Goal: Task Accomplishment & Management: Manage account settings

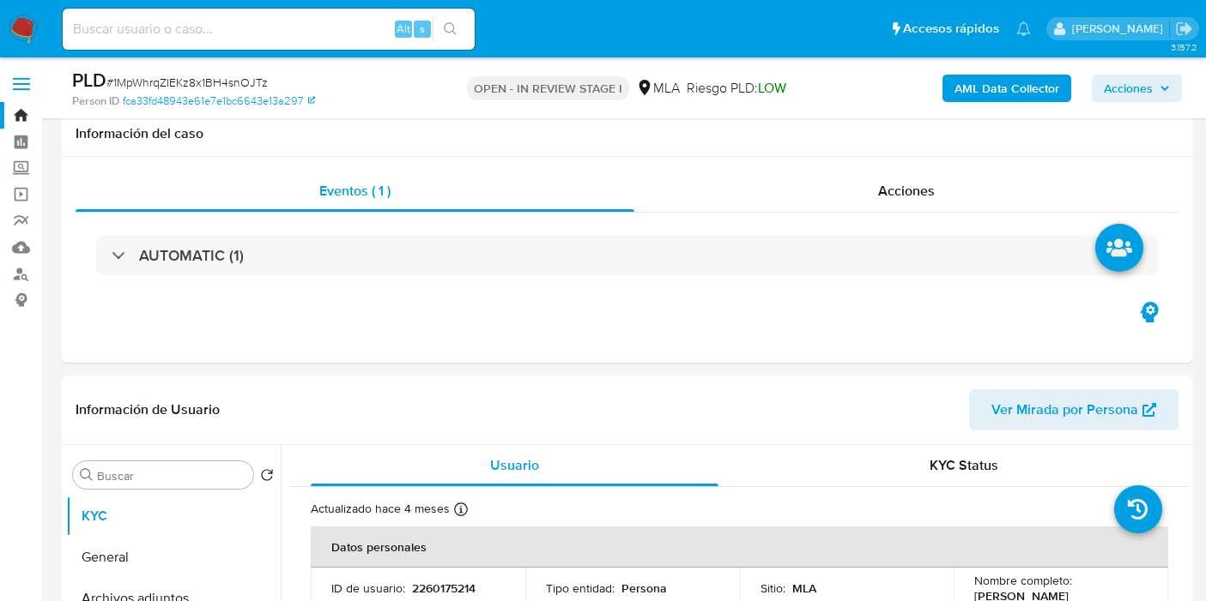
select select "10"
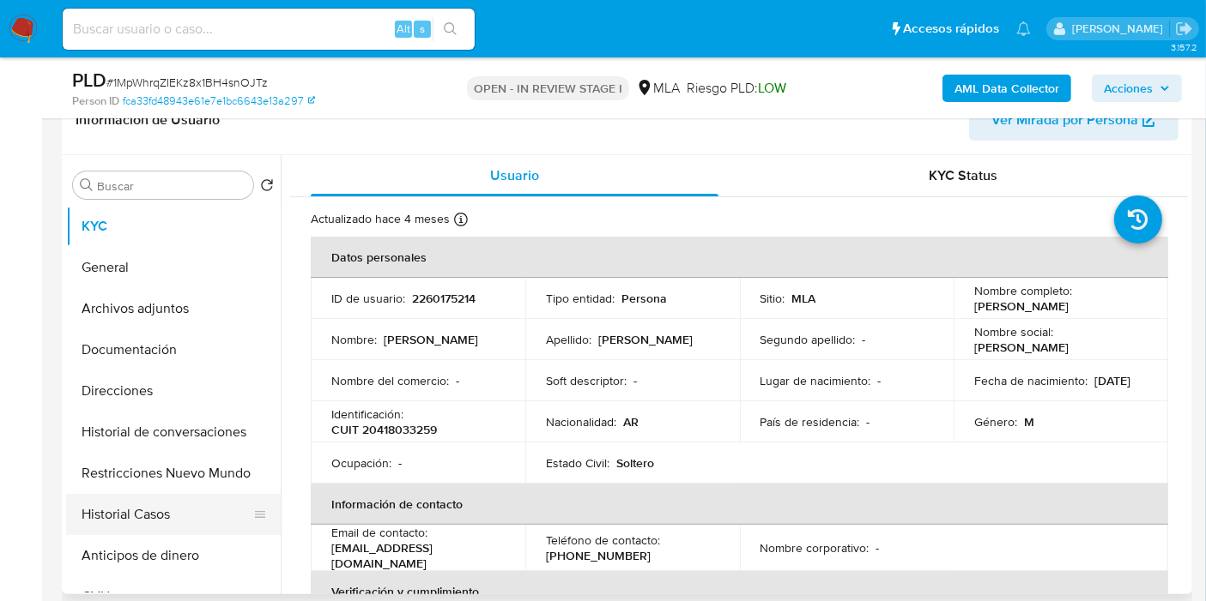
scroll to position [381, 0]
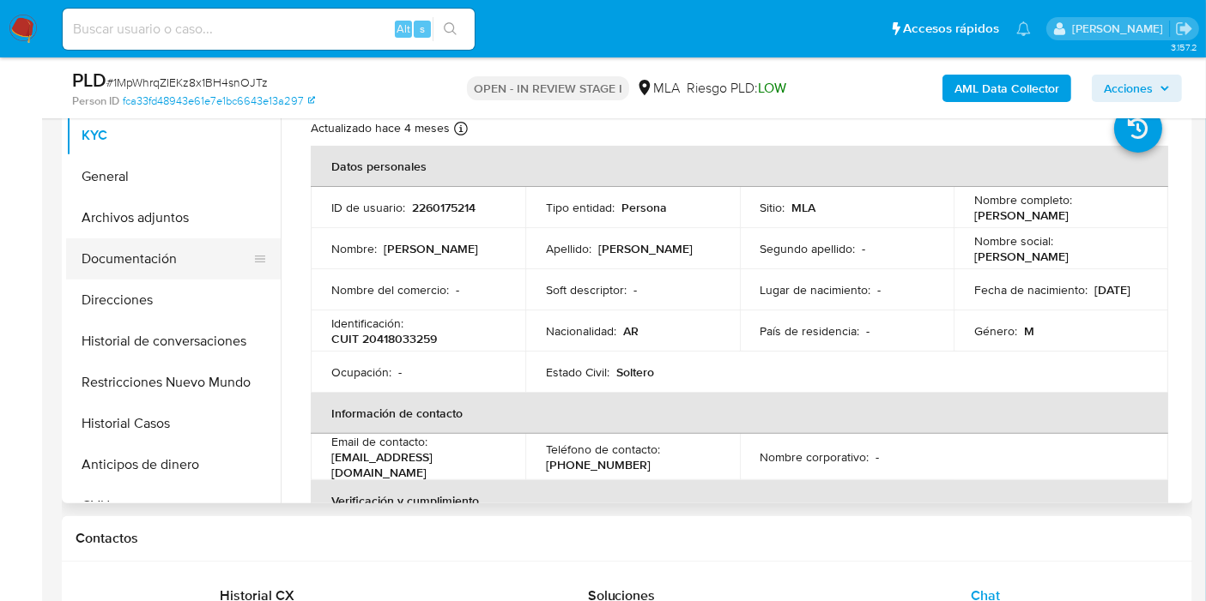
click at [190, 249] on button "Documentación" at bounding box center [166, 259] width 201 height 41
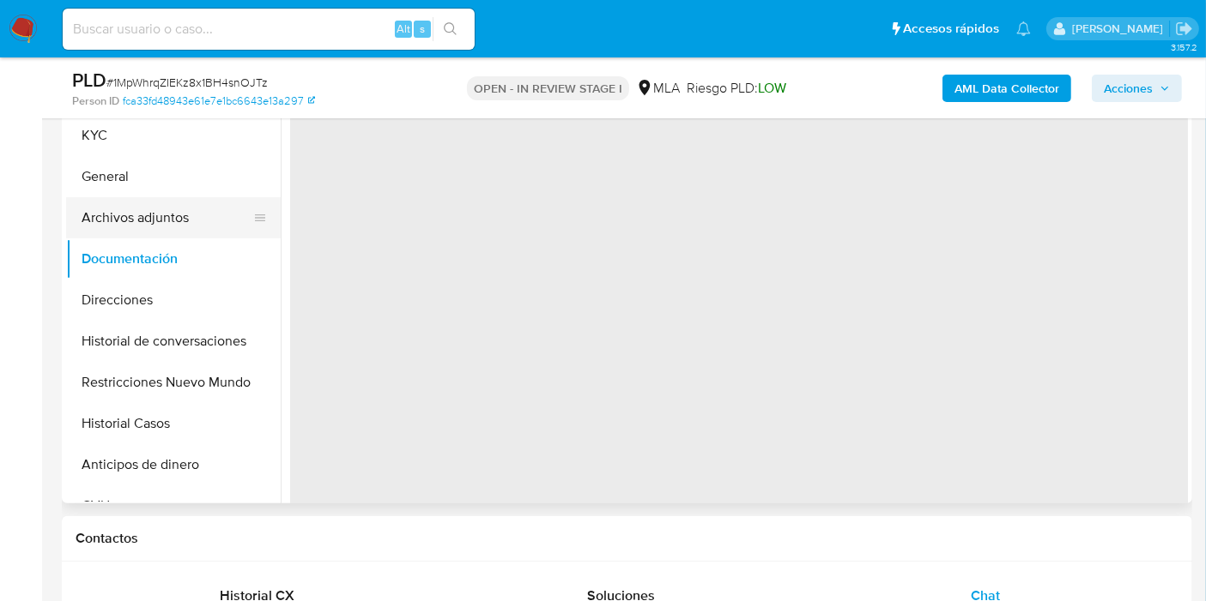
click at [192, 226] on button "Archivos adjuntos" at bounding box center [166, 217] width 201 height 41
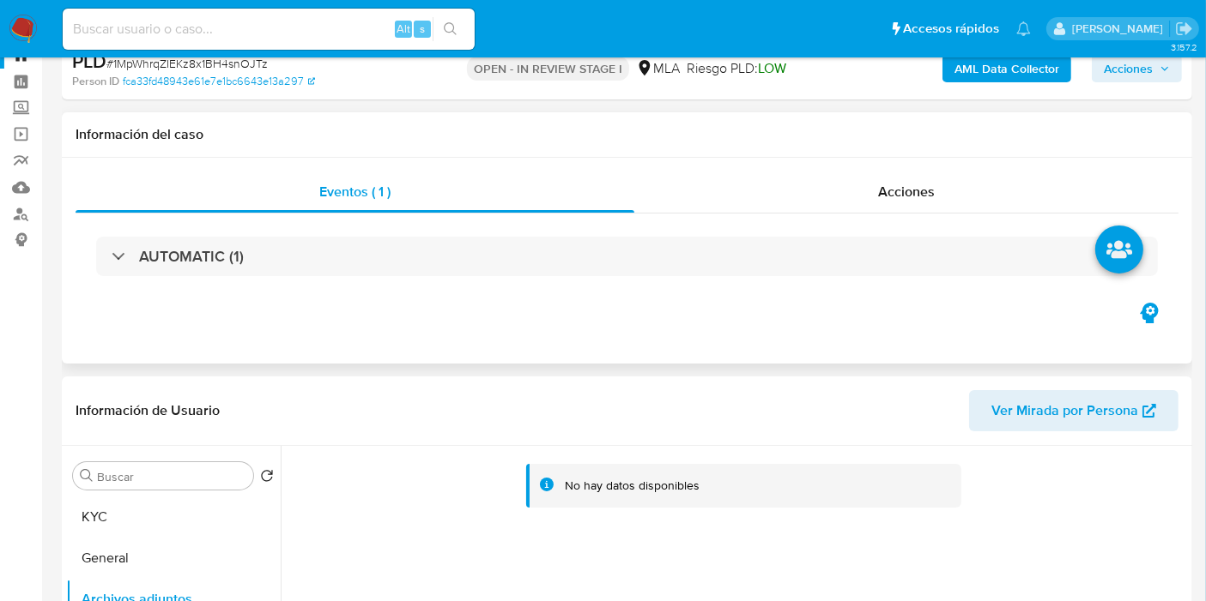
scroll to position [0, 0]
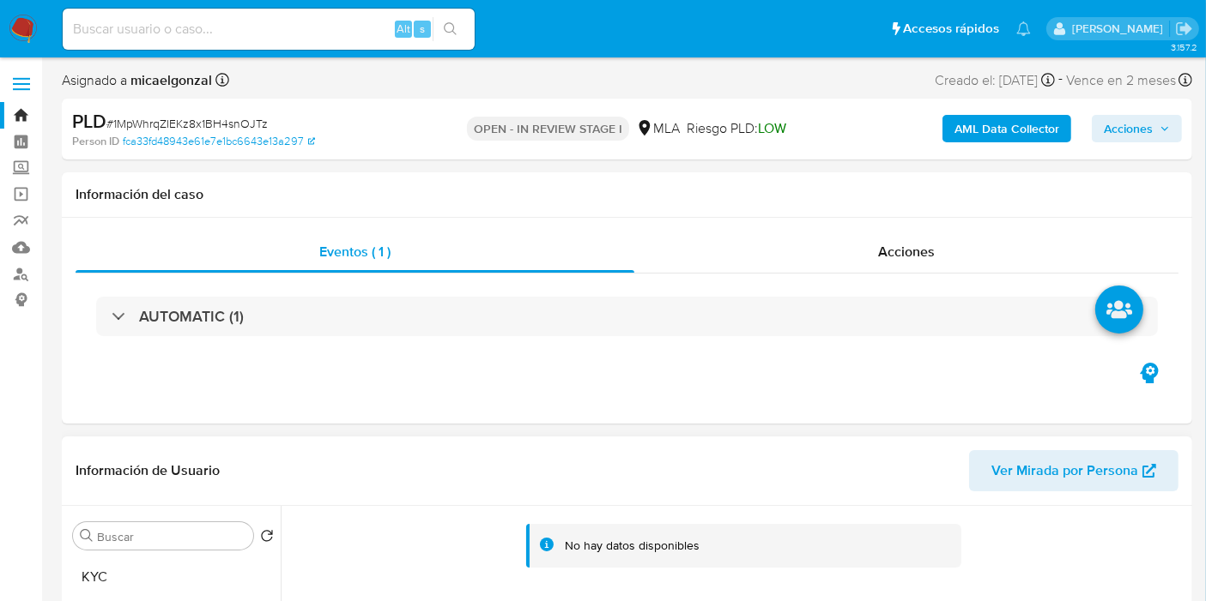
drag, startPoint x: 161, startPoint y: 553, endPoint x: 159, endPoint y: 566, distance: 13.1
drag, startPoint x: 159, startPoint y: 567, endPoint x: 205, endPoint y: 432, distance: 142.5
click at [159, 567] on button "KYC" at bounding box center [173, 577] width 215 height 41
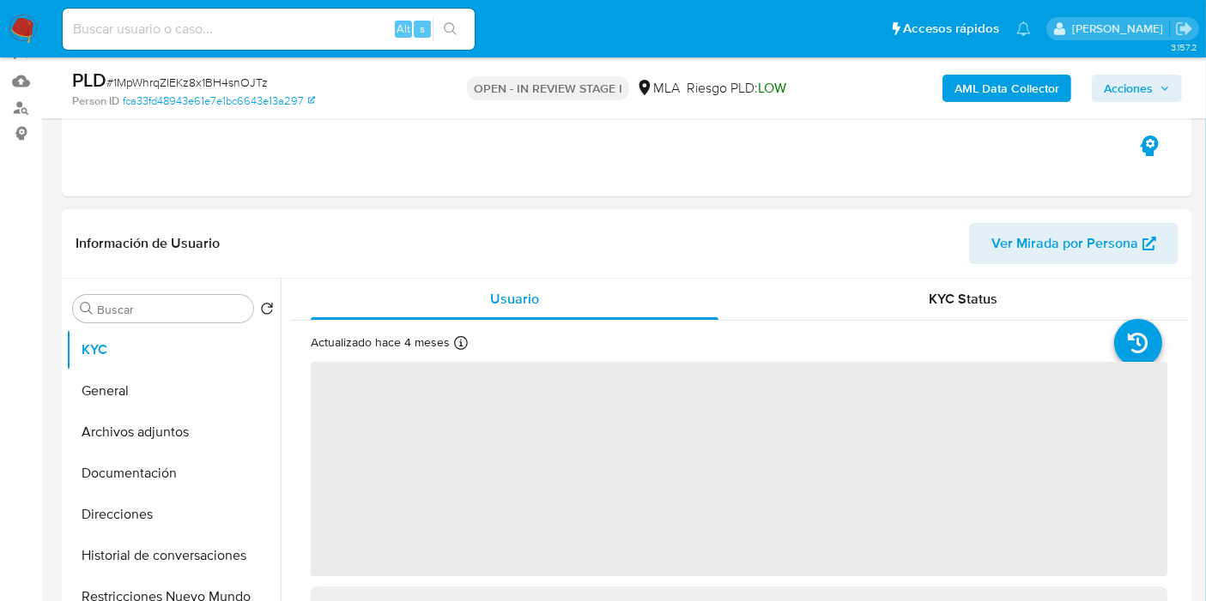
scroll to position [286, 0]
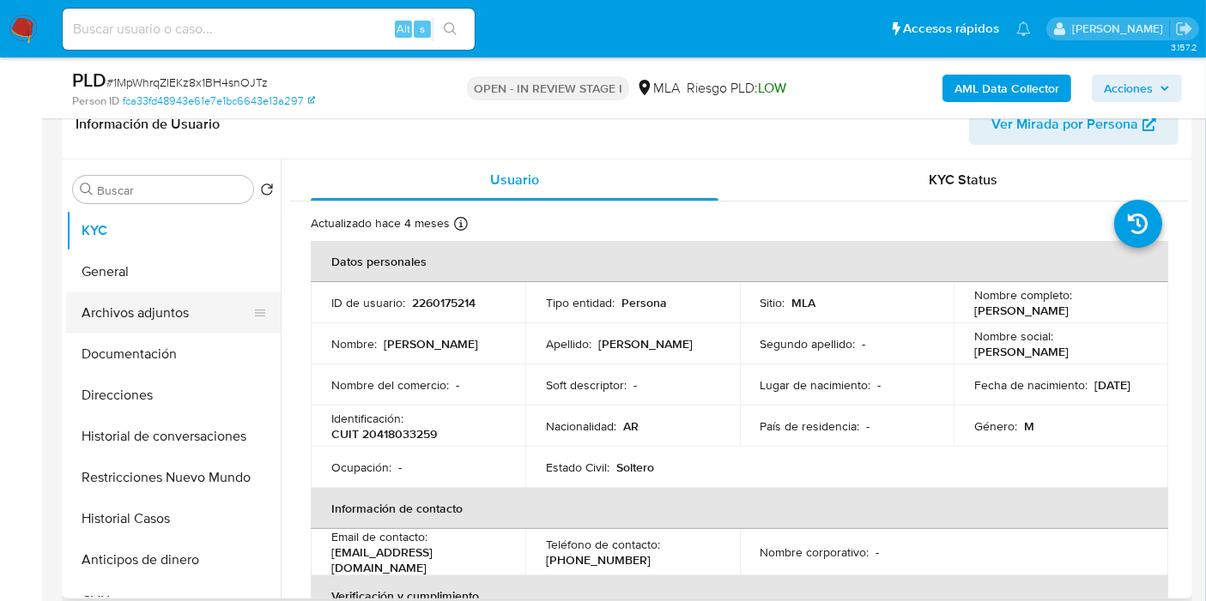
click at [167, 319] on button "Archivos adjuntos" at bounding box center [166, 313] width 201 height 41
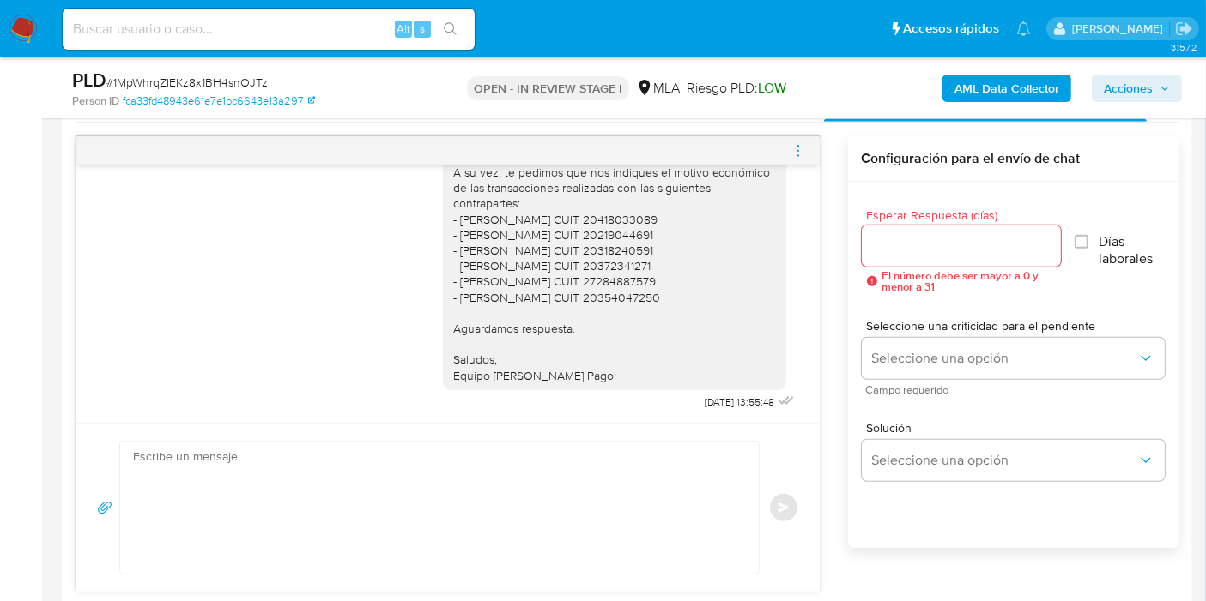
scroll to position [858, 0]
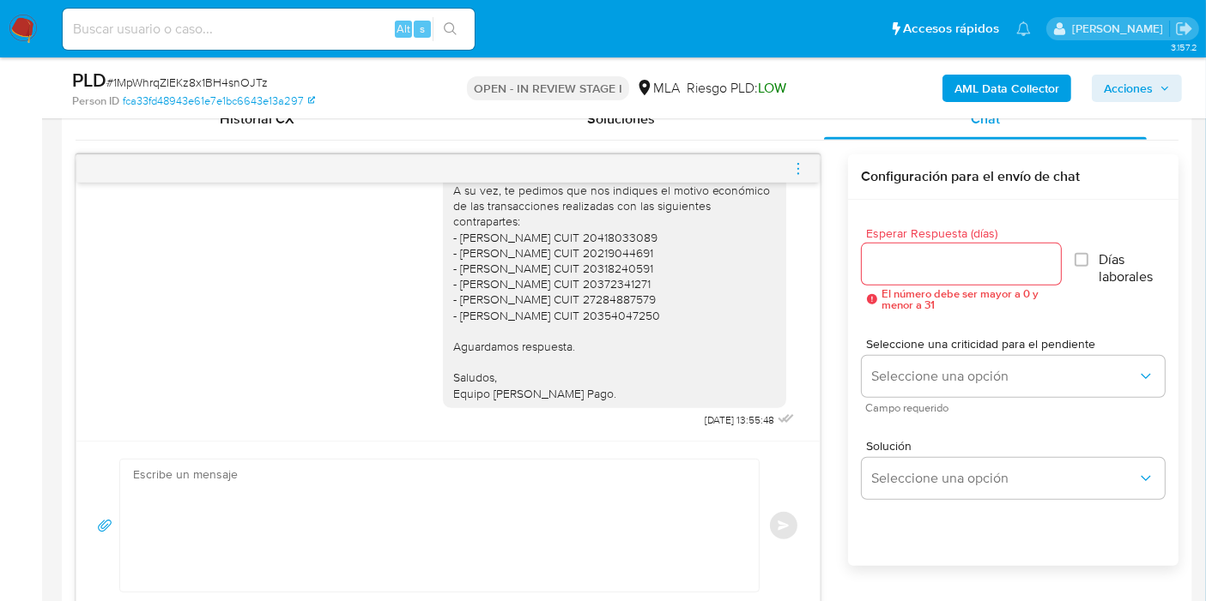
click at [795, 177] on span "menu-action" at bounding box center [797, 168] width 15 height 41
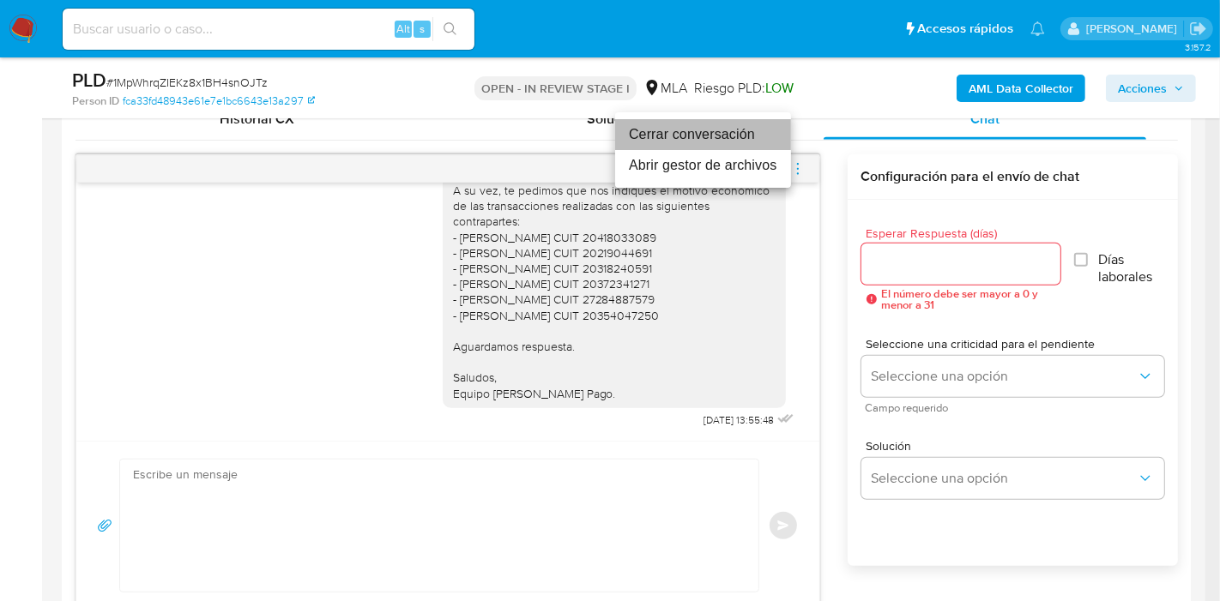
click at [708, 136] on li "Cerrar conversación" at bounding box center [703, 134] width 176 height 31
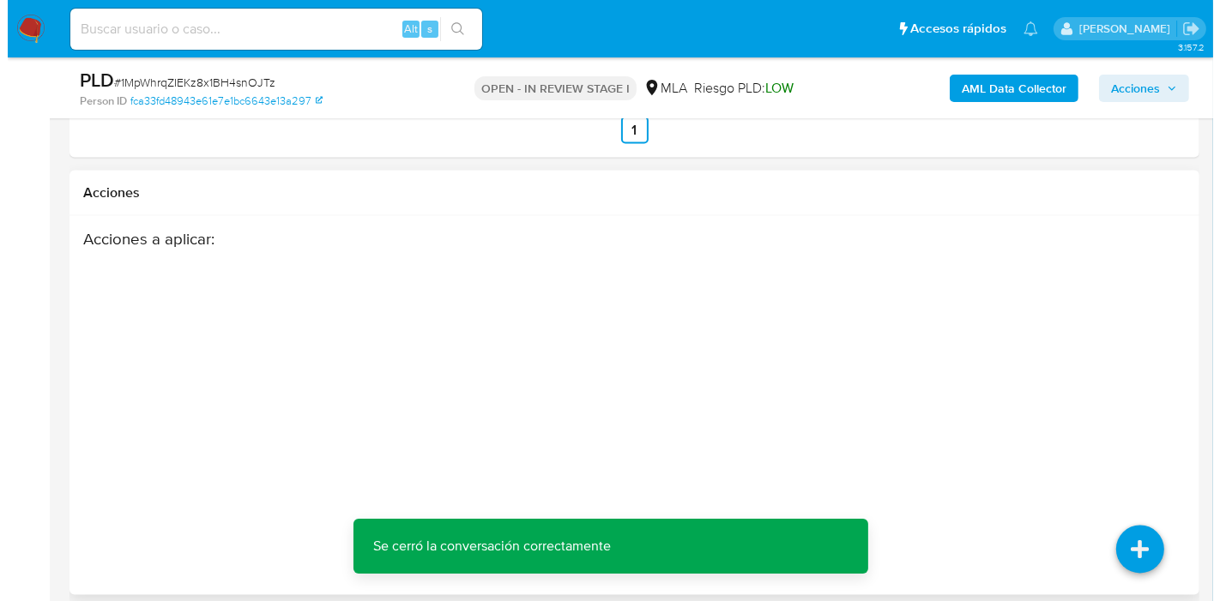
scroll to position [3066, 0]
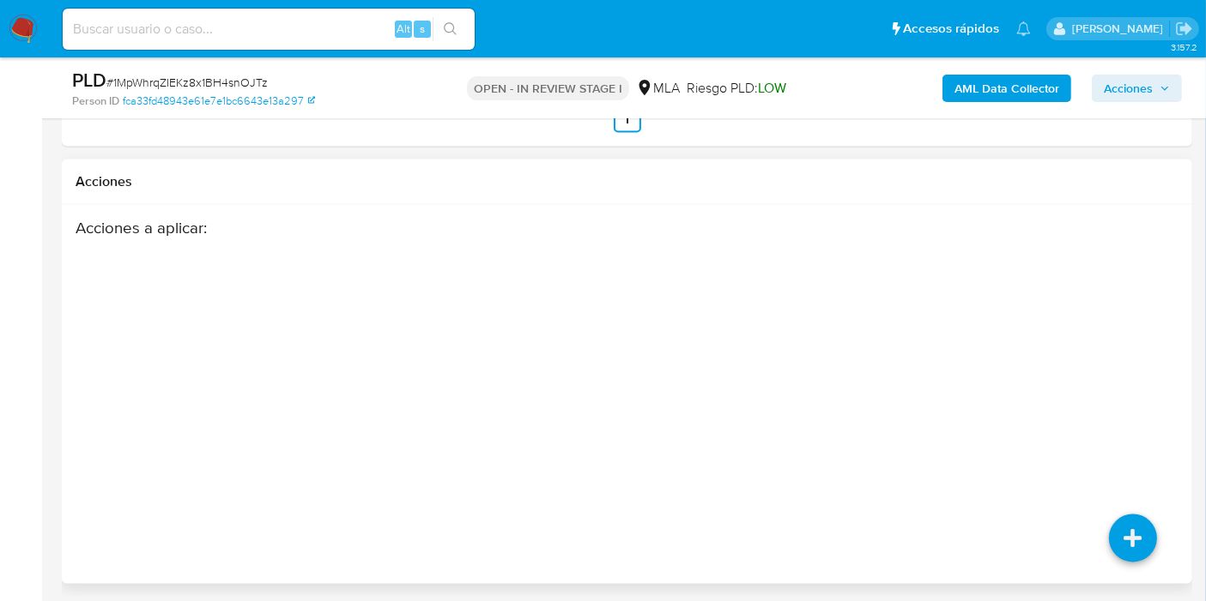
click at [1105, 356] on div "Acciones a aplicar :" at bounding box center [627, 395] width 1103 height 352
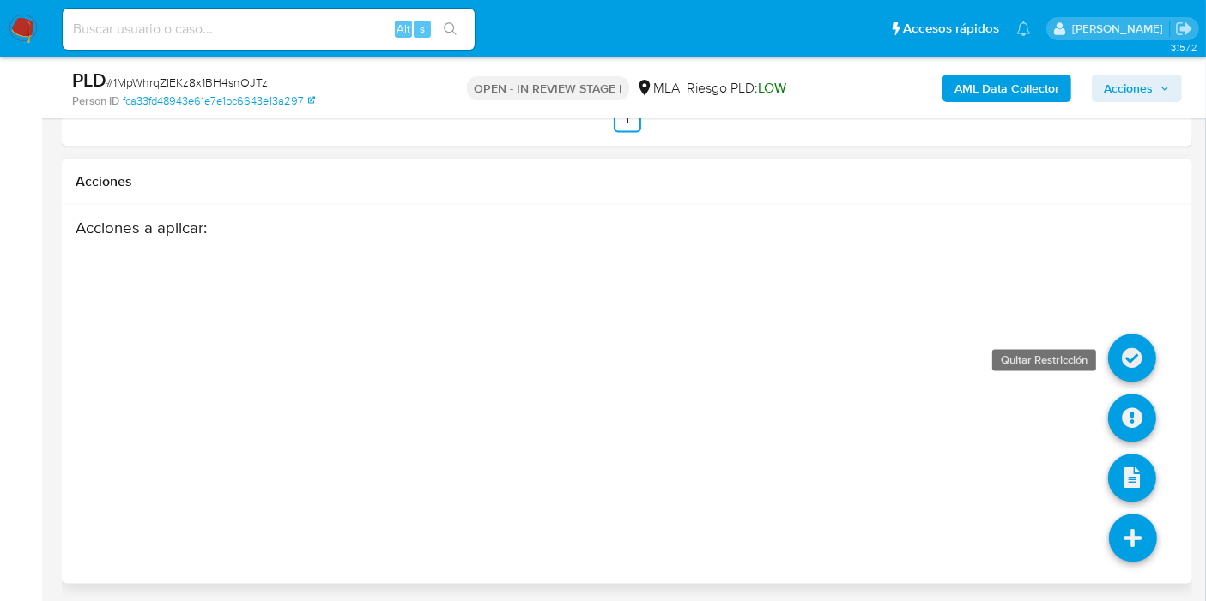
click at [1138, 361] on link at bounding box center [1132, 359] width 48 height 48
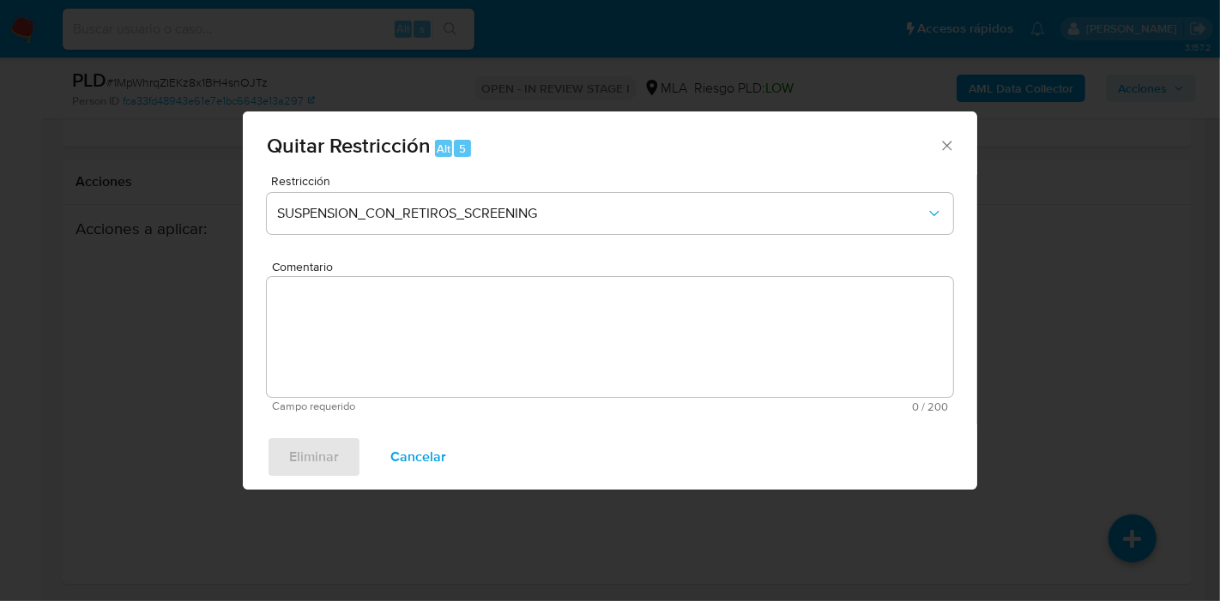
click at [1051, 398] on div "Quitar Restricción Alt 5 Restricción SUSPENSION_CON_RETIROS_SCREENING Comentari…" at bounding box center [610, 300] width 1220 height 601
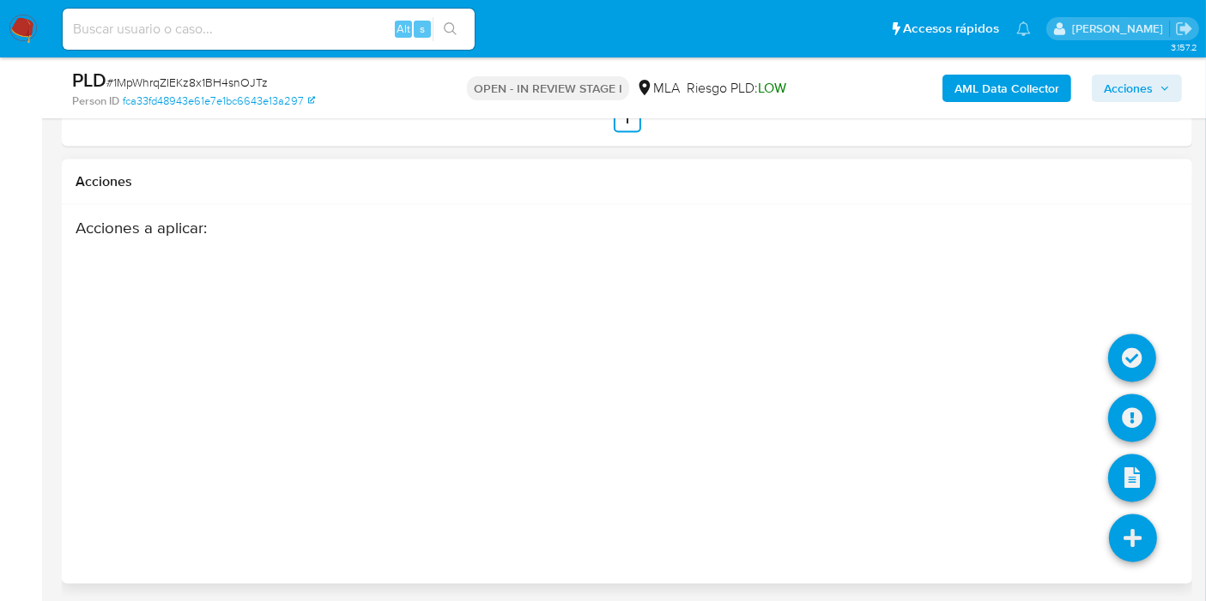
click at [1121, 515] on link at bounding box center [1133, 539] width 48 height 48
click at [1129, 420] on link at bounding box center [1132, 419] width 48 height 48
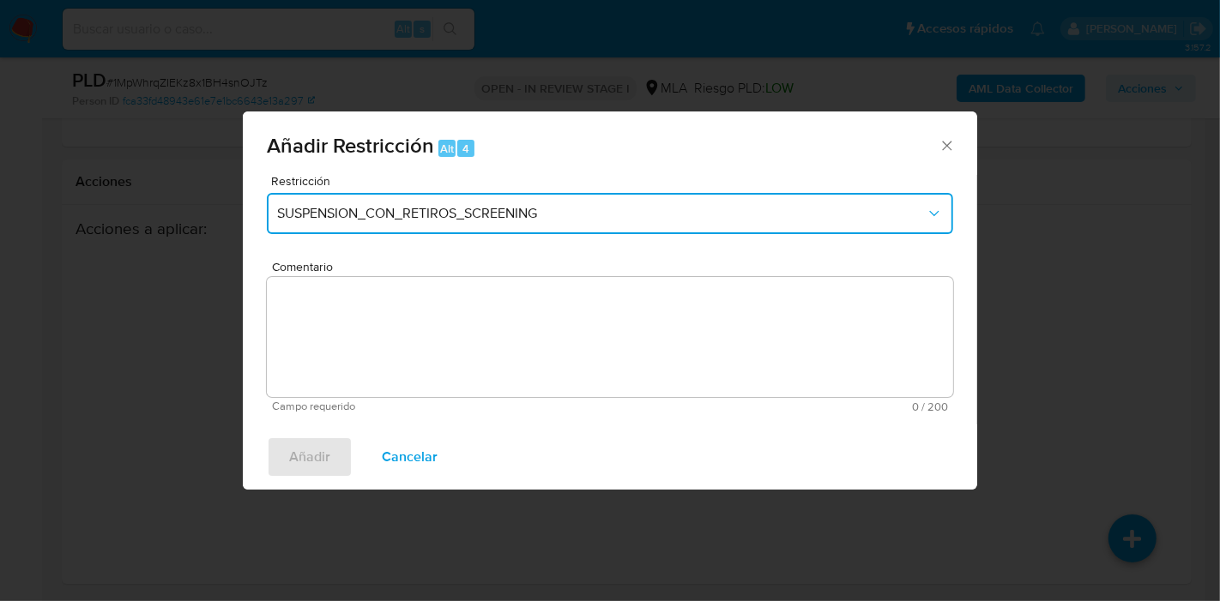
click at [440, 220] on span "SUSPENSION_CON_RETIROS_SCREENING" at bounding box center [601, 213] width 649 height 17
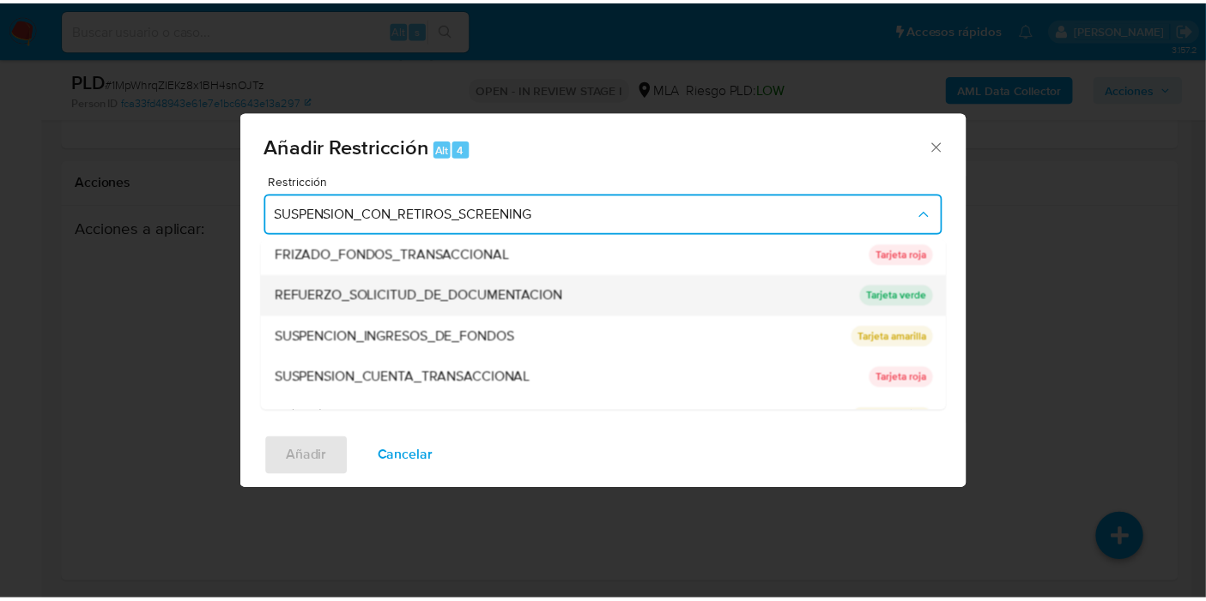
scroll to position [363, 0]
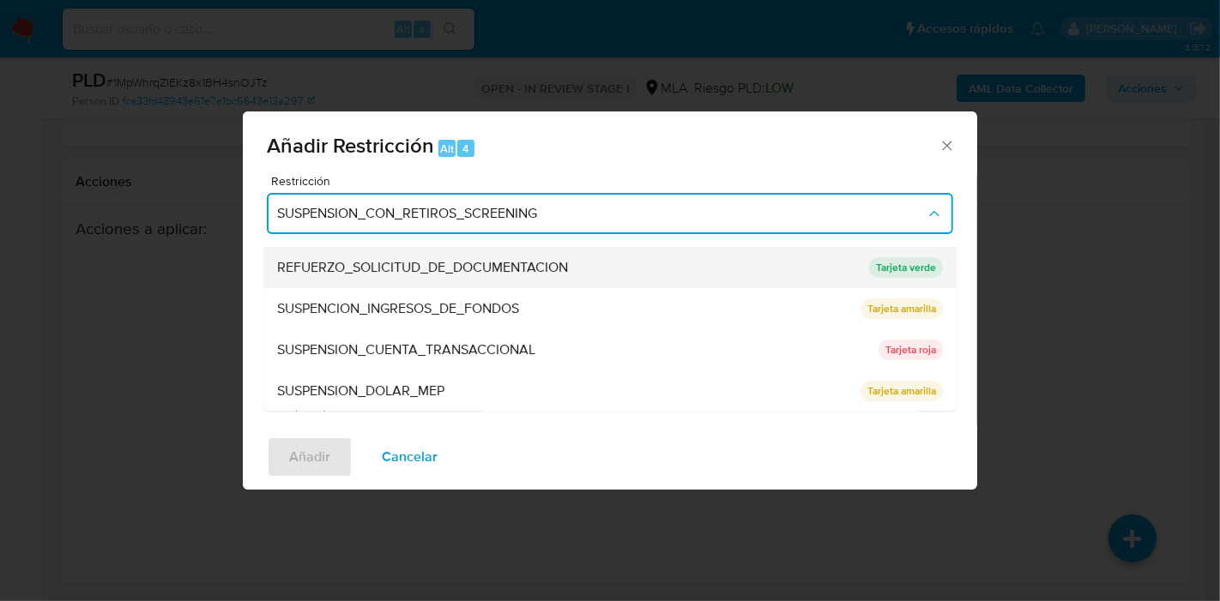
click at [485, 354] on span "SUSPENSION_CUENTA_TRANSACCIONAL" at bounding box center [406, 350] width 258 height 17
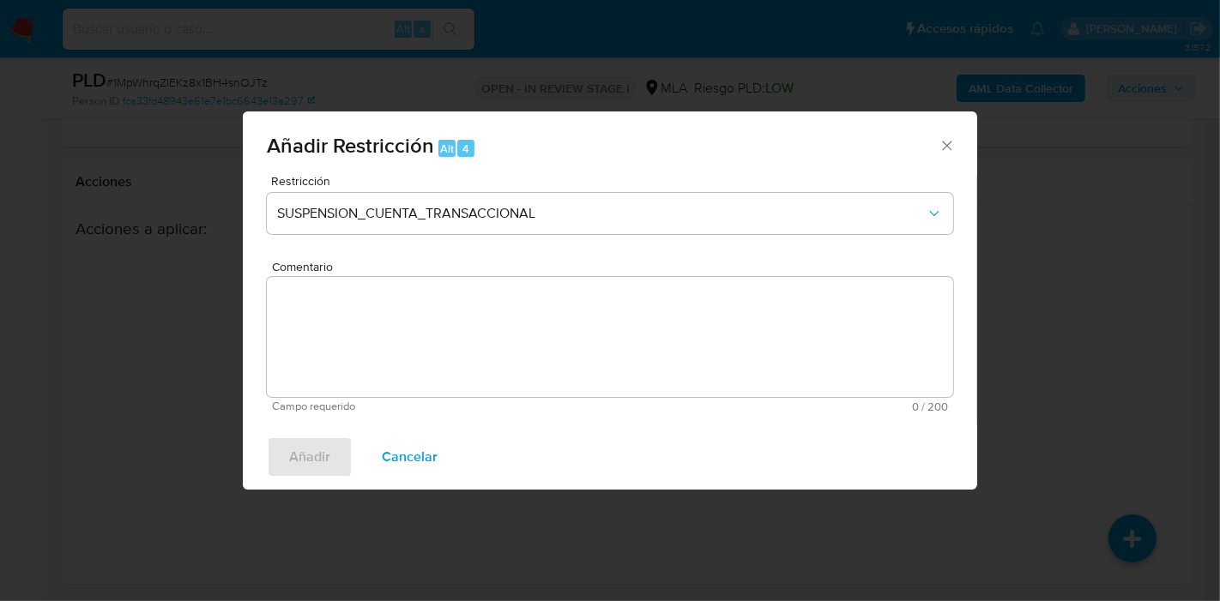
click at [587, 376] on textarea "Comentario" at bounding box center [610, 337] width 686 height 120
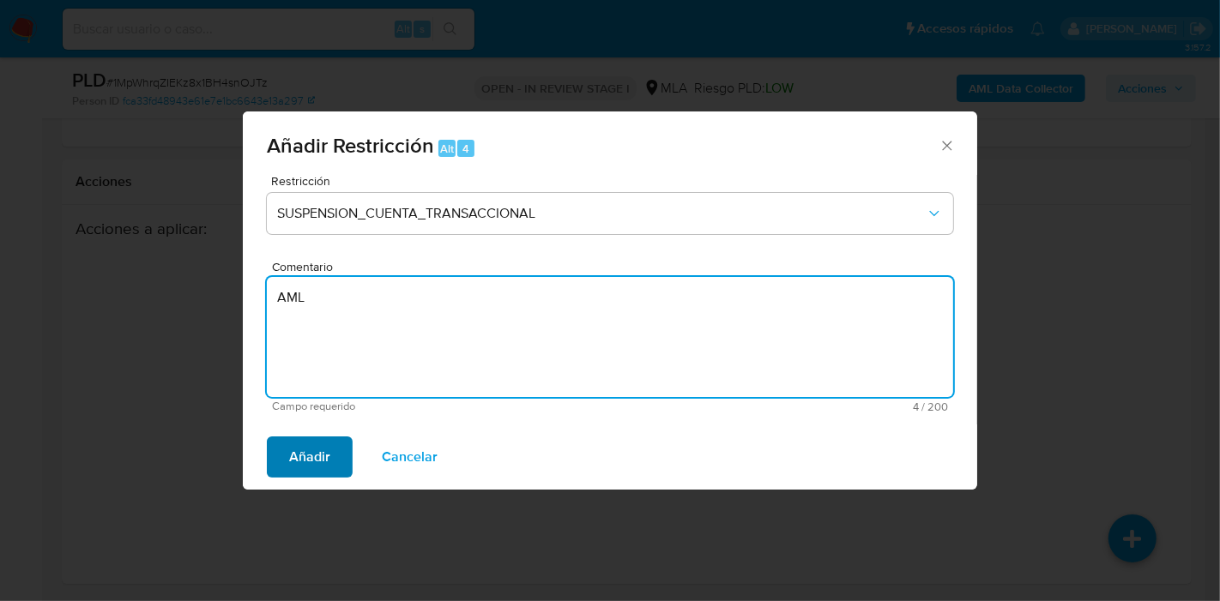
type textarea "AML"
click at [289, 464] on span "Añadir" at bounding box center [309, 457] width 41 height 38
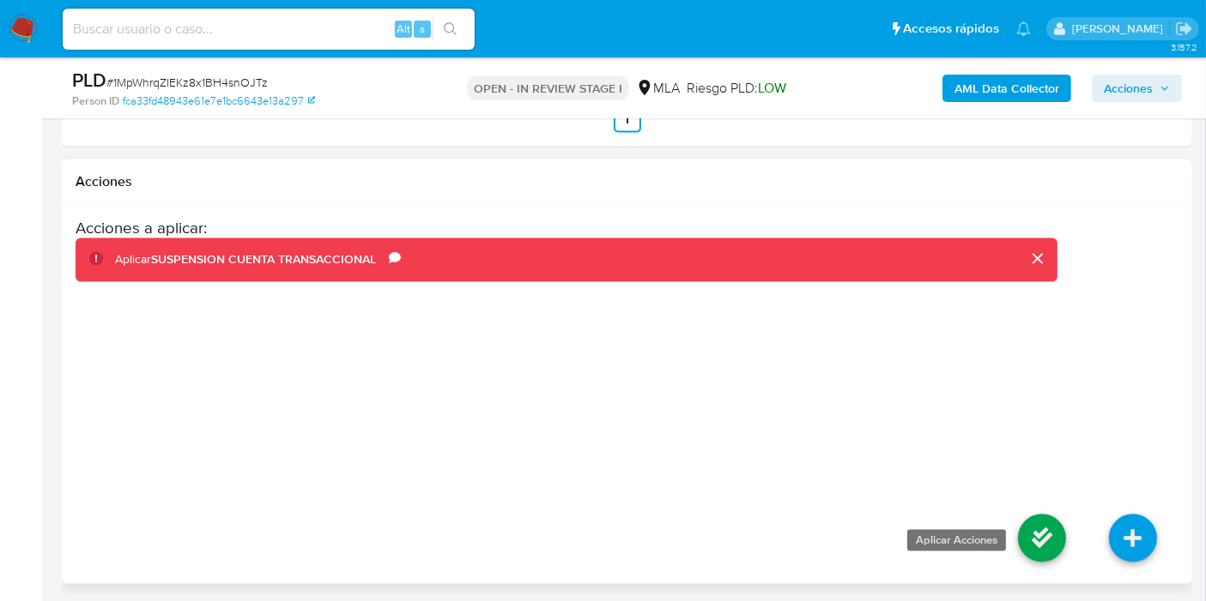
click at [1030, 516] on link at bounding box center [1042, 539] width 48 height 48
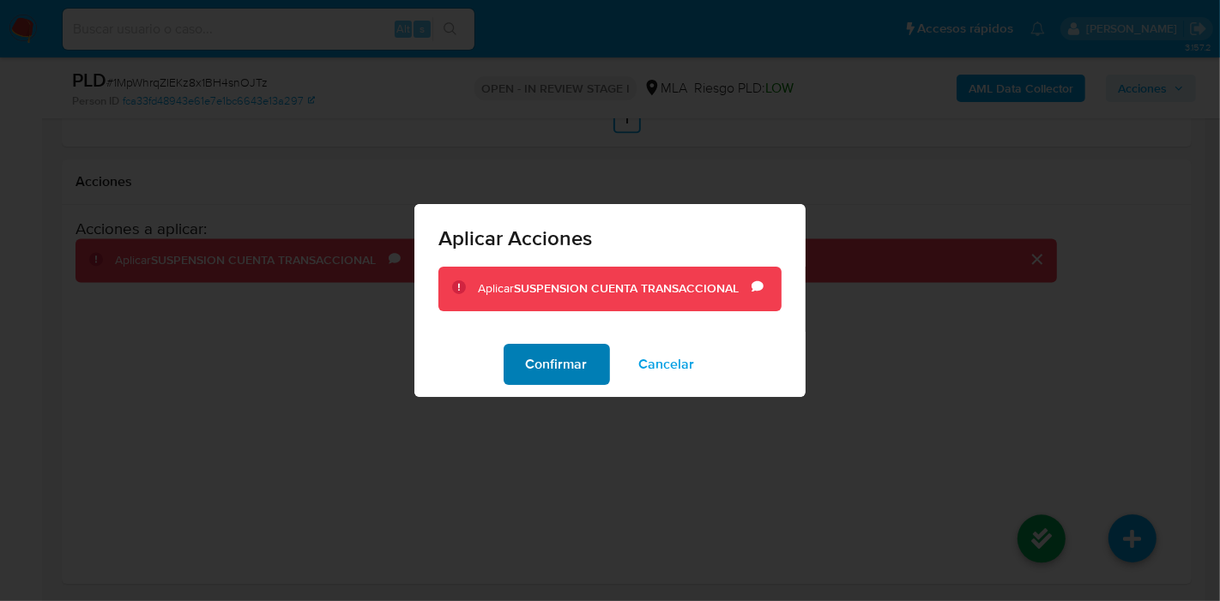
click at [537, 364] on span "Confirmar" at bounding box center [557, 365] width 62 height 38
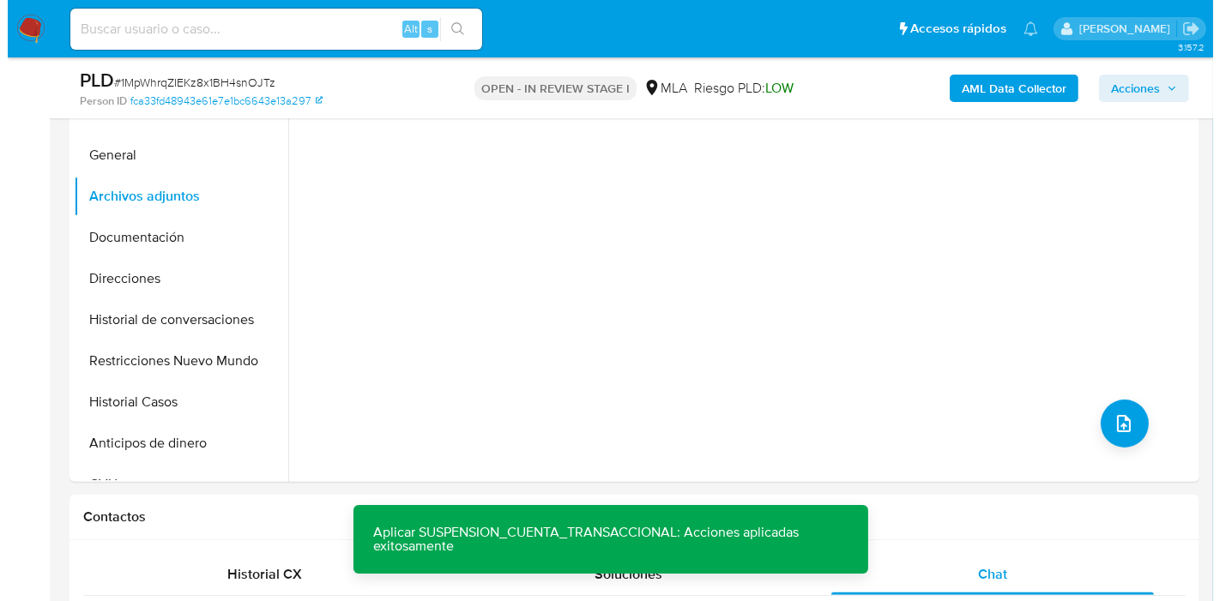
scroll to position [301, 0]
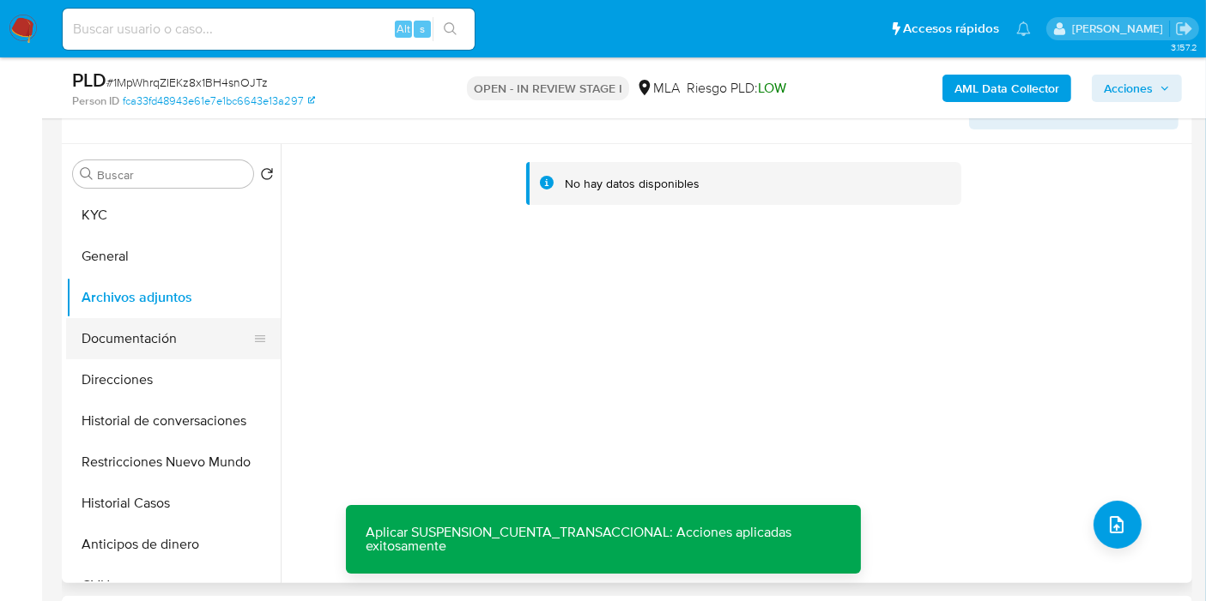
click at [185, 335] on button "Documentación" at bounding box center [166, 338] width 201 height 41
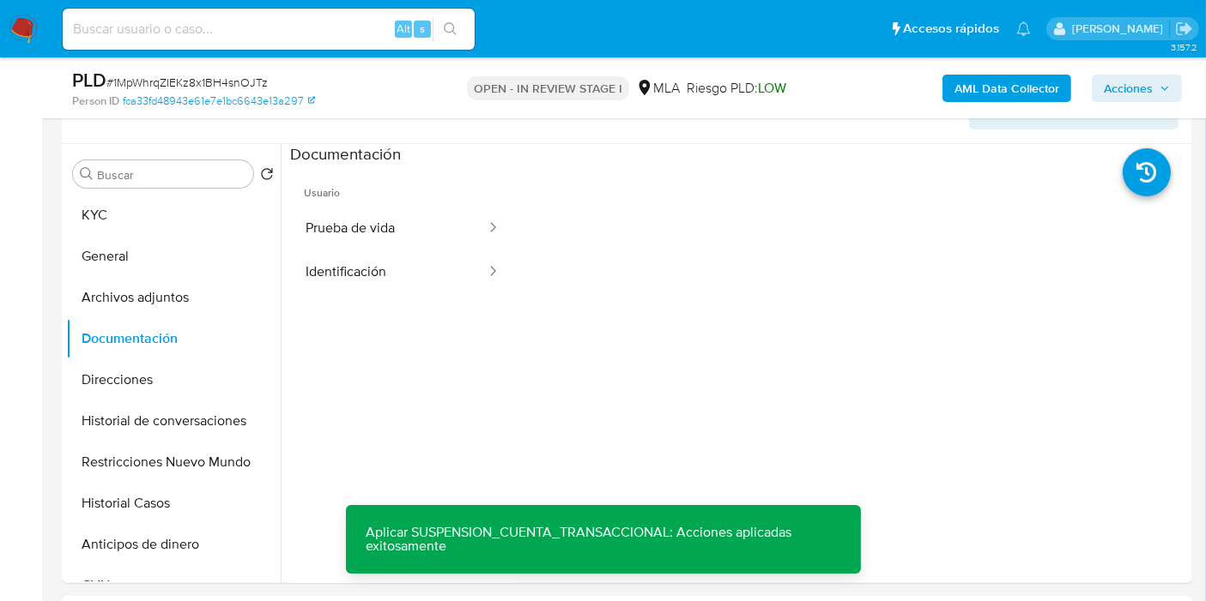
click at [973, 101] on div "AML Data Collector Acciones" at bounding box center [999, 88] width 366 height 40
click at [1003, 82] on b "AML Data Collector" at bounding box center [1006, 88] width 105 height 27
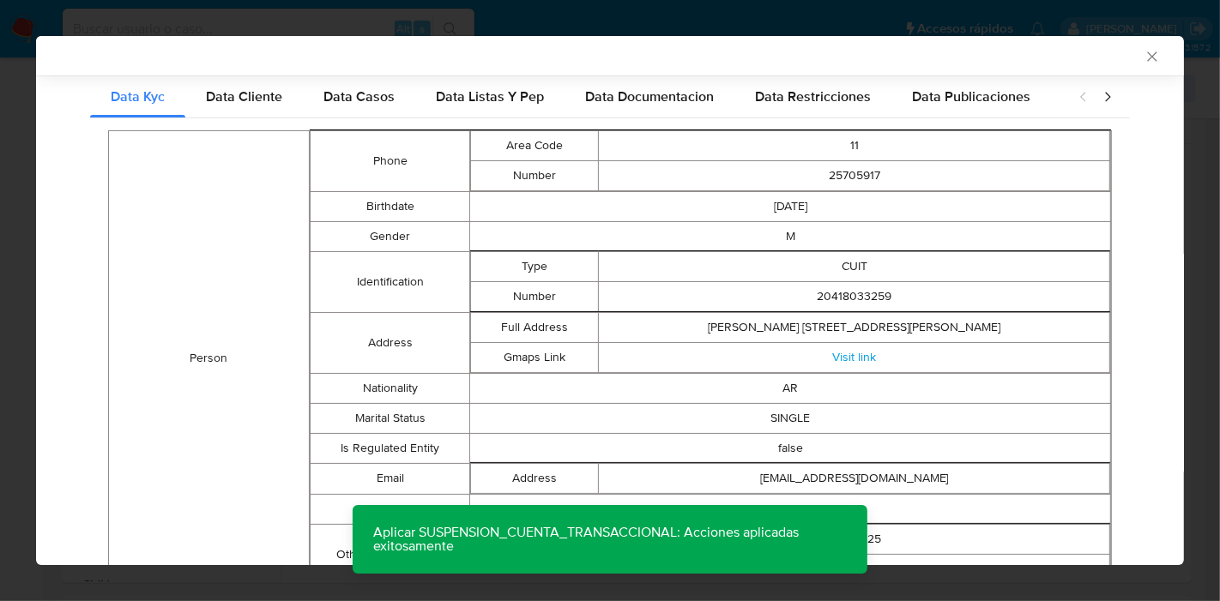
scroll to position [0, 0]
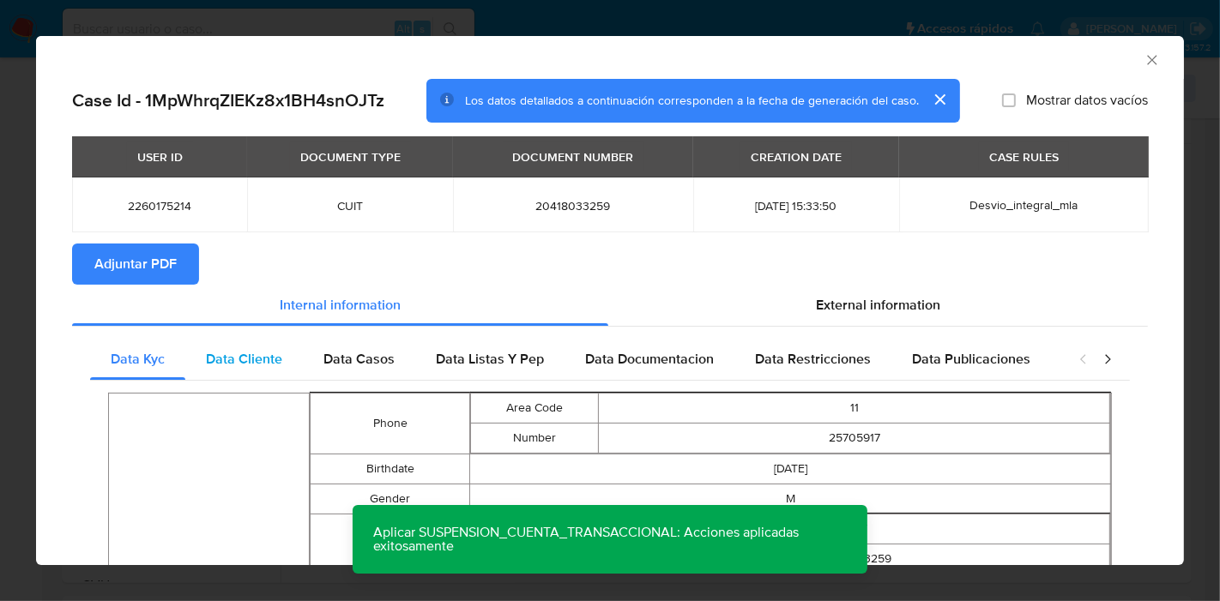
click at [292, 359] on div "Data Cliente" at bounding box center [244, 359] width 118 height 41
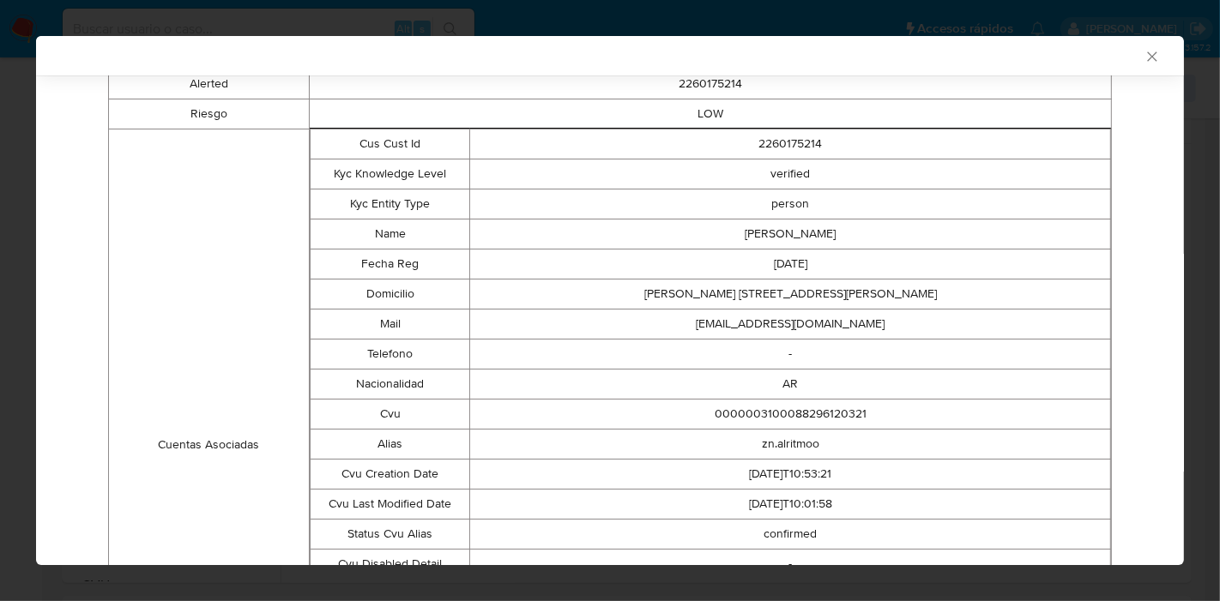
scroll to position [34, 0]
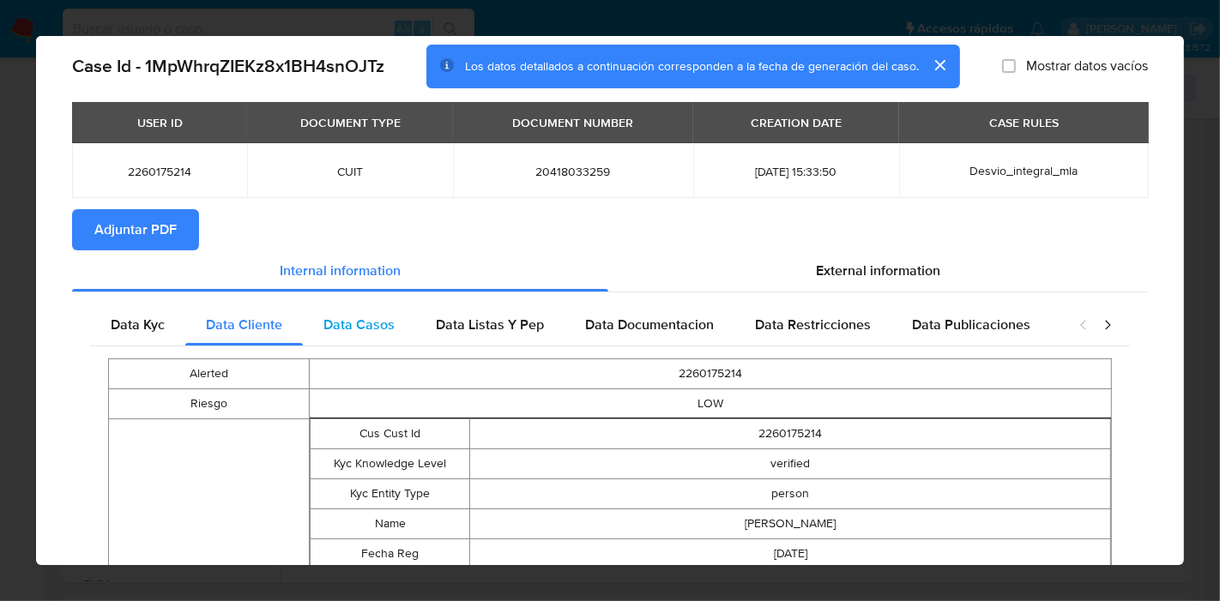
click at [375, 307] on div "Data Casos" at bounding box center [359, 325] width 112 height 41
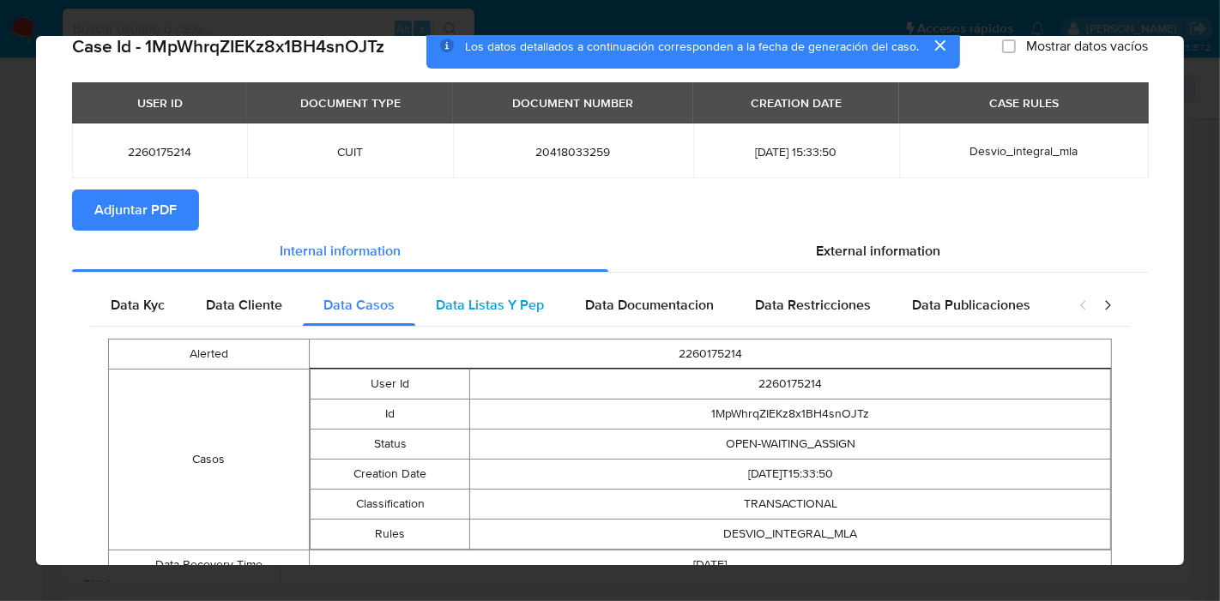
scroll to position [0, 0]
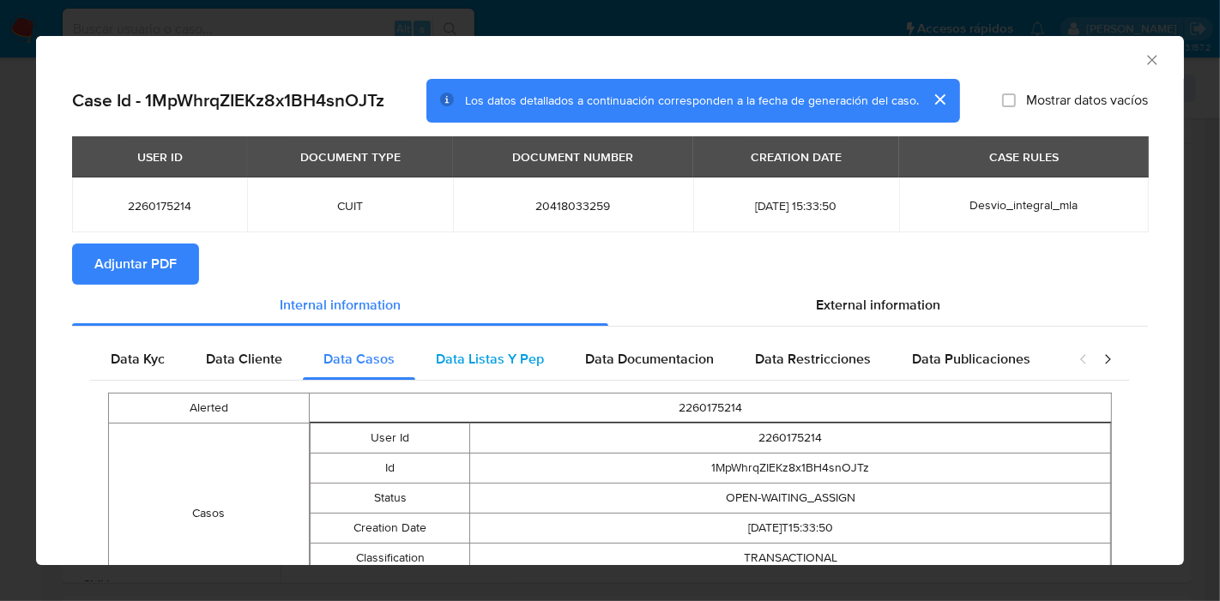
click at [485, 360] on span "Data Listas Y Pep" at bounding box center [490, 359] width 108 height 20
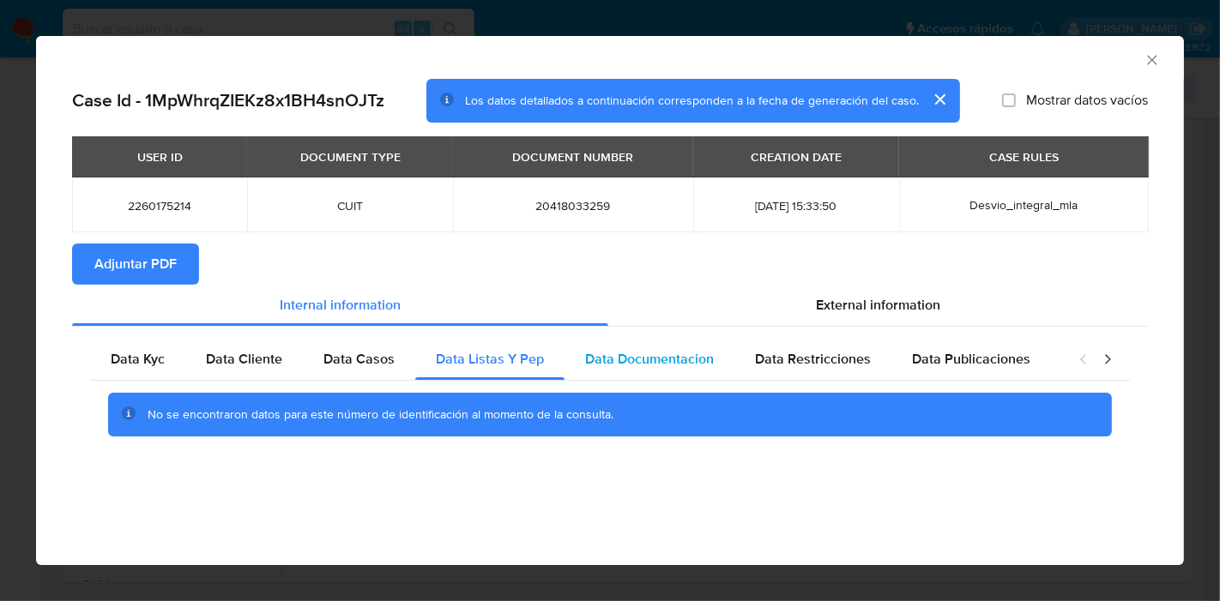
click at [577, 359] on div "Data Documentacion" at bounding box center [650, 359] width 170 height 41
click at [738, 359] on div "Data Restricciones" at bounding box center [812, 359] width 157 height 41
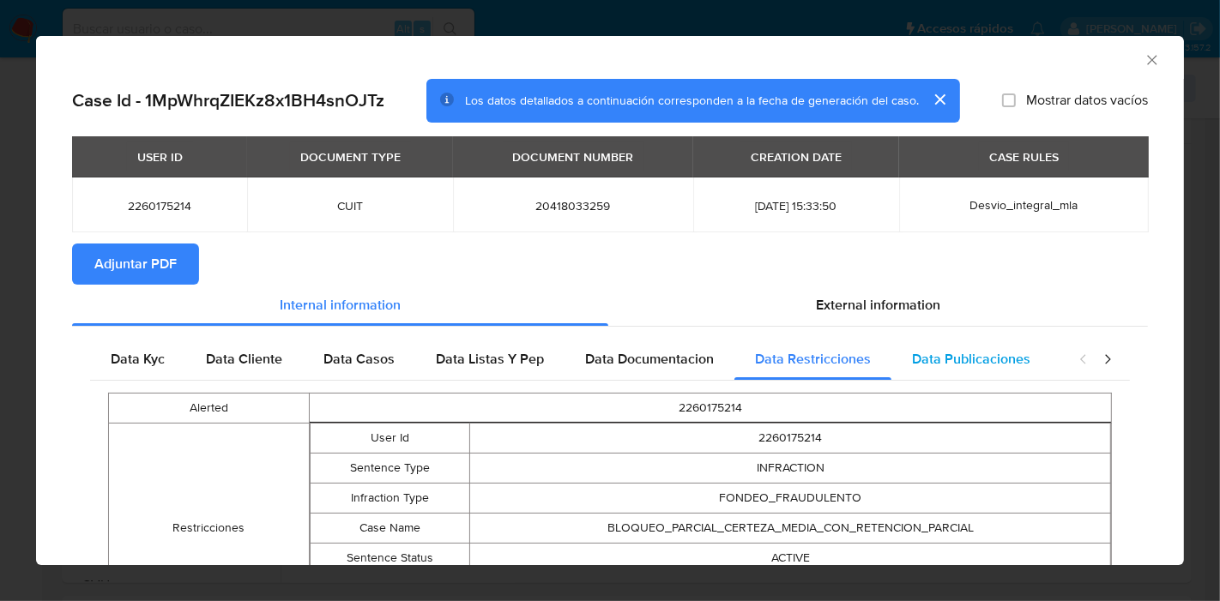
click at [928, 356] on span "Data Publicaciones" at bounding box center [971, 359] width 118 height 20
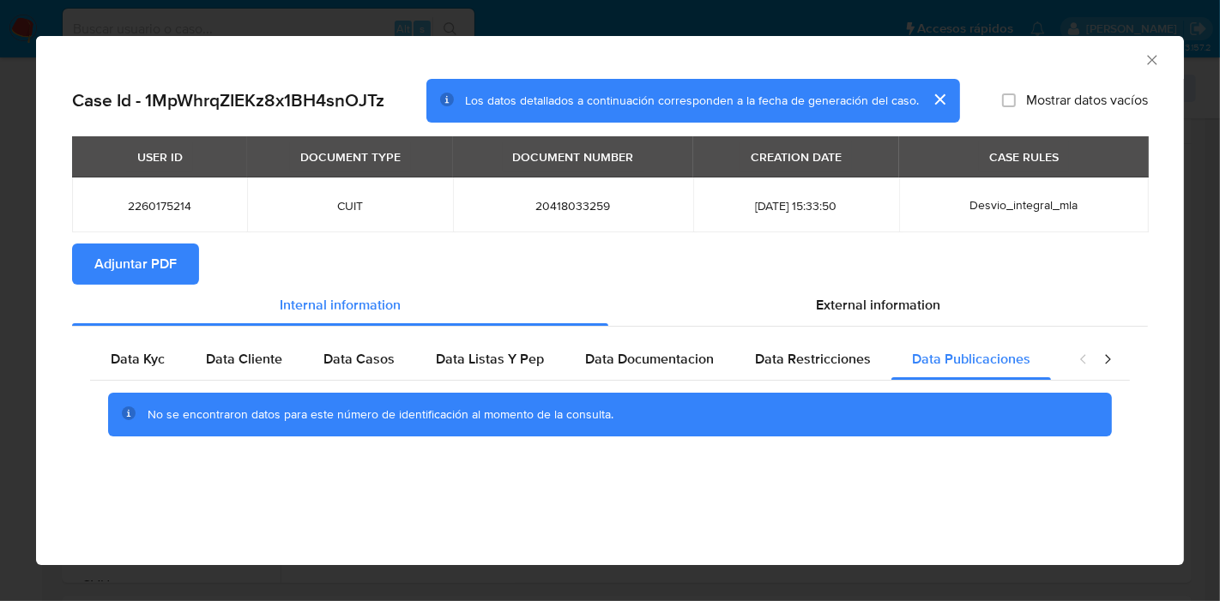
drag, startPoint x: 1088, startPoint y: 364, endPoint x: 1100, endPoint y: 363, distance: 12.0
click at [1091, 363] on icon "closure-recommendation-modal" at bounding box center [1083, 359] width 17 height 17
click at [1102, 363] on icon "closure-recommendation-modal" at bounding box center [1107, 359] width 17 height 17
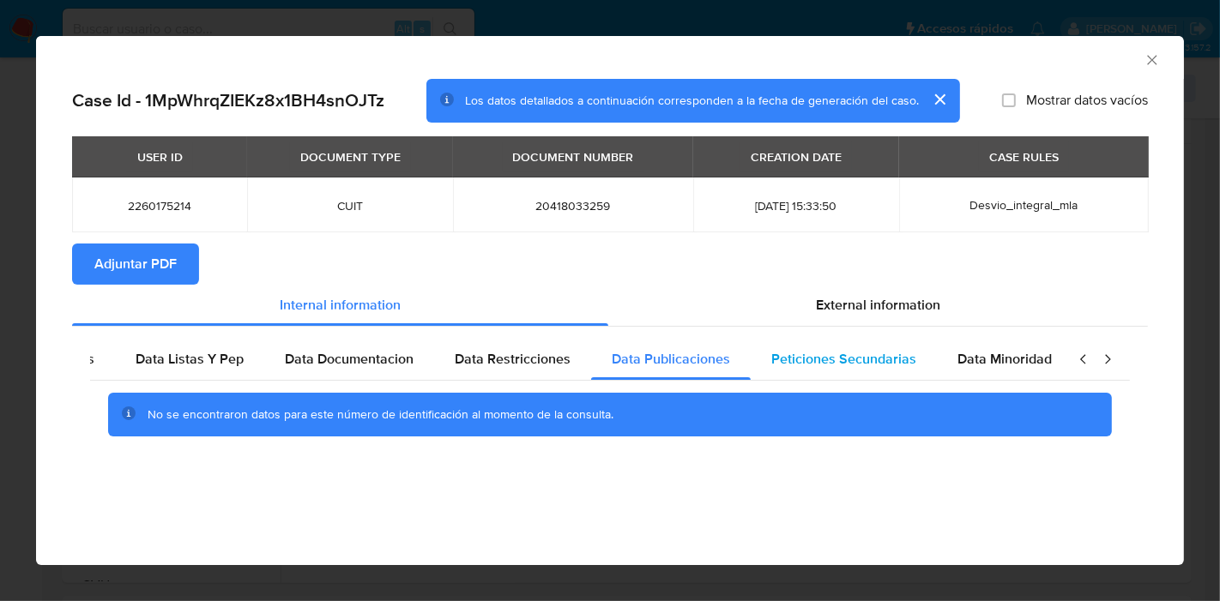
scroll to position [0, 301]
click at [897, 372] on div "Peticiones Secundarias" at bounding box center [843, 359] width 186 height 41
click at [989, 355] on span "Data Minoridad" at bounding box center [1004, 359] width 94 height 20
drag, startPoint x: 687, startPoint y: 366, endPoint x: 601, endPoint y: 362, distance: 86.8
click at [682, 366] on span "Data Publicaciones" at bounding box center [670, 359] width 118 height 20
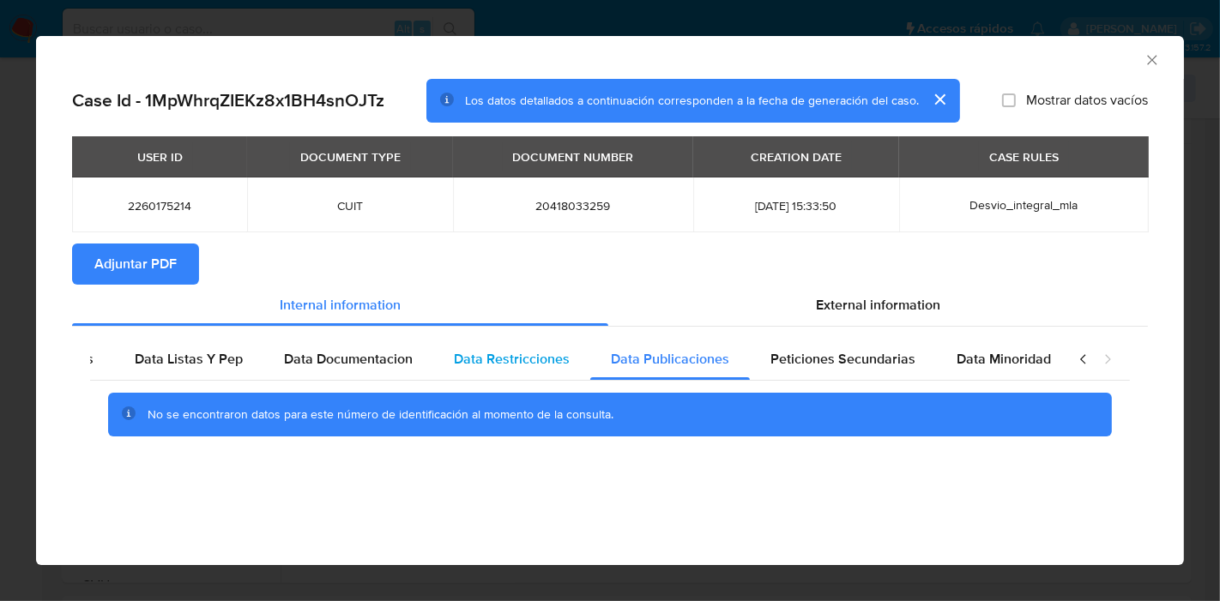
click at [551, 362] on span "Data Restricciones" at bounding box center [512, 359] width 116 height 20
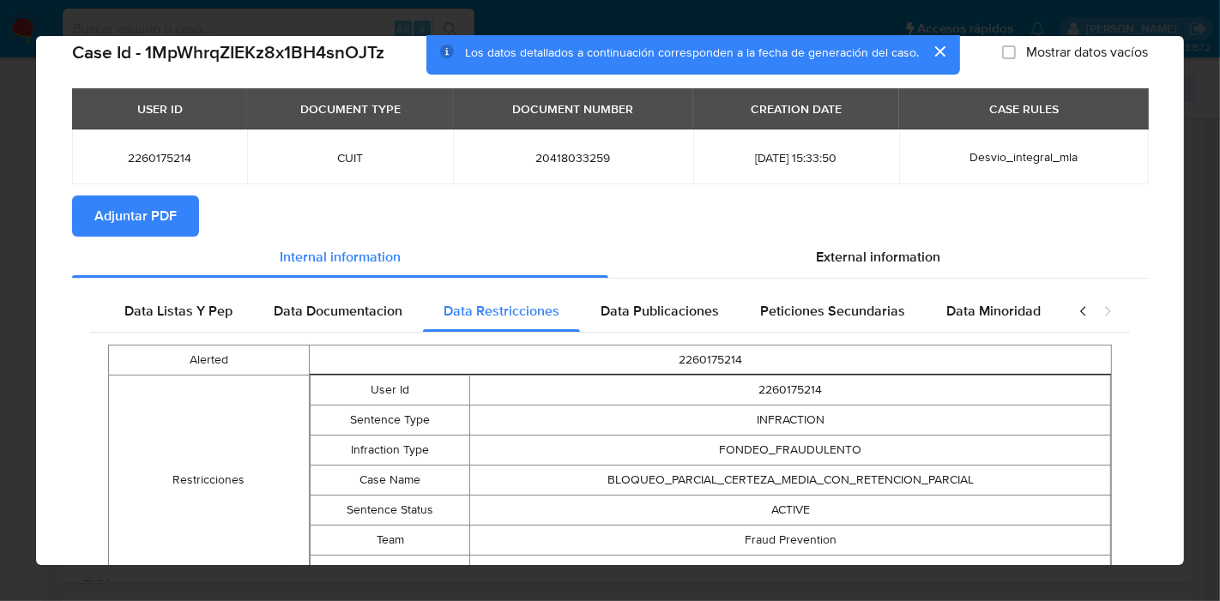
scroll to position [92, 0]
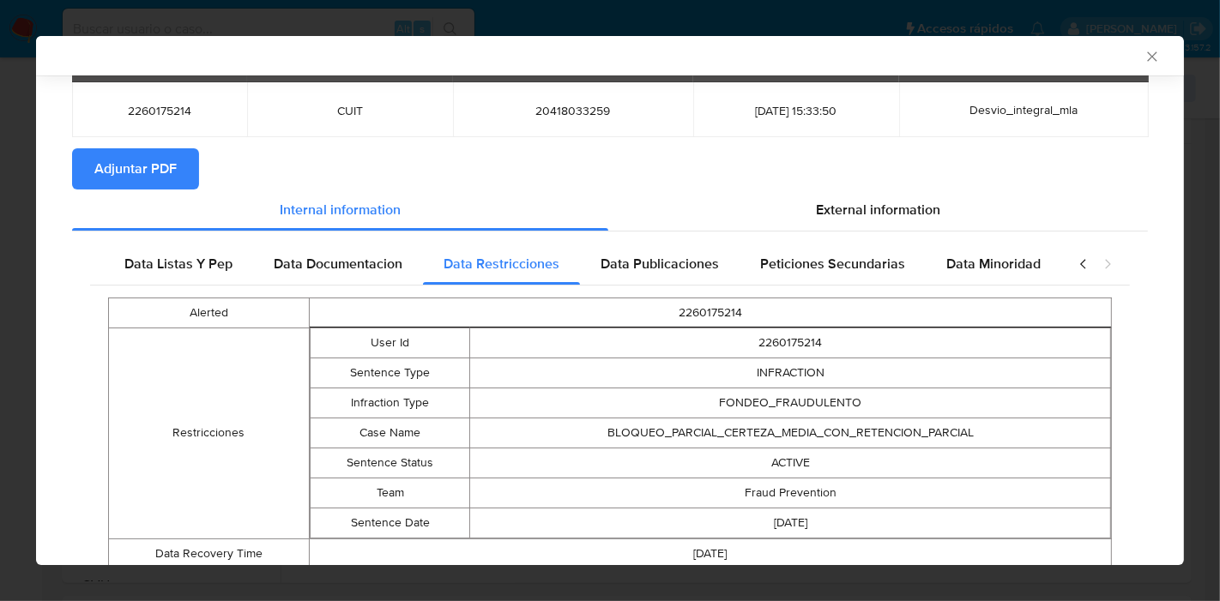
click at [1080, 266] on icon "closure-recommendation-modal" at bounding box center [1082, 263] width 5 height 9
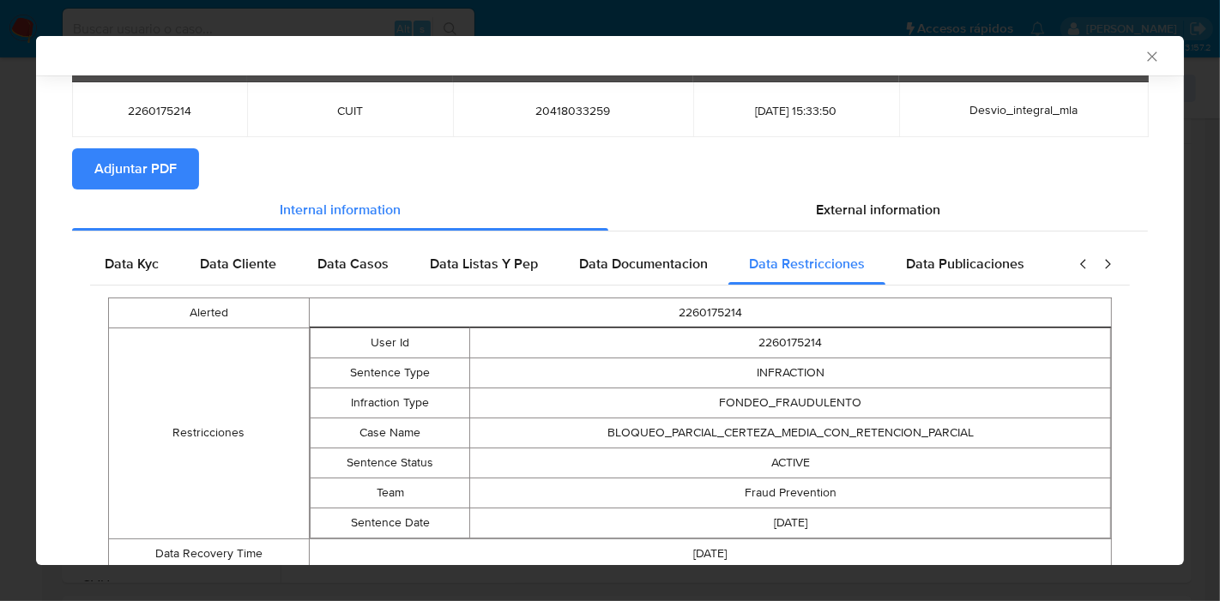
scroll to position [0, 0]
click at [1080, 266] on icon "closure-recommendation-modal" at bounding box center [1082, 263] width 5 height 9
click at [167, 270] on div "Data Kyc" at bounding box center [137, 264] width 95 height 41
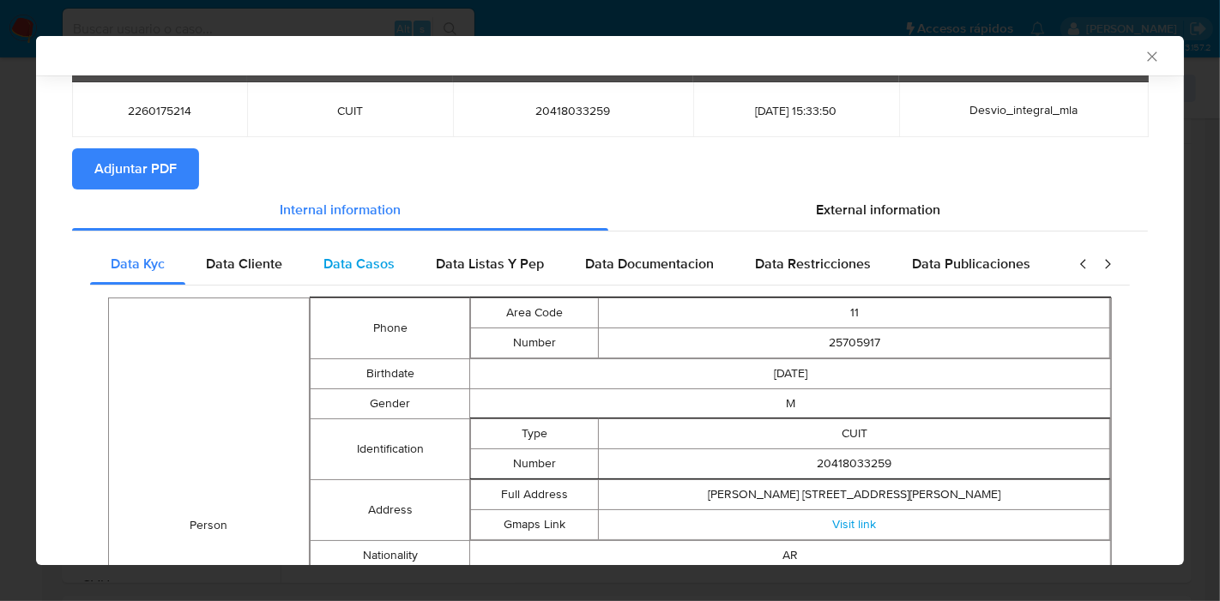
drag, startPoint x: 227, startPoint y: 262, endPoint x: 311, endPoint y: 262, distance: 83.2
click at [232, 262] on span "Data Cliente" at bounding box center [244, 264] width 76 height 20
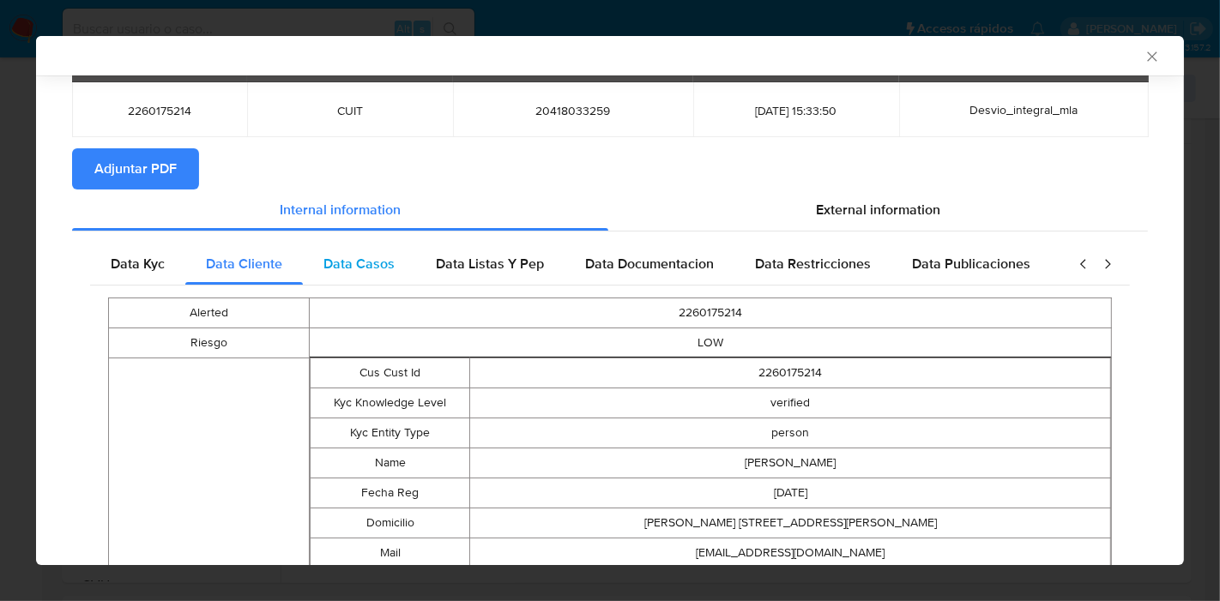
click at [368, 255] on span "Data Casos" at bounding box center [358, 264] width 71 height 20
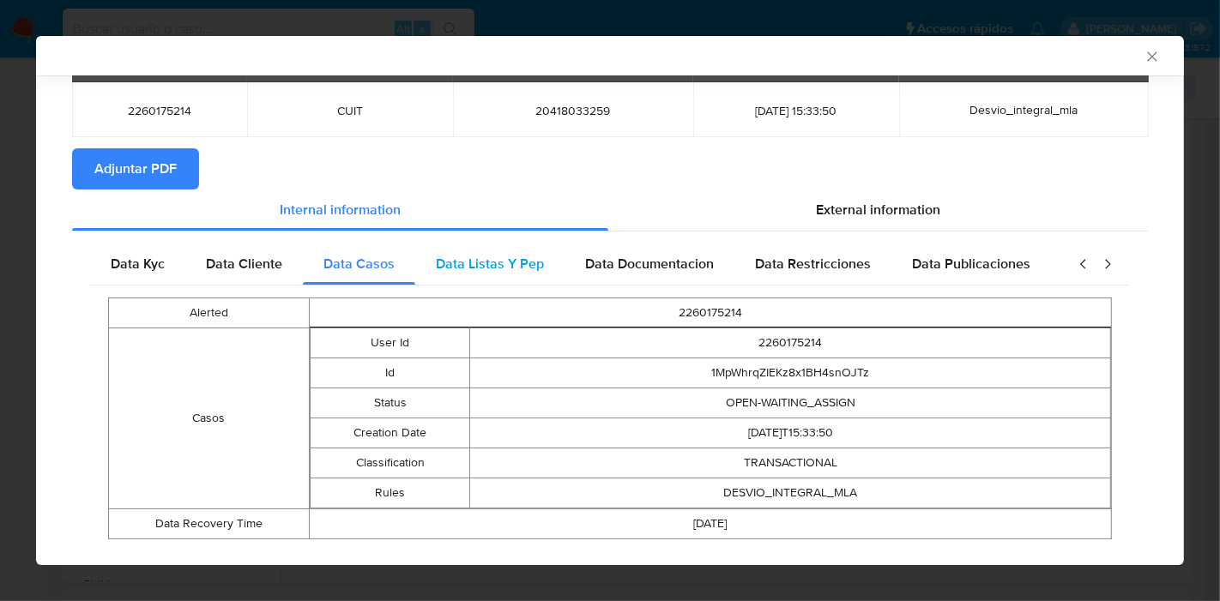
click at [461, 265] on span "Data Listas Y Pep" at bounding box center [490, 264] width 108 height 20
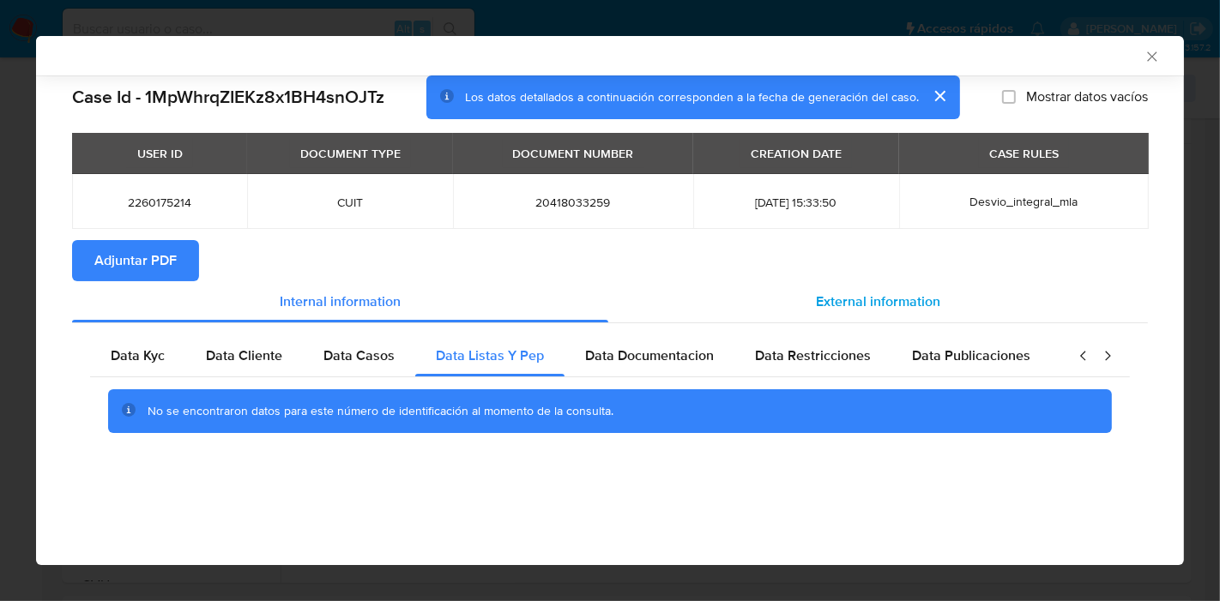
click at [615, 322] on div "External information" at bounding box center [878, 301] width 540 height 41
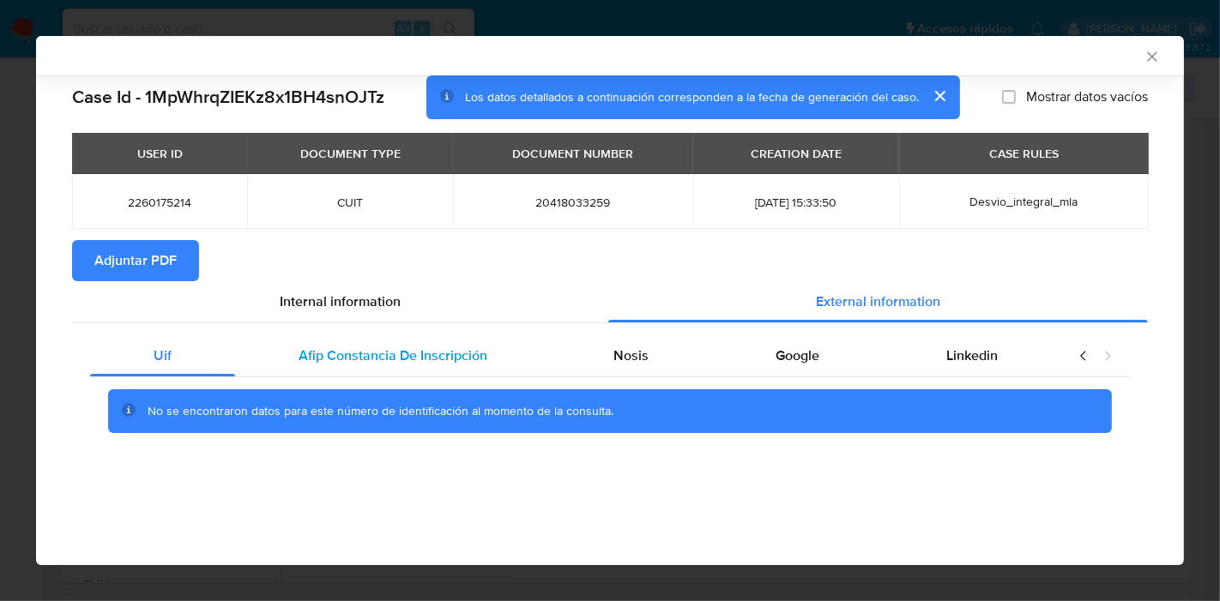
drag, startPoint x: 432, startPoint y: 340, endPoint x: 524, endPoint y: 340, distance: 91.8
click at [461, 340] on div "Afip Constancia De Inscripción" at bounding box center [393, 355] width 316 height 41
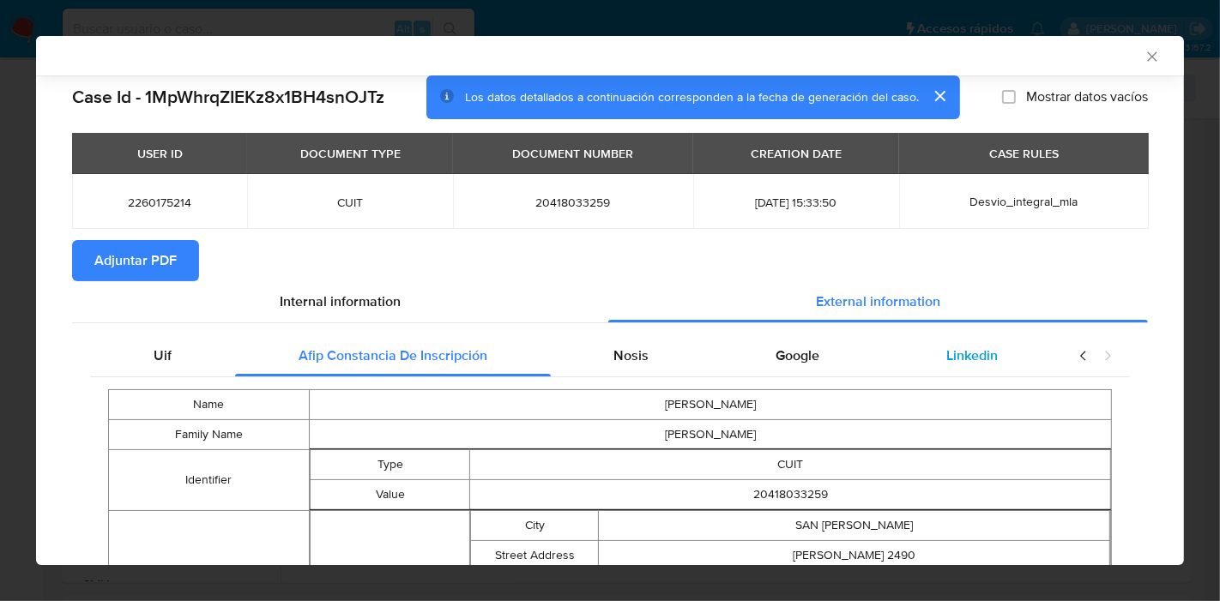
drag, startPoint x: 580, startPoint y: 342, endPoint x: 883, endPoint y: 349, distance: 303.0
click at [585, 342] on div "Nosis" at bounding box center [632, 355] width 162 height 41
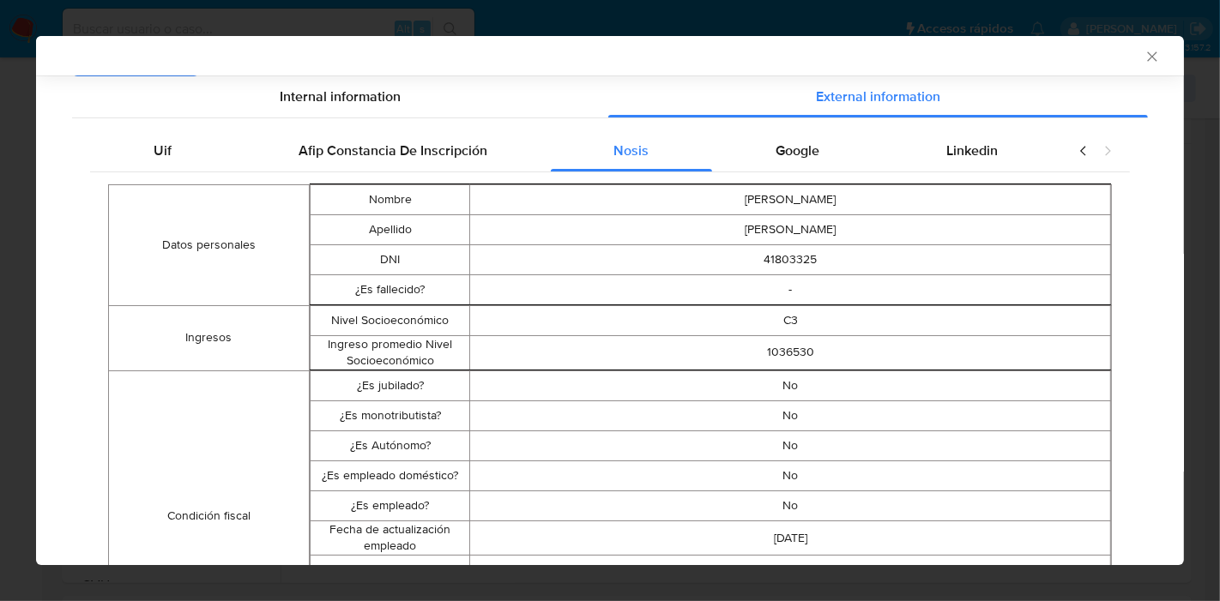
scroll to position [80, 0]
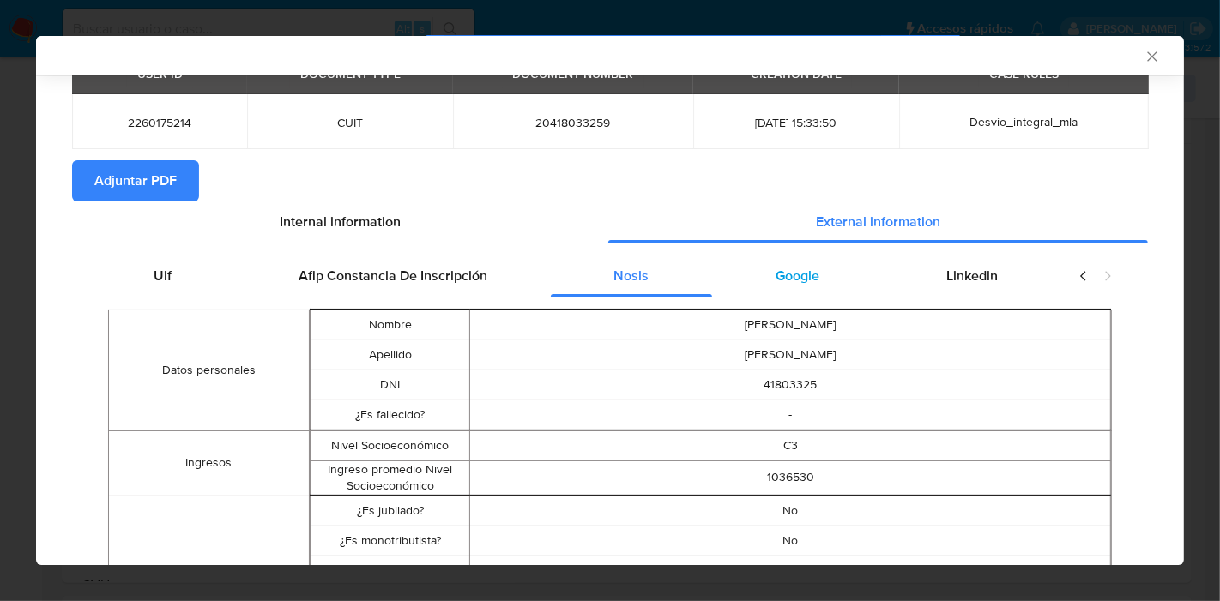
click at [867, 281] on div "Google" at bounding box center [797, 276] width 171 height 41
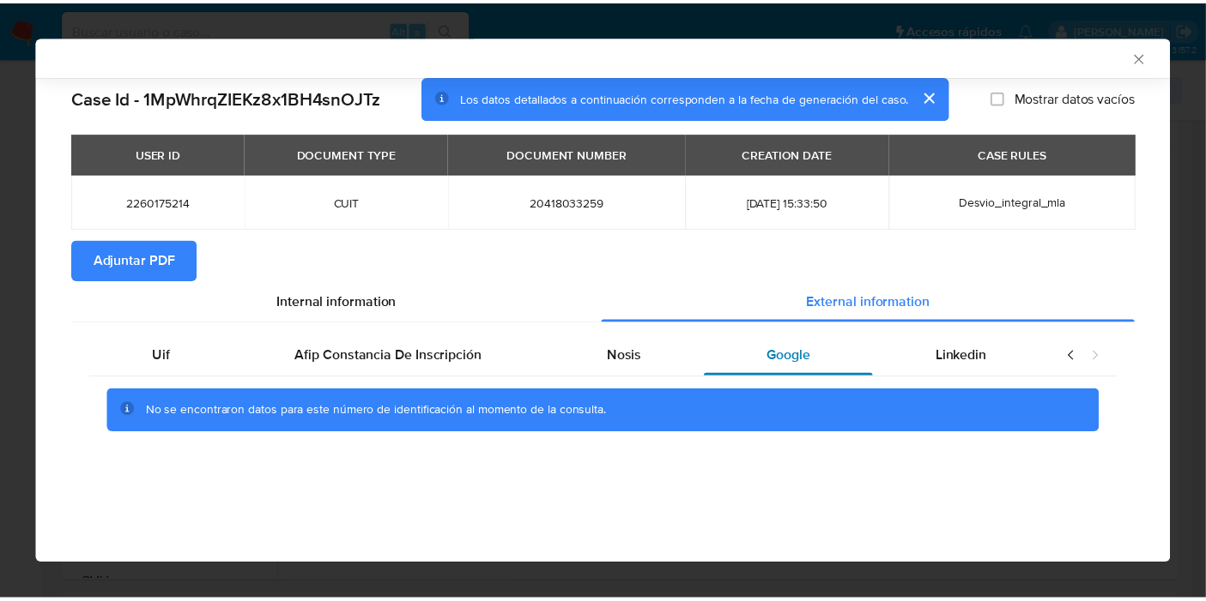
scroll to position [0, 0]
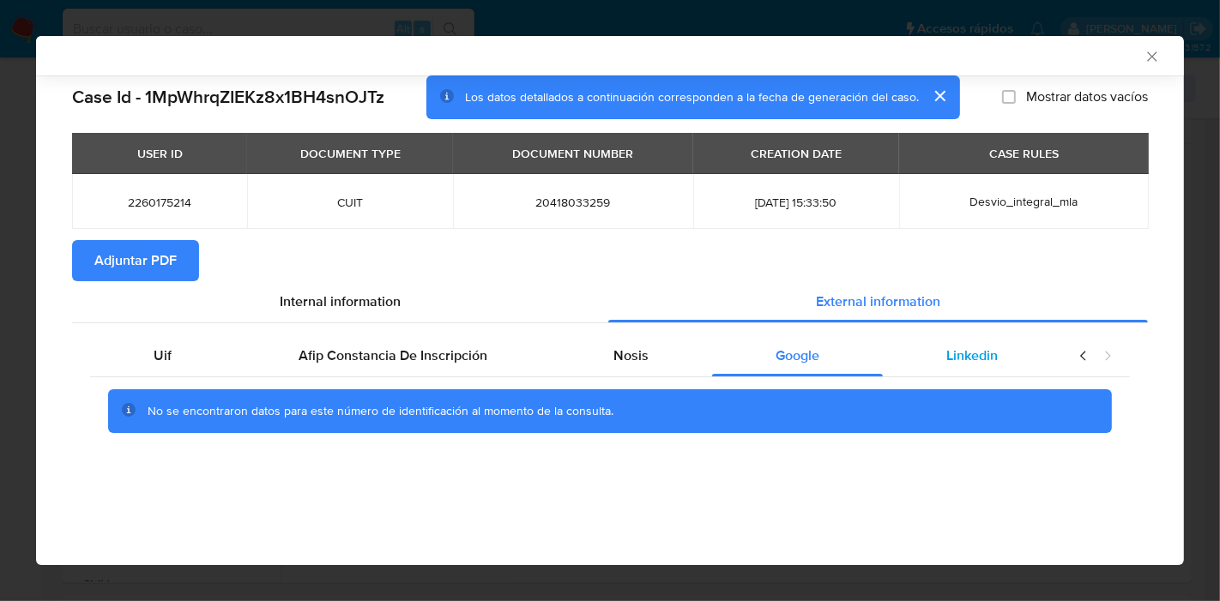
click at [1012, 348] on div "Linkedin" at bounding box center [972, 355] width 178 height 41
drag, startPoint x: 73, startPoint y: 366, endPoint x: 91, endPoint y: 366, distance: 18.0
click at [86, 366] on div "Uif Afip Constancia De Inscripción Nosis Google Linkedin No se encontraron dato…" at bounding box center [610, 390] width 1076 height 135
click at [178, 366] on div "Uif" at bounding box center [162, 355] width 145 height 41
drag, startPoint x: 287, startPoint y: 296, endPoint x: 160, endPoint y: 287, distance: 126.5
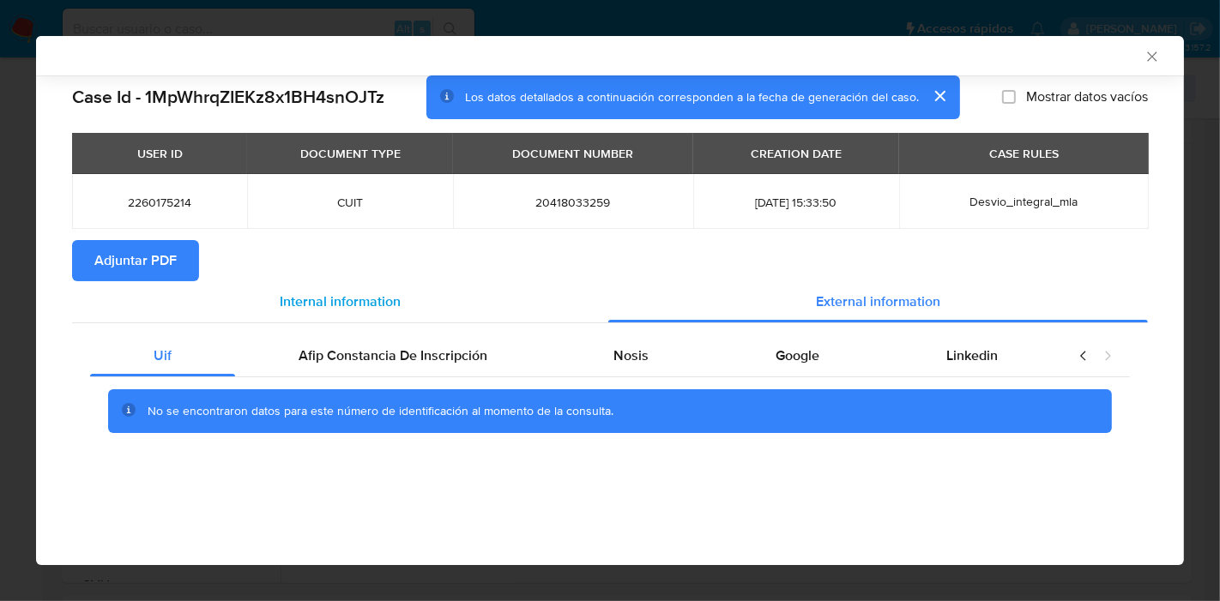
click at [287, 296] on span "Internal information" at bounding box center [340, 302] width 121 height 20
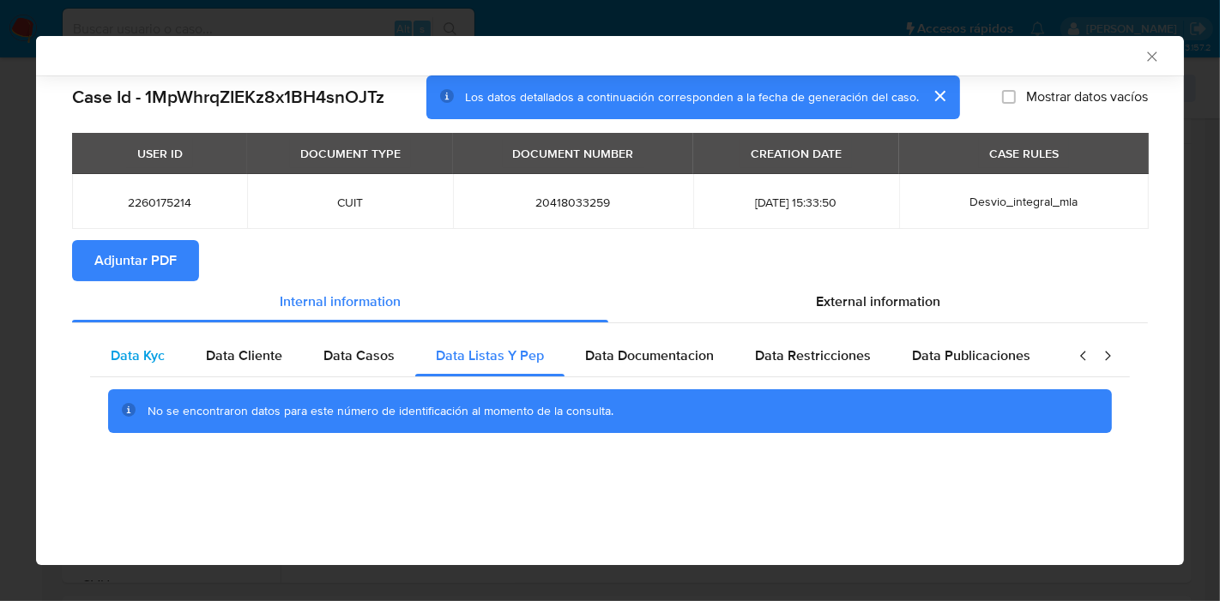
drag, startPoint x: 132, startPoint y: 353, endPoint x: 139, endPoint y: 347, distance: 9.1
click at [133, 352] on span "Data Kyc" at bounding box center [138, 356] width 54 height 20
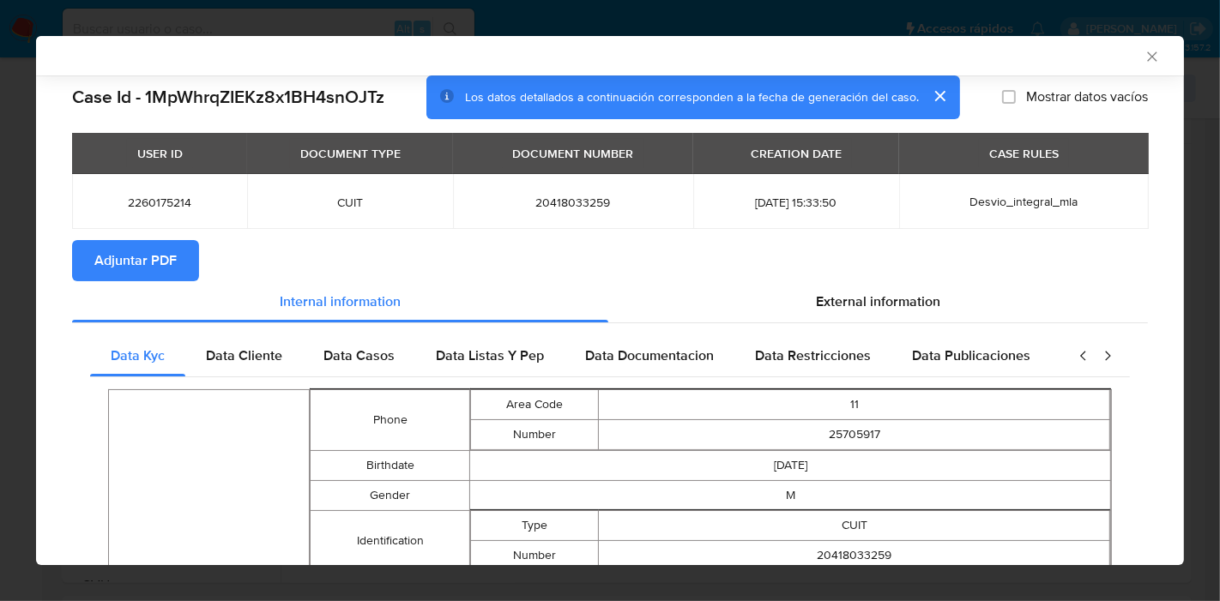
click at [166, 255] on span "Adjuntar PDF" at bounding box center [135, 261] width 82 height 38
click at [0, 270] on div "AML Data Collector Case Id - 1MpWhrqZIEKz8x1BH4snOJTz Los datos detallados a co…" at bounding box center [610, 300] width 1220 height 601
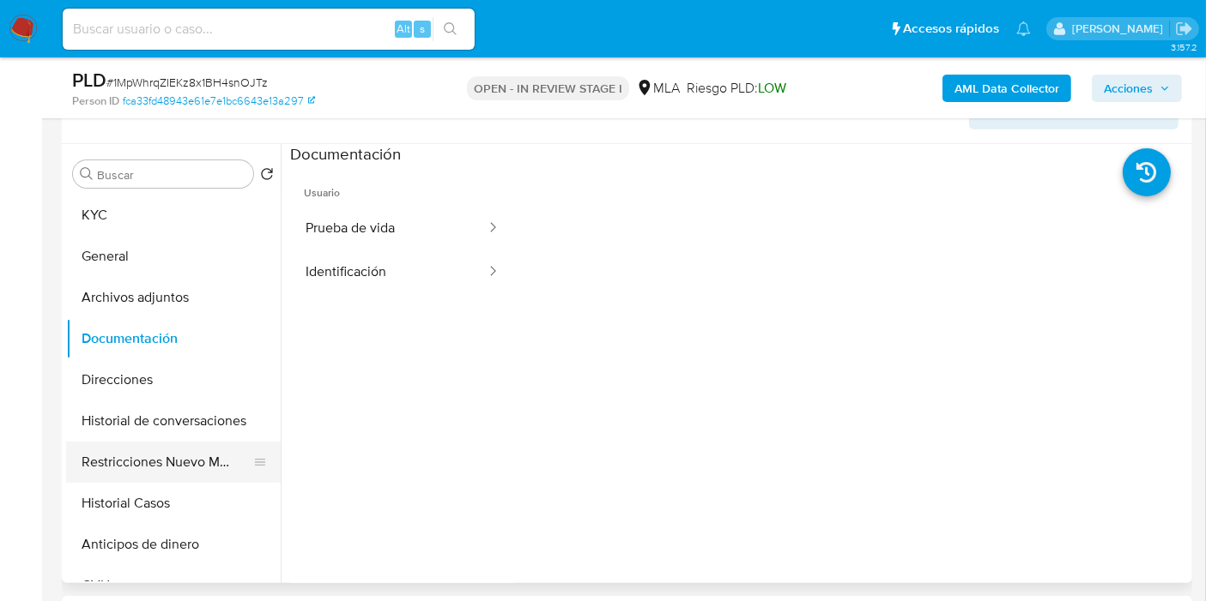
click at [127, 442] on button "Restricciones Nuevo Mundo" at bounding box center [166, 462] width 201 height 41
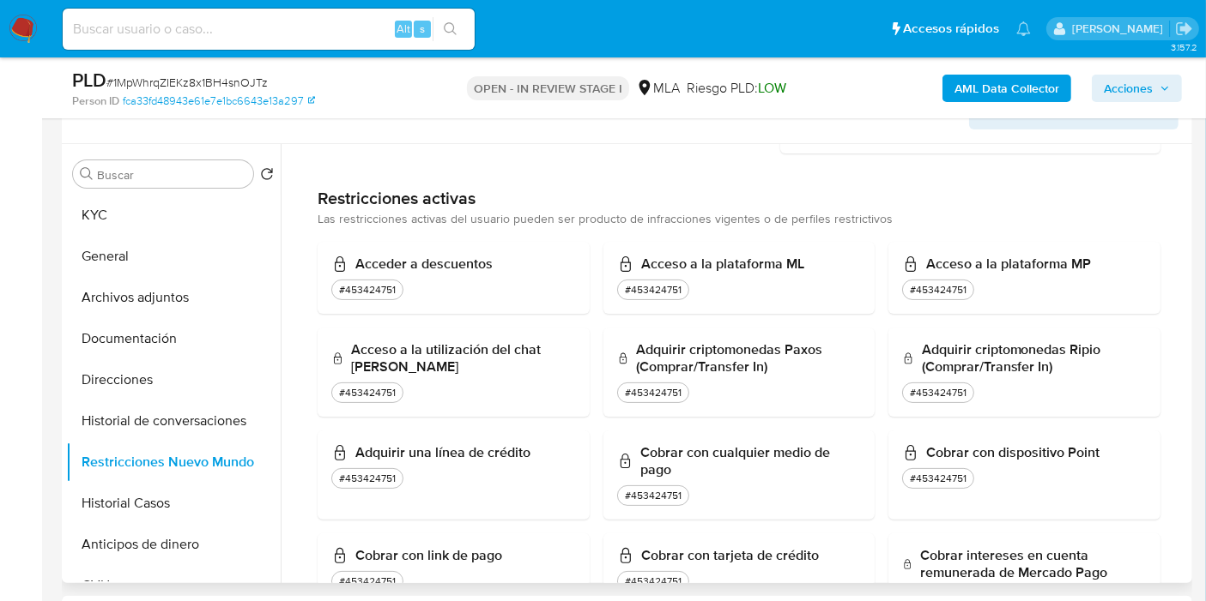
scroll to position [381, 0]
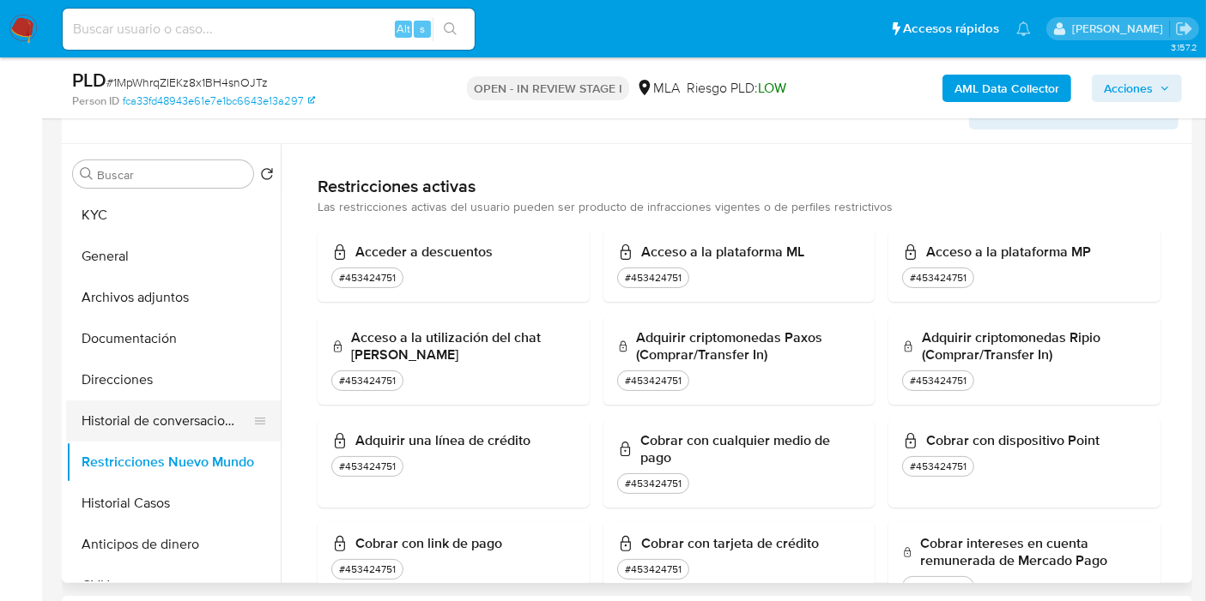
click at [201, 423] on button "Historial de conversaciones" at bounding box center [166, 421] width 201 height 41
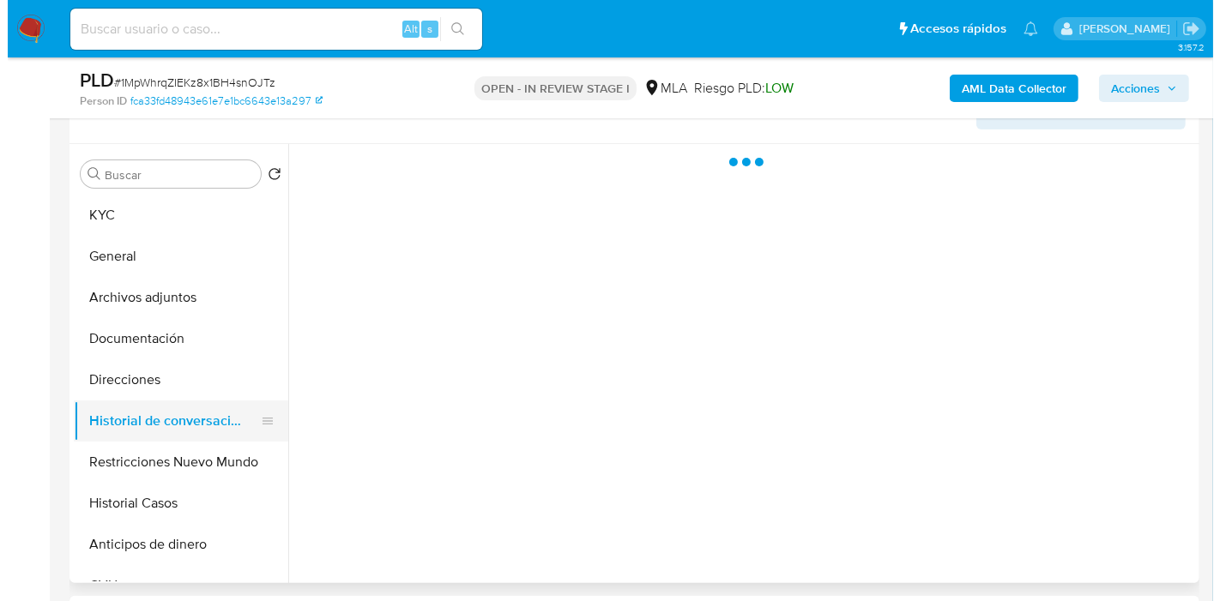
scroll to position [0, 0]
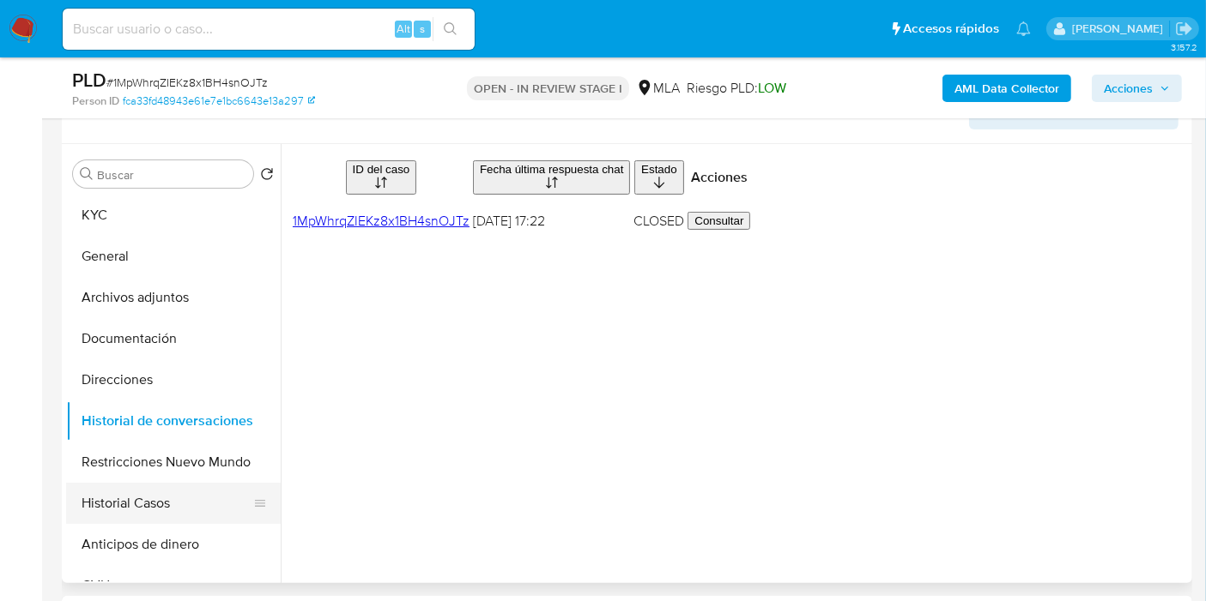
click at [150, 484] on button "Historial Casos" at bounding box center [166, 503] width 201 height 41
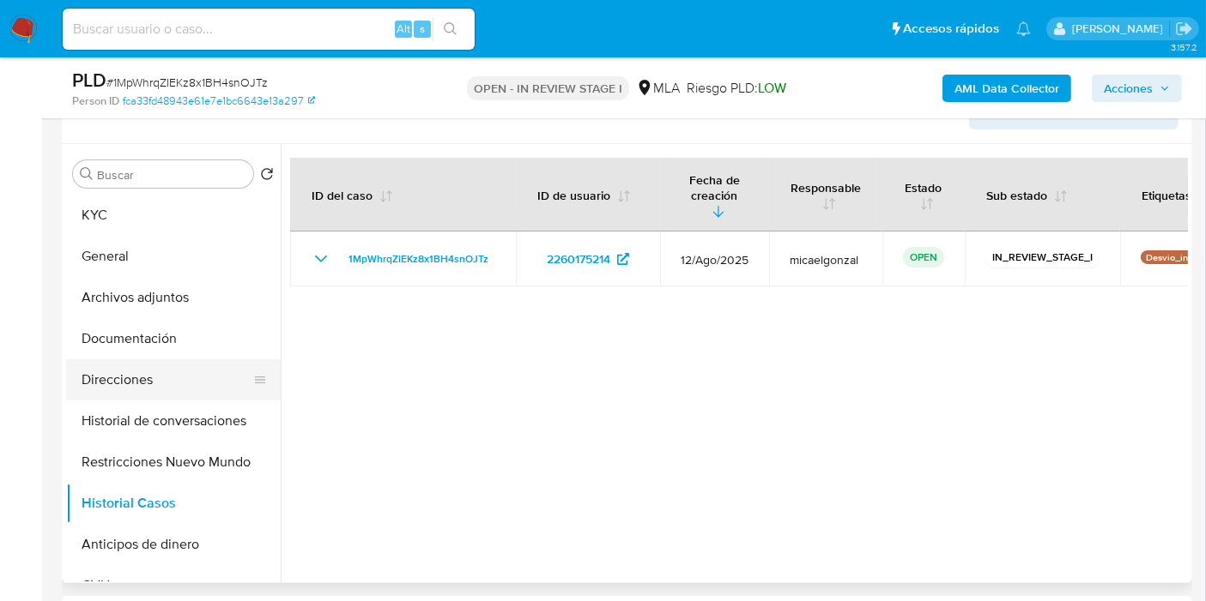
click at [117, 382] on button "Direcciones" at bounding box center [166, 380] width 201 height 41
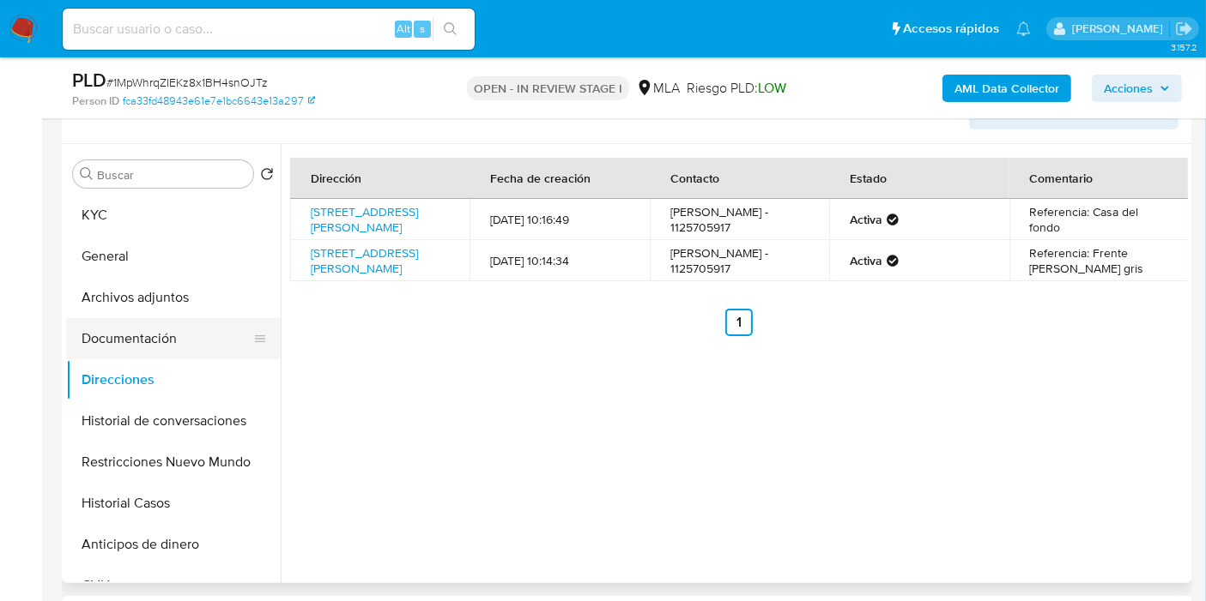
click at [123, 341] on button "Documentación" at bounding box center [166, 338] width 201 height 41
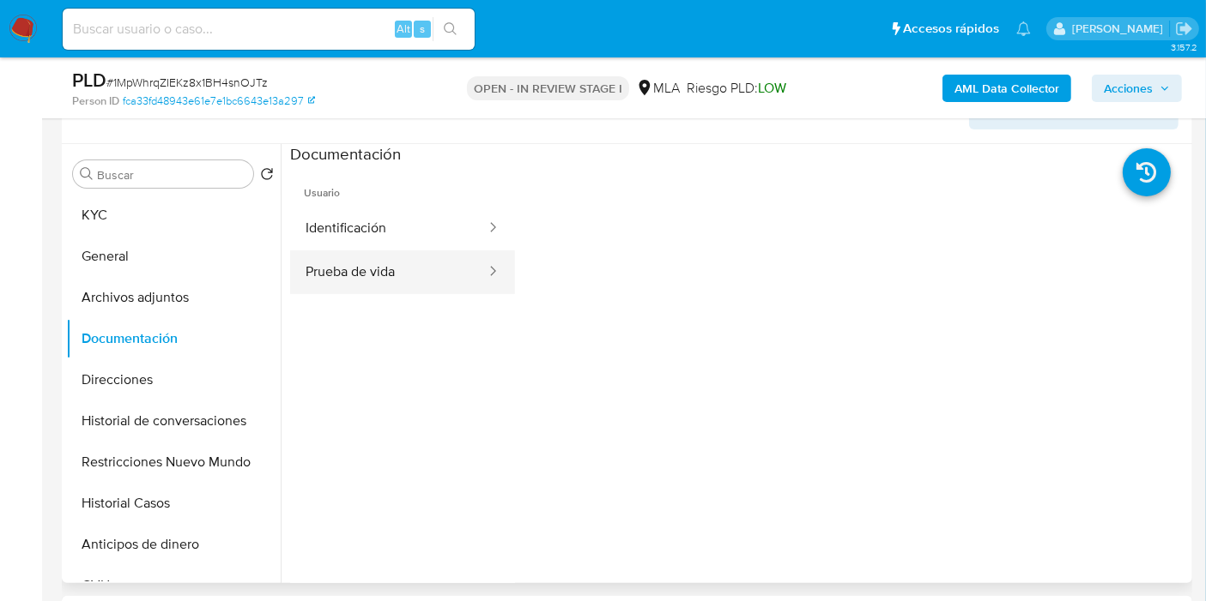
click at [378, 277] on button "Prueba de vida" at bounding box center [388, 273] width 197 height 44
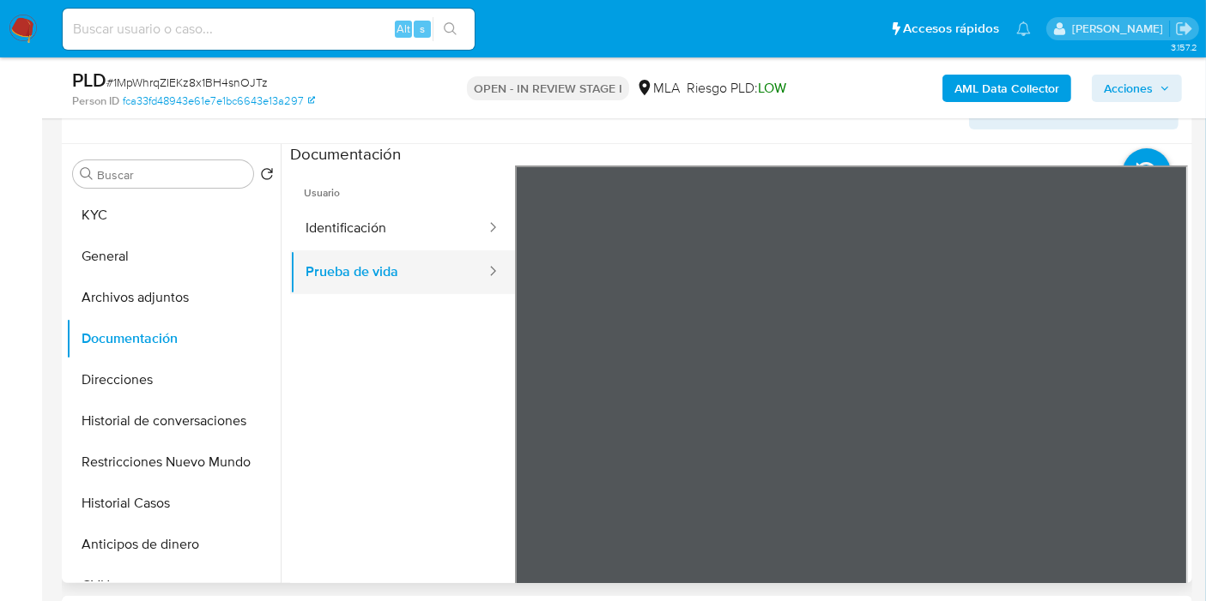
click at [436, 251] on button "Prueba de vida" at bounding box center [388, 273] width 197 height 44
click at [434, 241] on button "Identificación" at bounding box center [388, 229] width 197 height 44
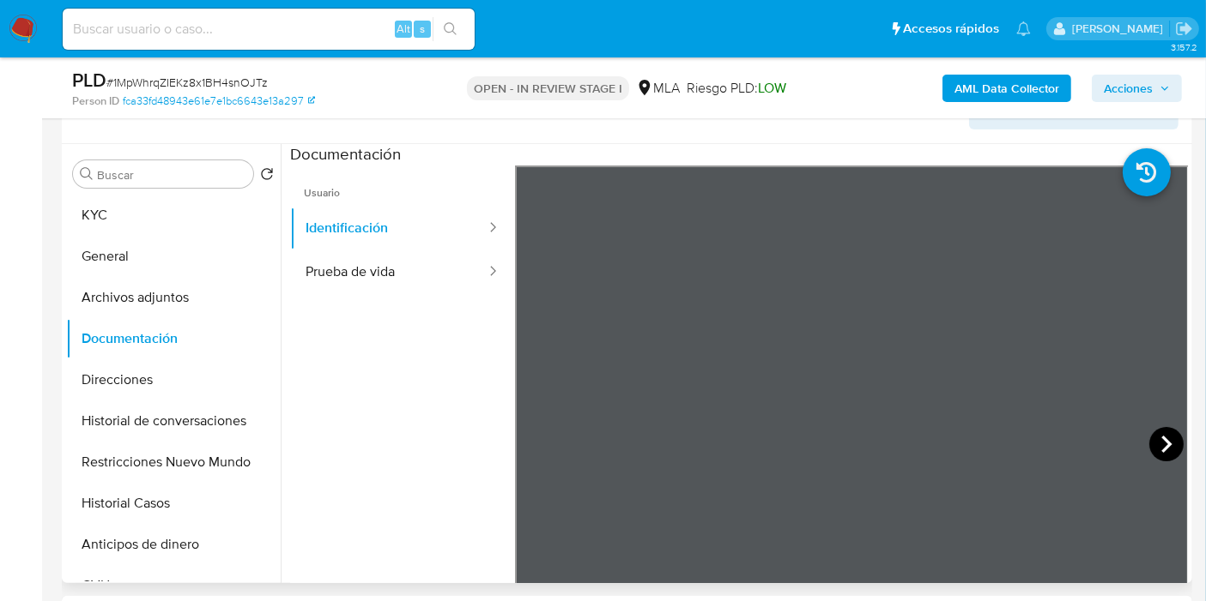
click at [1174, 435] on icon at bounding box center [1166, 444] width 34 height 34
click at [180, 287] on button "Archivos adjuntos" at bounding box center [166, 297] width 201 height 41
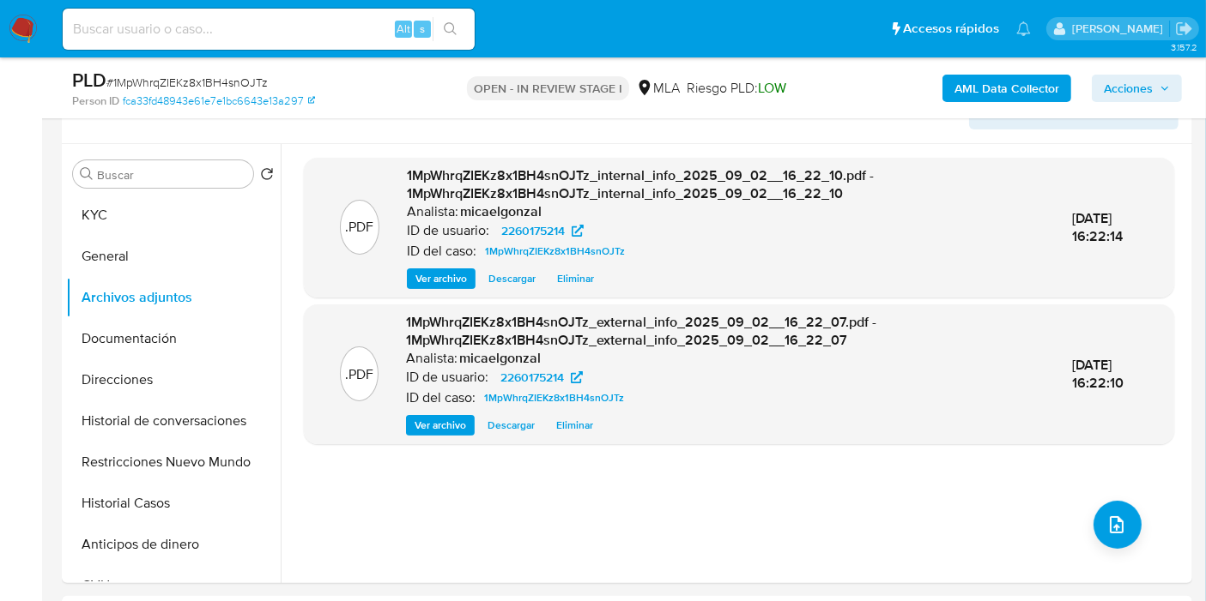
click at [1118, 498] on div ".PDF 1MpWhrqZIEKz8x1BH4snOJTz_internal_info_2025_09_02__16_22_10.pdf - 1MpWhrqZ…" at bounding box center [739, 364] width 870 height 412
click at [1110, 542] on button "upload-file" at bounding box center [1117, 525] width 48 height 48
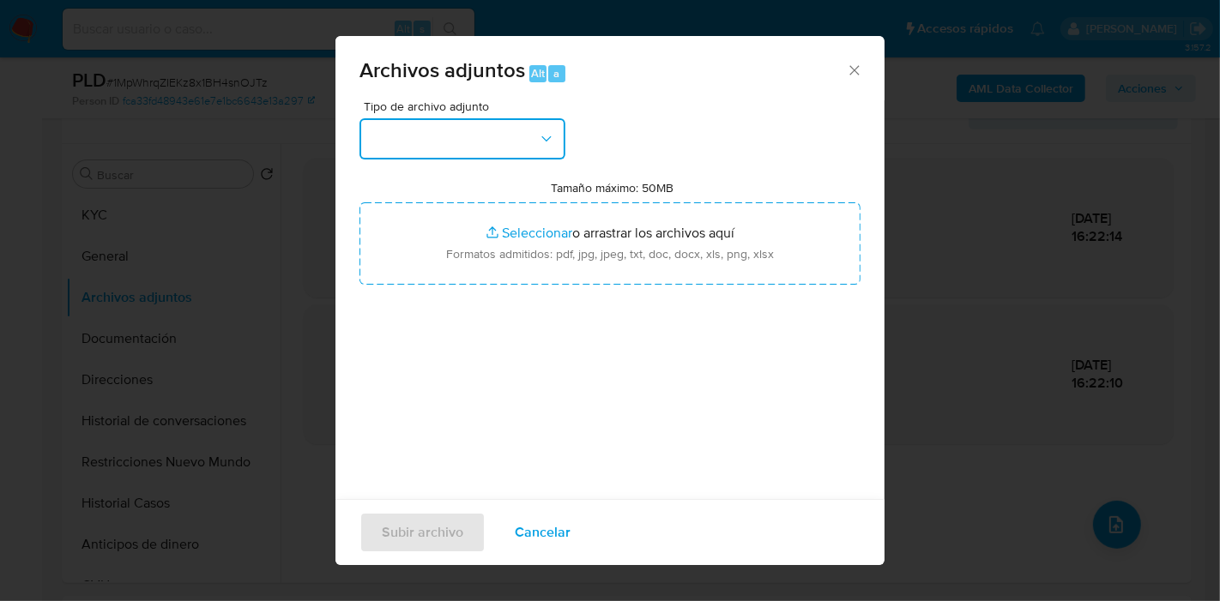
click at [452, 136] on button "button" at bounding box center [463, 138] width 206 height 41
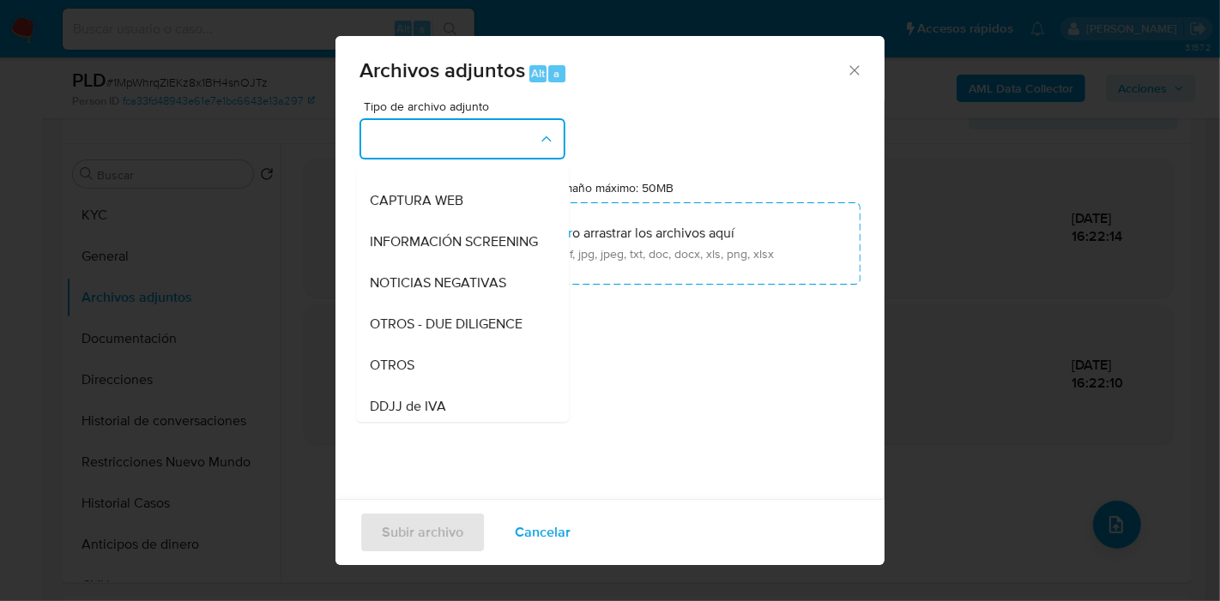
scroll to position [286, 0]
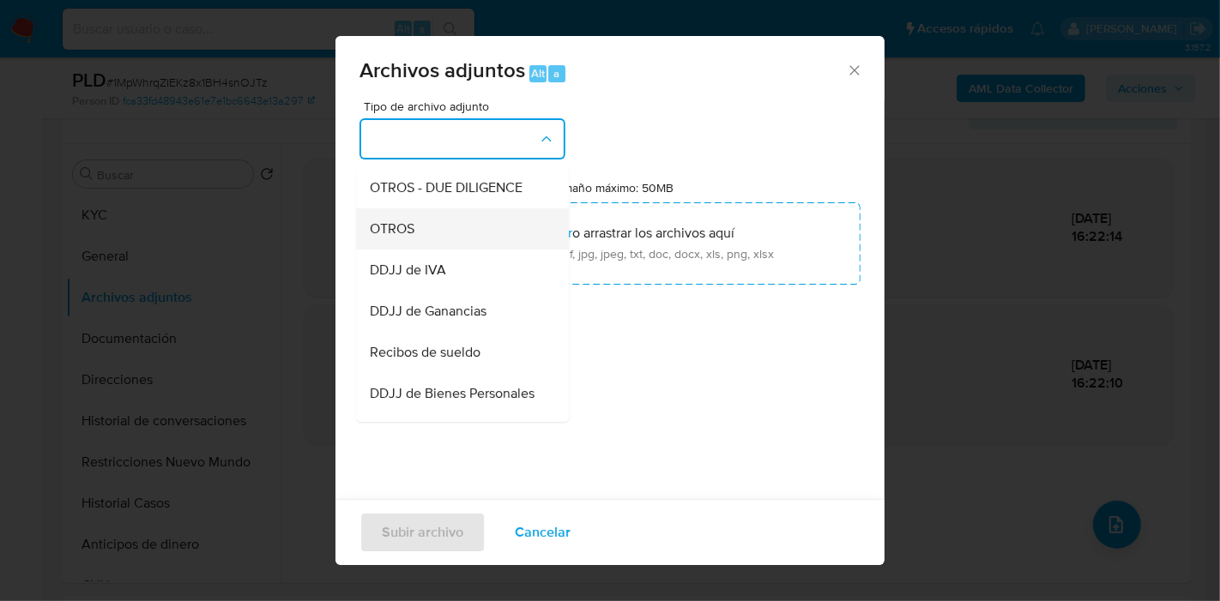
click at [487, 250] on div "OTROS" at bounding box center [457, 229] width 175 height 41
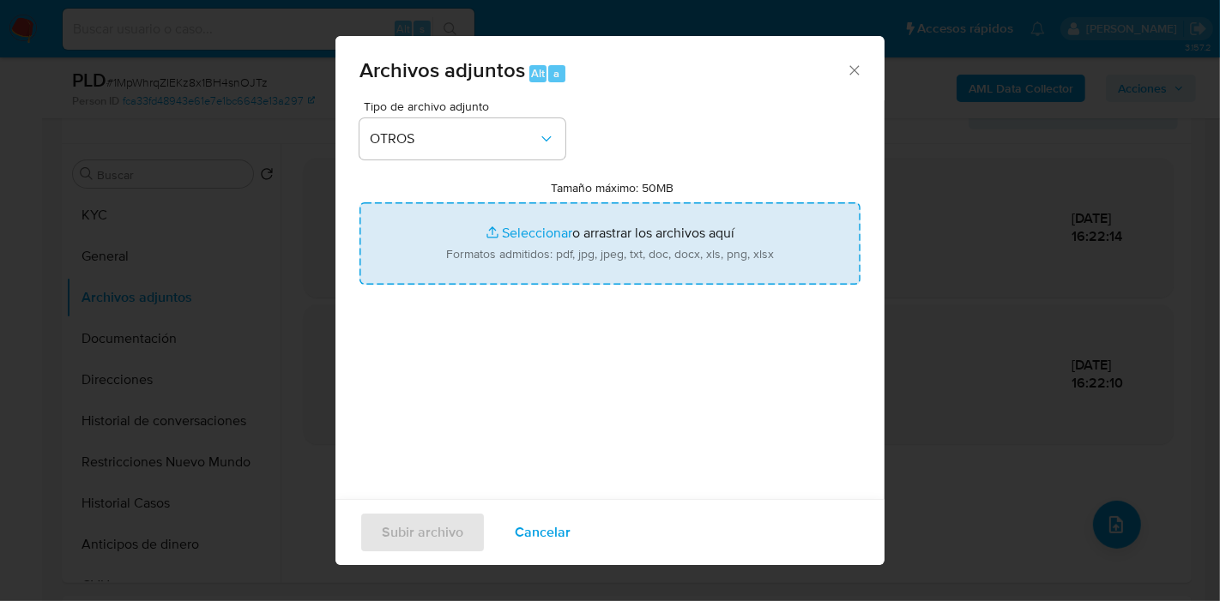
click at [566, 252] on input "Tamaño máximo: 50MB Seleccionar archivos" at bounding box center [610, 243] width 501 height 82
type input "C:\fakepath\Certificacion Negativa - Daniel Agustin Zarate.pdf"
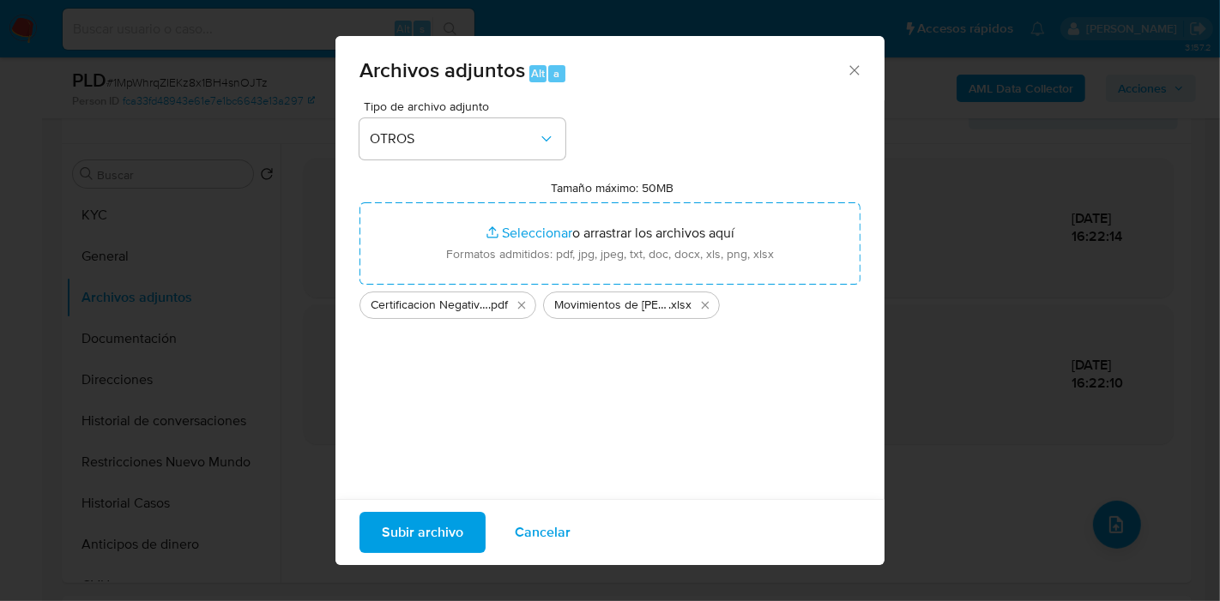
click at [441, 522] on span "Subir archivo" at bounding box center [423, 533] width 82 height 38
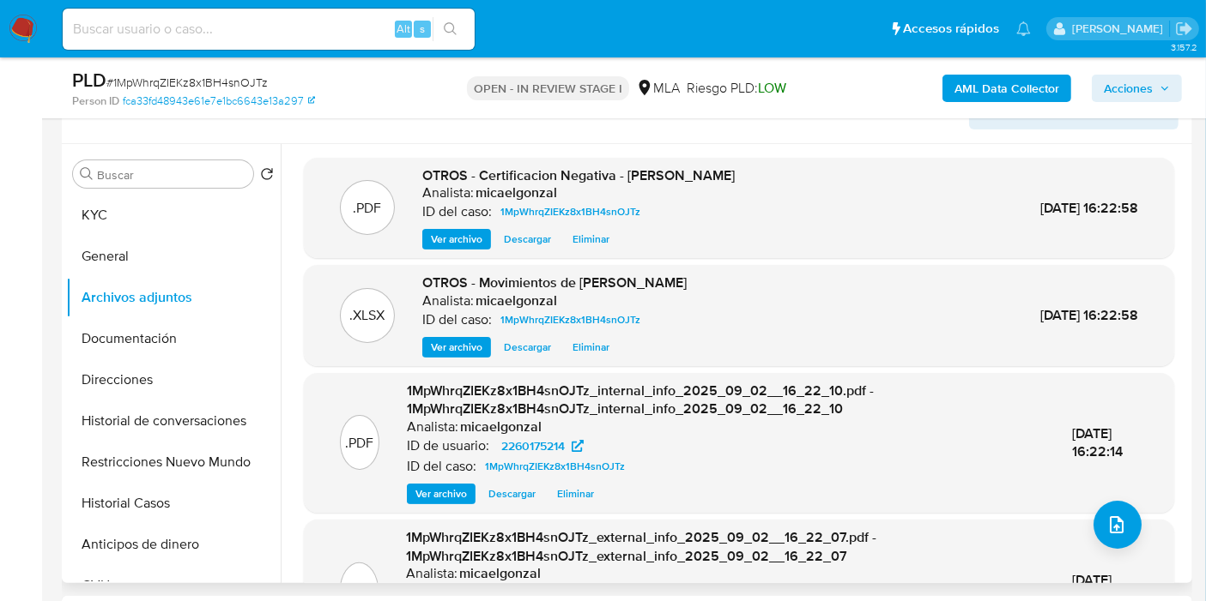
click at [1138, 527] on div ".PDF 1MpWhrqZIEKz8x1BH4snOJTz_external_info_2025_09_02__16_22_07.pdf - 1MpWhrqZ…" at bounding box center [739, 590] width 870 height 140
click at [1130, 527] on button "upload-file" at bounding box center [1117, 525] width 48 height 48
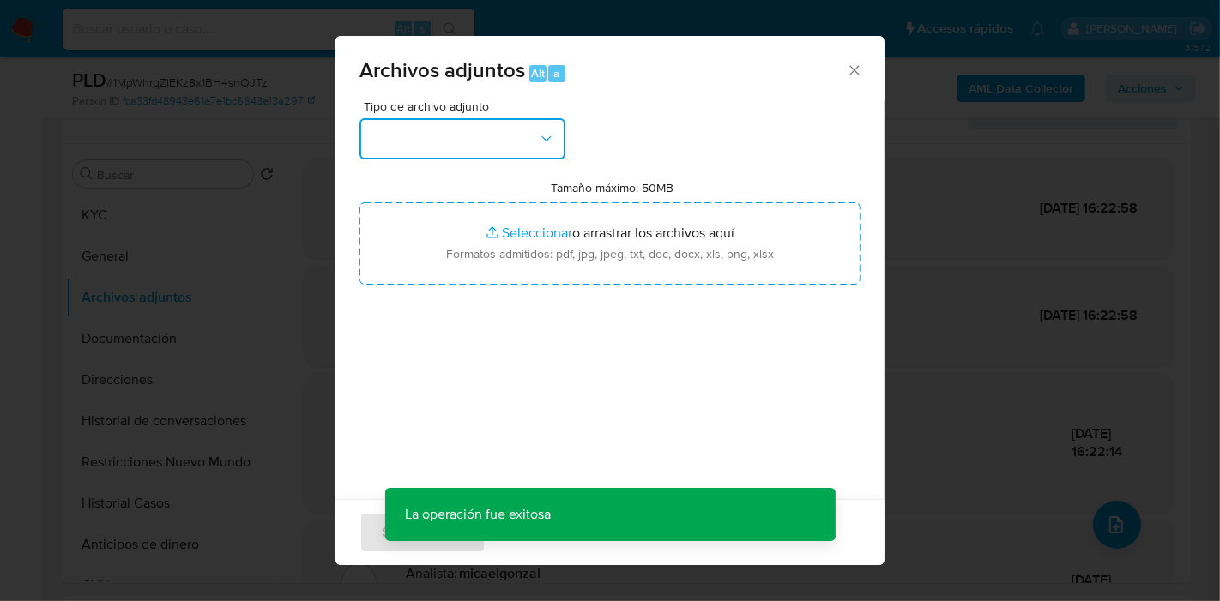
click at [559, 145] on button "button" at bounding box center [463, 138] width 206 height 41
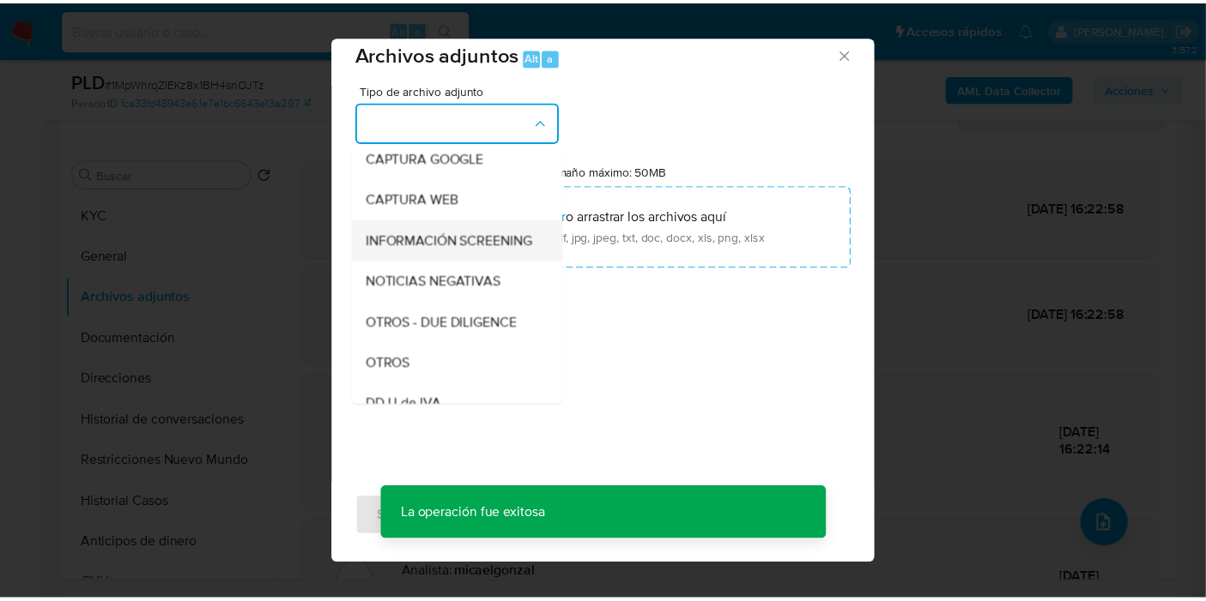
scroll to position [190, 0]
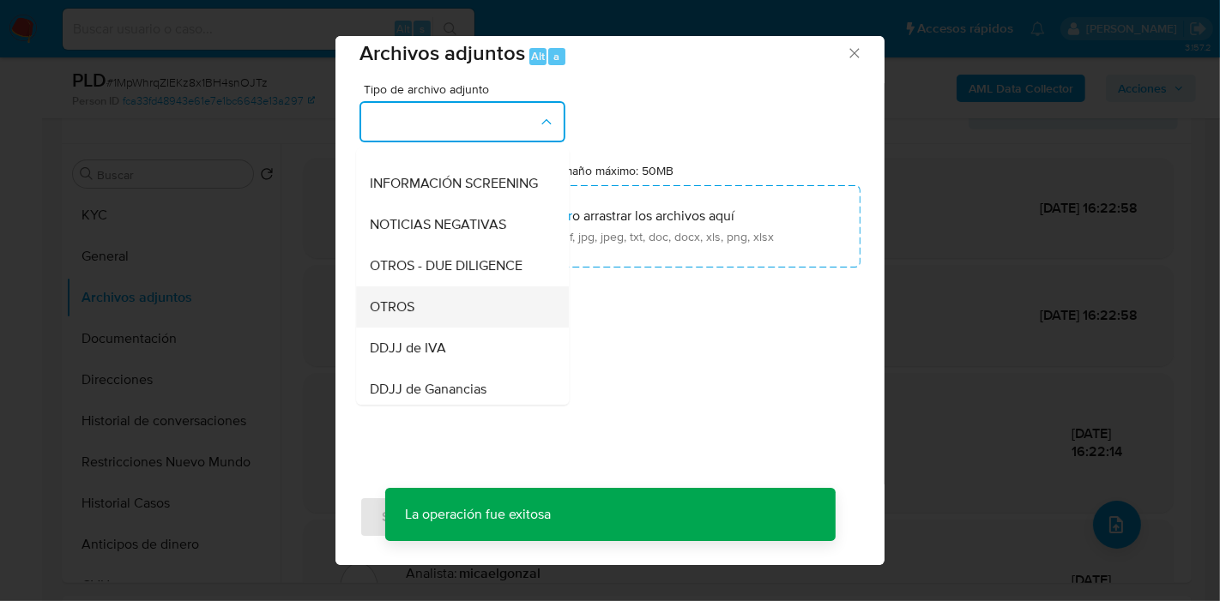
click at [458, 307] on div "OTROS" at bounding box center [457, 307] width 175 height 41
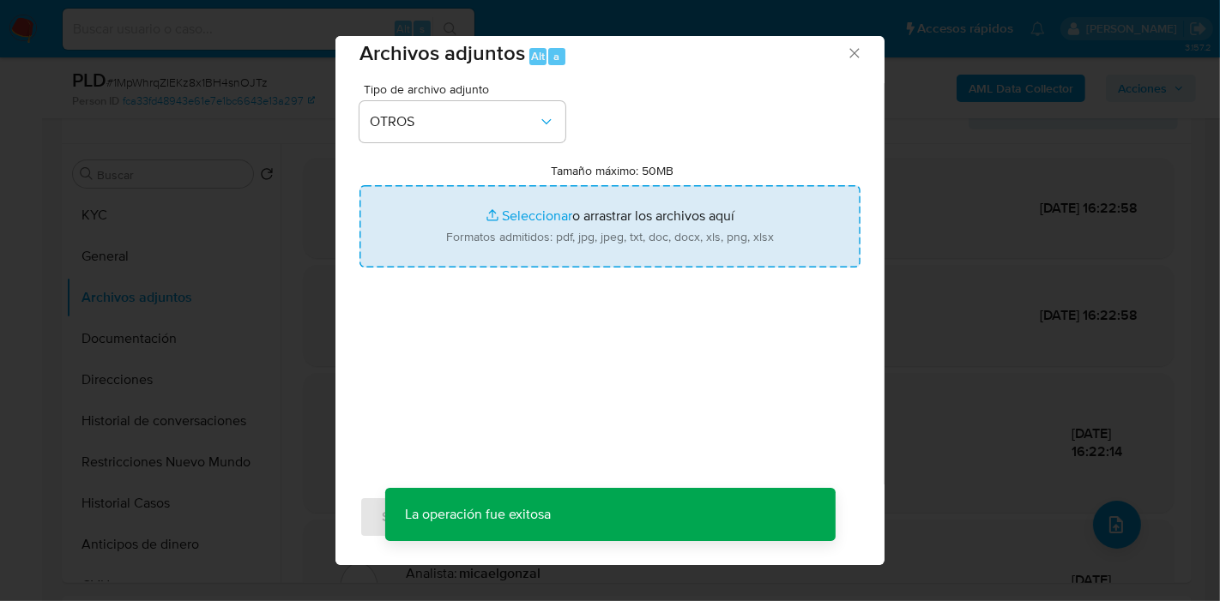
click at [582, 221] on input "Tamaño máximo: 50MB Seleccionar archivos" at bounding box center [610, 226] width 501 height 82
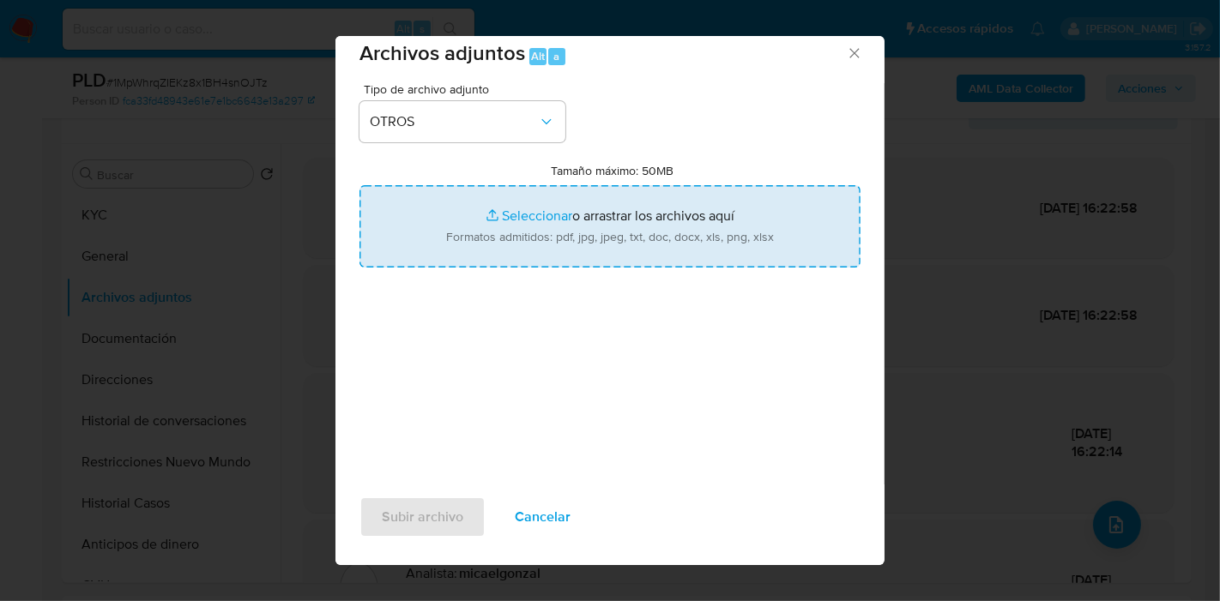
type input "C:\fakepath\Caselog 1MpWhrqZIEKz8x1BH4snOJTz_2025_08_20_01_16_24.docx"
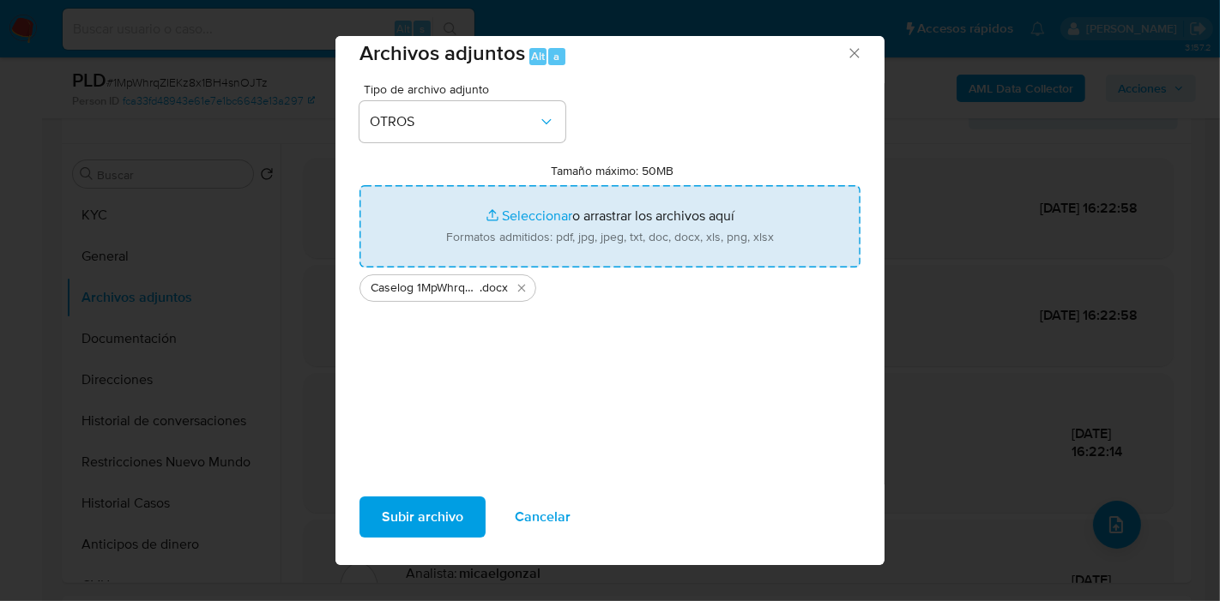
click at [807, 399] on div "Tipo de archivo adjunto OTROS Tamaño máximo: 50MB Seleccionar archivos Seleccio…" at bounding box center [610, 285] width 501 height 405
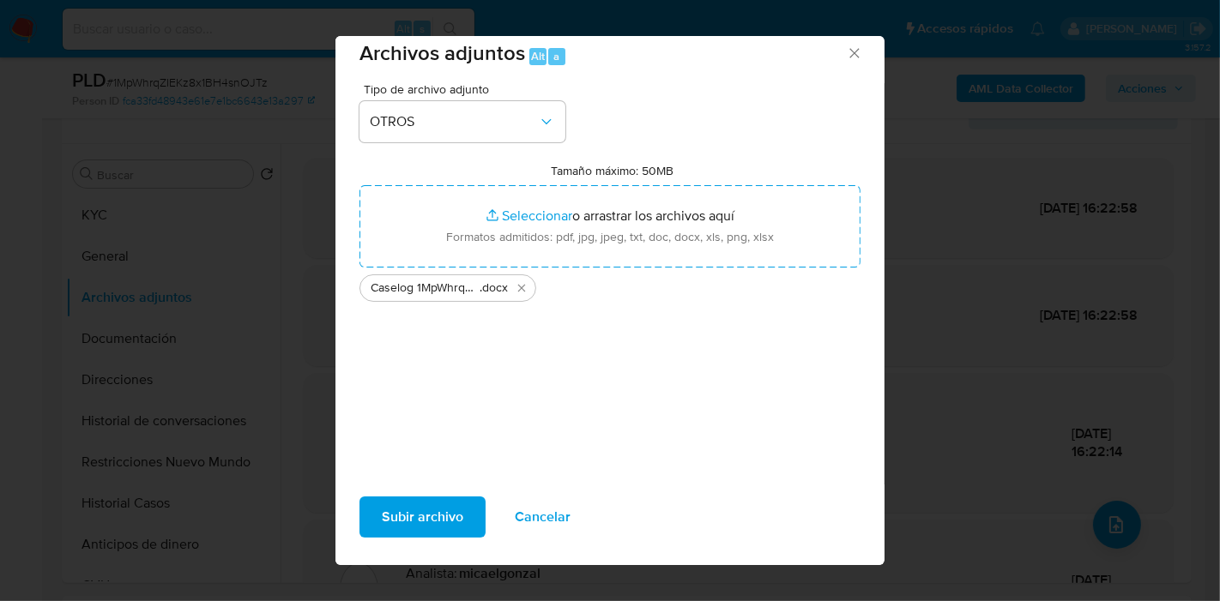
click at [378, 503] on button "Subir archivo" at bounding box center [423, 517] width 126 height 41
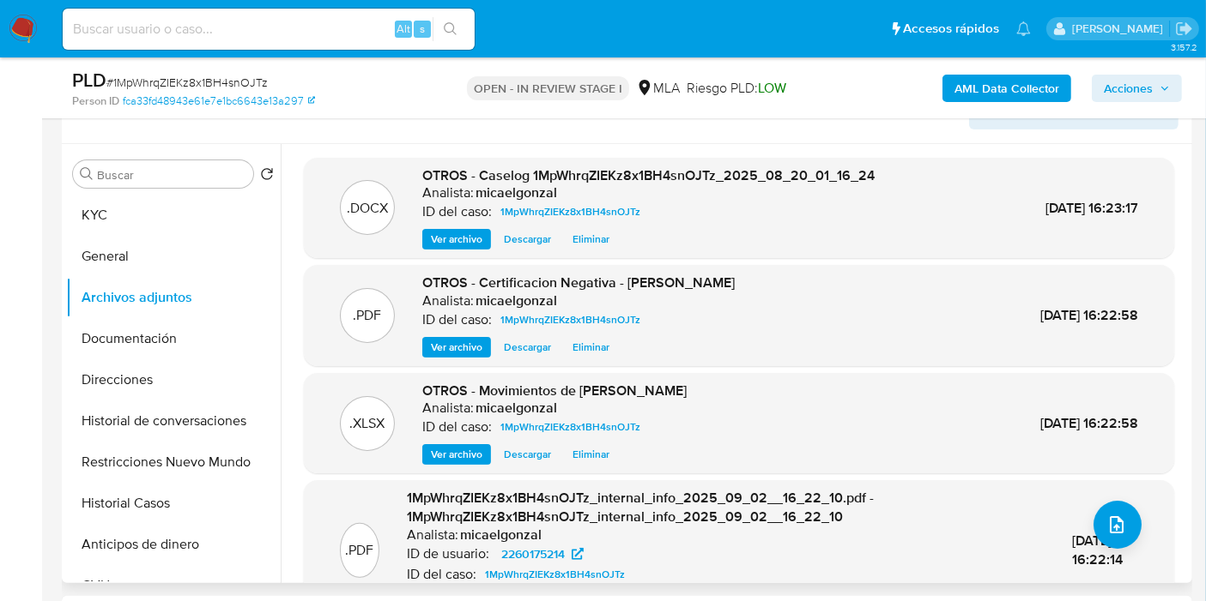
click at [124, 187] on div "Buscar Volver al orden por defecto KYC General Archivos adjuntos Documentación …" at bounding box center [173, 365] width 215 height 437
click at [116, 195] on button "KYC" at bounding box center [166, 215] width 201 height 41
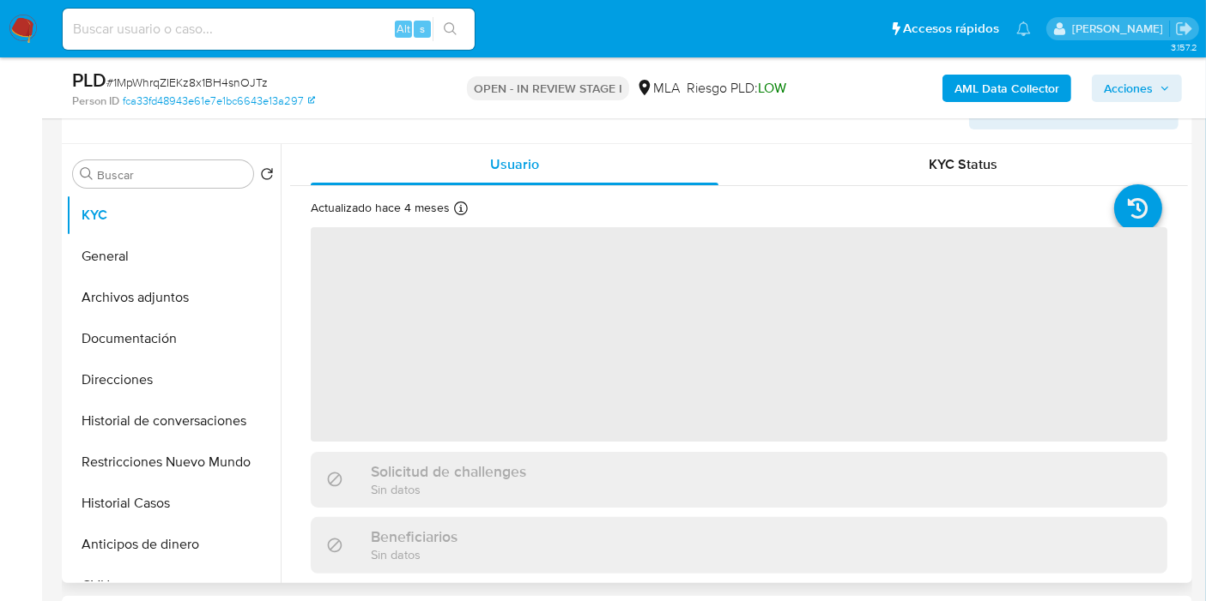
scroll to position [95, 0]
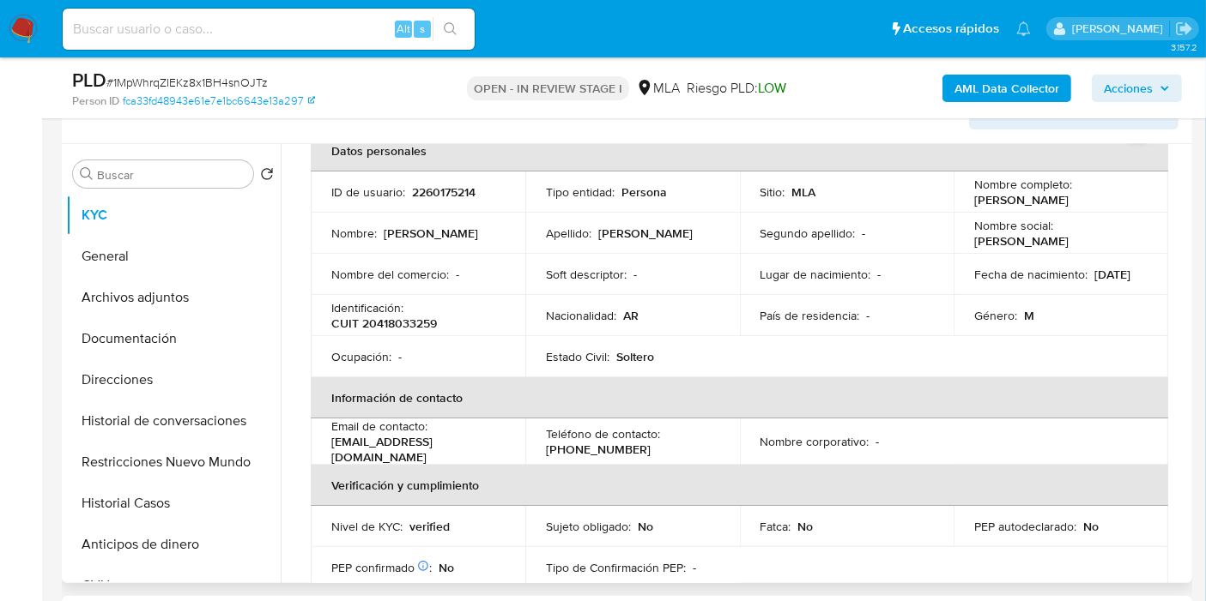
drag, startPoint x: 1077, startPoint y: 204, endPoint x: 981, endPoint y: 210, distance: 96.3
click at [981, 210] on td "Nombre completo : Daniel Agustin Zarate" at bounding box center [1060, 192] width 215 height 41
click at [963, 198] on td "Nombre completo : Daniel Agustin Zarate" at bounding box center [1060, 192] width 215 height 41
drag, startPoint x: 963, startPoint y: 198, endPoint x: 1085, endPoint y: 198, distance: 122.7
click at [1085, 198] on td "Nombre completo : Daniel Agustin Zarate" at bounding box center [1060, 192] width 215 height 41
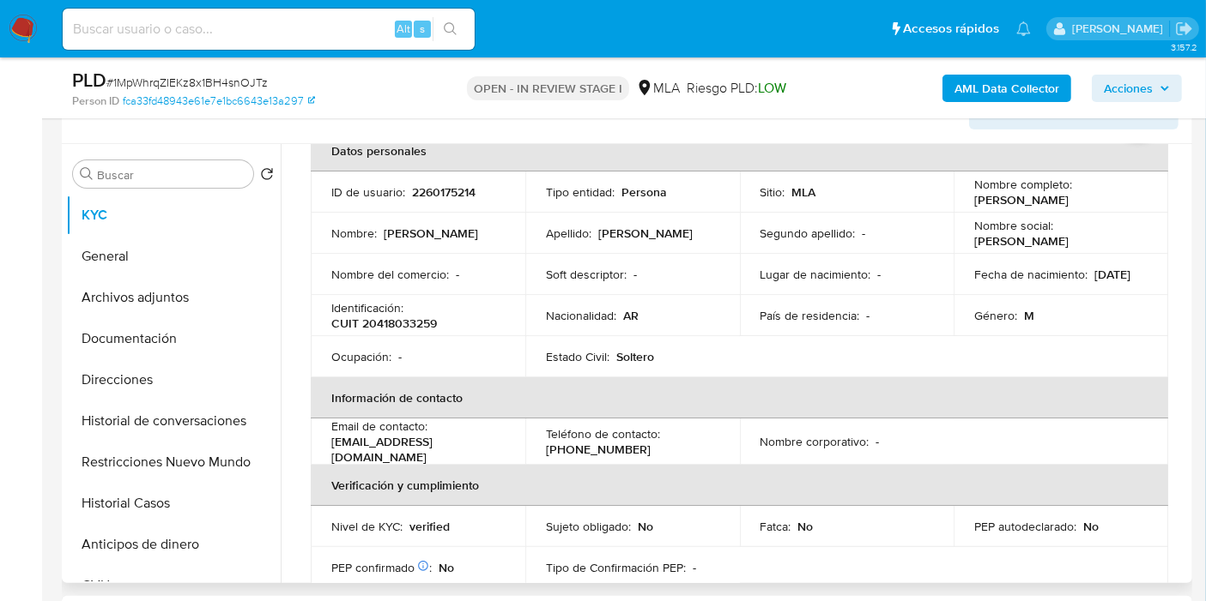
drag, startPoint x: 1085, startPoint y: 198, endPoint x: 1138, endPoint y: 211, distance: 53.9
click at [1138, 211] on td "Nombre completo : Daniel Agustin Zarate" at bounding box center [1060, 192] width 215 height 41
drag, startPoint x: 1100, startPoint y: 198, endPoint x: 973, endPoint y: 203, distance: 127.1
click at [974, 203] on div "Nombre completo : Daniel Agustin Zarate" at bounding box center [1060, 192] width 173 height 31
drag, startPoint x: 967, startPoint y: 205, endPoint x: 1085, endPoint y: 204, distance: 118.4
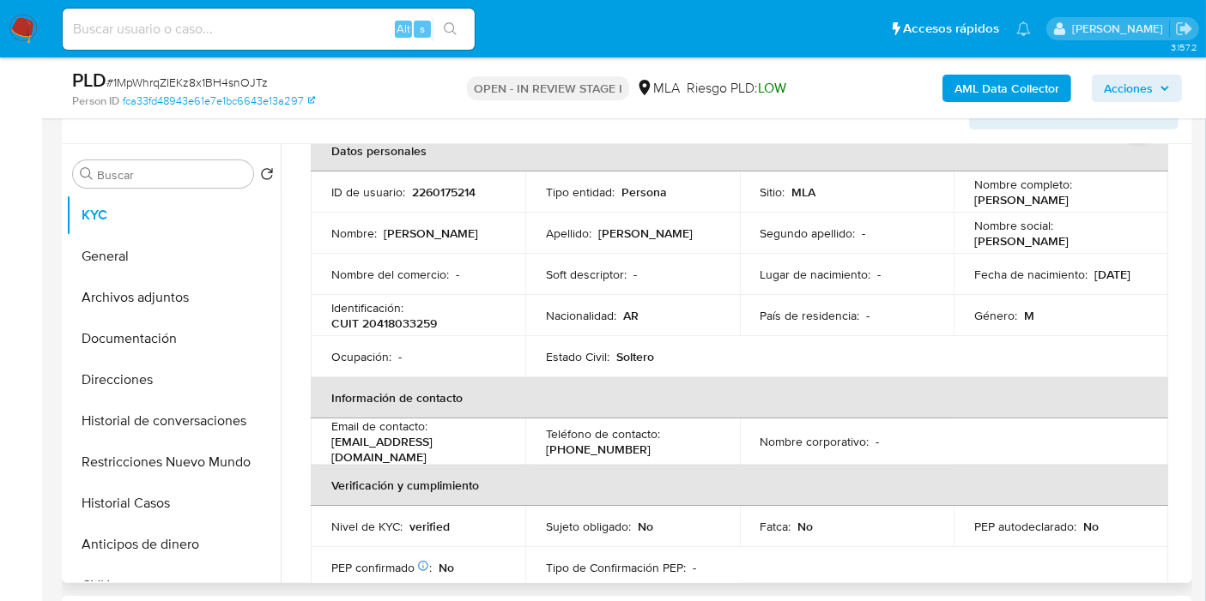
click at [1085, 204] on td "Nombre completo : Daniel Agustin Zarate" at bounding box center [1060, 192] width 215 height 41
copy p "Daniel Agustin Zarate"
click at [178, 425] on button "Historial de conversaciones" at bounding box center [166, 421] width 201 height 41
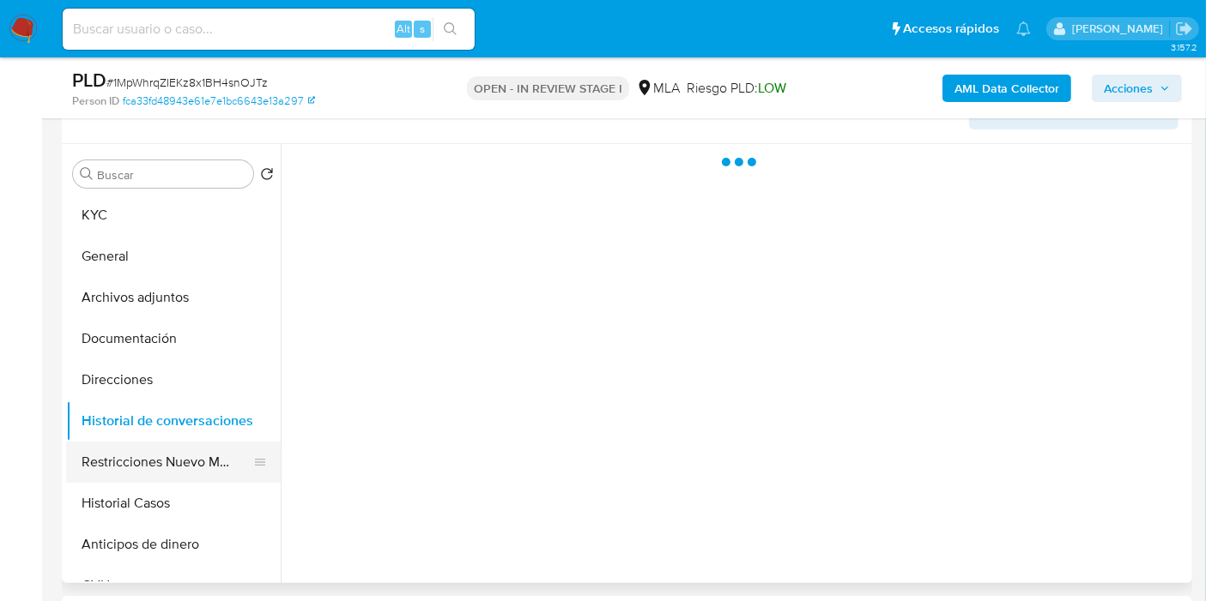
click at [178, 459] on button "Restricciones Nuevo Mundo" at bounding box center [166, 462] width 201 height 41
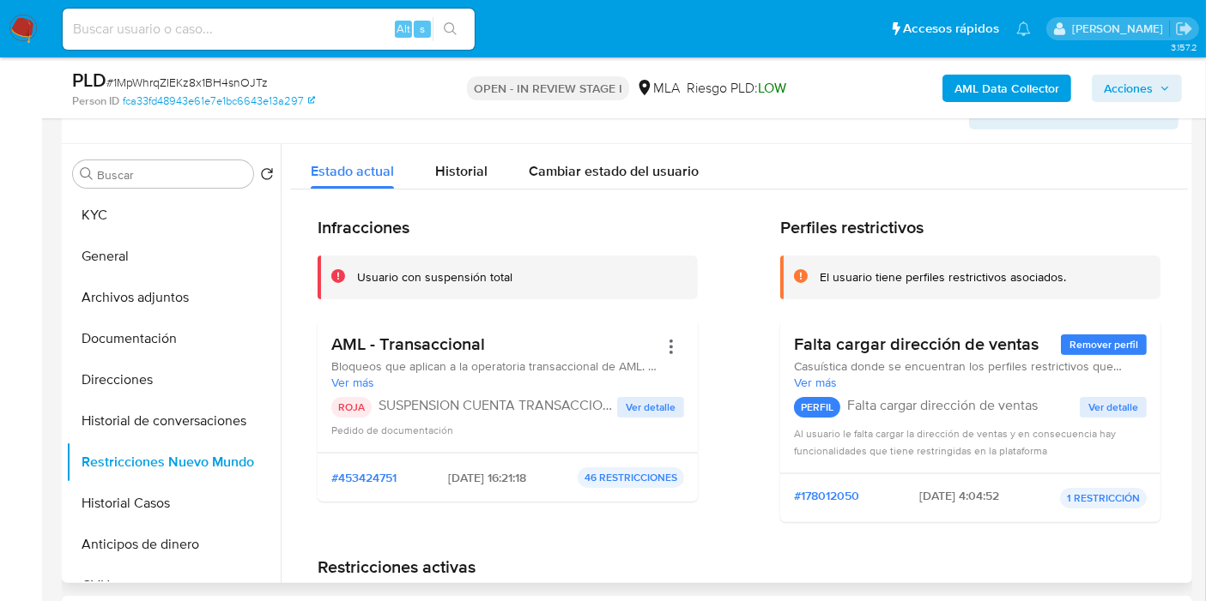
click at [438, 217] on h2 "Infracciones" at bounding box center [507, 227] width 380 height 21
click at [468, 165] on span "Historial" at bounding box center [461, 171] width 52 height 20
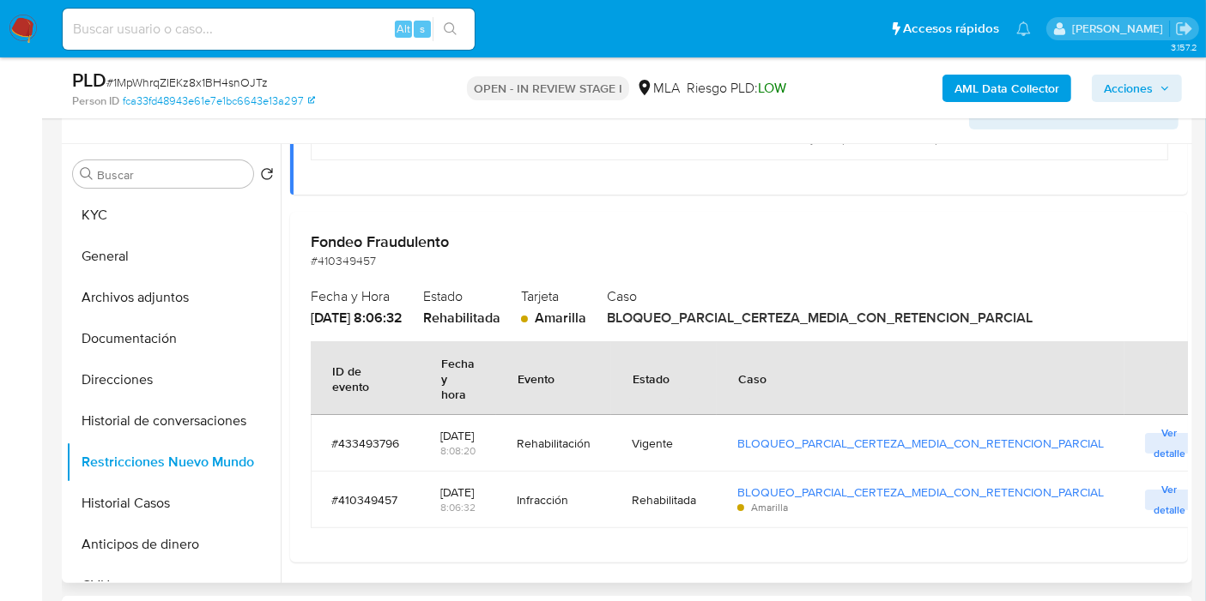
scroll to position [338, 0]
drag, startPoint x: 130, startPoint y: 298, endPoint x: 142, endPoint y: 304, distance: 13.4
click at [130, 298] on button "Archivos adjuntos" at bounding box center [166, 297] width 201 height 41
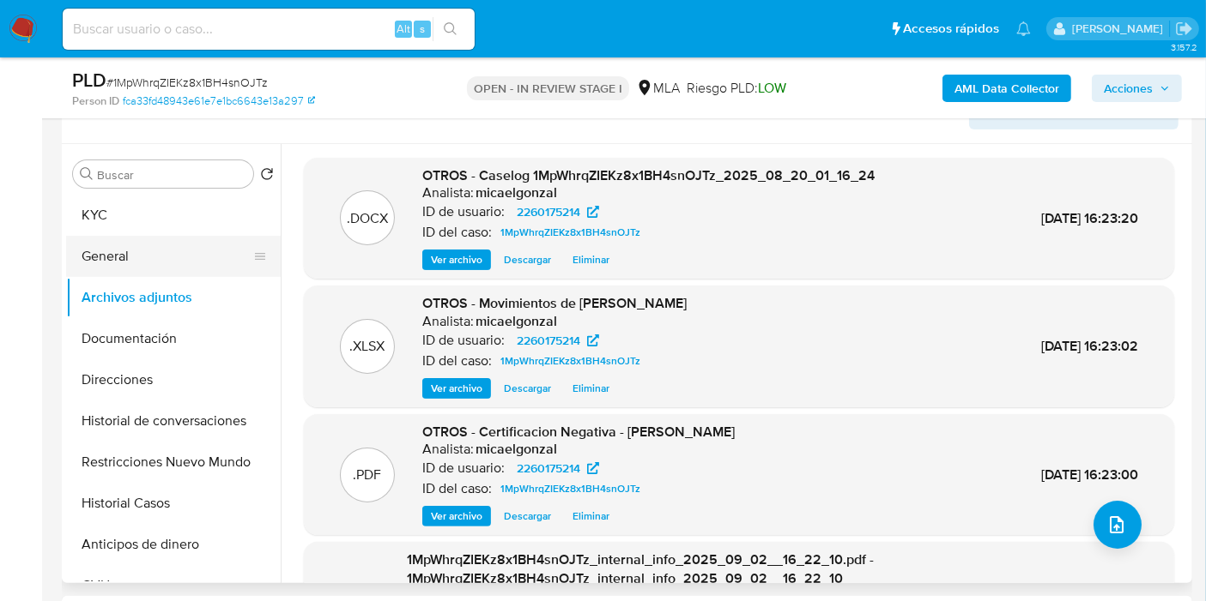
click at [164, 254] on button "General" at bounding box center [166, 256] width 201 height 41
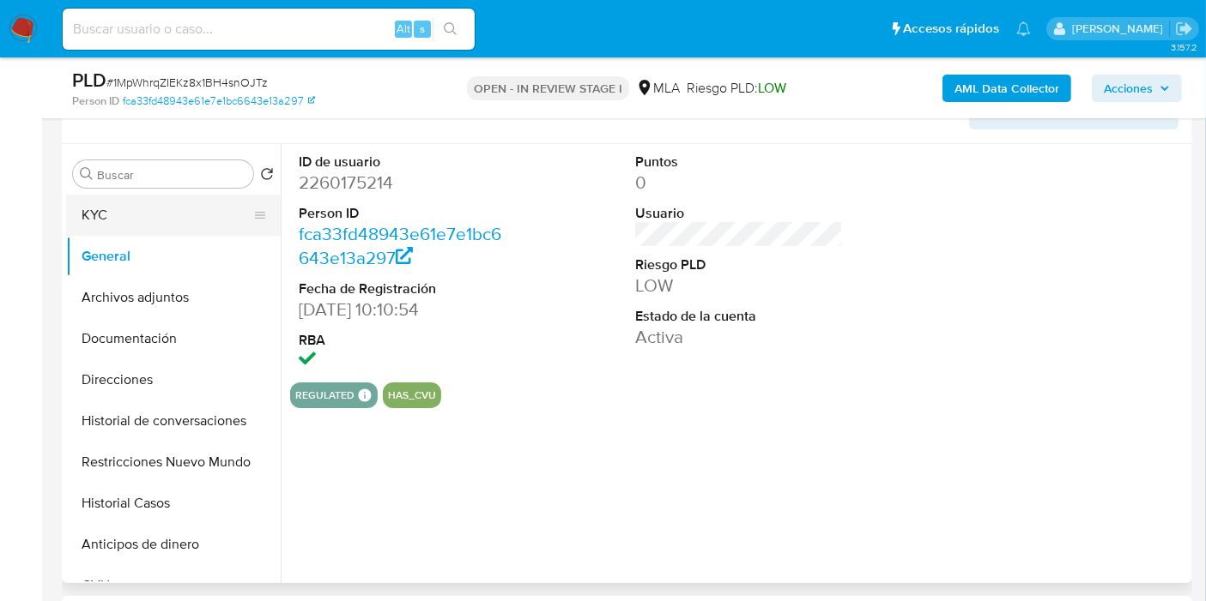
click at [161, 209] on button "KYC" at bounding box center [166, 215] width 201 height 41
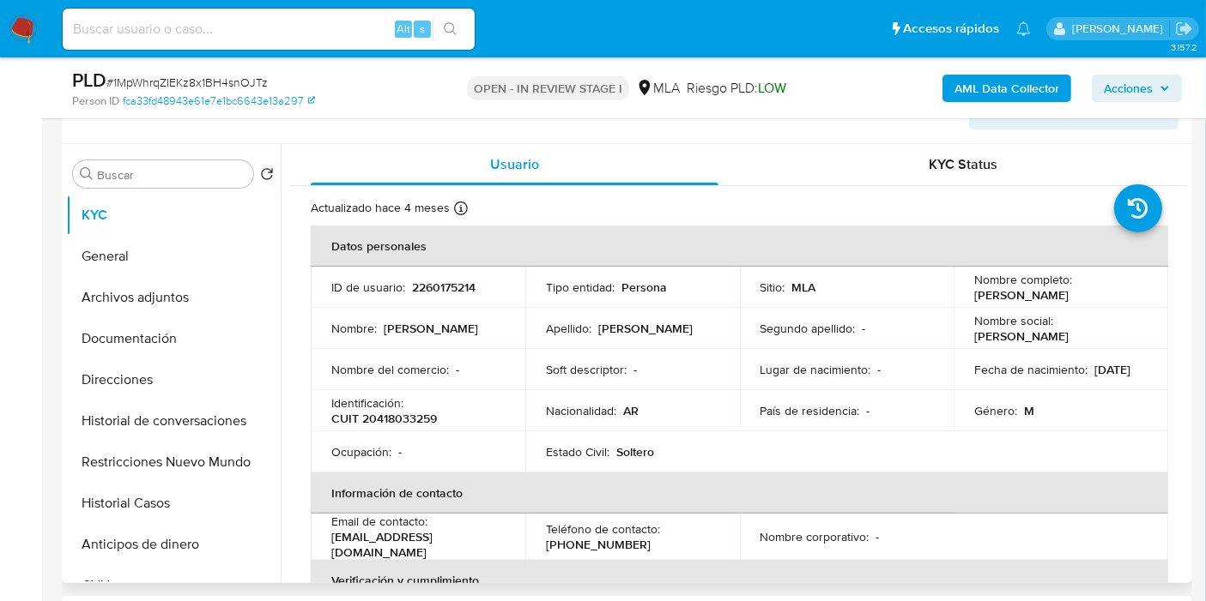
drag, startPoint x: 1109, startPoint y: 294, endPoint x: 958, endPoint y: 294, distance: 151.0
click at [958, 294] on td "Nombre completo : Daniel Agustin Zarate" at bounding box center [1060, 287] width 215 height 41
copy p "Daniel Agustin Zarate"
click at [89, 326] on button "Documentación" at bounding box center [166, 338] width 201 height 41
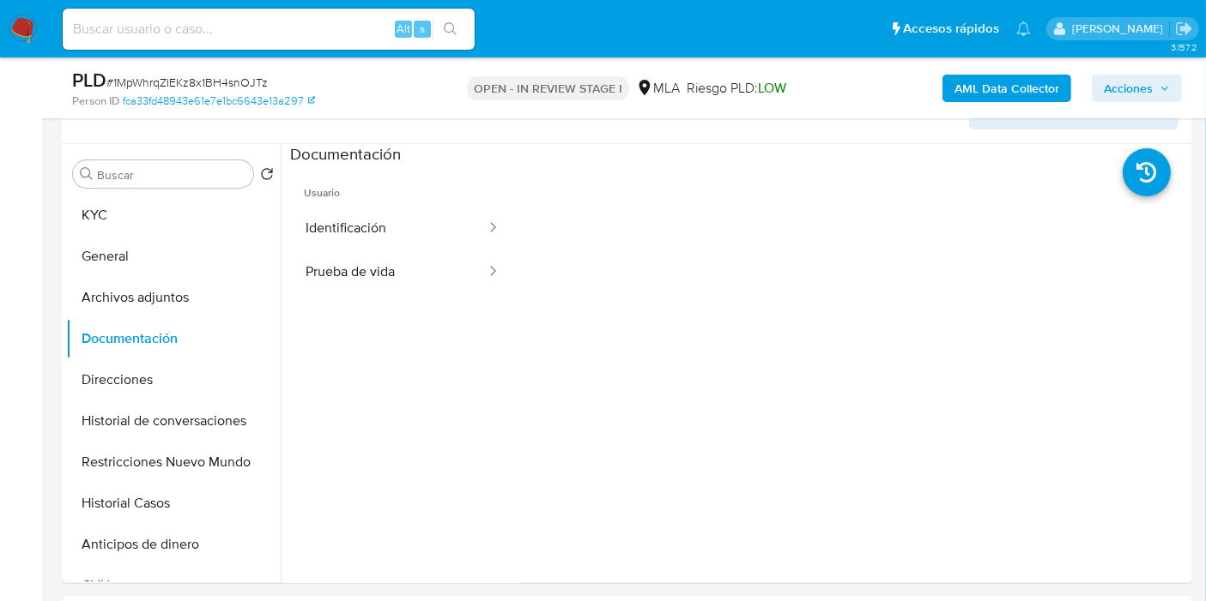
click at [1137, 72] on div "AML Data Collector Acciones" at bounding box center [999, 88] width 366 height 40
click at [1127, 90] on span "Acciones" at bounding box center [1127, 88] width 49 height 27
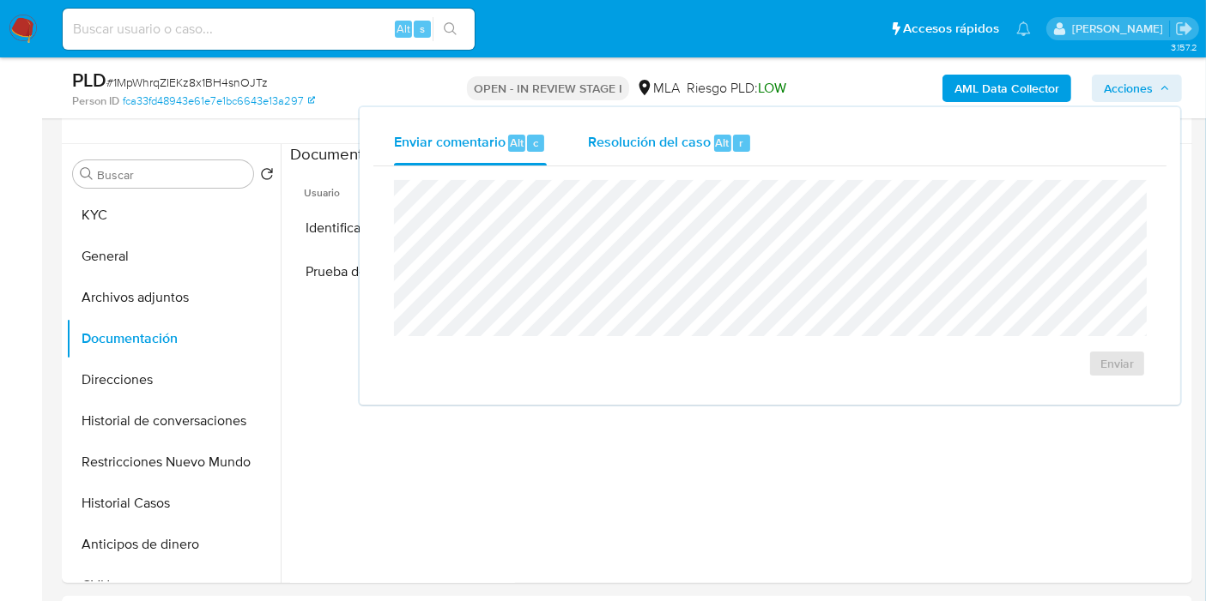
click at [620, 154] on div "Resolución del caso Alt r" at bounding box center [670, 143] width 164 height 45
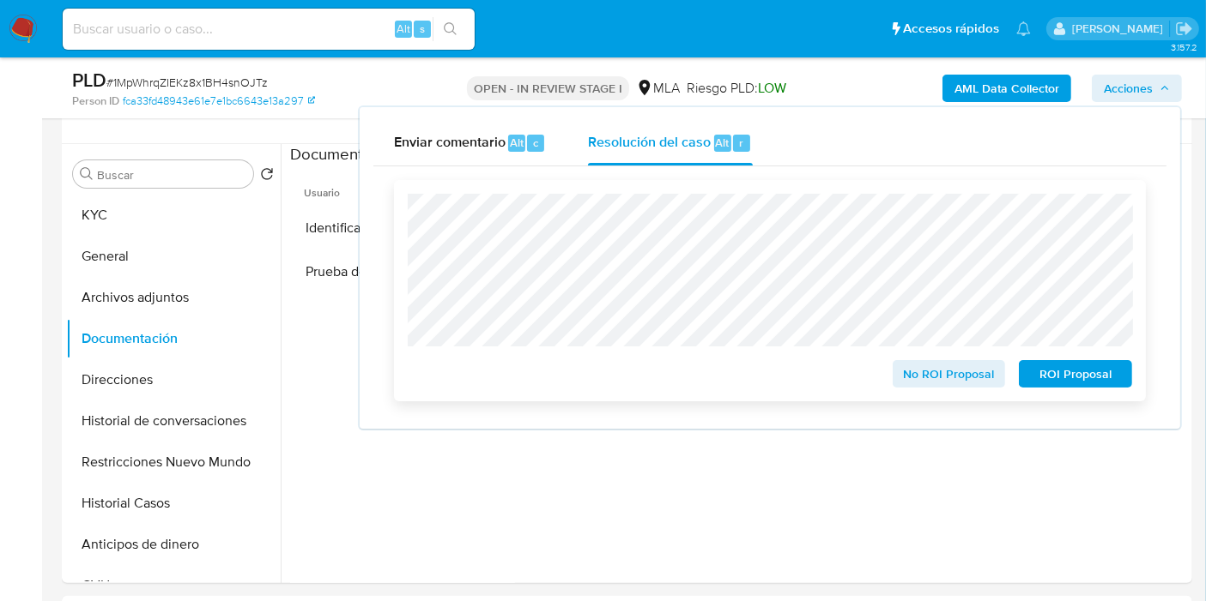
click at [1085, 385] on span "ROI Proposal" at bounding box center [1075, 374] width 89 height 24
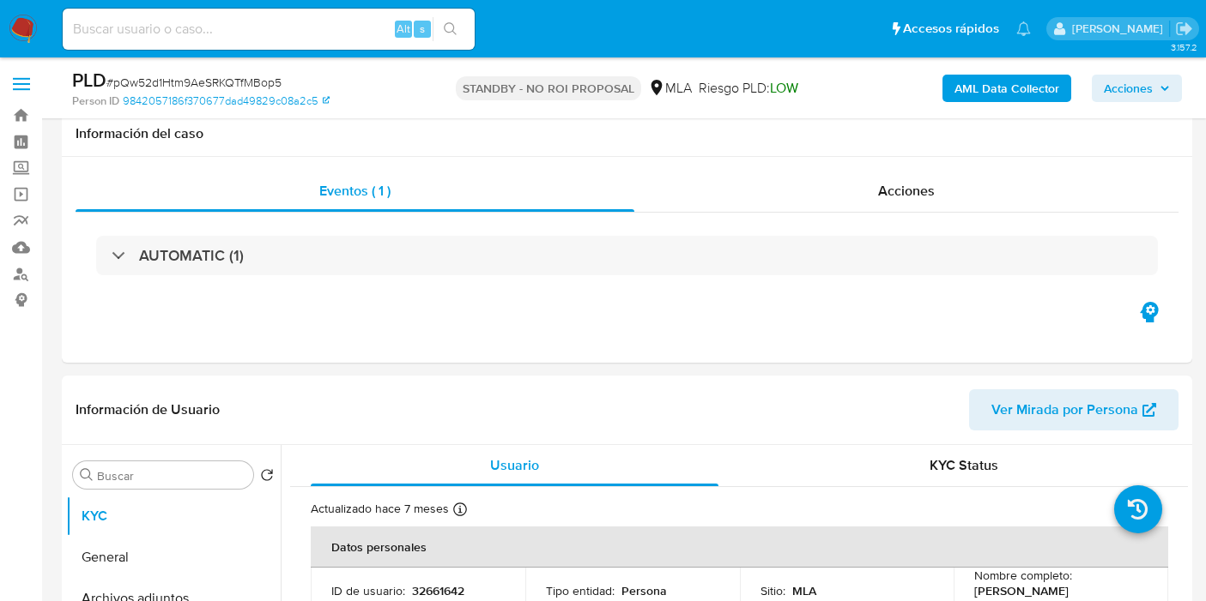
select select "10"
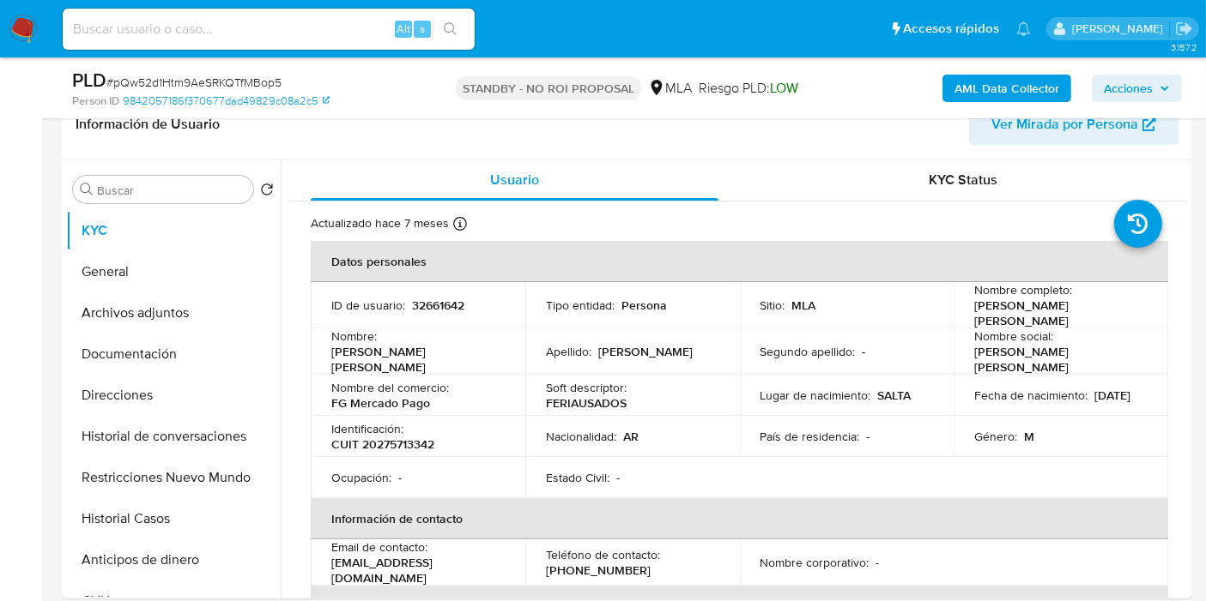
click at [15, 27] on img at bounding box center [23, 29] width 29 height 29
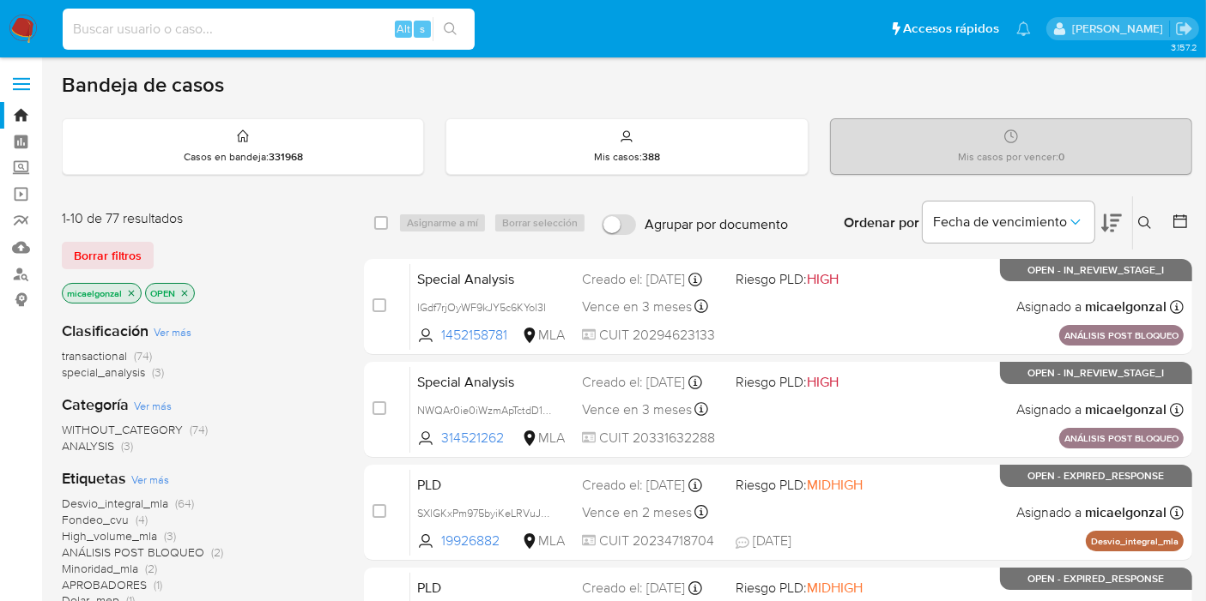
click at [291, 30] on input at bounding box center [269, 29] width 412 height 22
paste input "sPlx8epSDNAdDANwQNIUxEsd"
type input "sPlx8epSDNAdDANwQNIUxEsd"
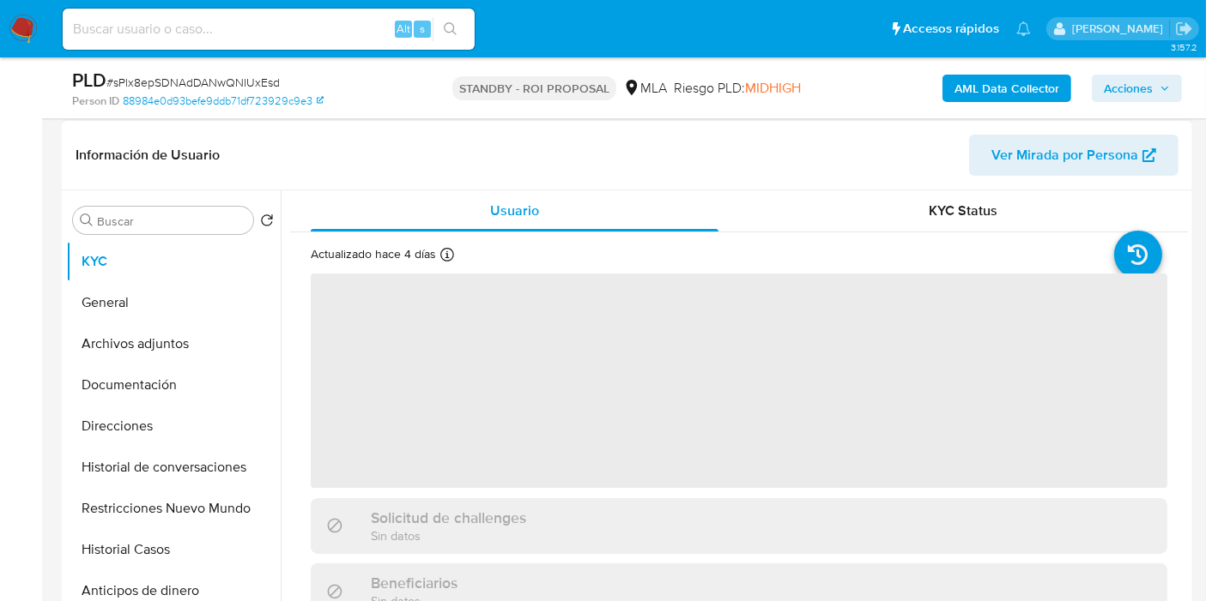
scroll to position [286, 0]
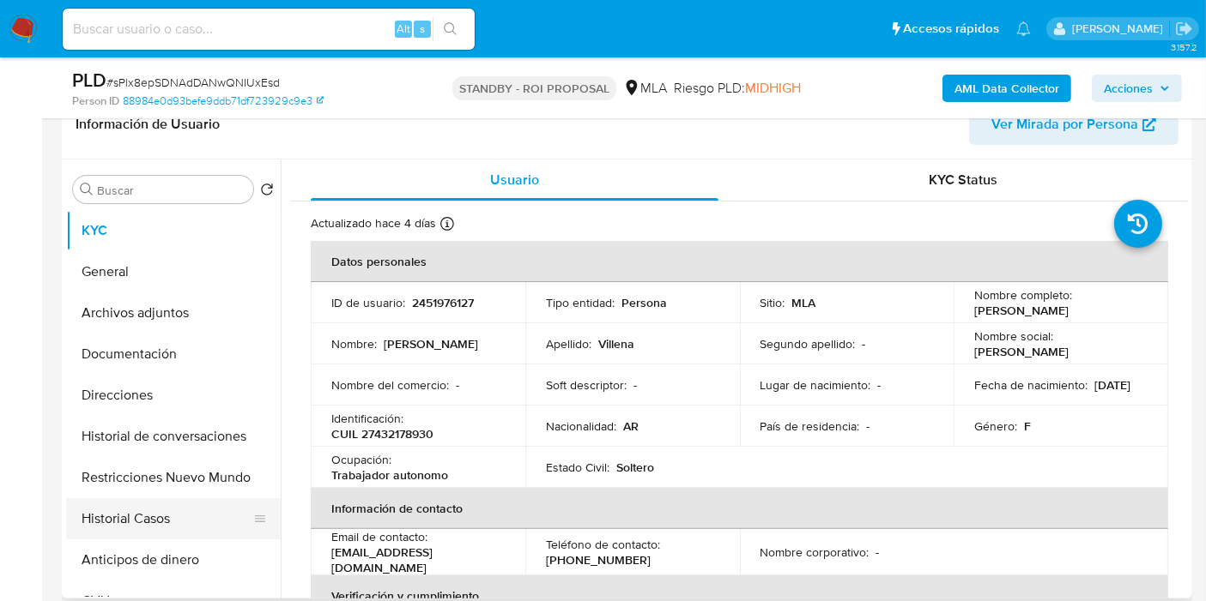
select select "10"
click at [161, 516] on button "Historial Casos" at bounding box center [166, 519] width 201 height 41
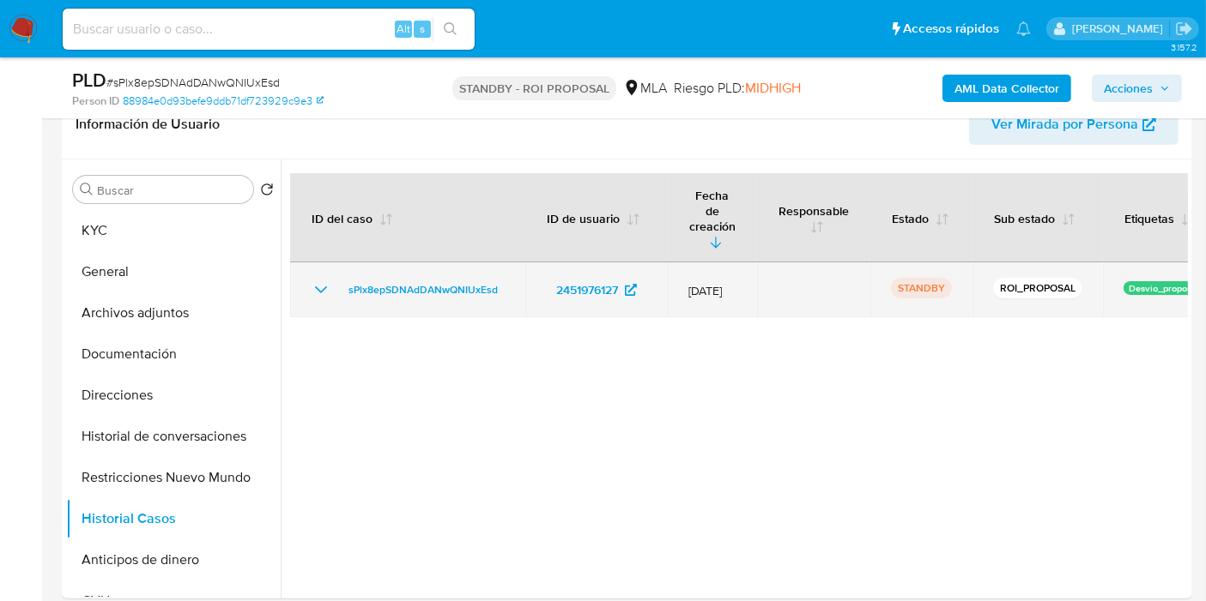
click at [311, 271] on td "sPlx8epSDNAdDANwQNIUxEsd" at bounding box center [407, 290] width 235 height 55
click at [315, 280] on icon "Mostrar/Ocultar" at bounding box center [321, 290] width 21 height 21
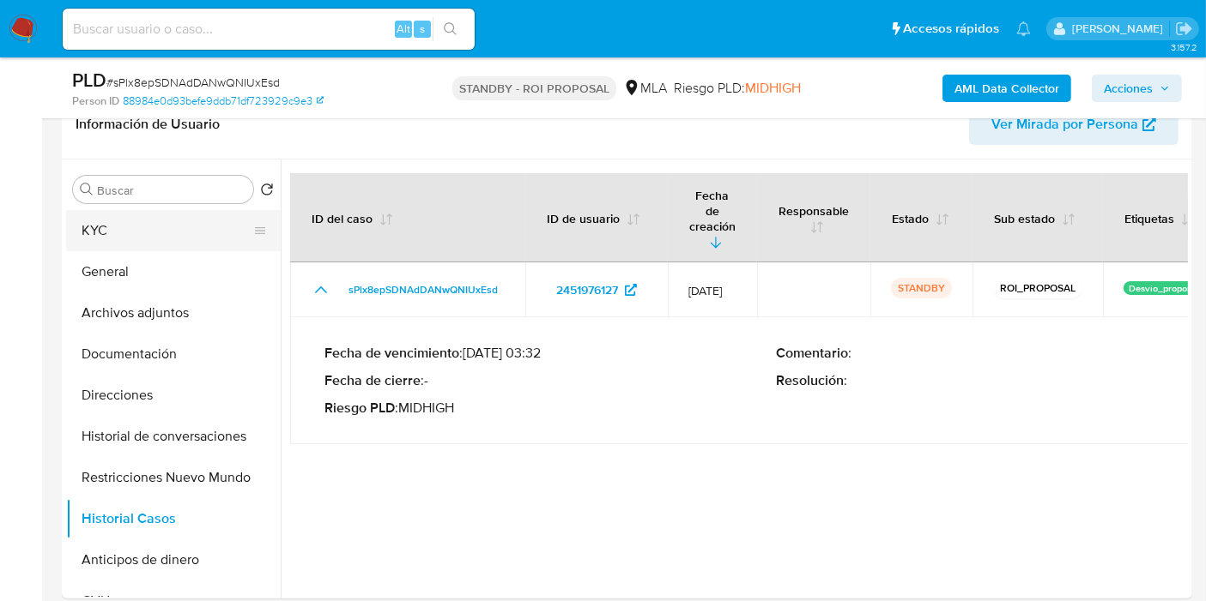
click at [186, 227] on button "KYC" at bounding box center [166, 230] width 201 height 41
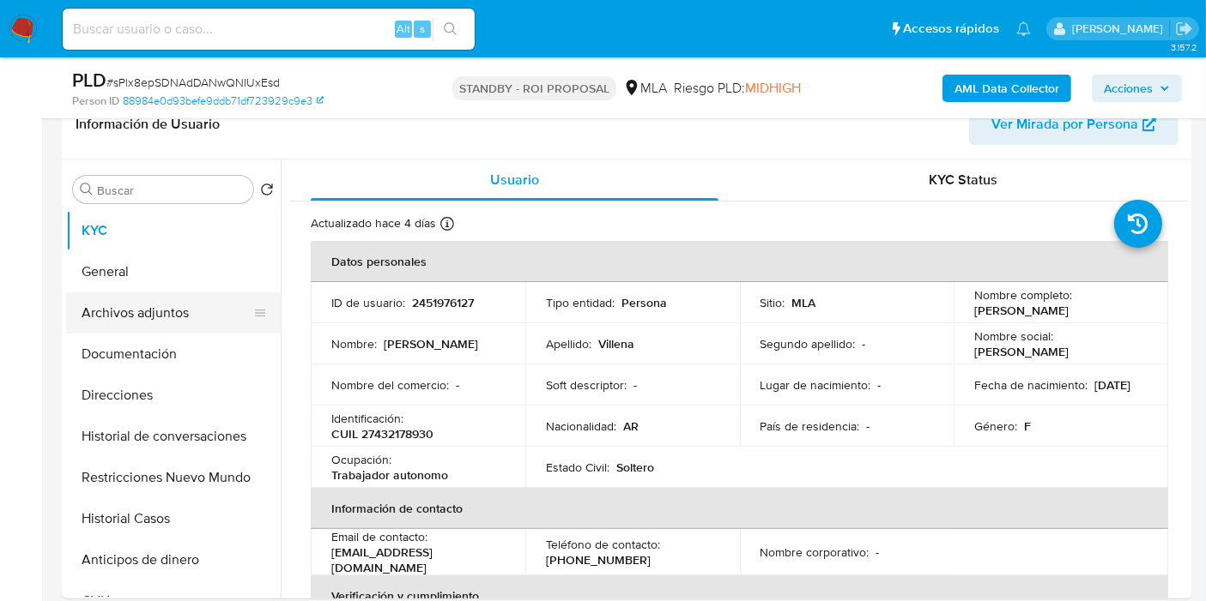
click at [200, 313] on button "Archivos adjuntos" at bounding box center [166, 313] width 201 height 41
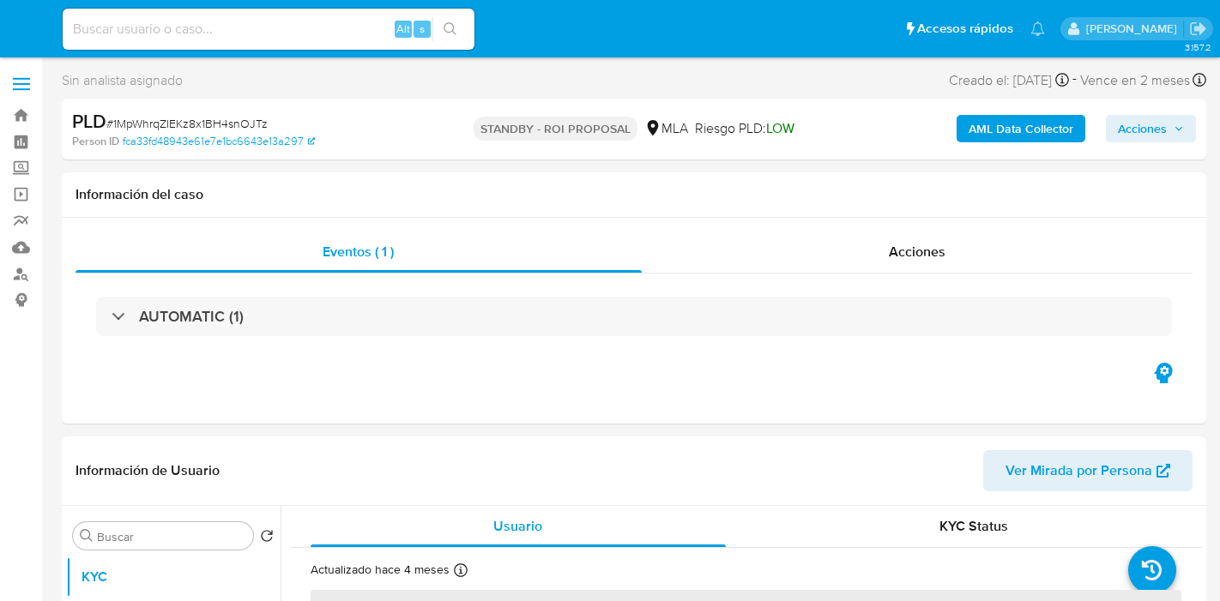
select select "10"
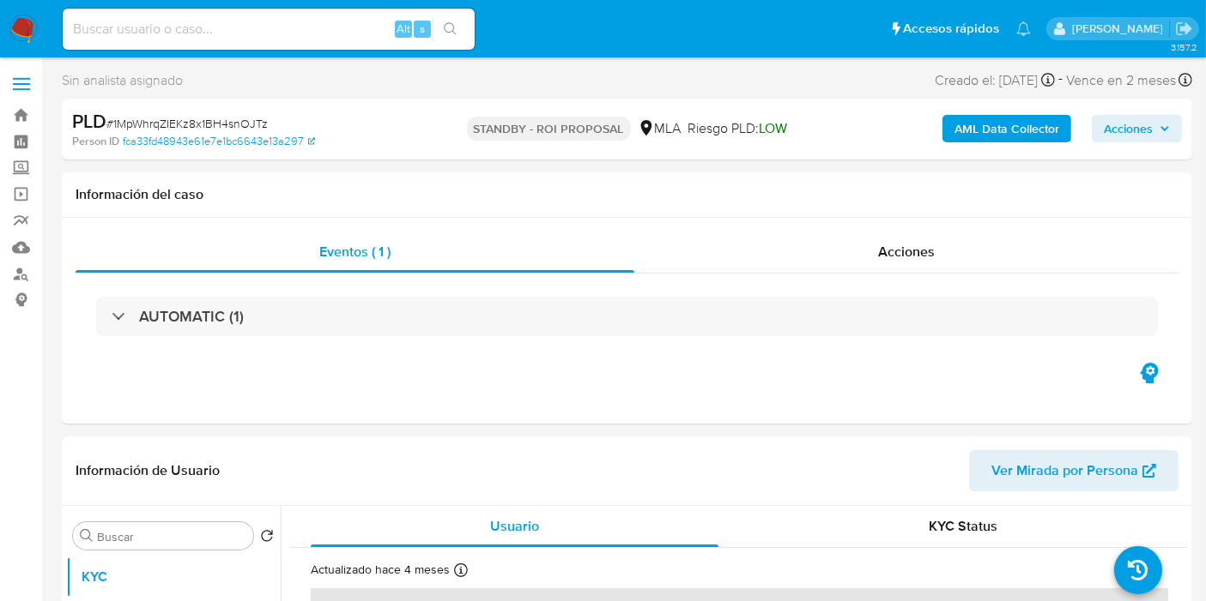
click at [0, 47] on nav "Pausado Ver notificaciones Alt s Accesos rápidos Presiona las siguientes teclas…" at bounding box center [603, 28] width 1206 height 57
click at [25, 31] on img at bounding box center [23, 29] width 29 height 29
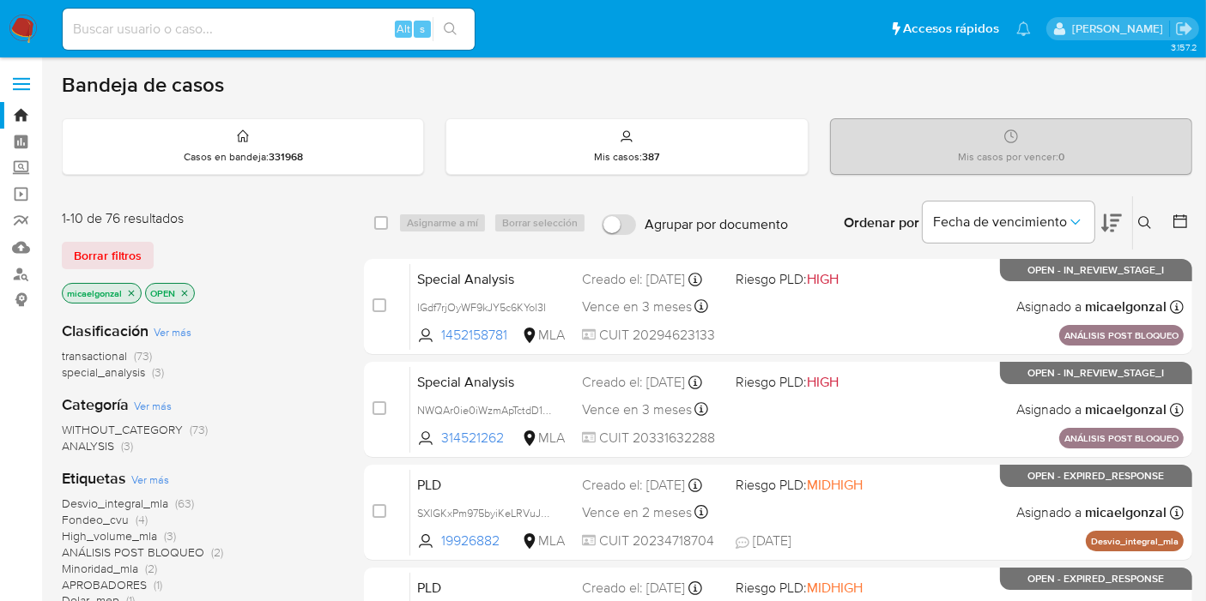
click at [132, 293] on icon "close-filter" at bounding box center [132, 293] width 6 height 6
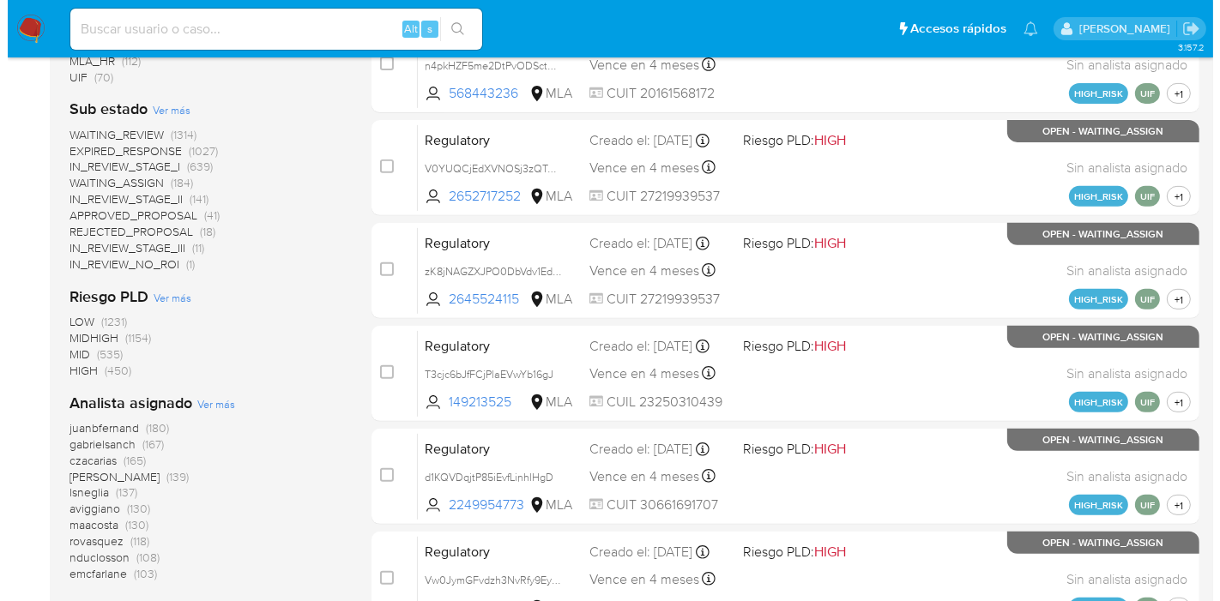
scroll to position [762, 0]
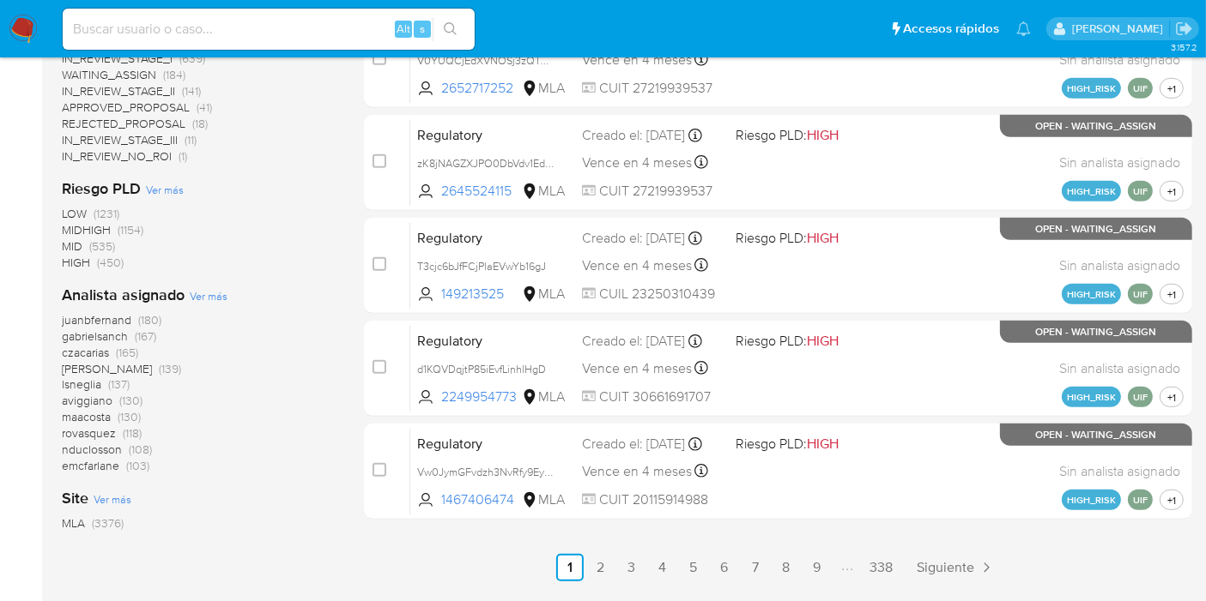
click at [208, 288] on span "Ver más" at bounding box center [209, 295] width 38 height 15
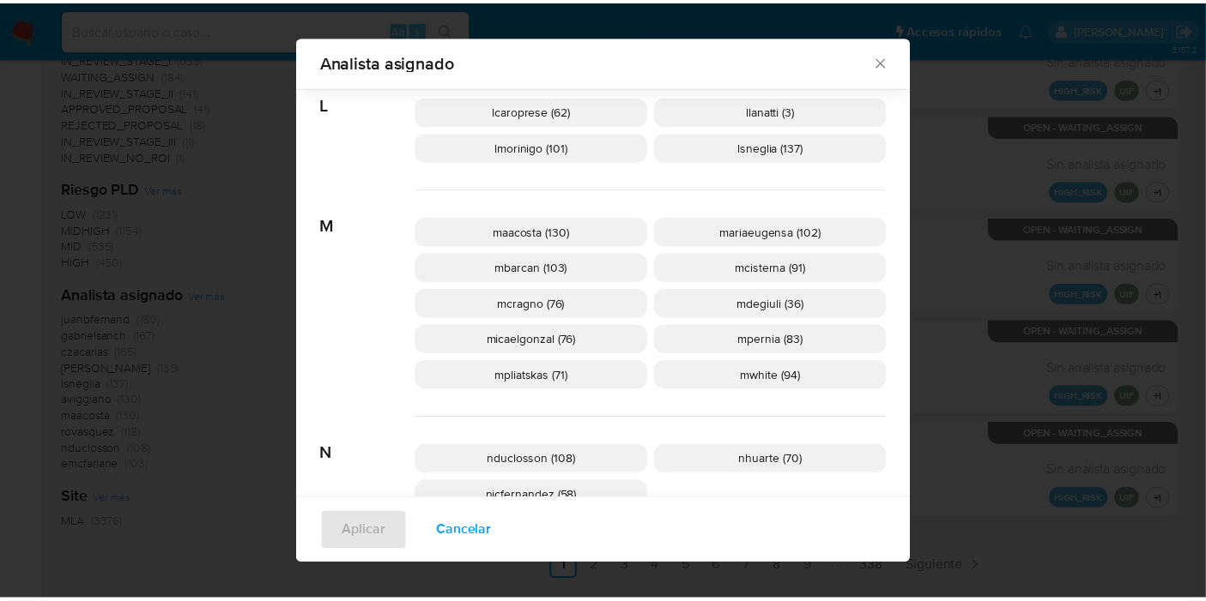
scroll to position [845, 0]
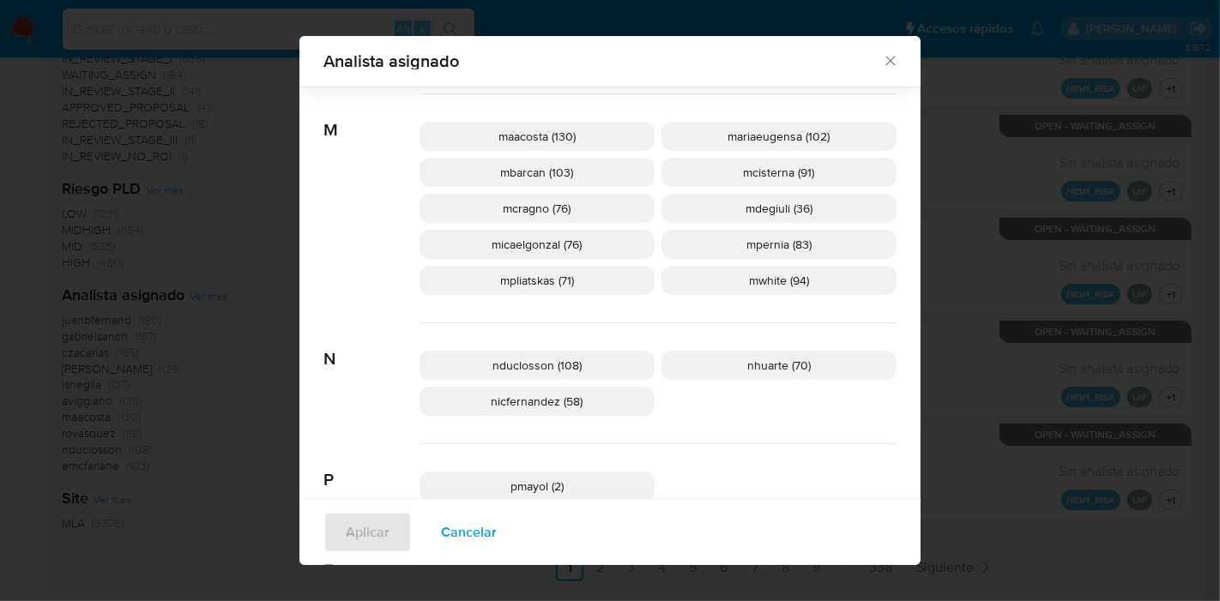
click at [892, 58] on icon "Cerrar" at bounding box center [890, 60] width 17 height 17
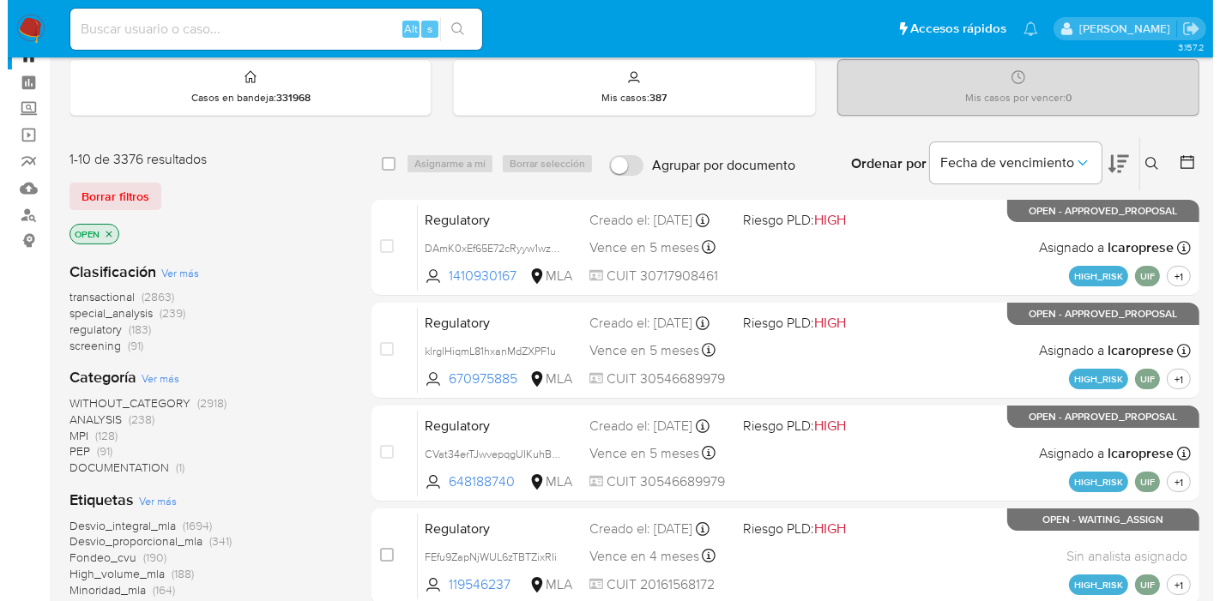
scroll to position [0, 0]
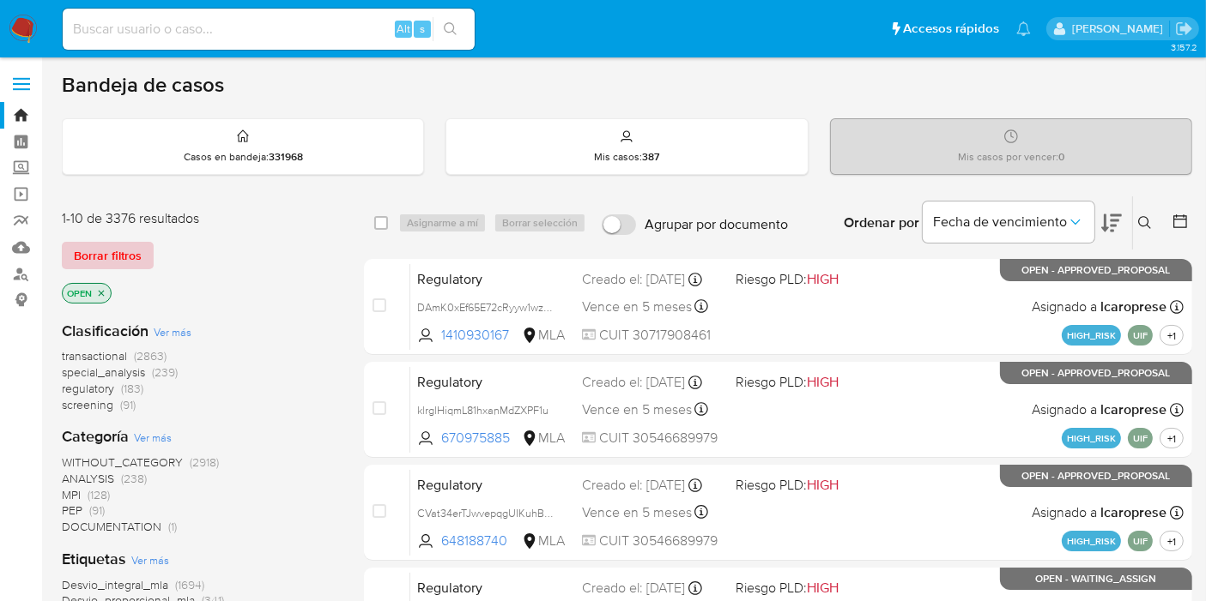
click at [120, 253] on span "Borrar filtros" at bounding box center [108, 256] width 68 height 24
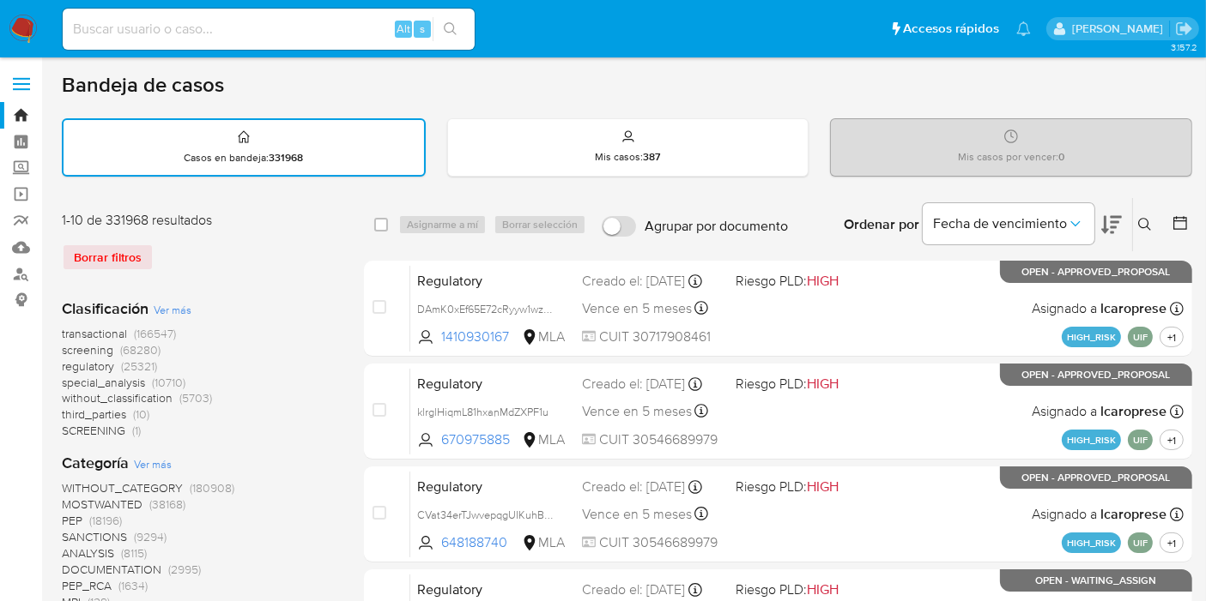
click at [1143, 228] on icon at bounding box center [1145, 225] width 14 height 14
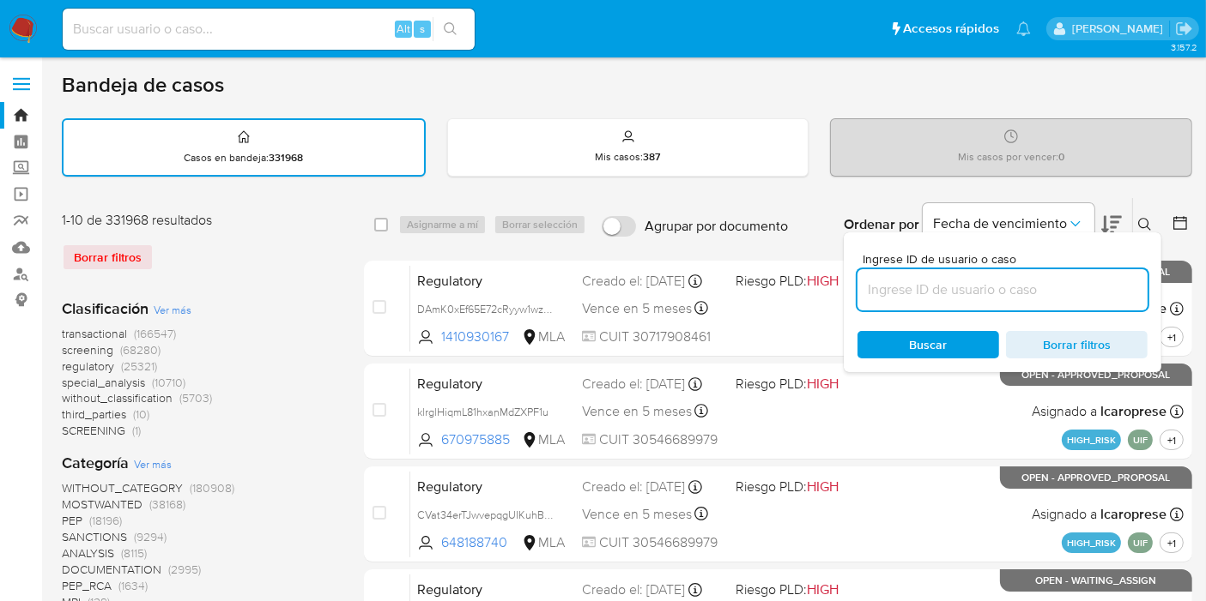
click at [958, 290] on input at bounding box center [1002, 290] width 290 height 22
type input "XBxIysB2yx8mxHUIFXSLGoeg"
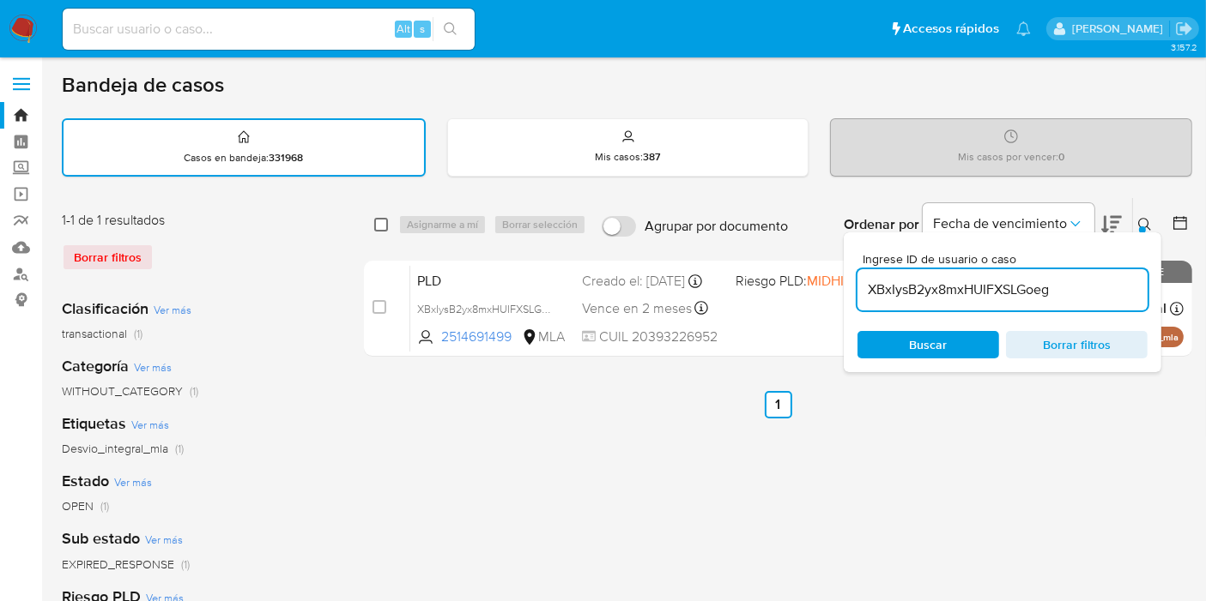
click at [380, 223] on input "checkbox" at bounding box center [381, 225] width 14 height 14
checkbox input "true"
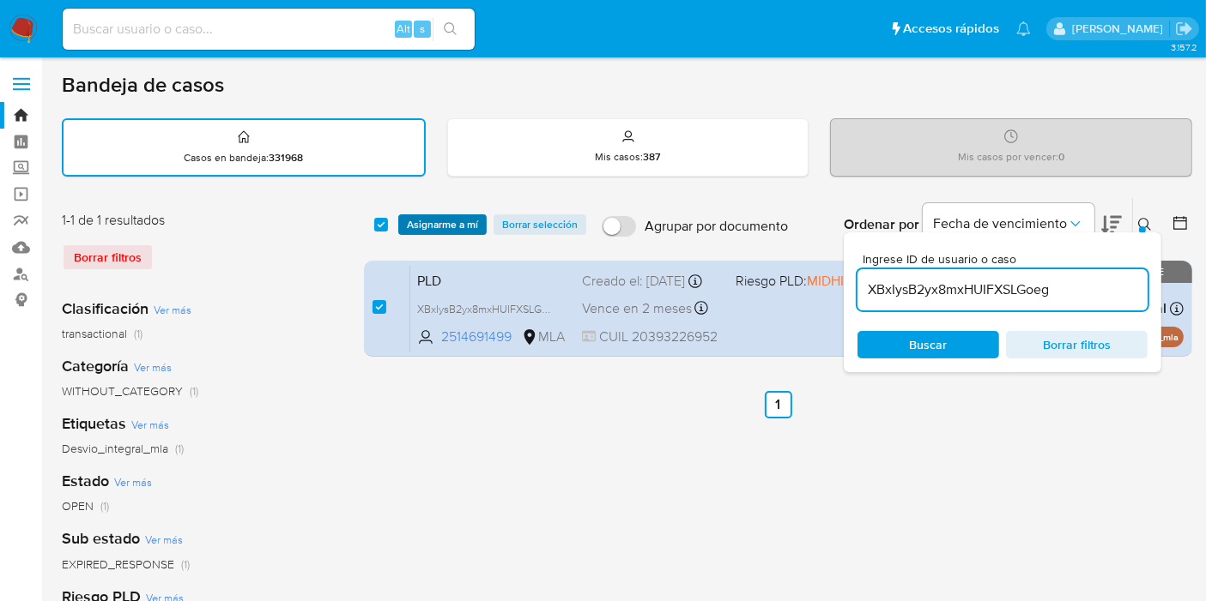
click at [419, 227] on span "Asignarme a mí" at bounding box center [442, 224] width 71 height 17
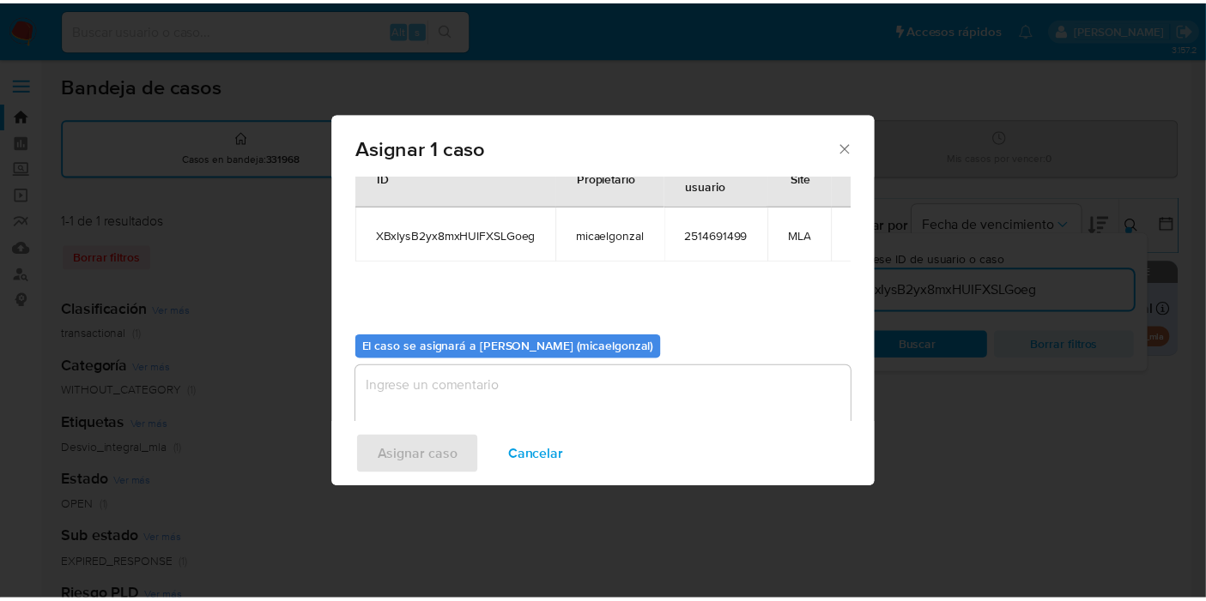
scroll to position [88, 0]
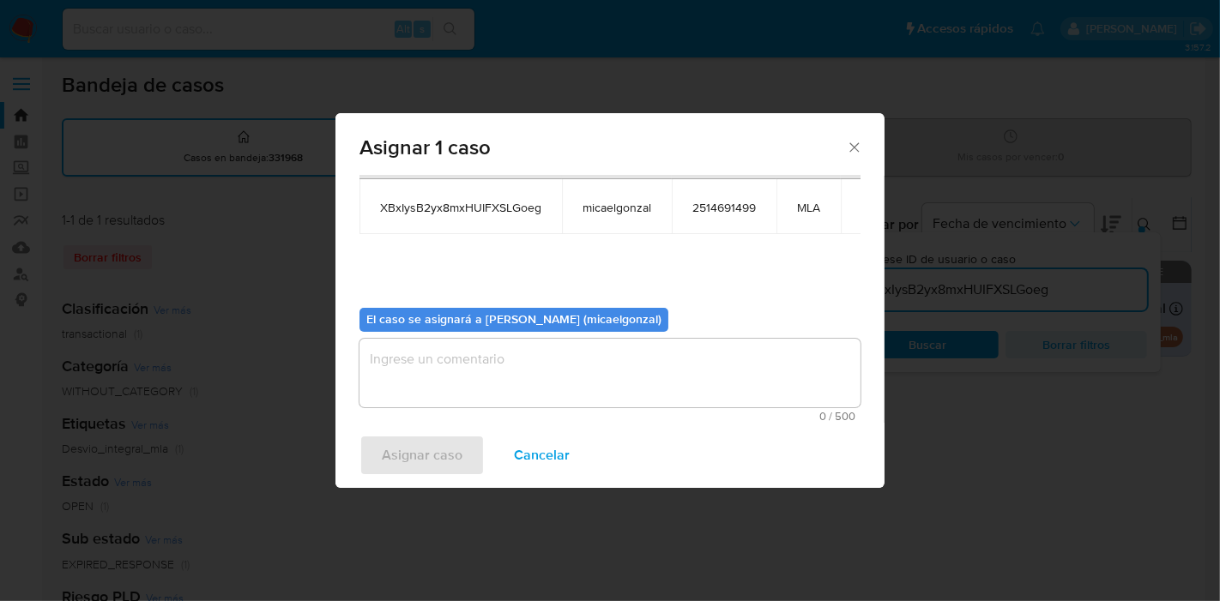
drag, startPoint x: 510, startPoint y: 415, endPoint x: 511, endPoint y: 389, distance: 26.6
click at [512, 408] on div "0 / 500 500 caracteres restantes" at bounding box center [610, 380] width 501 height 83
click at [519, 355] on textarea "assign-modal" at bounding box center [610, 373] width 501 height 69
drag, startPoint x: 450, startPoint y: 432, endPoint x: 430, endPoint y: 460, distance: 34.5
click at [447, 437] on div "Asignar caso Cancelar" at bounding box center [609, 455] width 549 height 65
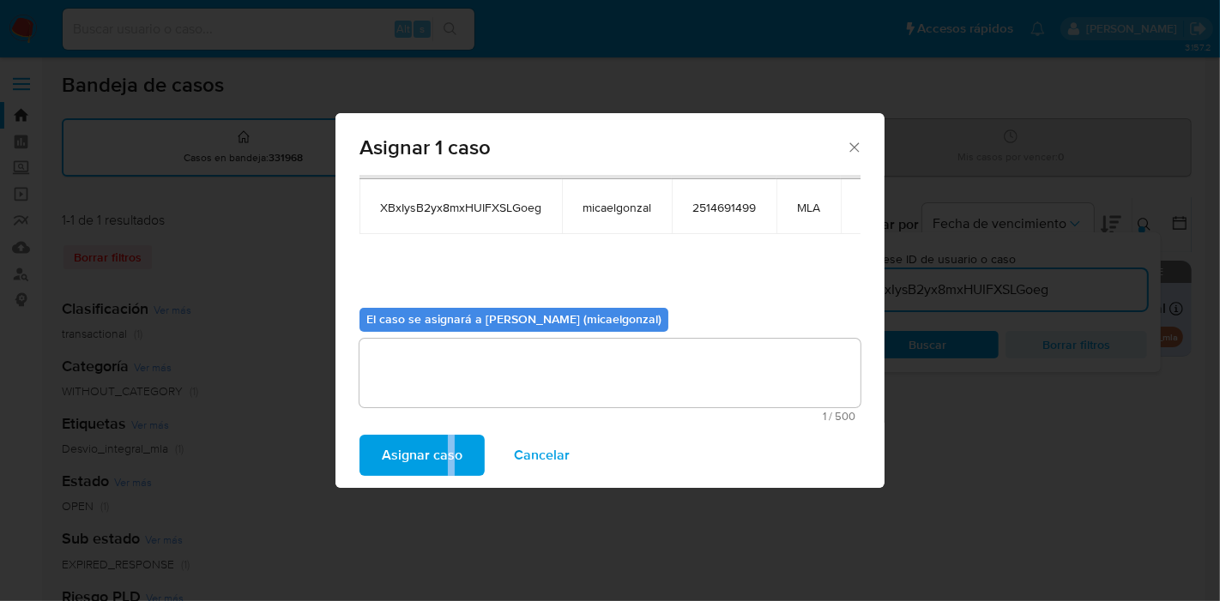
click at [430, 461] on span "Asignar caso" at bounding box center [422, 456] width 81 height 38
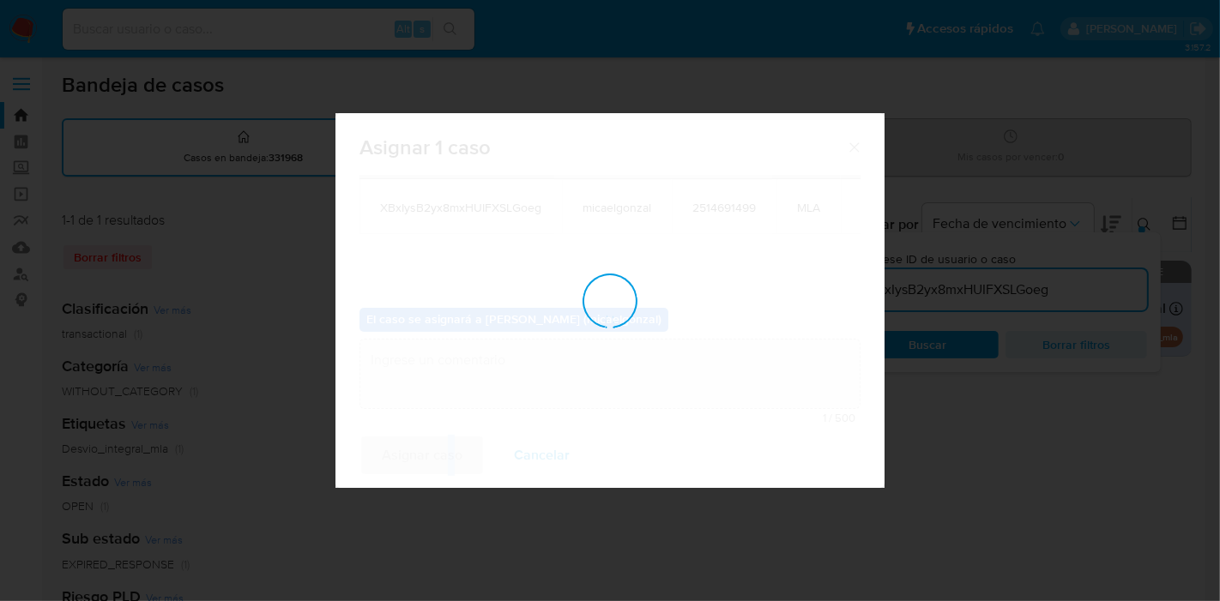
checkbox input "false"
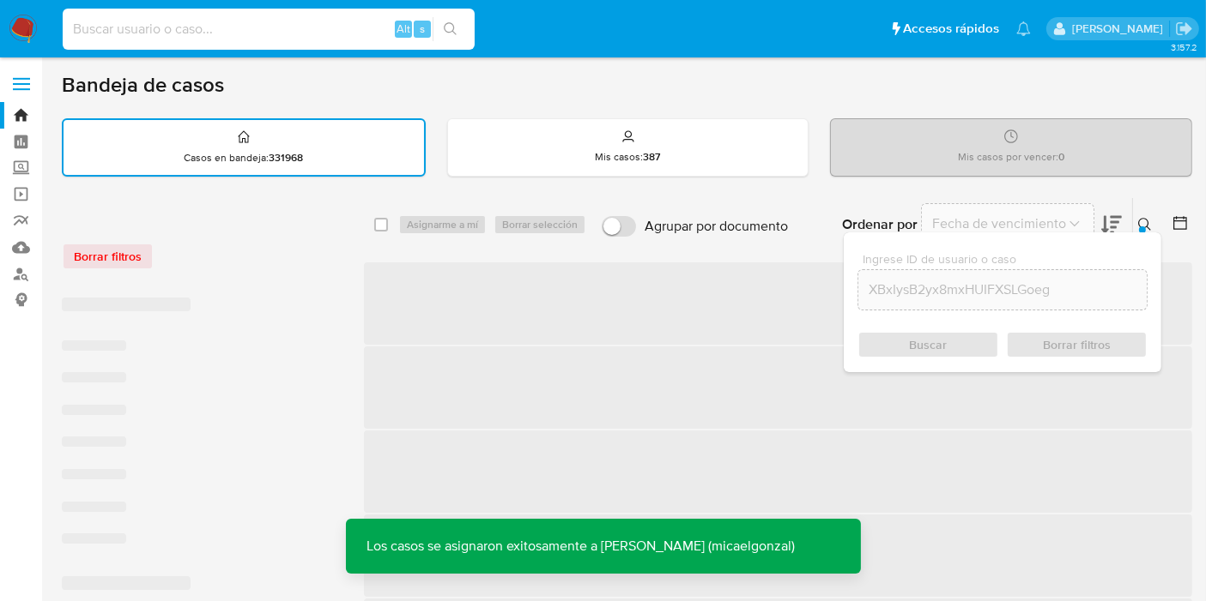
click at [226, 33] on input at bounding box center [269, 29] width 412 height 22
paste input "XBxIysB2yx8mxHUIFXSLGoeg"
type input "XBxIysB2yx8mxHUIFXSLGoeg"
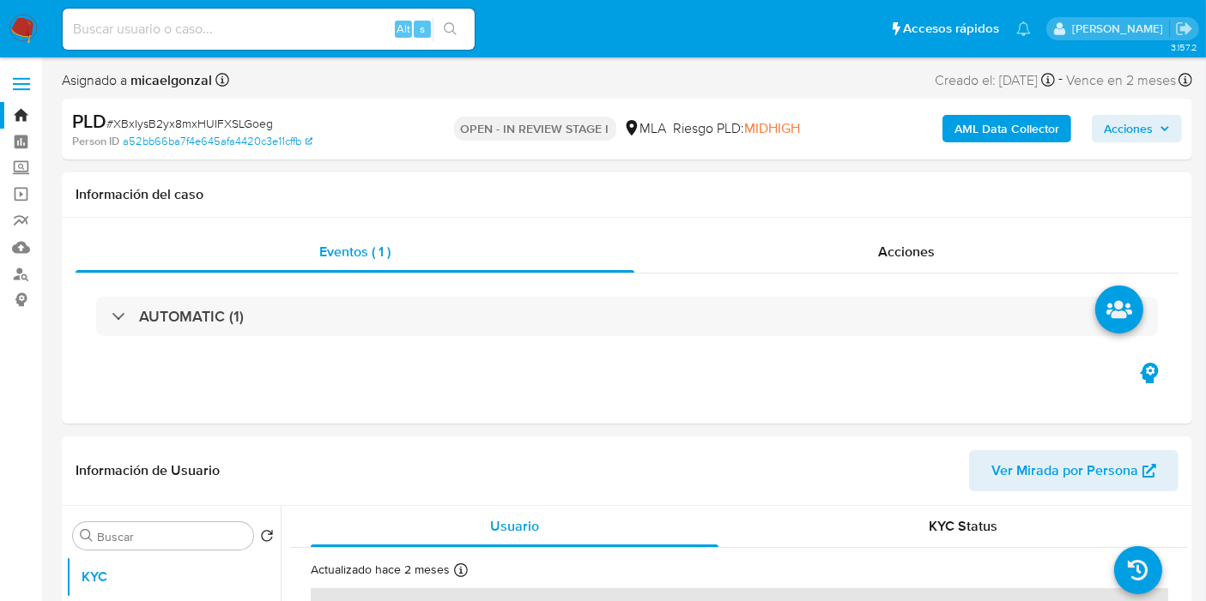
select select "10"
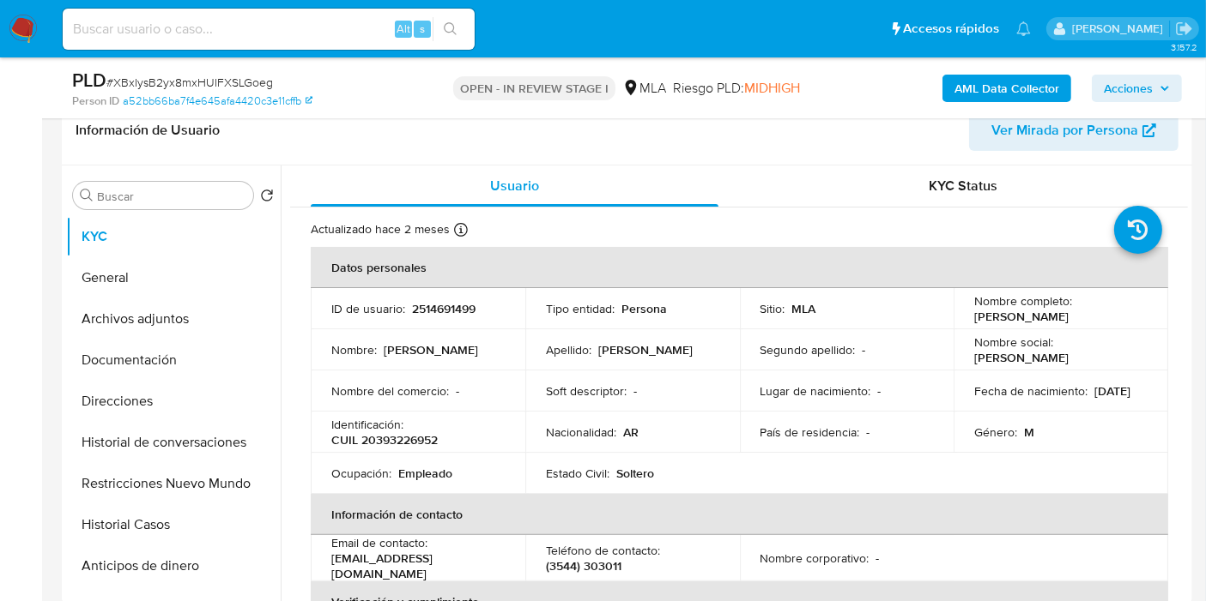
scroll to position [381, 0]
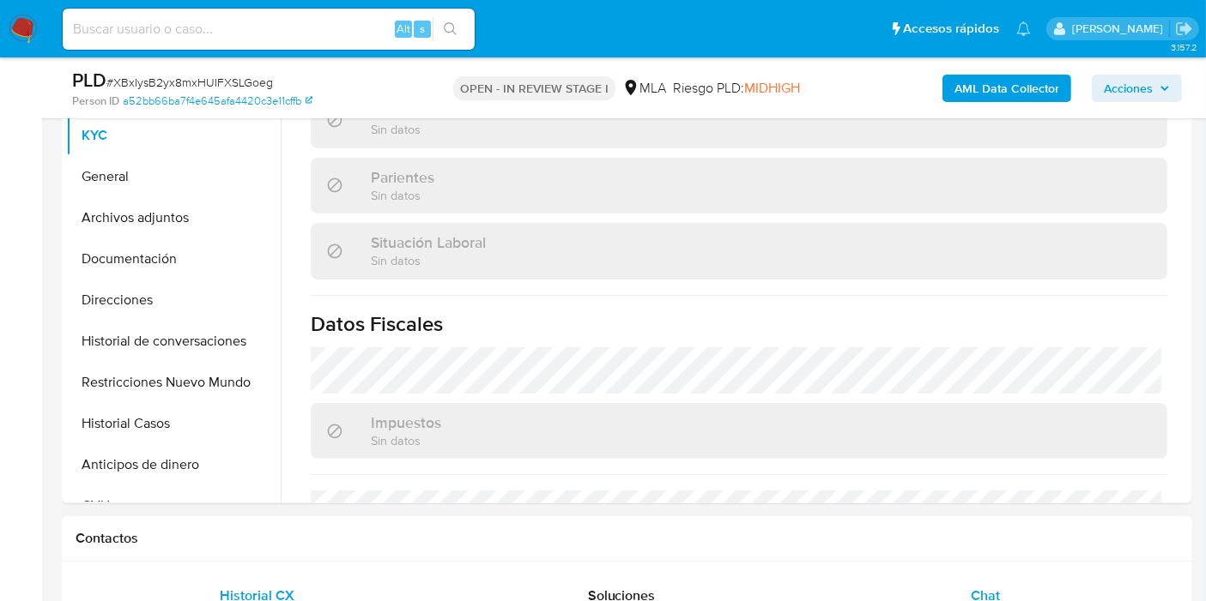
click at [985, 578] on div "Chat" at bounding box center [985, 596] width 323 height 41
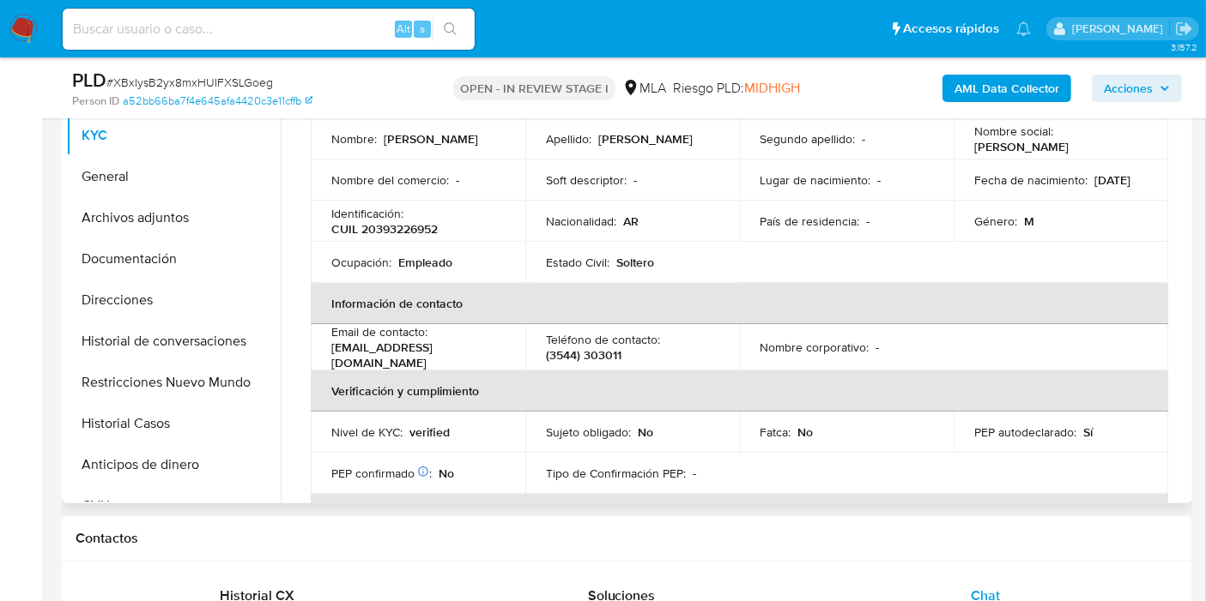
scroll to position [286, 0]
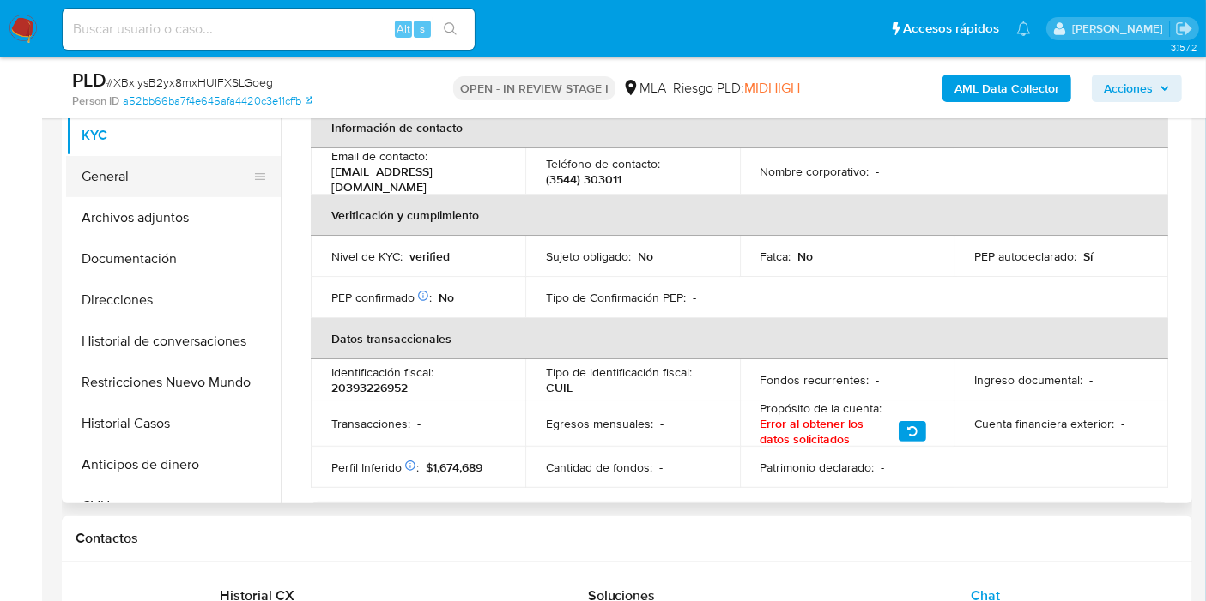
click at [160, 178] on button "General" at bounding box center [166, 176] width 201 height 41
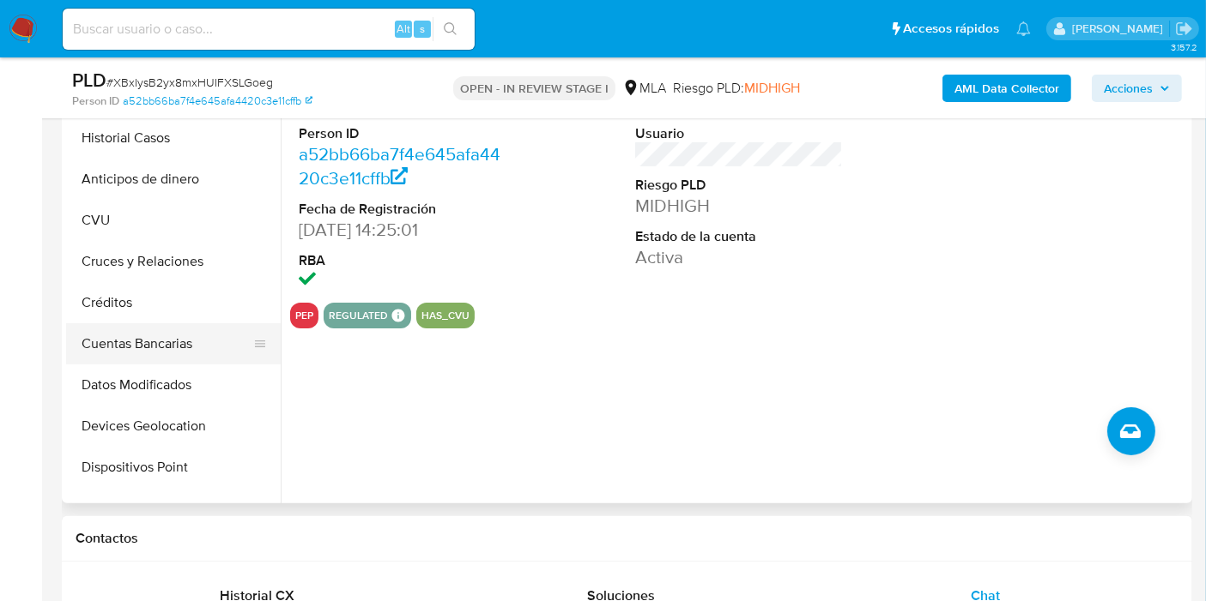
scroll to position [571, 0]
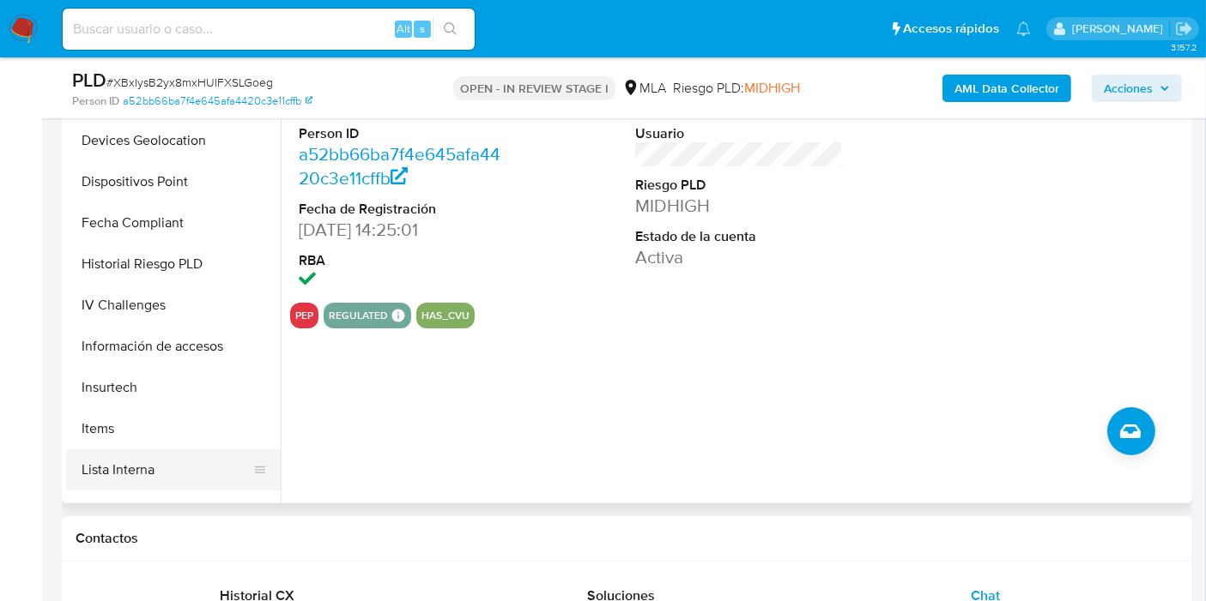
click at [154, 474] on button "Lista Interna" at bounding box center [166, 470] width 201 height 41
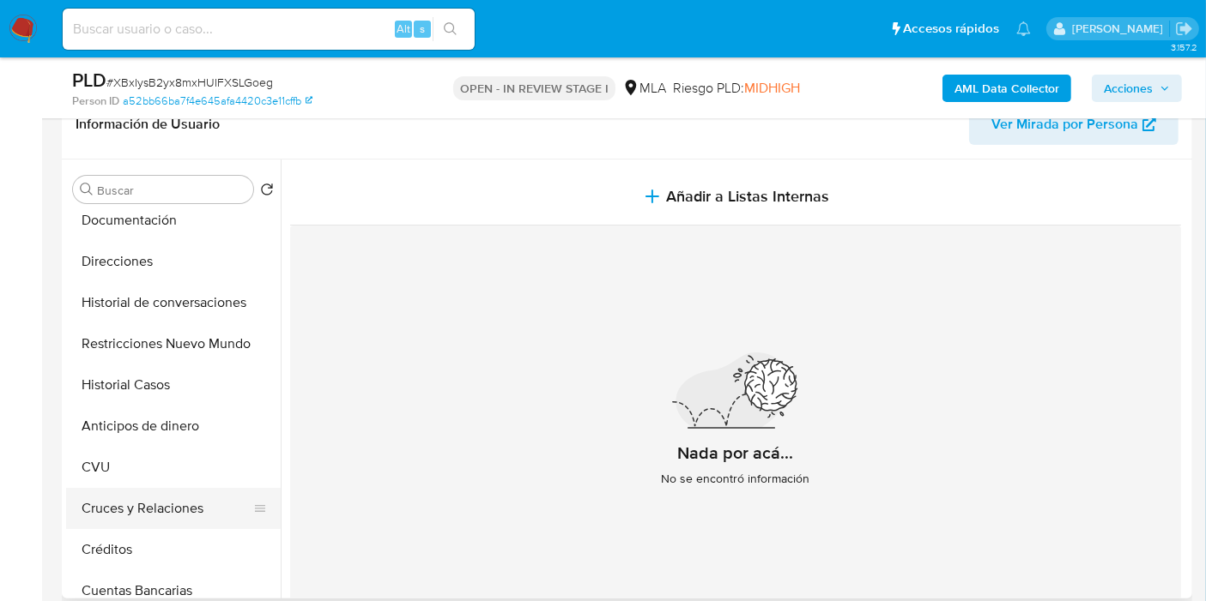
scroll to position [0, 0]
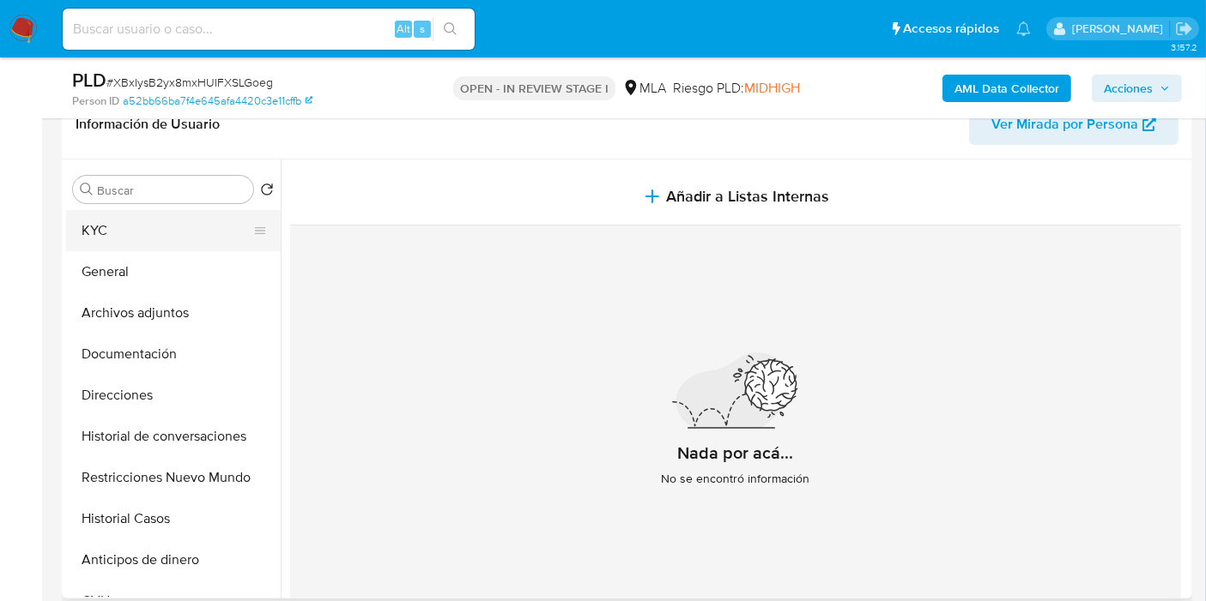
click at [178, 229] on button "KYC" at bounding box center [166, 230] width 201 height 41
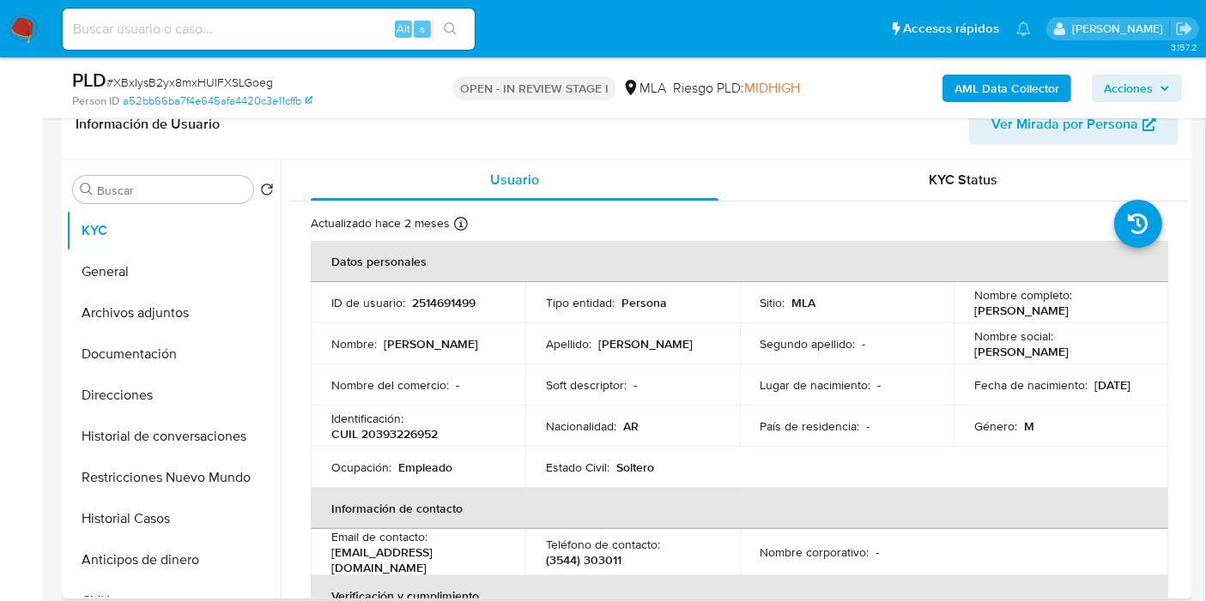
drag, startPoint x: 1103, startPoint y: 314, endPoint x: 963, endPoint y: 311, distance: 139.9
click at [963, 311] on td "Nombre completo : Leonel Gabriel Aguirre" at bounding box center [1060, 302] width 215 height 41
copy p "Leonel Gabriel Aguirre"
click at [206, 306] on button "Archivos adjuntos" at bounding box center [166, 313] width 201 height 41
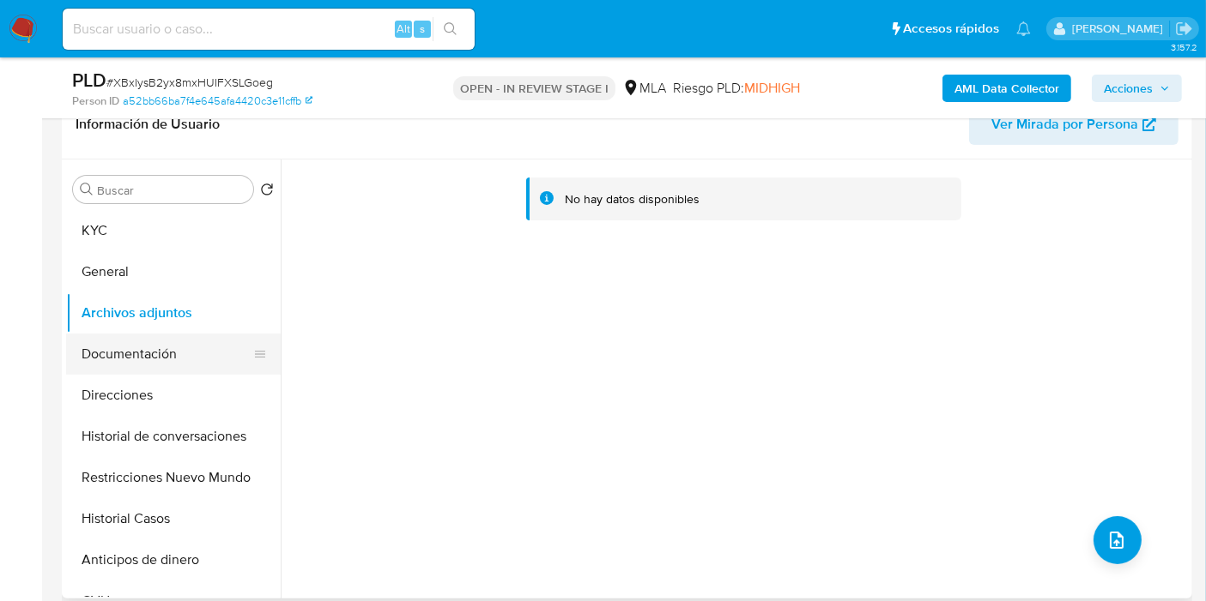
click at [142, 352] on button "Documentación" at bounding box center [166, 354] width 201 height 41
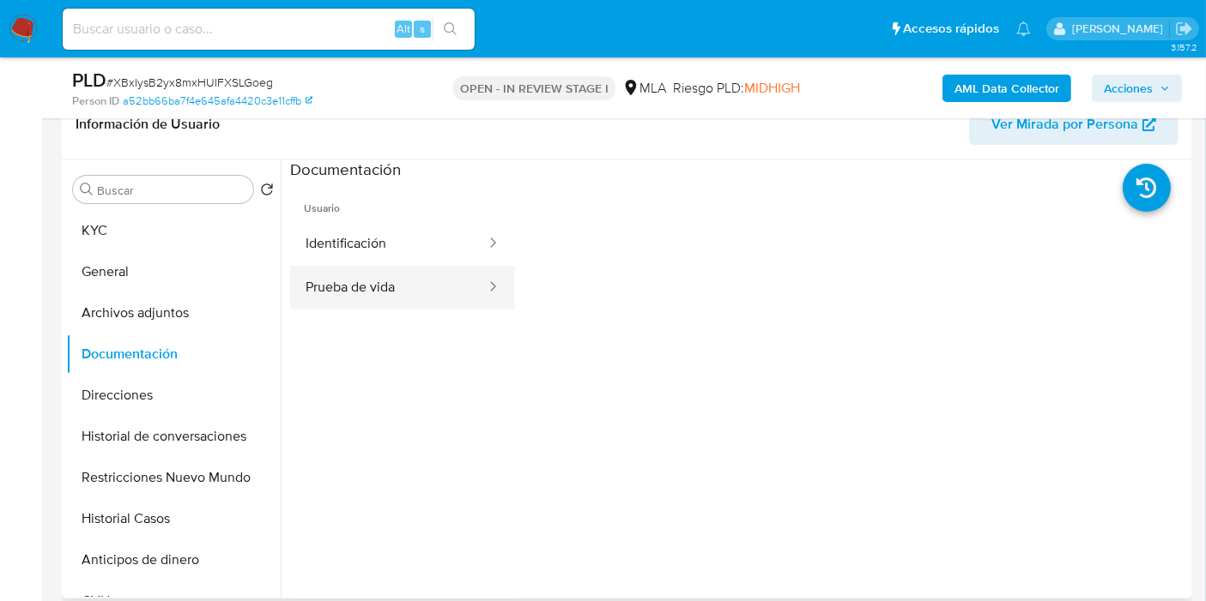
click at [355, 287] on button "Prueba de vida" at bounding box center [388, 288] width 197 height 44
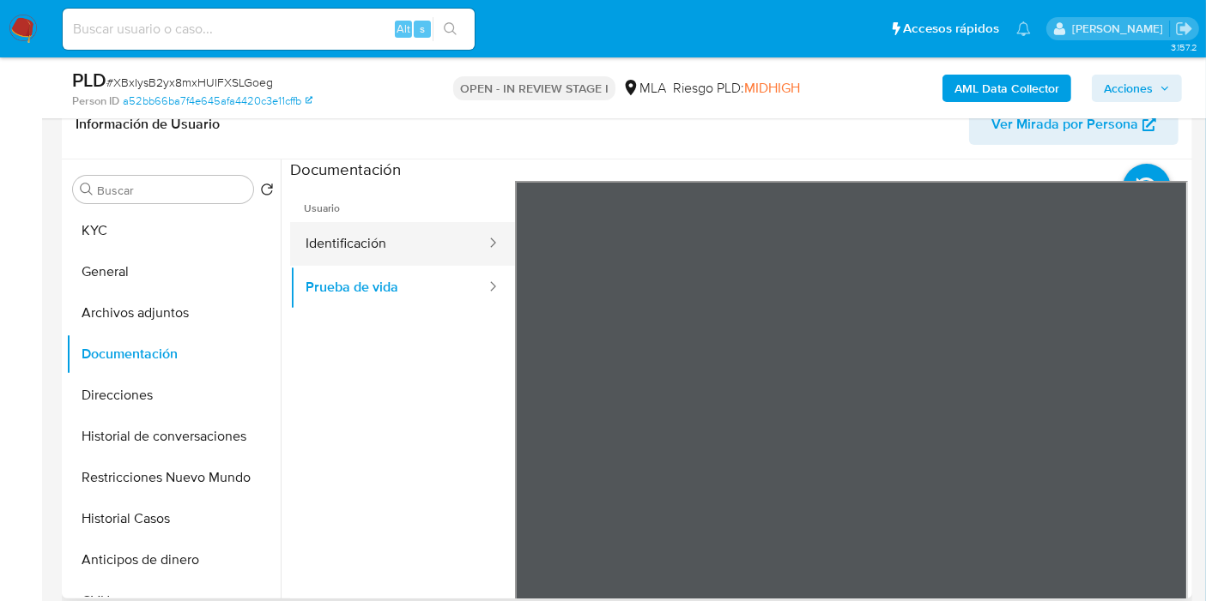
click at [455, 257] on button "Identificación" at bounding box center [388, 244] width 197 height 44
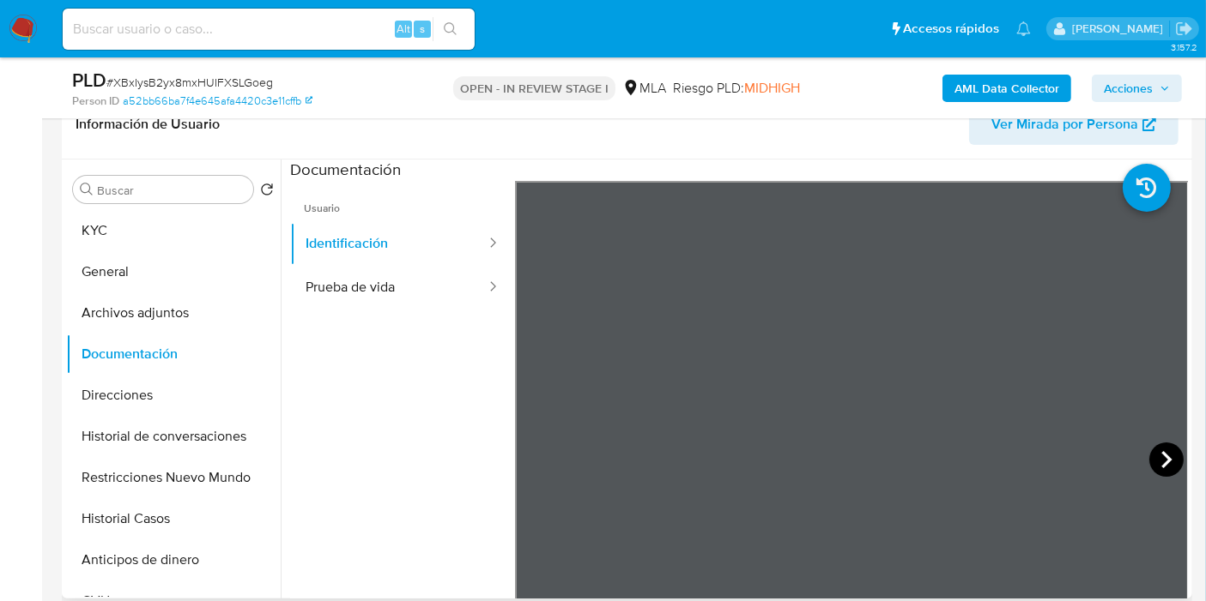
click at [1161, 453] on icon at bounding box center [1166, 459] width 10 height 17
click at [182, 218] on button "KYC" at bounding box center [166, 230] width 201 height 41
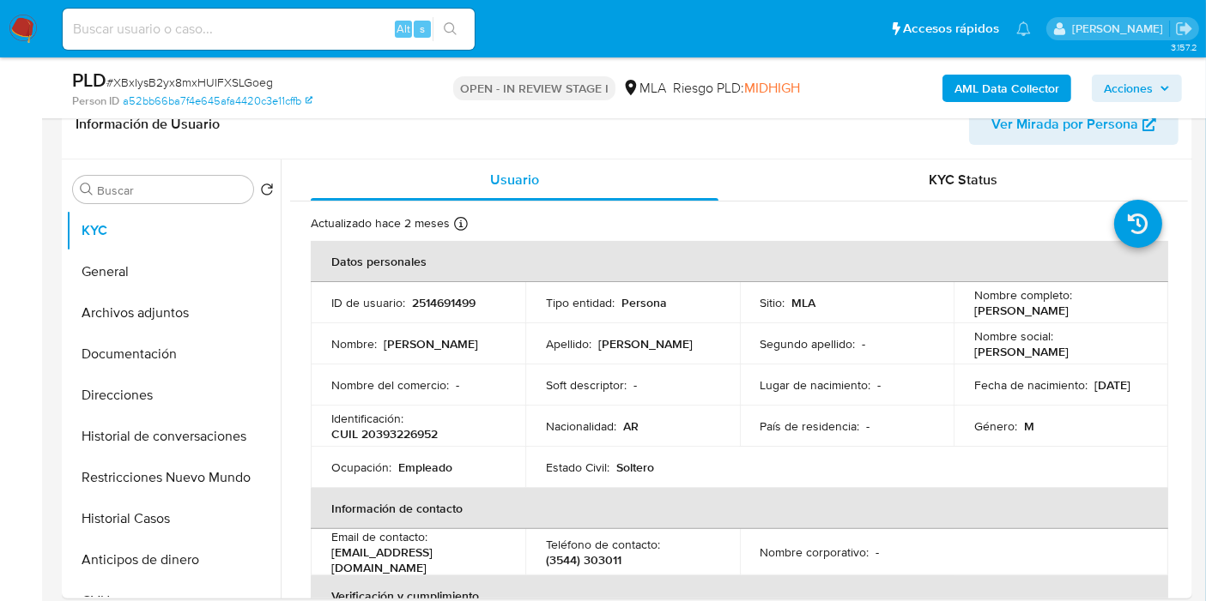
click at [402, 434] on p "CUIL 20393226952" at bounding box center [384, 433] width 106 height 15
copy p "20393226952"
click at [166, 270] on button "General" at bounding box center [166, 271] width 201 height 41
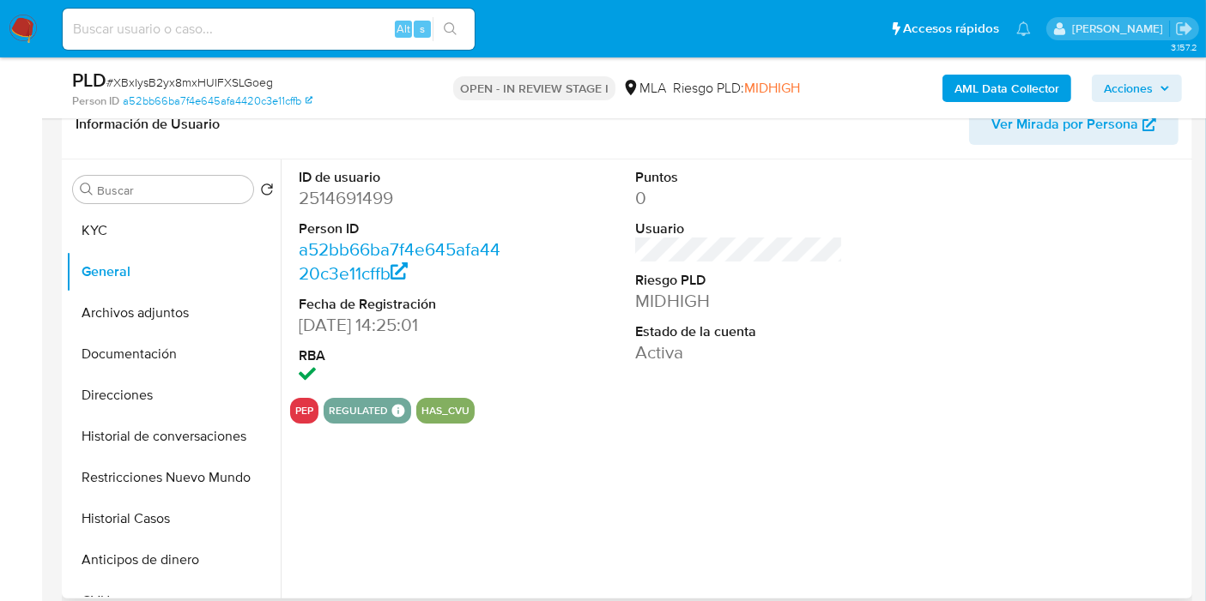
click at [360, 179] on dt "ID de usuario" at bounding box center [403, 177] width 208 height 19
click at [359, 192] on dd "2514691499" at bounding box center [403, 198] width 208 height 24
copy dd "2514691499"
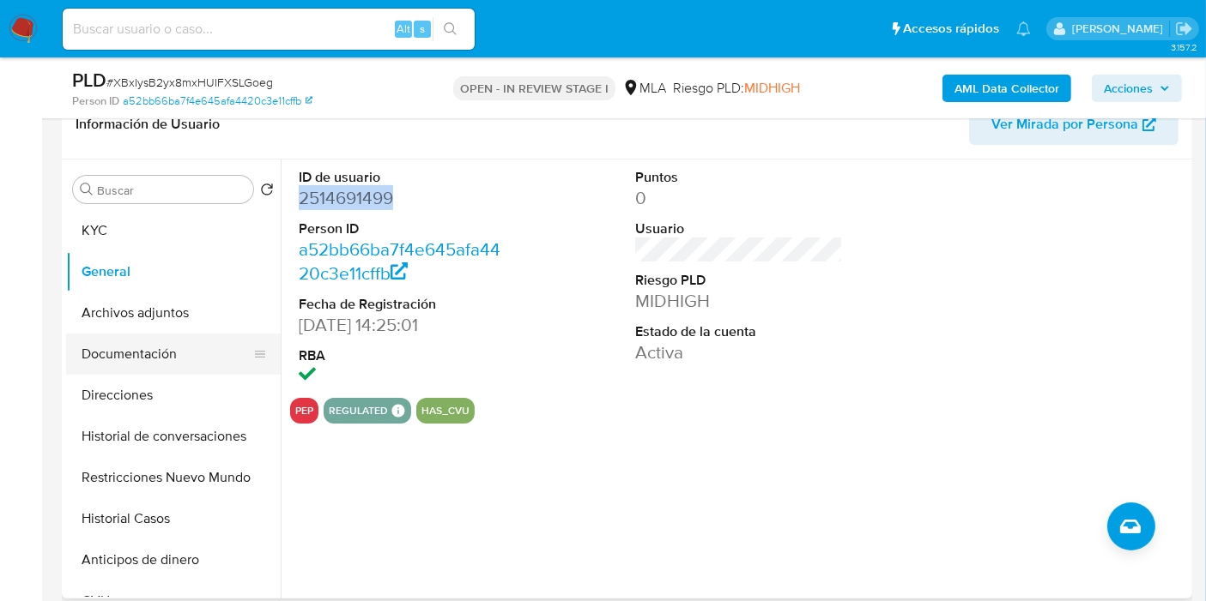
click at [144, 346] on button "Documentación" at bounding box center [166, 354] width 201 height 41
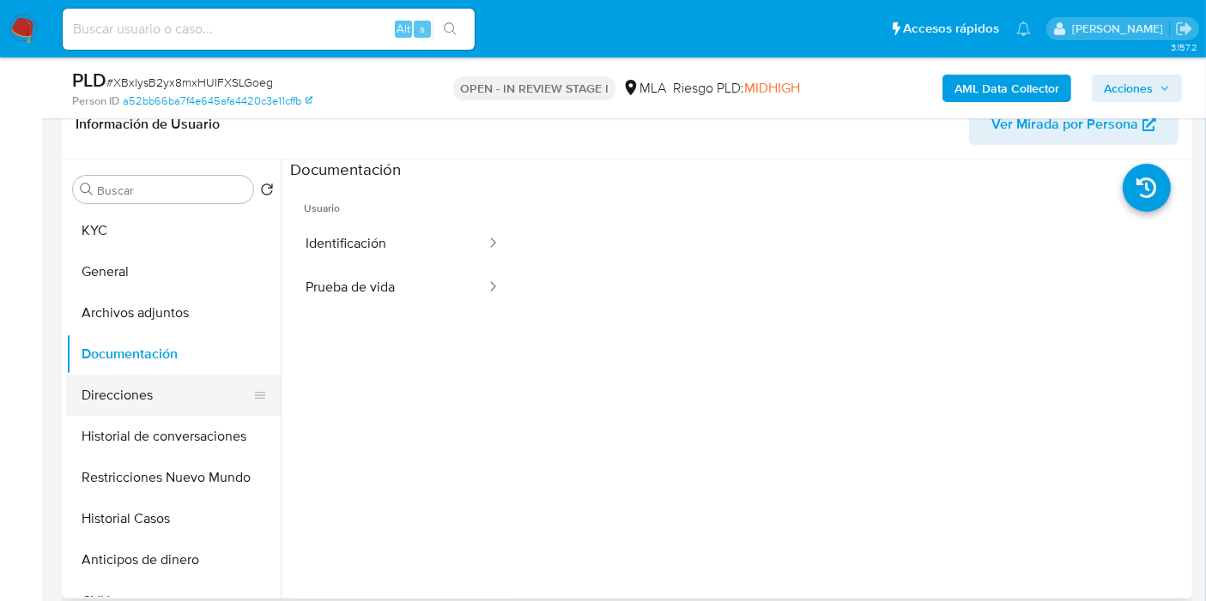
click at [154, 378] on button "Direcciones" at bounding box center [166, 395] width 201 height 41
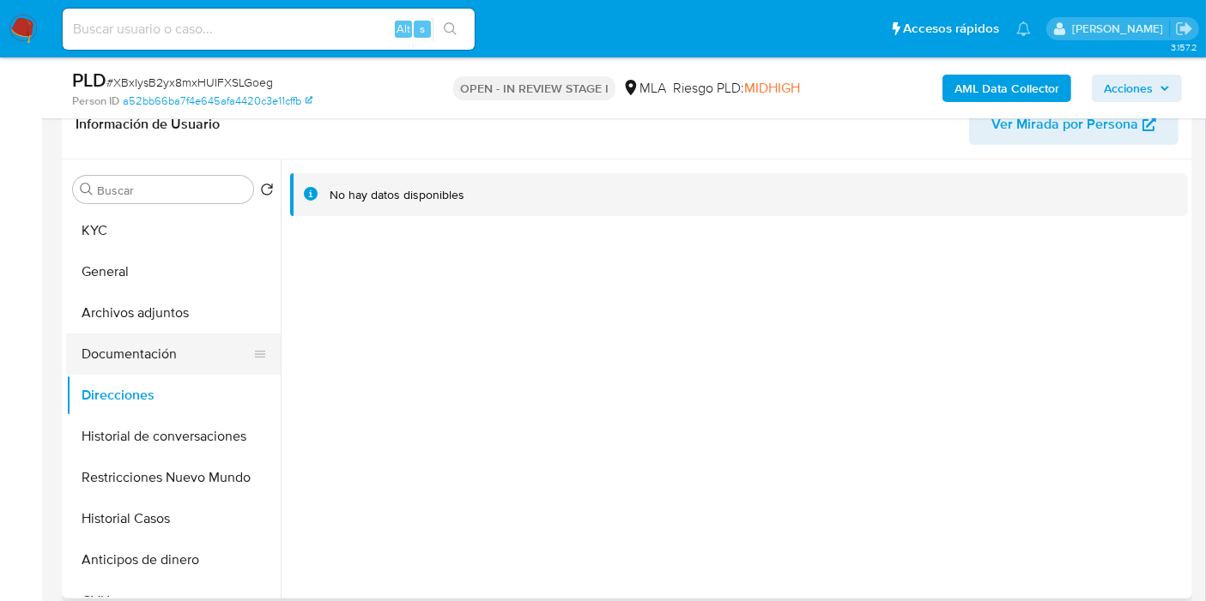
click at [159, 359] on button "Documentación" at bounding box center [166, 354] width 201 height 41
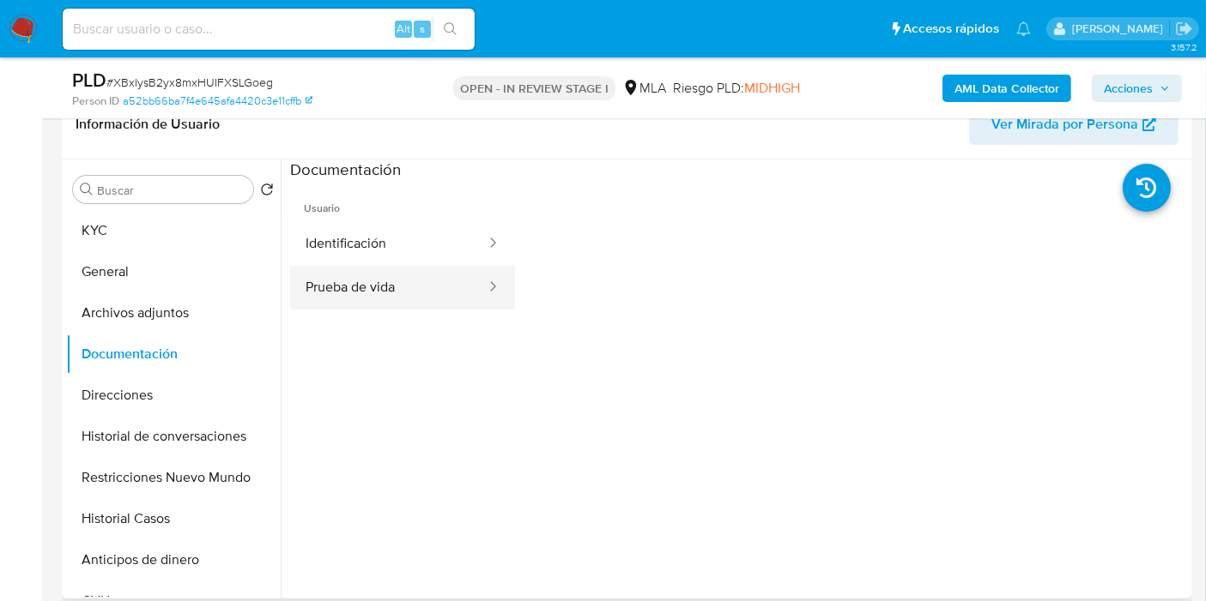
click at [446, 268] on button "Prueba de vida" at bounding box center [388, 288] width 197 height 44
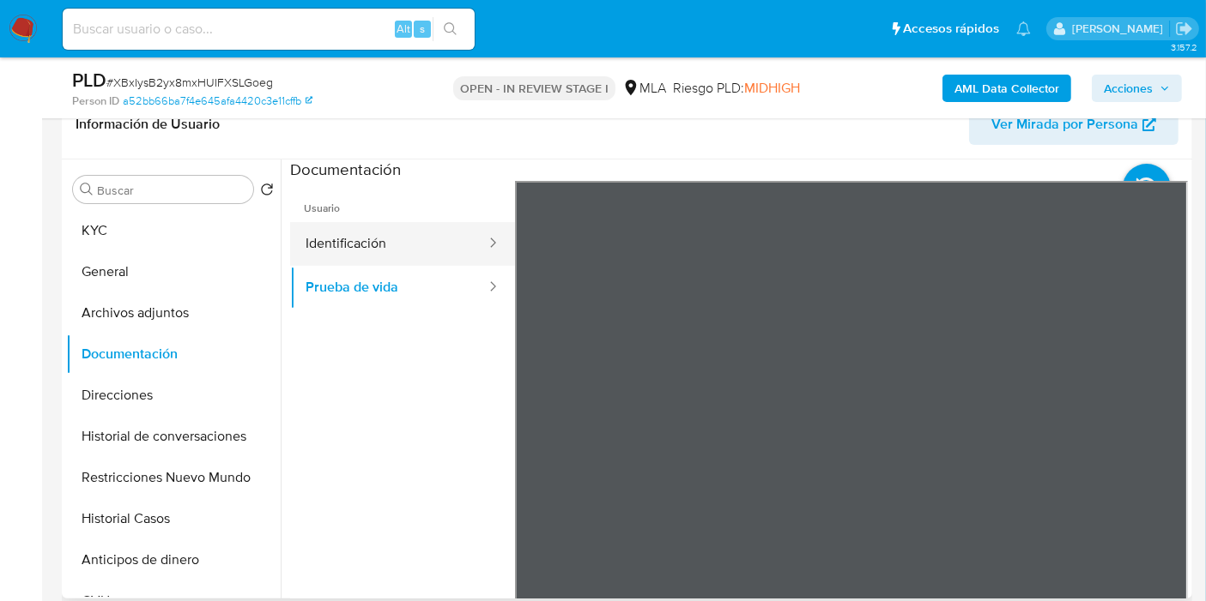
click at [448, 256] on button "Identificación" at bounding box center [388, 244] width 197 height 44
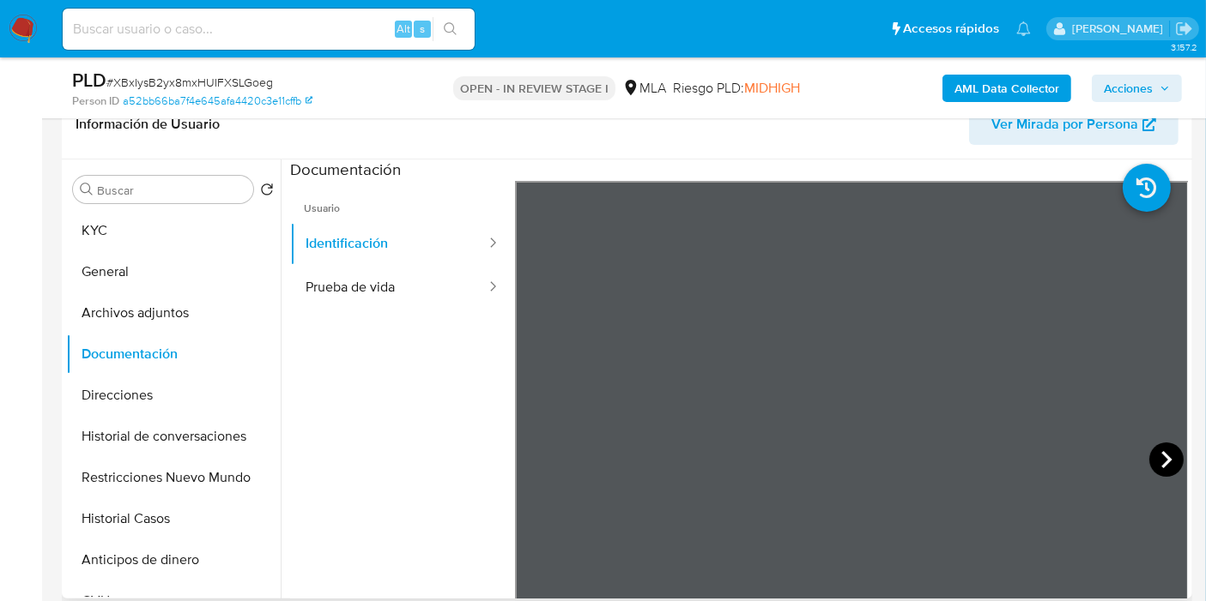
click at [1161, 455] on icon at bounding box center [1166, 459] width 10 height 17
click at [264, 102] on link "a52bb66ba7f4e645afa4420c3e11cffb" at bounding box center [218, 101] width 190 height 15
click at [130, 266] on button "General" at bounding box center [166, 271] width 201 height 41
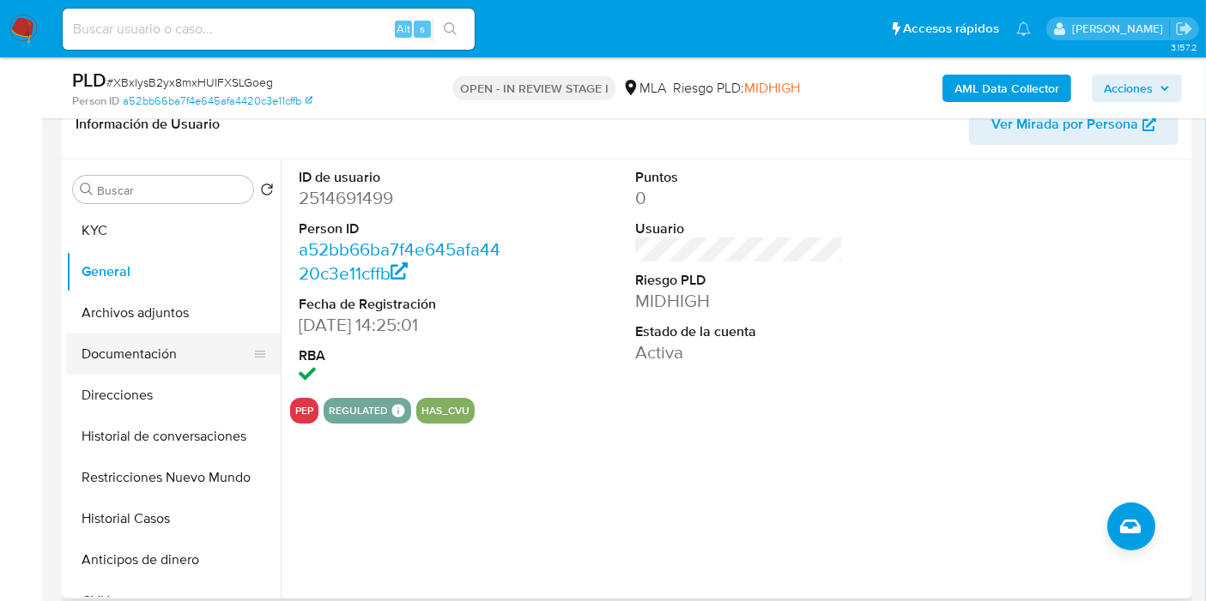
click at [178, 345] on button "Documentación" at bounding box center [166, 354] width 201 height 41
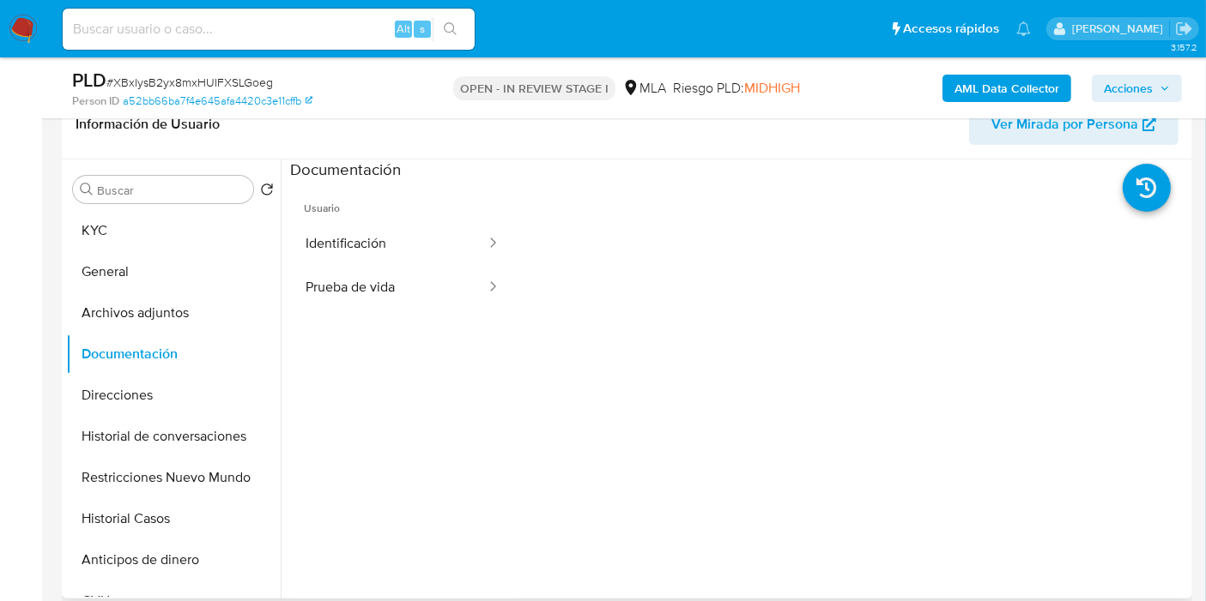
click at [375, 319] on ul "Usuario Identificación Prueba de vida" at bounding box center [402, 428] width 225 height 494
click at [78, 451] on button "Historial de conversaciones" at bounding box center [166, 436] width 201 height 41
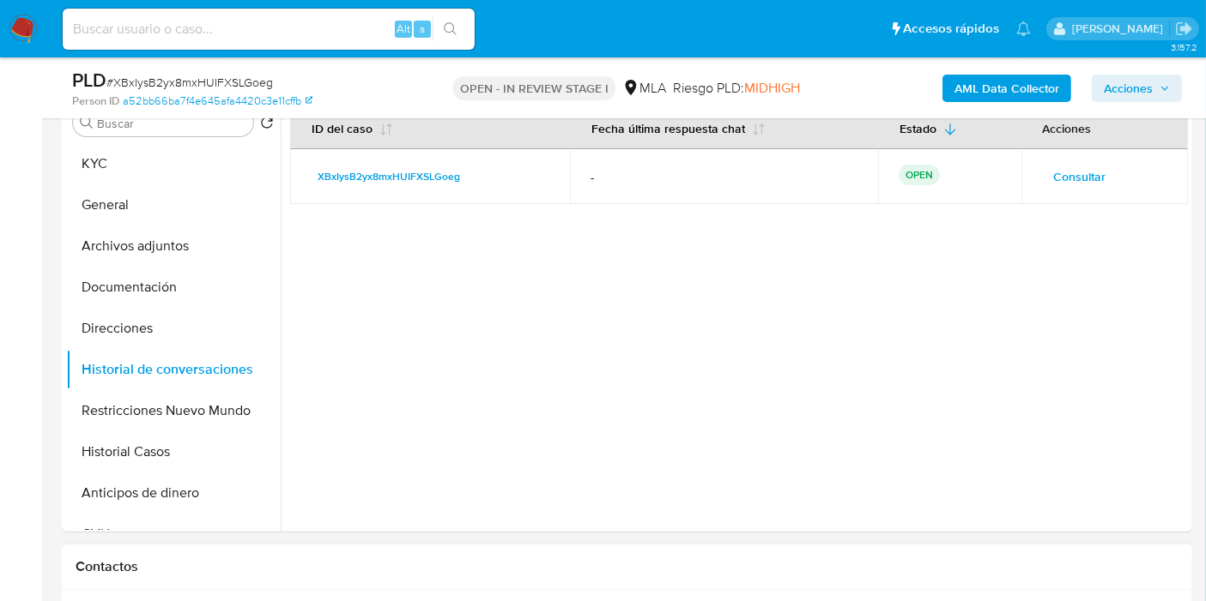
scroll to position [571, 0]
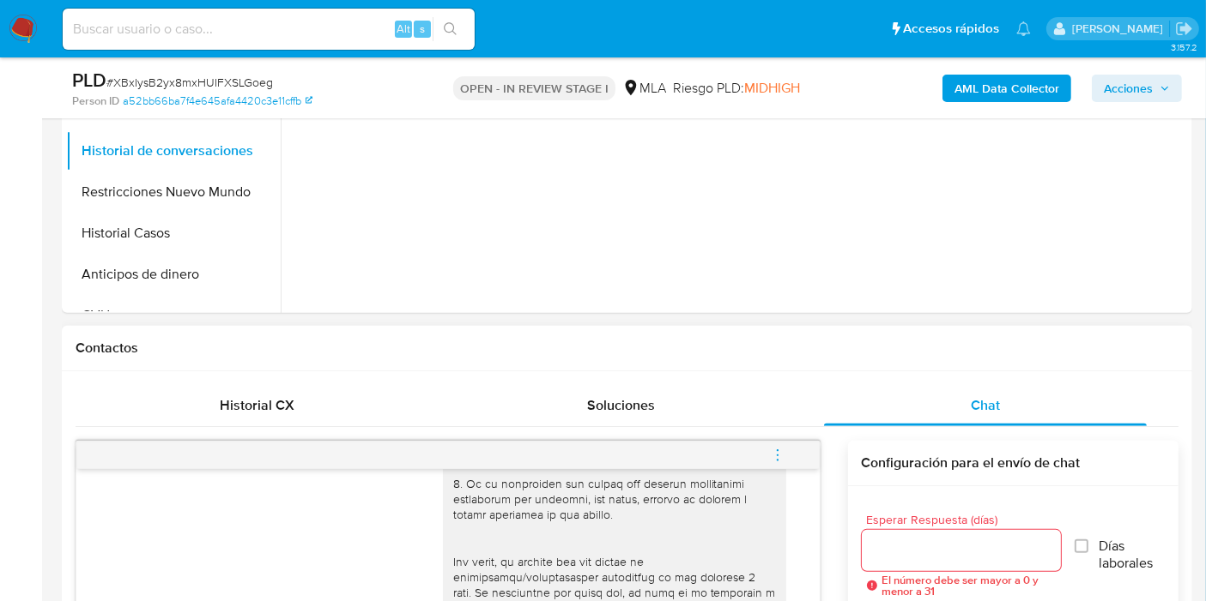
click at [789, 450] on button "menu-action" at bounding box center [777, 455] width 57 height 41
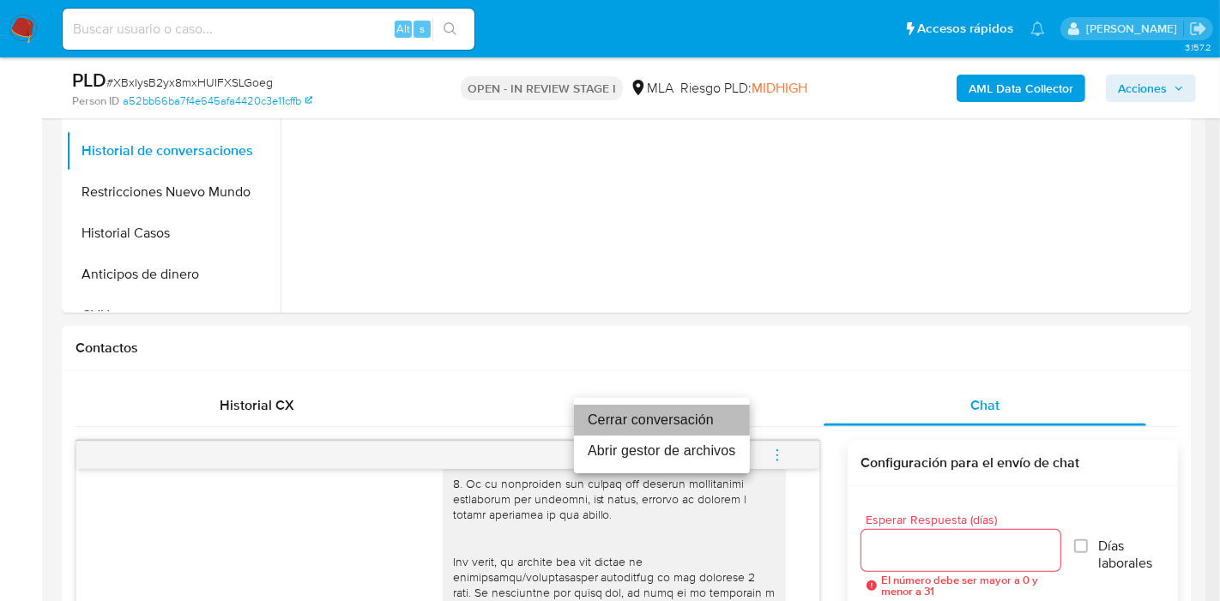
drag, startPoint x: 652, startPoint y: 425, endPoint x: 478, endPoint y: 271, distance: 232.2
click at [650, 424] on li "Cerrar conversación" at bounding box center [662, 420] width 176 height 31
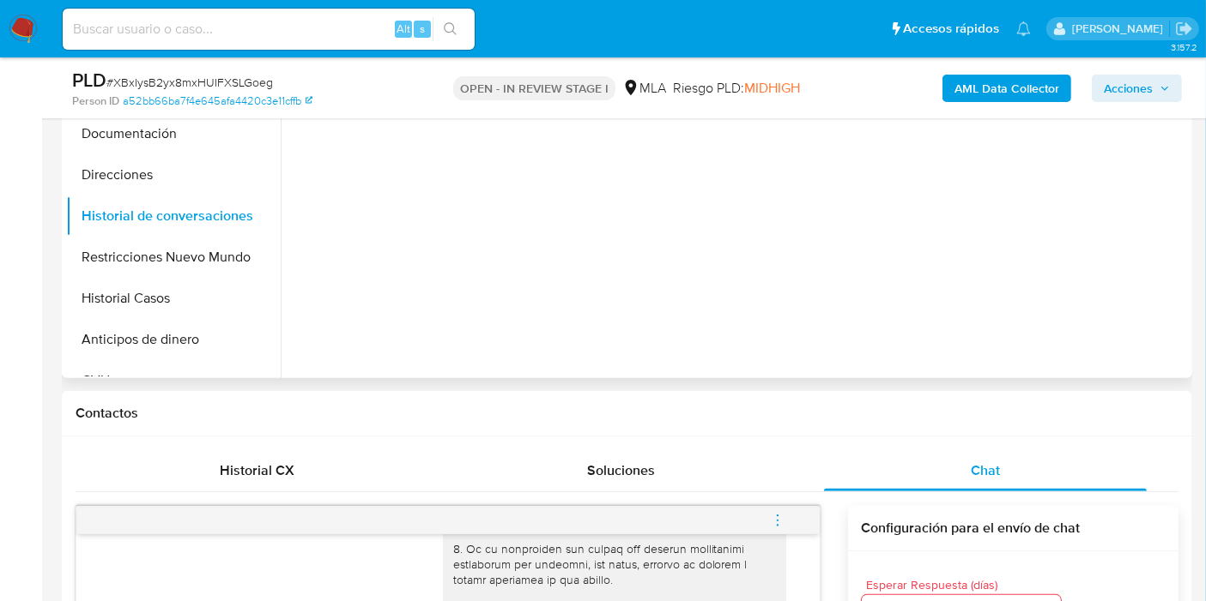
scroll to position [476, 0]
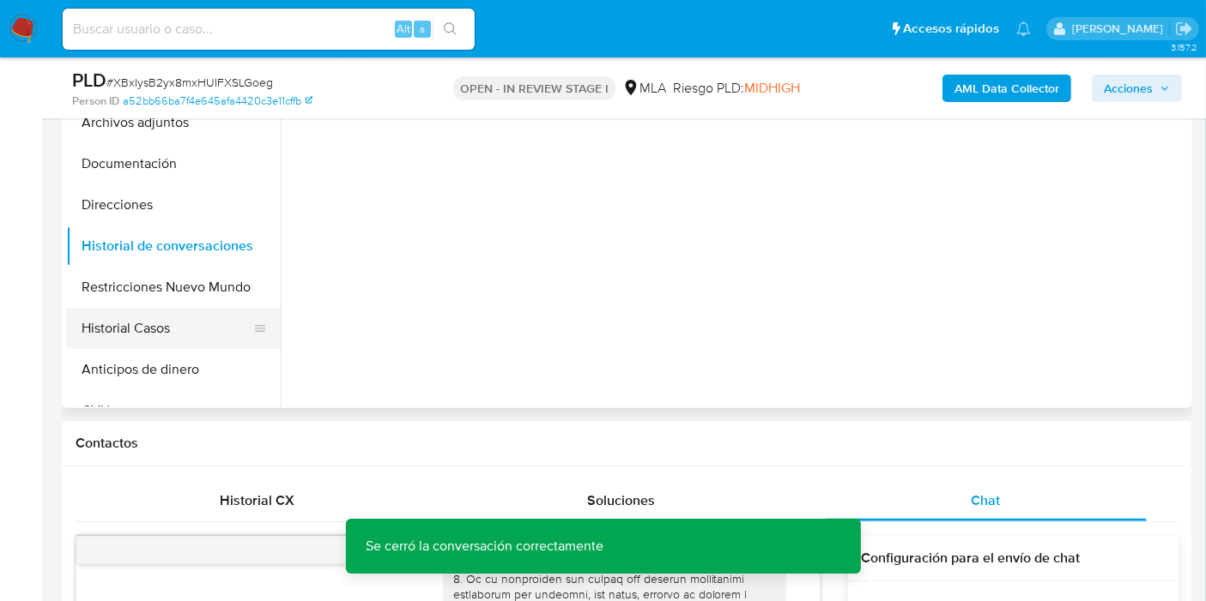
click at [180, 314] on button "Historial Casos" at bounding box center [166, 328] width 201 height 41
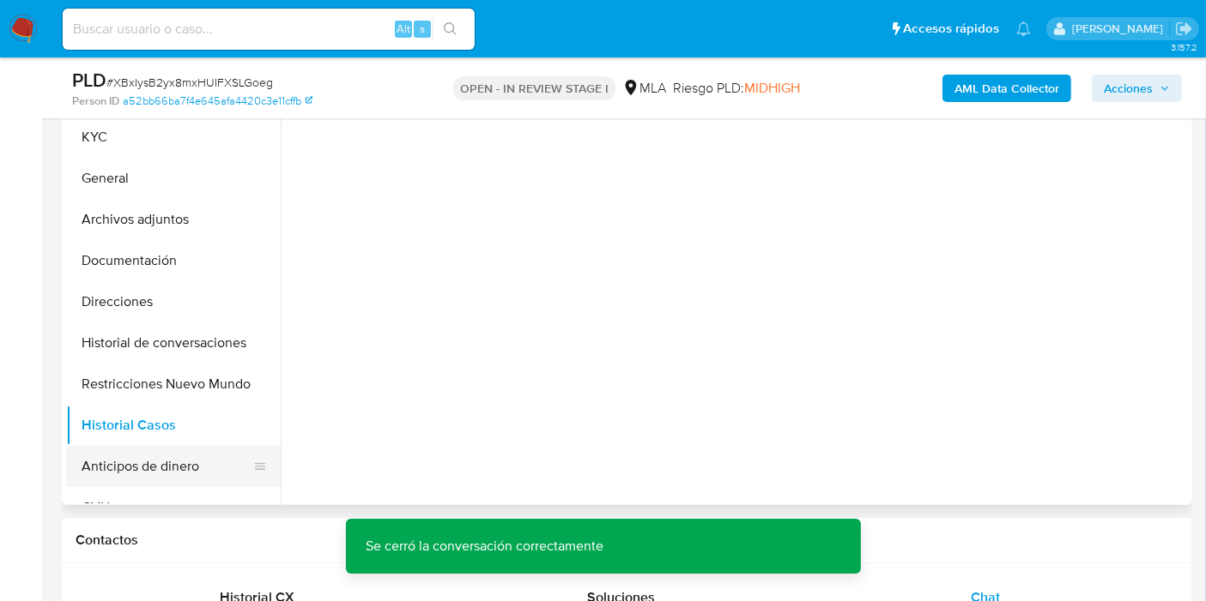
scroll to position [286, 0]
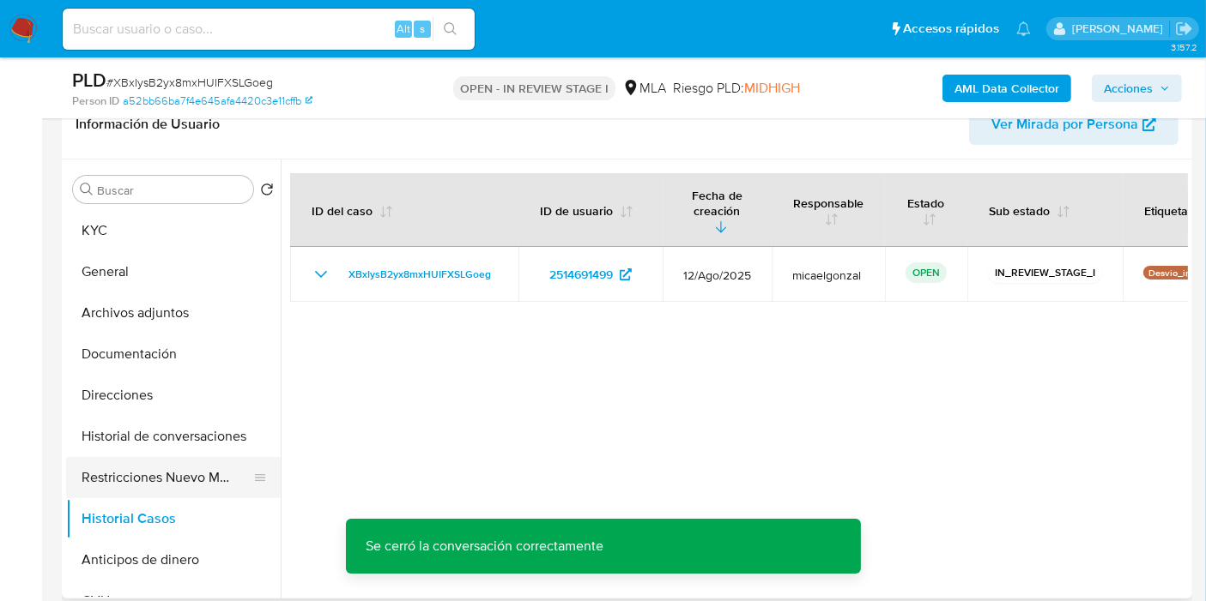
click at [173, 477] on button "Restricciones Nuevo Mundo" at bounding box center [166, 477] width 201 height 41
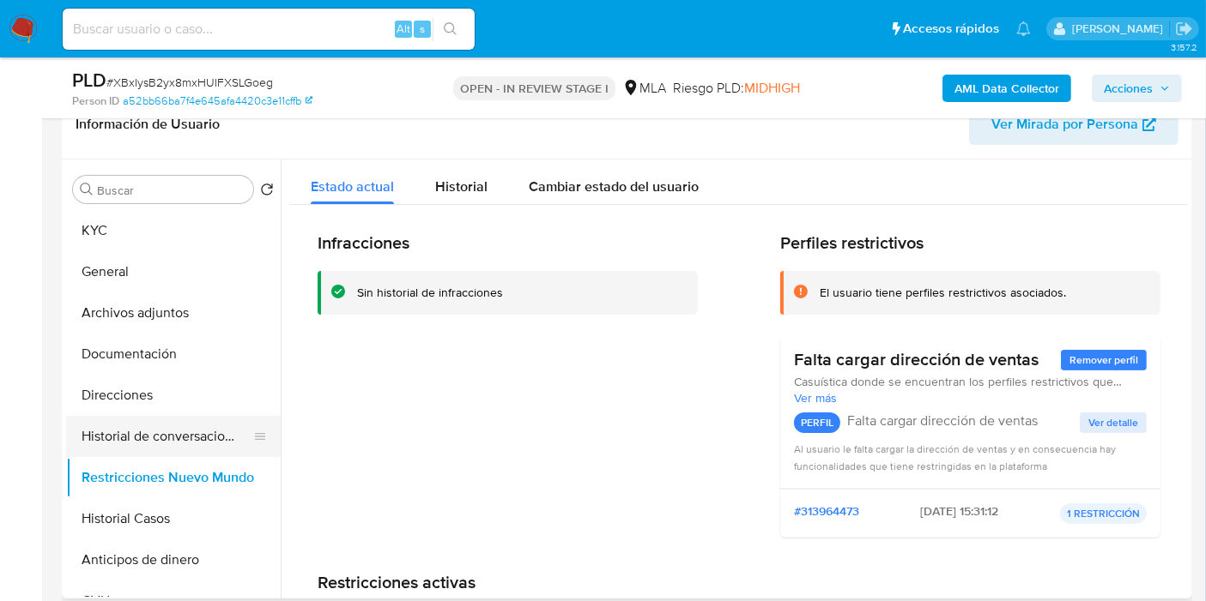
click at [198, 435] on button "Historial de conversaciones" at bounding box center [166, 436] width 201 height 41
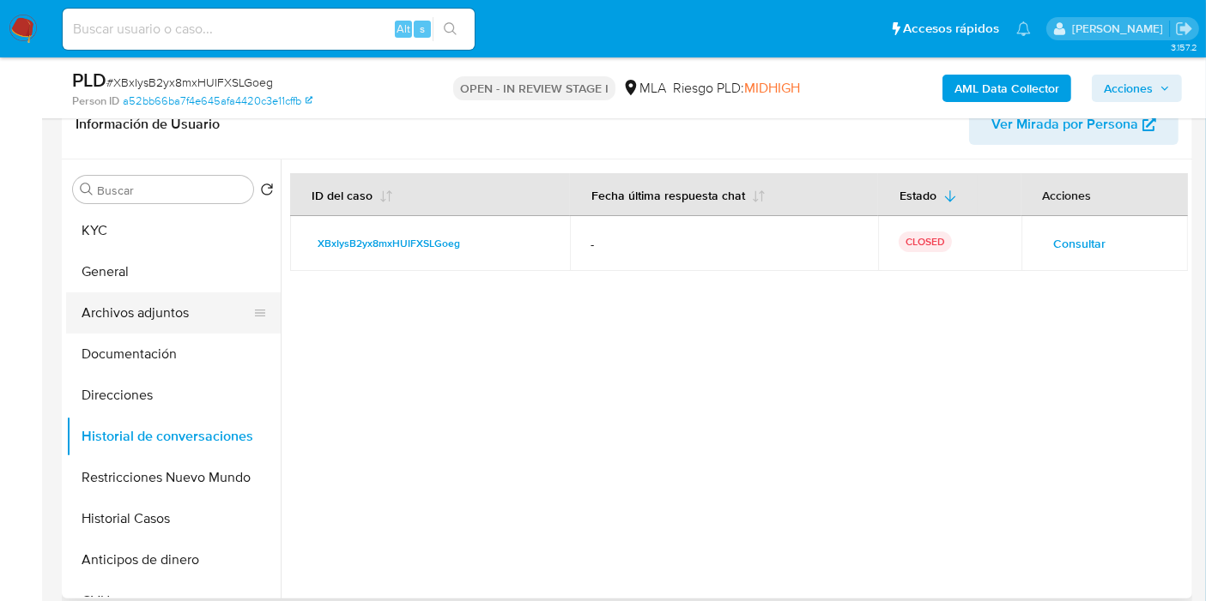
click at [180, 307] on button "Archivos adjuntos" at bounding box center [166, 313] width 201 height 41
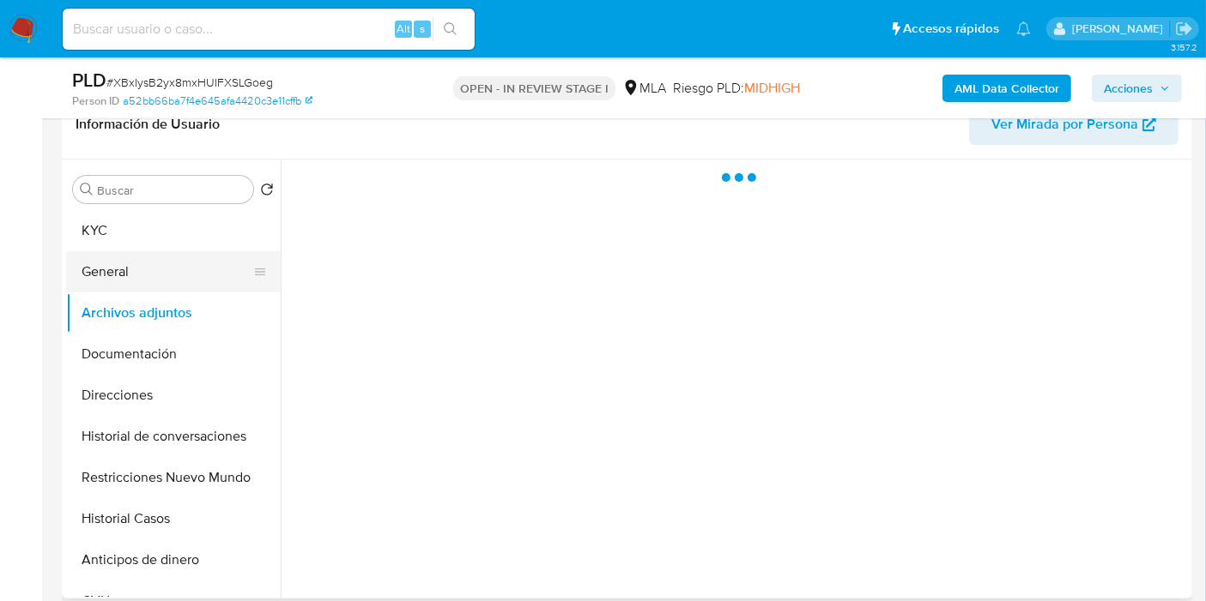
click at [176, 276] on button "General" at bounding box center [166, 271] width 201 height 41
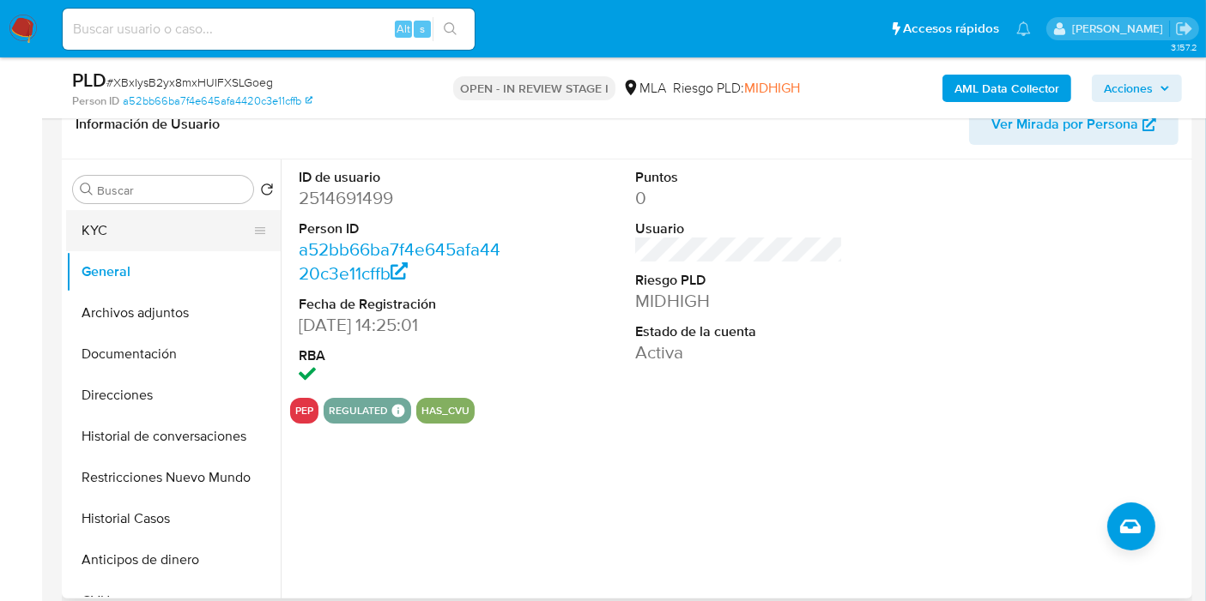
click at [150, 226] on button "KYC" at bounding box center [166, 230] width 201 height 41
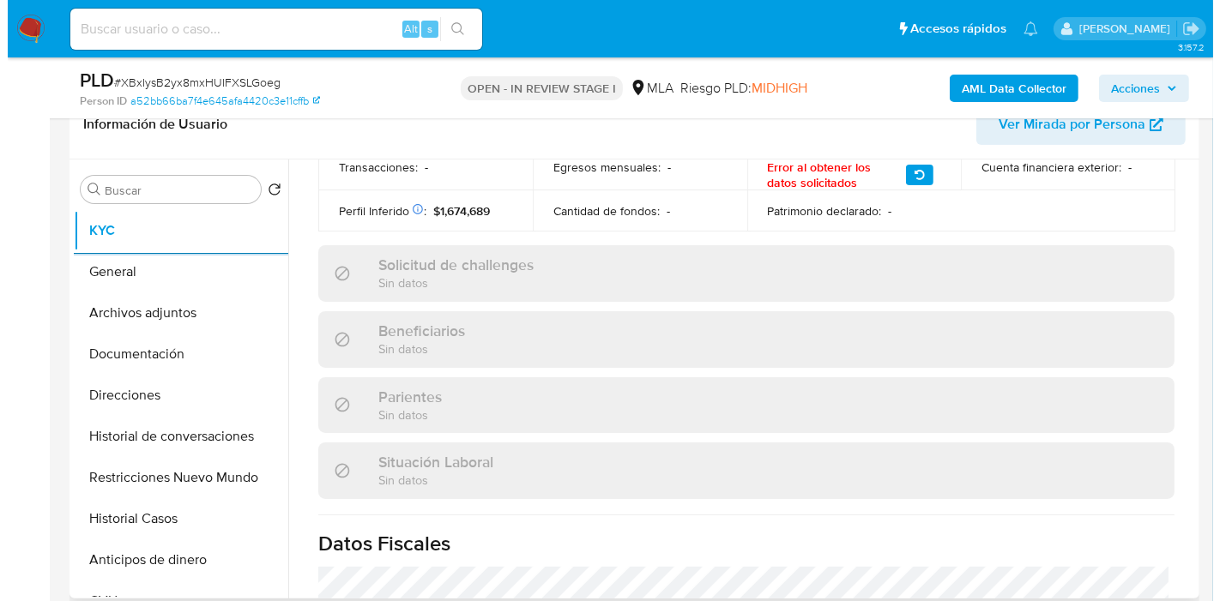
scroll to position [257, 0]
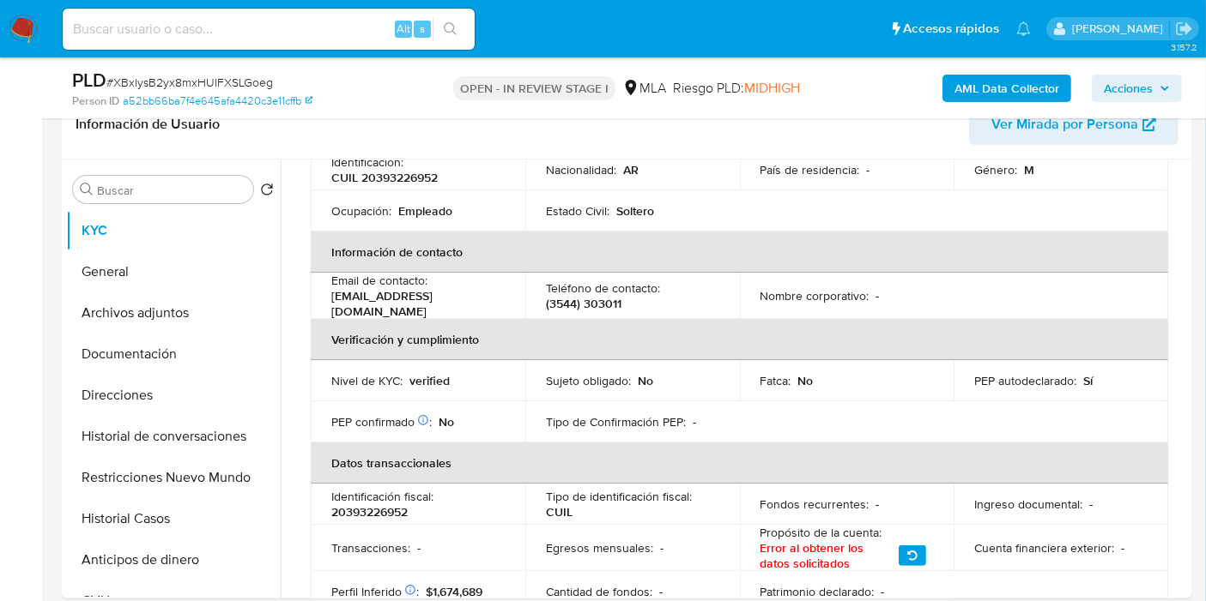
click at [1054, 94] on b "AML Data Collector" at bounding box center [1006, 88] width 105 height 27
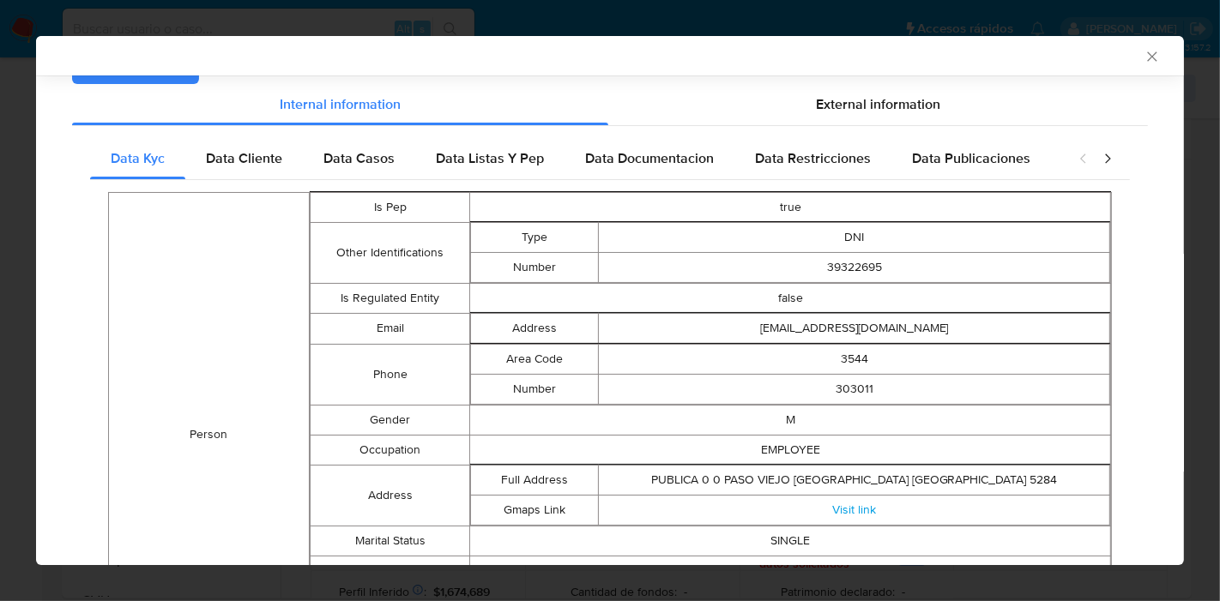
scroll to position [86, 0]
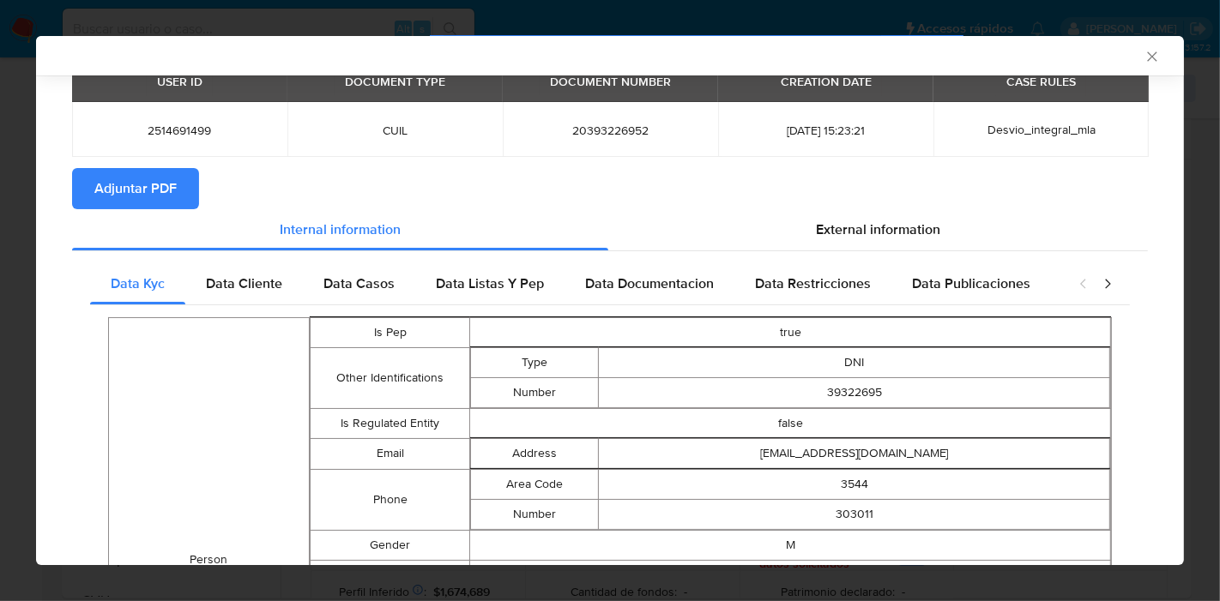
click at [259, 283] on span "Data Cliente" at bounding box center [244, 284] width 76 height 20
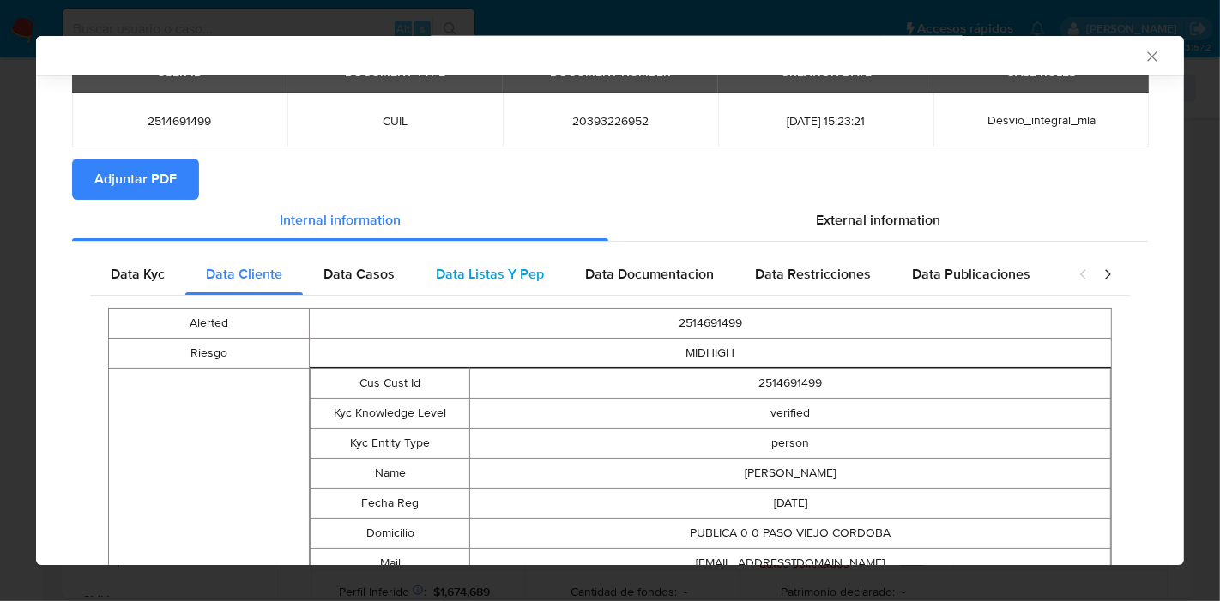
scroll to position [0, 0]
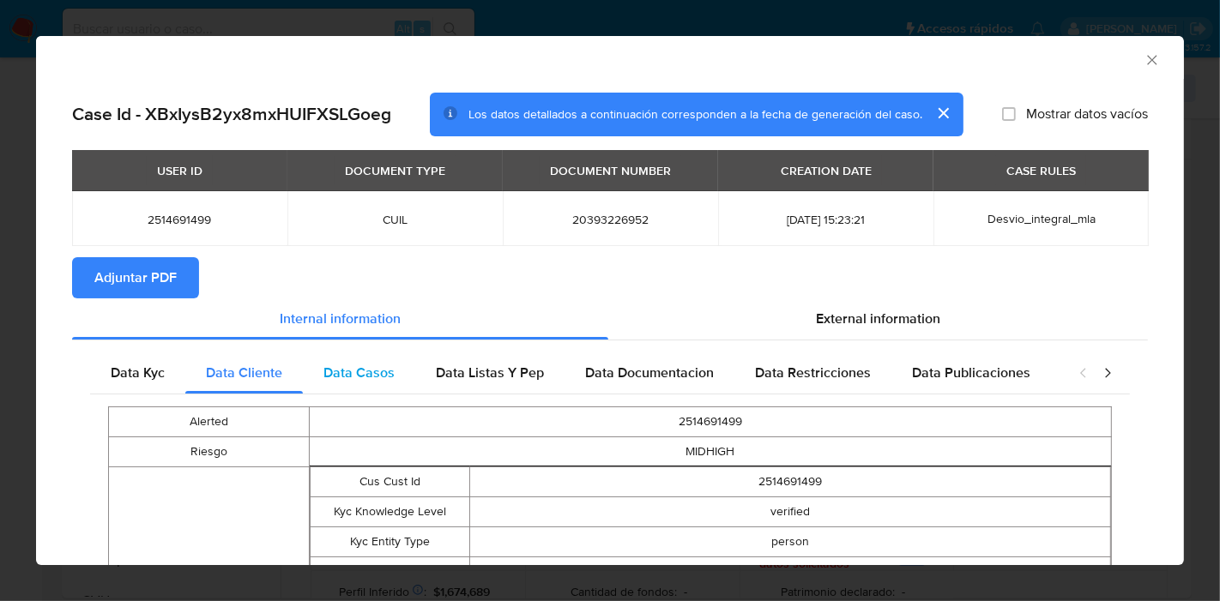
click at [370, 377] on span "Data Casos" at bounding box center [358, 373] width 71 height 20
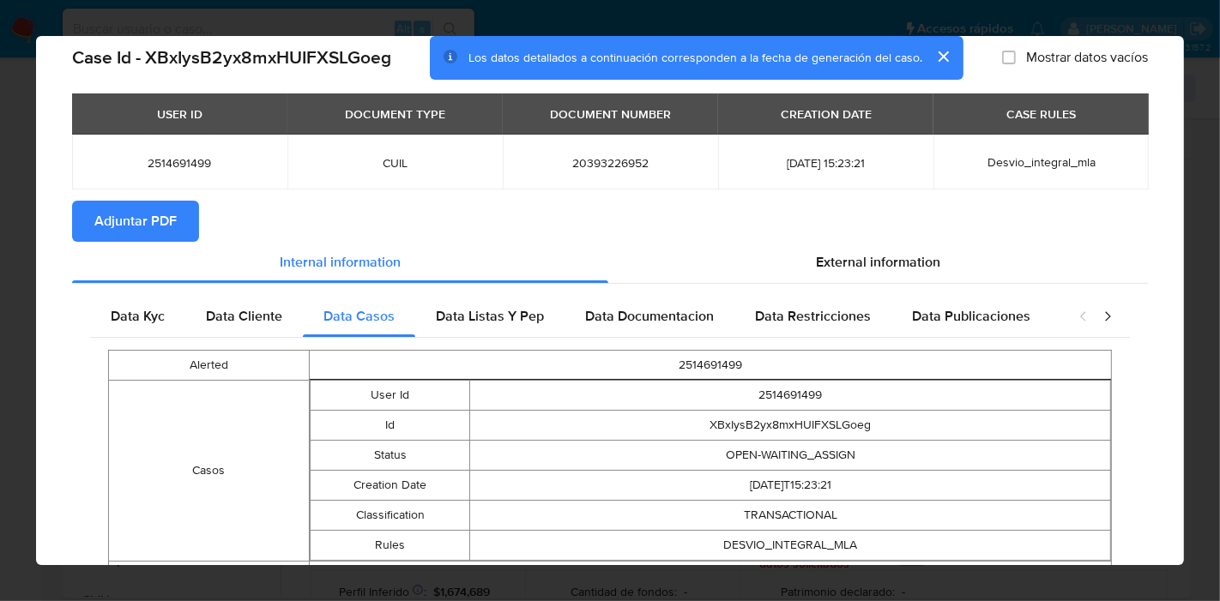
scroll to position [138, 0]
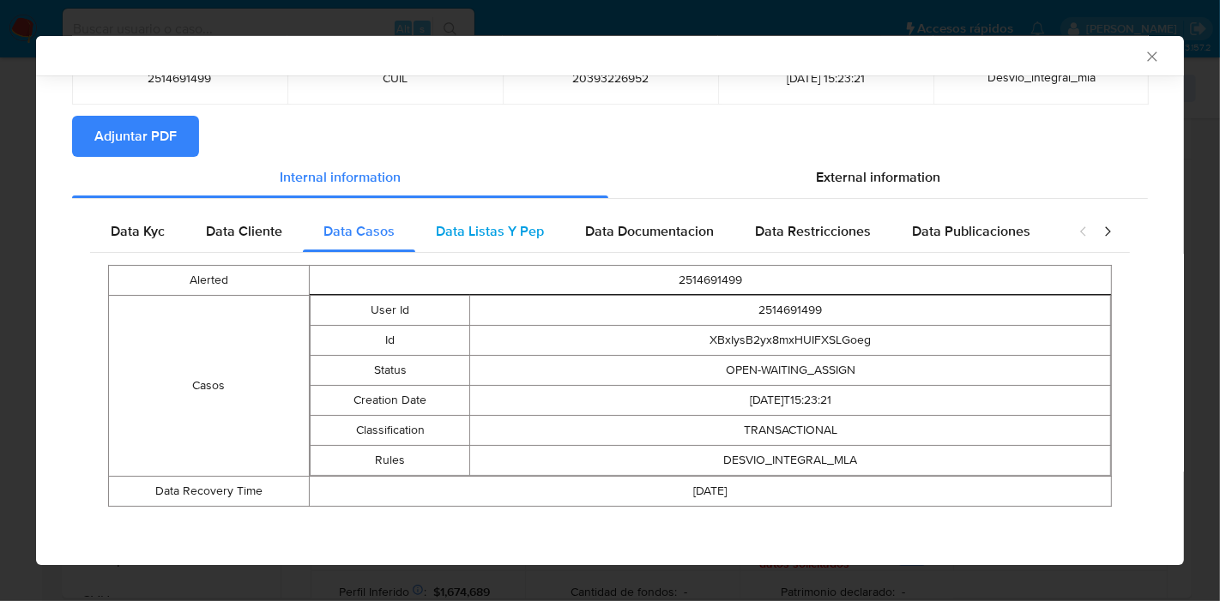
click at [497, 221] on span "Data Listas Y Pep" at bounding box center [490, 231] width 108 height 20
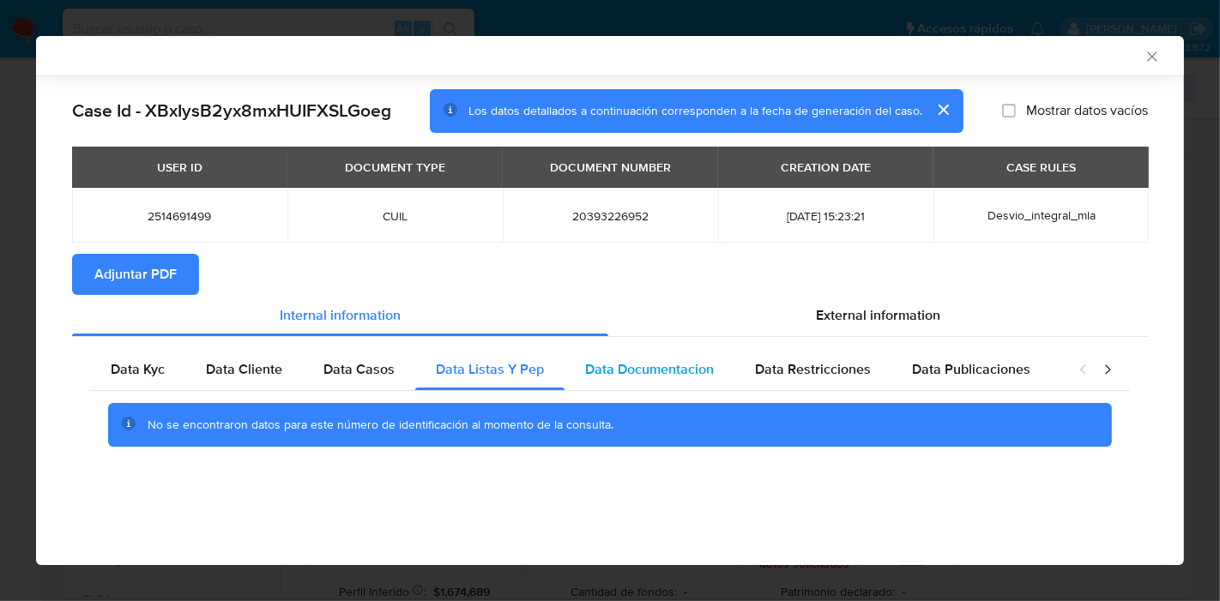
click at [621, 381] on div "Data Documentacion" at bounding box center [650, 369] width 170 height 41
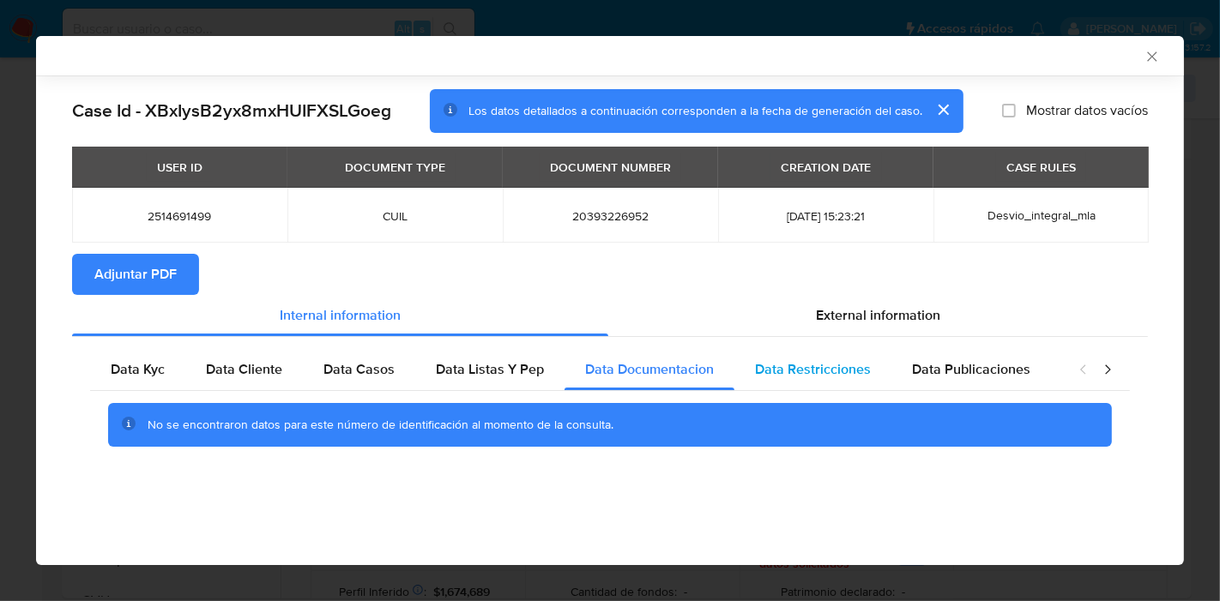
click at [748, 374] on div "Data Restricciones" at bounding box center [812, 369] width 157 height 41
drag, startPoint x: 968, startPoint y: 384, endPoint x: 1122, endPoint y: 374, distance: 154.7
click at [976, 381] on div "Data Publicaciones" at bounding box center [972, 369] width 160 height 41
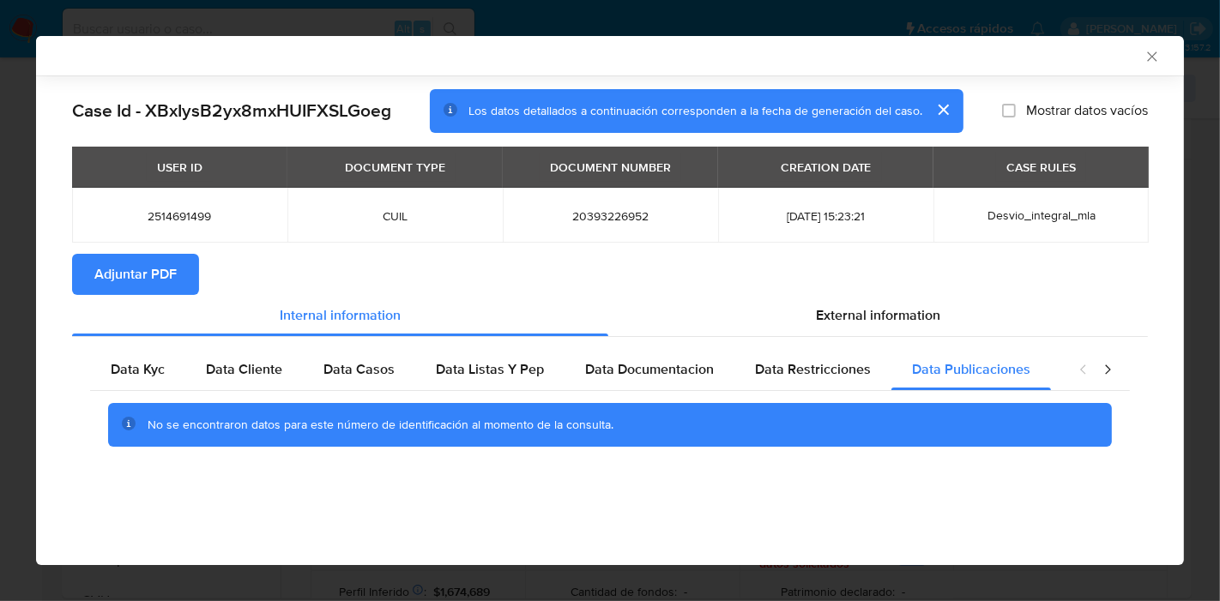
click at [1108, 376] on icon "closure-recommendation-modal" at bounding box center [1107, 369] width 17 height 17
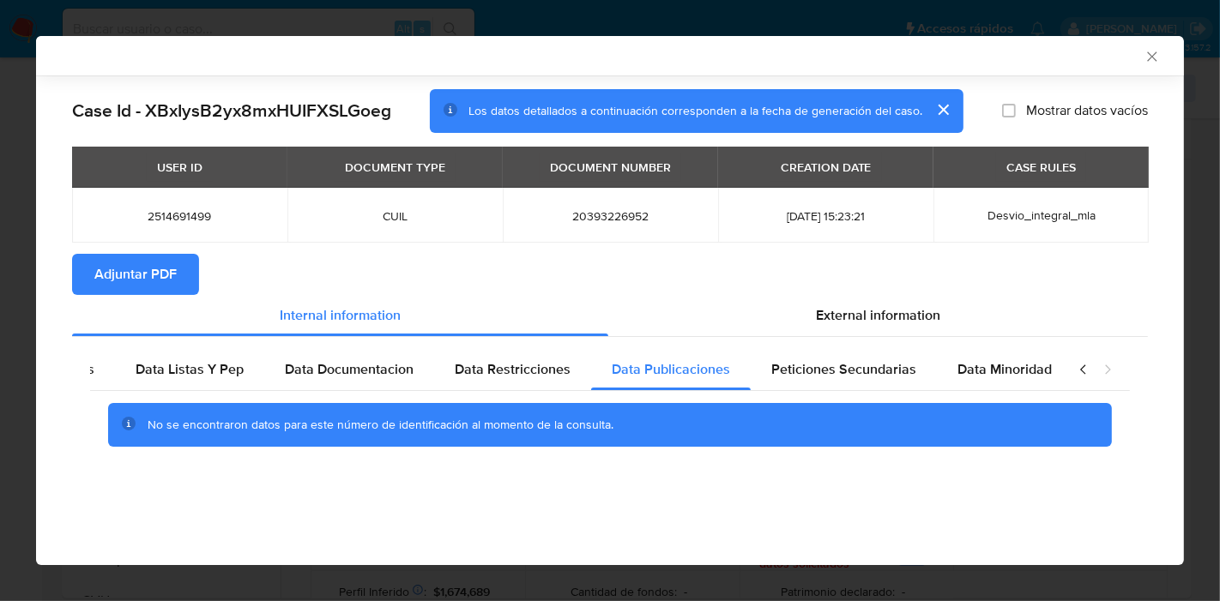
scroll to position [0, 301]
click at [881, 363] on span "Peticiones Secundarias" at bounding box center [843, 370] width 145 height 20
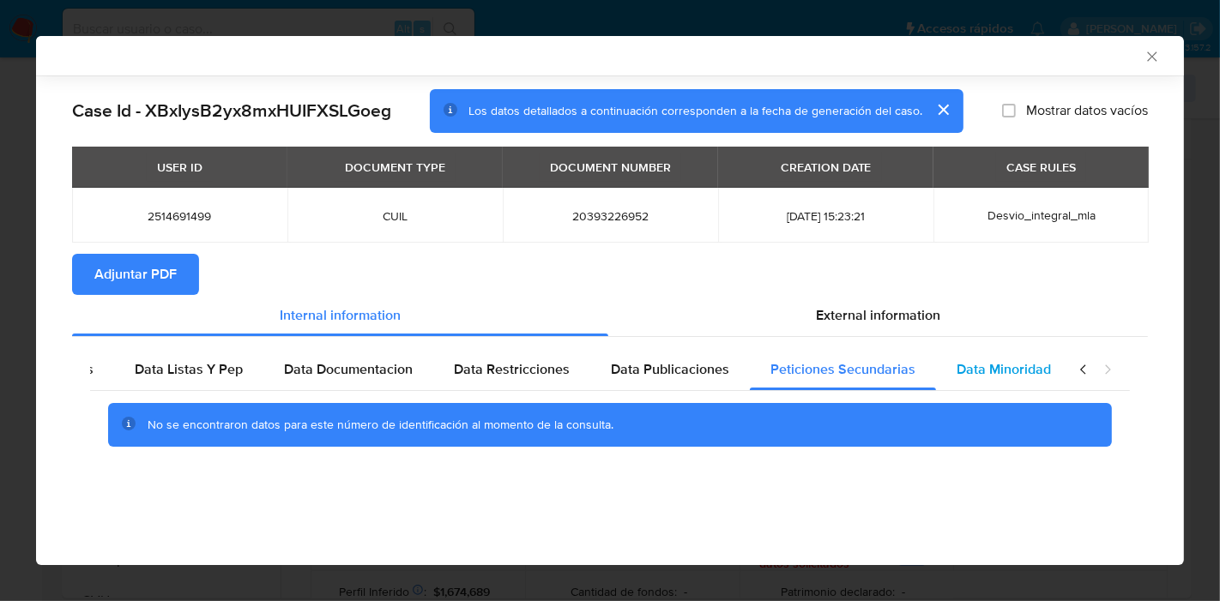
click at [983, 360] on span "Data Minoridad" at bounding box center [1004, 370] width 94 height 20
click at [239, 401] on div "No se encontraron datos para este número de identificación al momento de la con…" at bounding box center [610, 425] width 1040 height 69
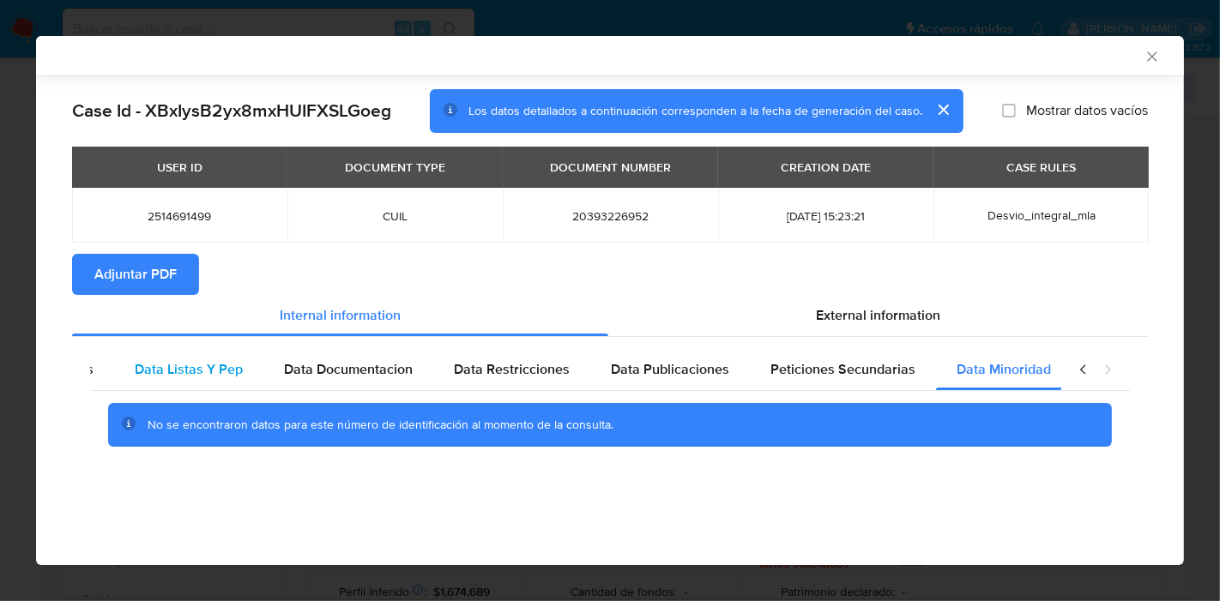
click at [231, 371] on span "Data Listas Y Pep" at bounding box center [189, 370] width 108 height 20
drag, startPoint x: 1085, startPoint y: 373, endPoint x: 924, endPoint y: 386, distance: 161.8
click at [1085, 372] on icon "closure-recommendation-modal" at bounding box center [1083, 369] width 17 height 17
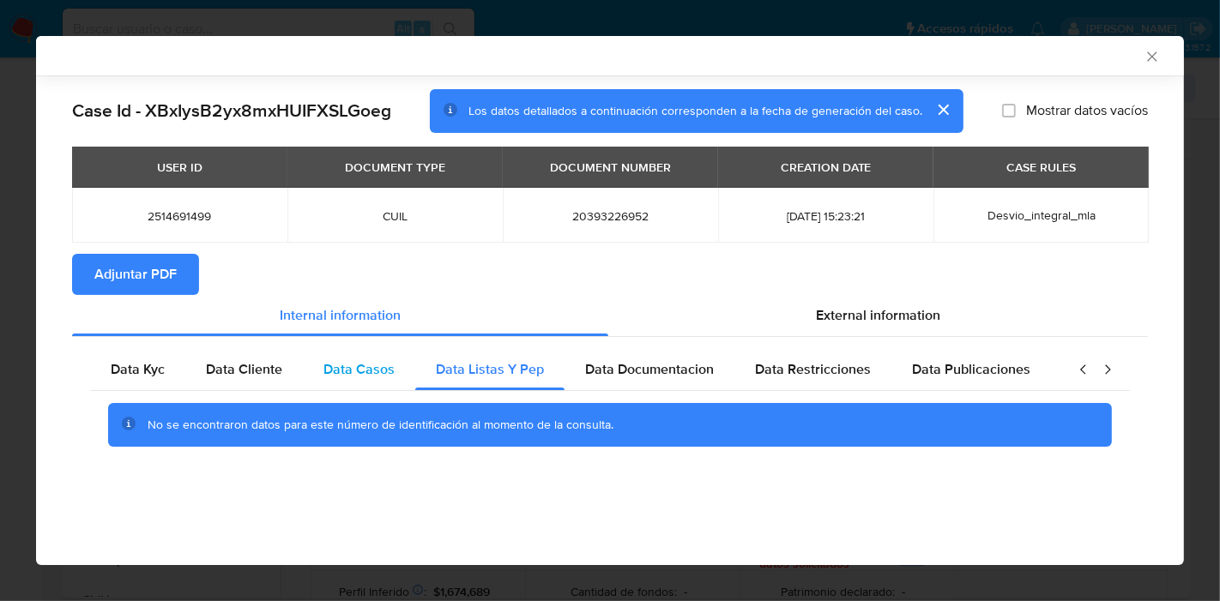
scroll to position [0, 0]
click at [324, 381] on div "Data Casos" at bounding box center [359, 369] width 112 height 41
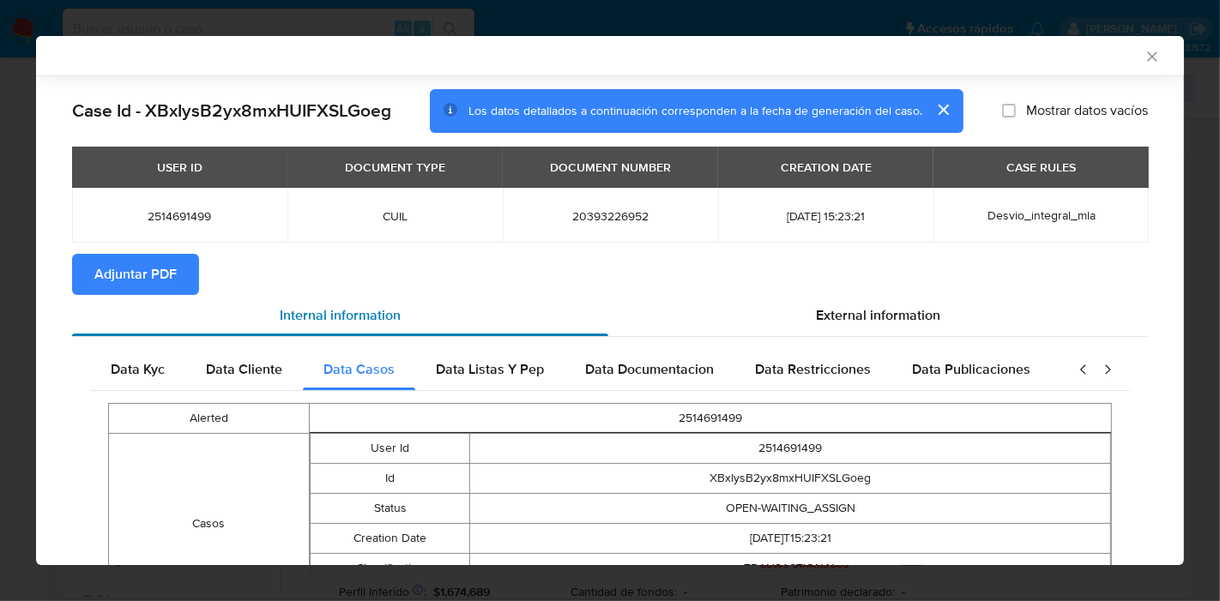
drag, startPoint x: 288, startPoint y: 375, endPoint x: 504, endPoint y: 331, distance: 219.8
click at [304, 371] on div "Data Kyc Data Cliente Data Casos Data Listas Y Pep Data Documentacion Data Rest…" at bounding box center [575, 369] width 971 height 41
click at [875, 302] on div "External information" at bounding box center [878, 315] width 540 height 41
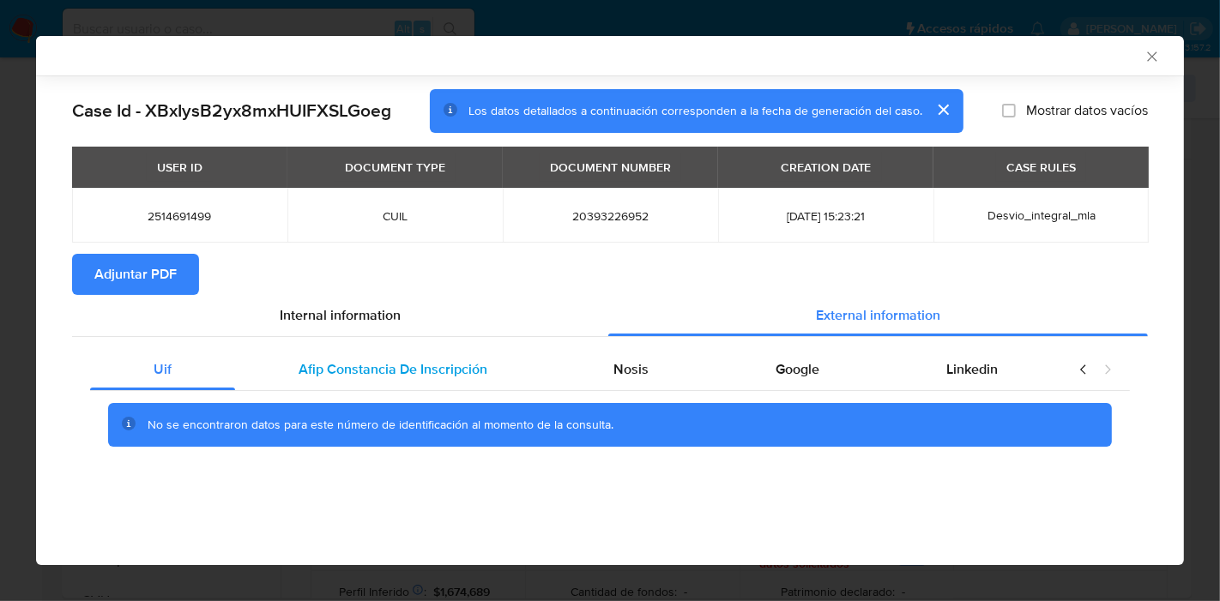
click at [342, 355] on div "Afip Constancia De Inscripción" at bounding box center [393, 369] width 316 height 41
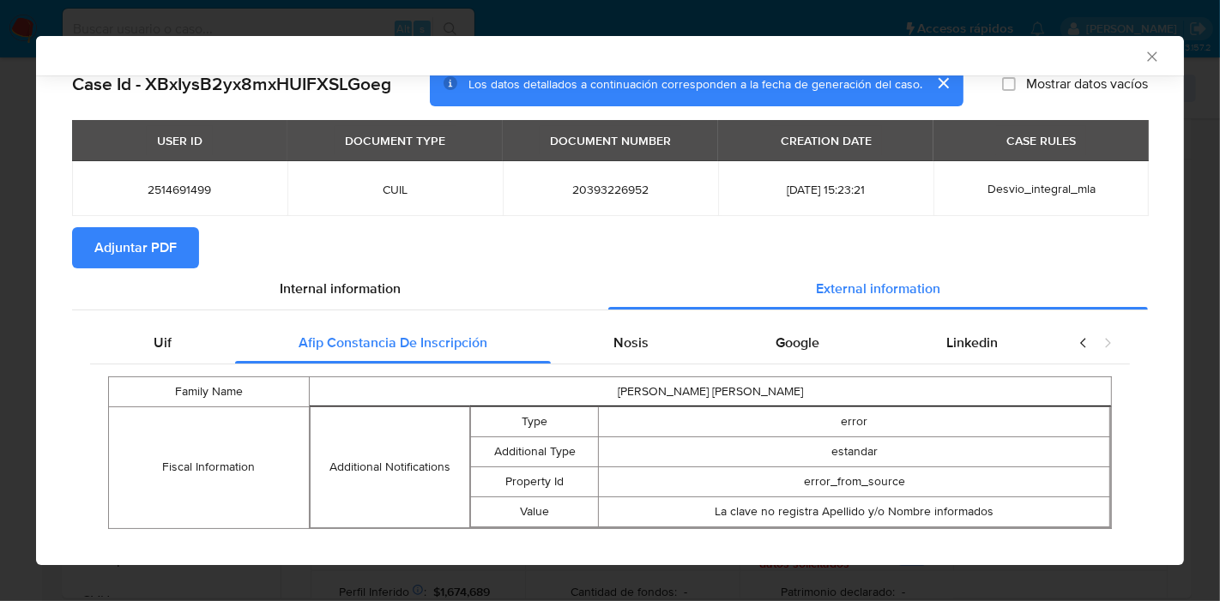
scroll to position [50, 0]
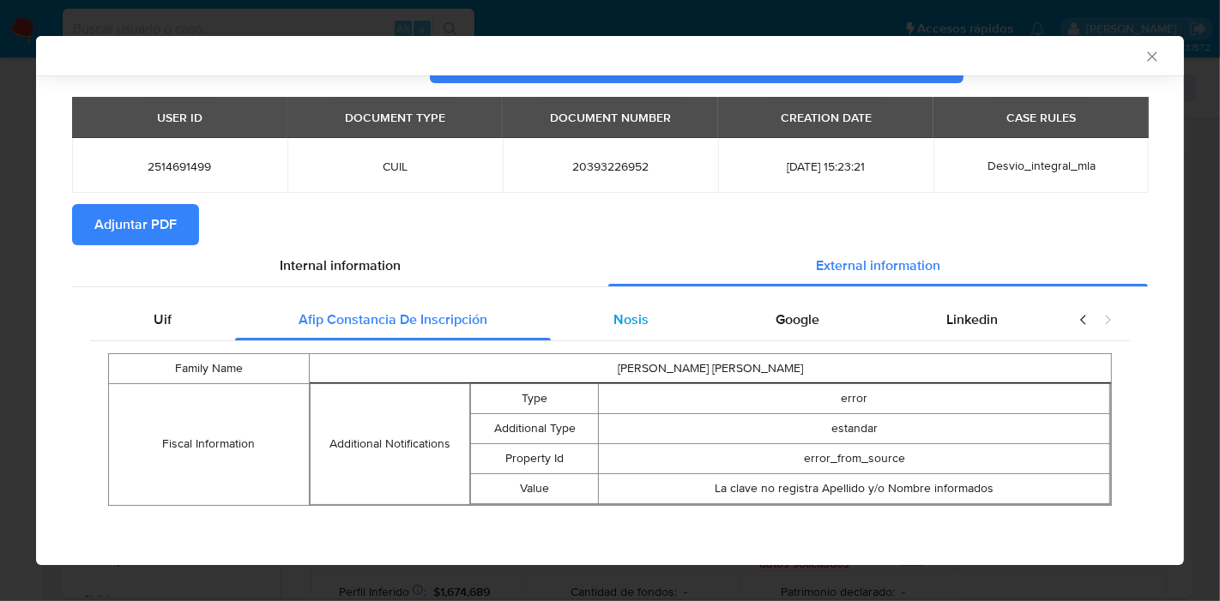
click at [637, 315] on span "Nosis" at bounding box center [631, 320] width 35 height 20
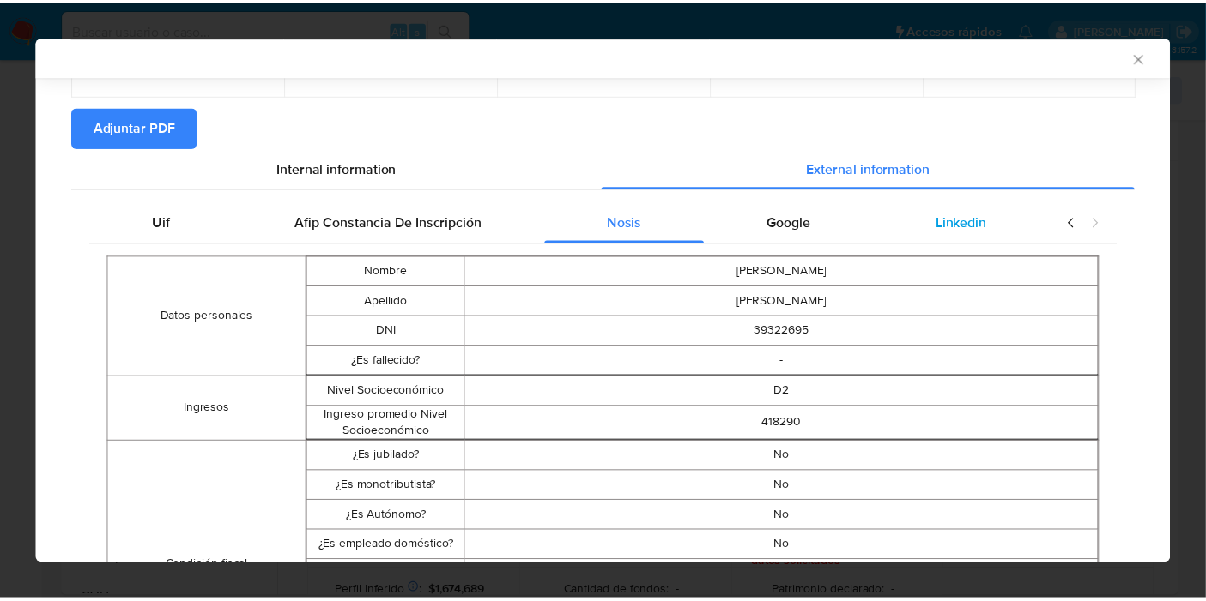
scroll to position [0, 0]
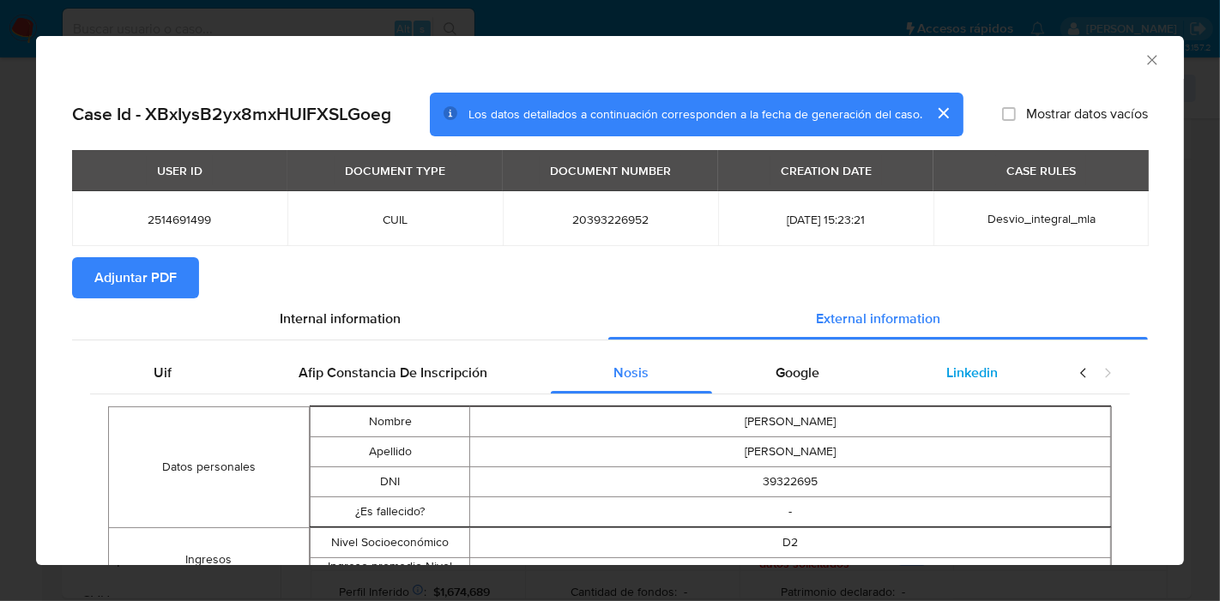
click at [963, 381] on span "Linkedin" at bounding box center [971, 373] width 51 height 20
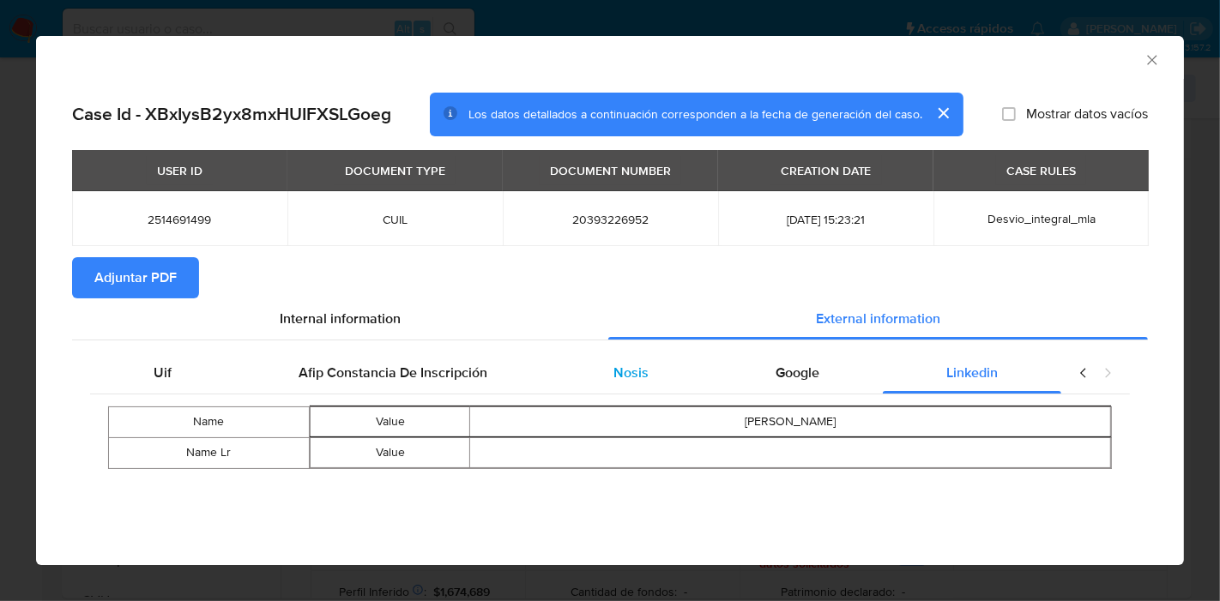
drag, startPoint x: 840, startPoint y: 370, endPoint x: 560, endPoint y: 370, distance: 279.7
click at [831, 370] on div "Google" at bounding box center [797, 373] width 171 height 41
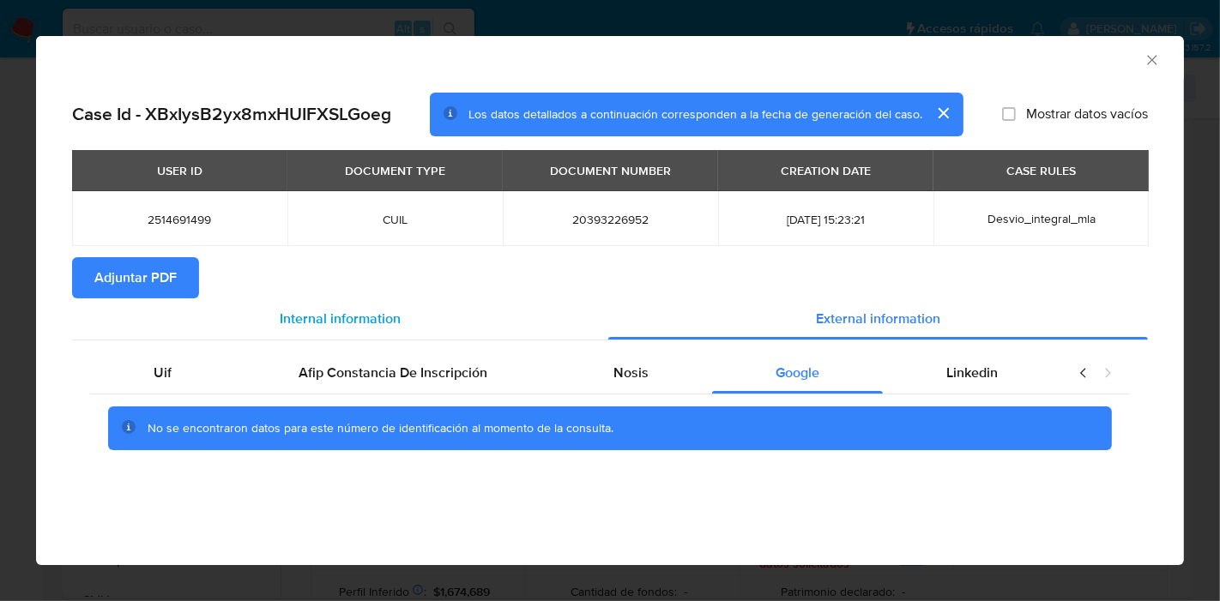
drag, startPoint x: 163, startPoint y: 368, endPoint x: 328, endPoint y: 317, distance: 172.3
click at [164, 368] on span "Uif" at bounding box center [163, 373] width 18 height 20
click at [328, 317] on span "Internal information" at bounding box center [340, 319] width 121 height 20
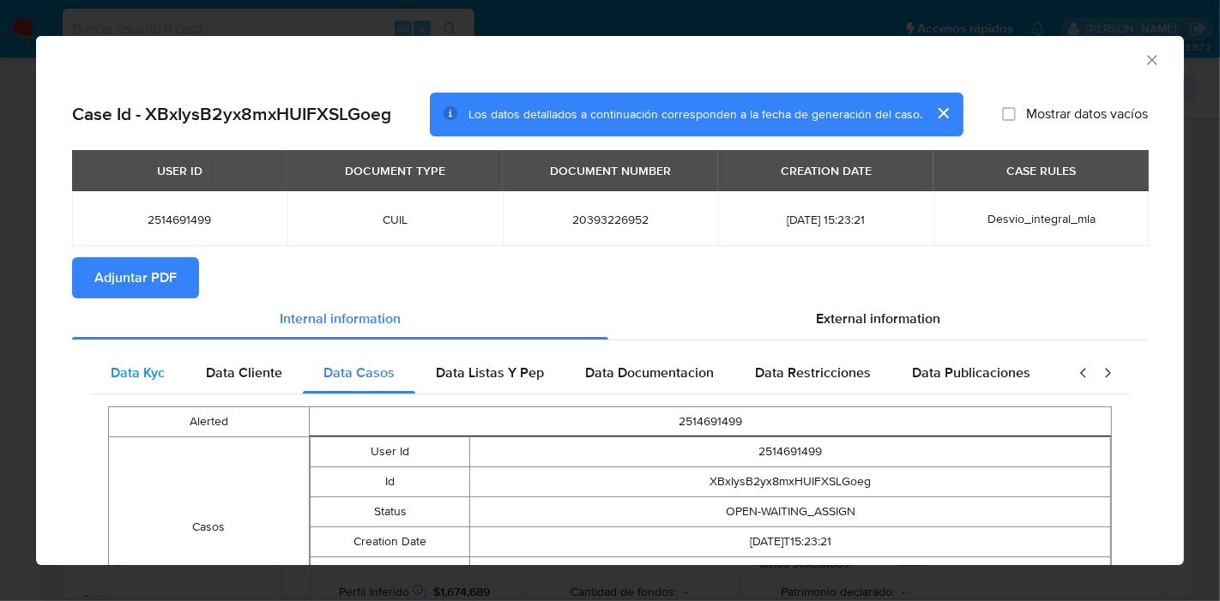
click at [141, 356] on div "Data Kyc" at bounding box center [137, 373] width 95 height 41
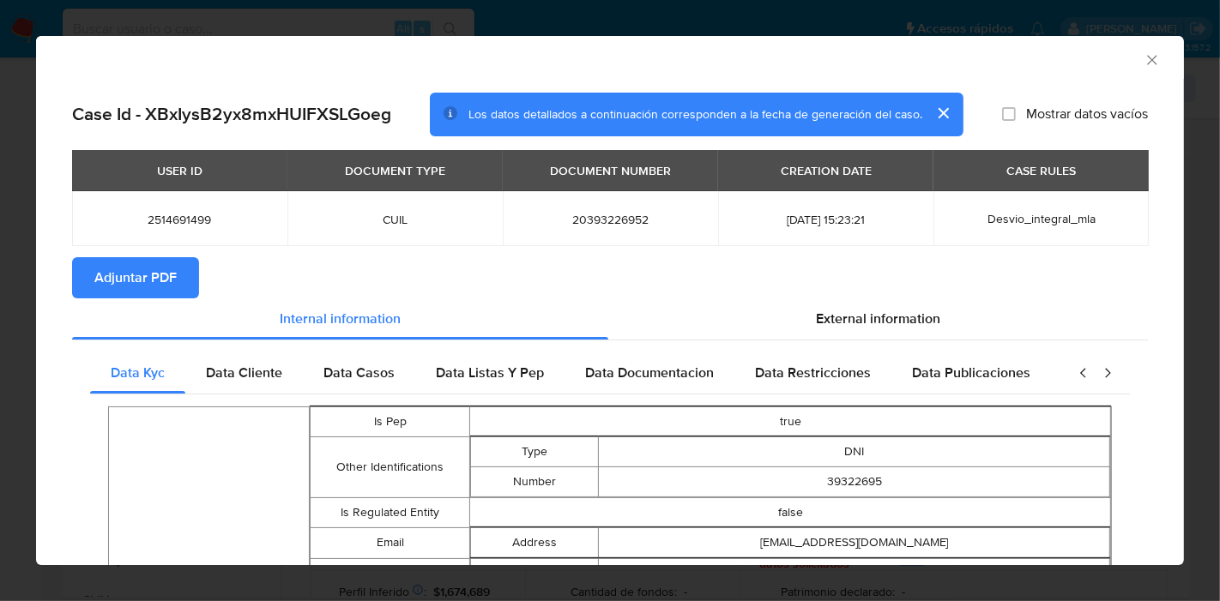
click at [135, 259] on span "Adjuntar PDF" at bounding box center [135, 278] width 82 height 38
click at [1144, 54] on icon "Cerrar ventana" at bounding box center [1152, 59] width 17 height 17
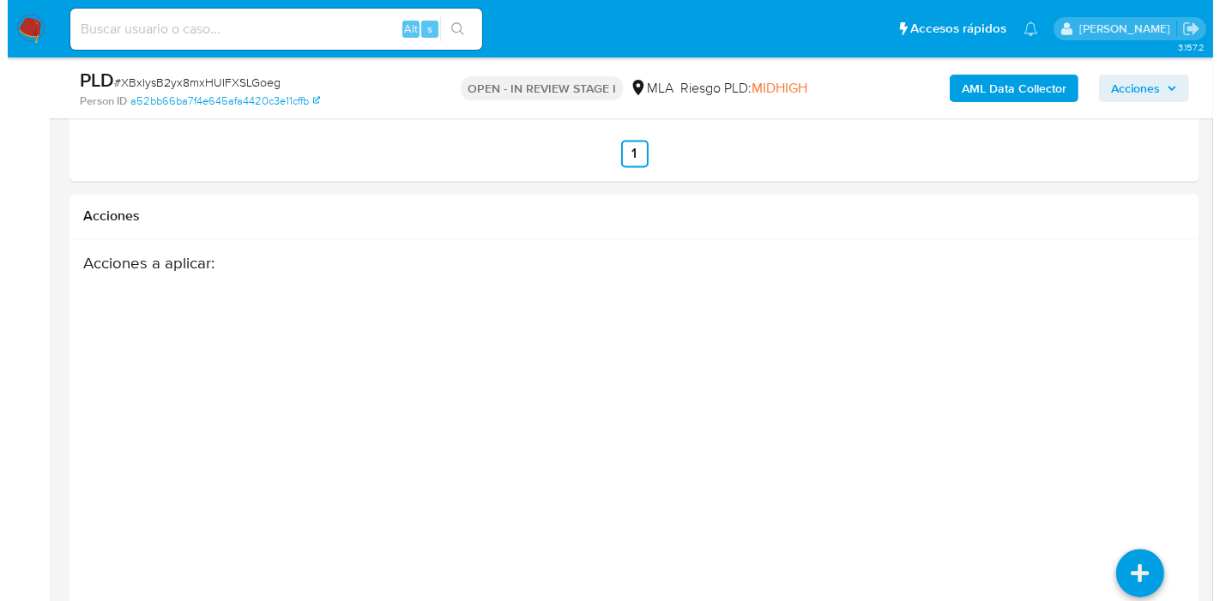
scroll to position [3182, 0]
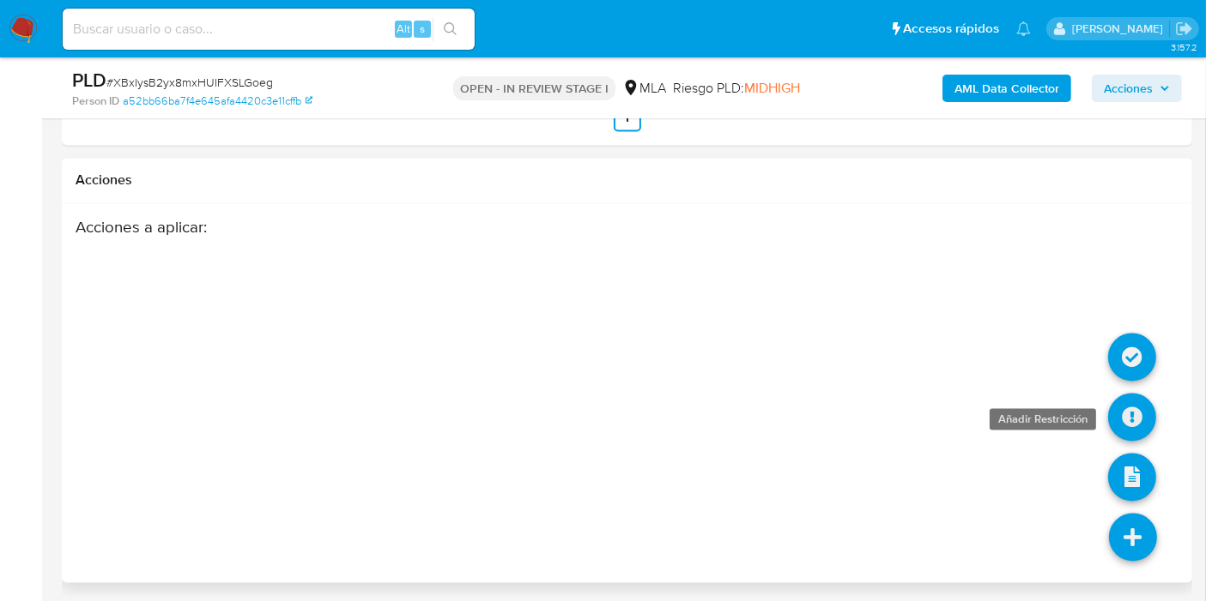
click at [1144, 412] on icon at bounding box center [1132, 418] width 48 height 48
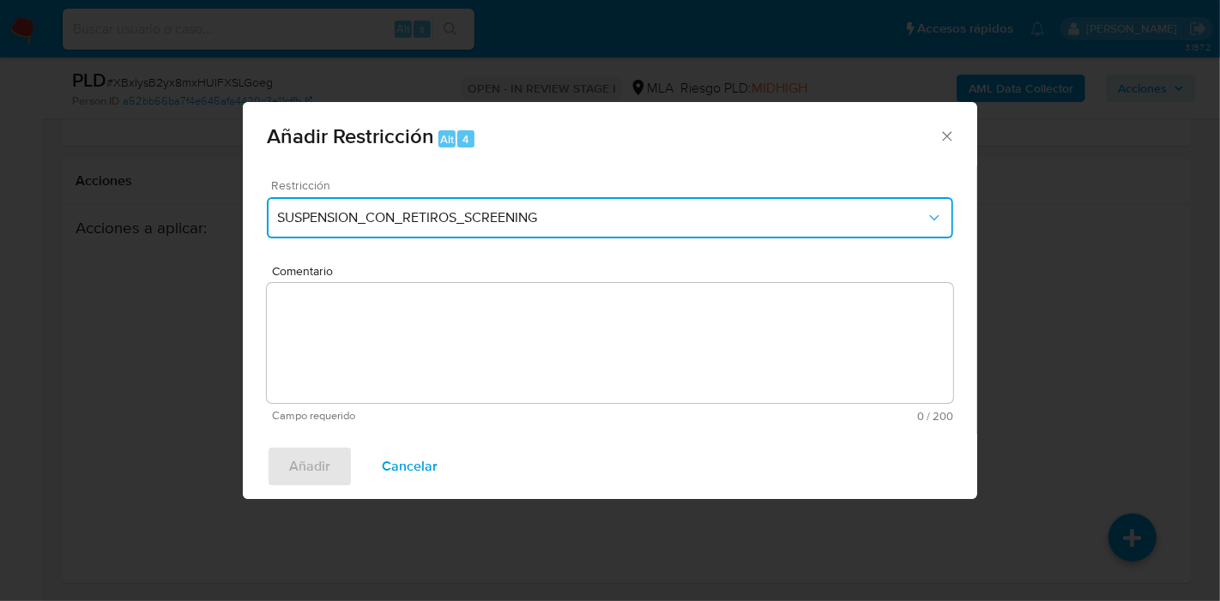
click at [678, 220] on span "SUSPENSION_CON_RETIROS_SCREENING" at bounding box center [601, 217] width 649 height 17
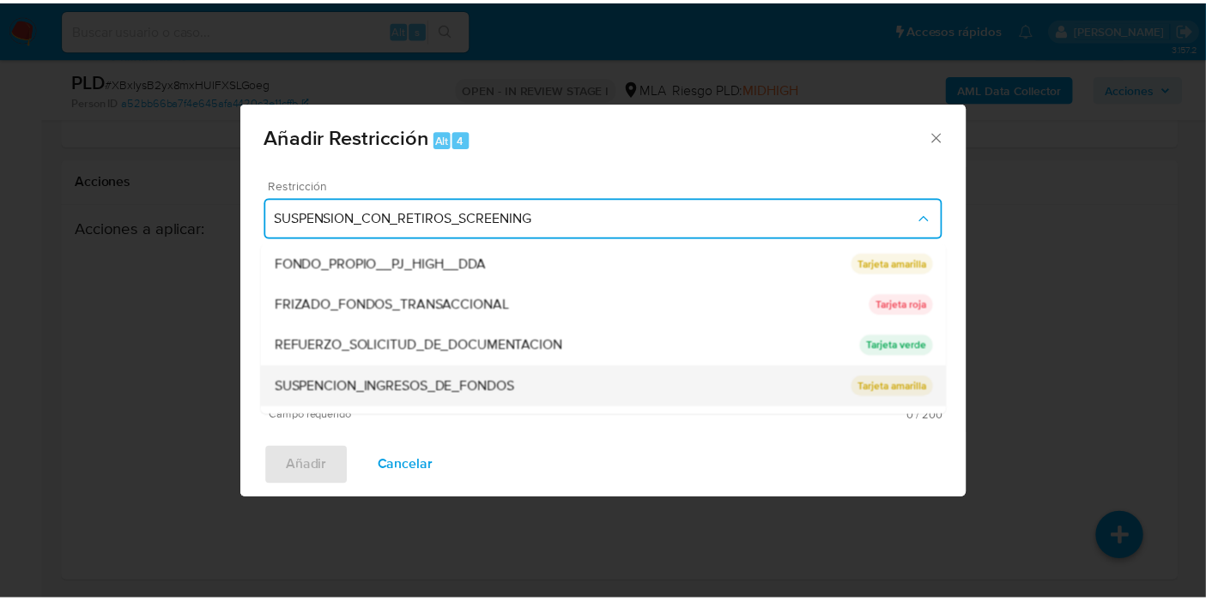
scroll to position [363, 0]
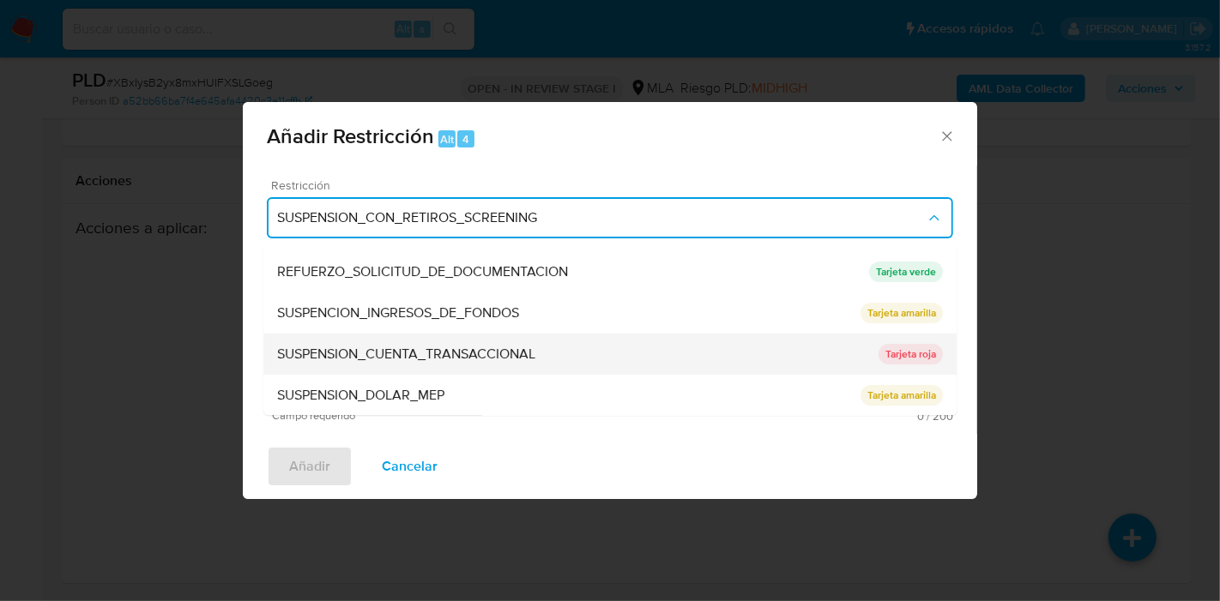
click at [654, 342] on div "SUSPENSION_CUENTA_TRANSACCIONAL" at bounding box center [577, 354] width 601 height 41
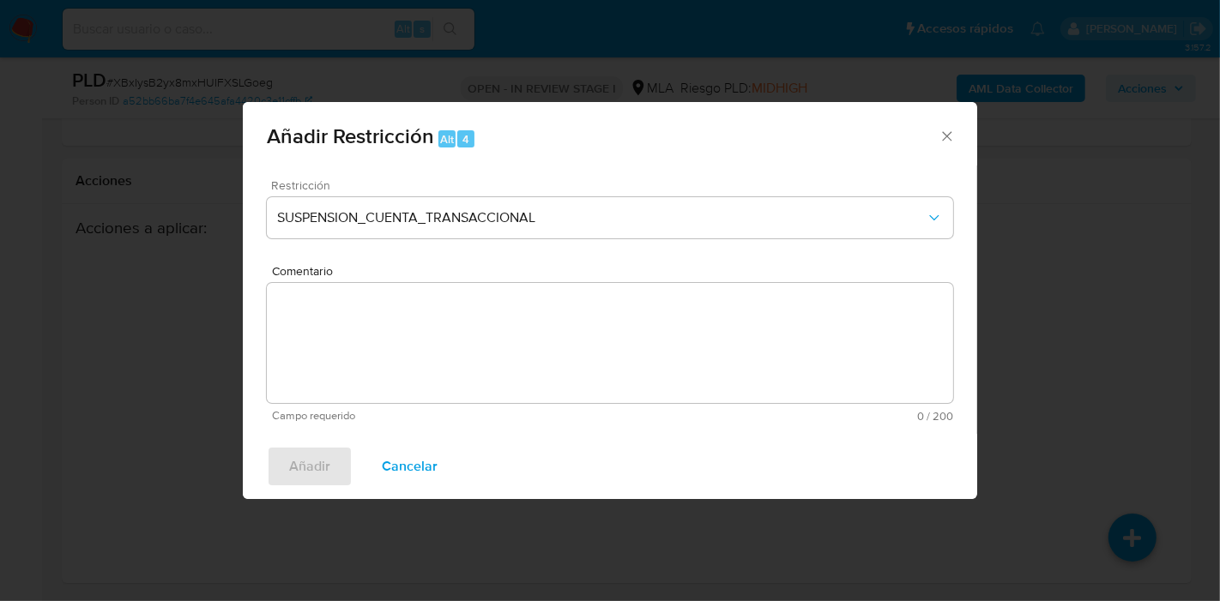
click at [581, 435] on div "Añadir Cancelar" at bounding box center [610, 466] width 734 height 65
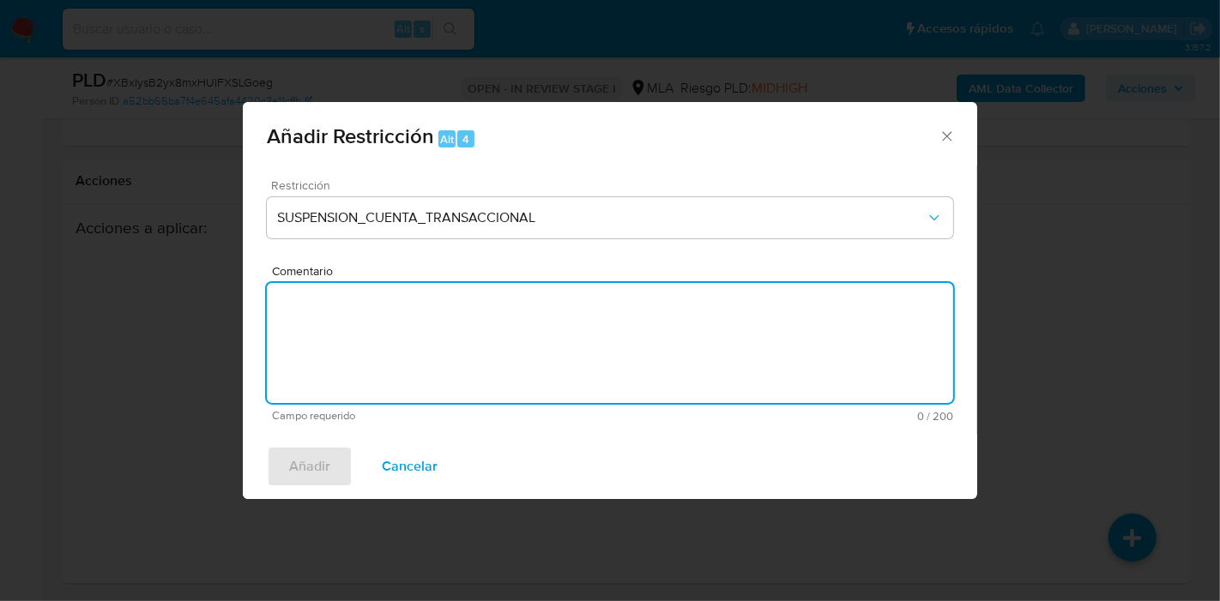
click at [615, 403] on textarea "Comentario" at bounding box center [610, 343] width 686 height 120
type textarea "a"
type textarea "AML"
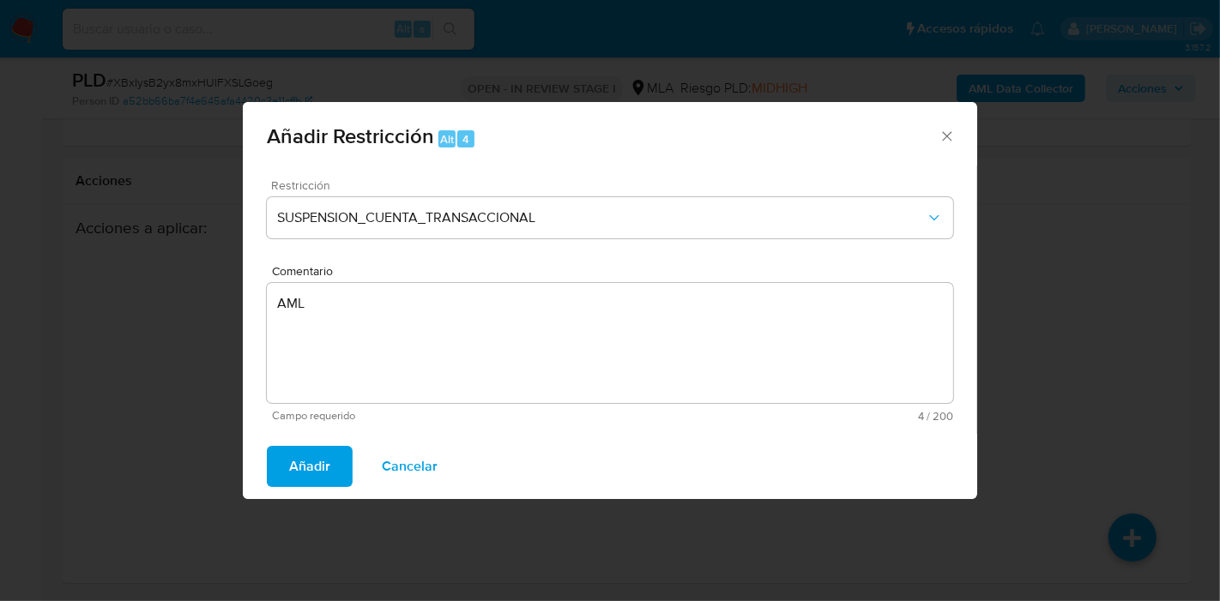
click at [269, 461] on button "Añadir" at bounding box center [310, 466] width 86 height 41
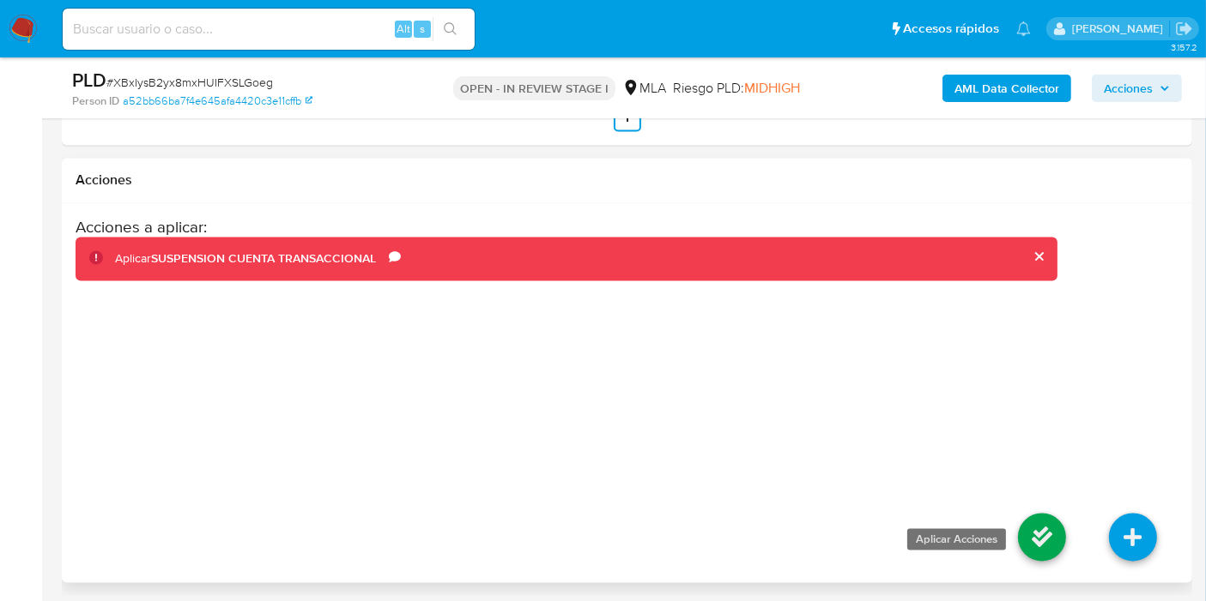
click at [1056, 538] on icon at bounding box center [1042, 538] width 48 height 48
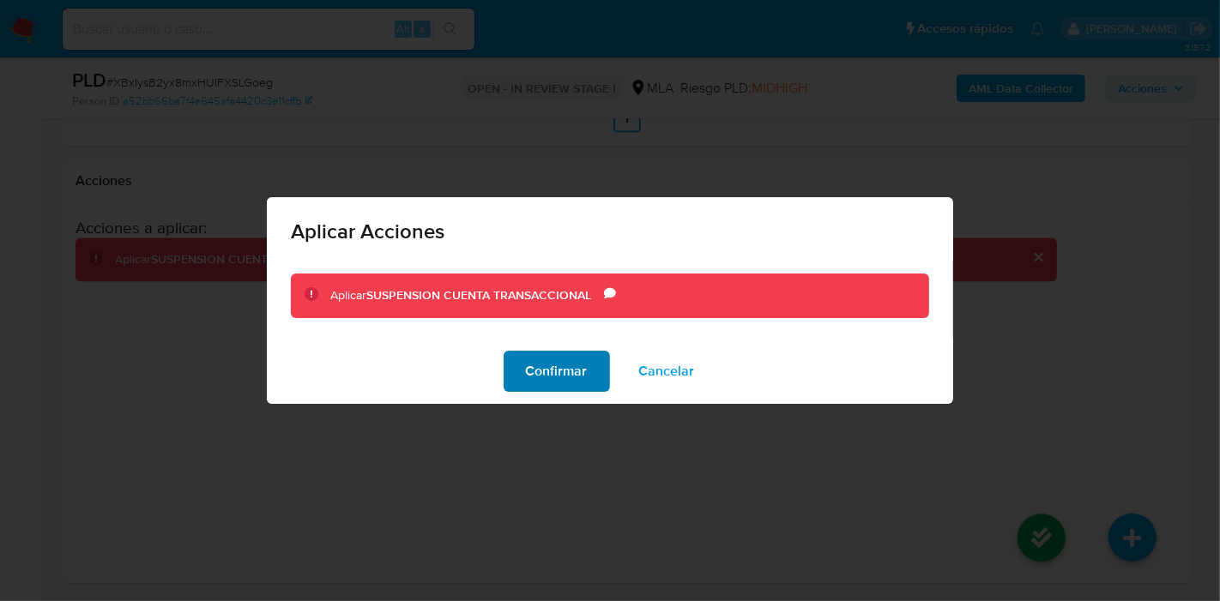
click at [529, 375] on span "Confirmar" at bounding box center [557, 372] width 62 height 38
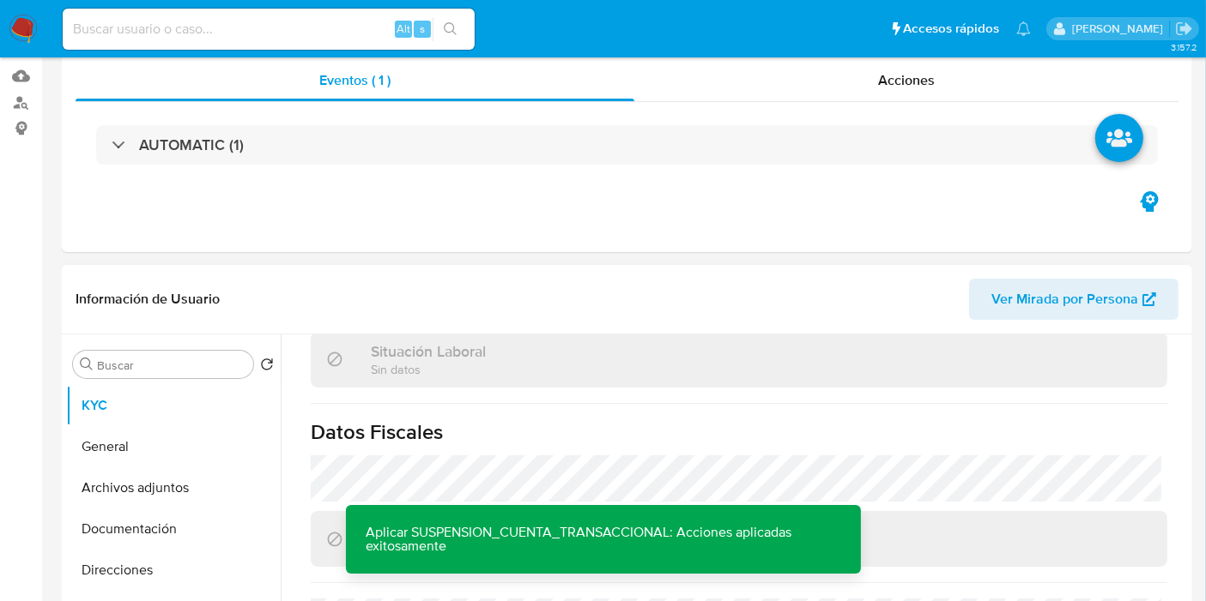
scroll to position [286, 0]
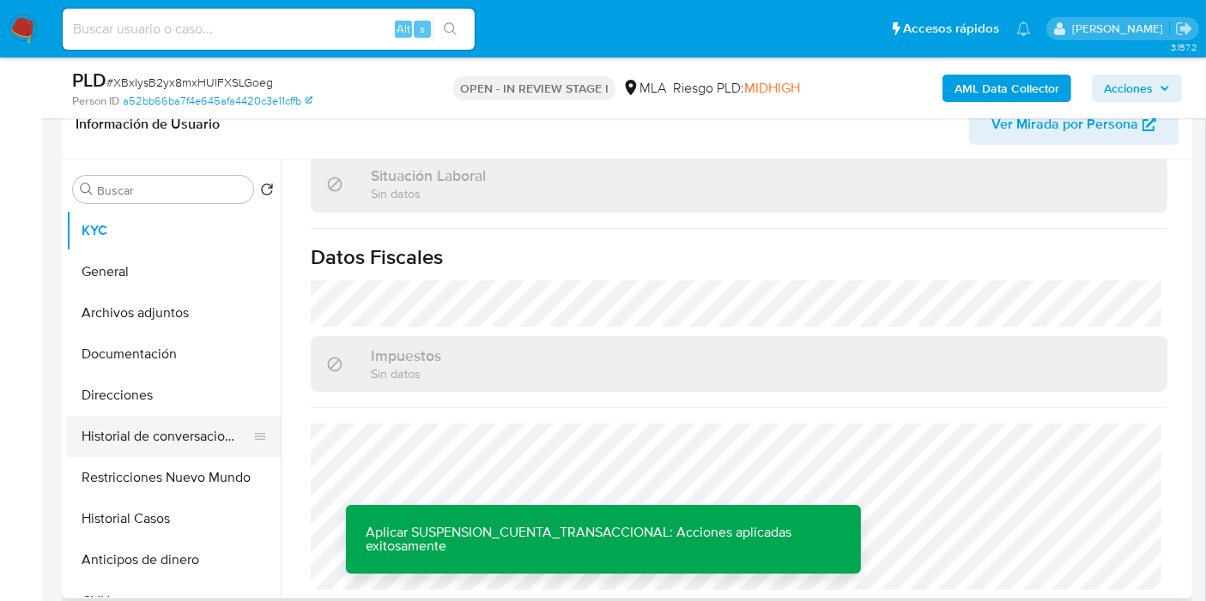
click at [121, 455] on button "Historial de conversaciones" at bounding box center [166, 436] width 201 height 41
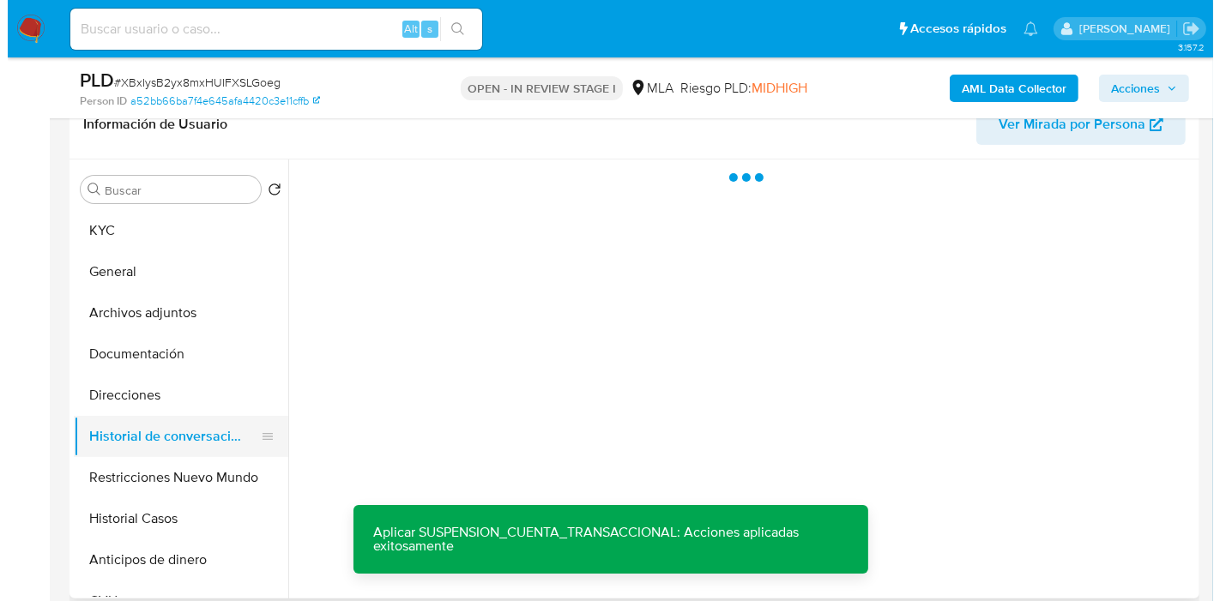
scroll to position [0, 0]
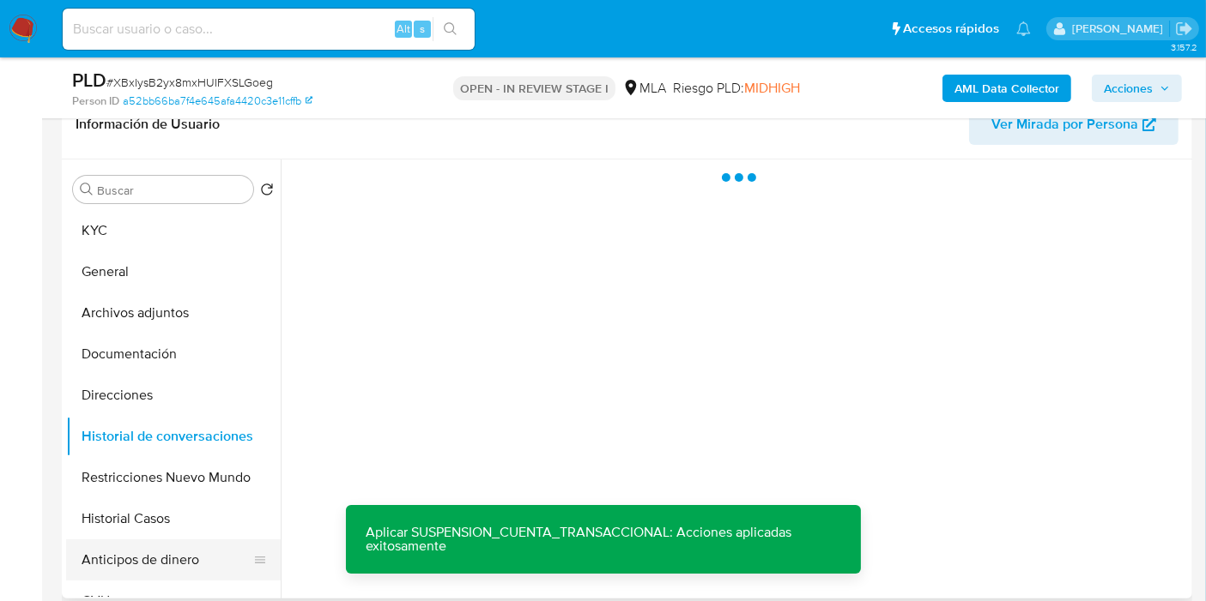
click at [125, 550] on button "Anticipos de dinero" at bounding box center [166, 560] width 201 height 41
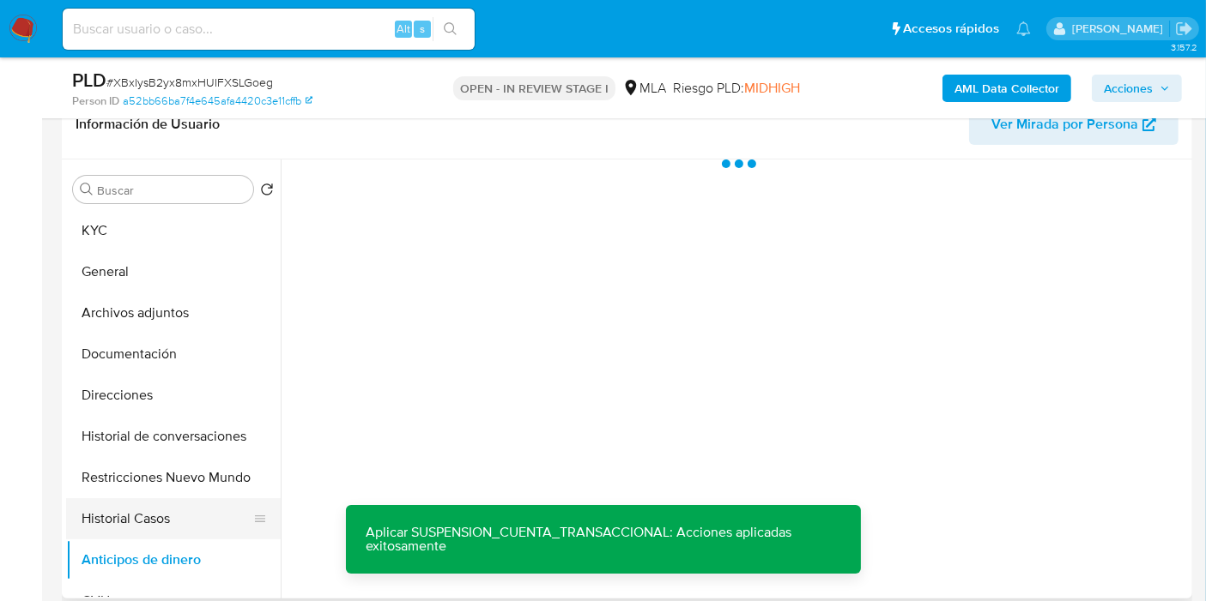
click at [149, 533] on button "Historial Casos" at bounding box center [166, 519] width 201 height 41
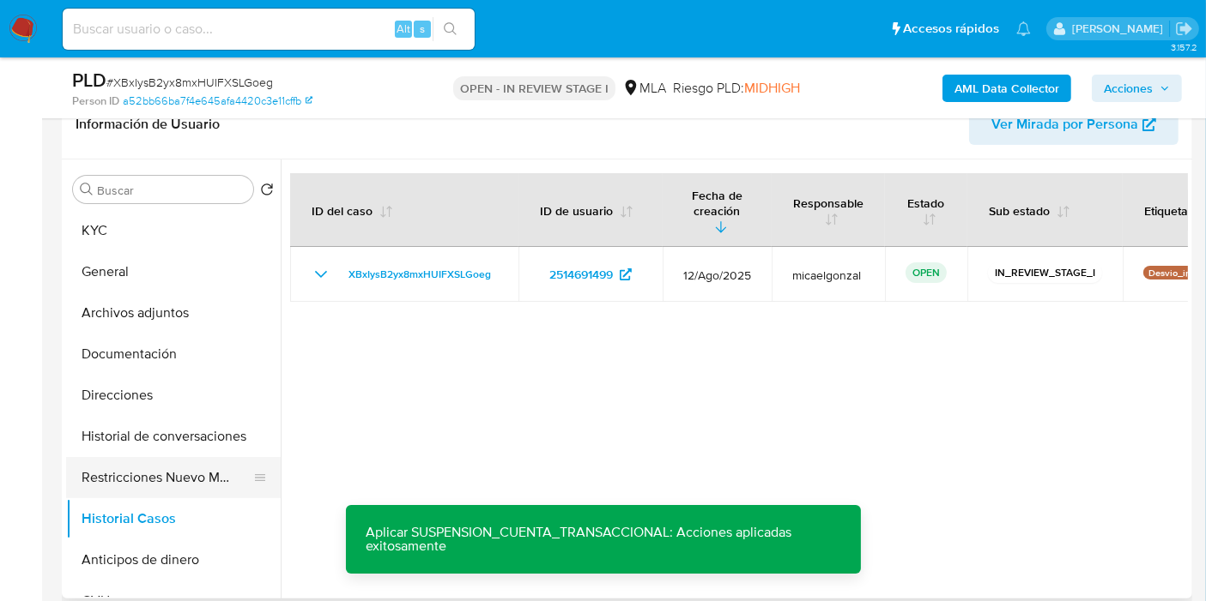
click at [208, 493] on button "Restricciones Nuevo Mundo" at bounding box center [166, 477] width 201 height 41
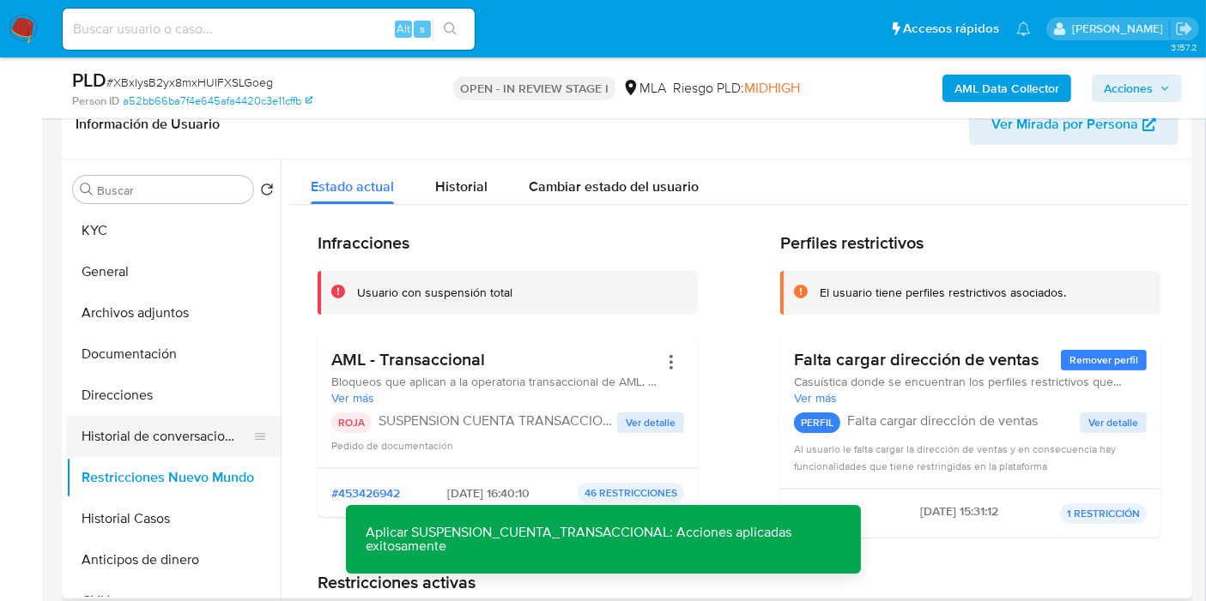
click at [136, 452] on button "Historial de conversaciones" at bounding box center [166, 436] width 201 height 41
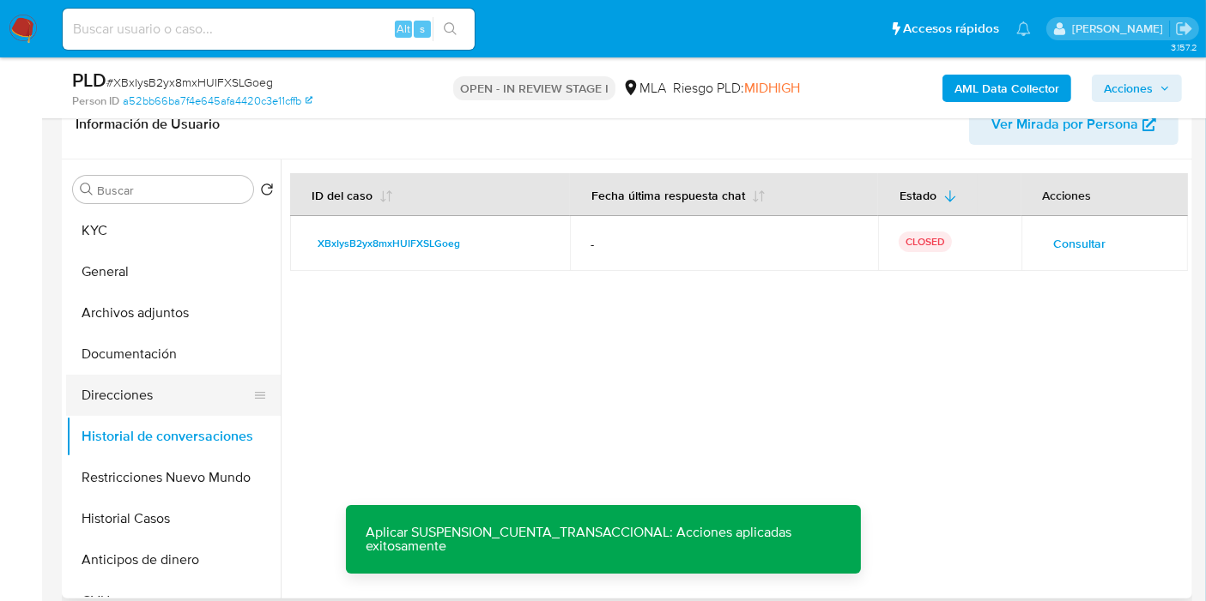
click at [200, 404] on button "Direcciones" at bounding box center [166, 395] width 201 height 41
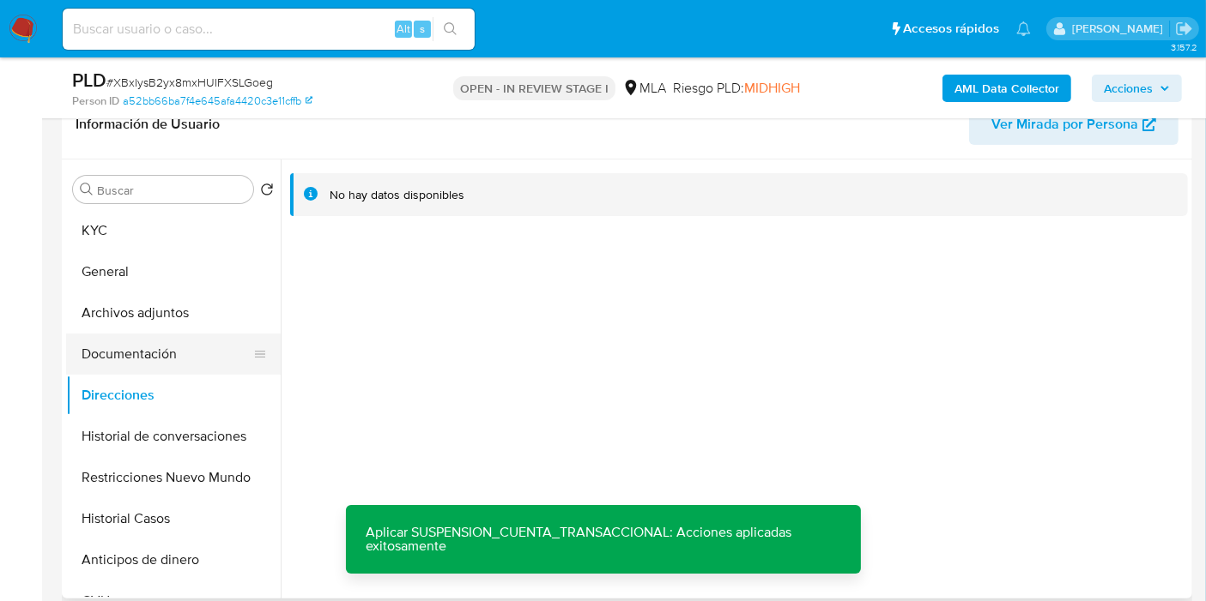
click at [197, 342] on button "Documentación" at bounding box center [166, 354] width 201 height 41
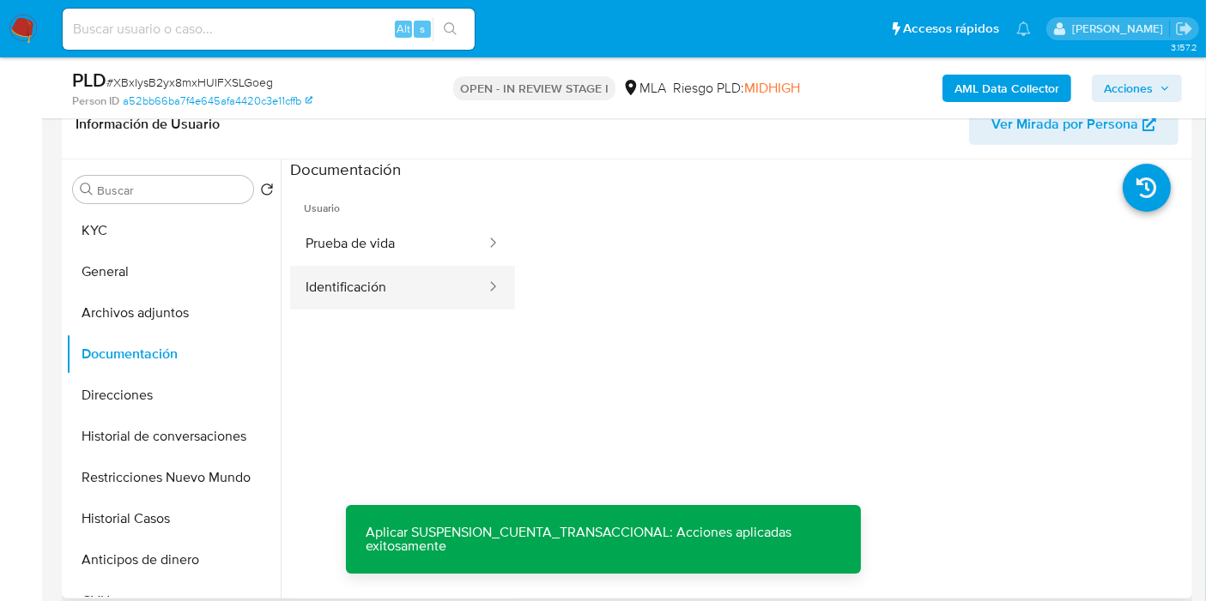
click at [359, 281] on button "Identificación" at bounding box center [388, 288] width 197 height 44
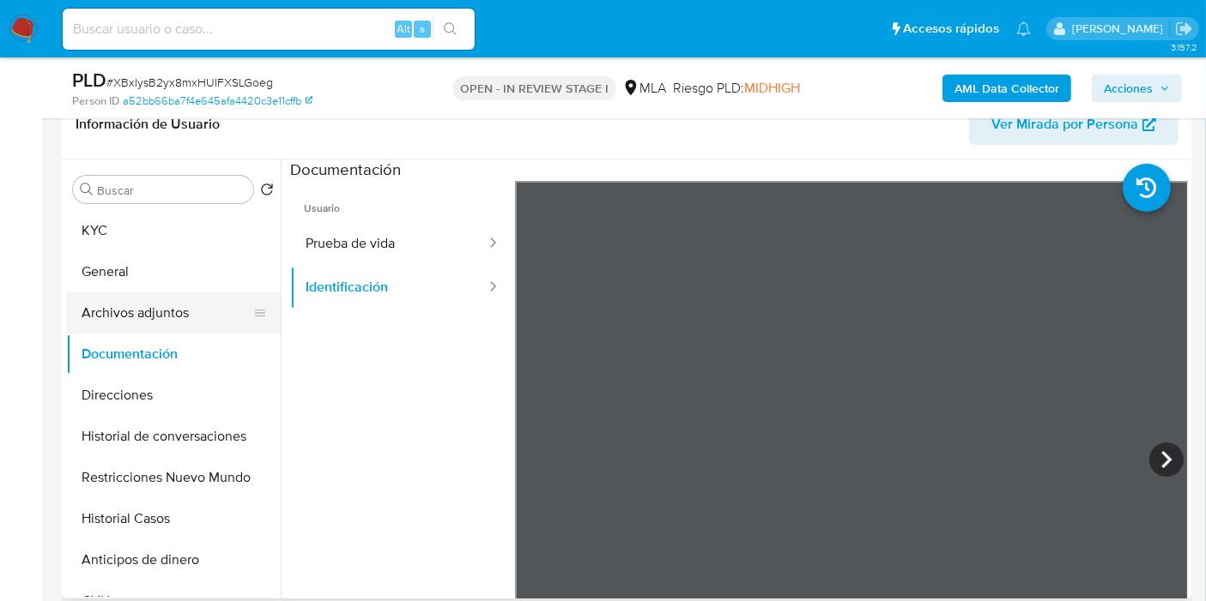
click at [182, 322] on button "Archivos adjuntos" at bounding box center [166, 313] width 201 height 41
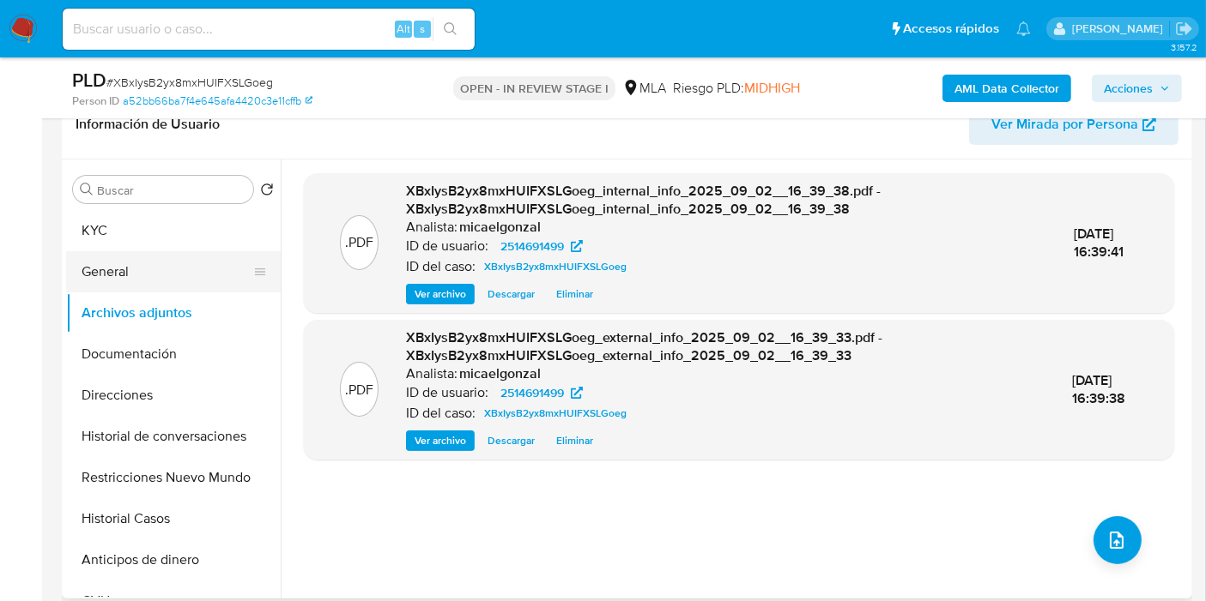
click at [97, 281] on button "General" at bounding box center [166, 271] width 201 height 41
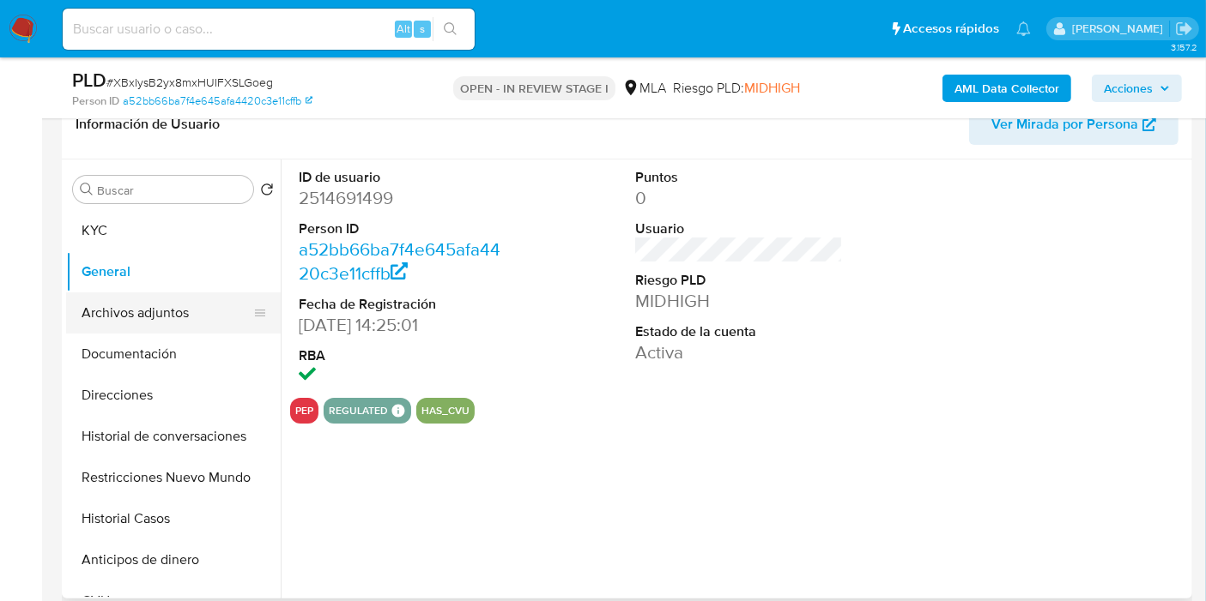
click at [106, 293] on button "Archivos adjuntos" at bounding box center [166, 313] width 201 height 41
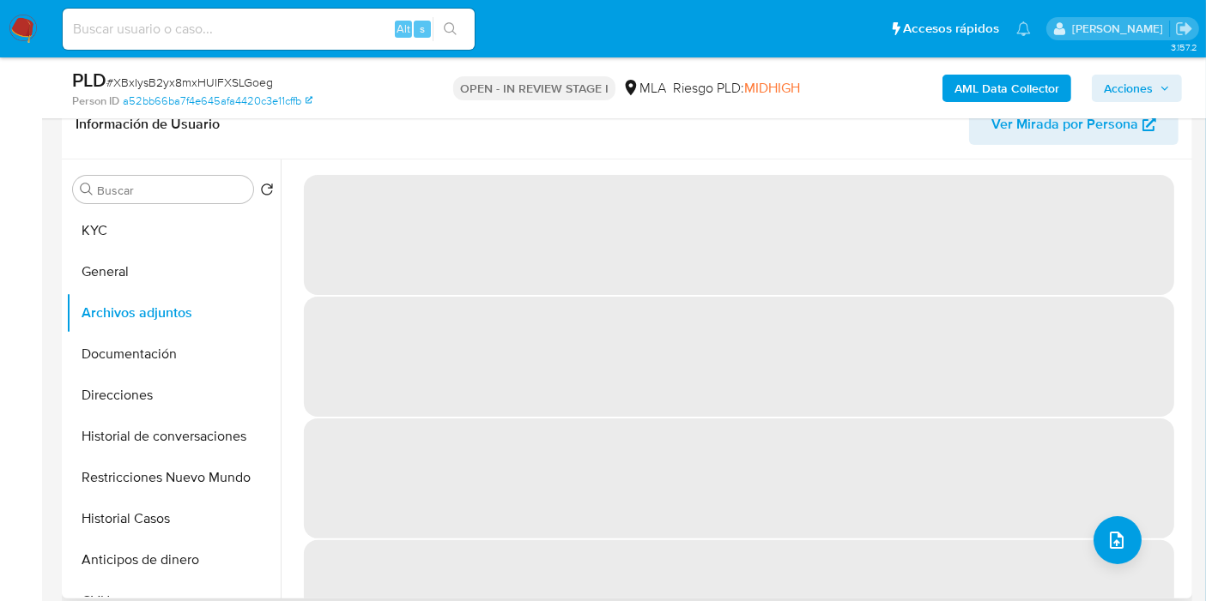
click at [1079, 535] on div "‌ ‌ ‌ ‌" at bounding box center [739, 416] width 870 height 487
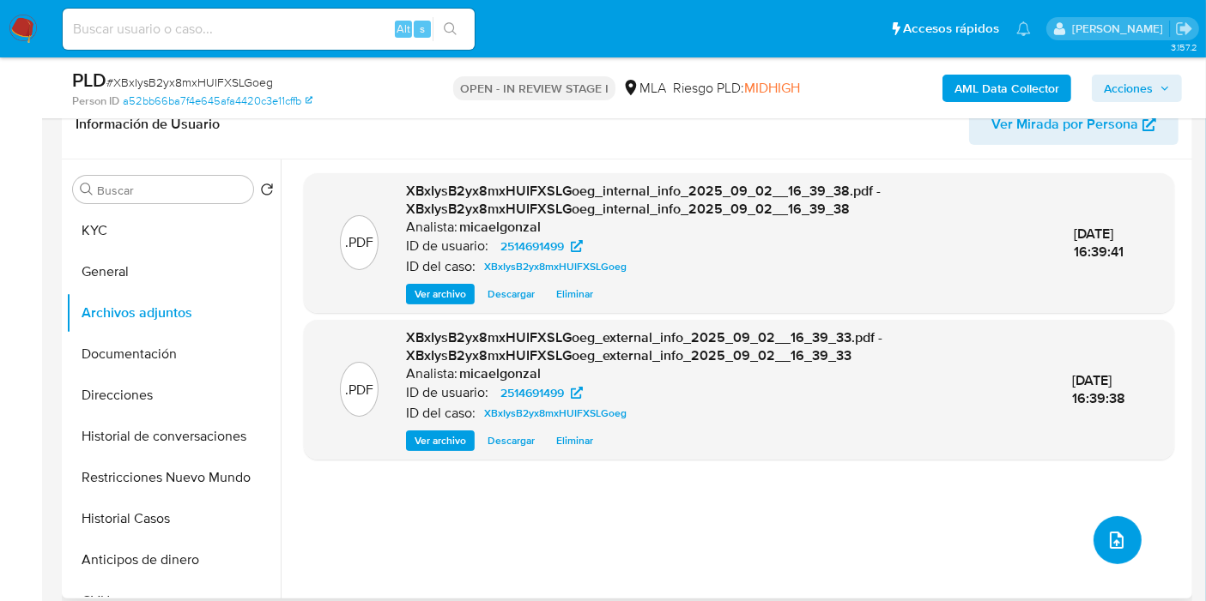
click at [1106, 542] on icon "upload-file" at bounding box center [1116, 540] width 21 height 21
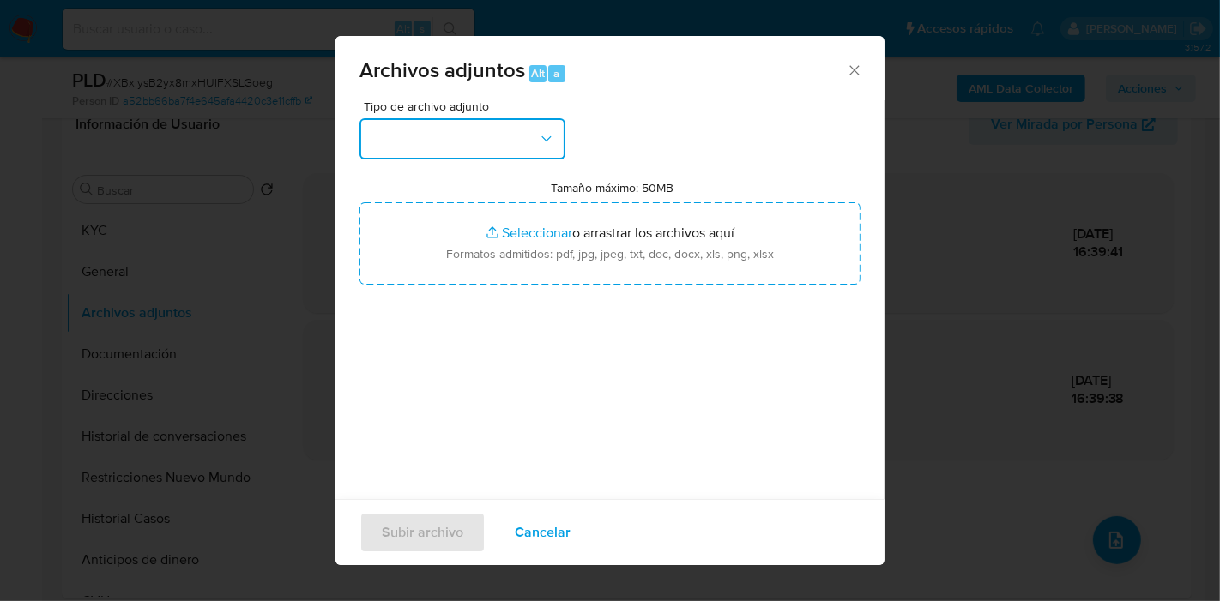
click at [423, 123] on button "button" at bounding box center [463, 138] width 206 height 41
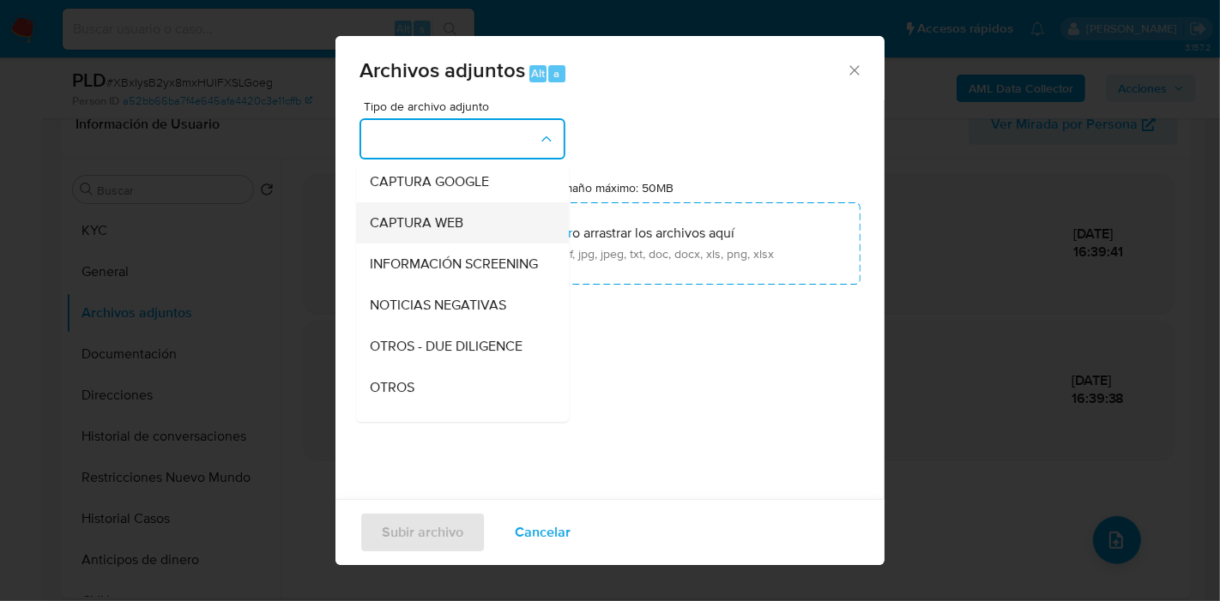
scroll to position [286, 0]
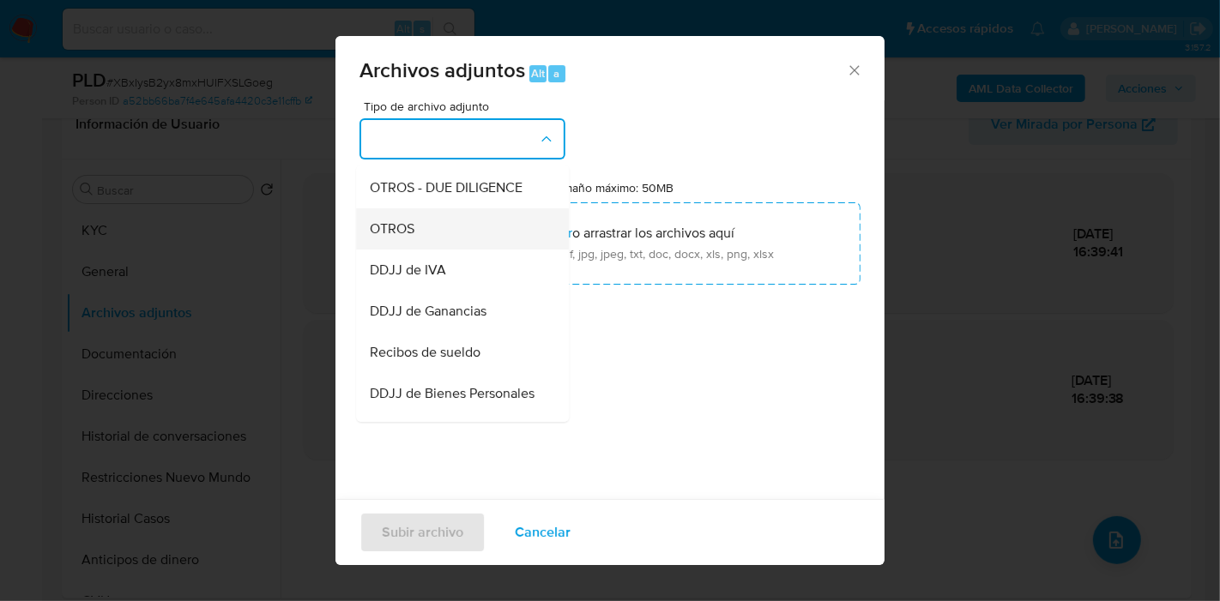
click at [468, 250] on div "OTROS" at bounding box center [457, 229] width 175 height 41
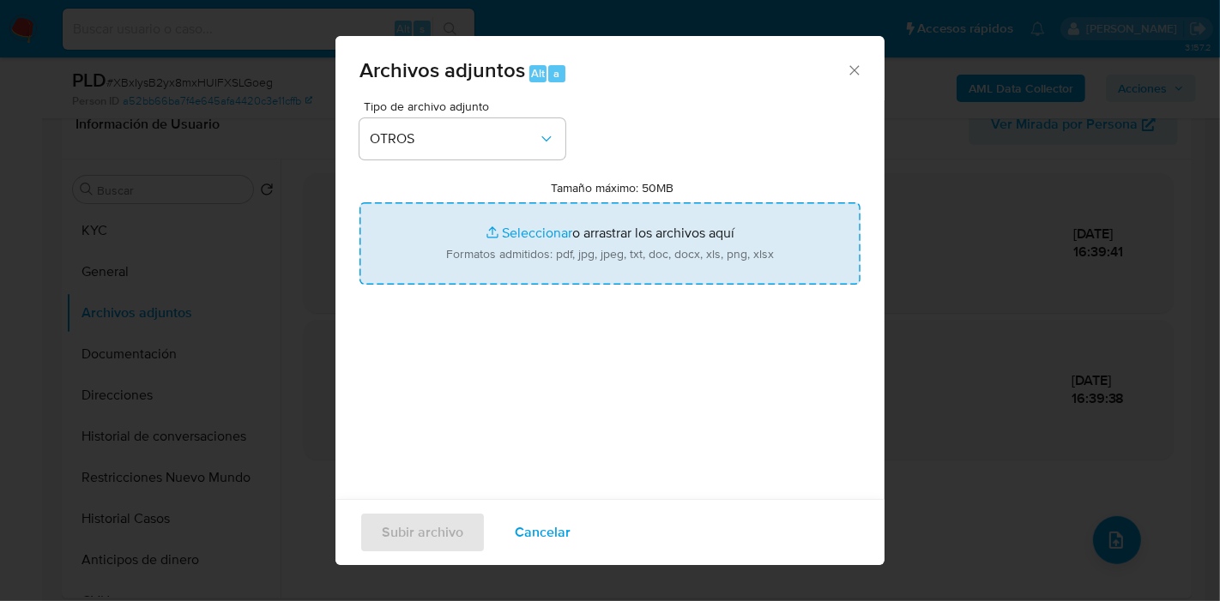
click at [498, 258] on input "Tamaño máximo: 50MB Seleccionar archivos" at bounding box center [610, 243] width 501 height 82
type input "C:\fakepath\Certificacion Negativa - Leonel Gabriel Aguirre.pdf"
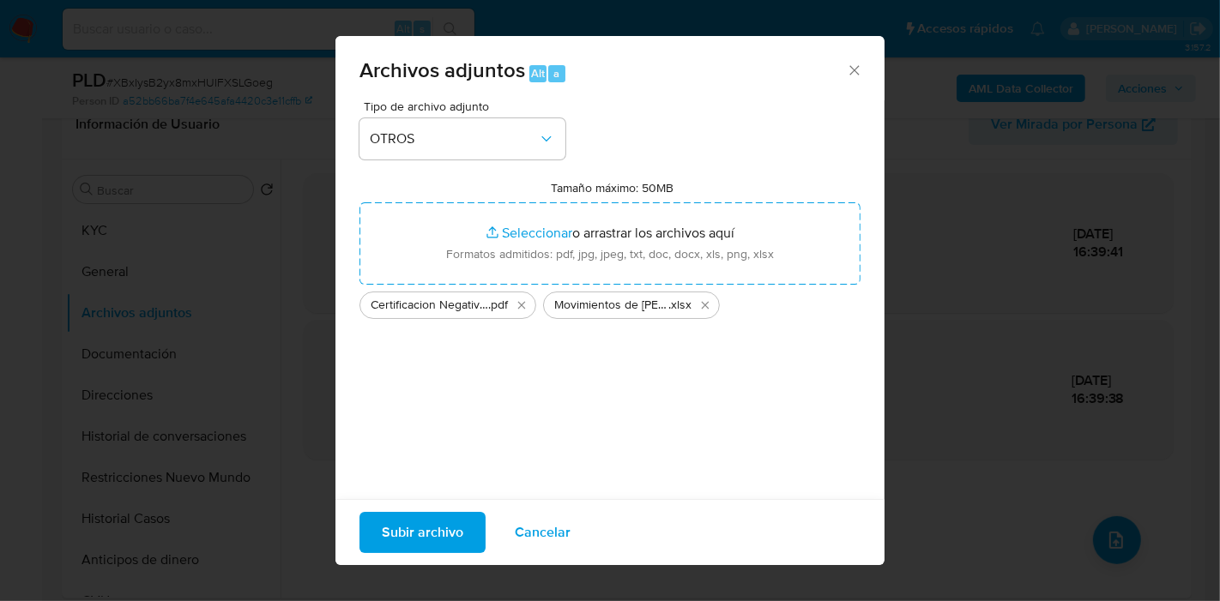
click at [462, 530] on button "Subir archivo" at bounding box center [423, 532] width 126 height 41
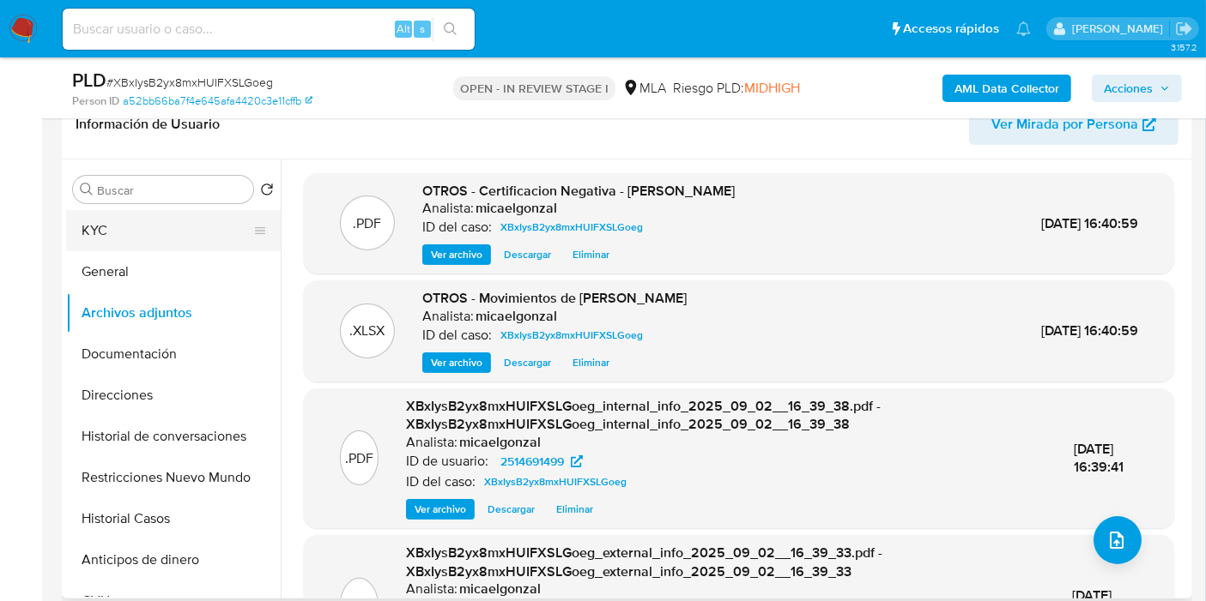
click at [105, 233] on button "KYC" at bounding box center [166, 230] width 201 height 41
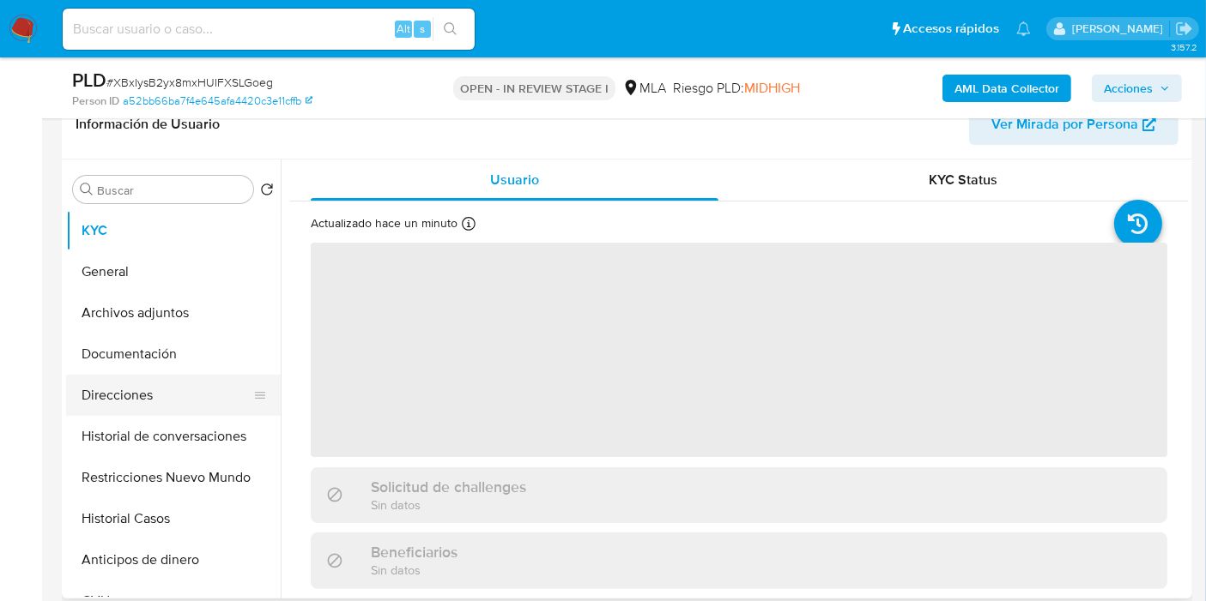
click at [172, 408] on button "Direcciones" at bounding box center [166, 395] width 201 height 41
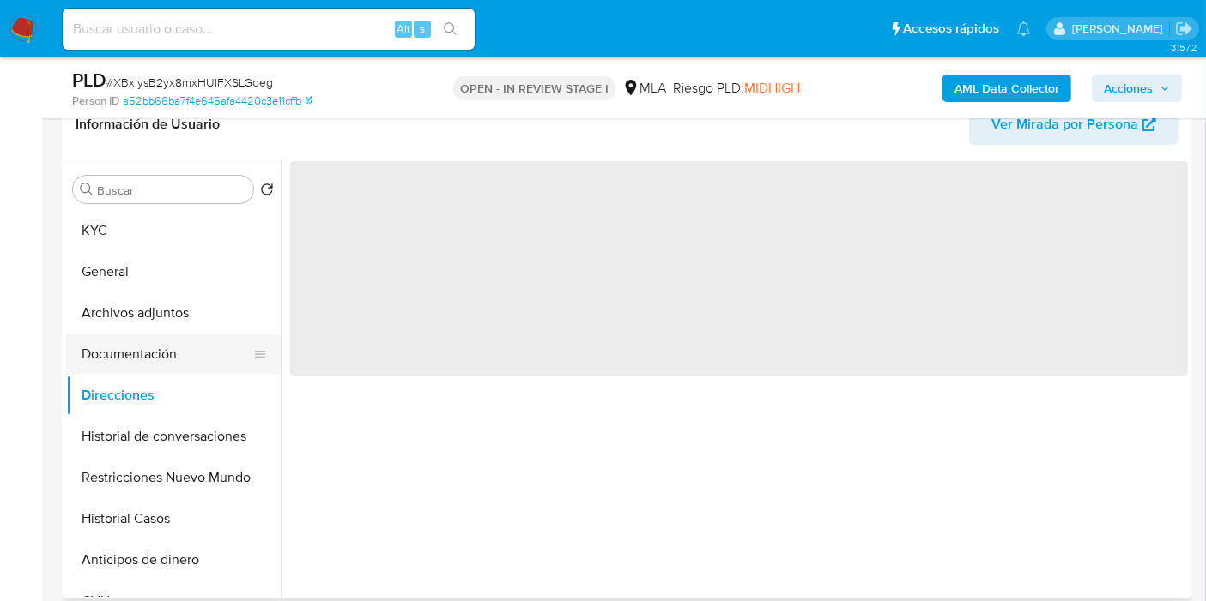
click at [195, 340] on button "Documentación" at bounding box center [166, 354] width 201 height 41
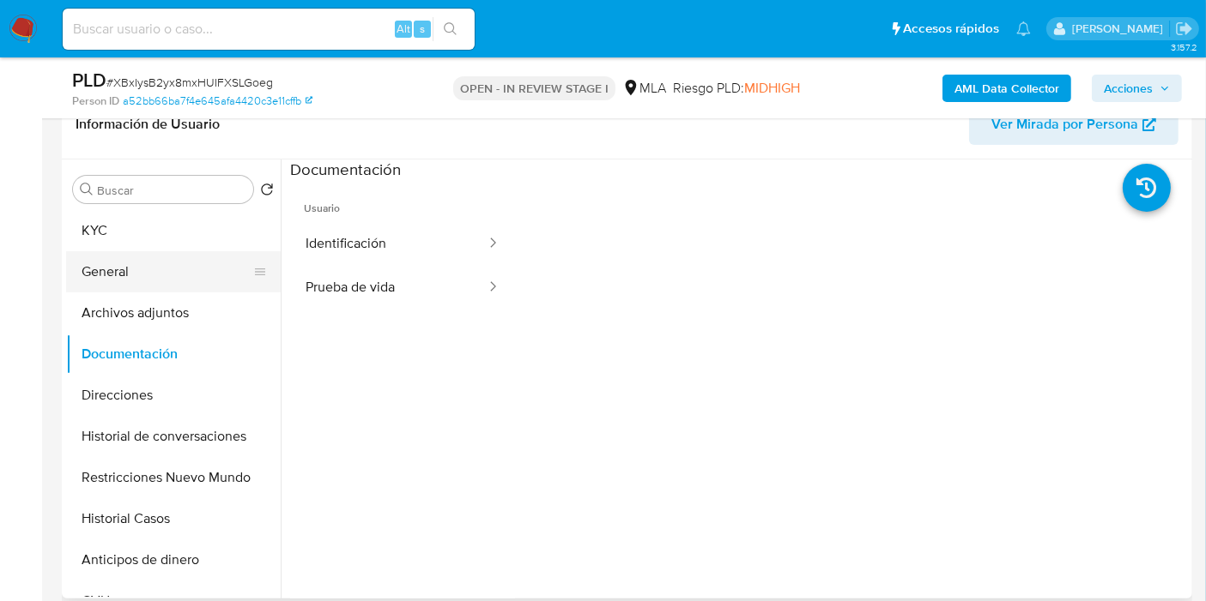
click at [193, 289] on button "General" at bounding box center [166, 271] width 201 height 41
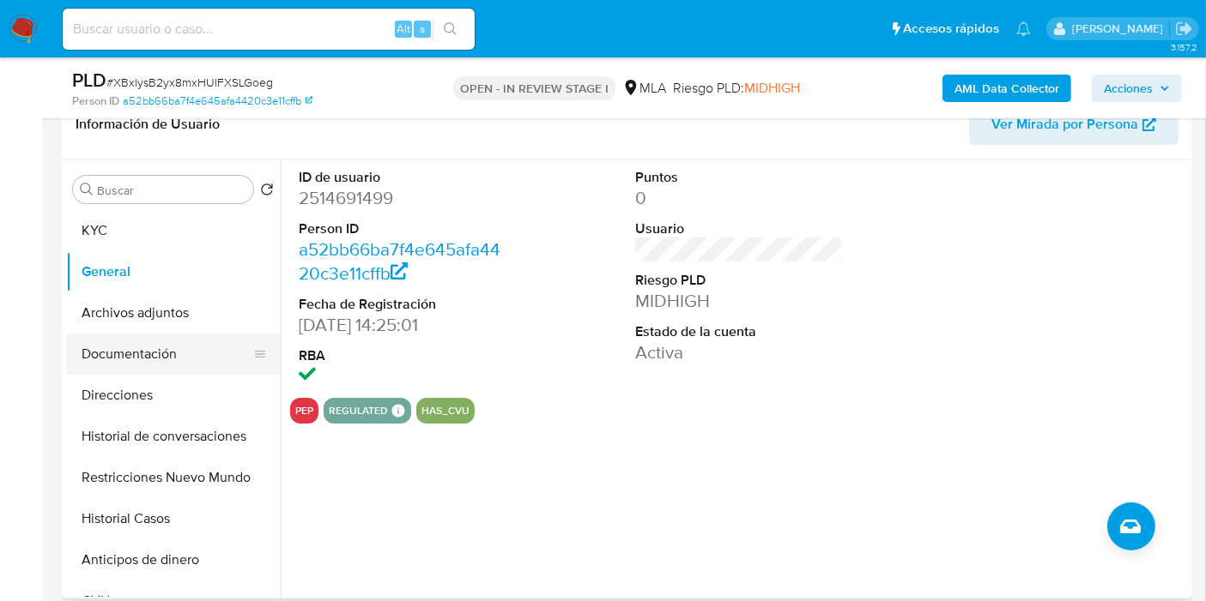
click at [173, 336] on button "Documentación" at bounding box center [166, 354] width 201 height 41
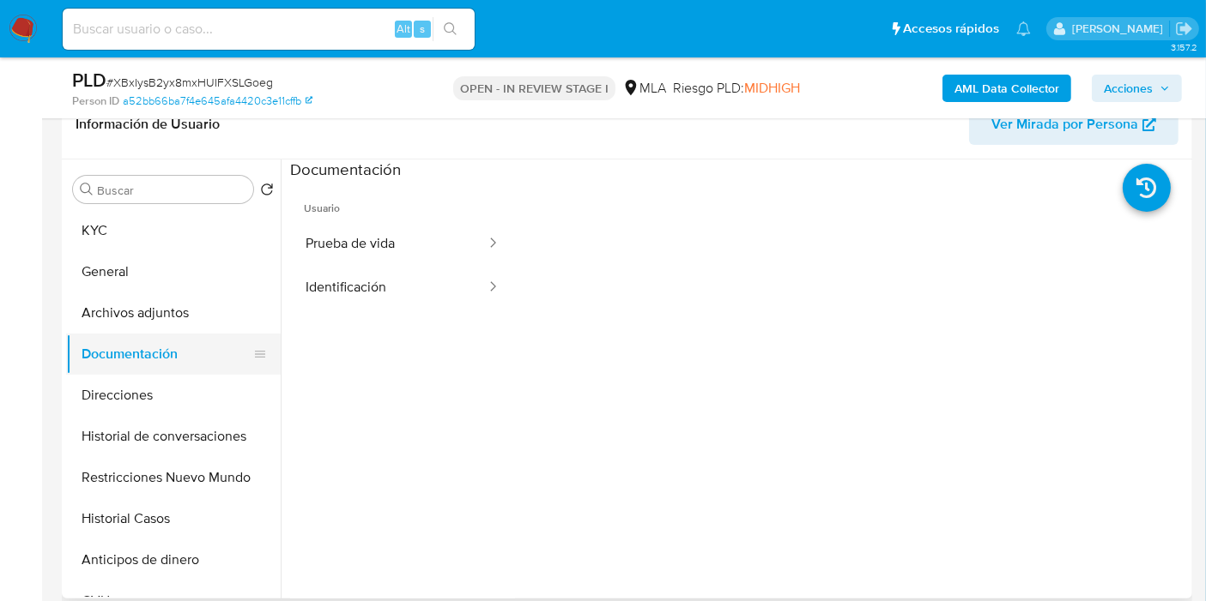
click at [166, 341] on button "Documentación" at bounding box center [166, 354] width 201 height 41
click at [171, 322] on button "Archivos adjuntos" at bounding box center [166, 313] width 201 height 41
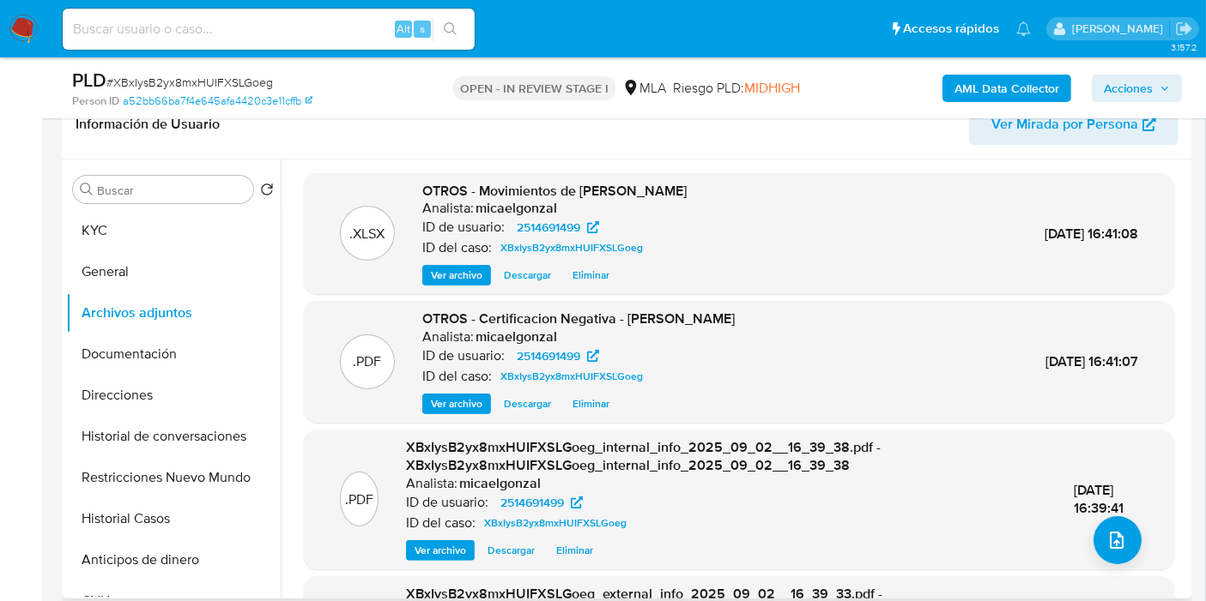
click at [1134, 533] on div ".PDF XBxIysB2yx8mxHUIFXSLGoeg_internal_info_2025_09_02__16_39_38.pdf - XBxIysB2…" at bounding box center [738, 499] width 853 height 123
click at [1119, 542] on icon "upload-file" at bounding box center [1116, 540] width 21 height 21
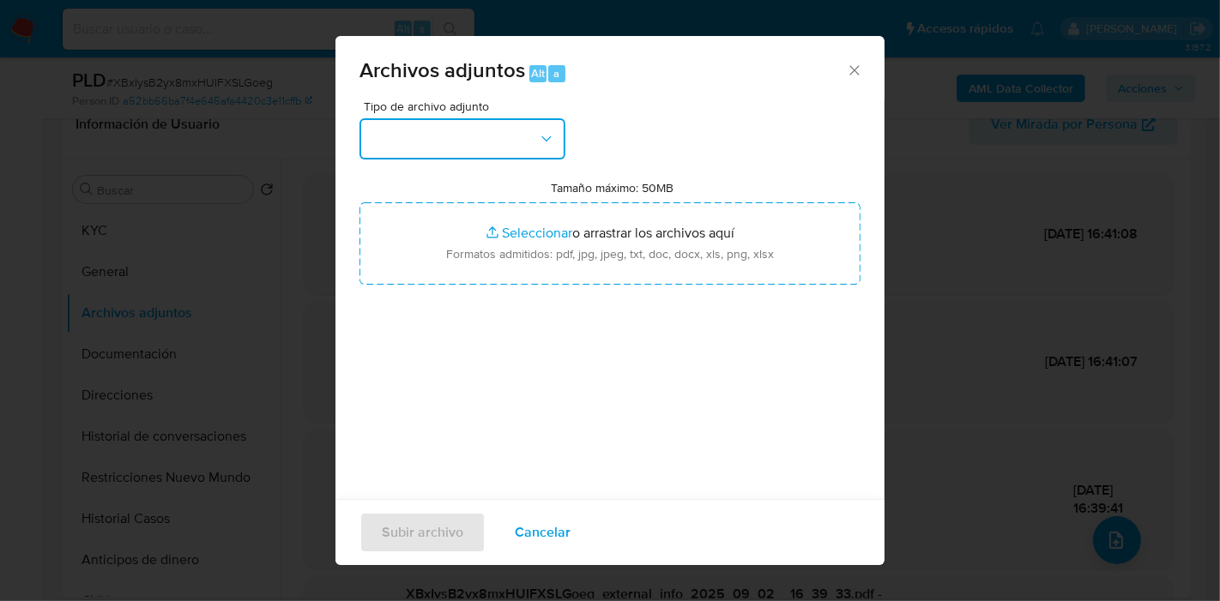
click at [465, 130] on button "button" at bounding box center [463, 138] width 206 height 41
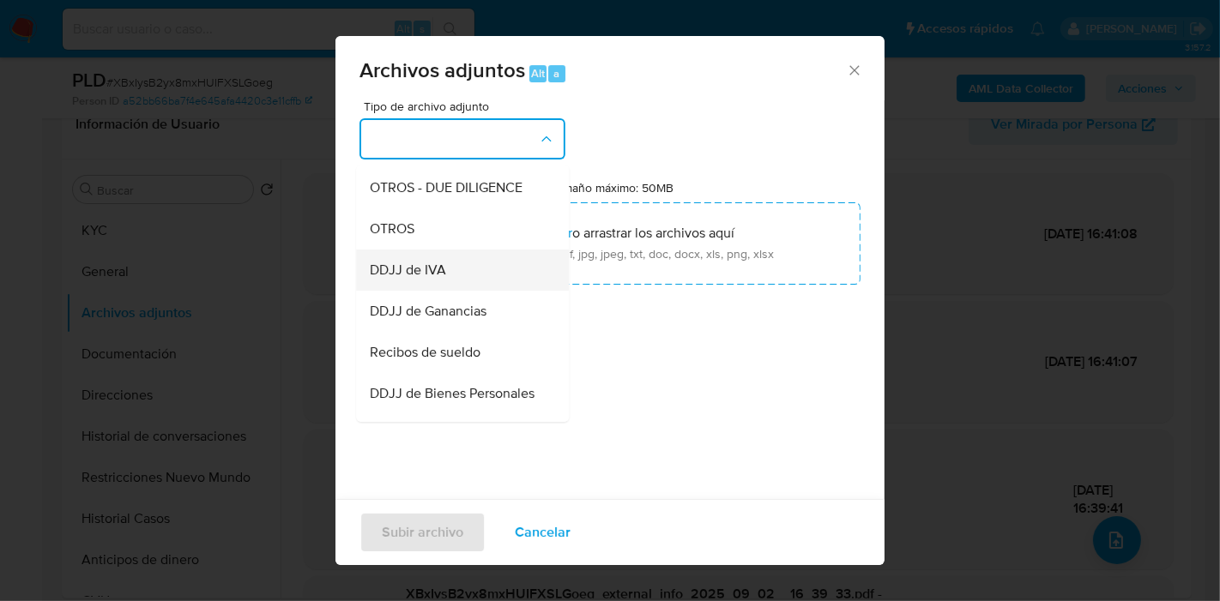
click at [462, 270] on div "DDJJ de IVA" at bounding box center [457, 270] width 175 height 41
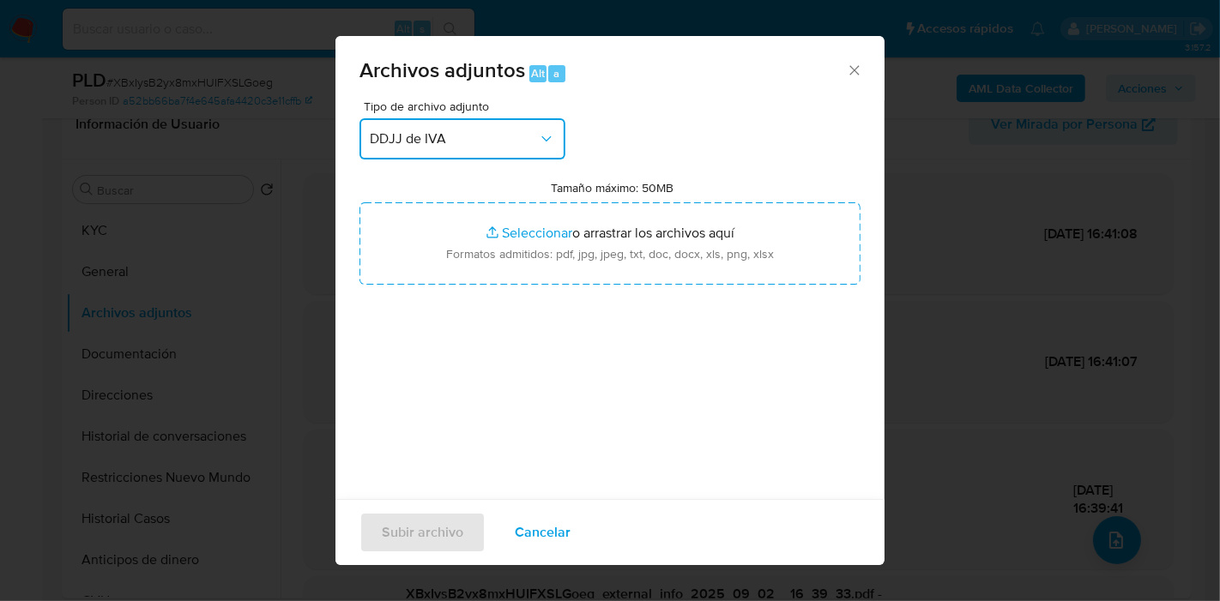
drag, startPoint x: 491, startPoint y: 141, endPoint x: 474, endPoint y: 158, distance: 24.3
click at [489, 142] on span "DDJJ de IVA" at bounding box center [454, 138] width 168 height 17
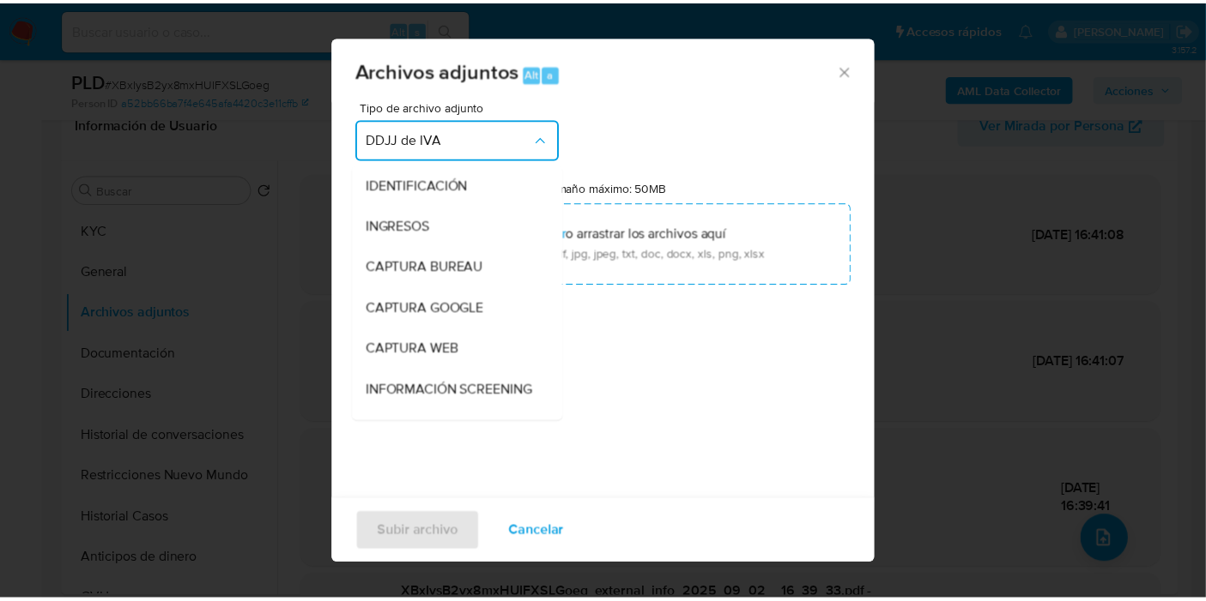
scroll to position [279, 0]
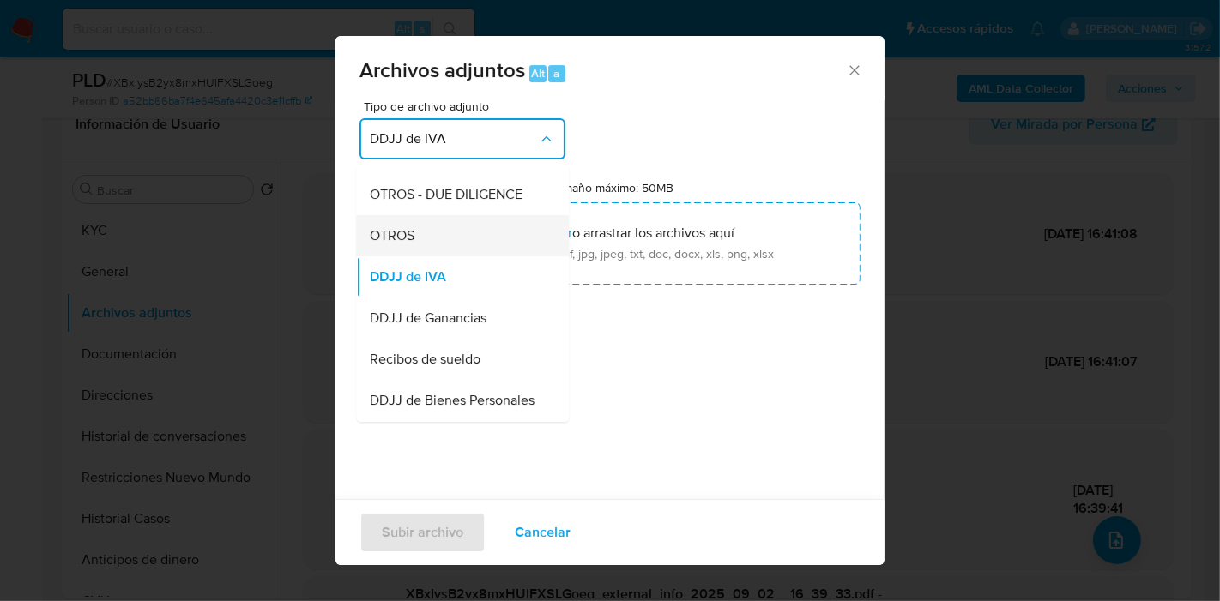
click at [438, 257] on div "OTROS" at bounding box center [457, 235] width 175 height 41
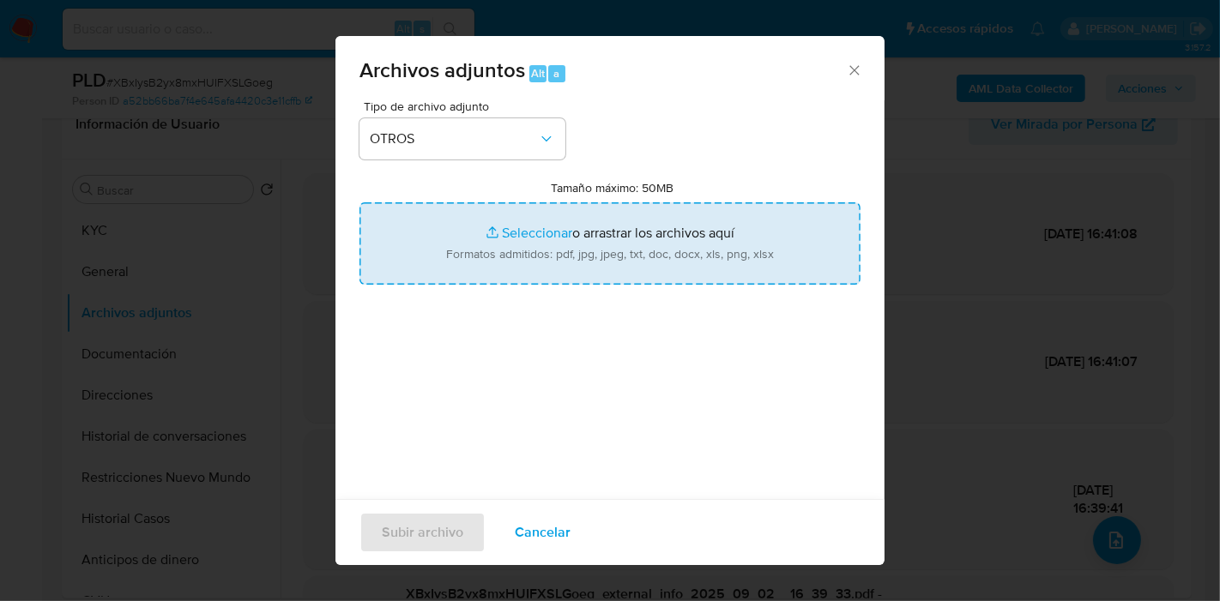
click at [594, 261] on input "Tamaño máximo: 50MB Seleccionar archivos" at bounding box center [610, 243] width 501 height 82
type input "C:\fakepath\Caselog XBxIysB2yx8mxHUIFXSLGoeg_2025_08_18_18_33_17.docx"
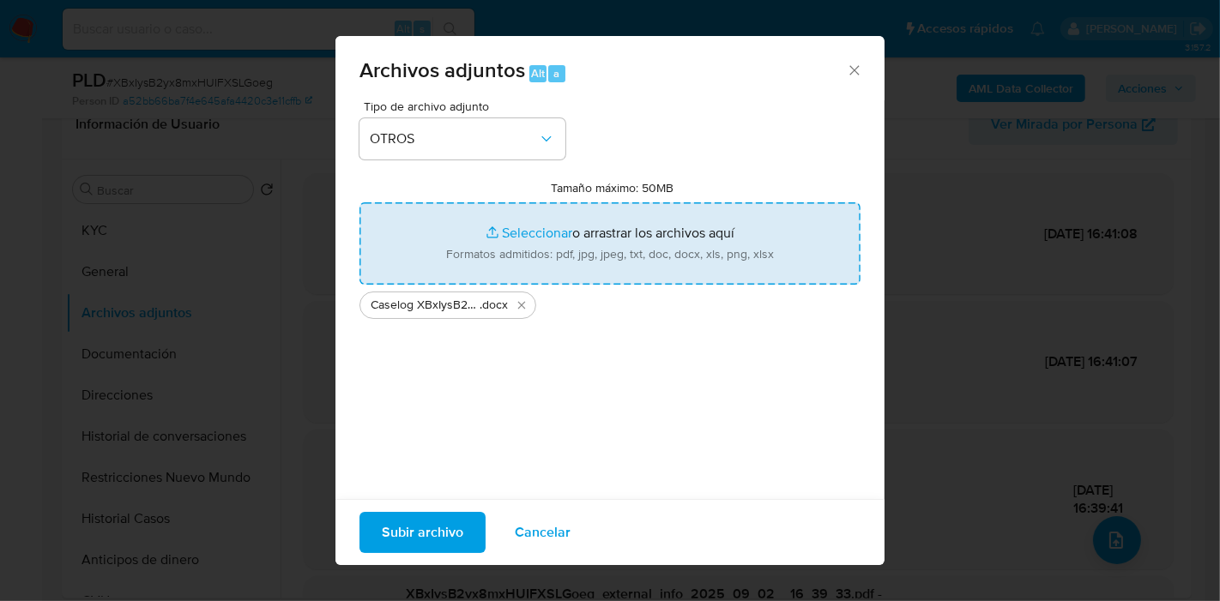
click at [436, 526] on span "Subir archivo" at bounding box center [423, 533] width 82 height 38
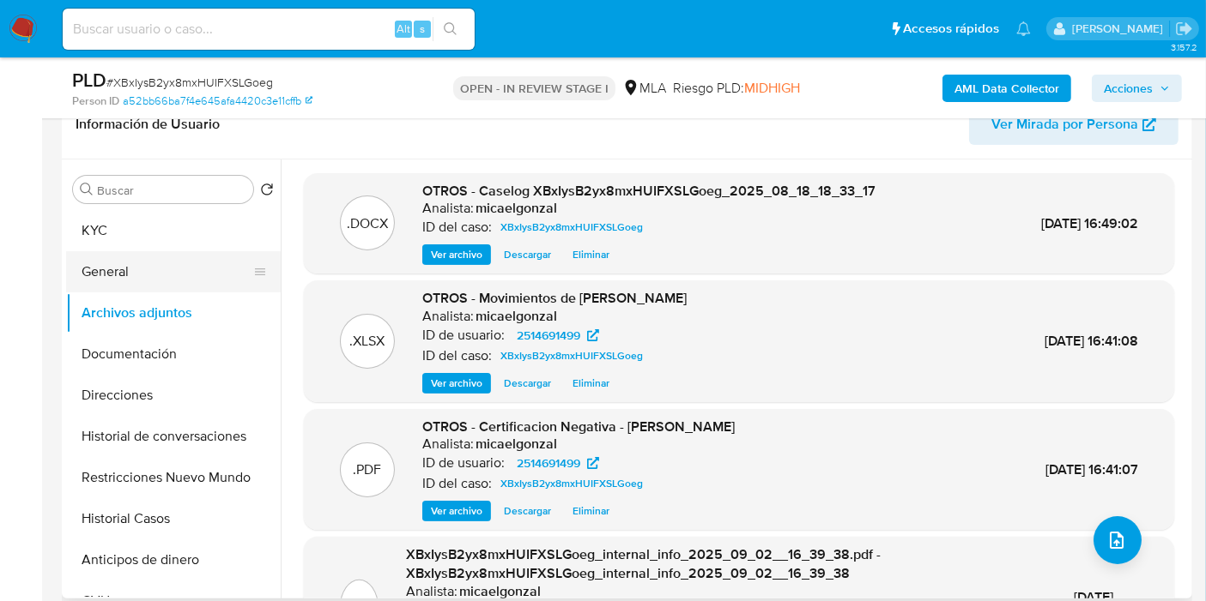
click at [127, 251] on button "General" at bounding box center [166, 271] width 201 height 41
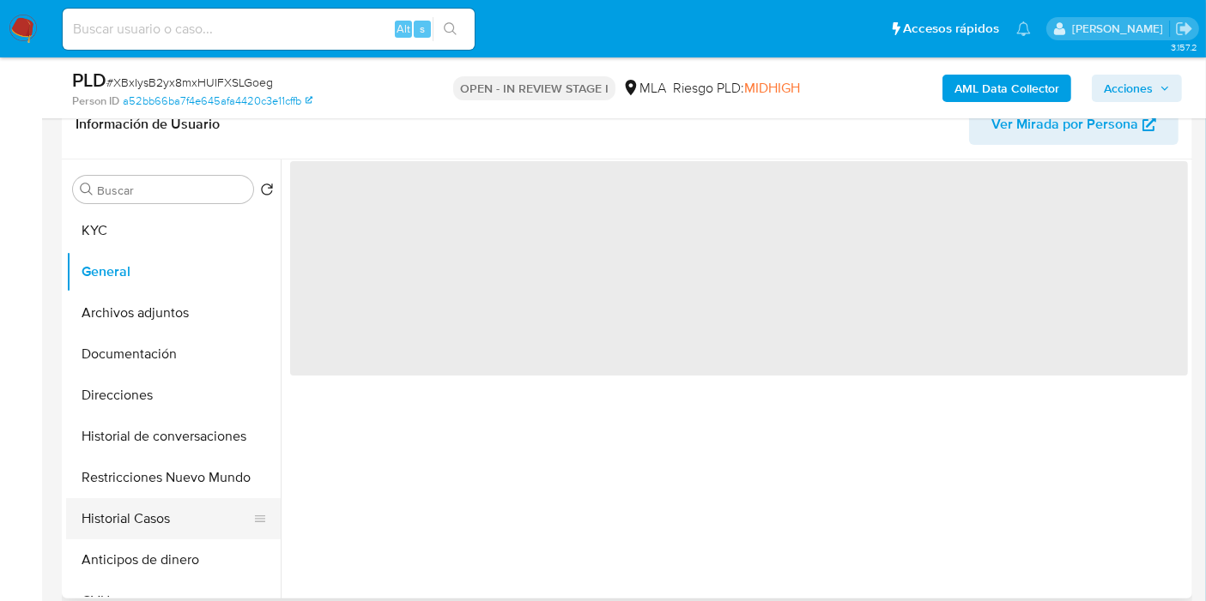
click at [178, 500] on button "Historial Casos" at bounding box center [166, 519] width 201 height 41
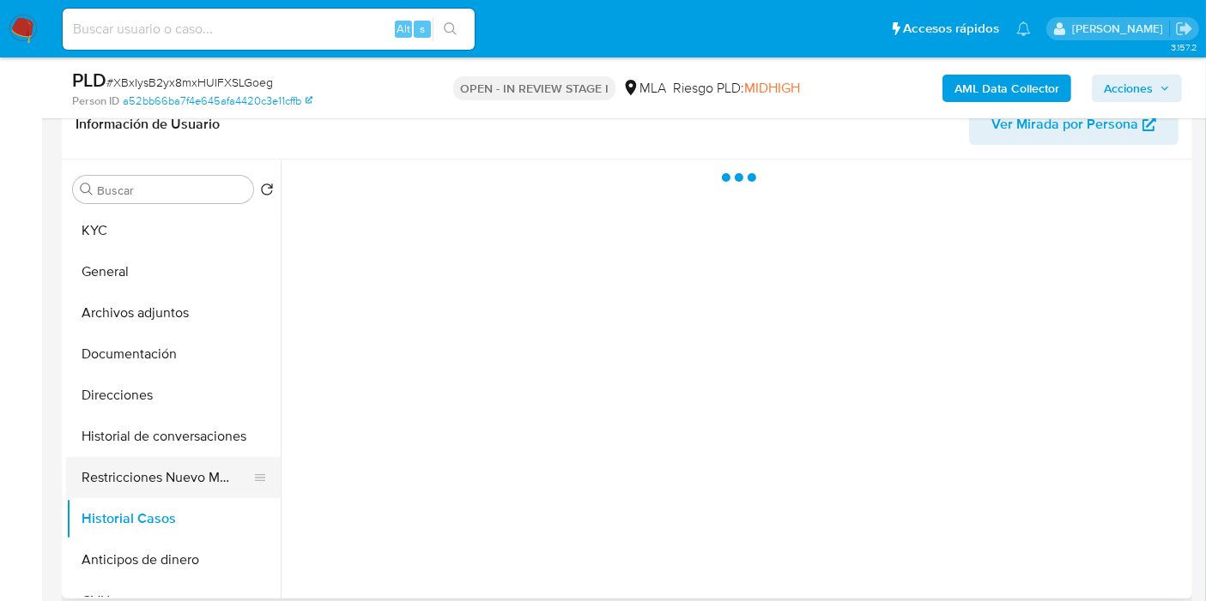
click at [178, 484] on button "Restricciones Nuevo Mundo" at bounding box center [166, 477] width 201 height 41
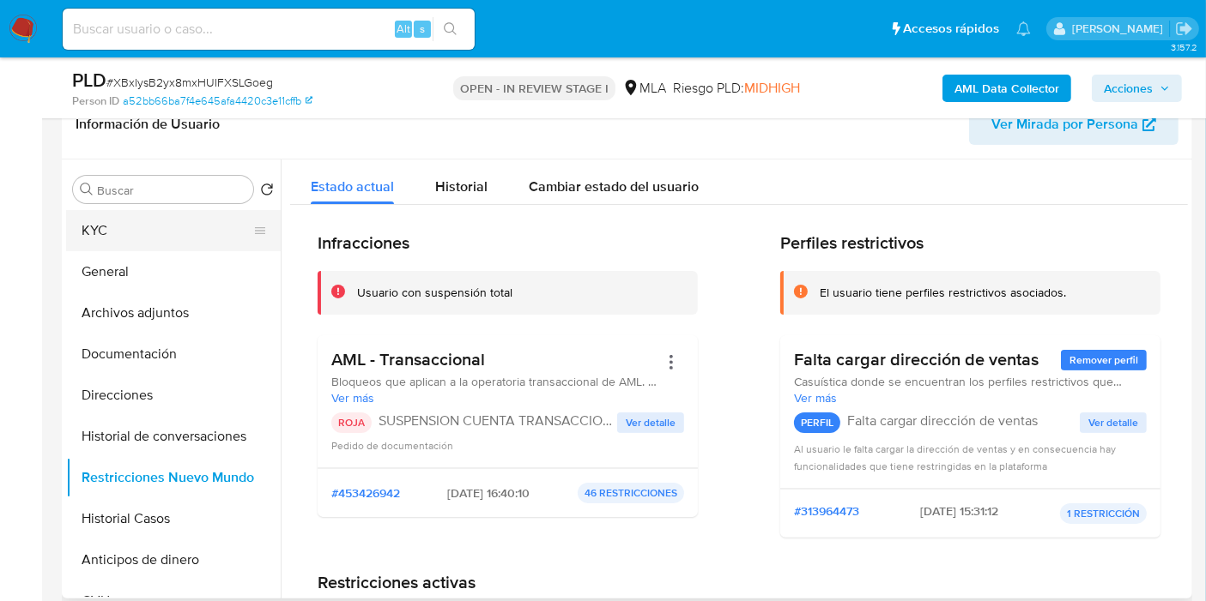
click at [154, 245] on button "KYC" at bounding box center [166, 230] width 201 height 41
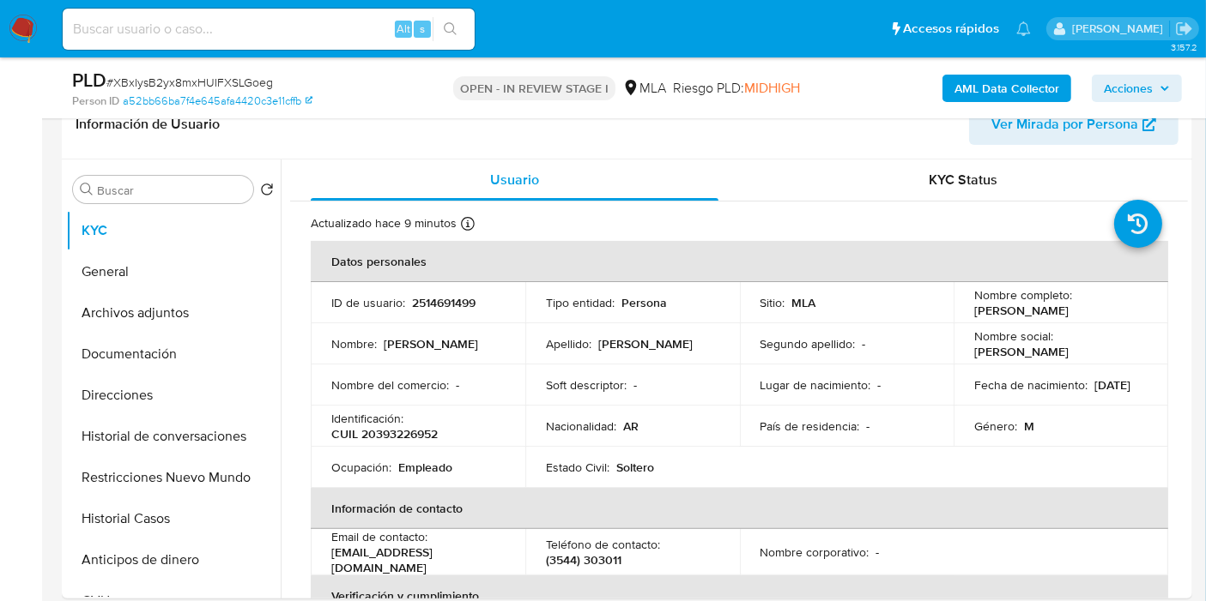
click at [1167, 88] on icon "button" at bounding box center [1164, 88] width 7 height 4
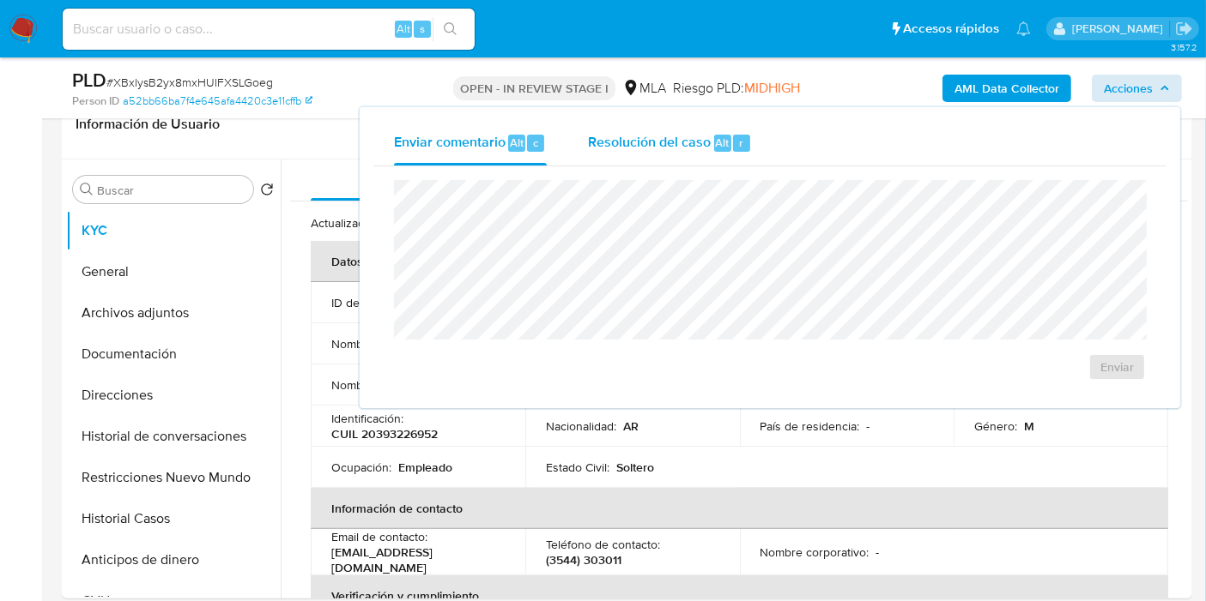
click at [635, 161] on div "Resolución del caso Alt r" at bounding box center [670, 143] width 164 height 45
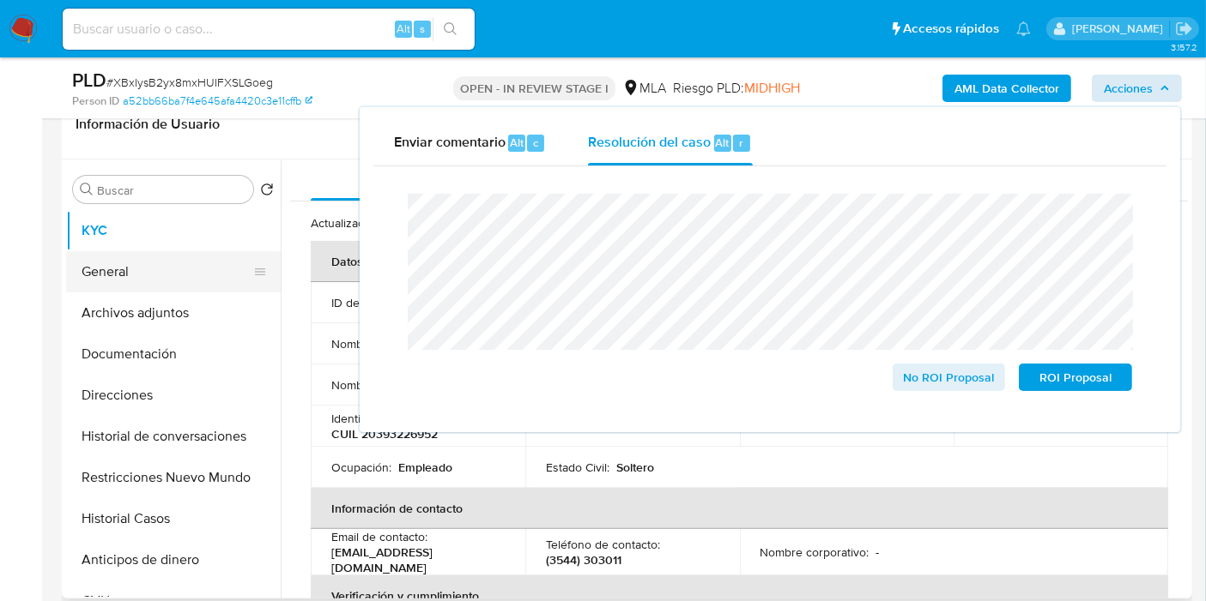
drag, startPoint x: 1071, startPoint y: 390, endPoint x: 189, endPoint y: 282, distance: 888.6
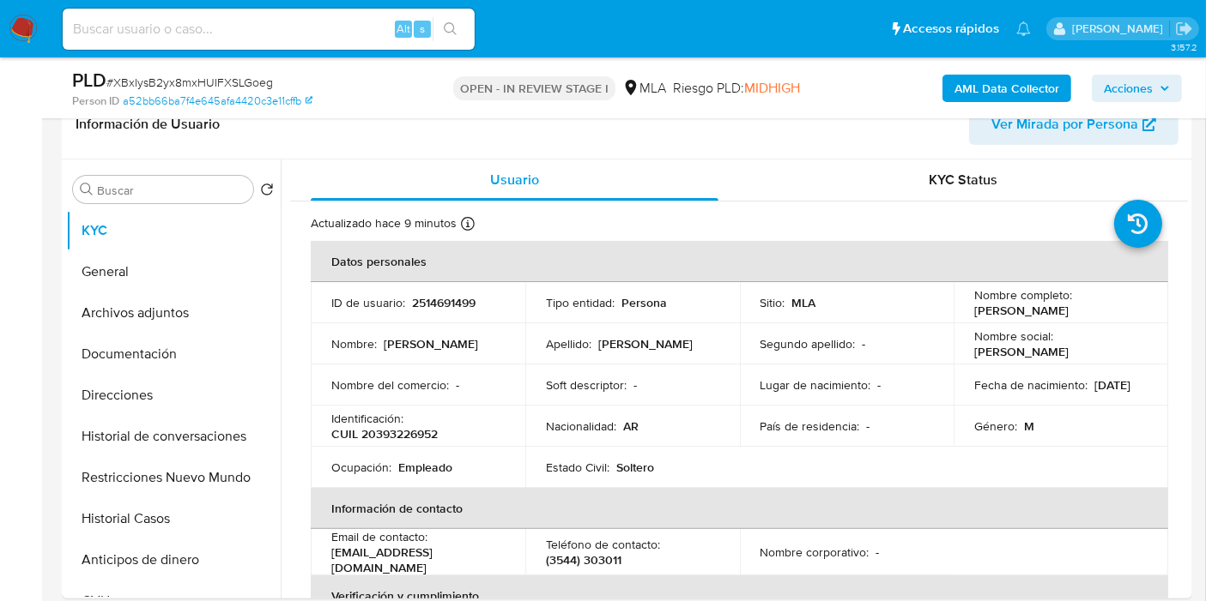
click at [1135, 89] on span "Acciones" at bounding box center [1127, 88] width 49 height 27
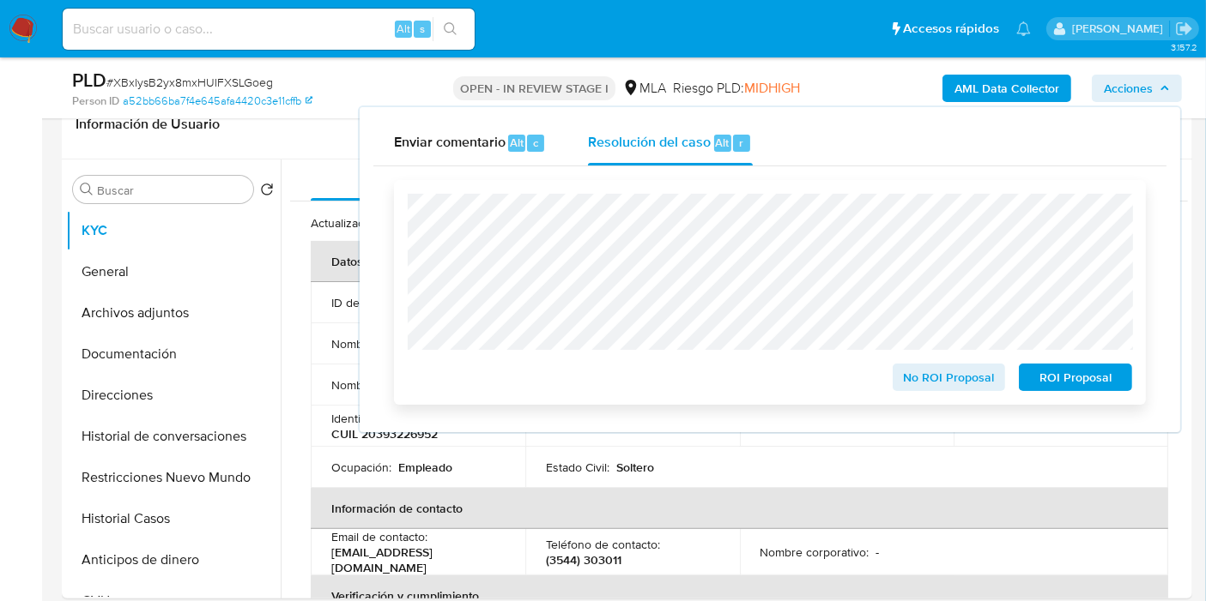
click at [1089, 390] on span "ROI Proposal" at bounding box center [1075, 378] width 89 height 24
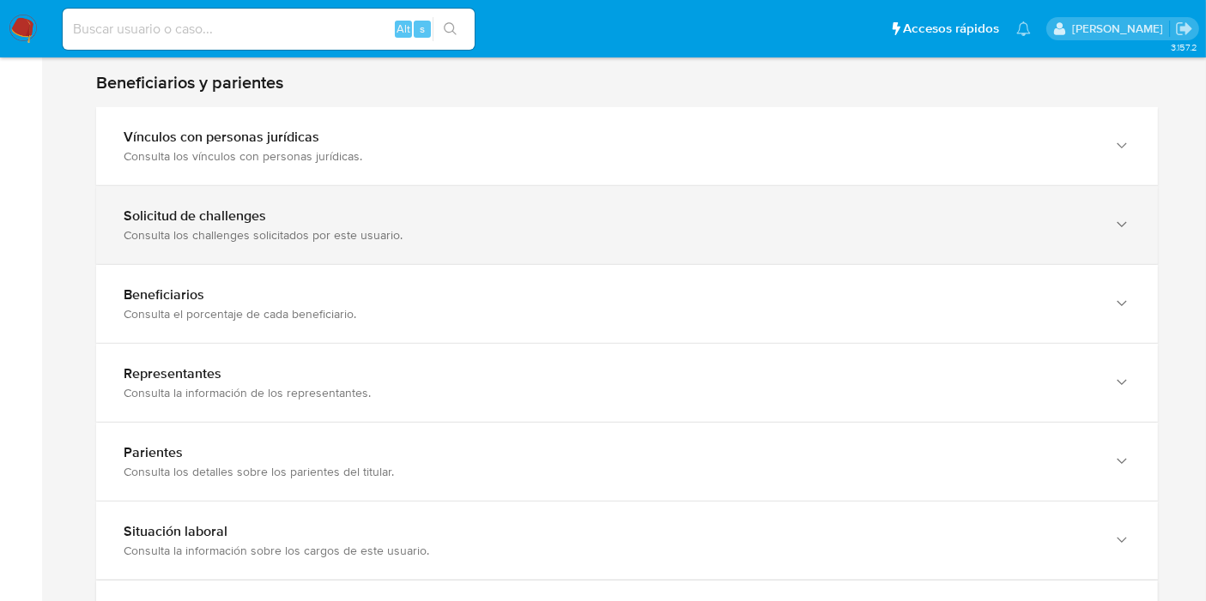
scroll to position [858, 0]
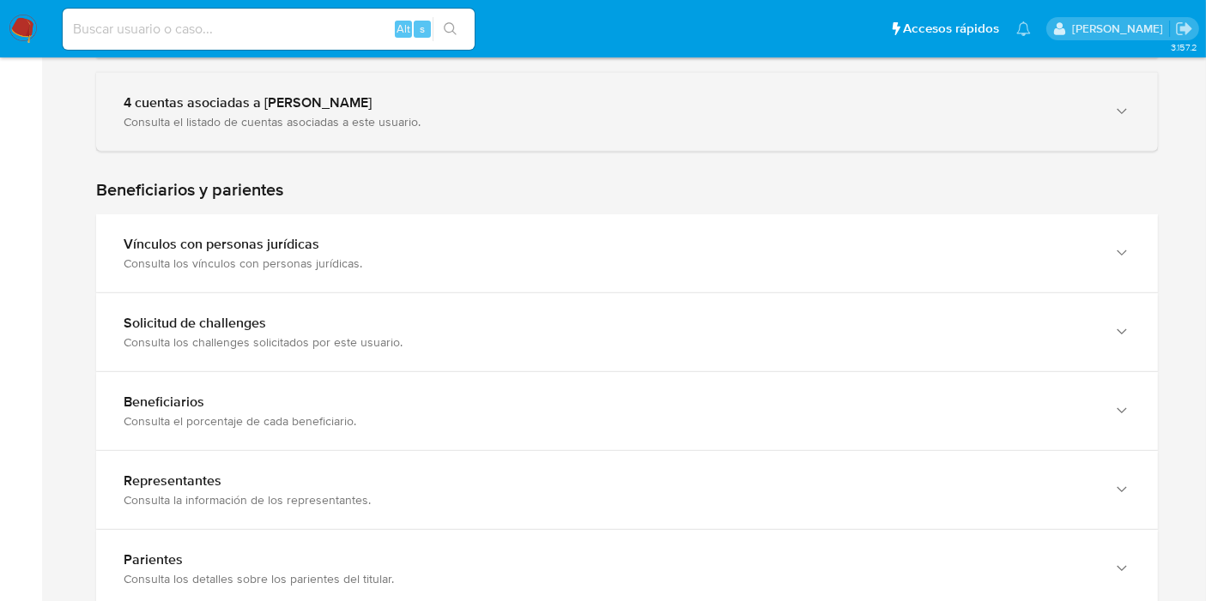
click at [301, 107] on div "4 cuentas asociadas a Leonel Gabriel Aguirre" at bounding box center [610, 102] width 972 height 17
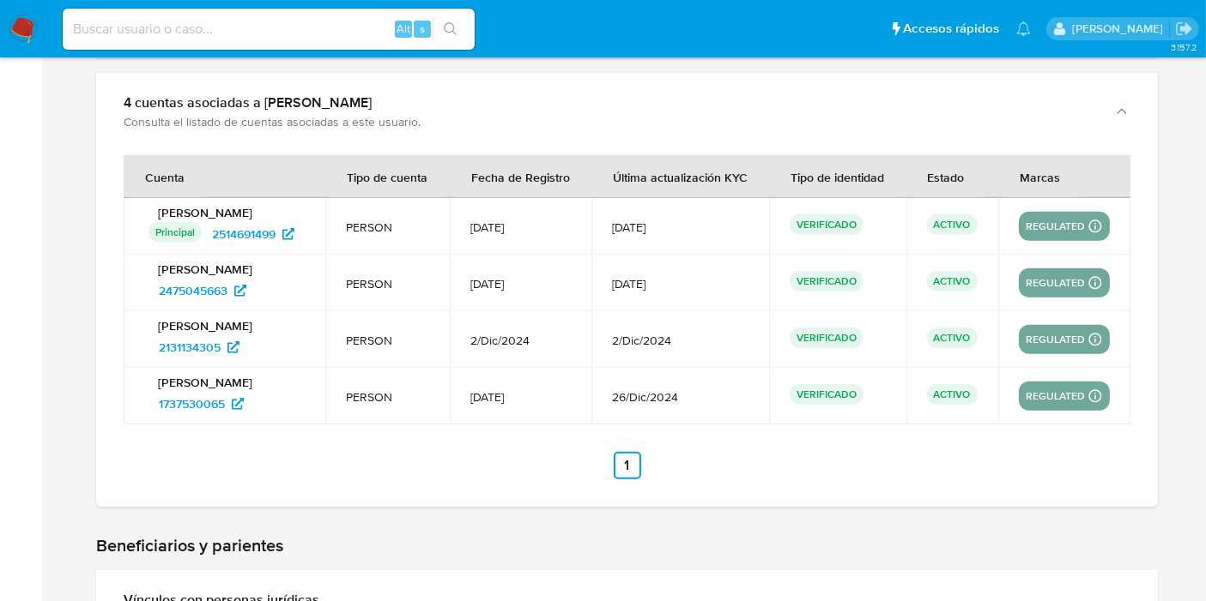
drag, startPoint x: 680, startPoint y: 339, endPoint x: 680, endPoint y: 352, distance: 12.9
click at [680, 345] on span "2/Dic/2024" at bounding box center [680, 340] width 136 height 15
click at [680, 360] on td "2/Dic/2024" at bounding box center [680, 339] width 178 height 57
click at [529, 356] on td "2/Dic/2024" at bounding box center [521, 339] width 142 height 57
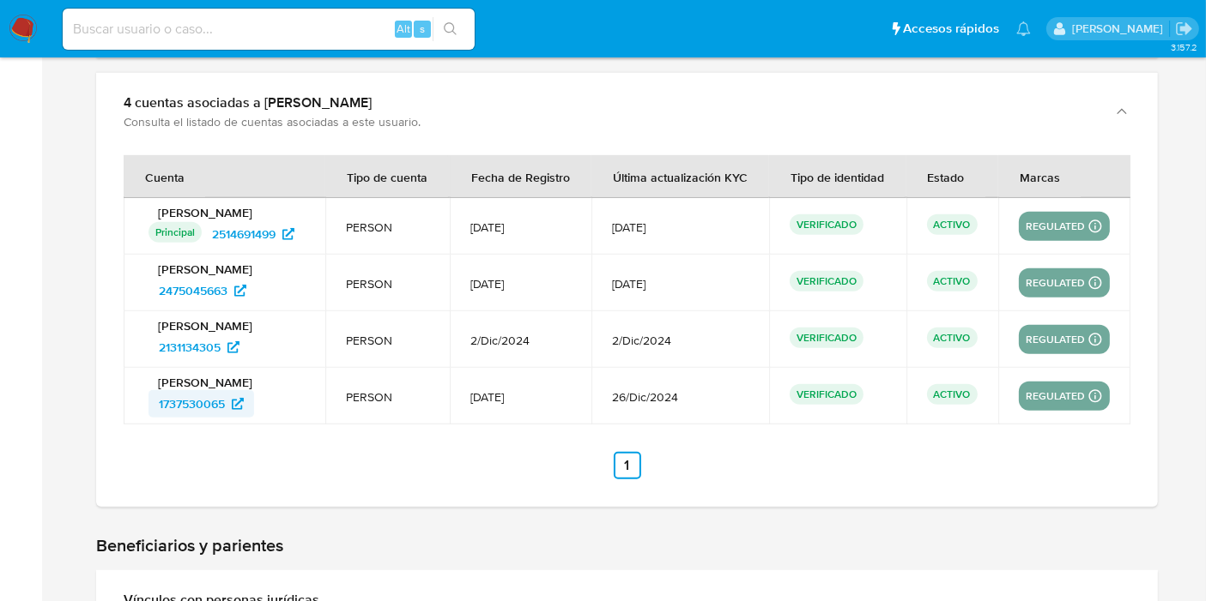
click at [212, 413] on span "1737530065" at bounding box center [192, 403] width 66 height 27
click at [29, 13] on nav "Pausado Ver notificaciones Alt s Accesos rápidos Presiona las siguientes teclas…" at bounding box center [603, 28] width 1206 height 57
click at [9, 25] on img at bounding box center [23, 29] width 29 height 29
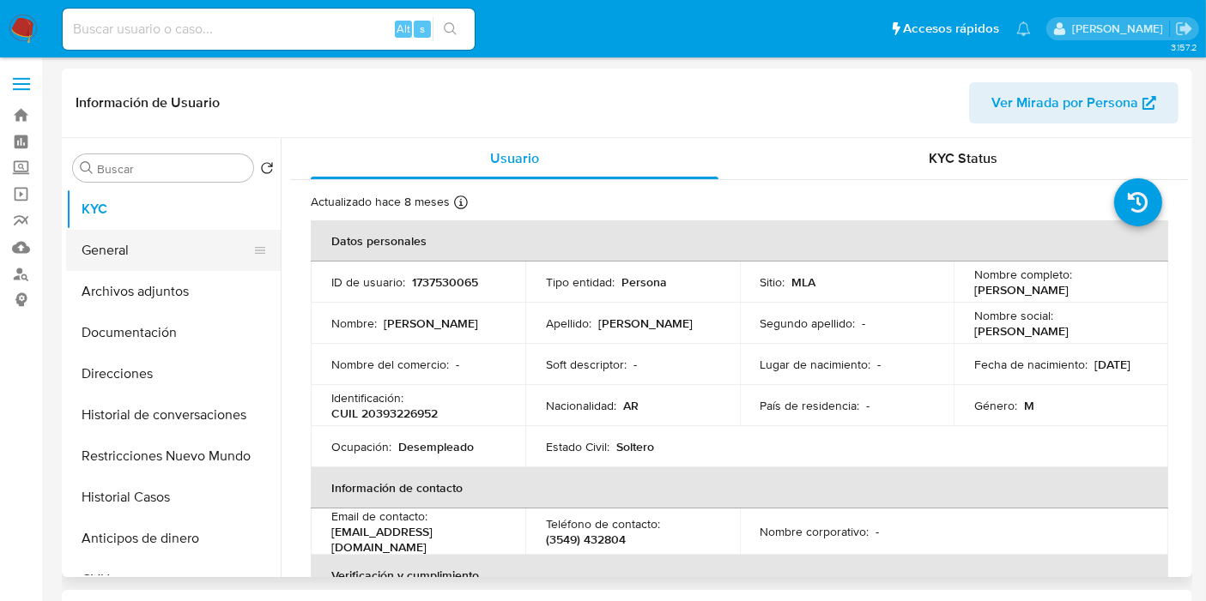
select select "10"
click at [164, 261] on button "General" at bounding box center [166, 250] width 201 height 41
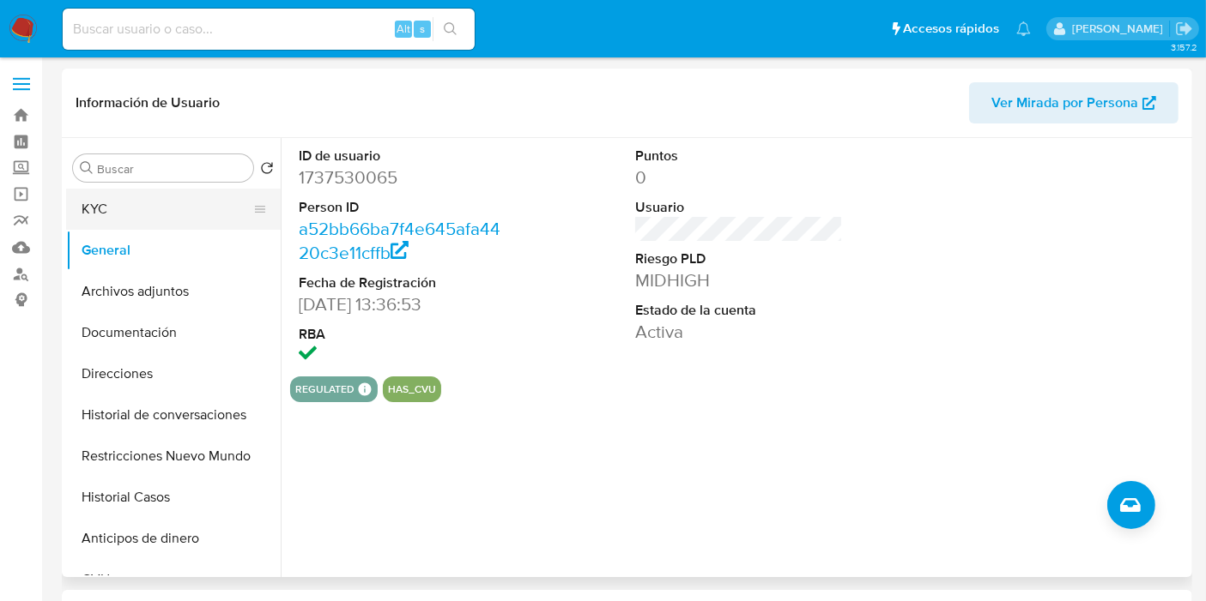
click at [190, 215] on button "KYC" at bounding box center [166, 209] width 201 height 41
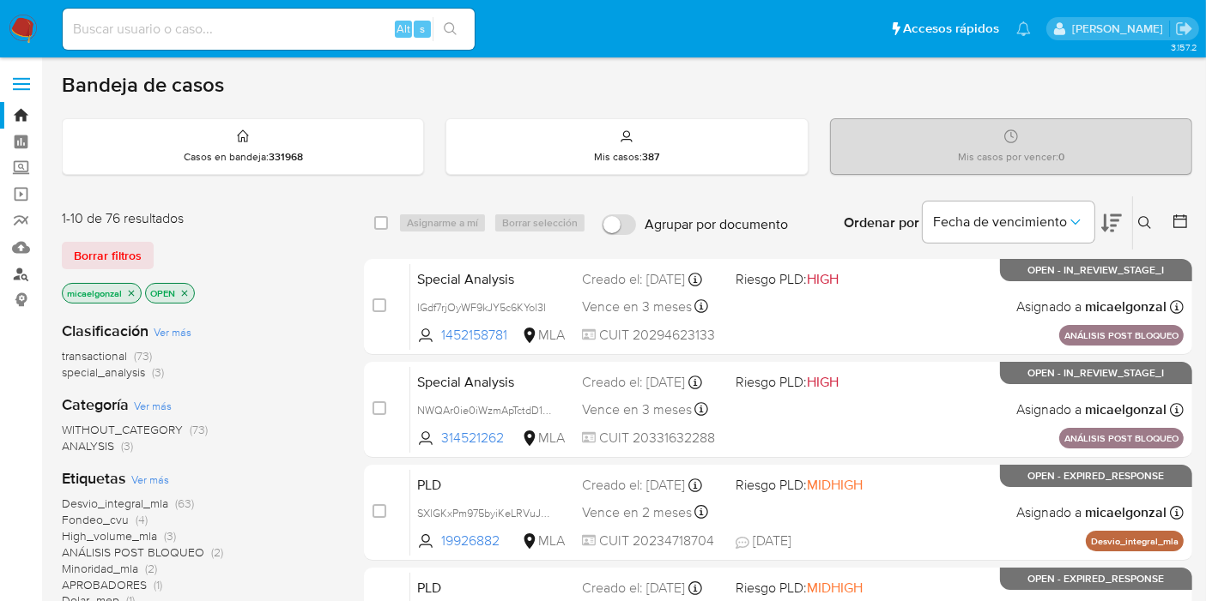
click at [14, 275] on link "Buscador de personas" at bounding box center [102, 274] width 204 height 27
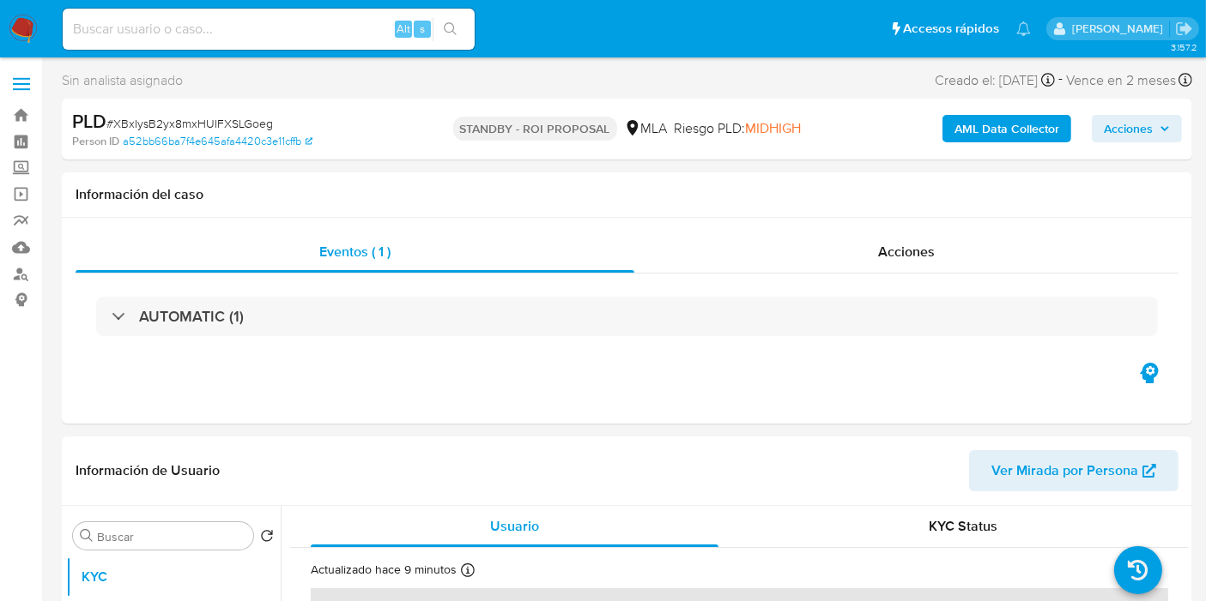
click at [10, 19] on img at bounding box center [23, 29] width 29 height 29
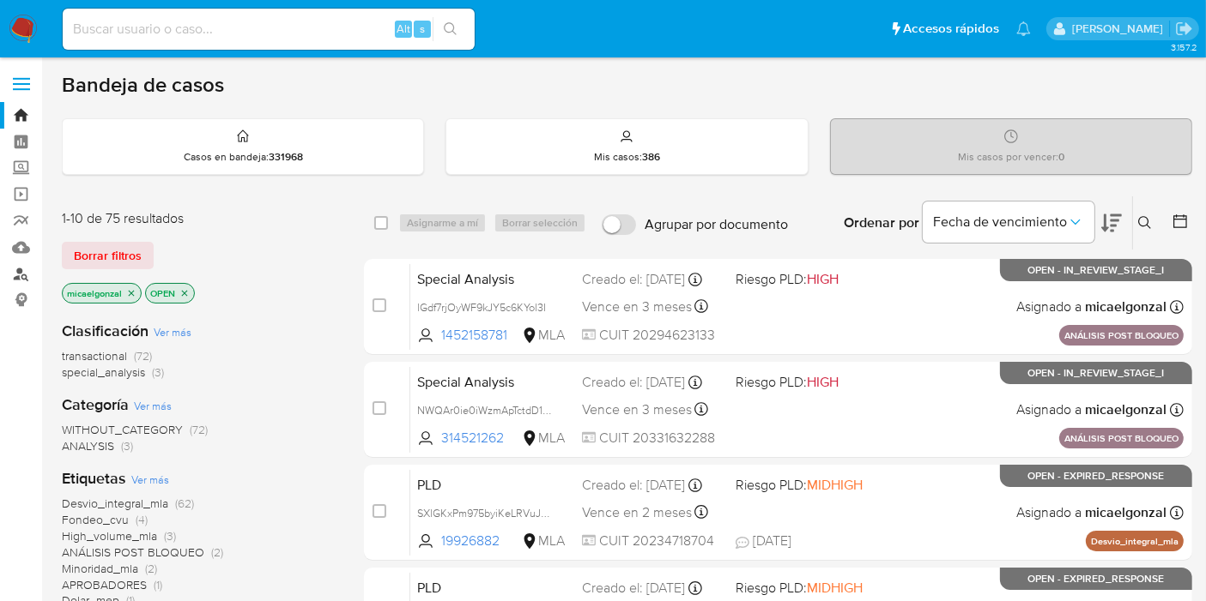
click at [20, 270] on link "Buscador de personas" at bounding box center [102, 274] width 204 height 27
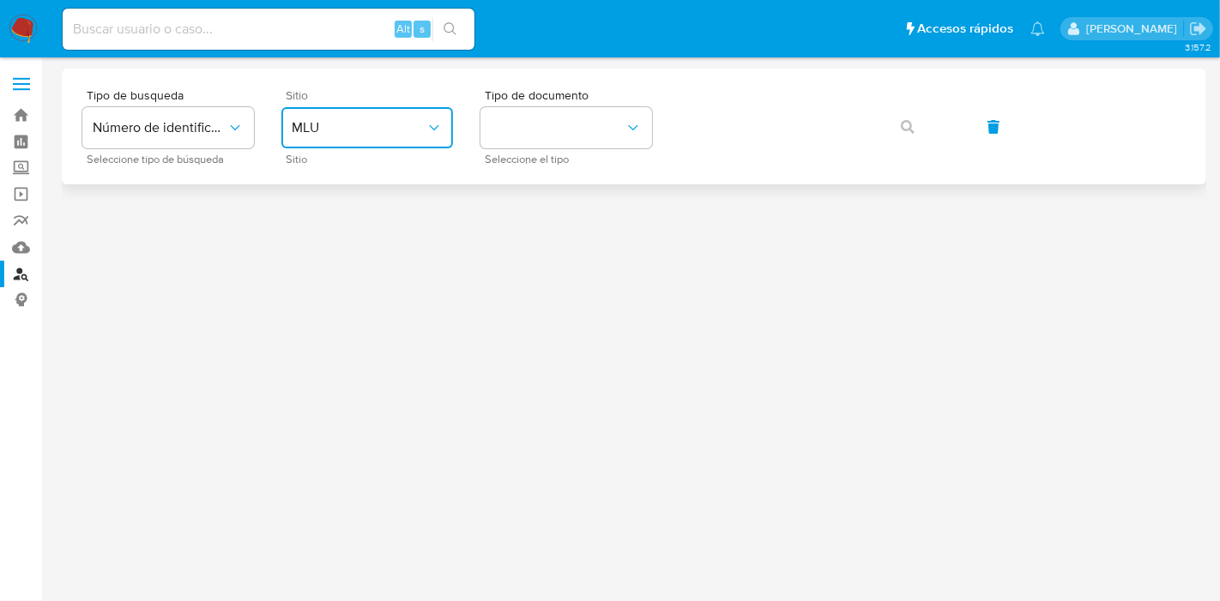
click at [392, 122] on span "MLU" at bounding box center [359, 127] width 134 height 17
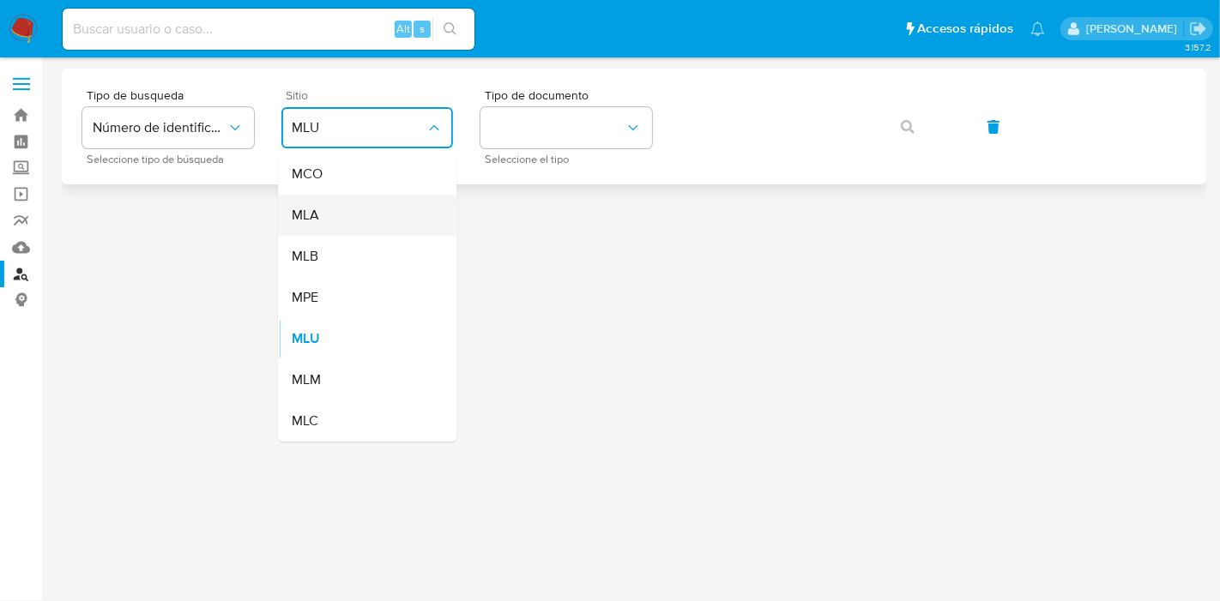
click at [360, 215] on div "MLA" at bounding box center [362, 215] width 141 height 41
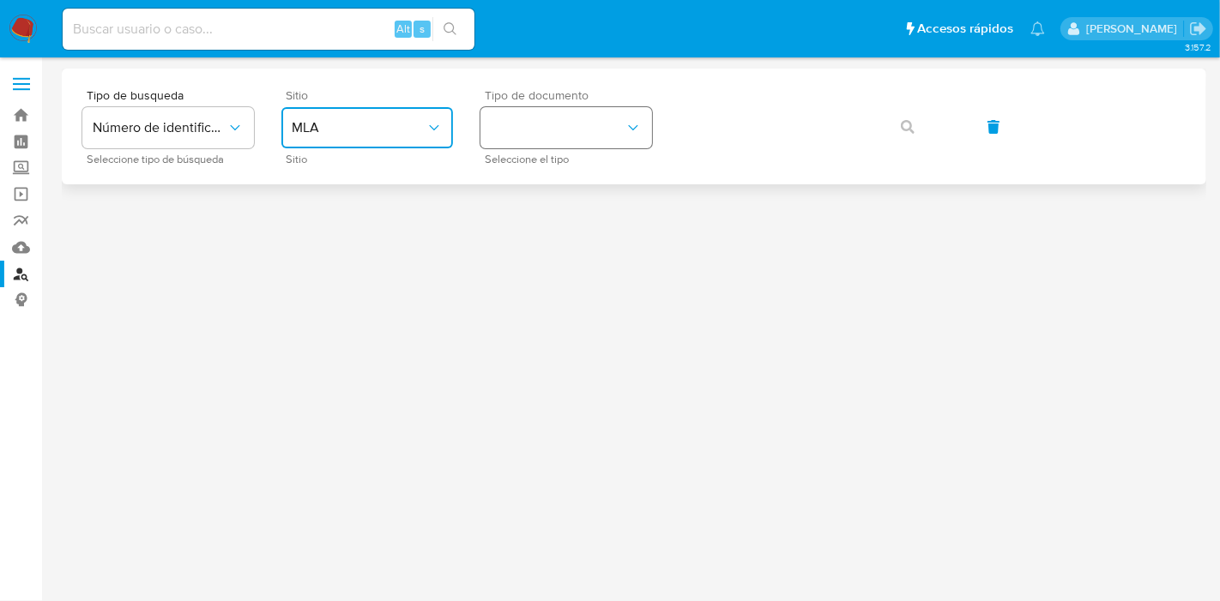
click at [598, 144] on button "identificationType" at bounding box center [567, 127] width 172 height 41
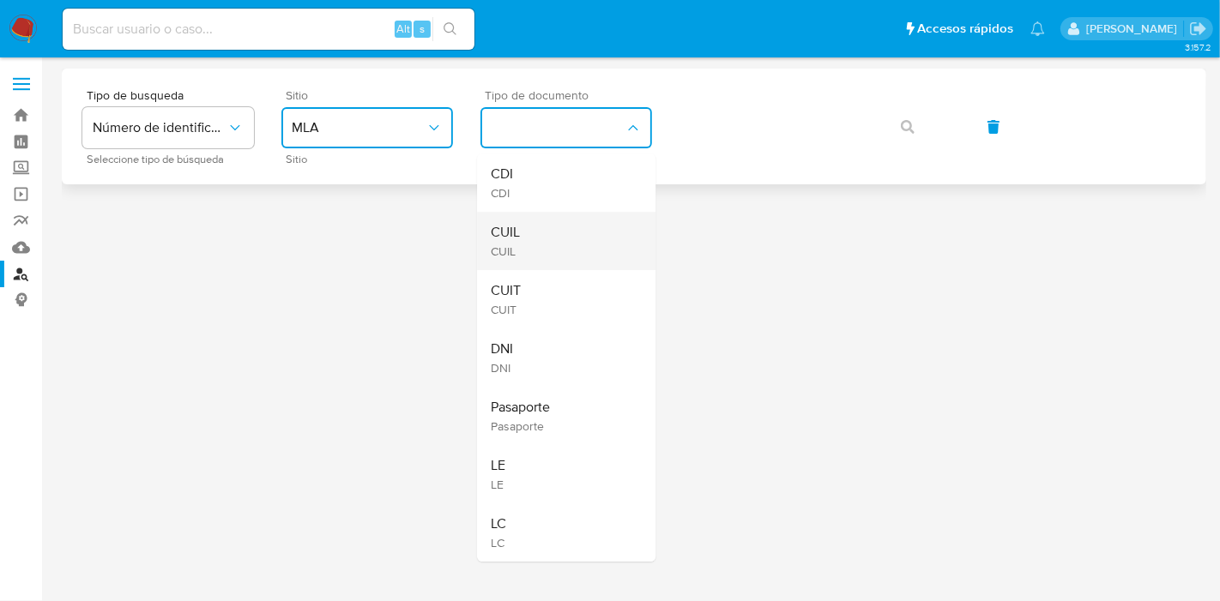
click at [583, 245] on div "CUIL CUIL" at bounding box center [561, 241] width 141 height 58
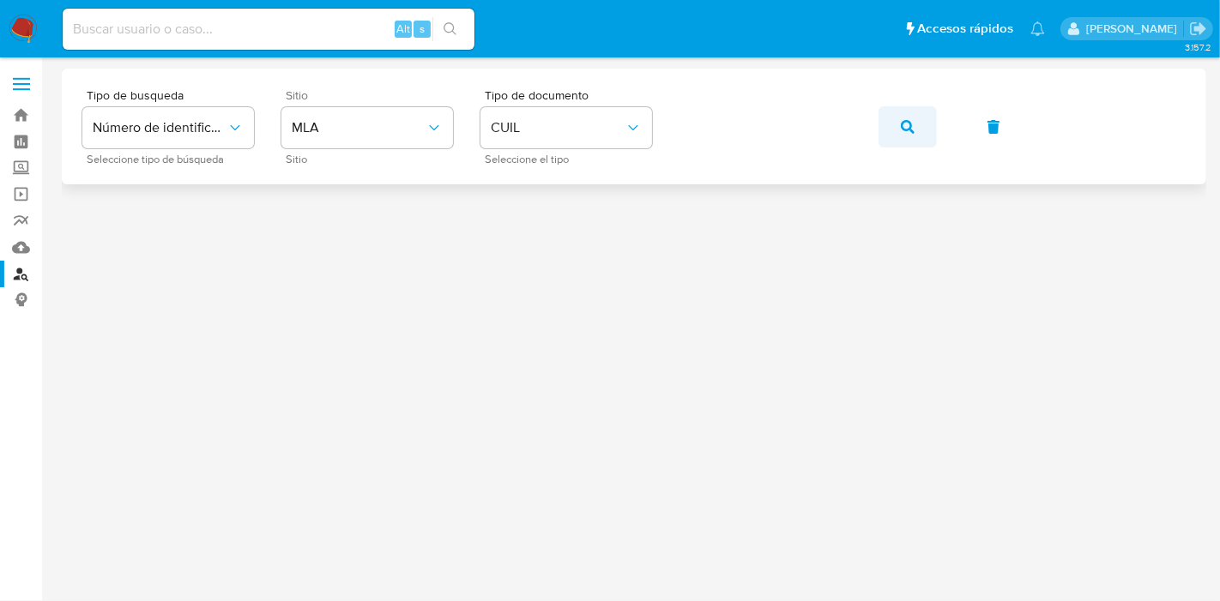
click at [914, 130] on button "button" at bounding box center [908, 126] width 58 height 41
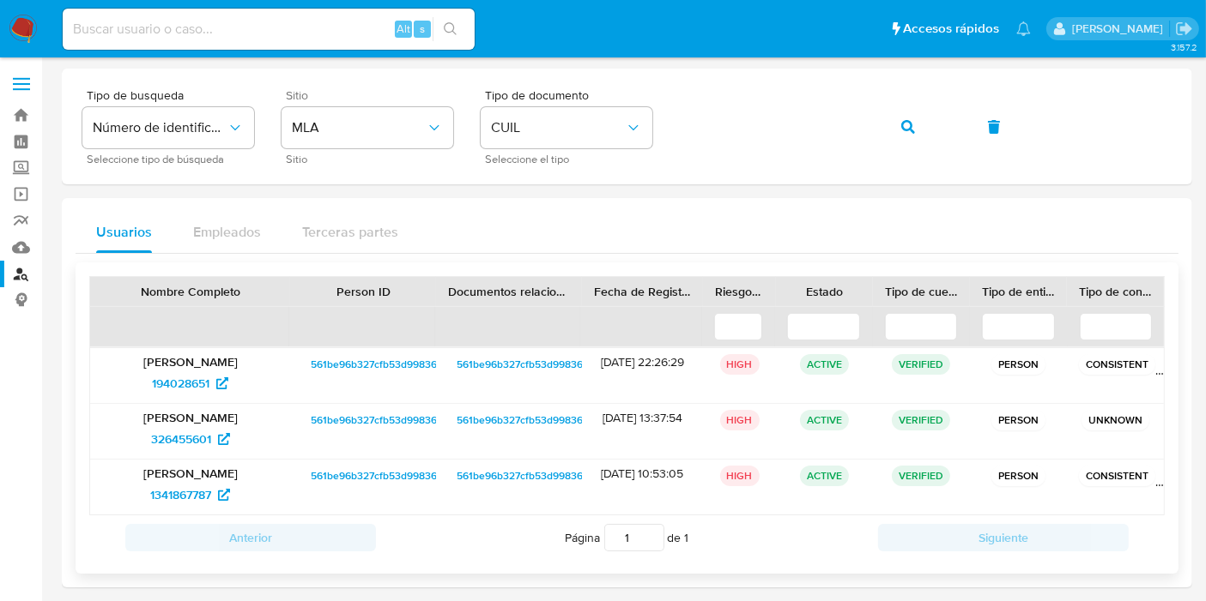
click at [436, 380] on div "561be96b327cfb53d99836511359a6dc" at bounding box center [509, 375] width 146 height 55
click at [417, 378] on div "561be96b327cfb53d99836511359a6dc" at bounding box center [363, 375] width 146 height 55
click at [410, 371] on span "561be96b327cfb53d99836511359a6dc" at bounding box center [401, 364] width 181 height 21
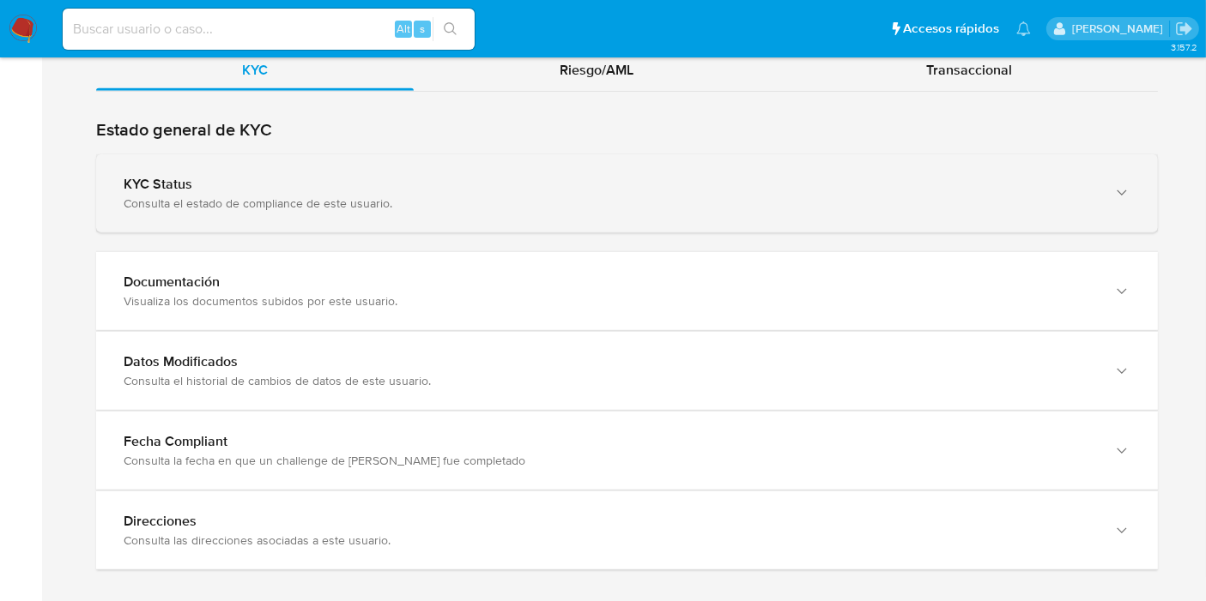
scroll to position [1523, 0]
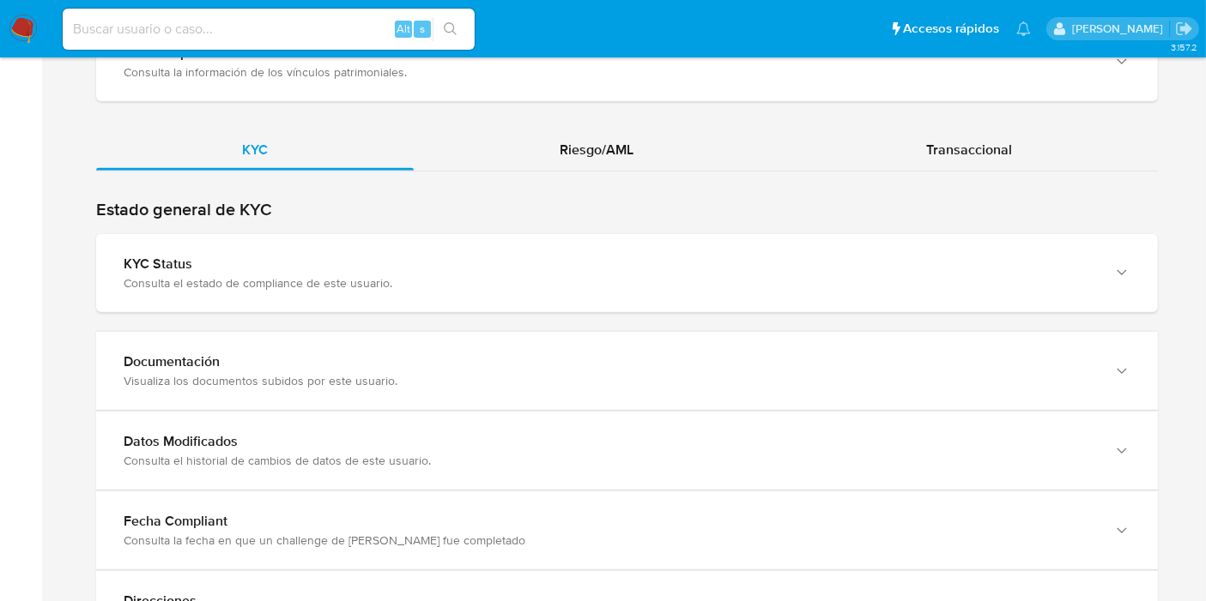
click at [636, 176] on div "KYC Riesgo/AML Transaccional" at bounding box center [626, 391] width 1061 height 522
click at [646, 142] on div "Riesgo/AML" at bounding box center [597, 150] width 366 height 41
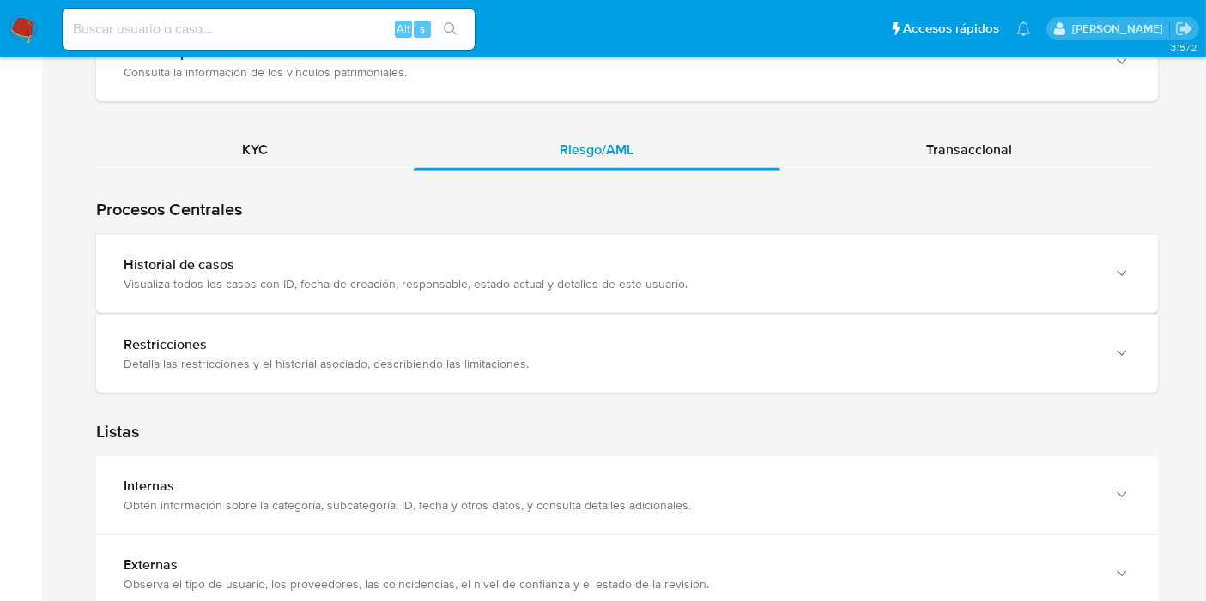
click at [408, 279] on div "Visualiza todos los casos con ID, fecha de creación, responsable, estado actual…" at bounding box center [610, 283] width 972 height 15
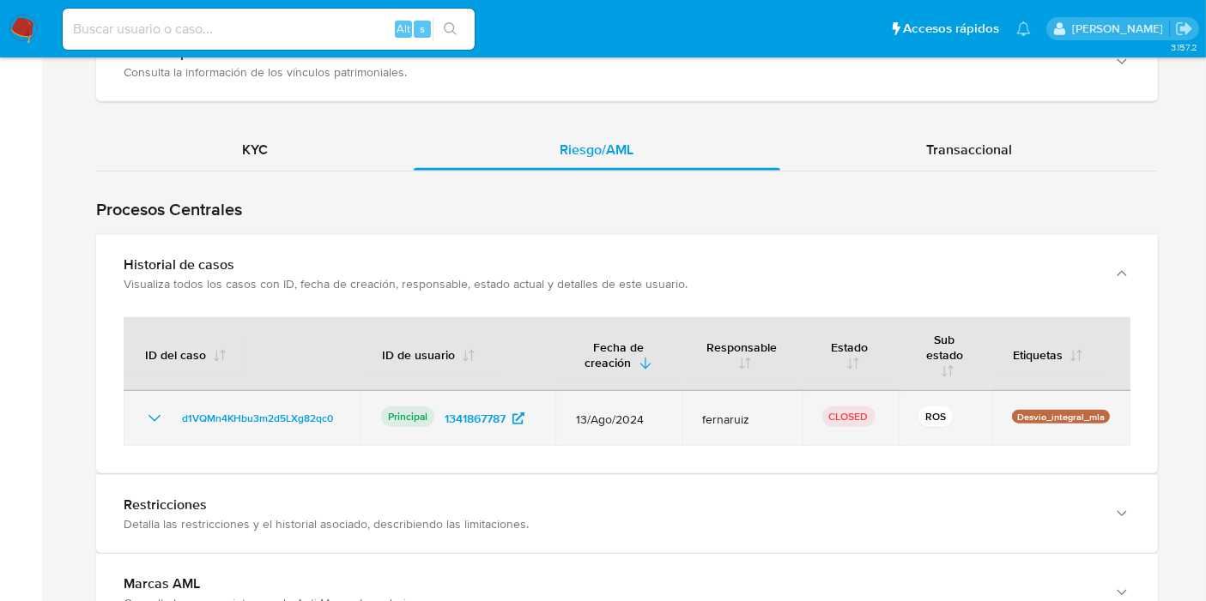
click at [124, 415] on td "d1VQMn4KHbu3m2d5LXg82qc0" at bounding box center [242, 418] width 237 height 55
click at [140, 416] on td "d1VQMn4KHbu3m2d5LXg82qc0" at bounding box center [242, 418] width 237 height 55
click at [155, 410] on icon "Mostrar/Ocultar" at bounding box center [154, 418] width 21 height 21
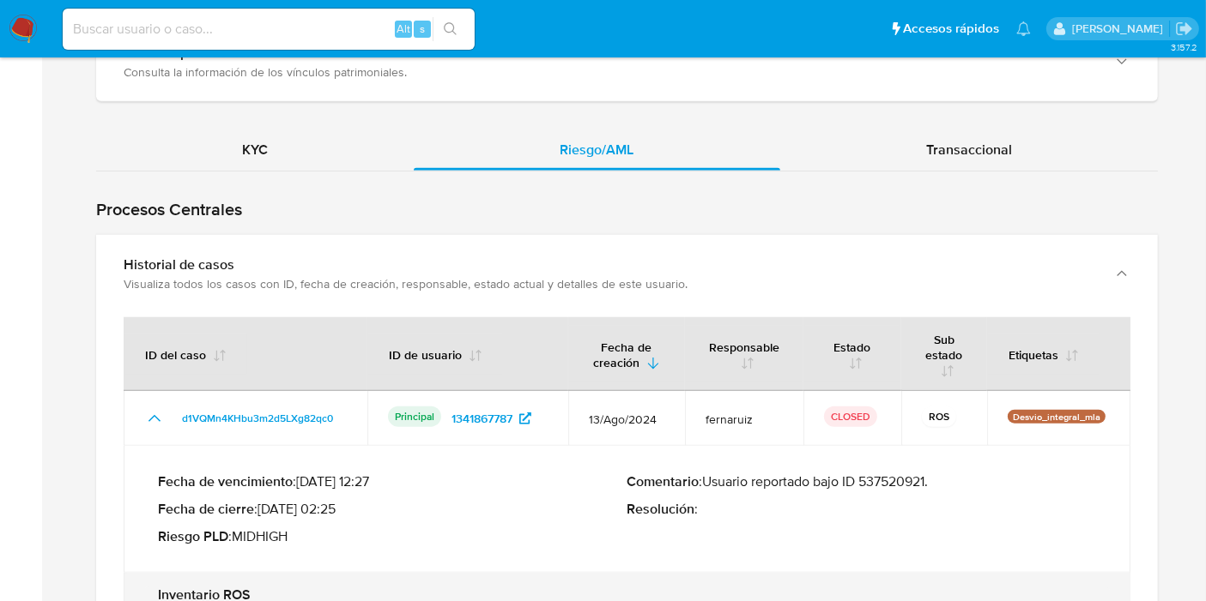
click at [910, 474] on p "Comentario : Usuario reportado bajo ID 537520921." at bounding box center [861, 482] width 469 height 17
click at [176, 367] on button "ID del caso" at bounding box center [185, 354] width 123 height 41
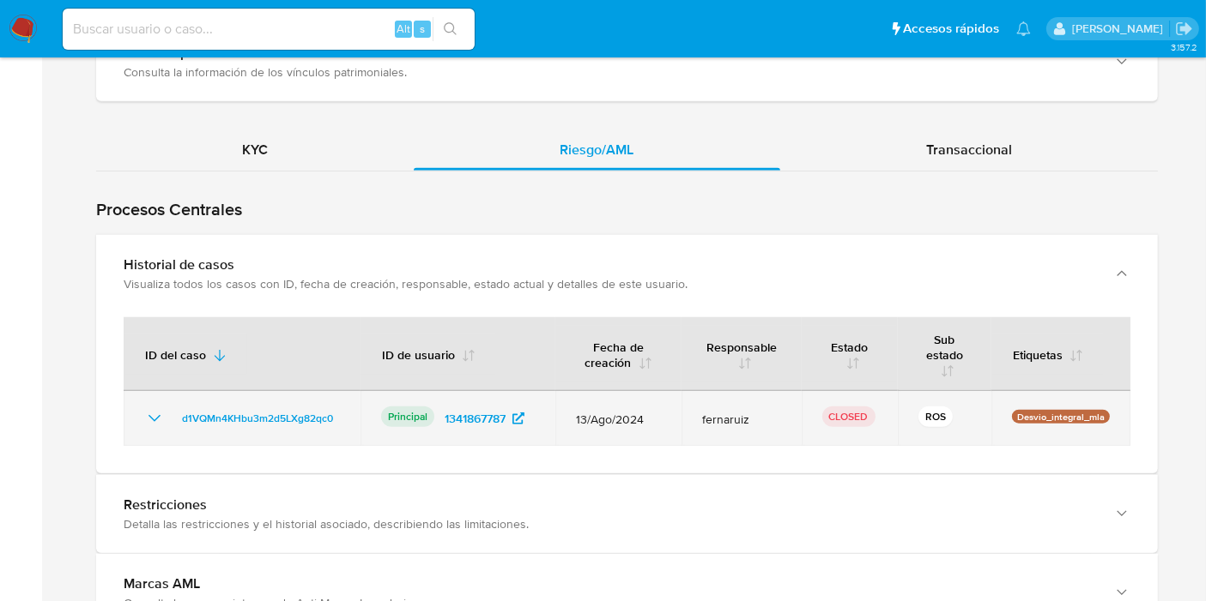
scroll to position [1618, 0]
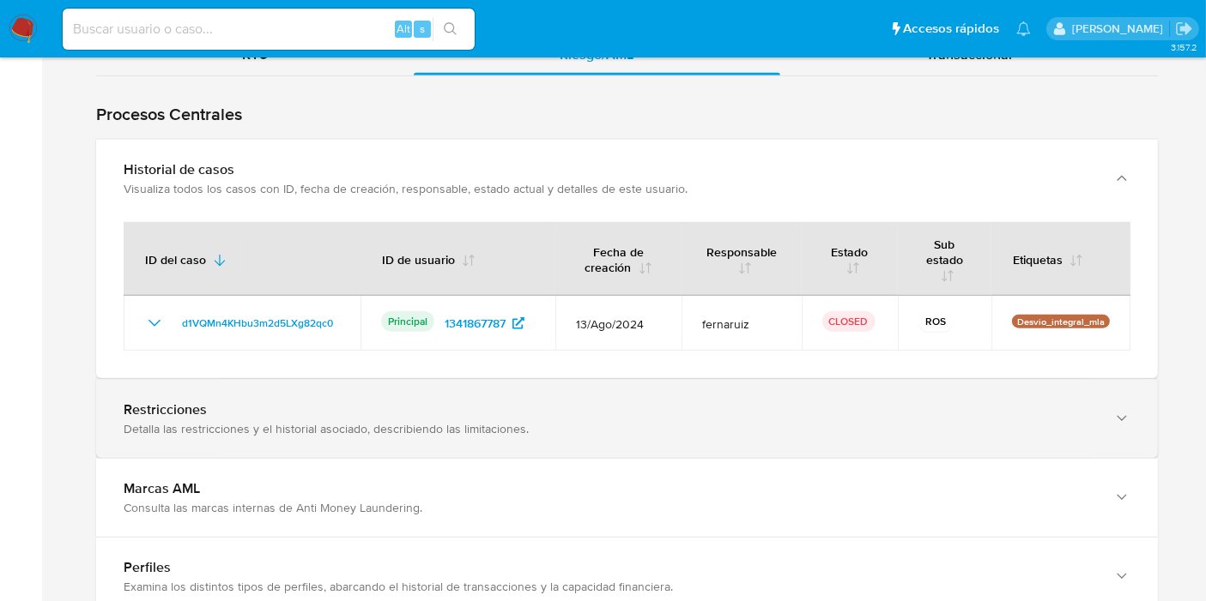
click at [262, 394] on div "Restricciones Detalla las restricciones y el historial asociado, describiendo l…" at bounding box center [626, 419] width 1061 height 78
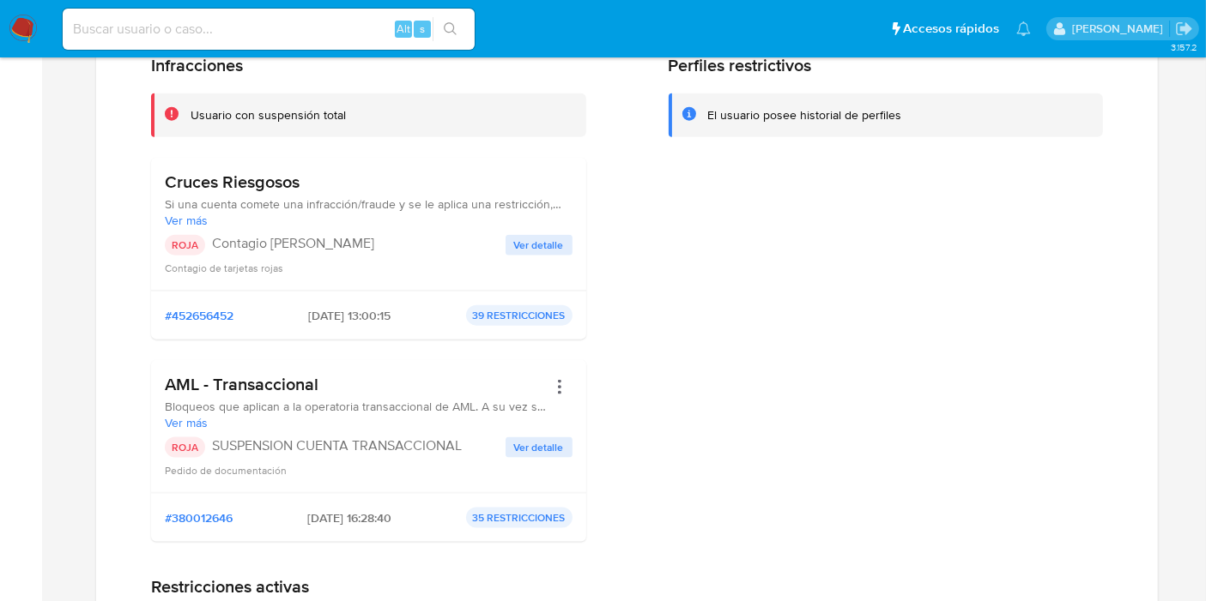
scroll to position [2191, 0]
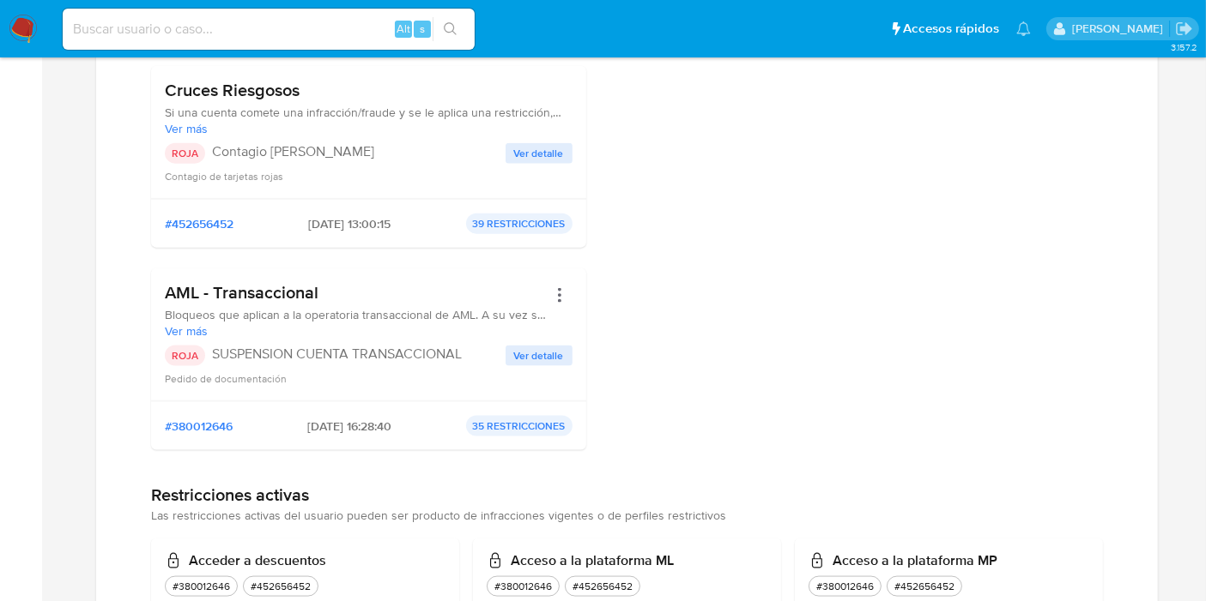
click at [336, 419] on span "[DATE] 16:28:40" at bounding box center [349, 426] width 84 height 15
click at [296, 287] on h3 "AML - Transaccional" at bounding box center [356, 292] width 382 height 21
drag, startPoint x: 540, startPoint y: 354, endPoint x: 514, endPoint y: 384, distance: 38.9
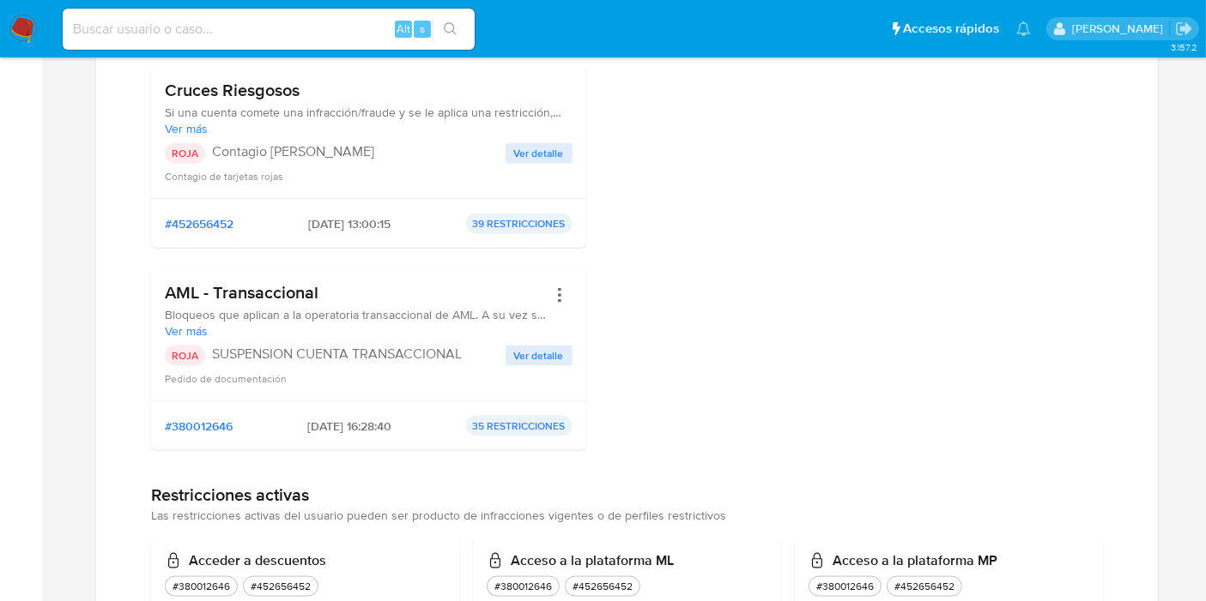
click at [514, 384] on div "AML - Transaccional Bloqueos que aplican a la operatoria transaccional de AML. …" at bounding box center [368, 335] width 435 height 133
click at [534, 360] on span "Ver detalle" at bounding box center [539, 356] width 50 height 17
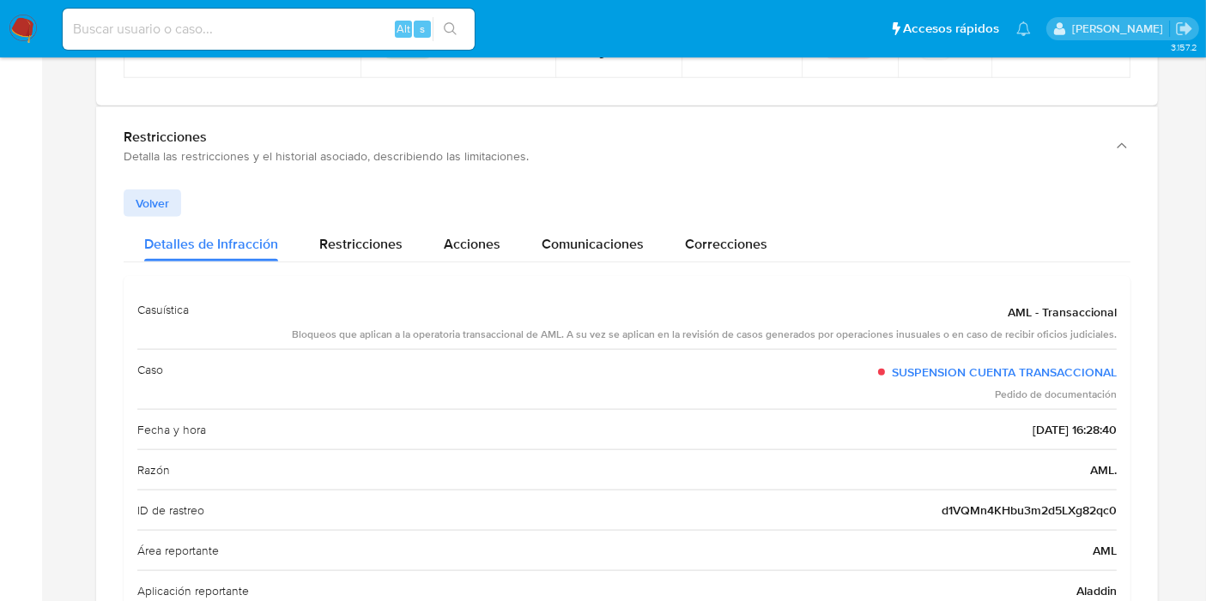
scroll to position [1809, 0]
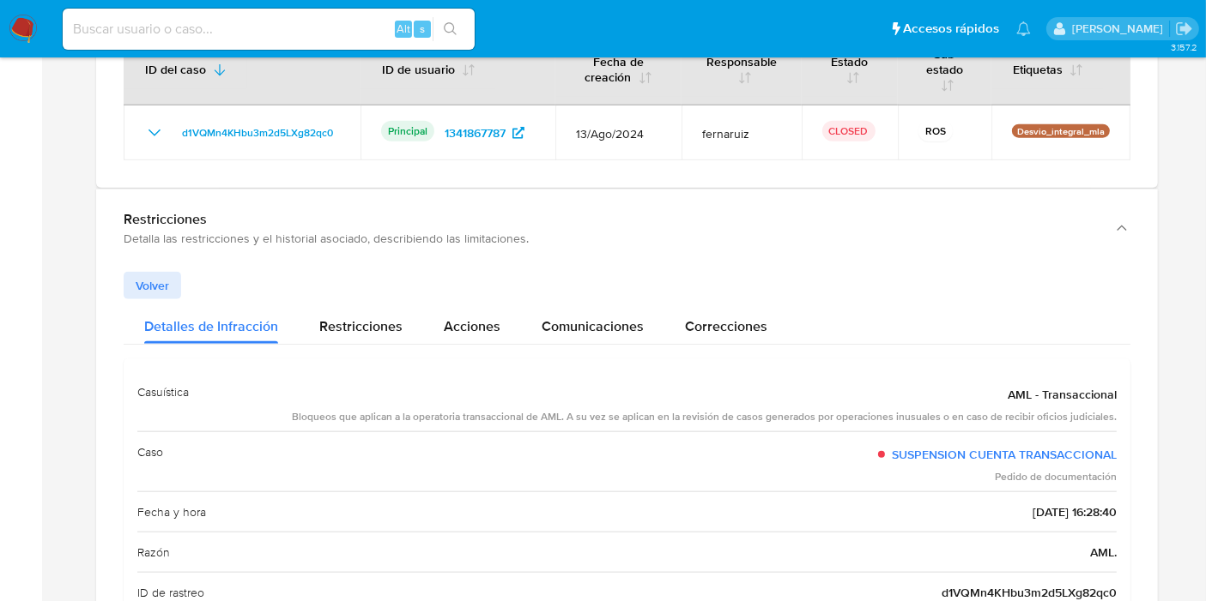
click at [169, 263] on div "Restricciones Detalla las restricciones y el historial asociado, describiendo l…" at bounding box center [626, 529] width 1061 height 681
click at [162, 278] on span "Volver" at bounding box center [152, 286] width 33 height 24
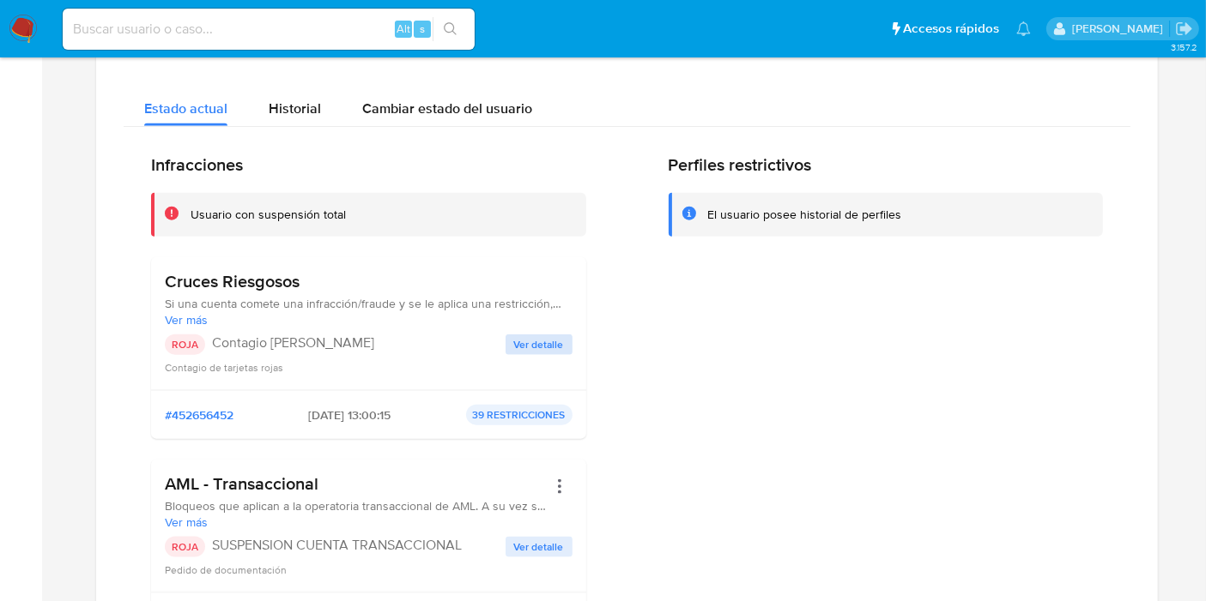
scroll to position [2000, 0]
click at [561, 342] on span "Ver detalle" at bounding box center [539, 343] width 50 height 17
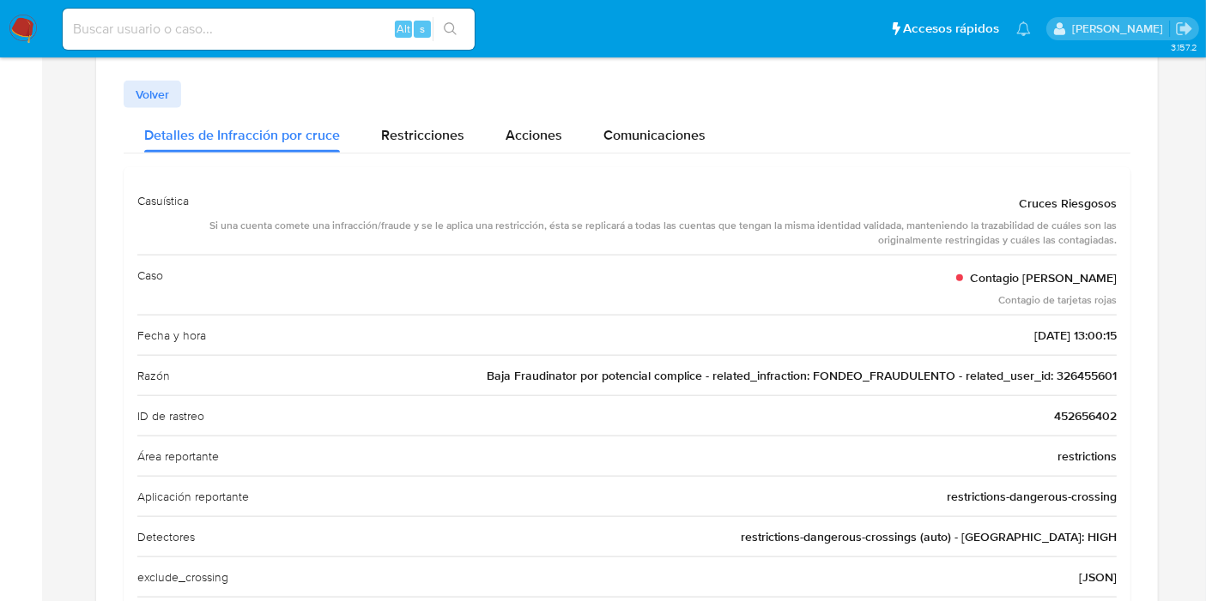
click at [1111, 401] on div "ID de rastreo 452656402" at bounding box center [626, 416] width 979 height 40
click at [1107, 408] on span "452656402" at bounding box center [1085, 416] width 63 height 17
click at [379, 36] on input at bounding box center [269, 29] width 412 height 22
paste input "452656402"
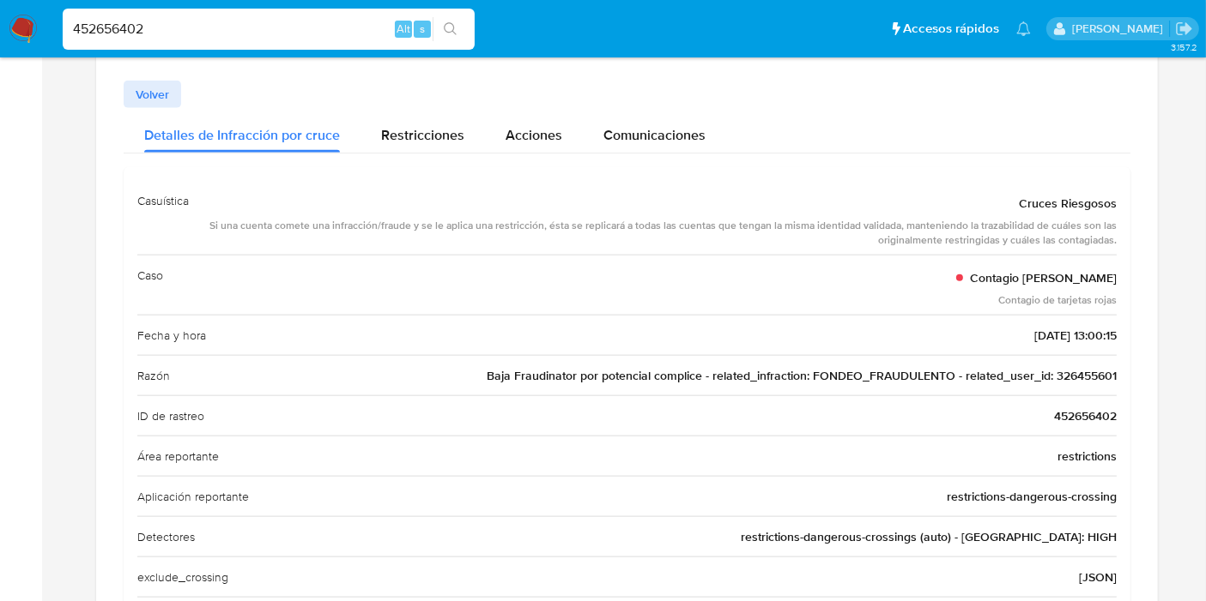
type input "452656402"
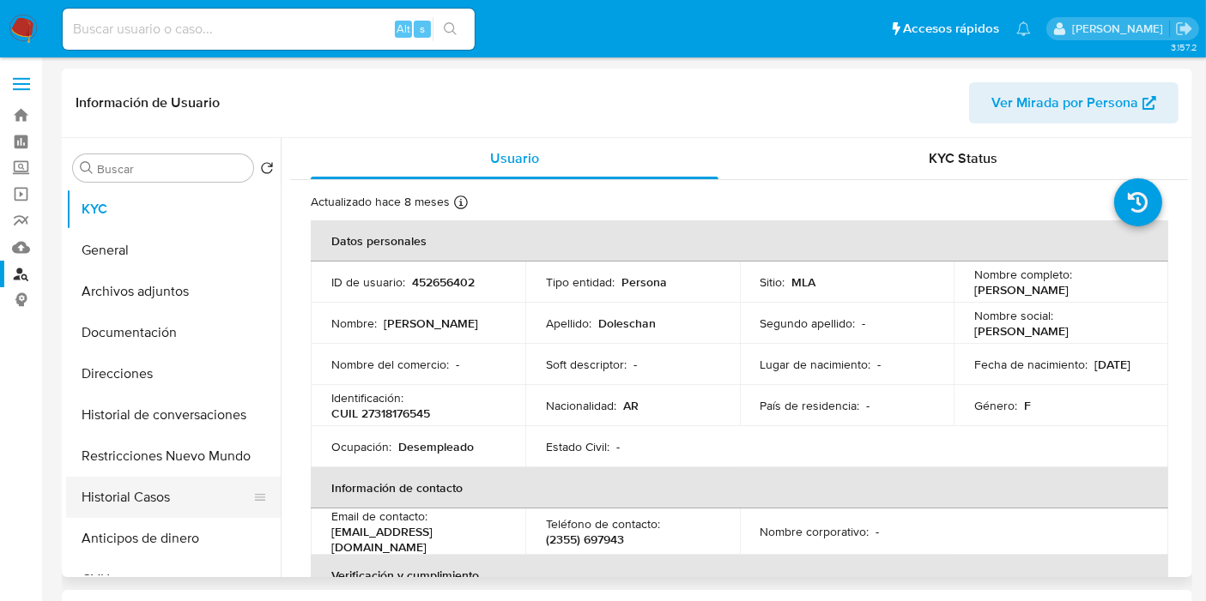
select select "10"
click at [160, 495] on button "Historial Casos" at bounding box center [166, 497] width 201 height 41
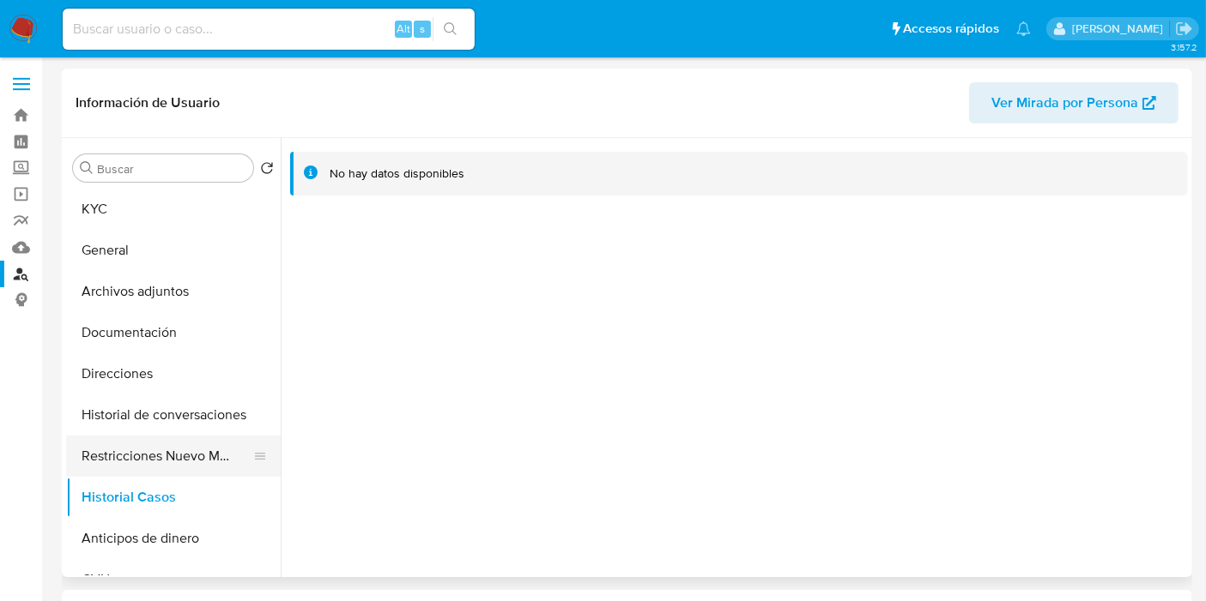
click at [166, 472] on button "Restricciones Nuevo Mundo" at bounding box center [166, 456] width 201 height 41
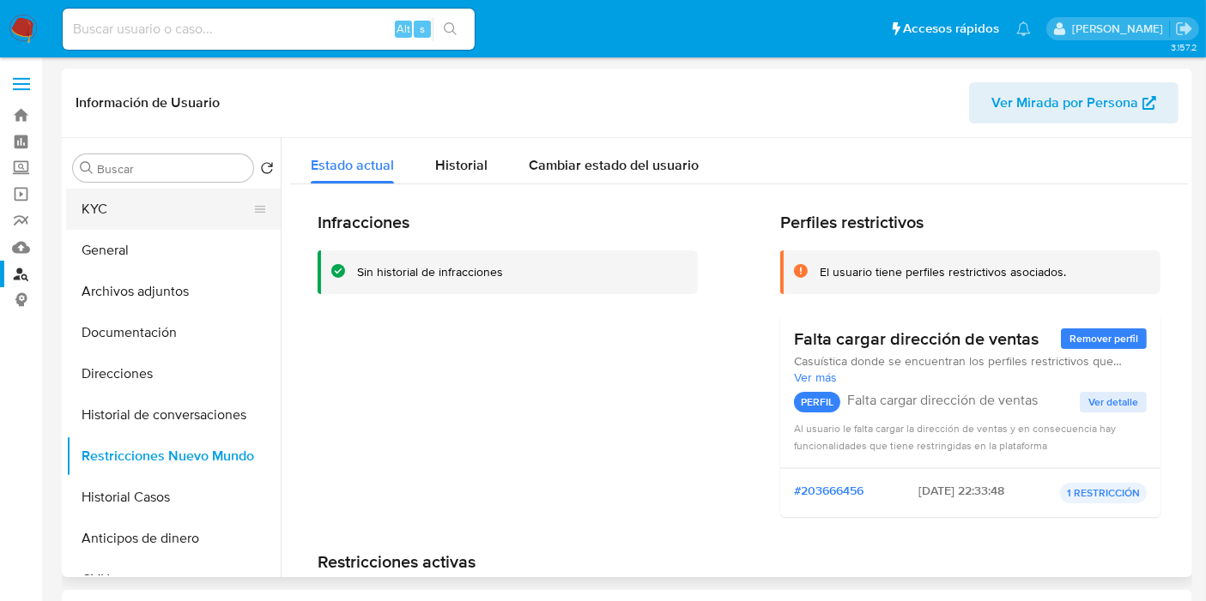
click at [154, 212] on button "KYC" at bounding box center [166, 209] width 201 height 41
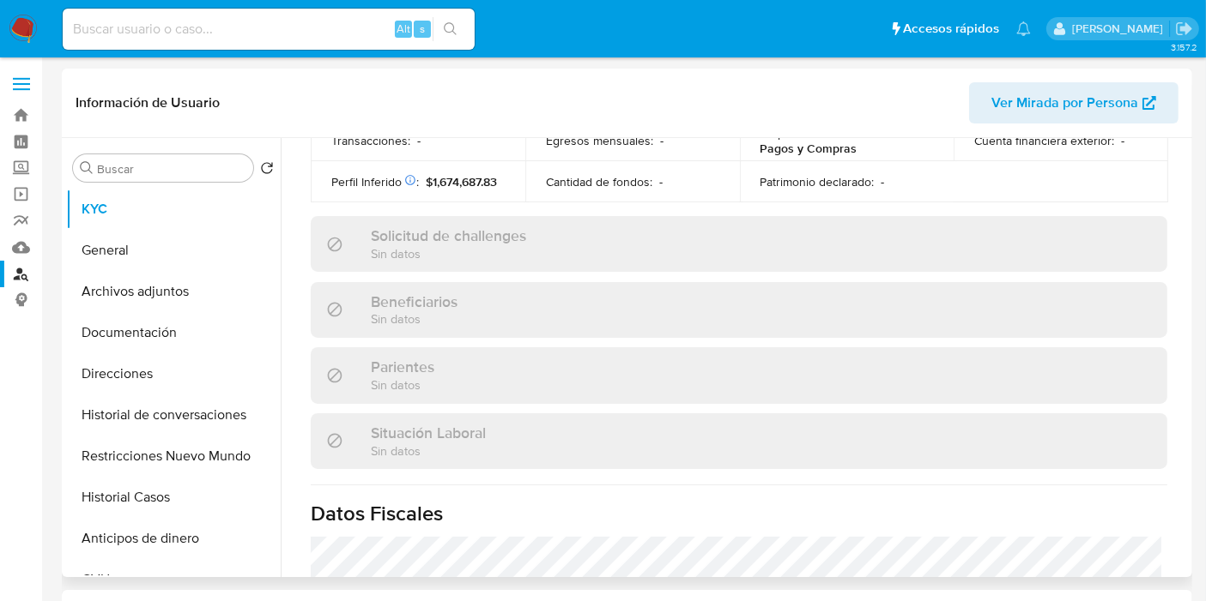
scroll to position [762, 0]
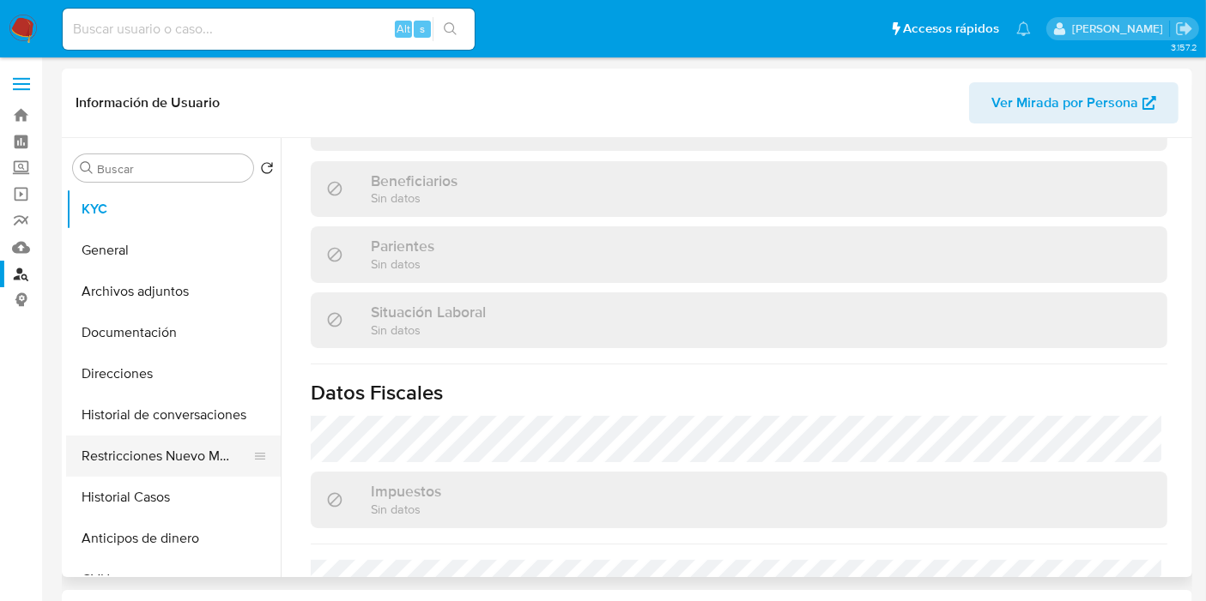
click at [168, 449] on button "Restricciones Nuevo Mundo" at bounding box center [166, 456] width 201 height 41
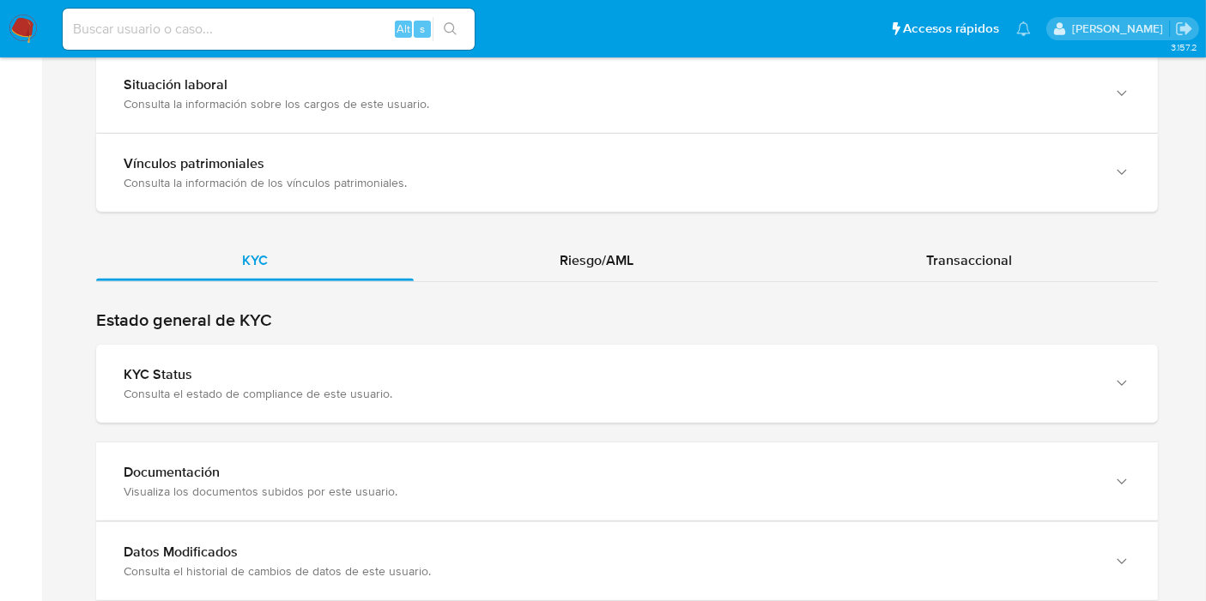
scroll to position [1618, 0]
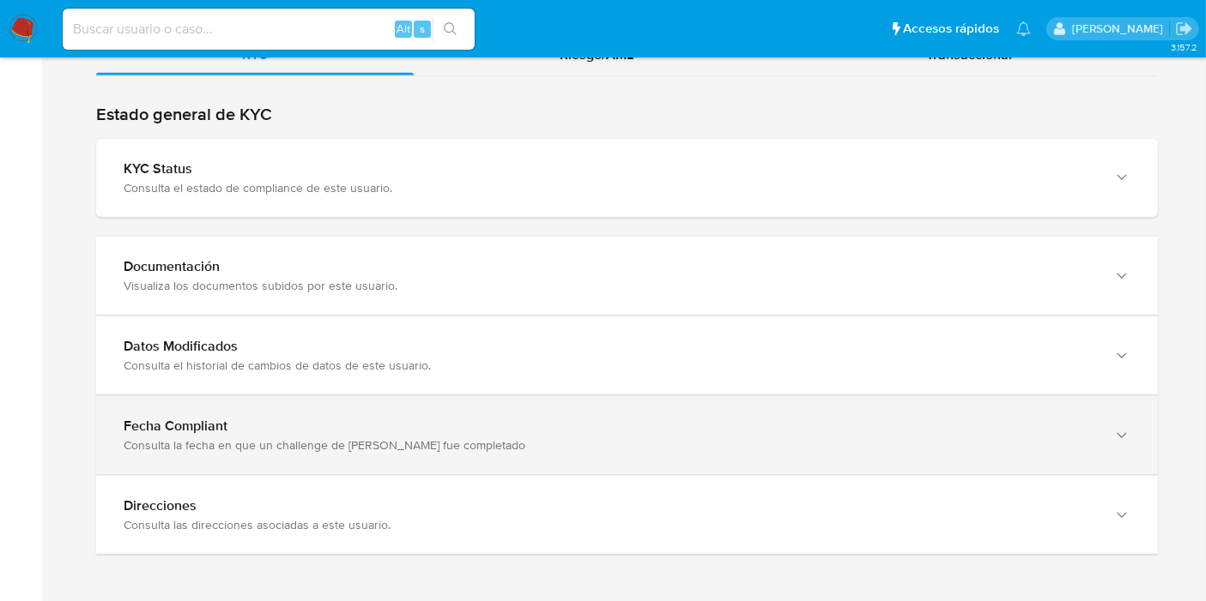
click at [415, 395] on div "Fecha Compliant Consulta la fecha en que un challenge de kyc fue completado" at bounding box center [626, 356] width 1061 height 78
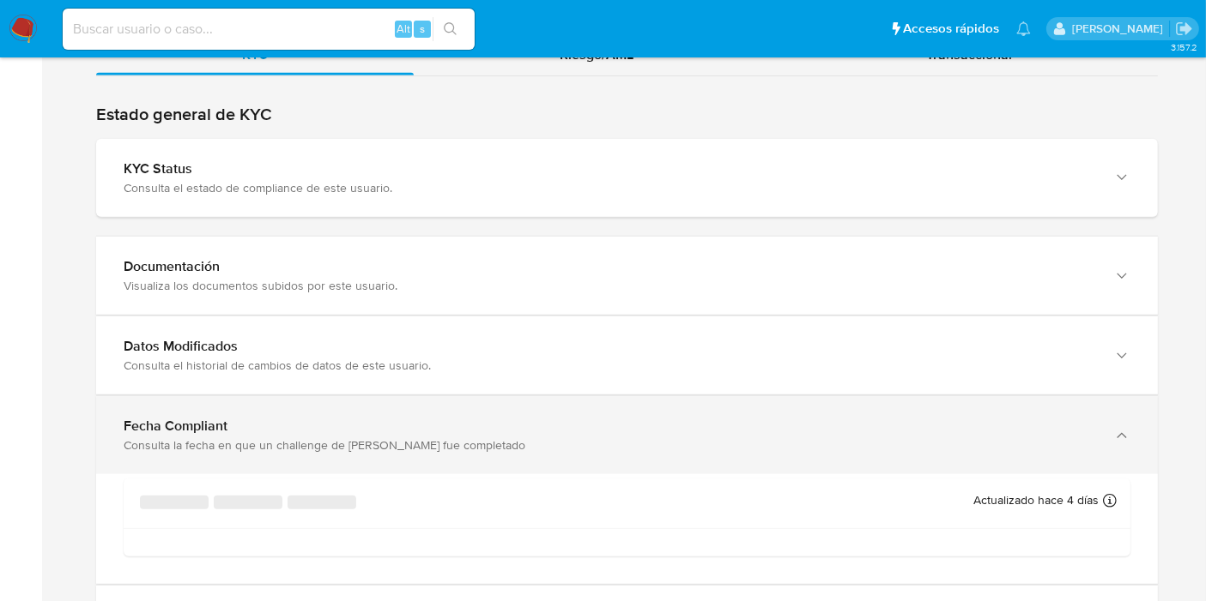
click at [415, 395] on div "Fecha Compliant Consulta la fecha en que un challenge de kyc fue completado" at bounding box center [626, 356] width 1061 height 78
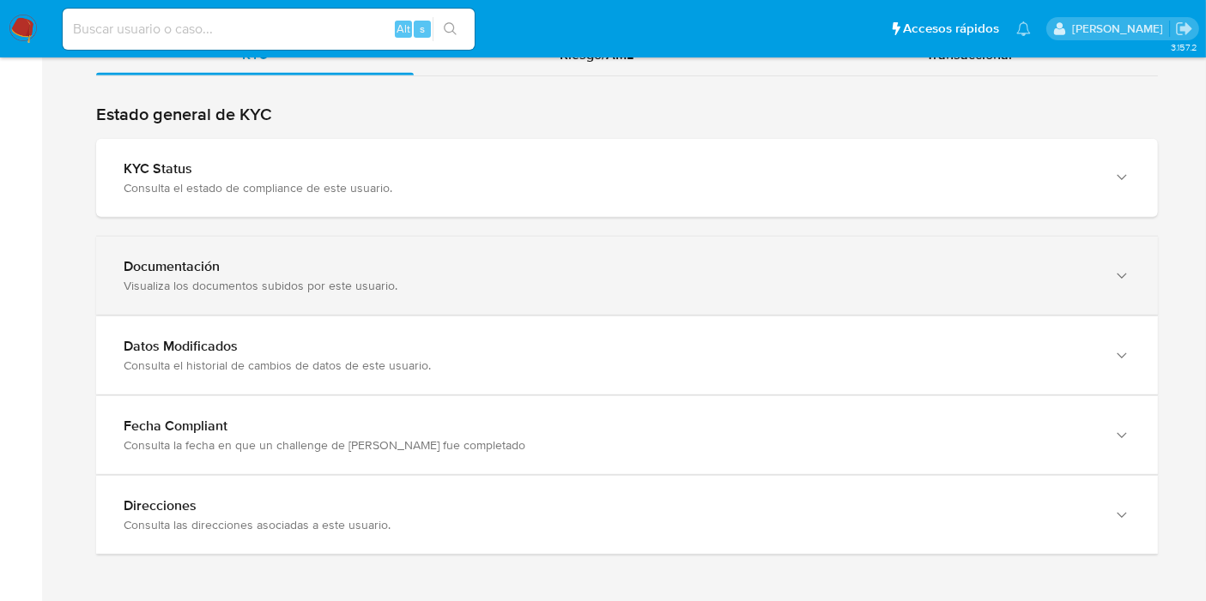
click at [448, 258] on div "Documentación" at bounding box center [610, 266] width 972 height 17
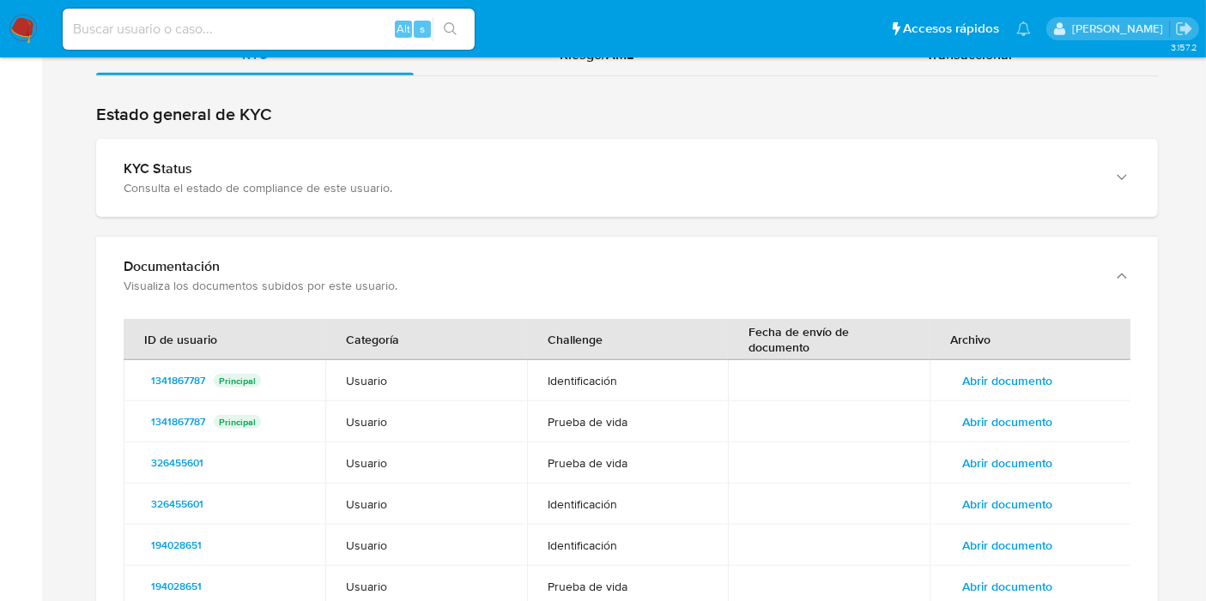
scroll to position [1428, 0]
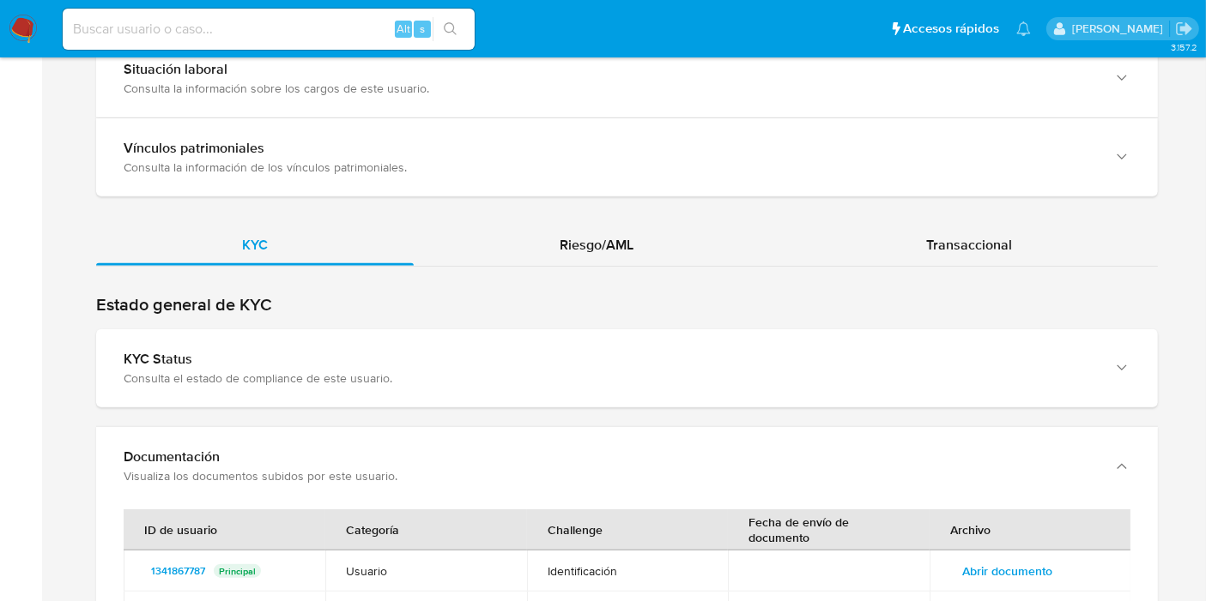
click at [566, 250] on span "Riesgo/AML" at bounding box center [596, 245] width 74 height 20
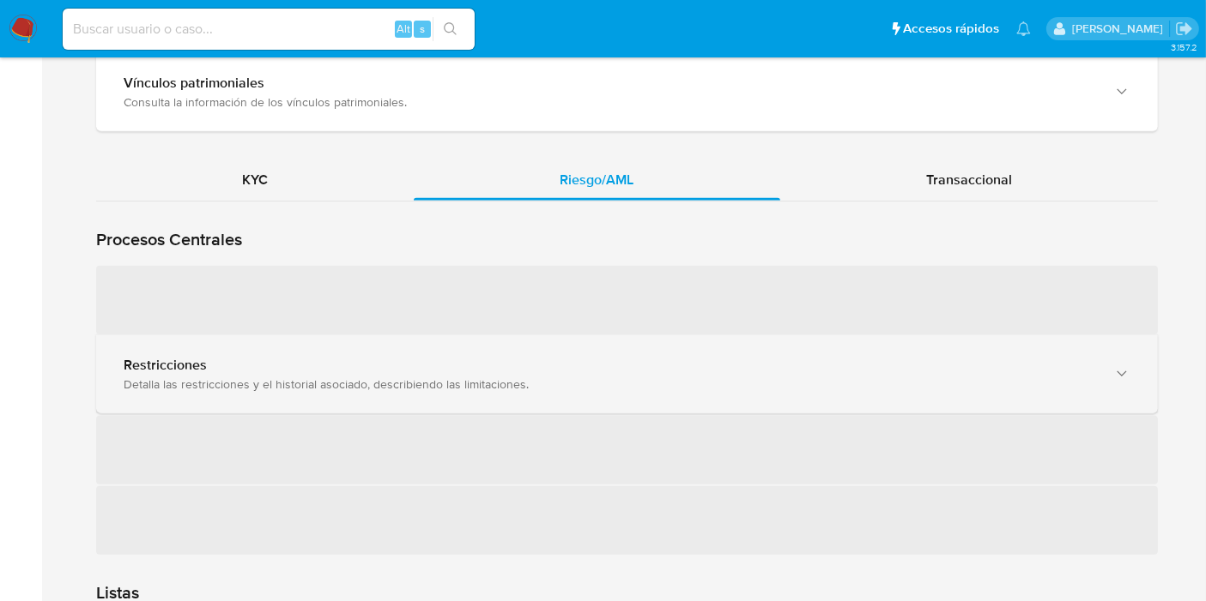
scroll to position [1523, 0]
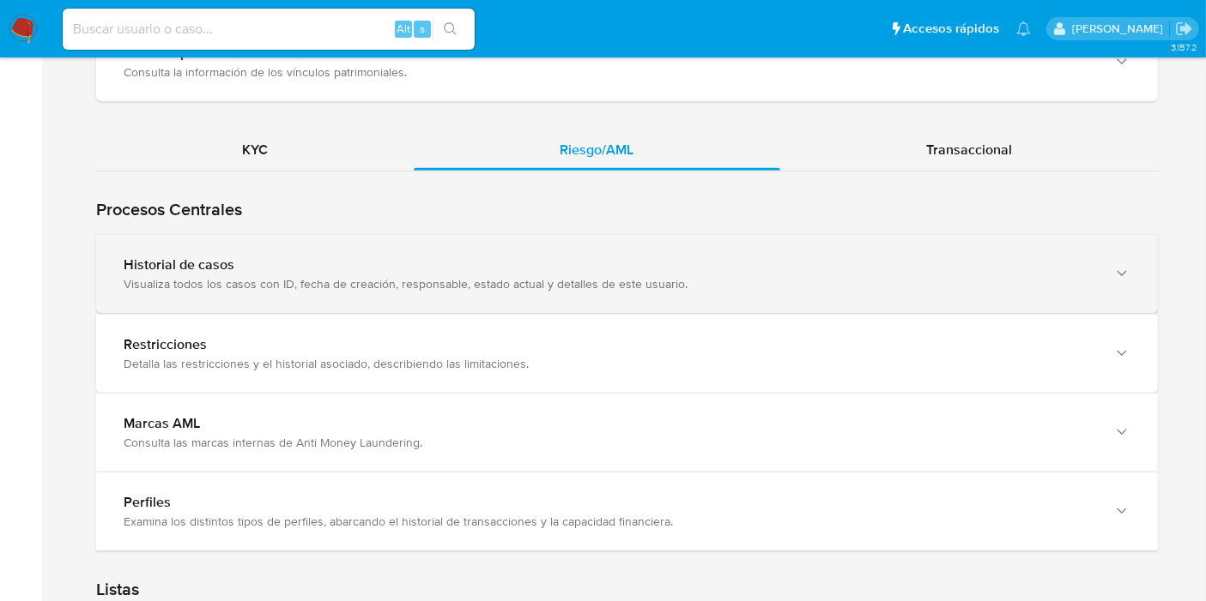
click at [513, 276] on div "Visualiza todos los casos con ID, fecha de creación, responsable, estado actual…" at bounding box center [610, 283] width 972 height 15
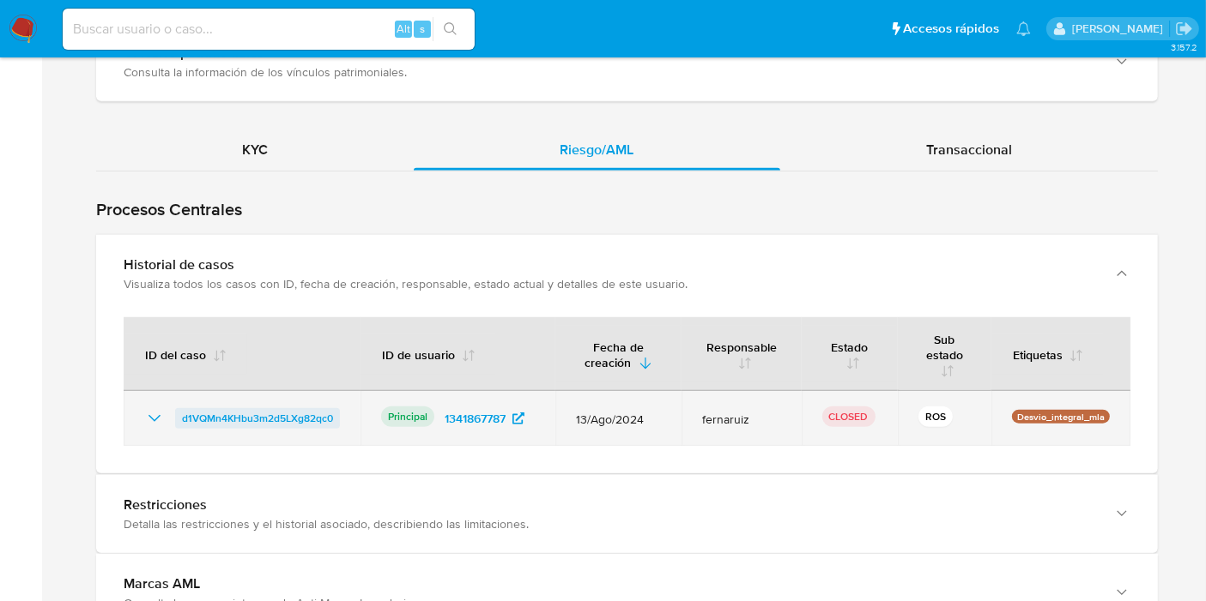
click at [248, 408] on span "d1VQMn4KHbu3m2d5LXg82qc0" at bounding box center [257, 418] width 151 height 21
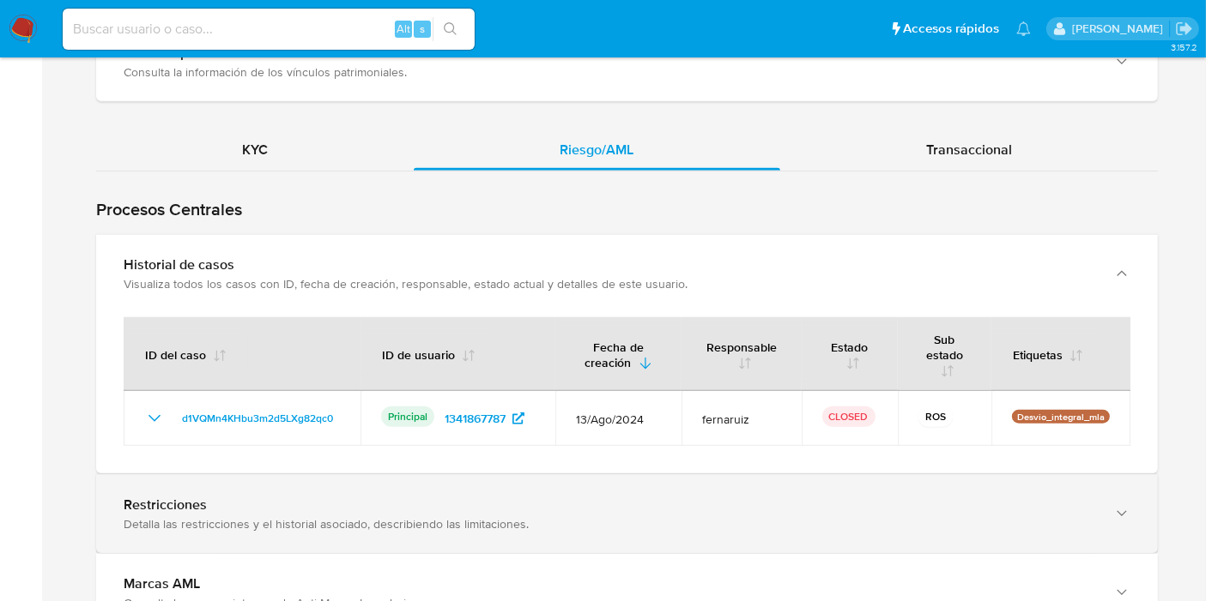
click at [287, 517] on div "Detalla las restricciones y el historial asociado, describiendo las limitacione…" at bounding box center [610, 524] width 972 height 15
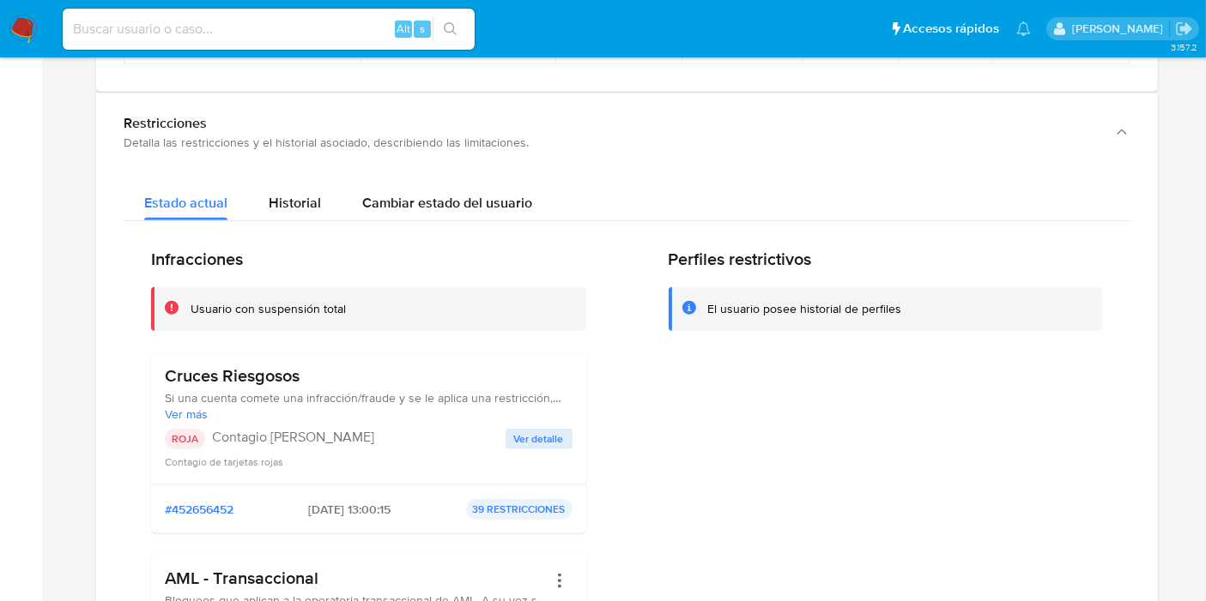
scroll to position [2000, 0]
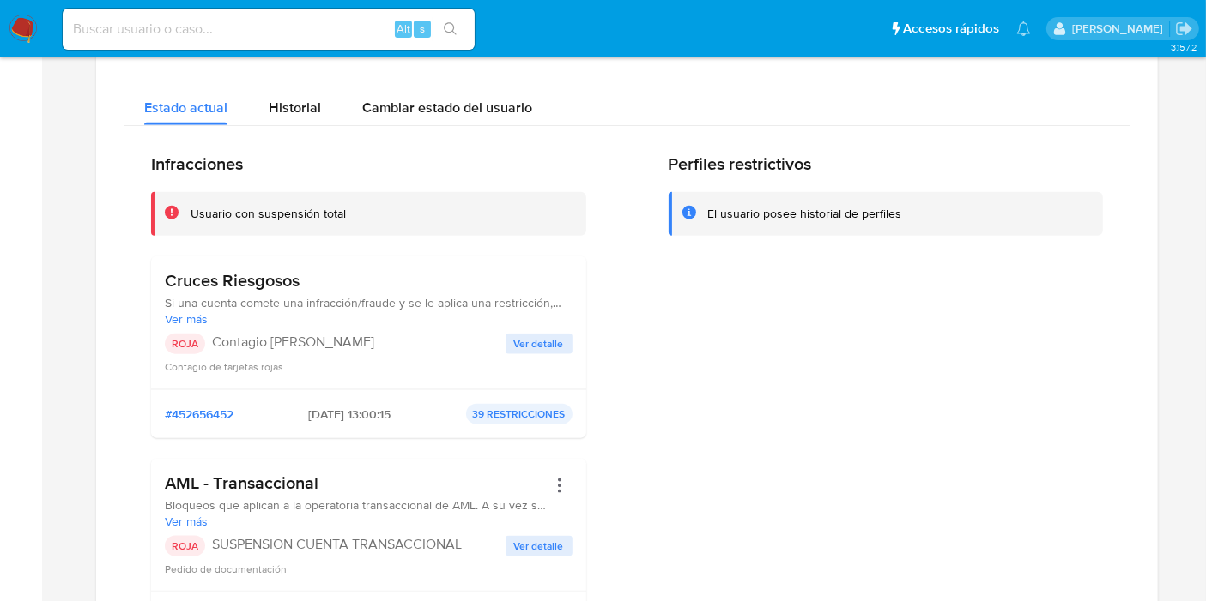
click at [552, 347] on span "Ver detalle" at bounding box center [539, 343] width 50 height 17
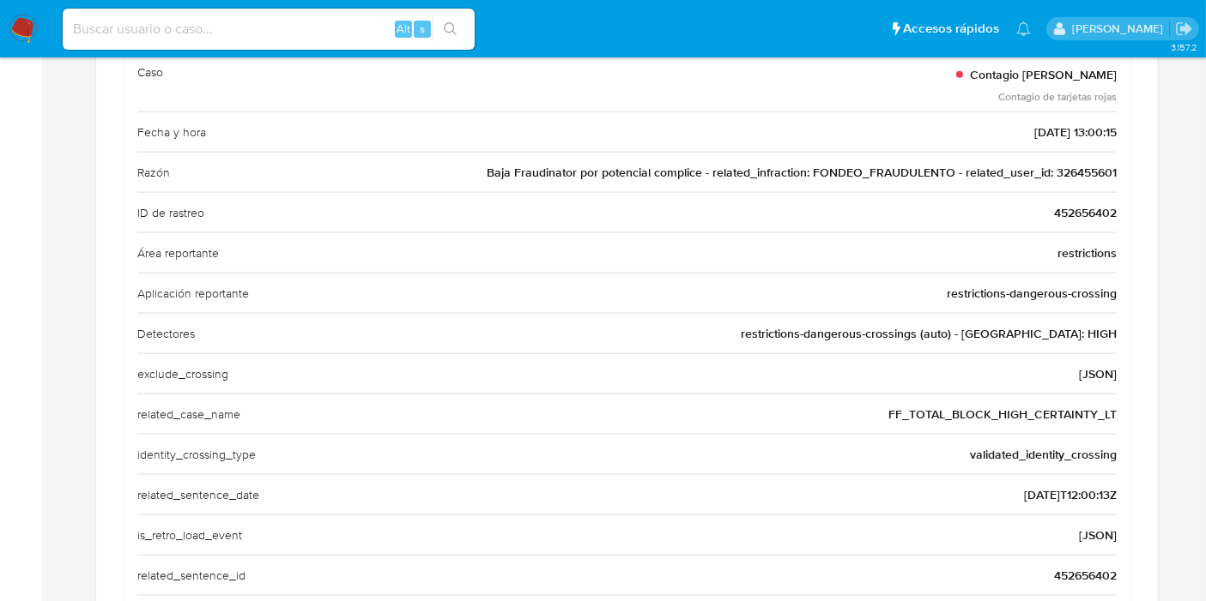
scroll to position [2095, 0]
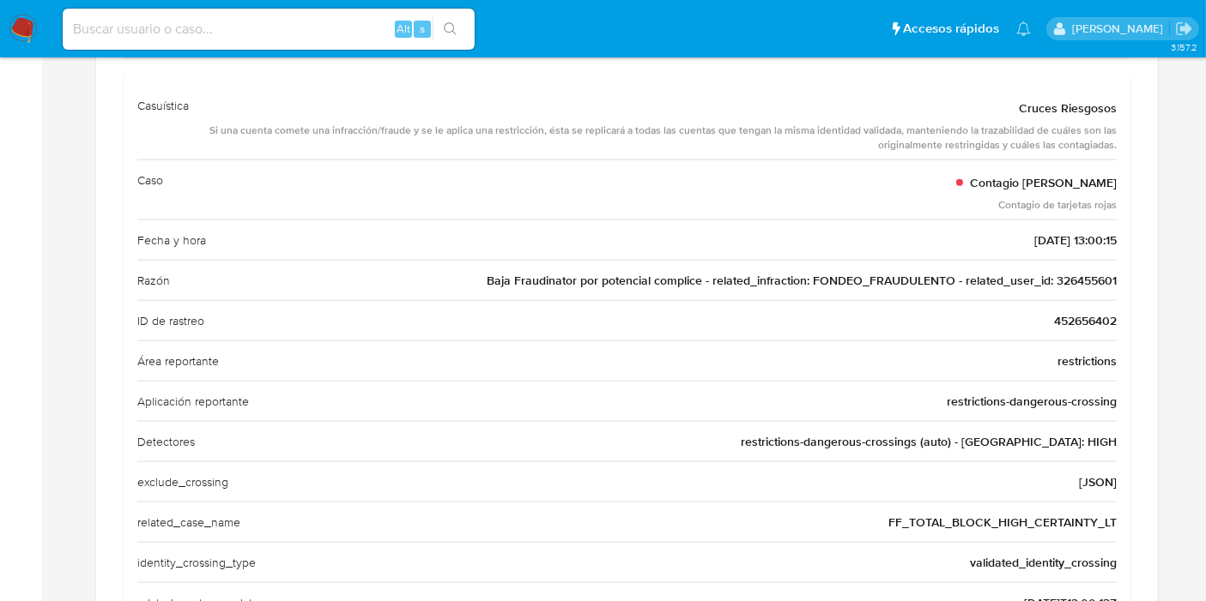
click at [1091, 324] on div "ID de rastreo 452656402" at bounding box center [626, 320] width 979 height 40
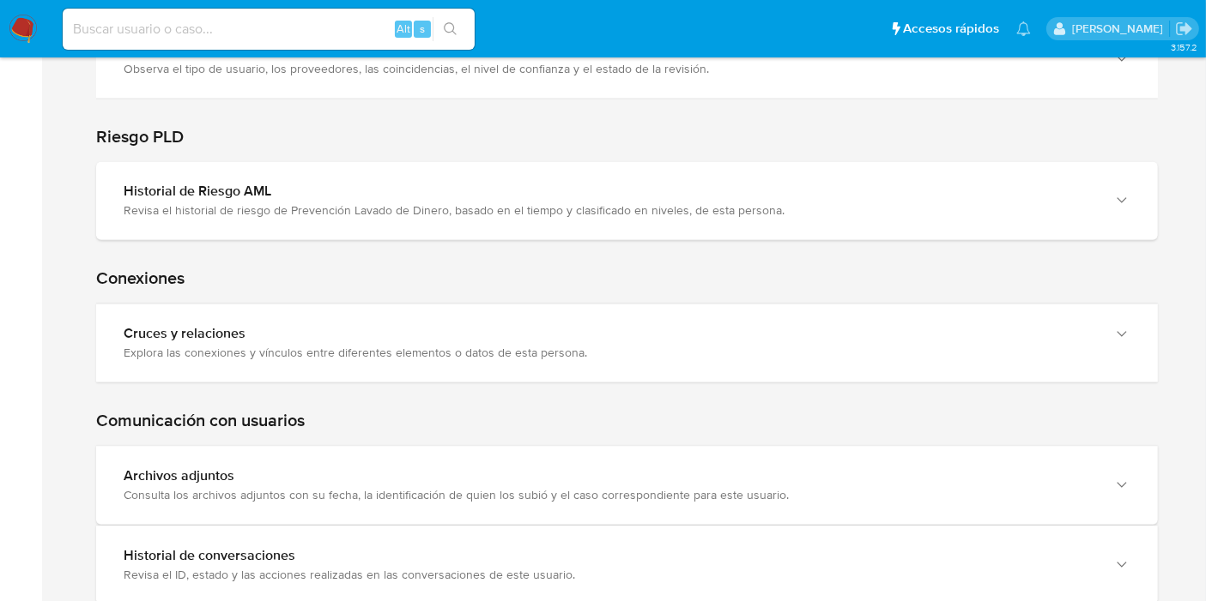
scroll to position [3499, 0]
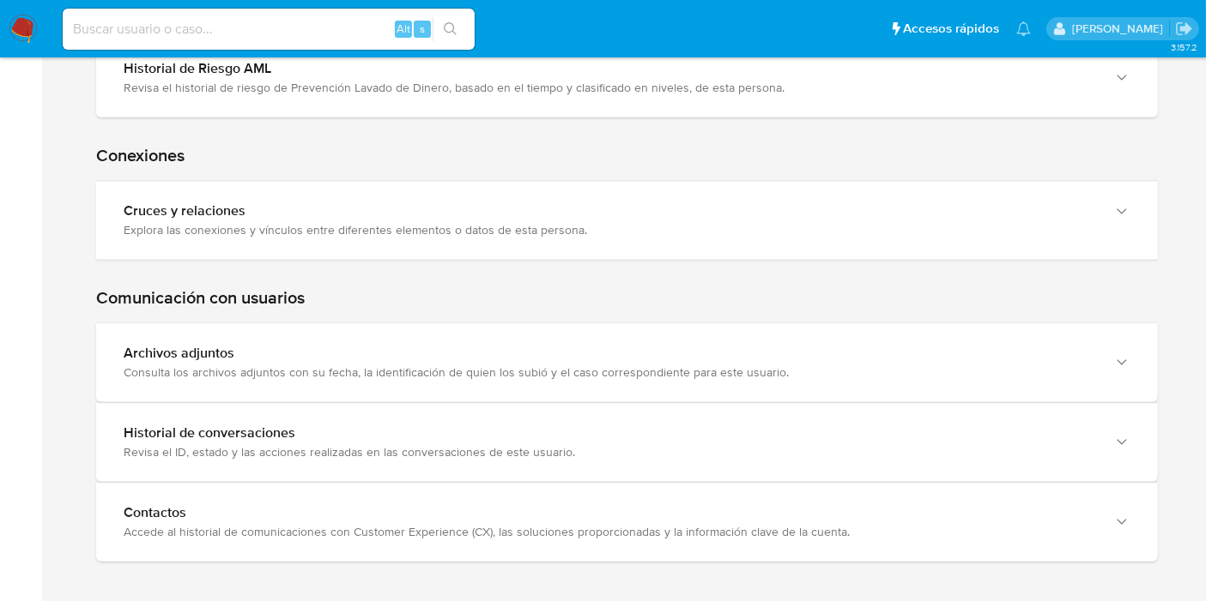
click at [7, 15] on nav "Pausado Ver notificaciones Alt s Accesos rápidos Presiona las siguientes teclas…" at bounding box center [603, 28] width 1206 height 57
drag, startPoint x: 13, startPoint y: 20, endPoint x: 19, endPoint y: 0, distance: 20.6
click at [13, 20] on img at bounding box center [23, 29] width 29 height 29
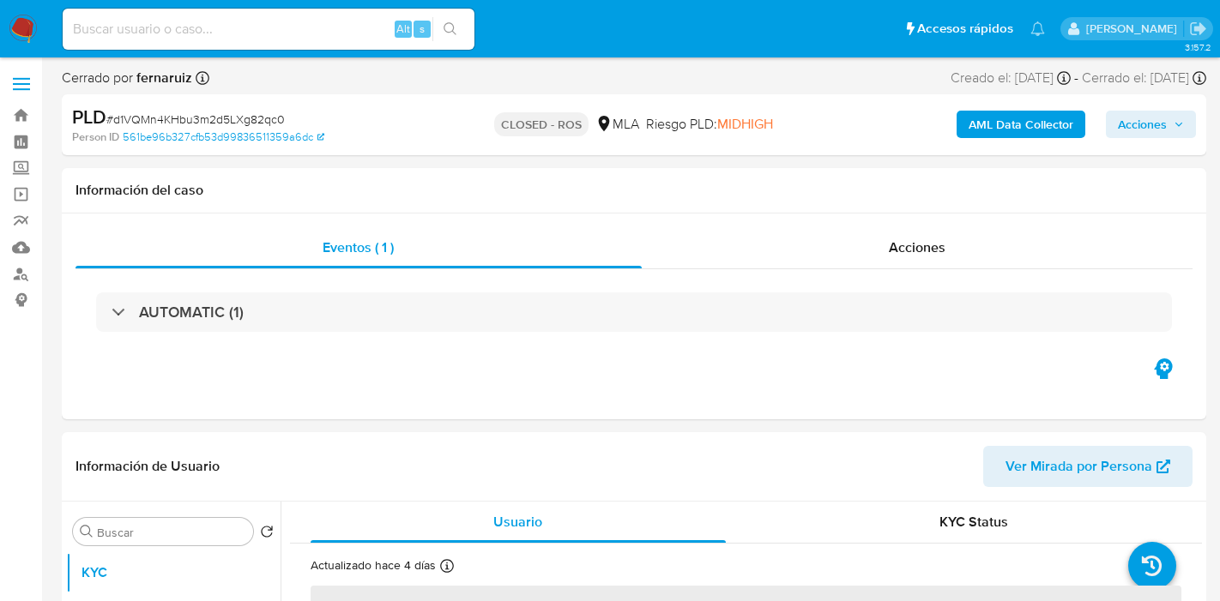
select select "10"
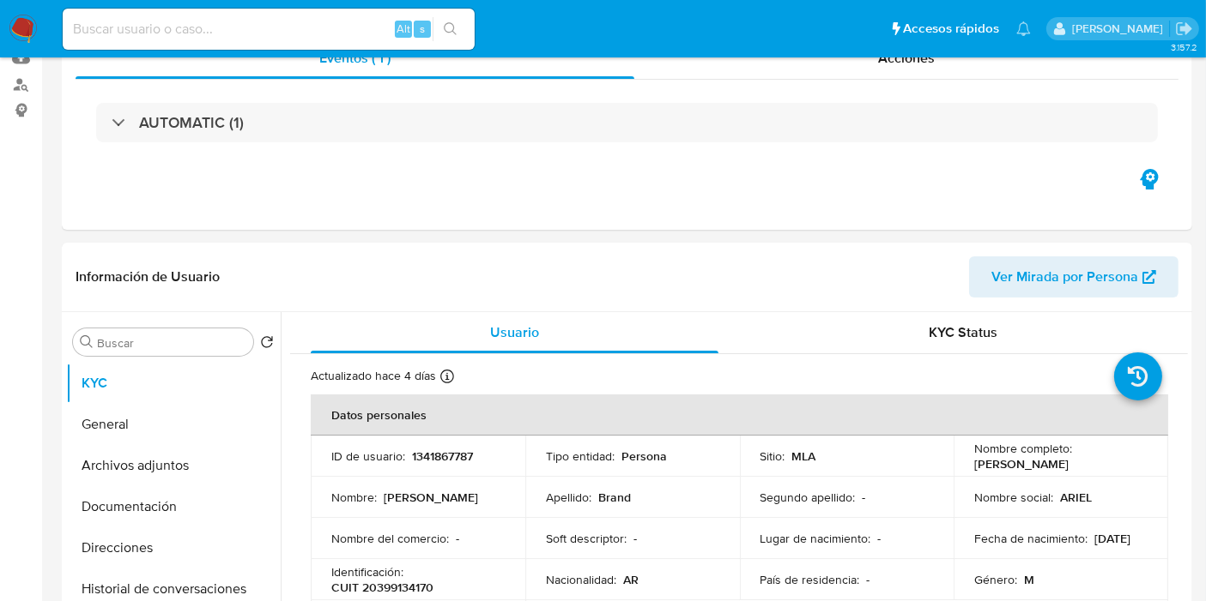
scroll to position [190, 0]
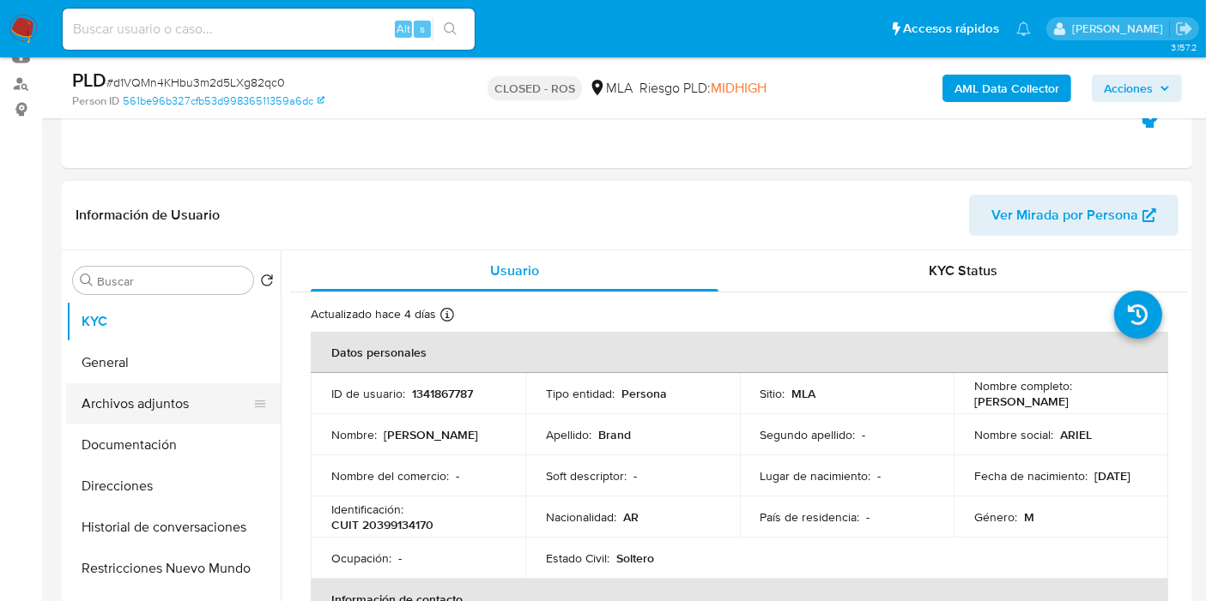
click at [180, 407] on button "Archivos adjuntos" at bounding box center [166, 404] width 201 height 41
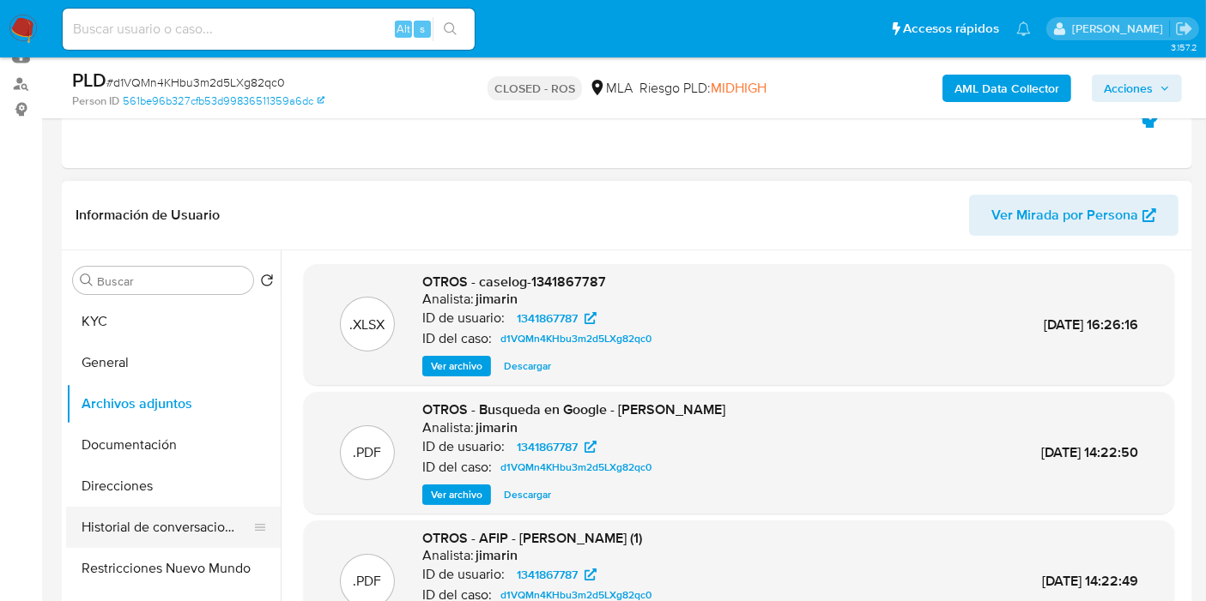
click at [181, 523] on button "Historial de conversaciones" at bounding box center [166, 527] width 201 height 41
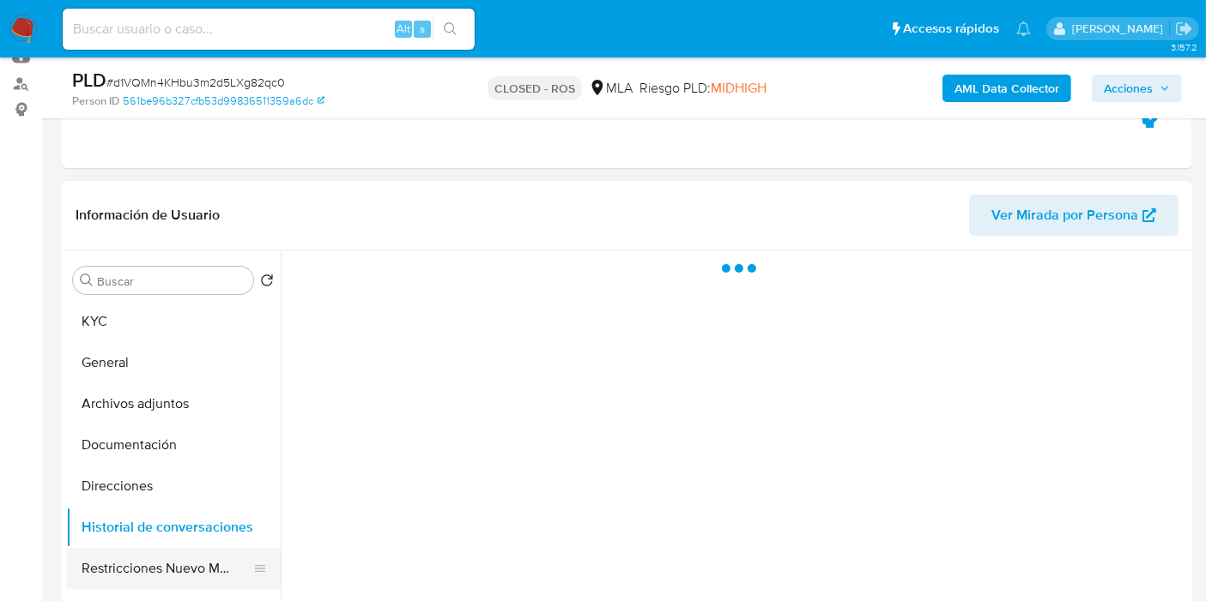
click at [181, 548] on button "Restricciones Nuevo Mundo" at bounding box center [166, 568] width 201 height 41
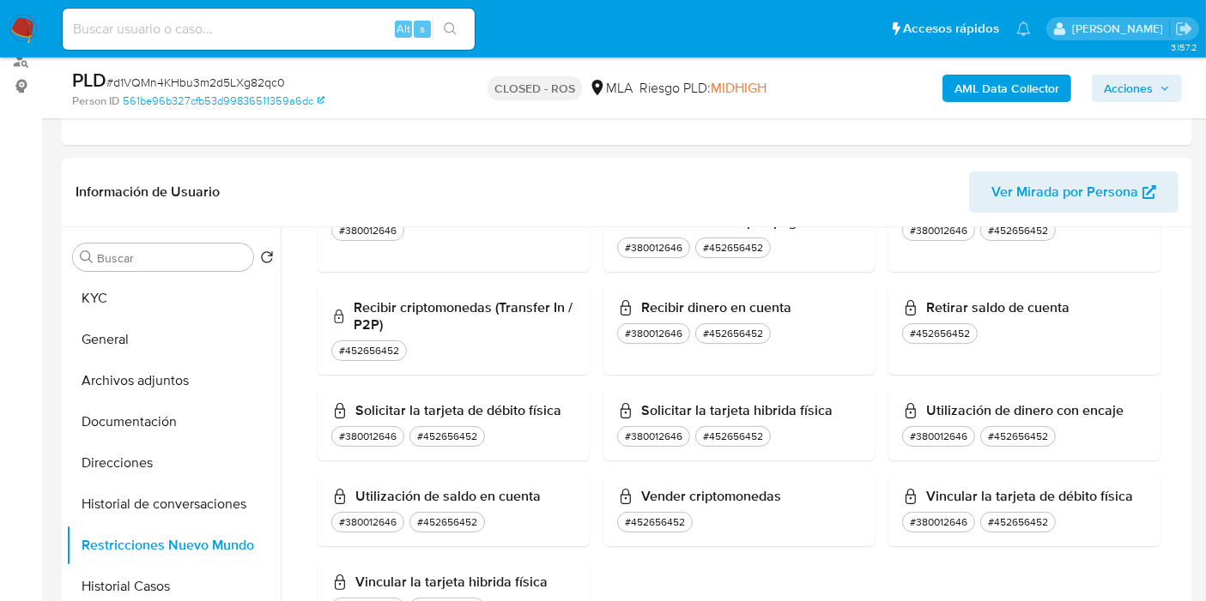
scroll to position [12, 0]
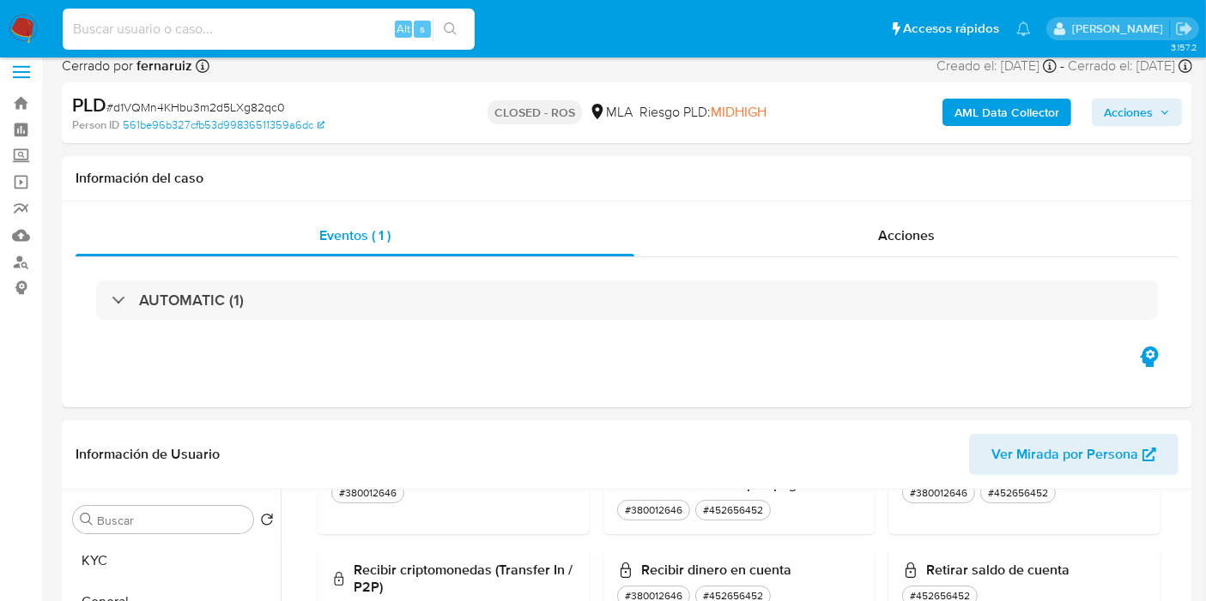
click at [318, 26] on input at bounding box center [269, 29] width 412 height 22
paste input "452656402"
type input "452656402"
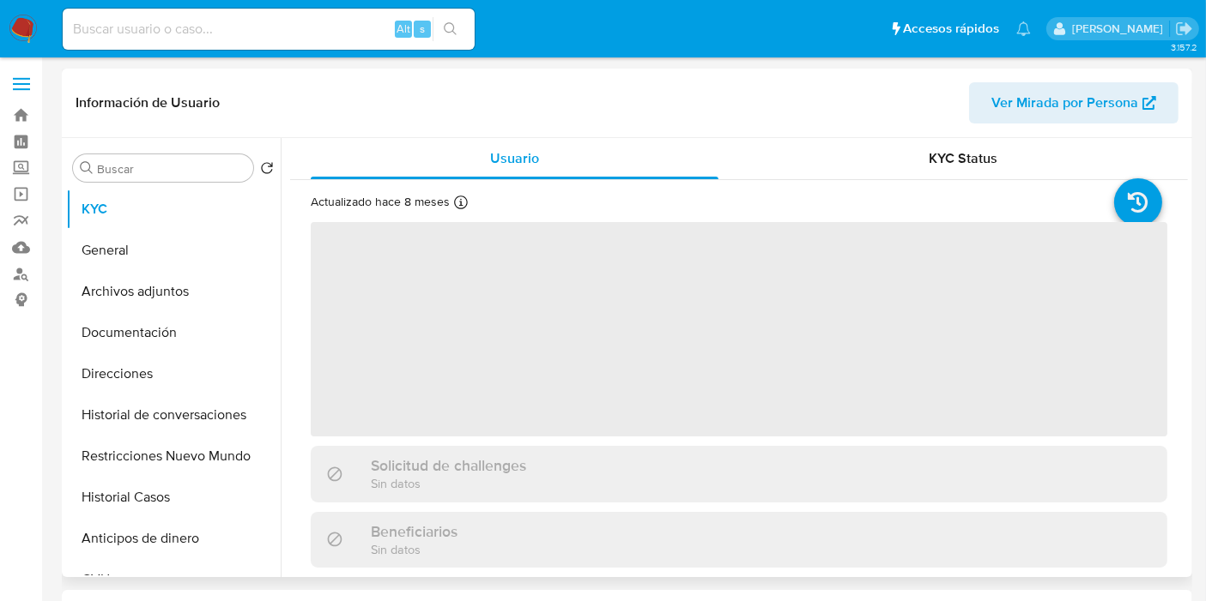
select select "10"
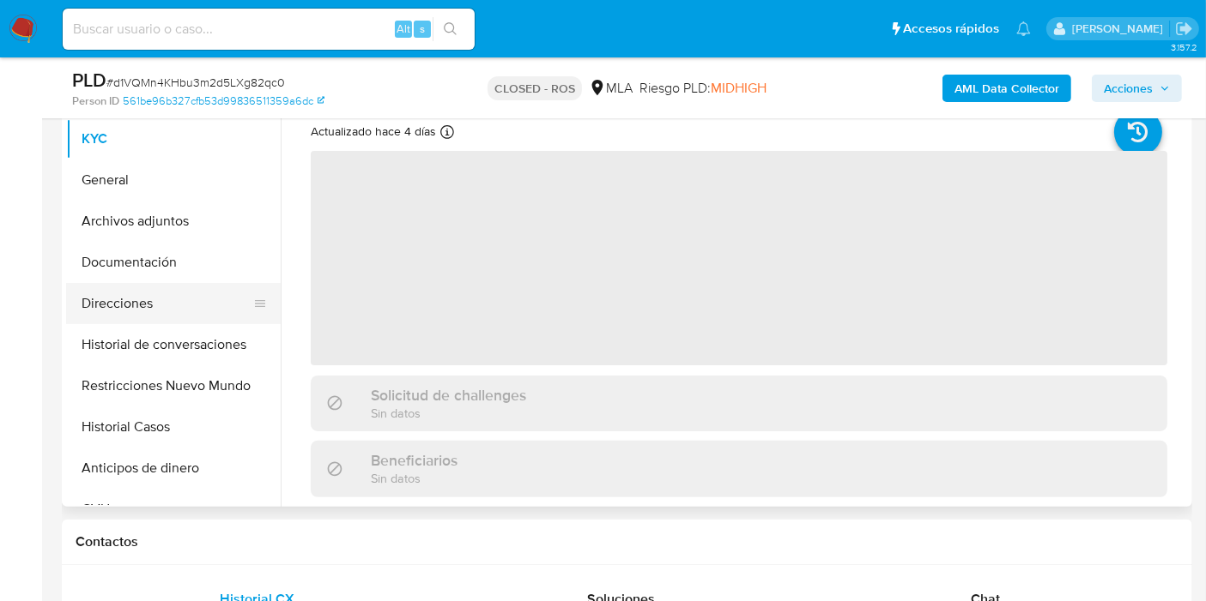
scroll to position [286, 0]
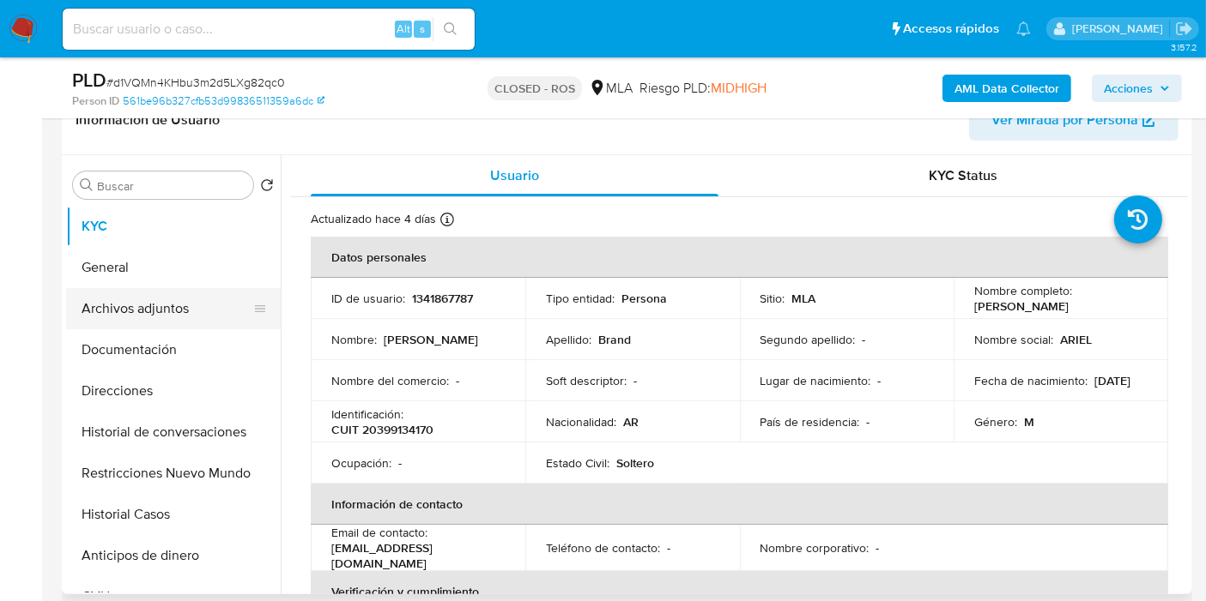
select select "10"
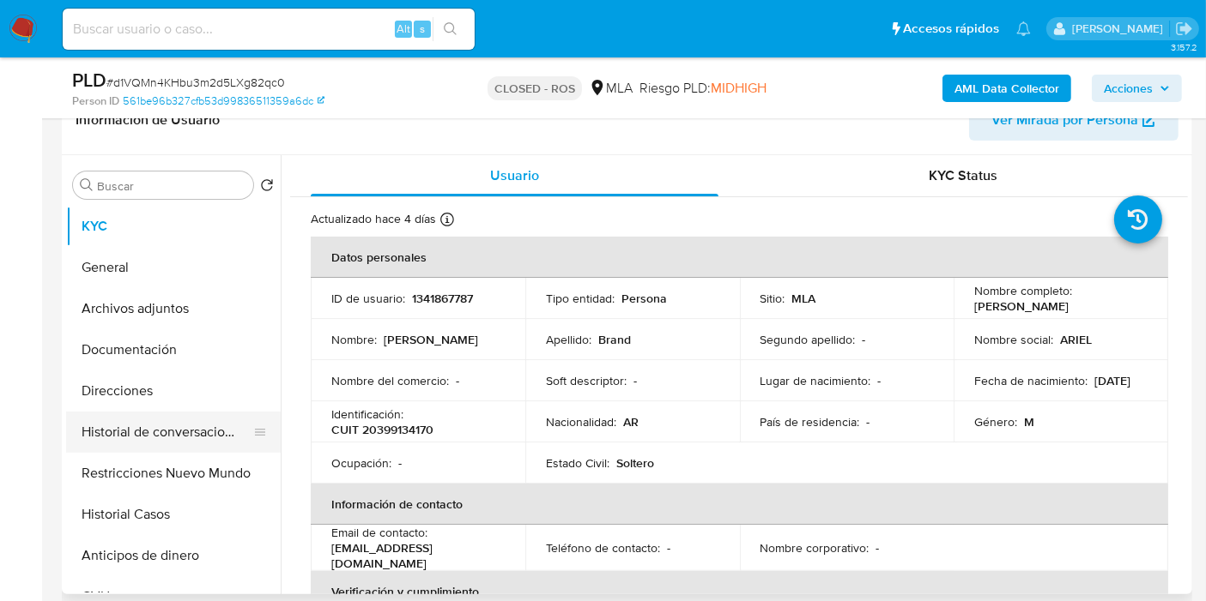
click at [203, 444] on button "Historial de conversaciones" at bounding box center [166, 432] width 201 height 41
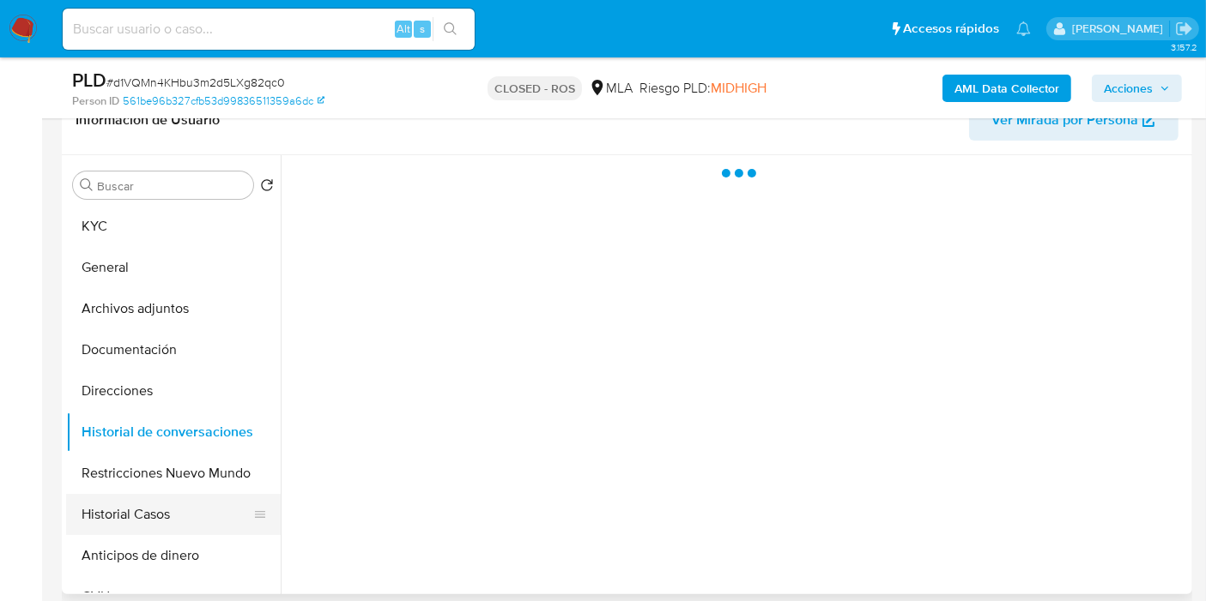
click at [173, 518] on button "Historial Casos" at bounding box center [166, 514] width 201 height 41
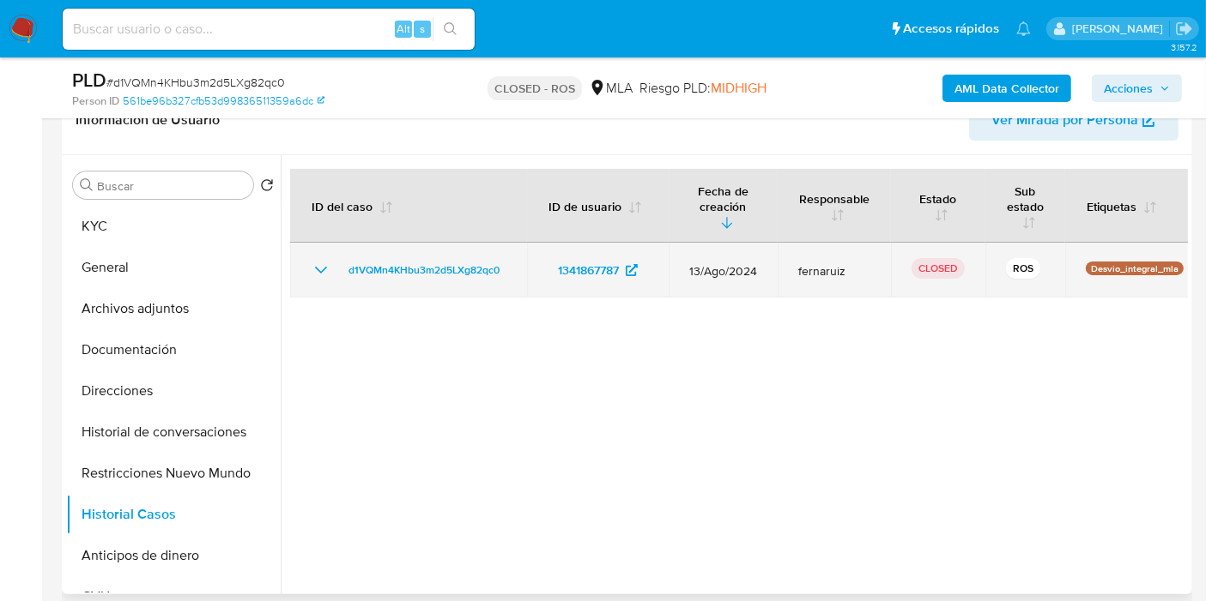
click at [299, 283] on td "d1VQMn4KHbu3m2d5LXg82qc0" at bounding box center [408, 270] width 237 height 55
click at [305, 279] on td "d1VQMn4KHbu3m2d5LXg82qc0" at bounding box center [408, 270] width 237 height 55
click at [312, 273] on icon "Mostrar/Ocultar" at bounding box center [321, 270] width 21 height 21
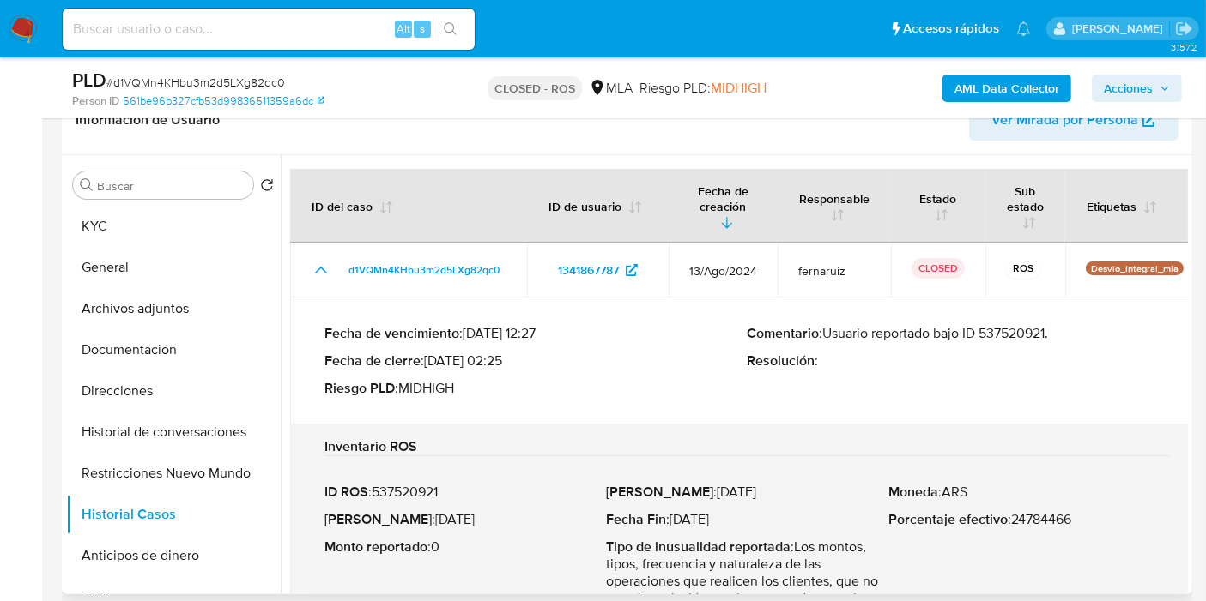
drag, startPoint x: 990, startPoint y: 312, endPoint x: 995, endPoint y: 321, distance: 10.0
click at [993, 317] on div "Fecha de vencimiento : [DATE] 12:27 Fecha de cierre : [DATE] 02:25 Riesgo PLD :…" at bounding box center [746, 361] width 845 height 100
click at [996, 321] on div "Fecha de vencimiento : [DATE] 12:27 Fecha de cierre : [DATE] 02:25 Riesgo PLD :…" at bounding box center [746, 361] width 845 height 100
click at [242, 33] on input at bounding box center [269, 29] width 412 height 22
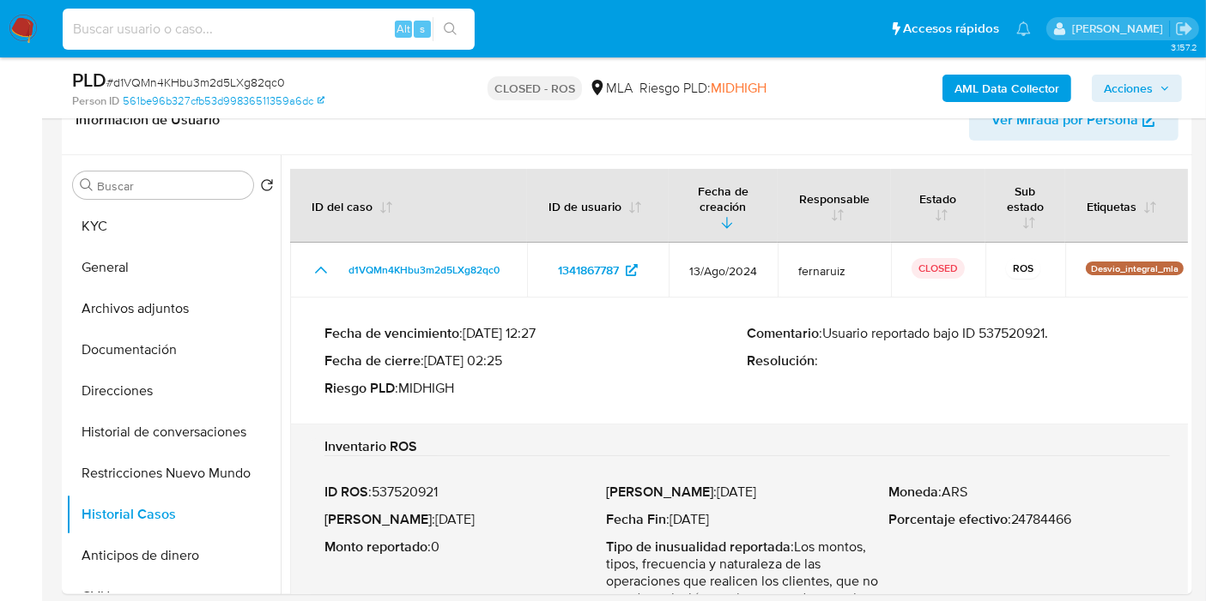
paste input "2Zfa4xa5c1gjePtiGw0YFHyC"
type input "2Zfa4xa5c1gjePtiGw0YFHyC"
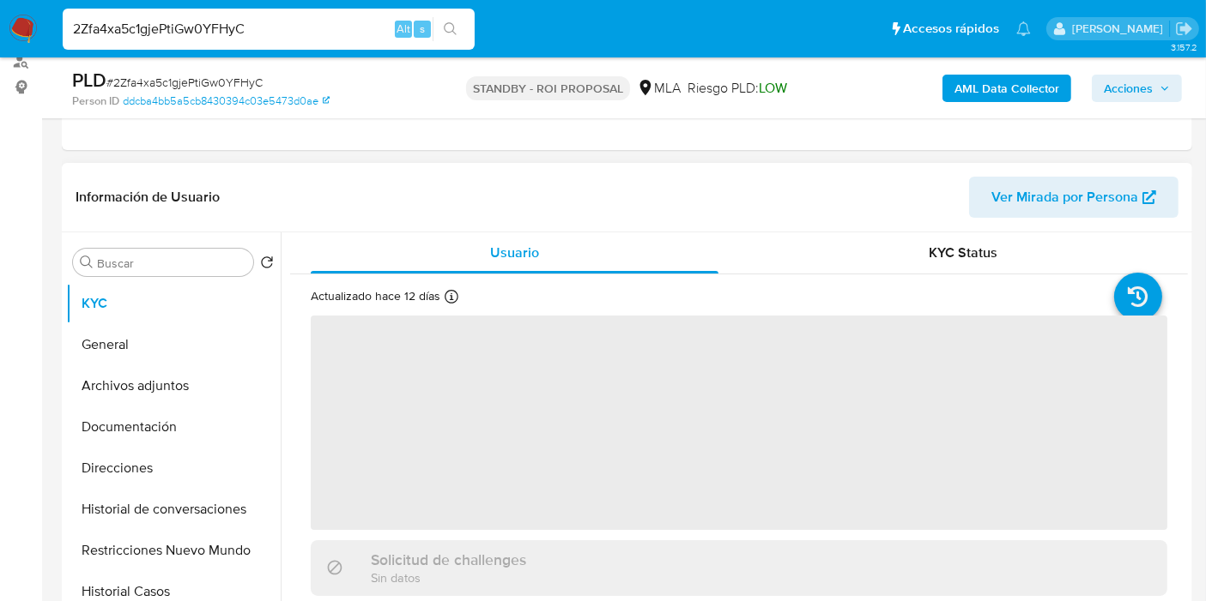
scroll to position [381, 0]
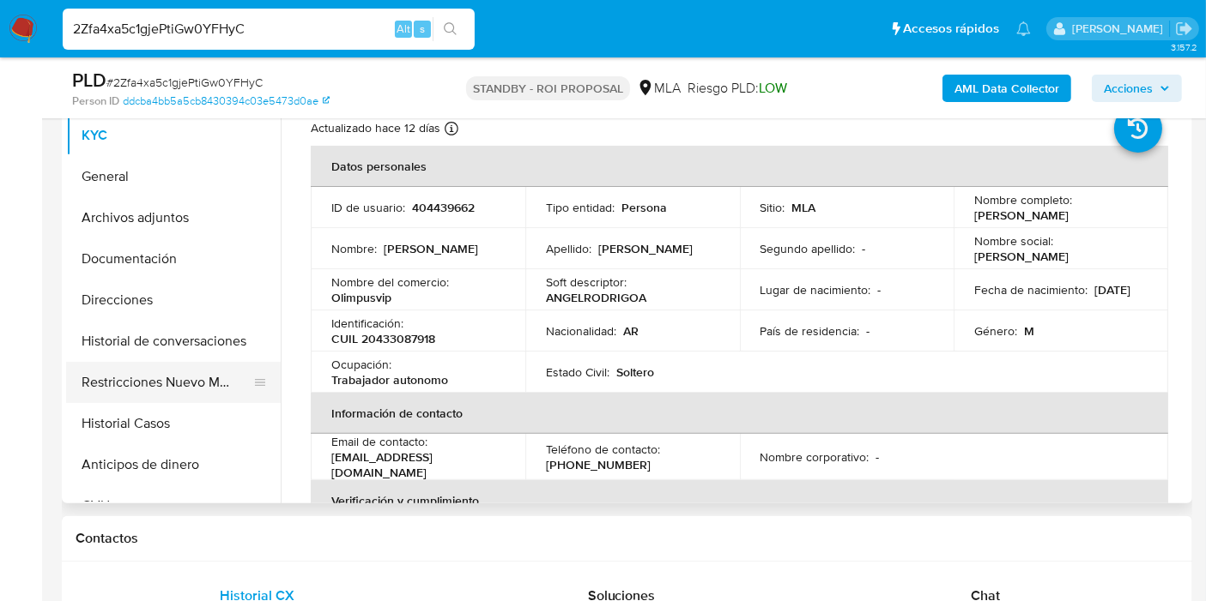
click at [203, 398] on button "Restricciones Nuevo Mundo" at bounding box center [166, 382] width 201 height 41
select select "10"
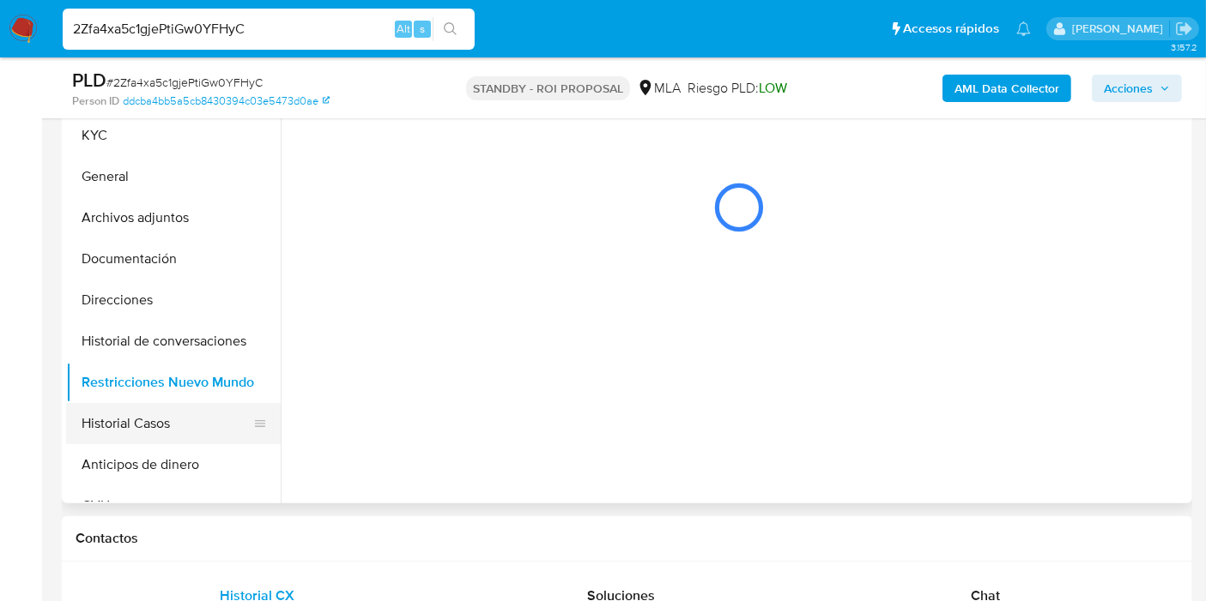
click at [184, 414] on button "Historial Casos" at bounding box center [166, 423] width 201 height 41
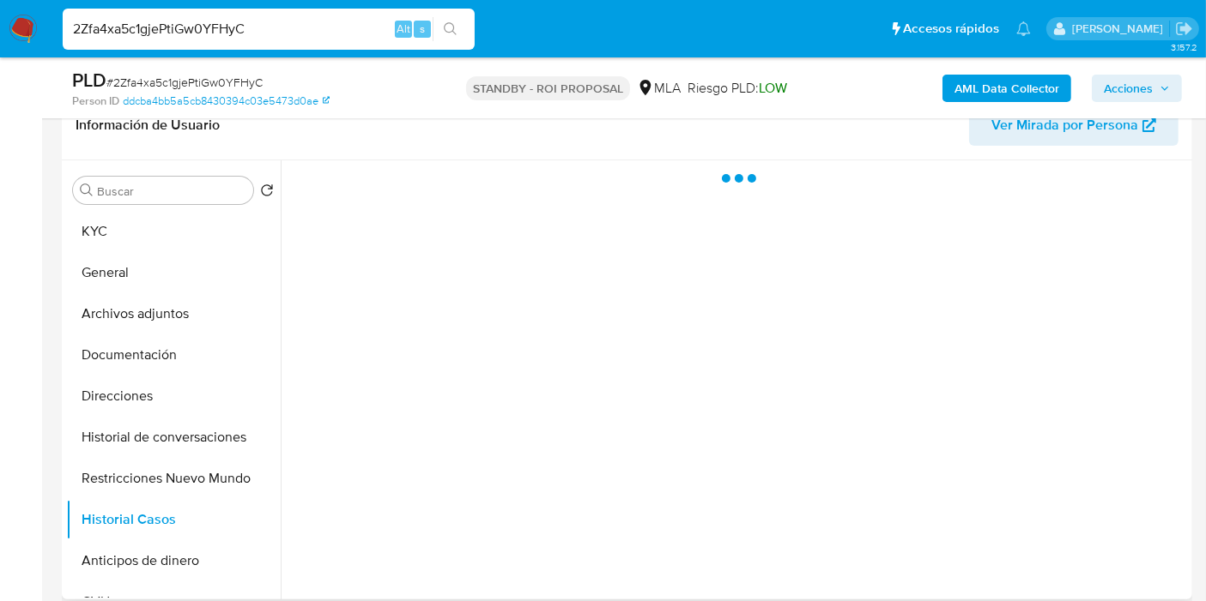
scroll to position [190, 0]
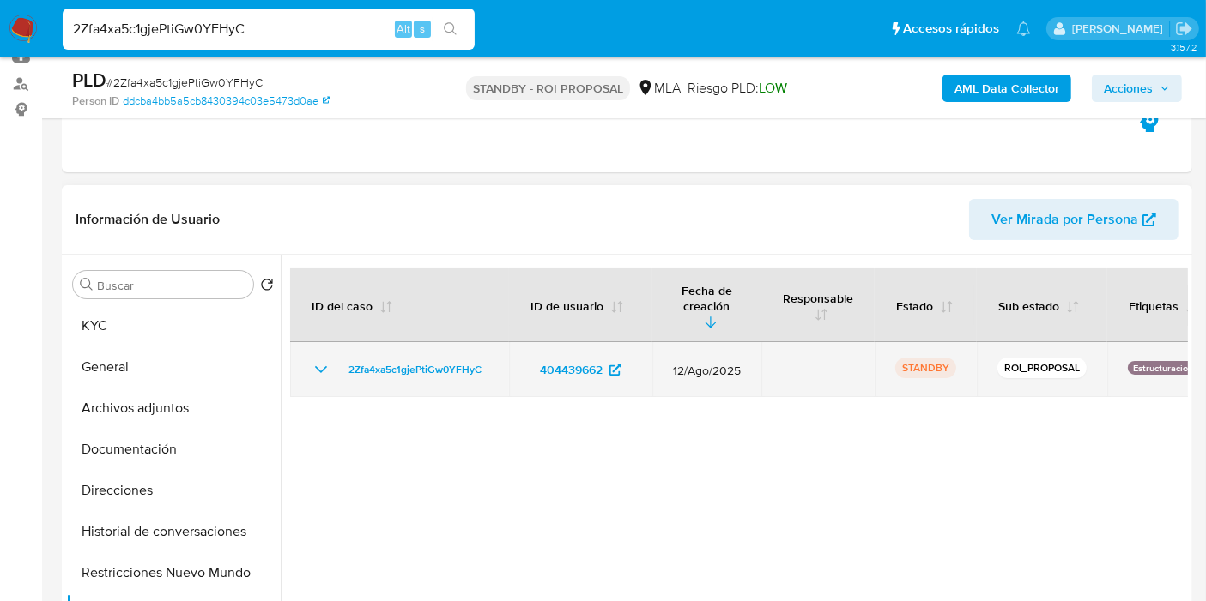
click at [303, 342] on td "2Zfa4xa5c1gjePtiGw0YFHyC" at bounding box center [399, 369] width 219 height 55
click at [311, 342] on td "2Zfa4xa5c1gjePtiGw0YFHyC" at bounding box center [399, 369] width 219 height 55
click at [315, 360] on icon "Mostrar/Ocultar" at bounding box center [321, 370] width 21 height 21
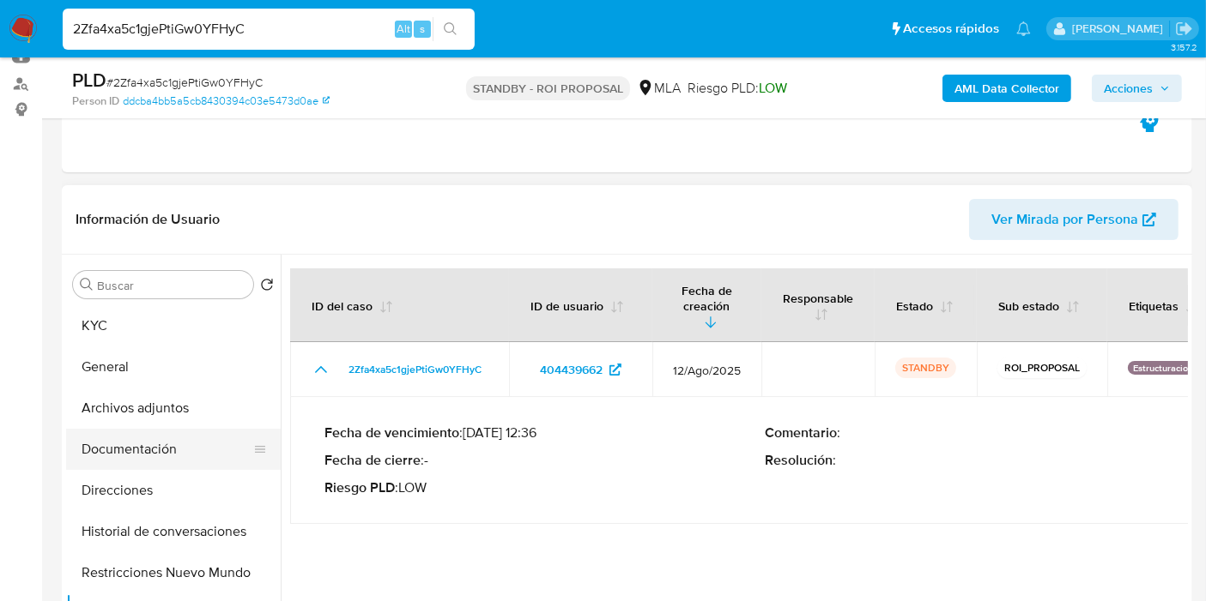
click at [179, 439] on button "Documentación" at bounding box center [166, 449] width 201 height 41
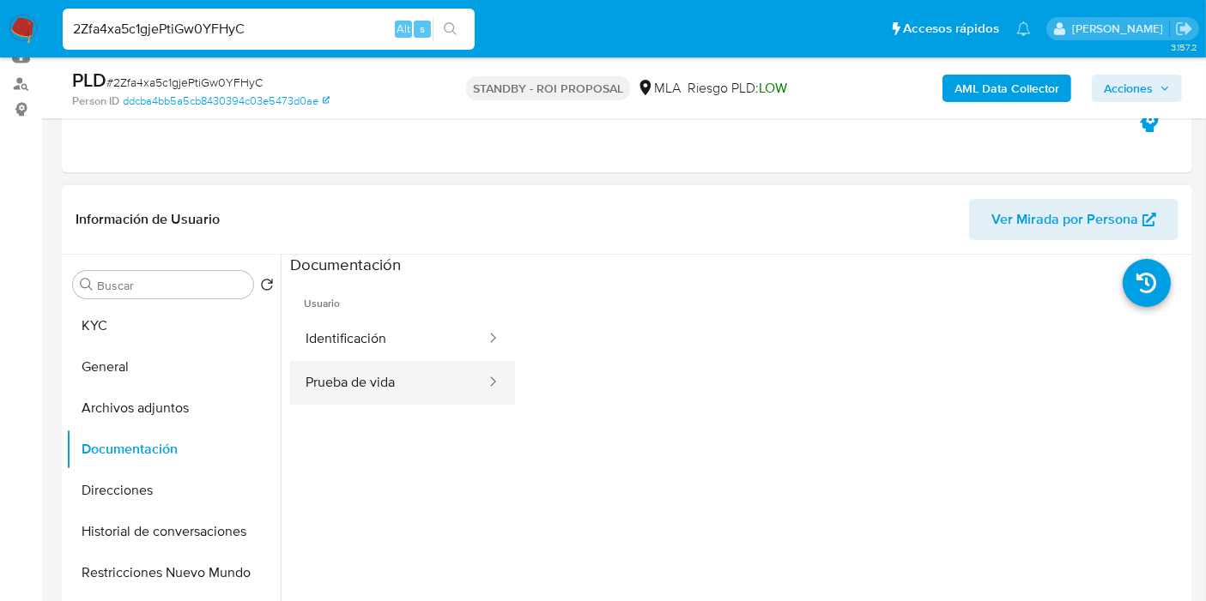
click at [443, 363] on button "Prueba de vida" at bounding box center [388, 383] width 197 height 44
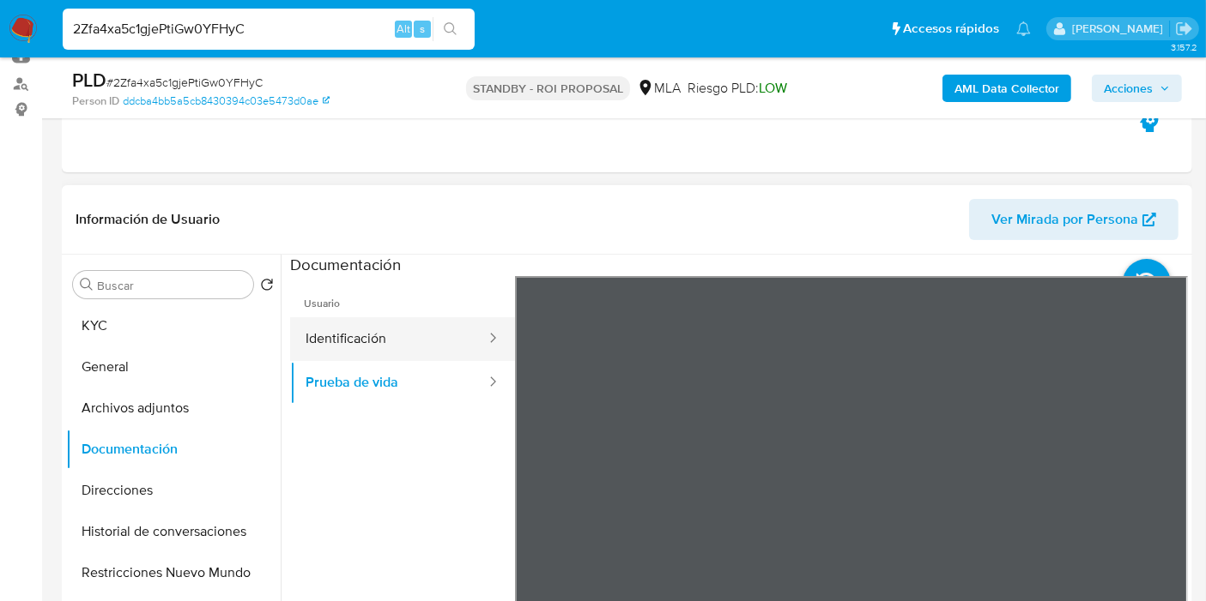
click at [407, 336] on button "Identificación" at bounding box center [388, 339] width 197 height 44
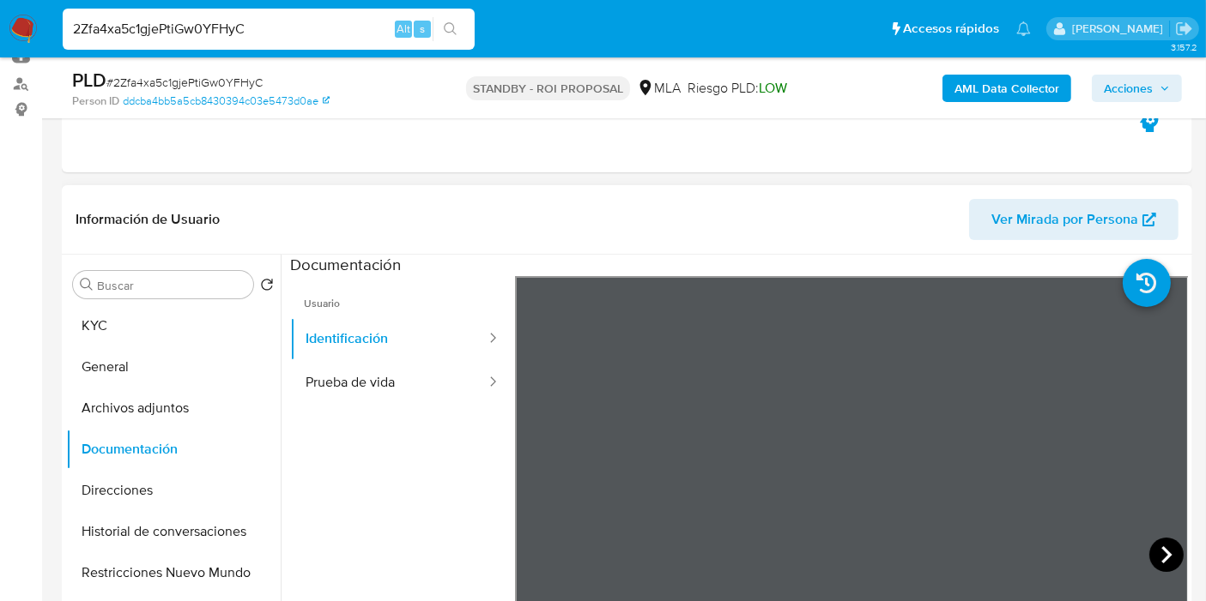
click at [1156, 555] on icon at bounding box center [1166, 555] width 34 height 34
click at [127, 501] on button "Direcciones" at bounding box center [166, 490] width 201 height 41
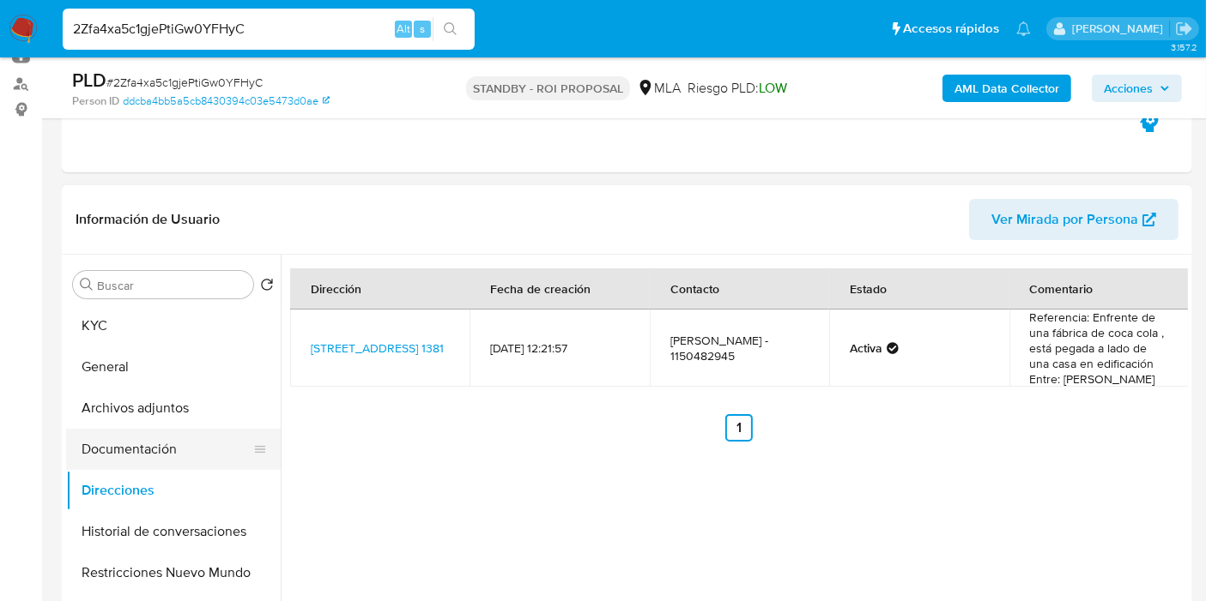
click at [150, 450] on button "Documentación" at bounding box center [166, 449] width 201 height 41
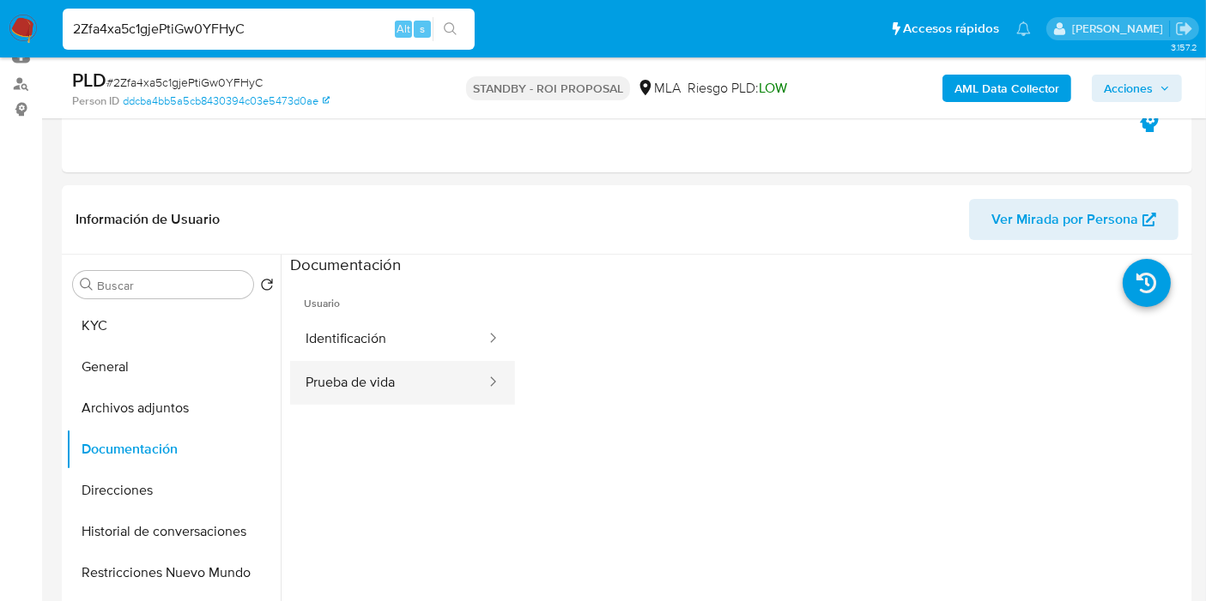
click at [402, 378] on button "Prueba de vida" at bounding box center [388, 383] width 197 height 44
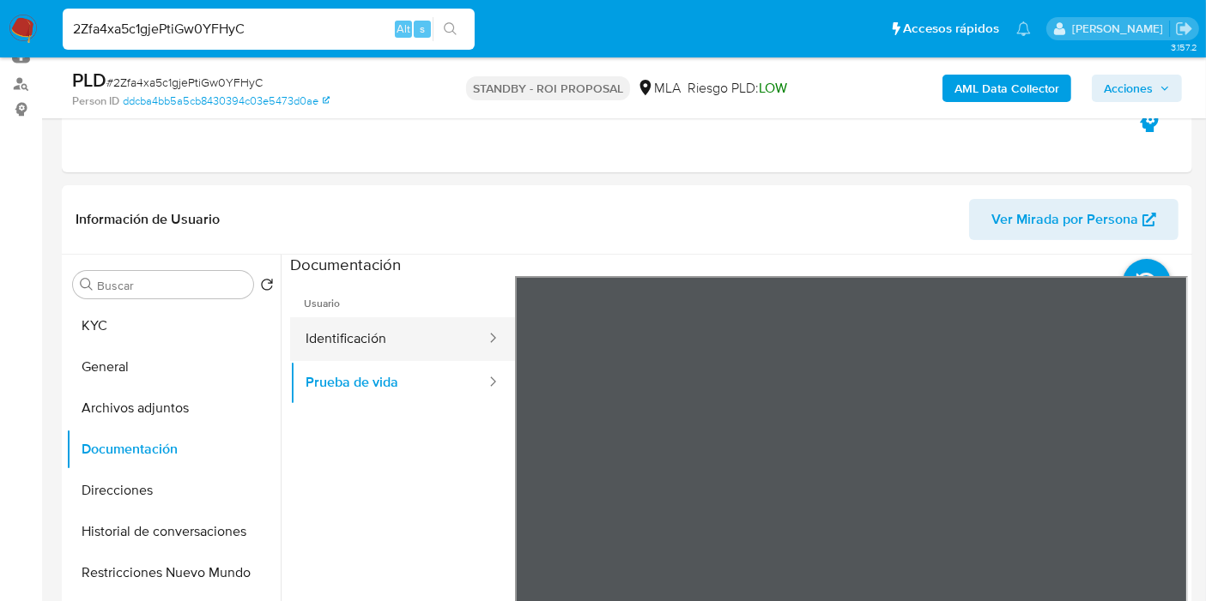
click at [390, 335] on button "Identificación" at bounding box center [388, 339] width 197 height 44
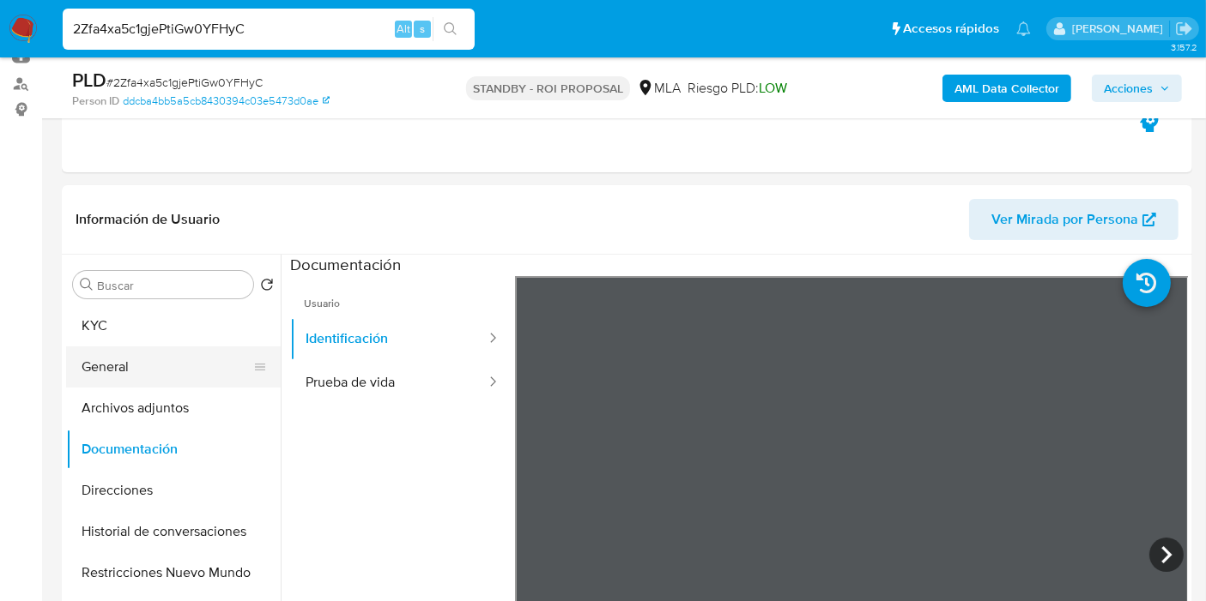
click at [82, 366] on button "General" at bounding box center [166, 367] width 201 height 41
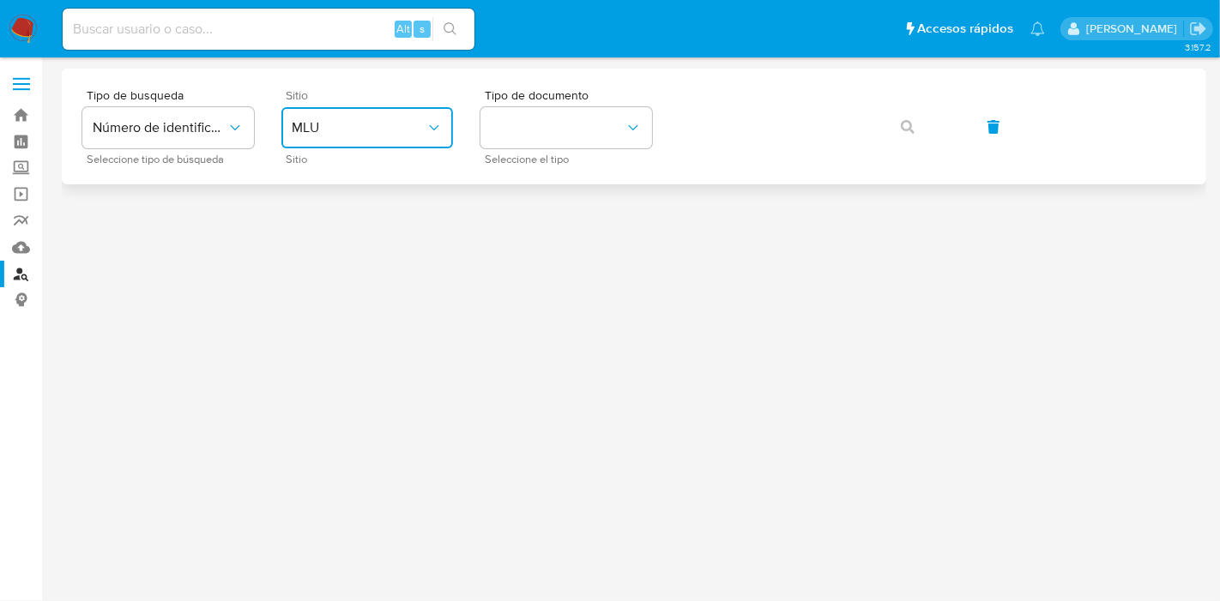
click at [359, 130] on span "MLU" at bounding box center [359, 127] width 134 height 17
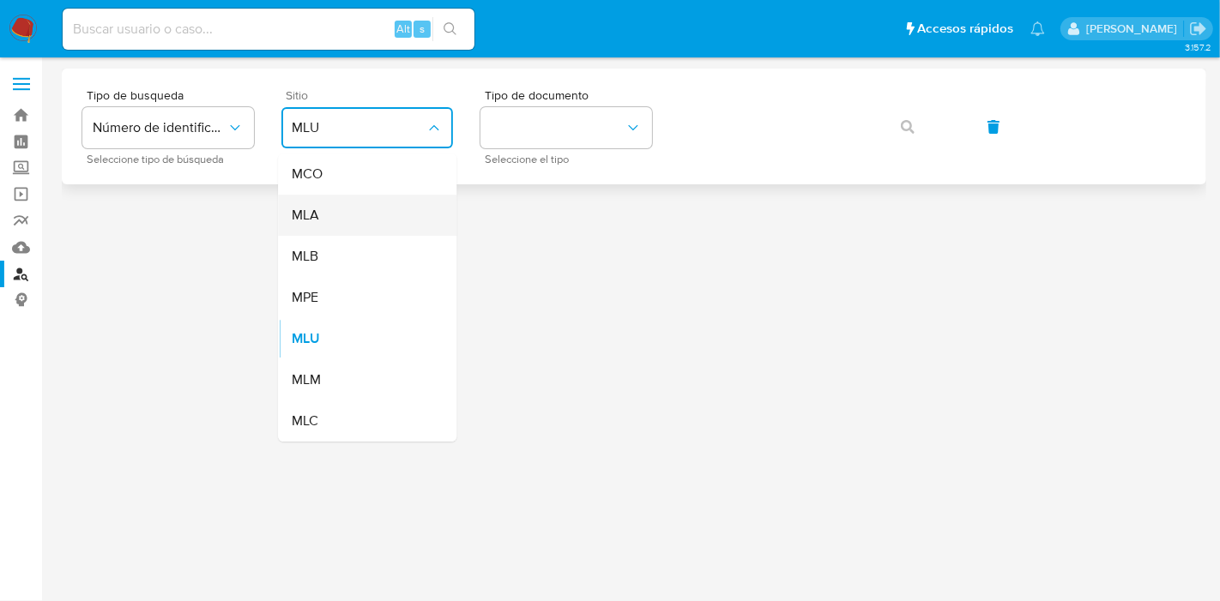
click at [355, 202] on div "MLA" at bounding box center [362, 215] width 141 height 41
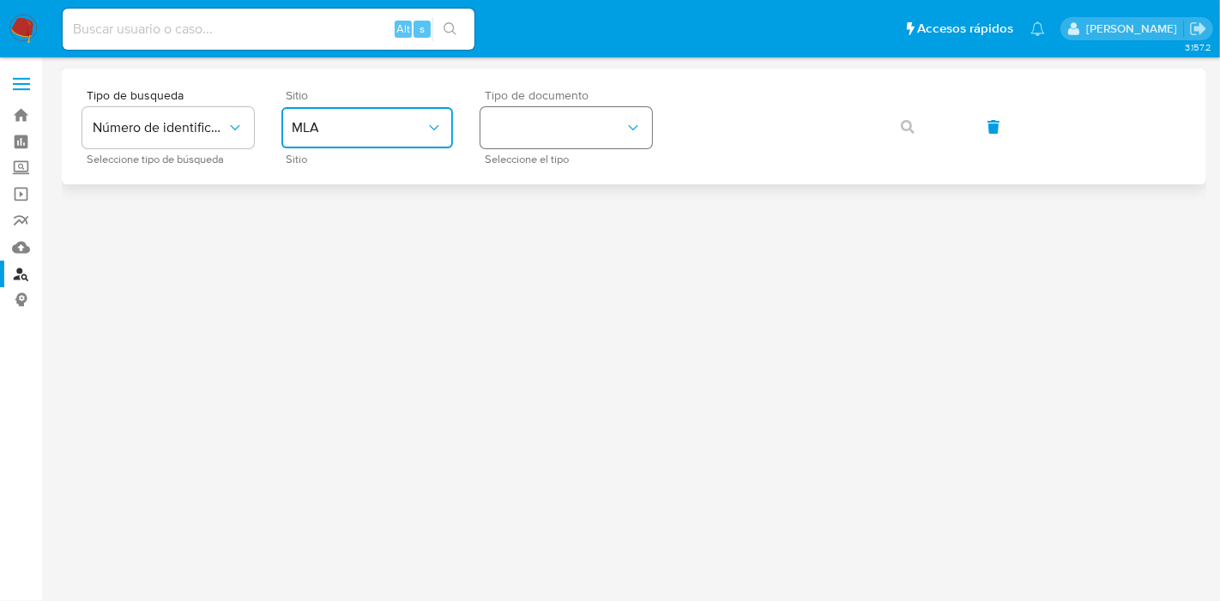
click at [586, 137] on button "identificationType" at bounding box center [567, 127] width 172 height 41
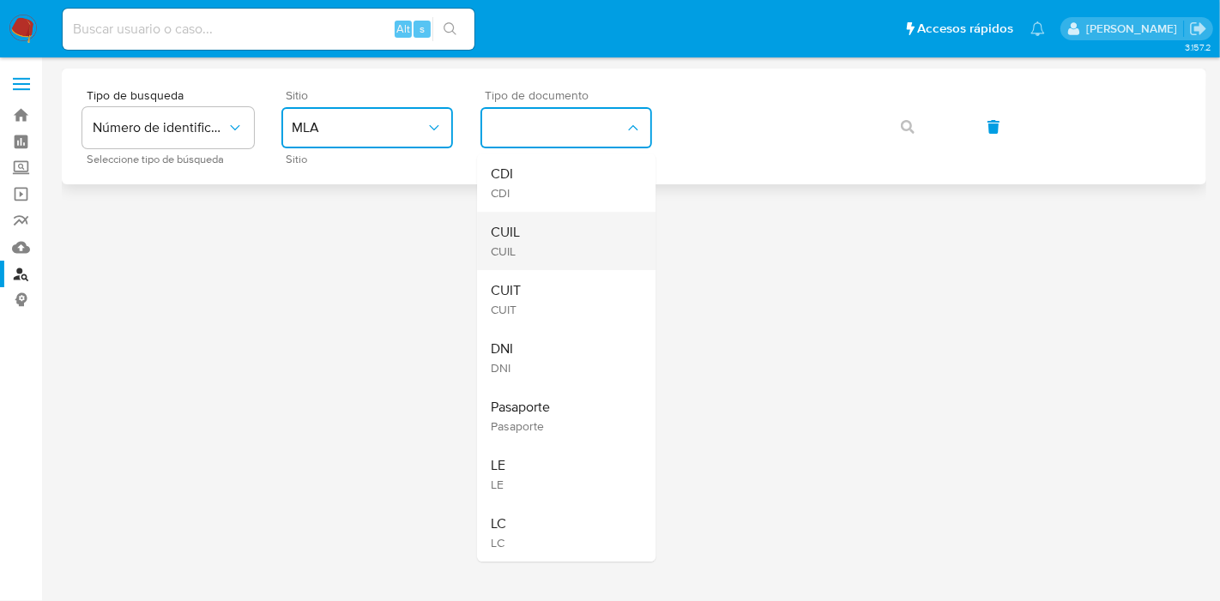
click at [571, 212] on div "CUIL CUIL" at bounding box center [561, 241] width 141 height 58
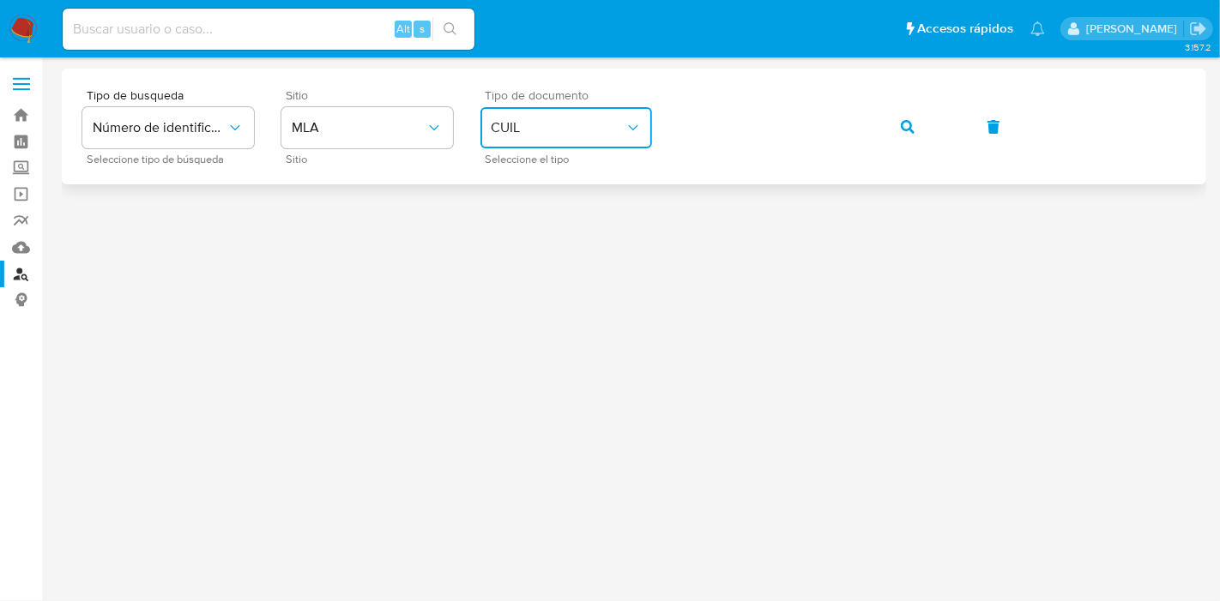
click at [911, 116] on span "button" at bounding box center [908, 127] width 14 height 38
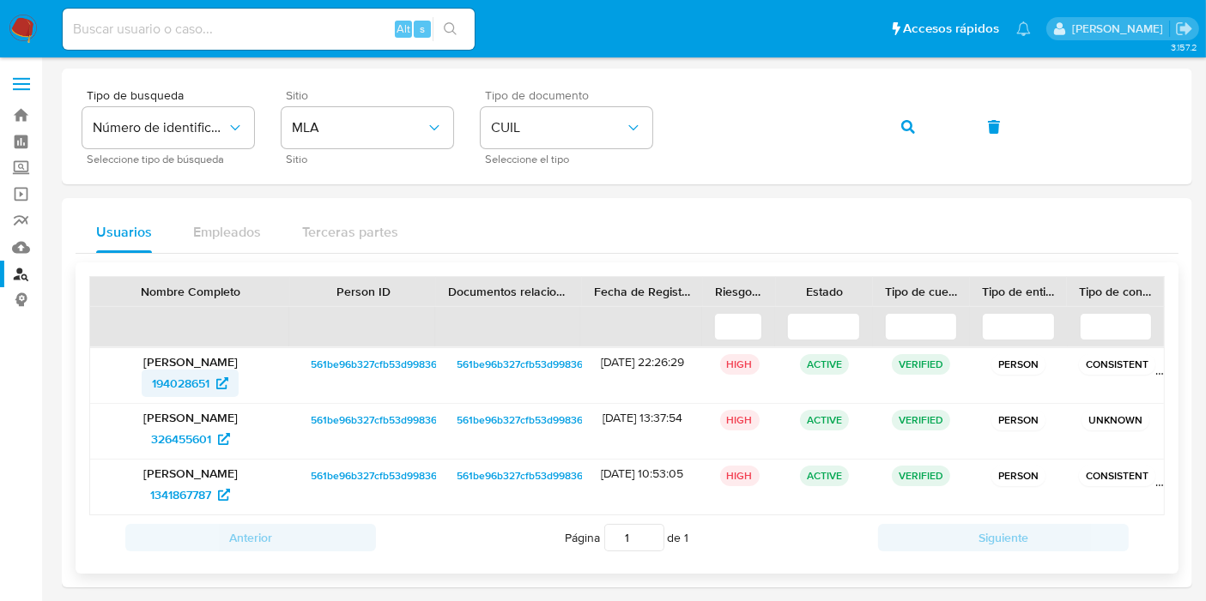
click at [193, 385] on span "194028651" at bounding box center [180, 383] width 57 height 27
click at [224, 443] on icon at bounding box center [224, 439] width 12 height 12
click at [184, 471] on p "[PERSON_NAME]" at bounding box center [190, 473] width 176 height 15
click at [188, 482] on span "1341867787" at bounding box center [180, 494] width 61 height 27
click at [5, 15] on nav "Pausado Ver notificaciones Alt s Accesos rápidos Presiona las siguientes teclas…" at bounding box center [603, 28] width 1206 height 57
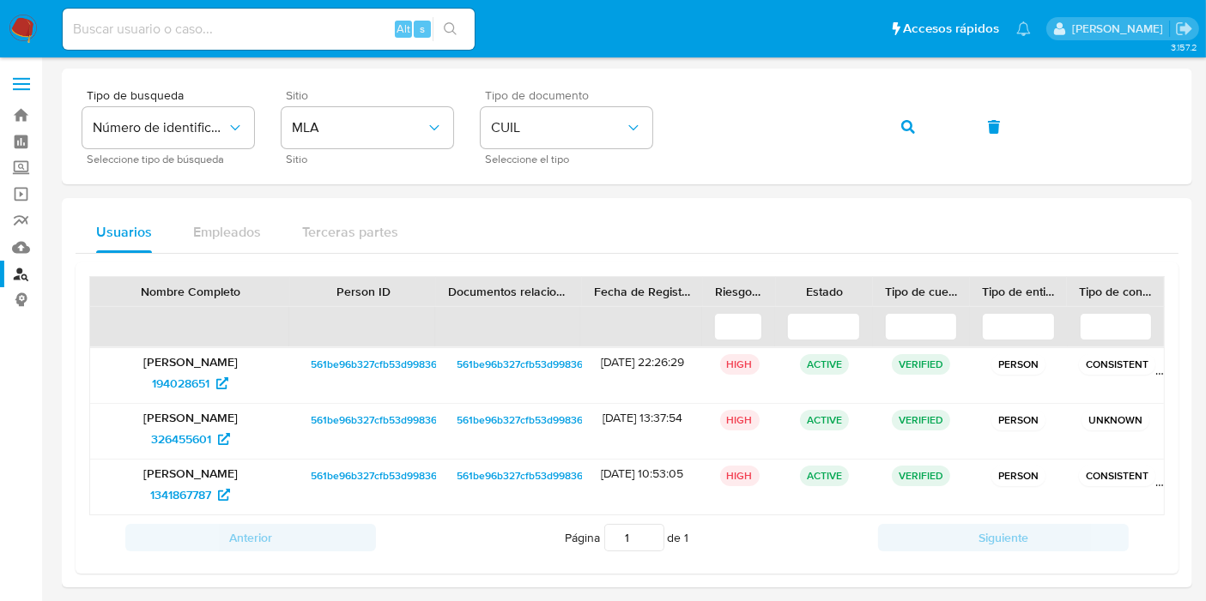
click at [12, 20] on img at bounding box center [23, 29] width 29 height 29
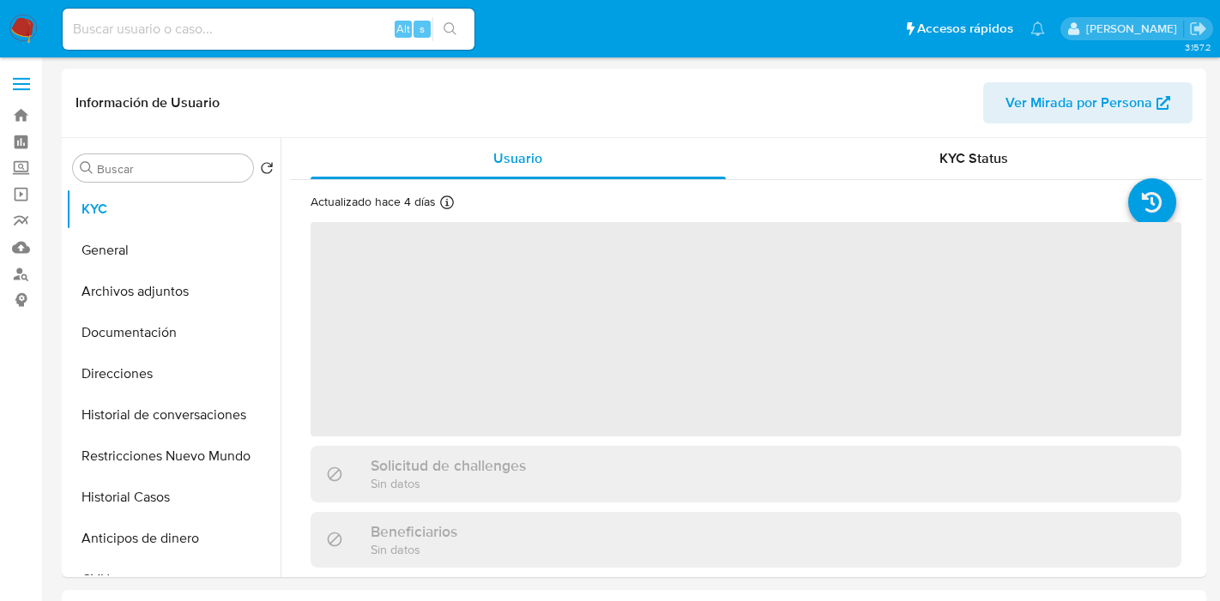
select select "10"
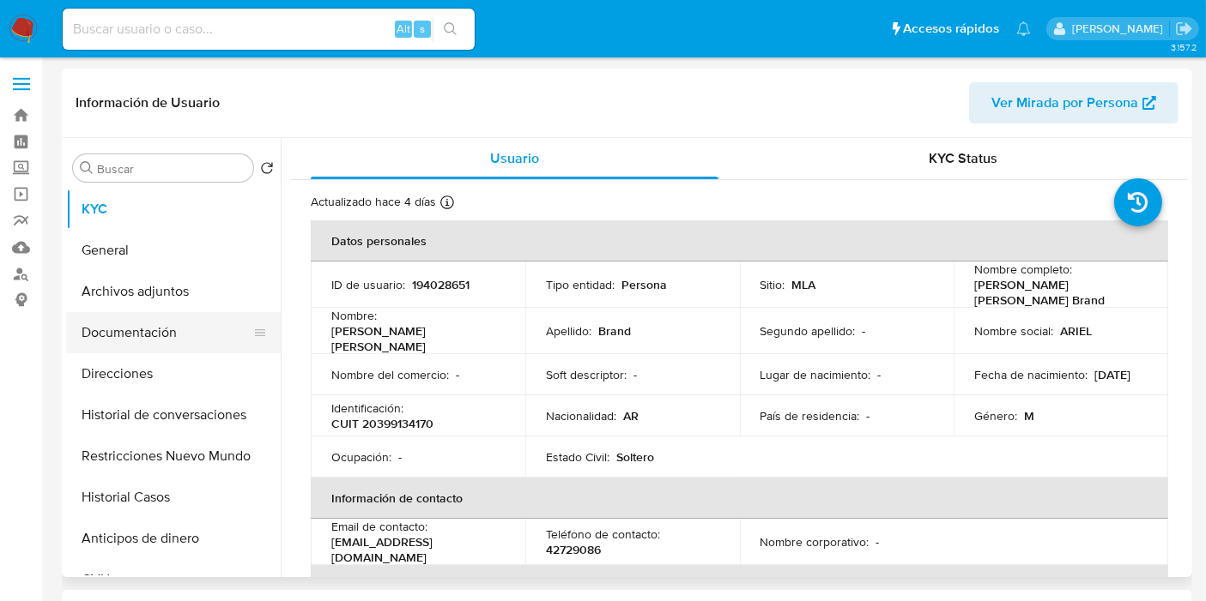
click at [139, 339] on button "Documentación" at bounding box center [166, 332] width 201 height 41
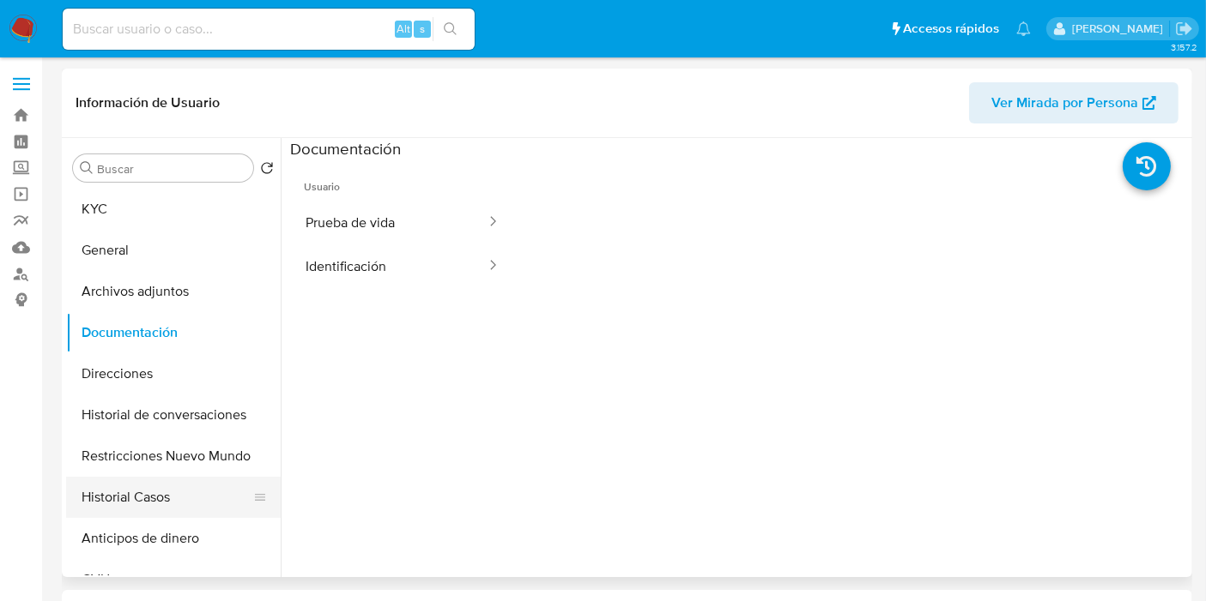
click at [149, 505] on button "Historial Casos" at bounding box center [166, 497] width 201 height 41
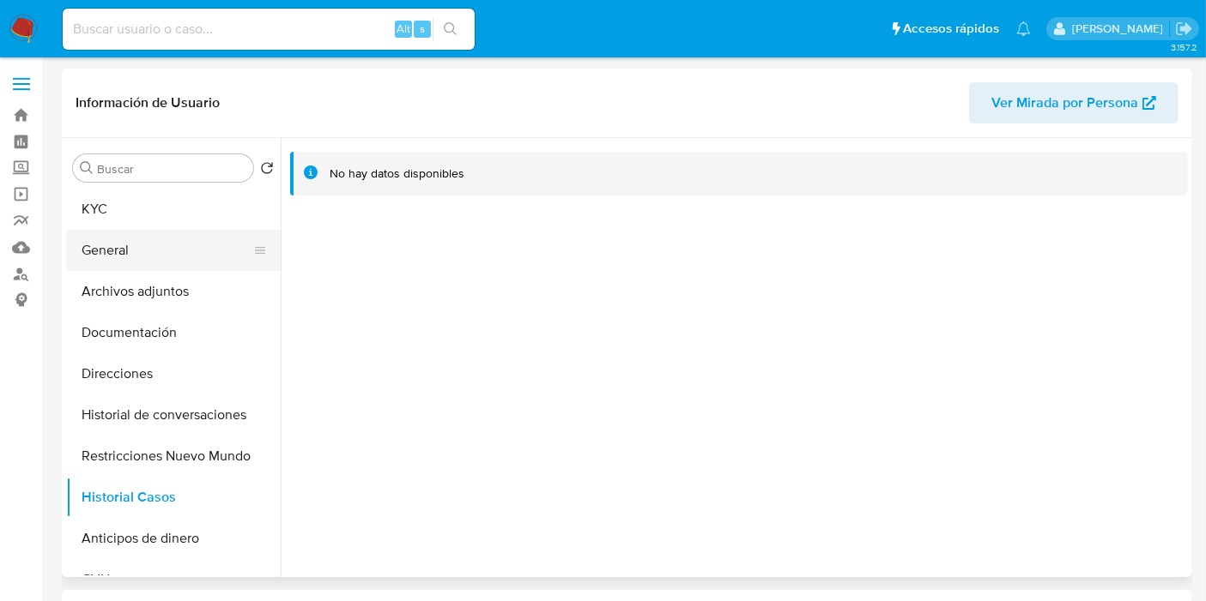
click at [181, 257] on button "General" at bounding box center [166, 250] width 201 height 41
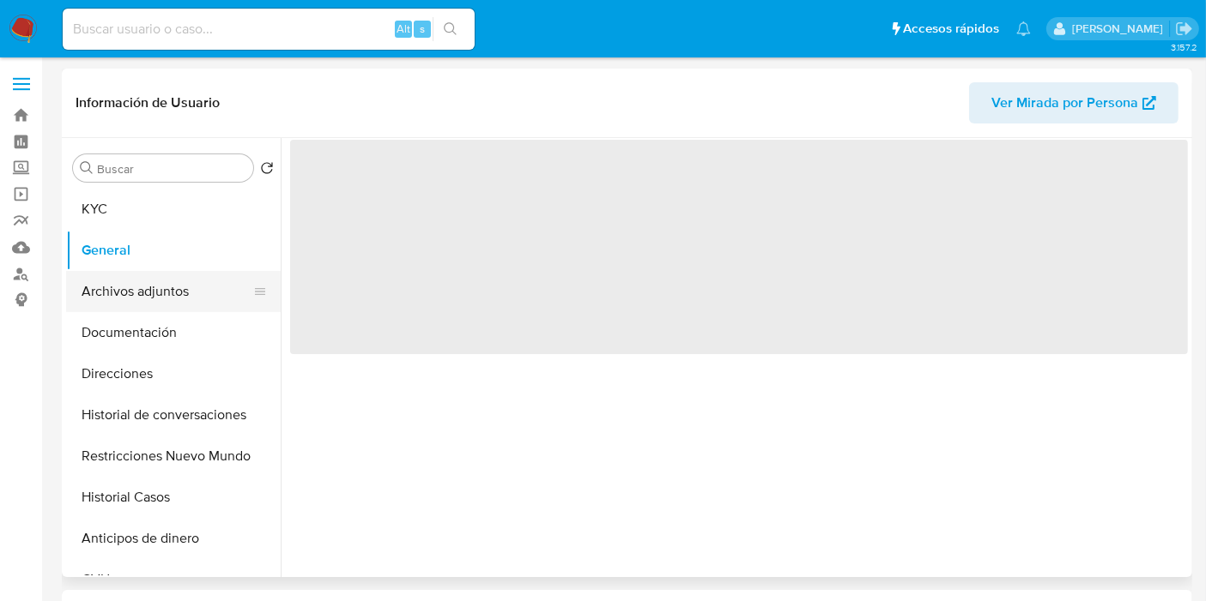
click at [163, 275] on button "Archivos adjuntos" at bounding box center [166, 291] width 201 height 41
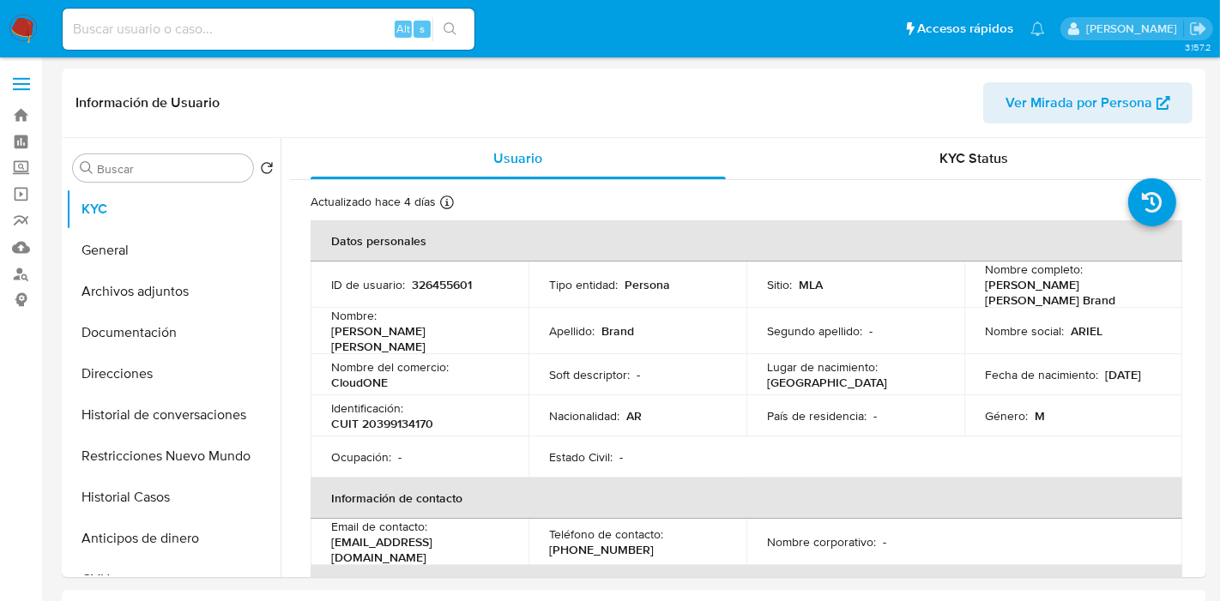
select select "10"
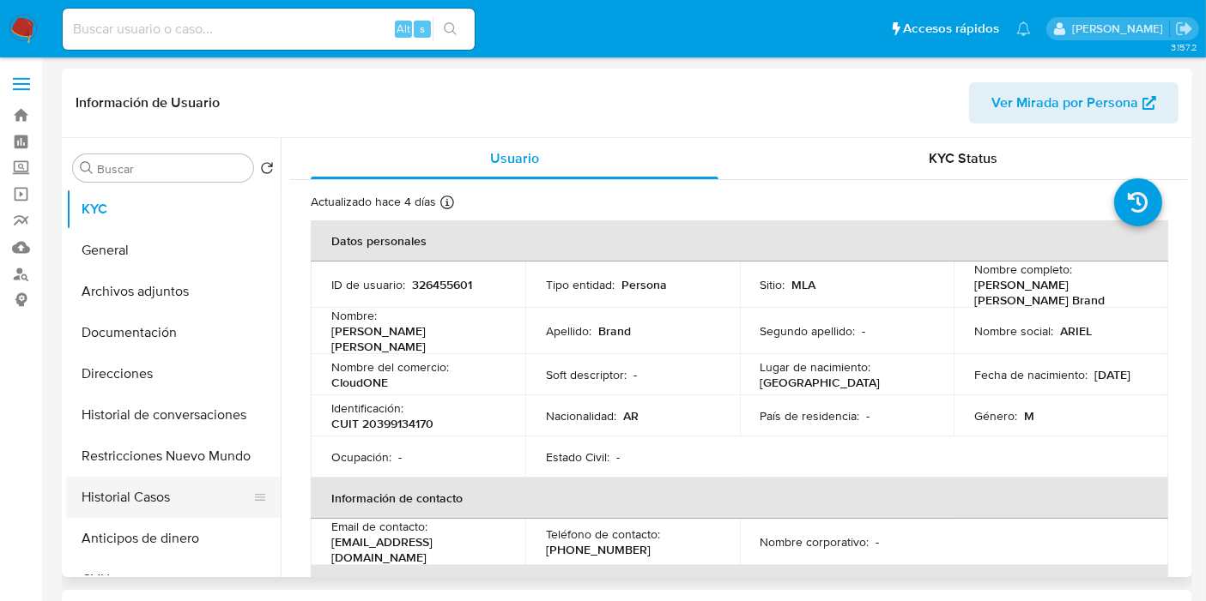
click at [138, 481] on button "Historial Casos" at bounding box center [166, 497] width 201 height 41
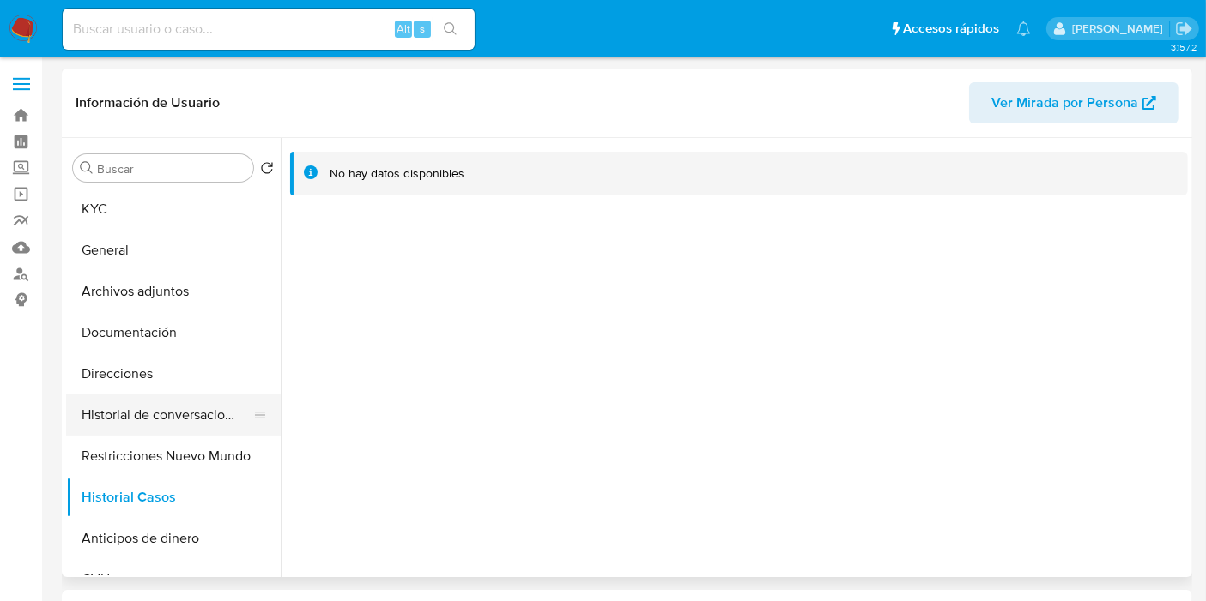
click at [156, 419] on button "Historial de conversaciones" at bounding box center [166, 415] width 201 height 41
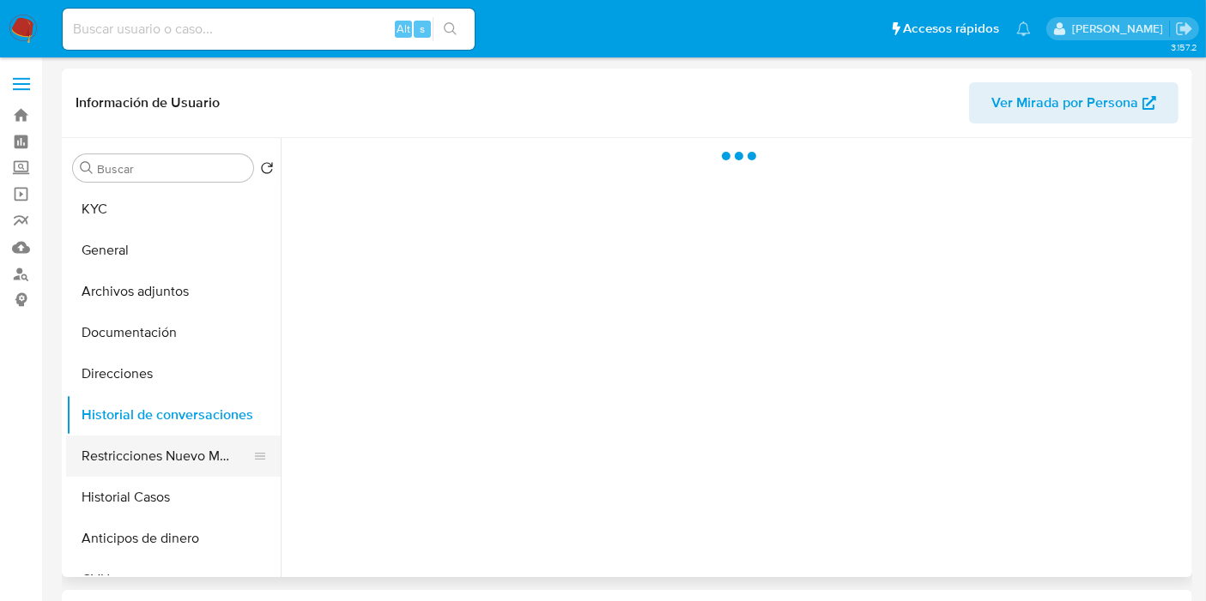
click at [141, 446] on button "Restricciones Nuevo Mundo" at bounding box center [166, 456] width 201 height 41
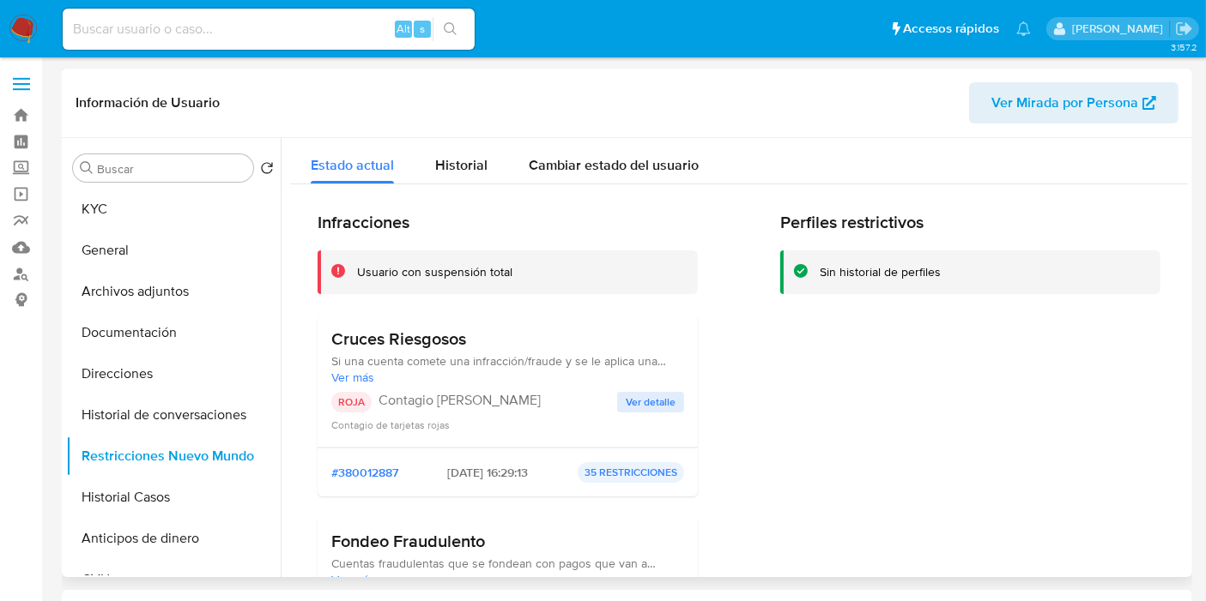
scroll to position [190, 0]
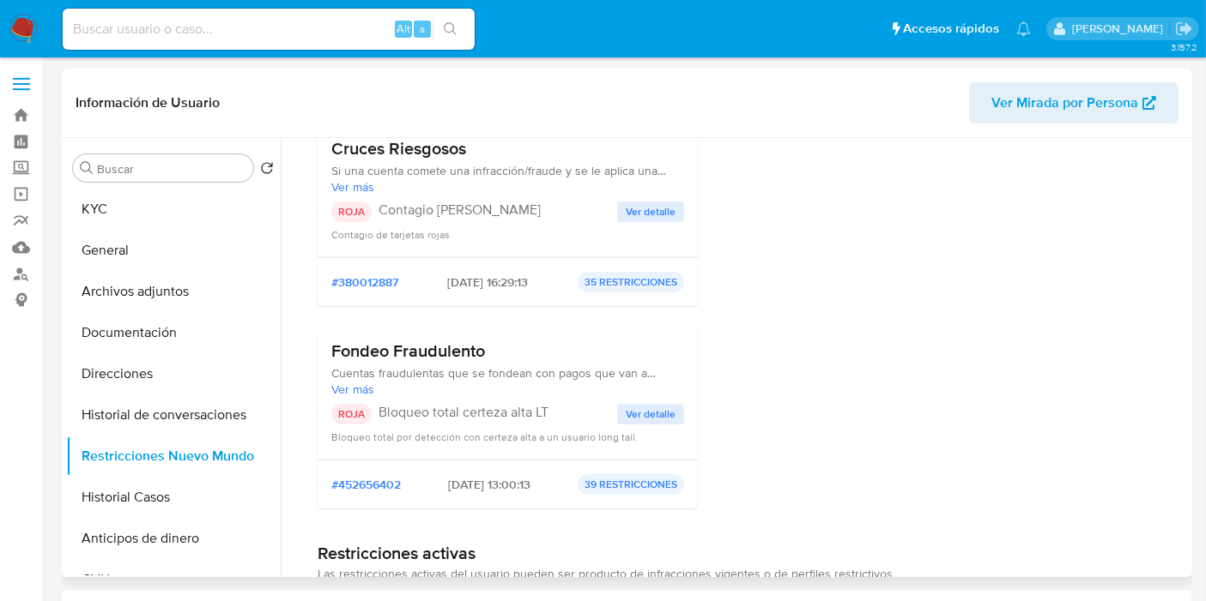
click at [656, 422] on span "Ver detalle" at bounding box center [651, 414] width 50 height 17
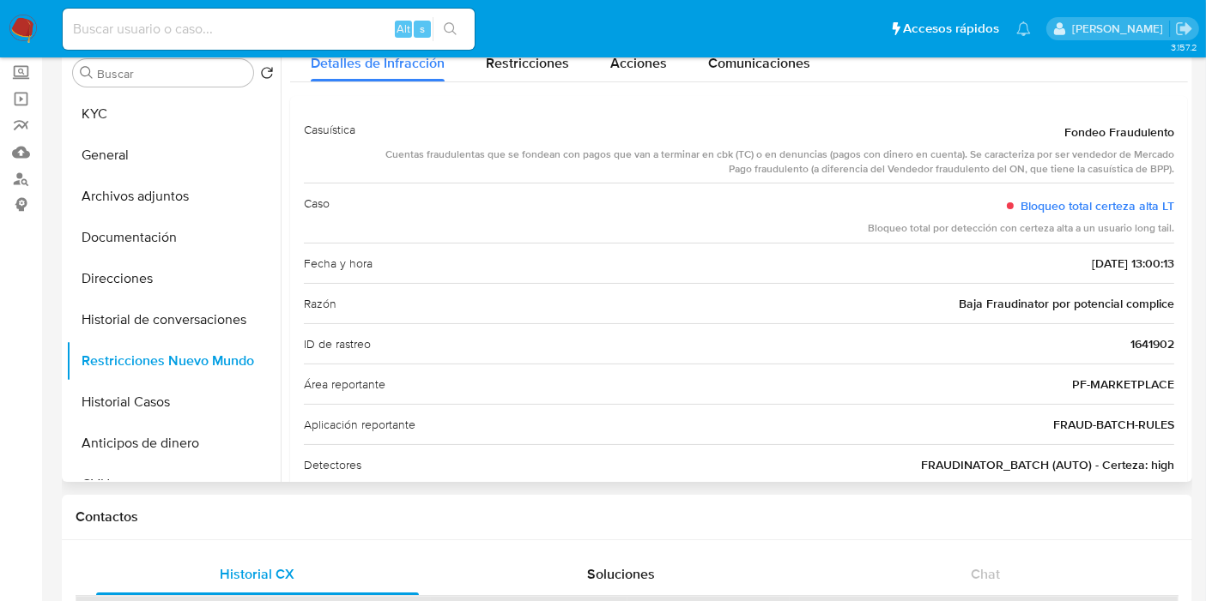
scroll to position [0, 0]
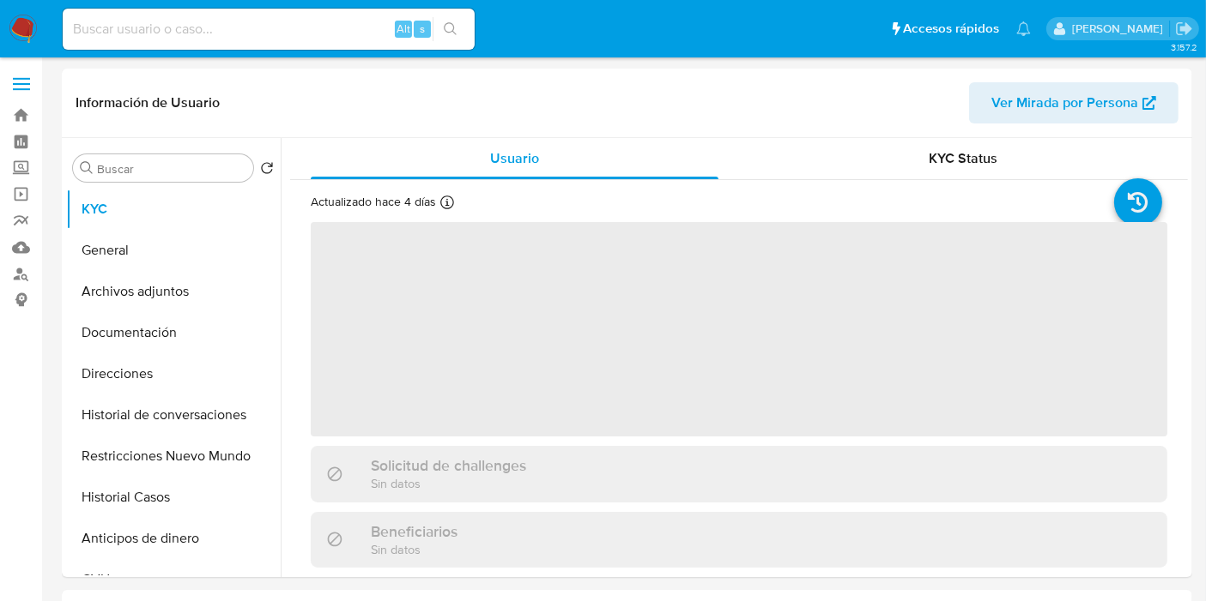
select select "10"
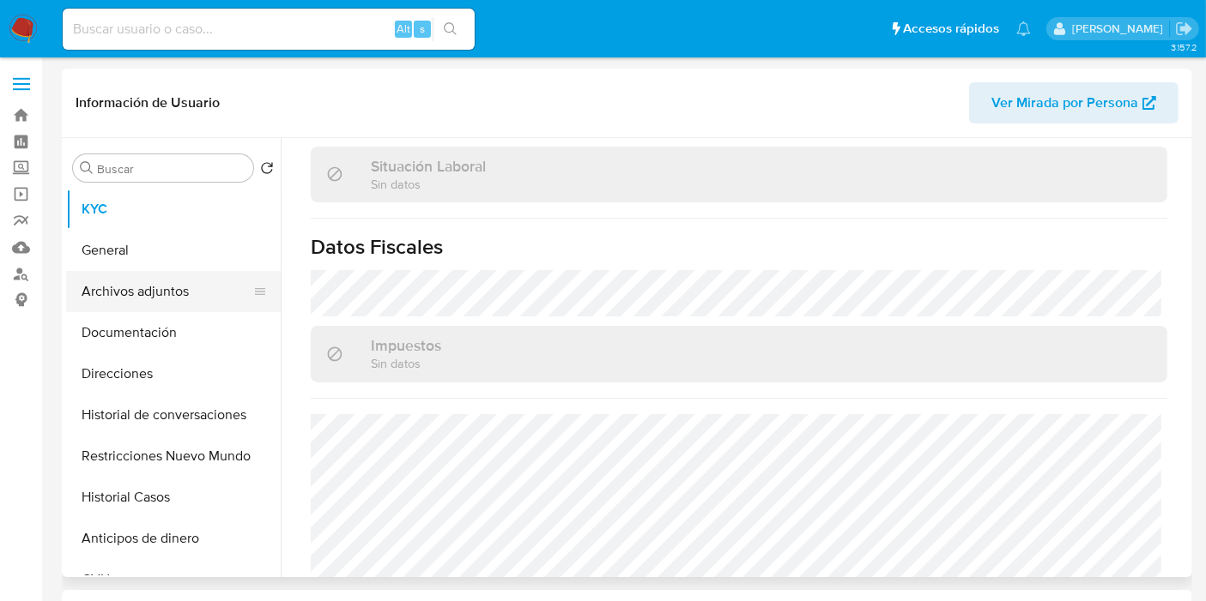
click at [95, 307] on button "Archivos adjuntos" at bounding box center [166, 291] width 201 height 41
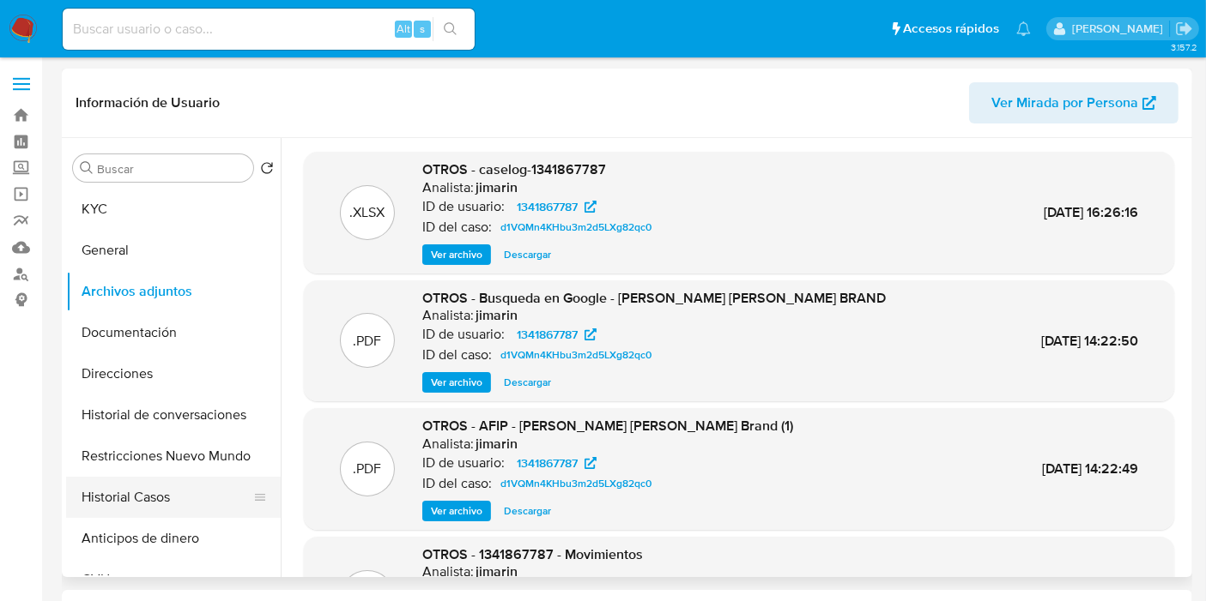
click at [154, 482] on button "Historial Casos" at bounding box center [166, 497] width 201 height 41
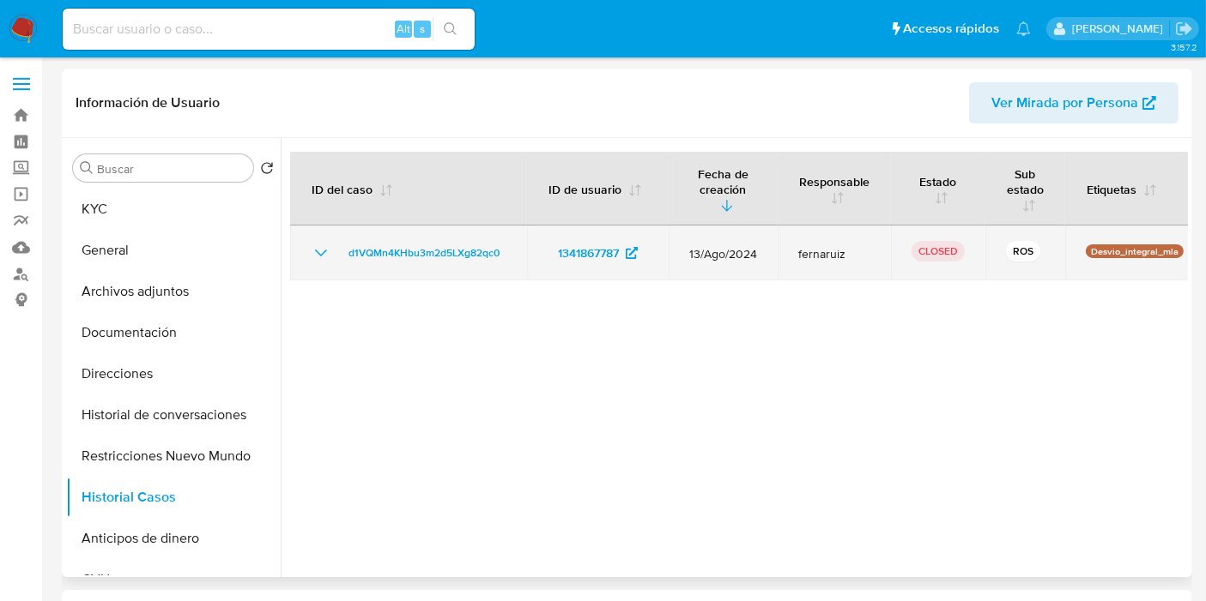
click at [323, 249] on icon "Mostrar/Ocultar" at bounding box center [321, 253] width 21 height 21
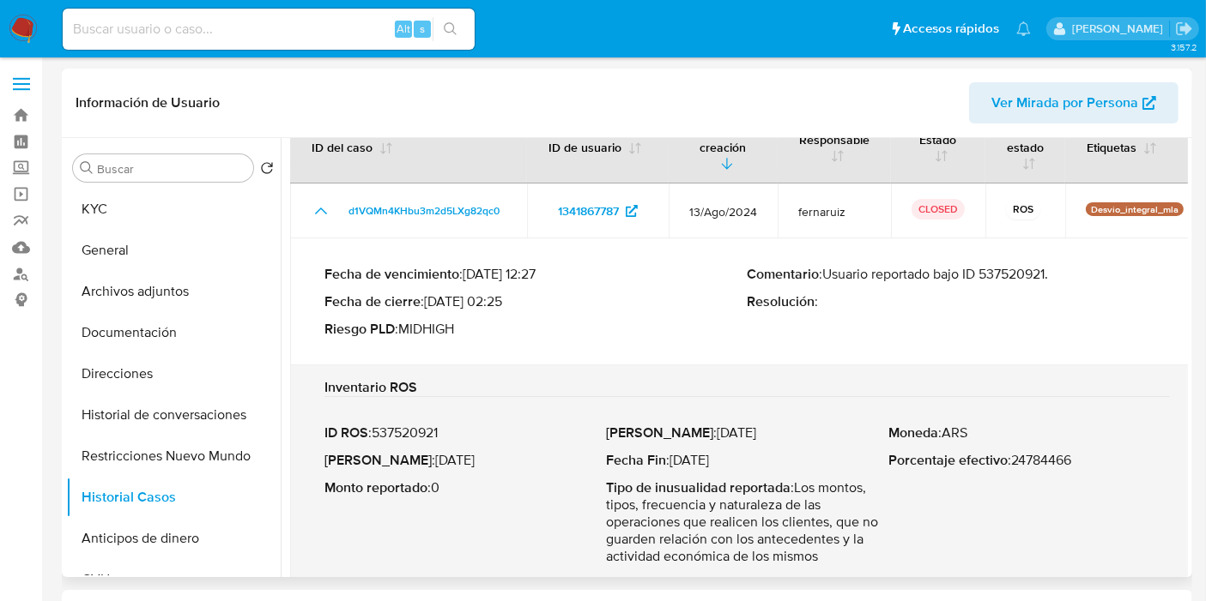
scroll to position [66, 0]
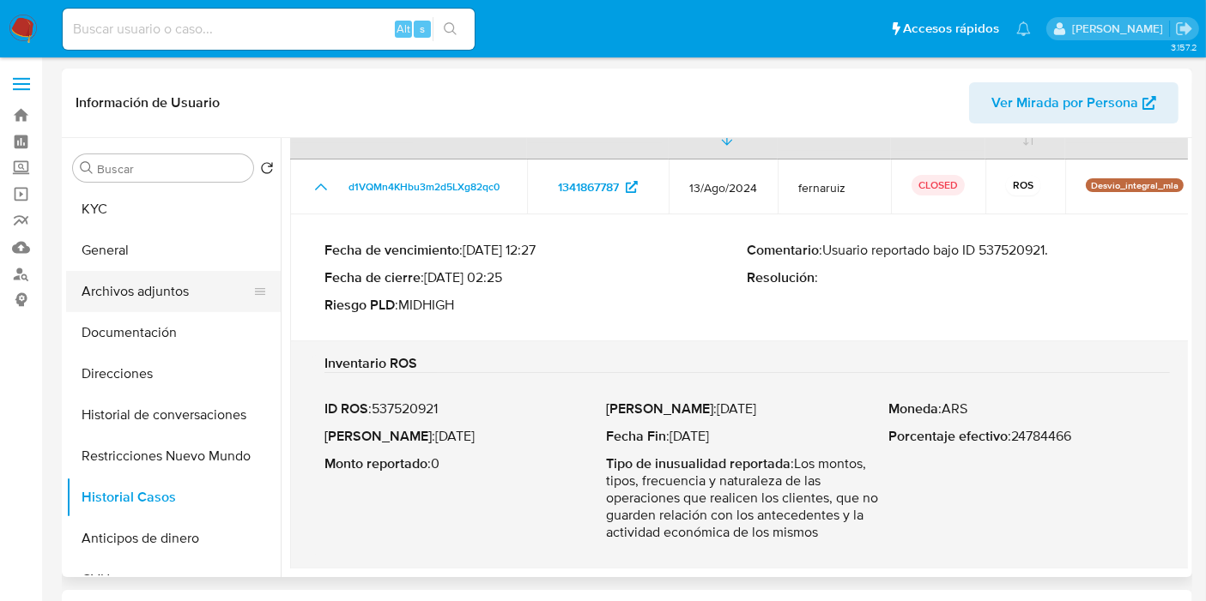
click at [156, 274] on button "Archivos adjuntos" at bounding box center [166, 291] width 201 height 41
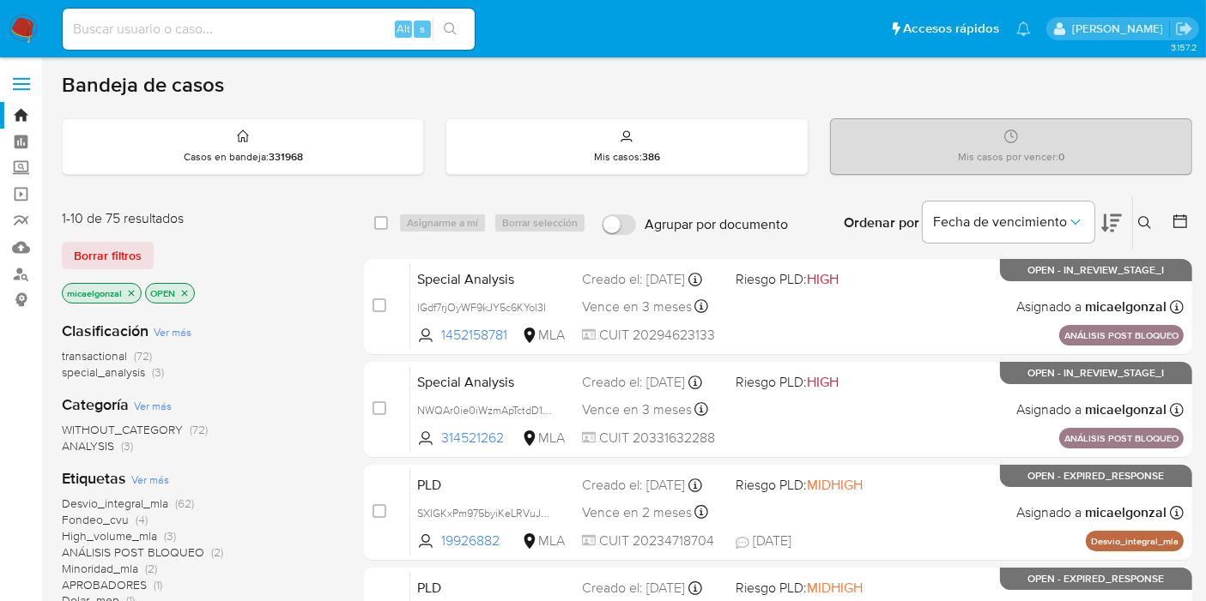
click at [19, 29] on img at bounding box center [23, 29] width 29 height 29
click at [133, 256] on span "Borrar filtros" at bounding box center [108, 256] width 68 height 24
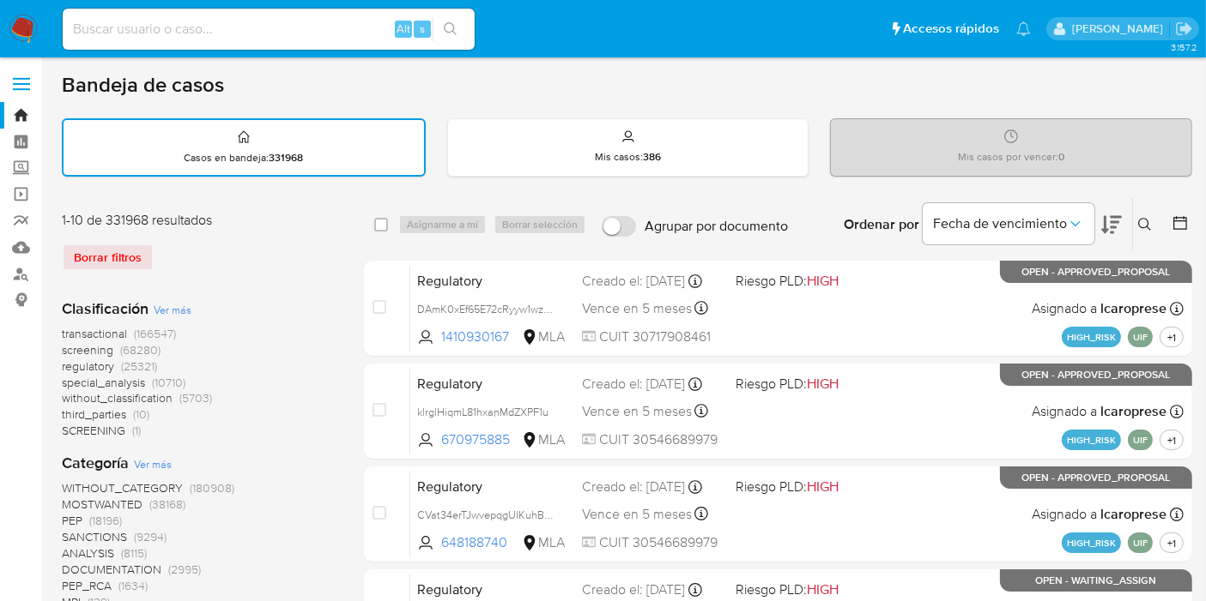
click at [1143, 227] on icon at bounding box center [1145, 225] width 14 height 14
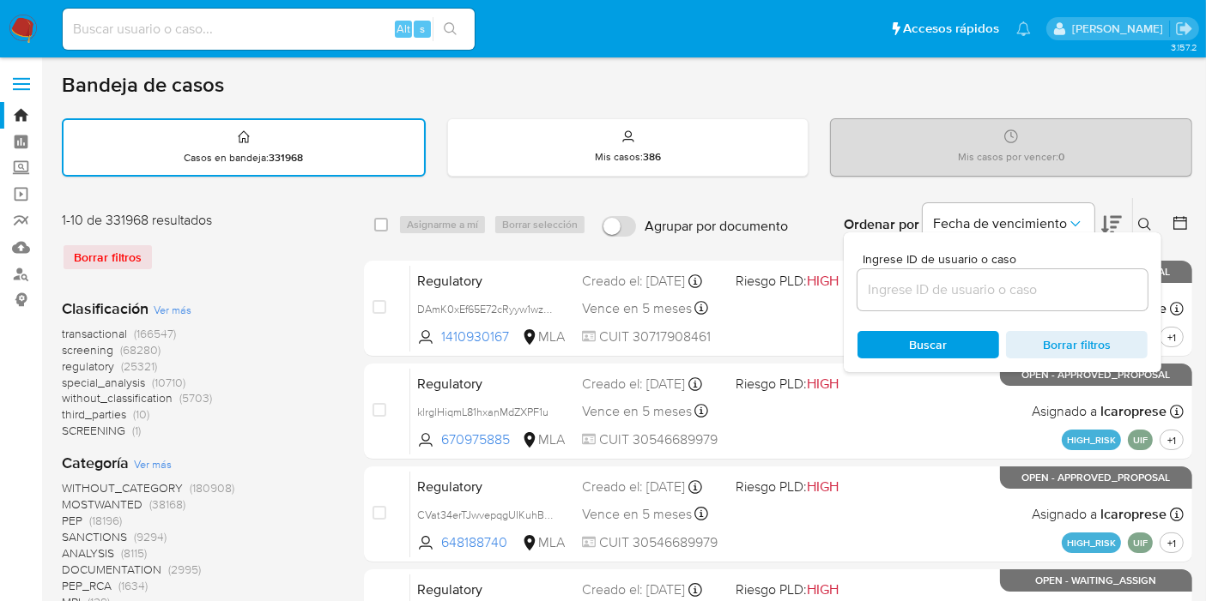
click at [887, 288] on input at bounding box center [1002, 290] width 290 height 22
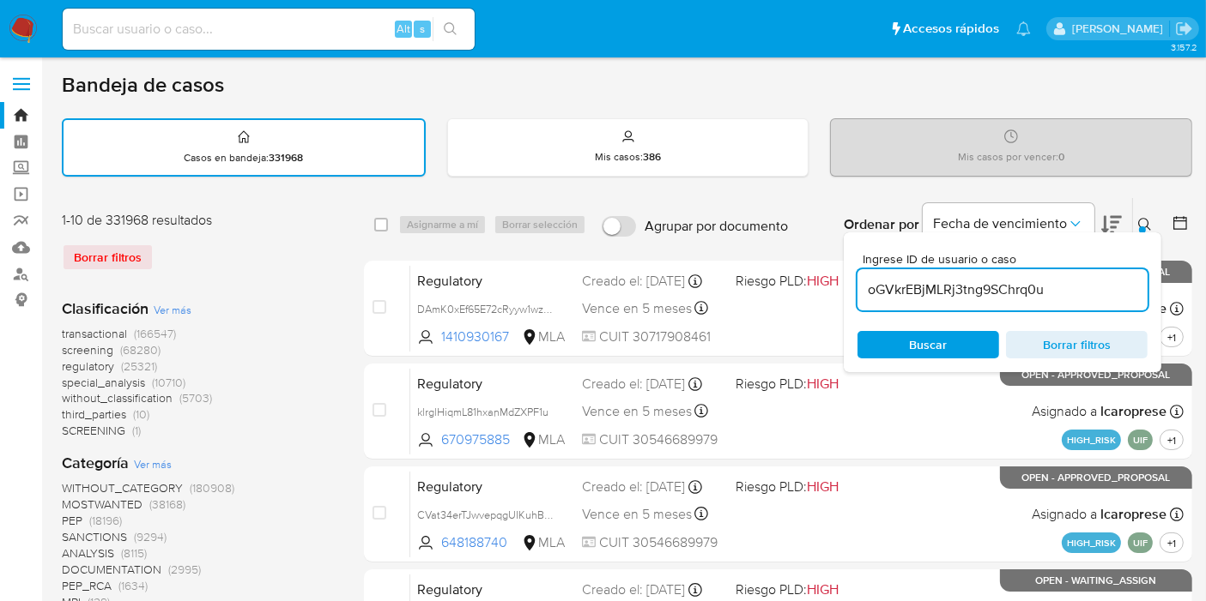
type input "oGVkrEBjMLRj3tng9SChrq0u"
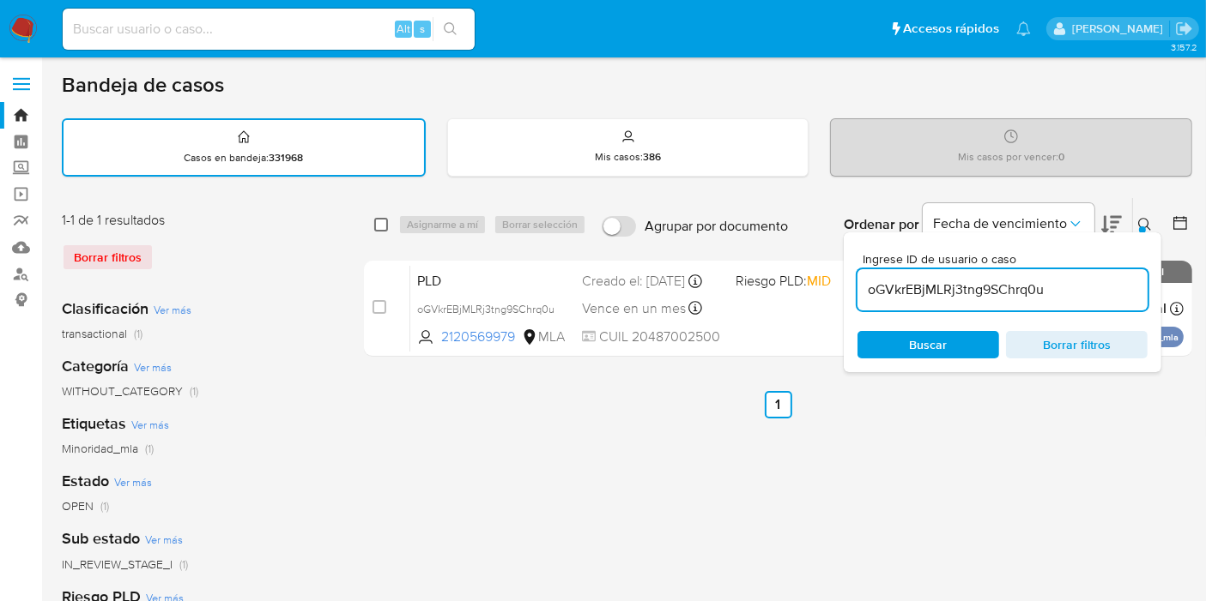
click at [374, 221] on input "checkbox" at bounding box center [381, 225] width 14 height 14
checkbox input "true"
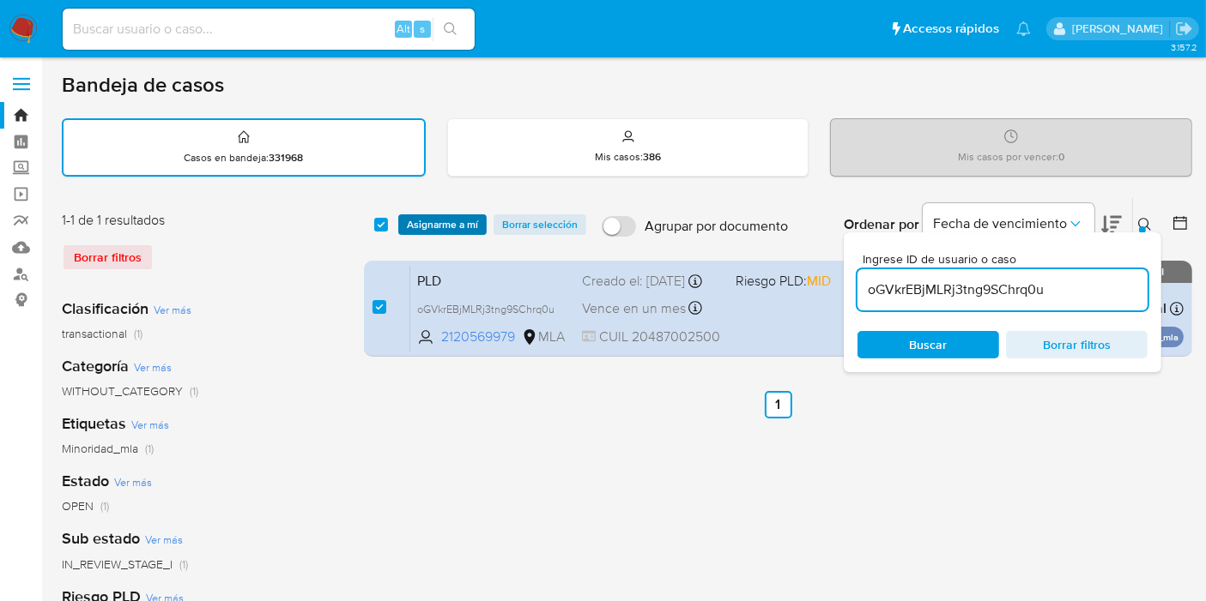
click at [445, 221] on span "Asignarme a mí" at bounding box center [442, 224] width 71 height 17
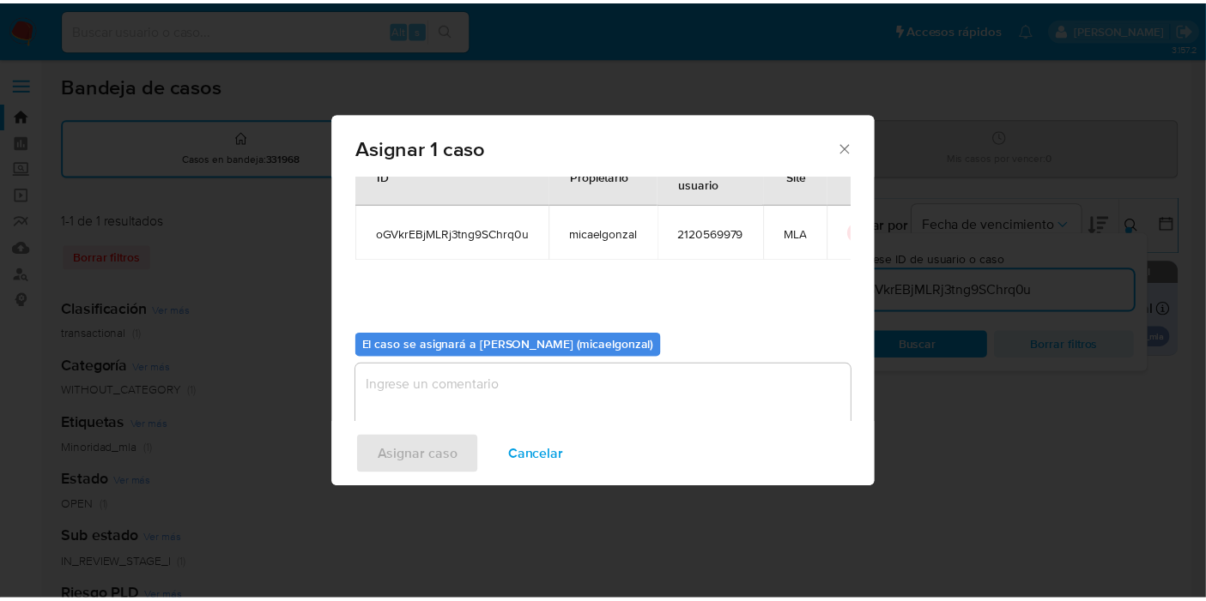
scroll to position [88, 0]
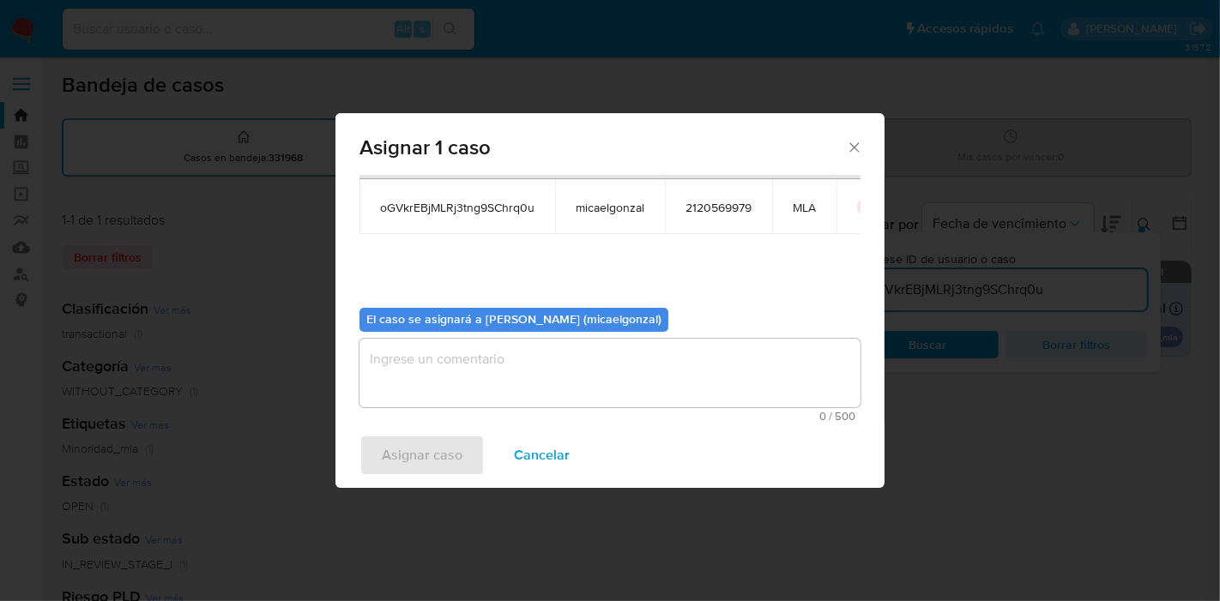
drag, startPoint x: 512, startPoint y: 420, endPoint x: 531, endPoint y: 393, distance: 32.6
click at [521, 414] on span "0 / 500" at bounding box center [610, 416] width 491 height 11
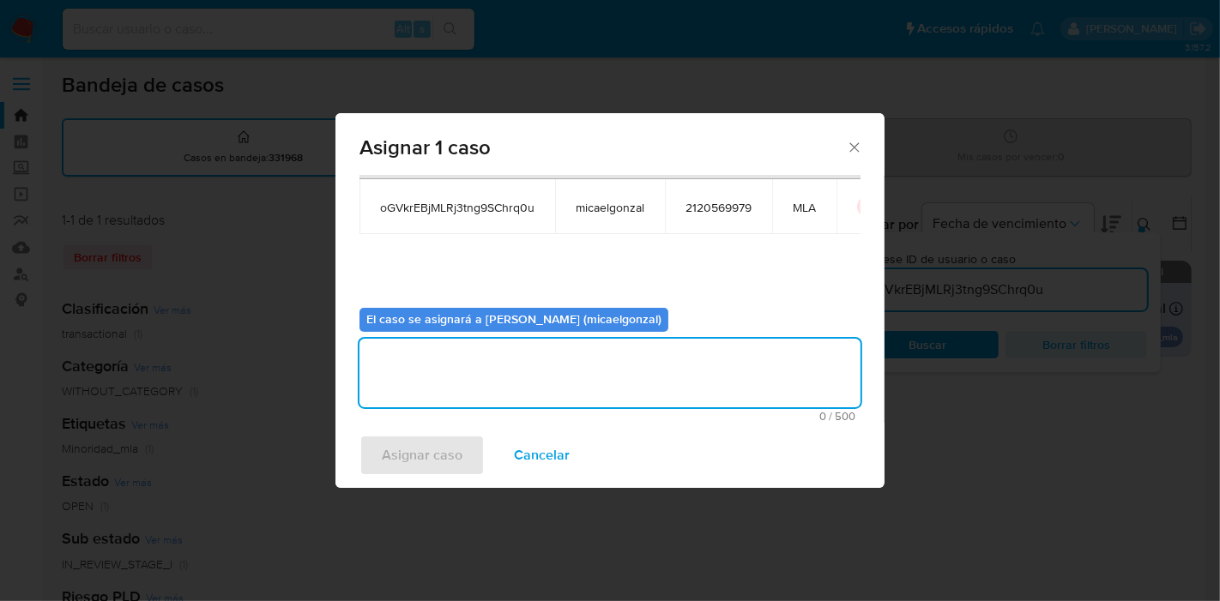
click at [531, 393] on textarea "assign-modal" at bounding box center [610, 373] width 501 height 69
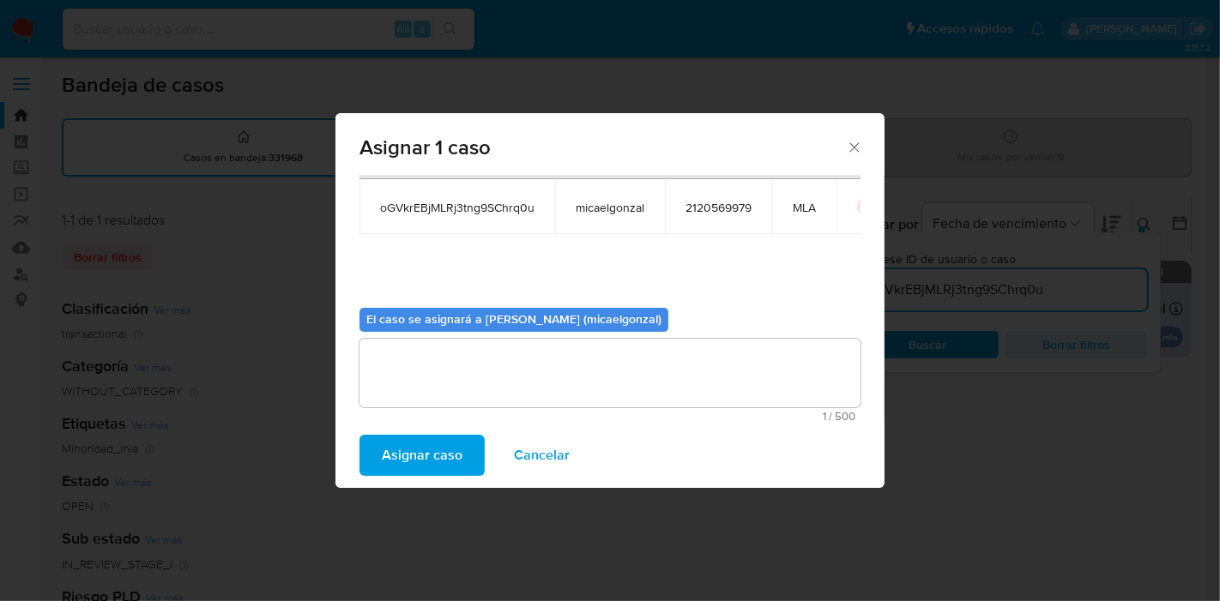
click at [459, 460] on span "Asignar caso" at bounding box center [422, 456] width 81 height 38
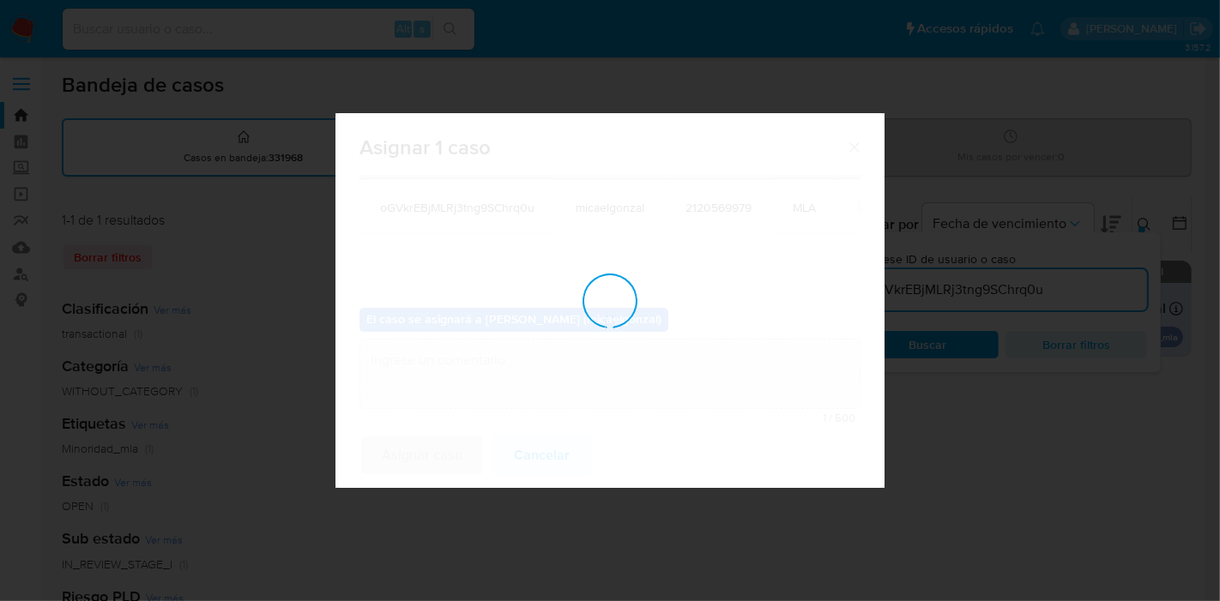
checkbox input "false"
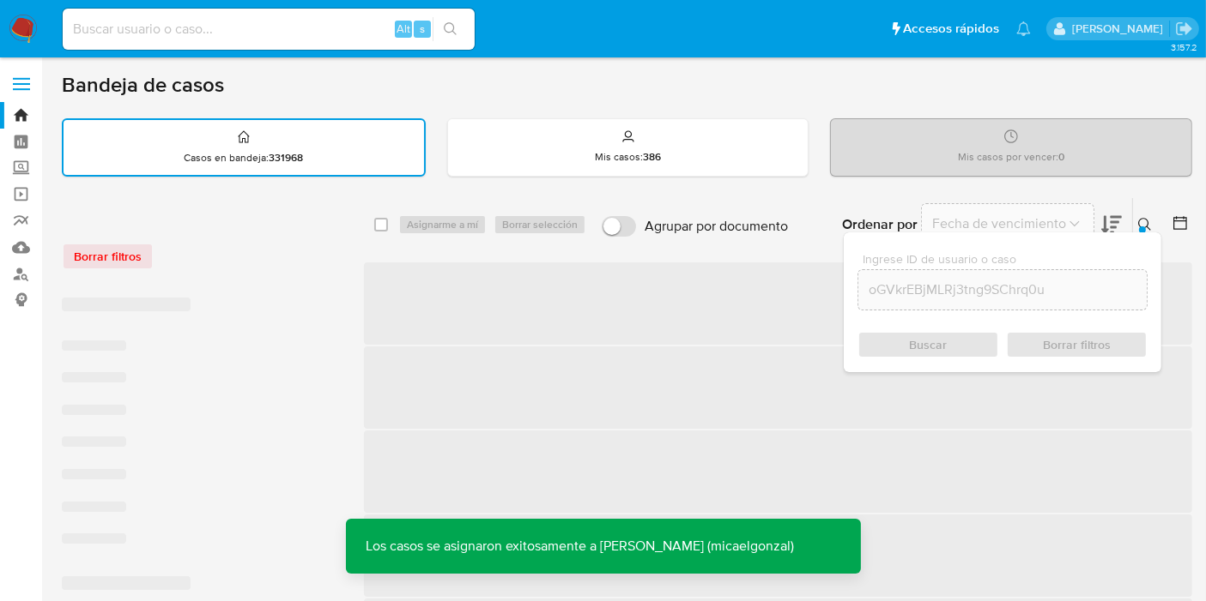
click at [322, 44] on div "Alt s" at bounding box center [269, 29] width 412 height 41
click at [326, 27] on input at bounding box center [269, 29] width 412 height 22
paste input "oGVkrEBjMLRj3tng9SChrq0u"
type input "oGVkrEBjMLRj3tng9SChrq0u"
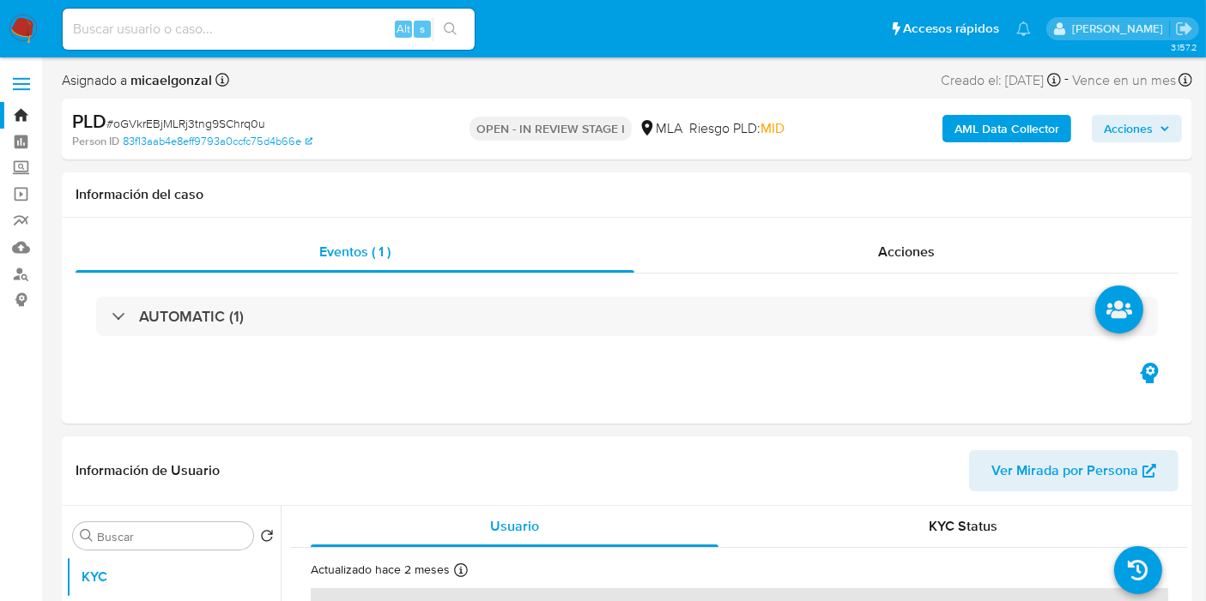
select select "10"
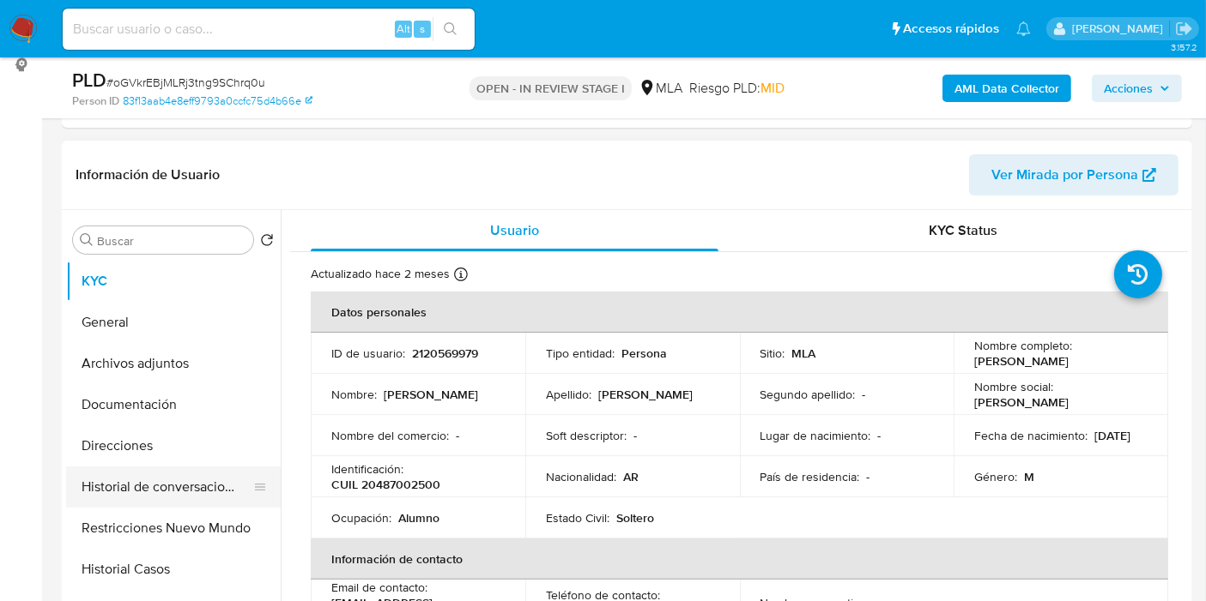
scroll to position [286, 0]
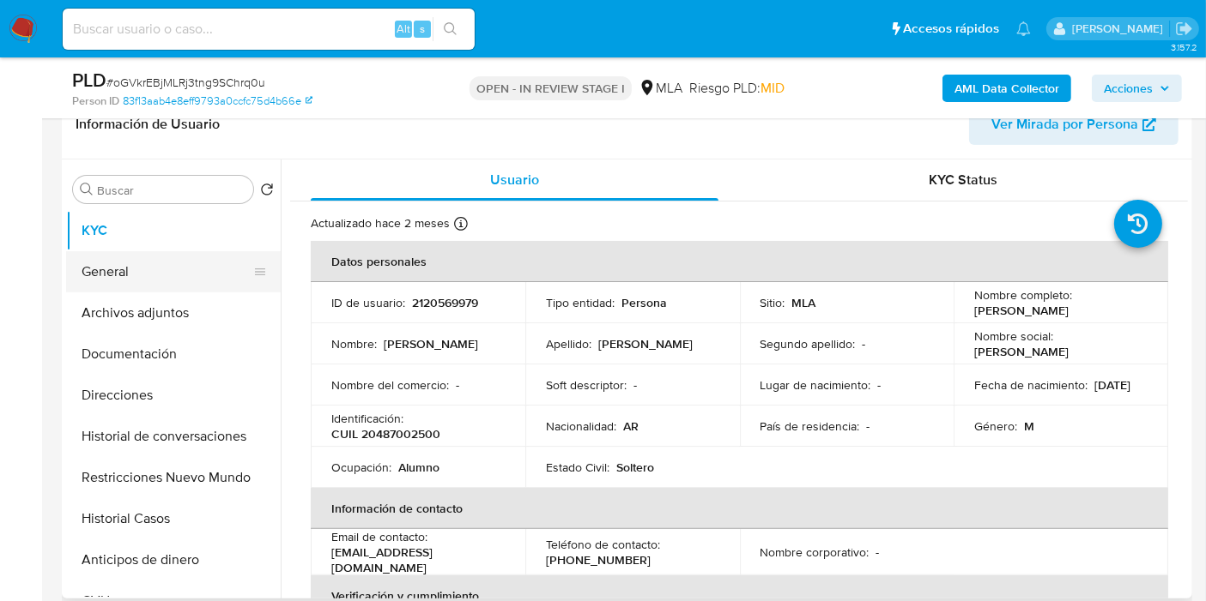
click at [140, 287] on button "General" at bounding box center [166, 271] width 201 height 41
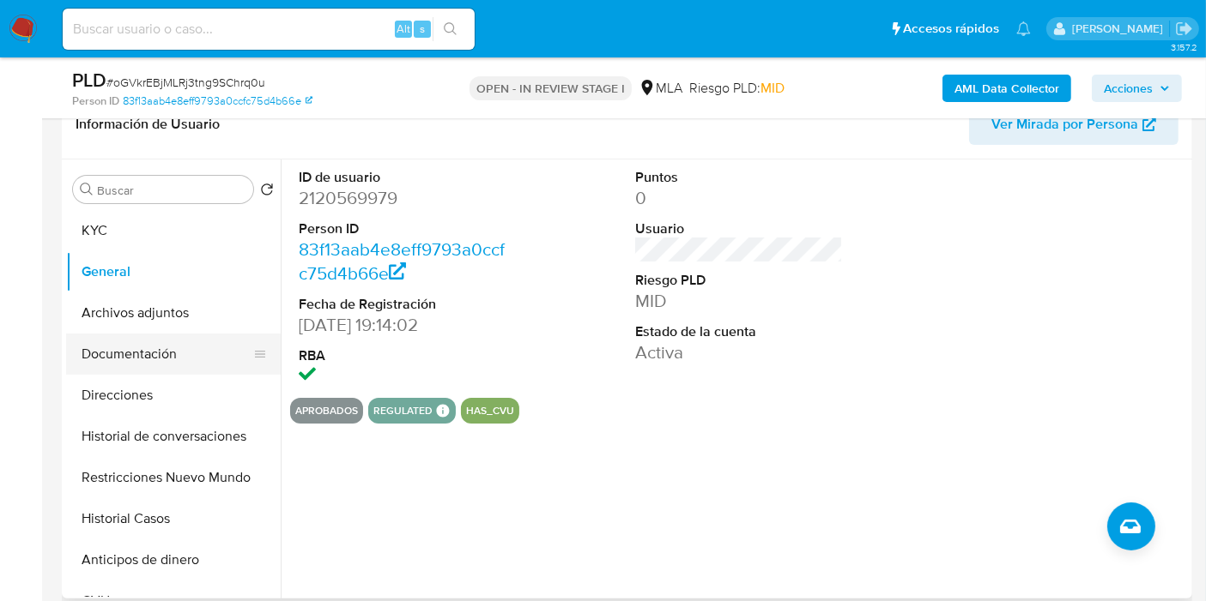
click at [200, 334] on button "Documentación" at bounding box center [166, 354] width 201 height 41
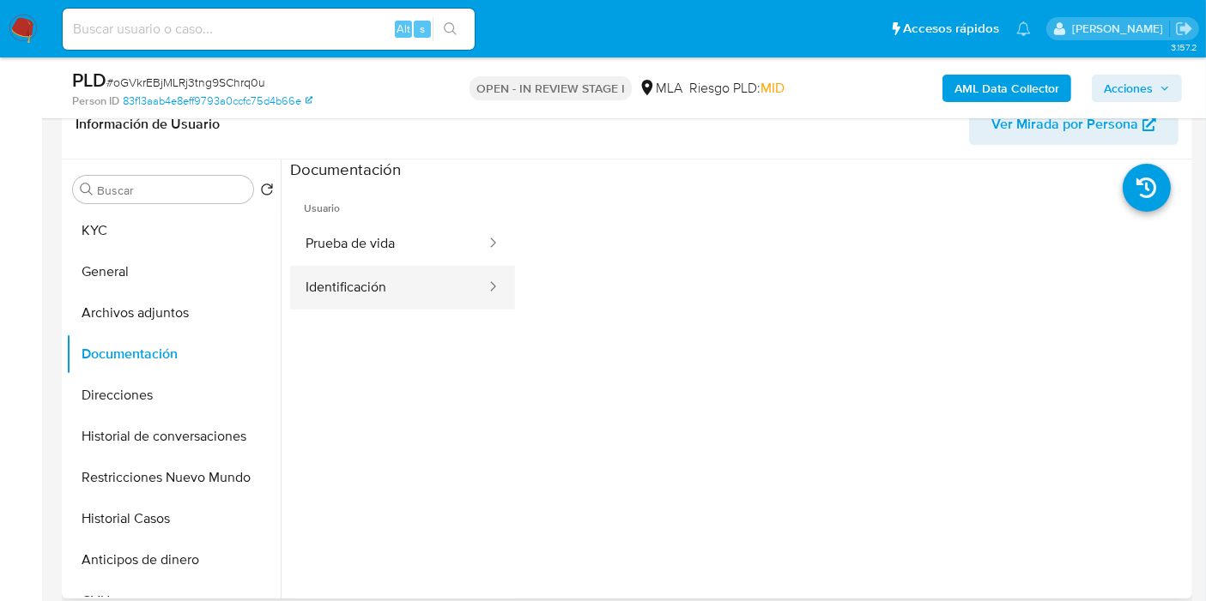
click at [368, 278] on button "Identificación" at bounding box center [388, 288] width 197 height 44
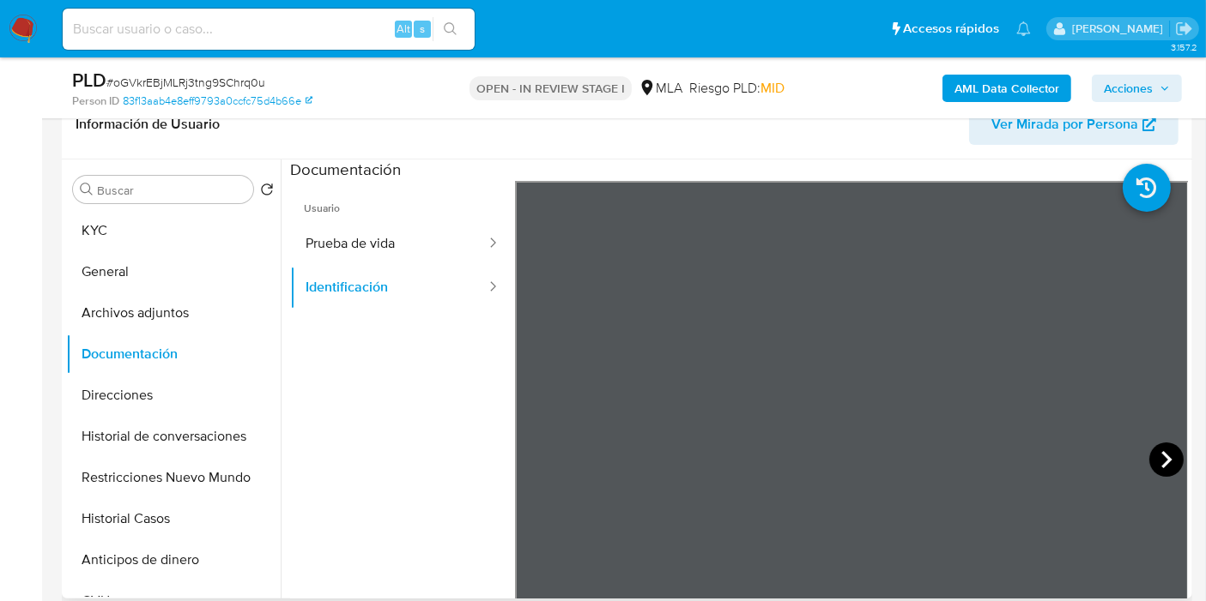
click at [1161, 452] on icon at bounding box center [1166, 459] width 10 height 17
click at [547, 450] on icon at bounding box center [536, 460] width 34 height 34
click at [377, 242] on button "Prueba de vida" at bounding box center [388, 244] width 197 height 44
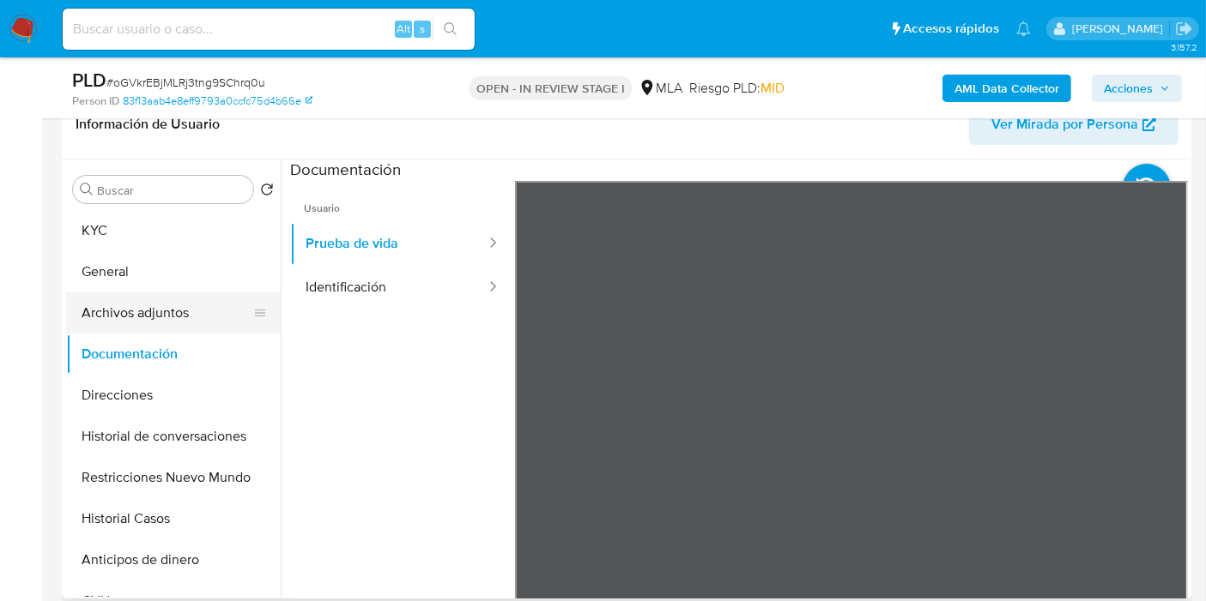
click at [93, 326] on button "Archivos adjuntos" at bounding box center [166, 313] width 201 height 41
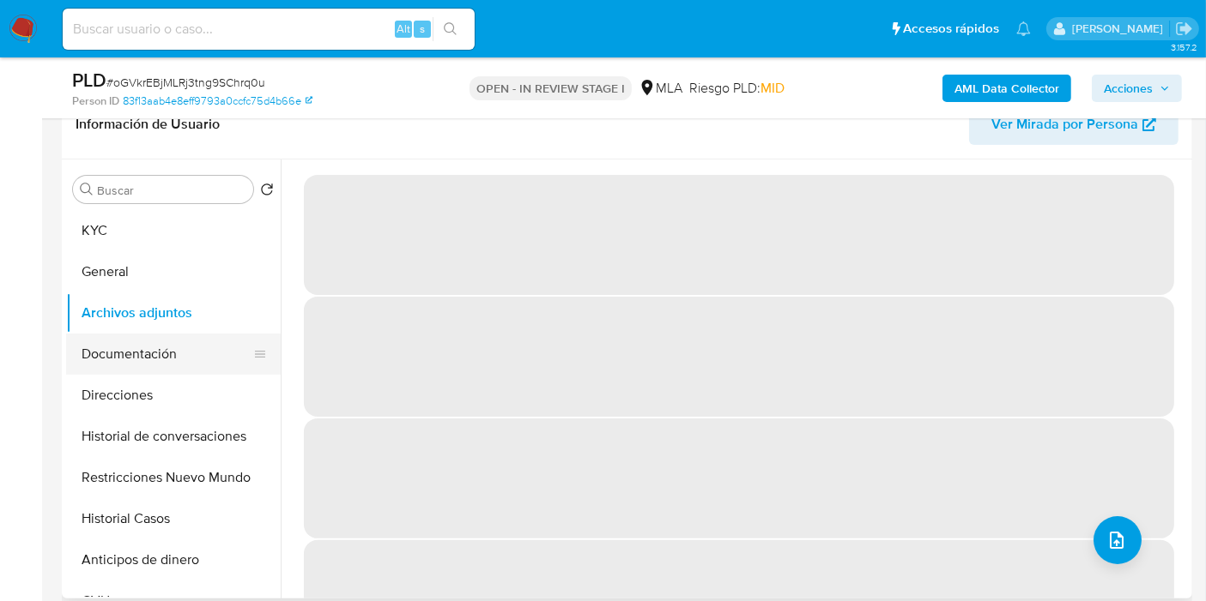
click at [174, 350] on button "Documentación" at bounding box center [166, 354] width 201 height 41
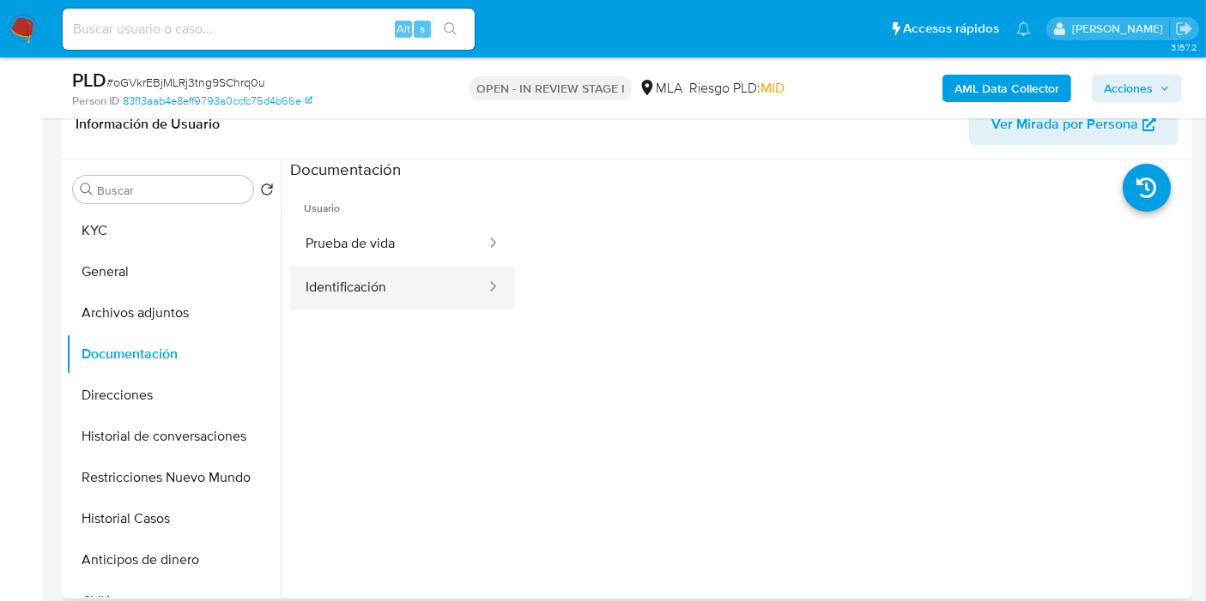
click at [445, 284] on button "Identificación" at bounding box center [388, 288] width 197 height 44
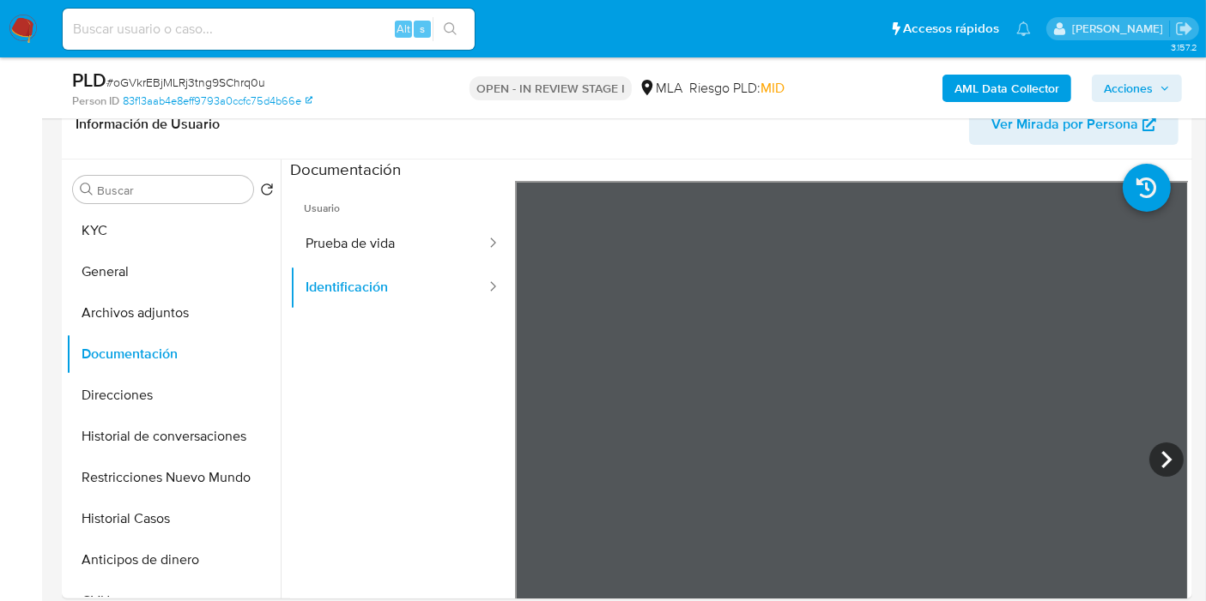
click at [113, 479] on button "Restricciones Nuevo Mundo" at bounding box center [166, 477] width 201 height 41
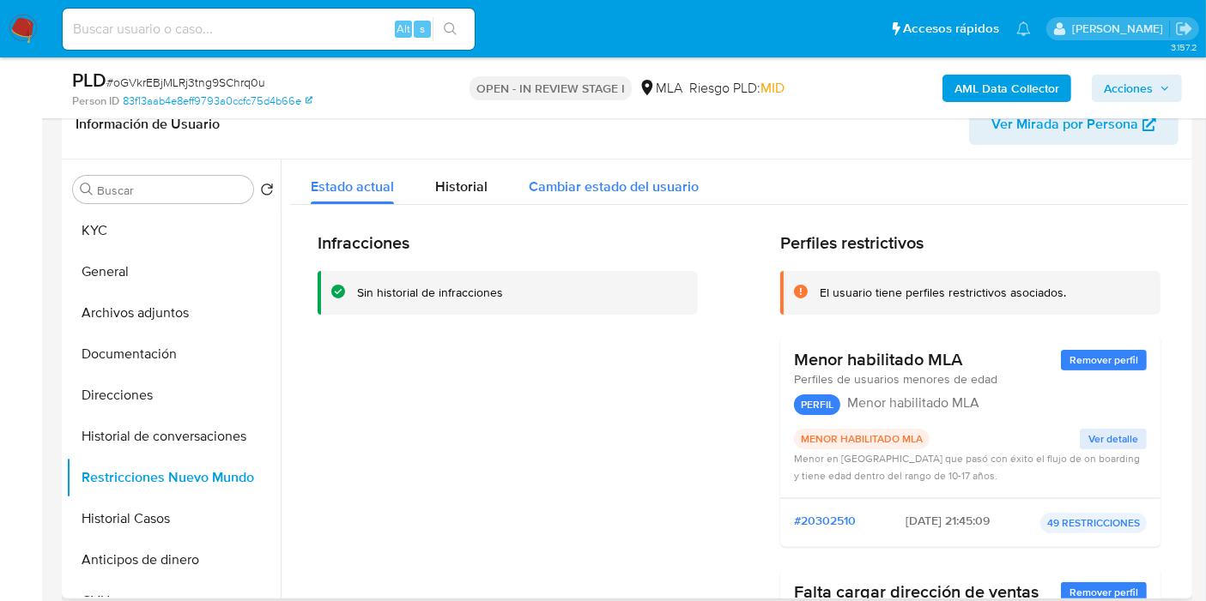
drag, startPoint x: 620, startPoint y: 195, endPoint x: 511, endPoint y: 198, distance: 109.0
click at [590, 202] on div "Cambiar estado del usuario" at bounding box center [614, 182] width 170 height 45
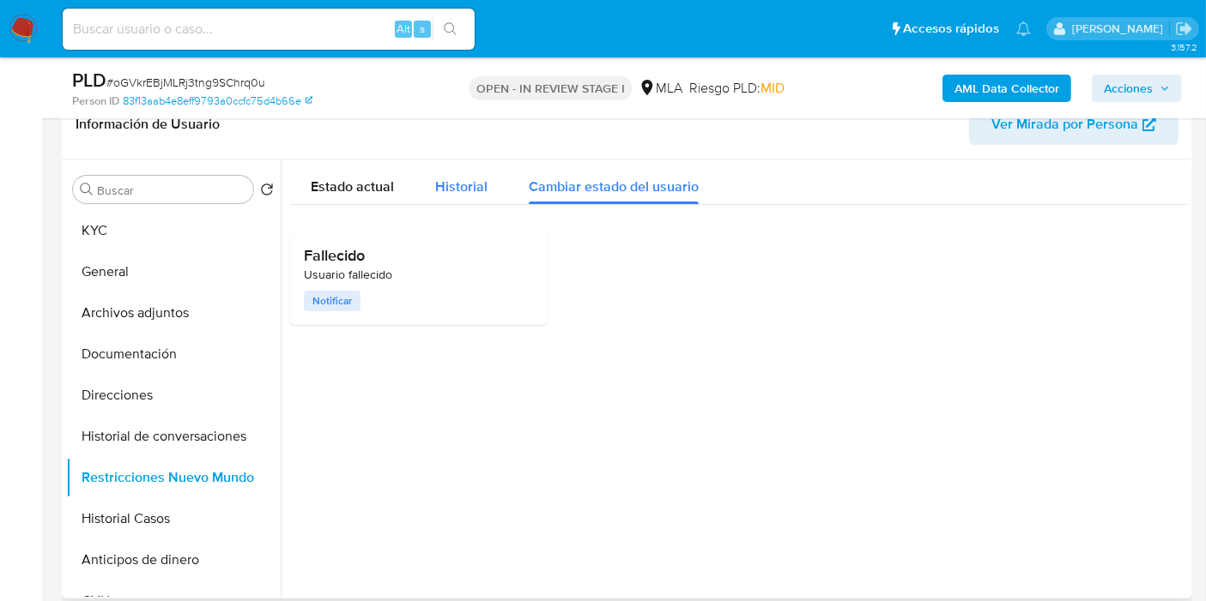
click at [456, 188] on span "Historial" at bounding box center [461, 187] width 52 height 20
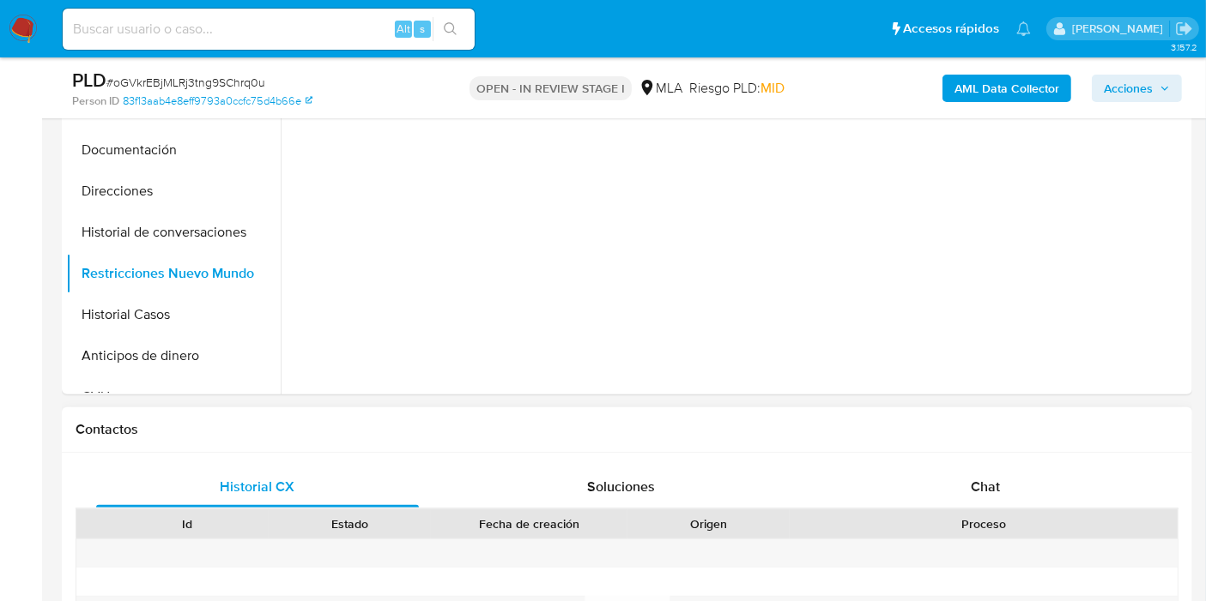
scroll to position [571, 0]
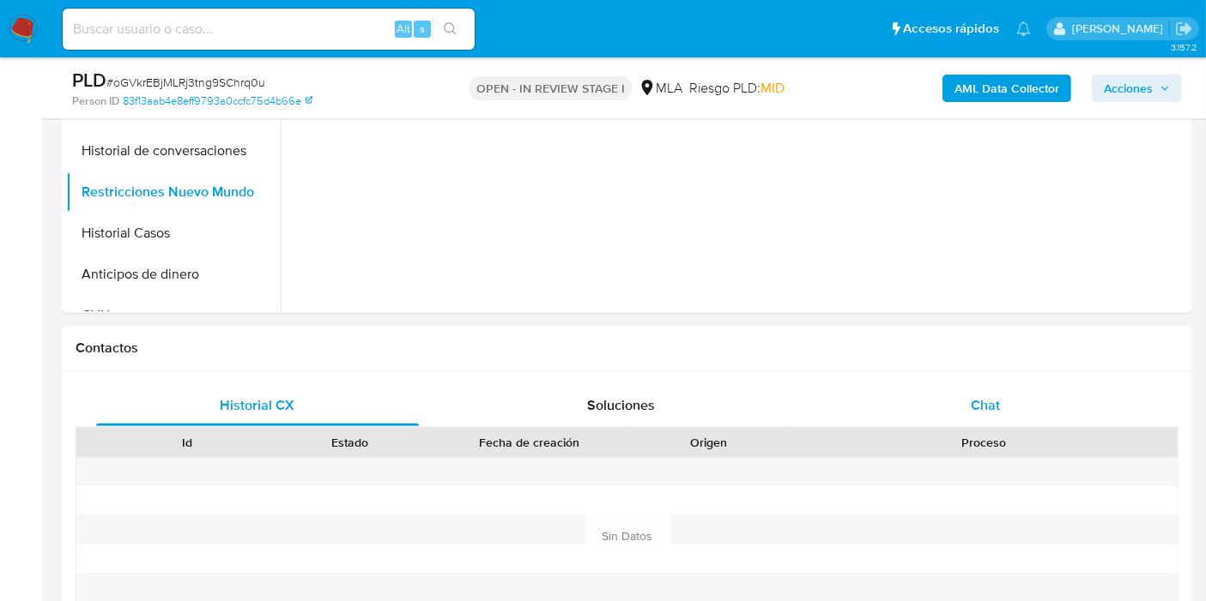
click at [1052, 414] on div "Chat" at bounding box center [985, 405] width 323 height 41
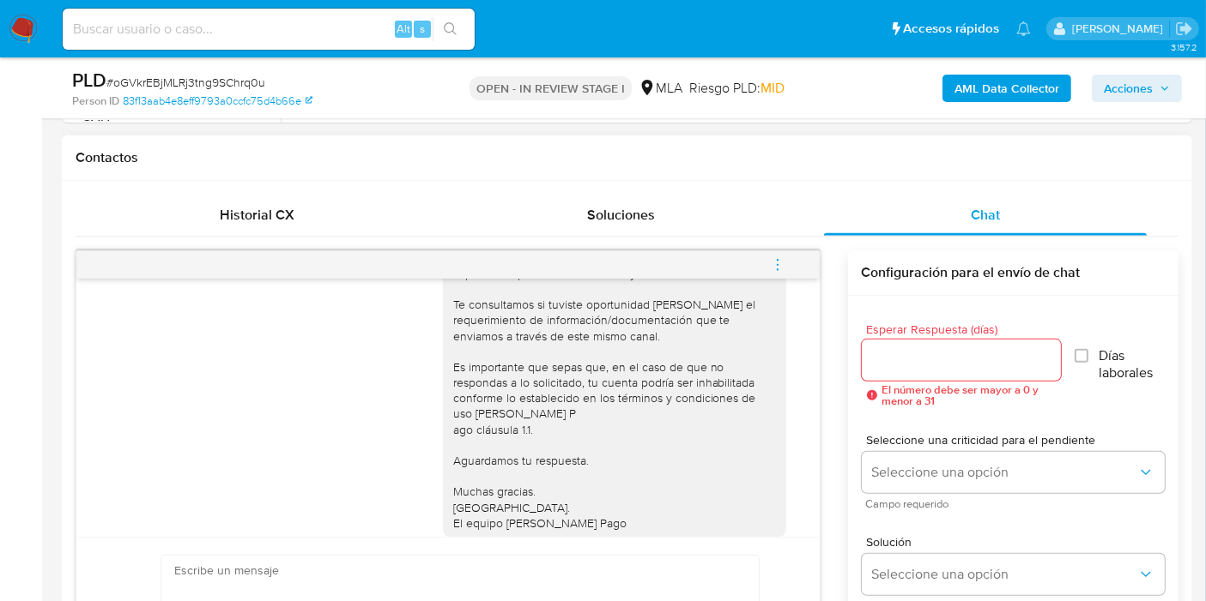
scroll to position [809, 0]
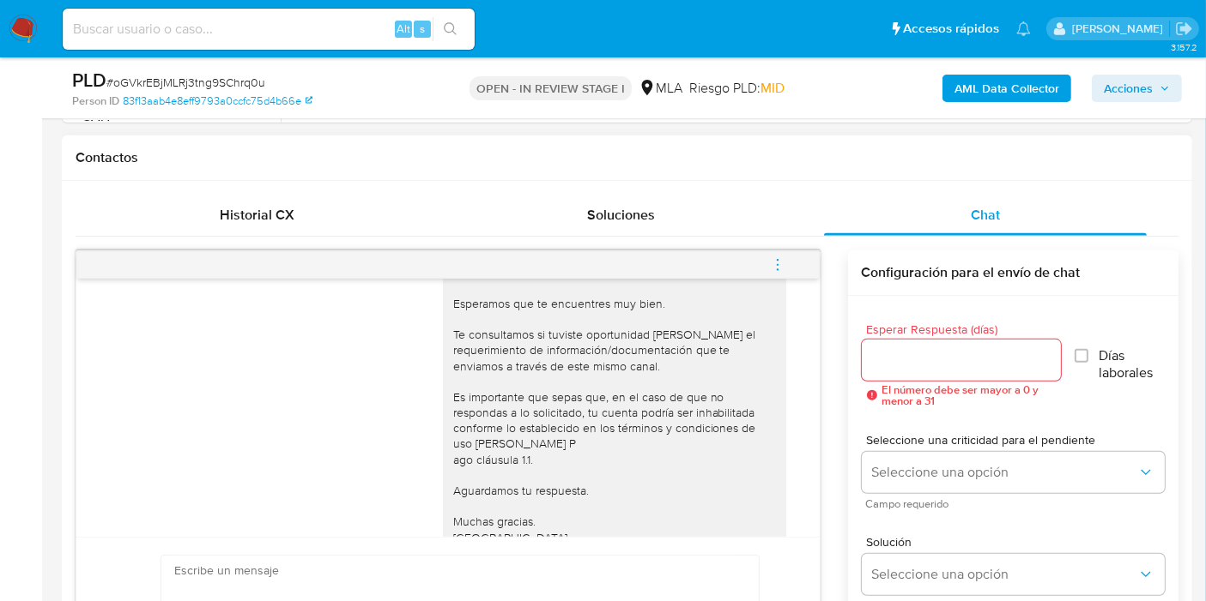
click at [774, 249] on span "menu-action" at bounding box center [777, 265] width 15 height 41
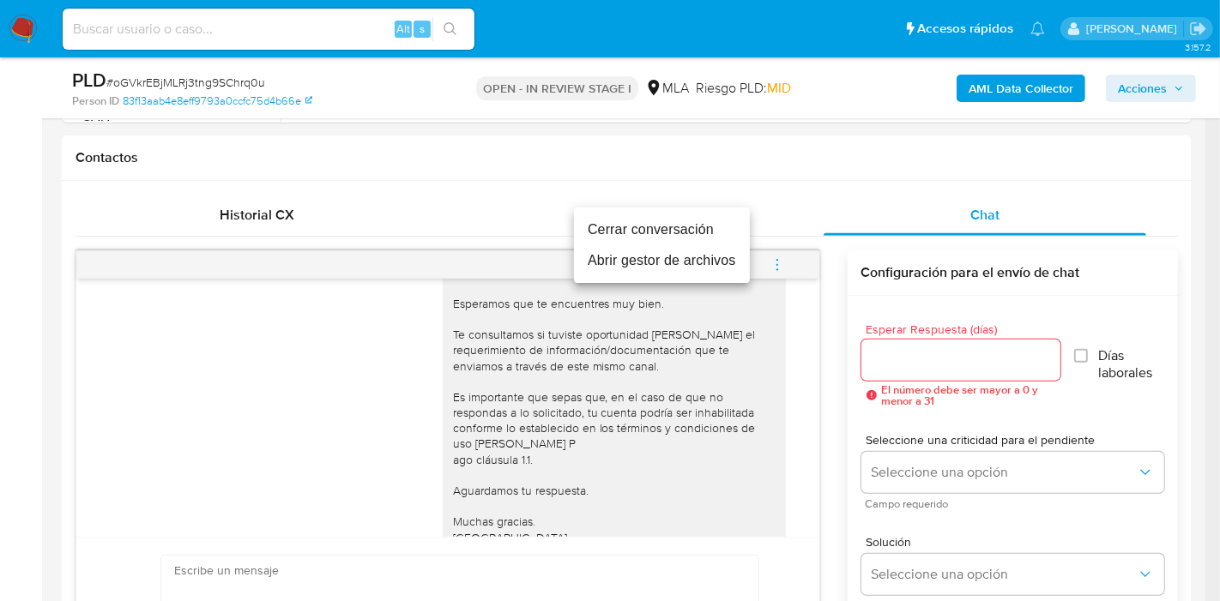
click at [660, 231] on li "Cerrar conversación" at bounding box center [662, 230] width 176 height 31
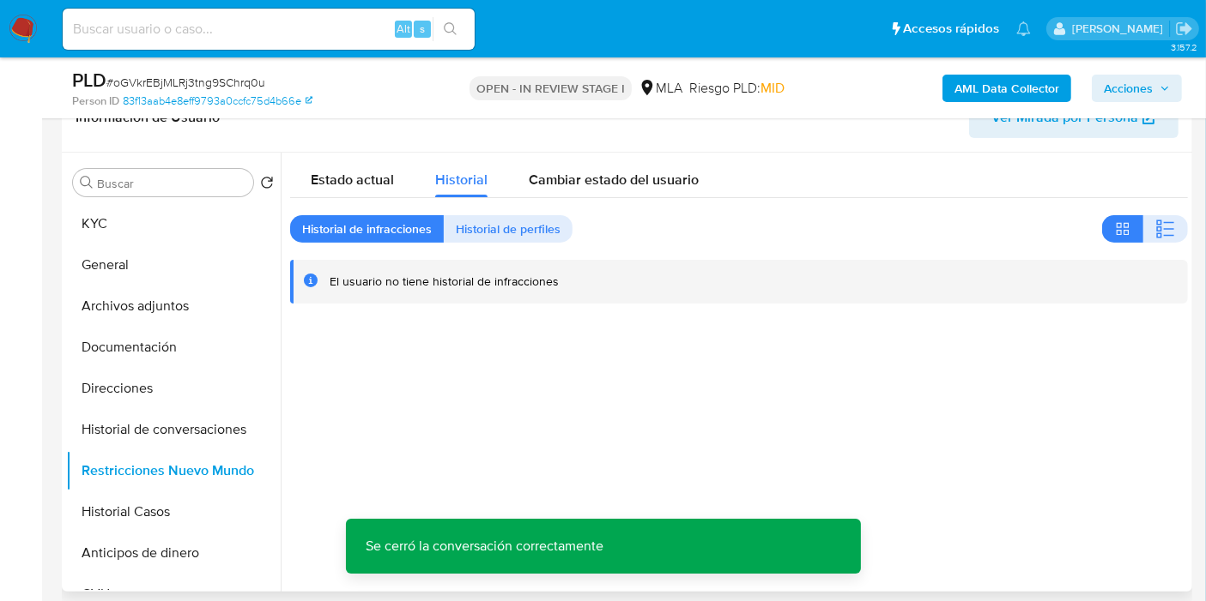
scroll to position [190, 0]
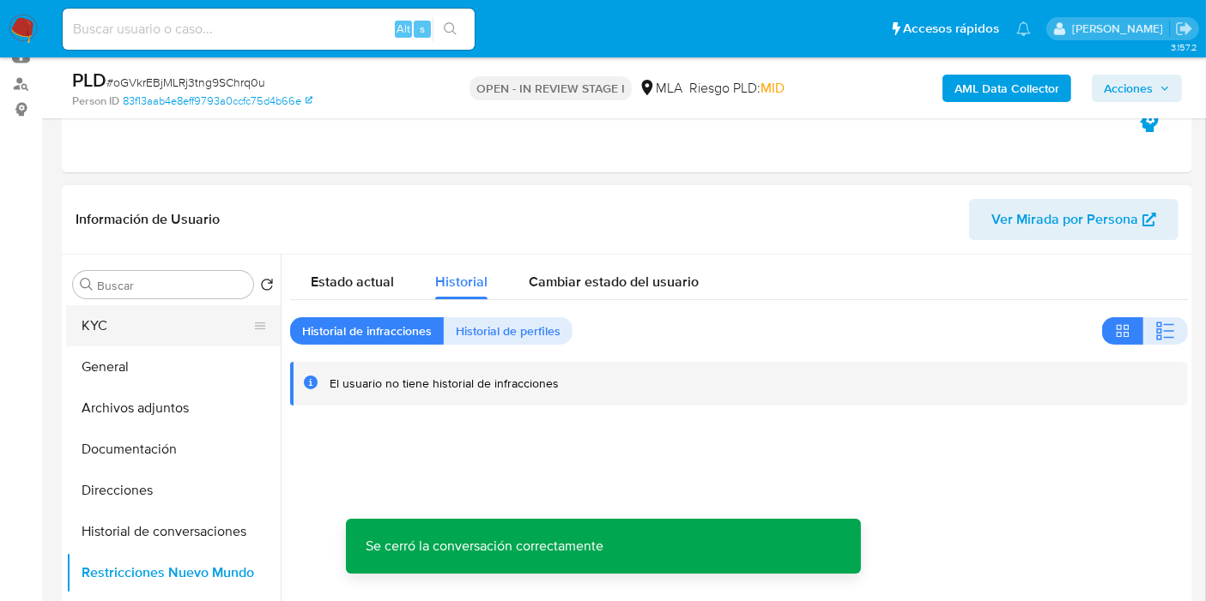
click at [130, 327] on button "KYC" at bounding box center [166, 325] width 201 height 41
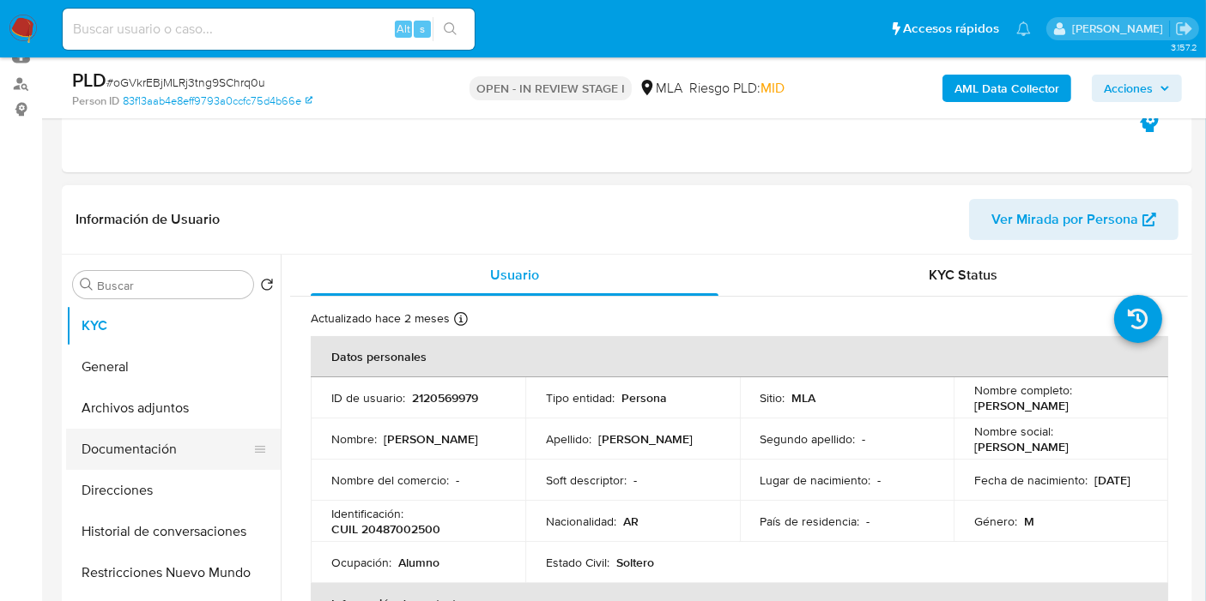
click at [159, 429] on button "Documentación" at bounding box center [166, 449] width 201 height 41
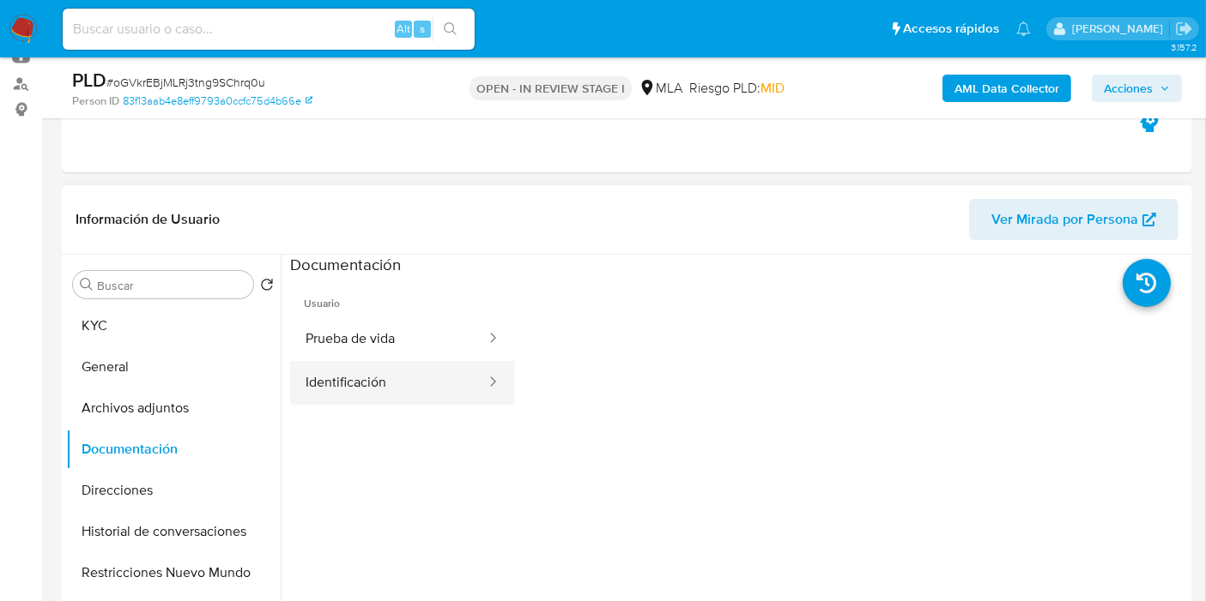
click at [331, 368] on button "Identificación" at bounding box center [388, 383] width 197 height 44
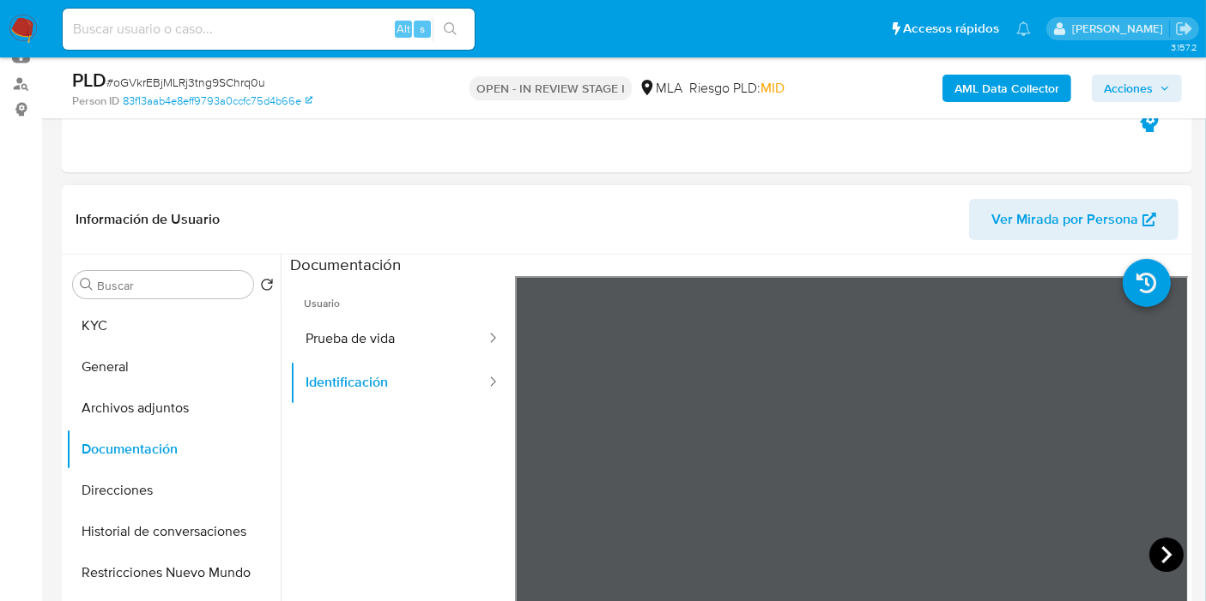
click at [1164, 553] on icon at bounding box center [1166, 555] width 10 height 17
click at [529, 553] on icon at bounding box center [536, 555] width 34 height 34
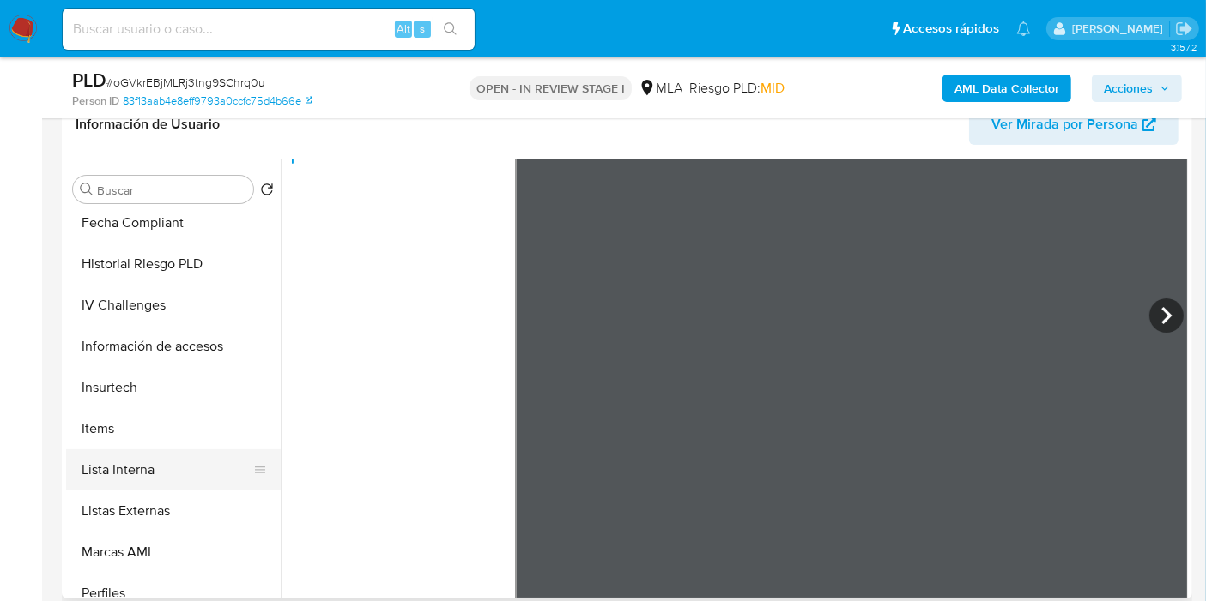
scroll to position [848, 0]
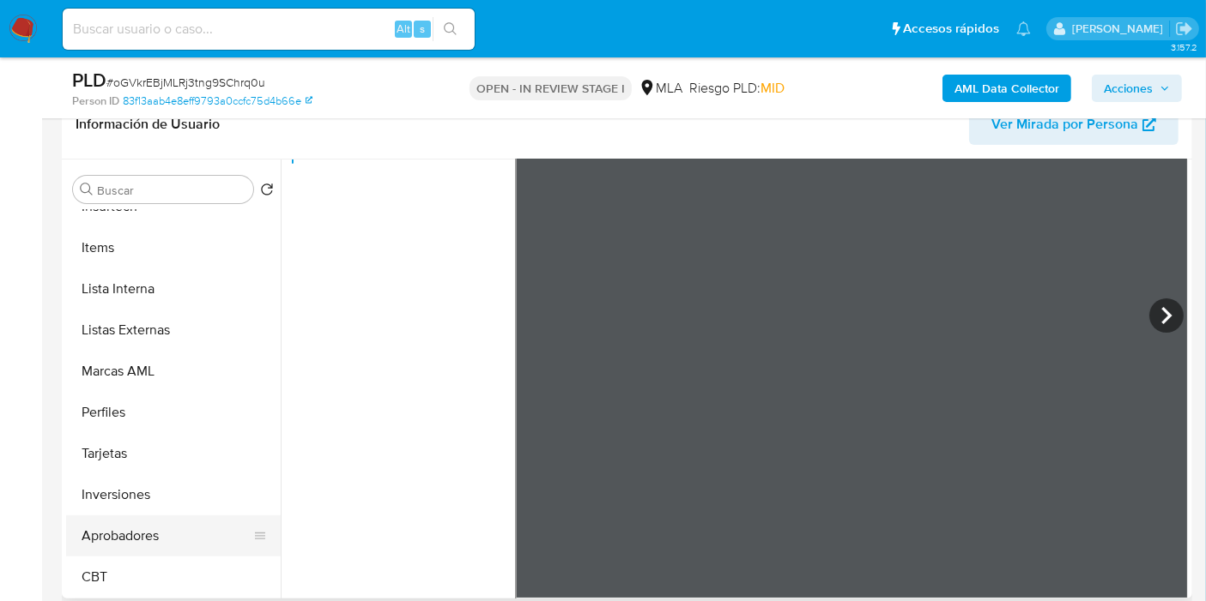
click at [156, 530] on button "Aprobadores" at bounding box center [166, 536] width 201 height 41
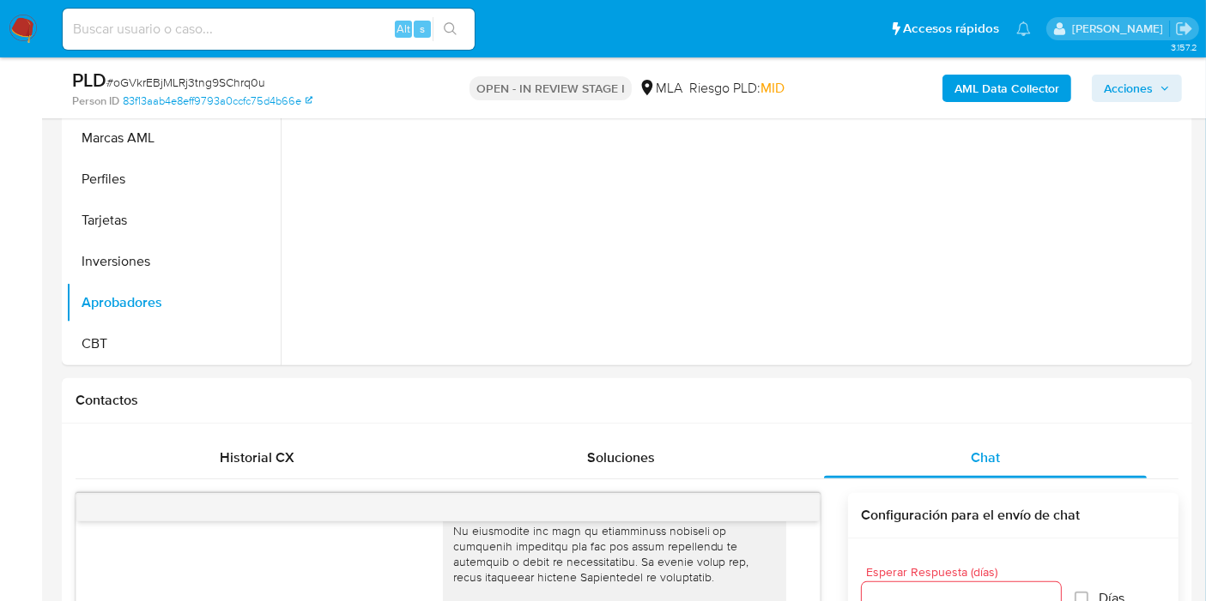
scroll to position [3050, 0]
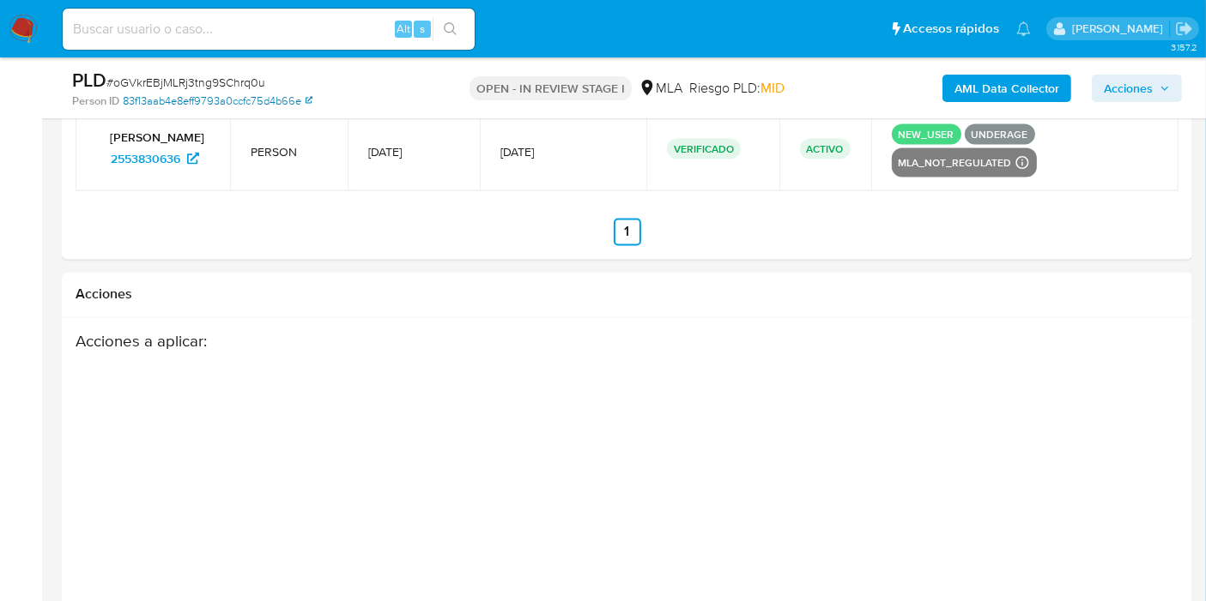
click at [304, 100] on link "83f13aab4e8eff9793a0ccfc75d4b66e" at bounding box center [218, 101] width 190 height 15
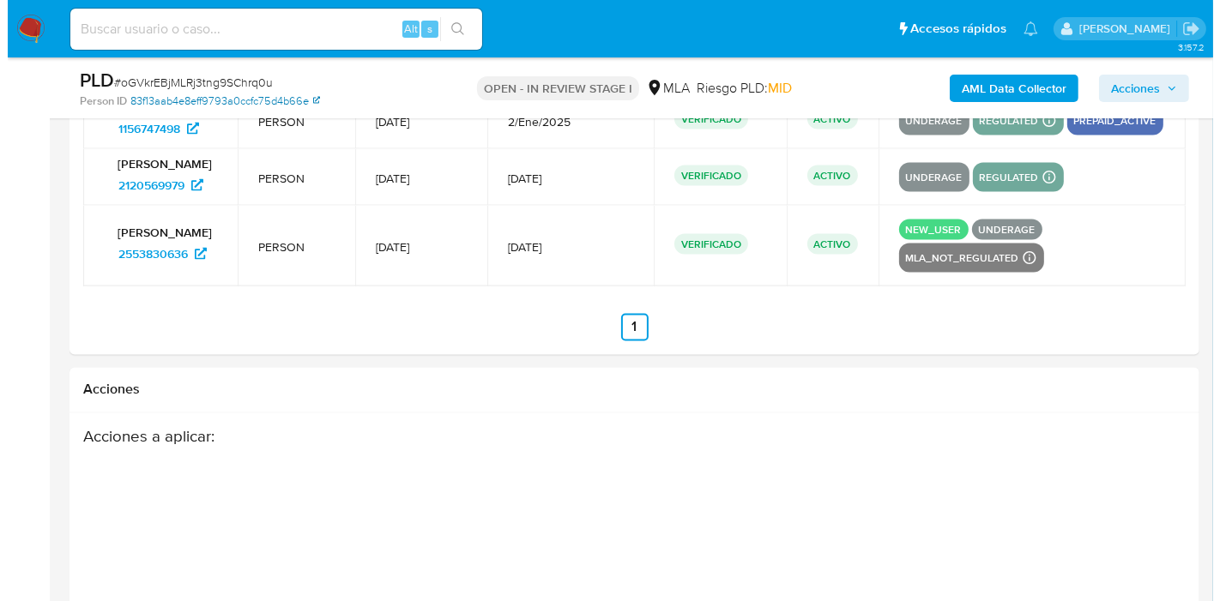
scroll to position [3167, 0]
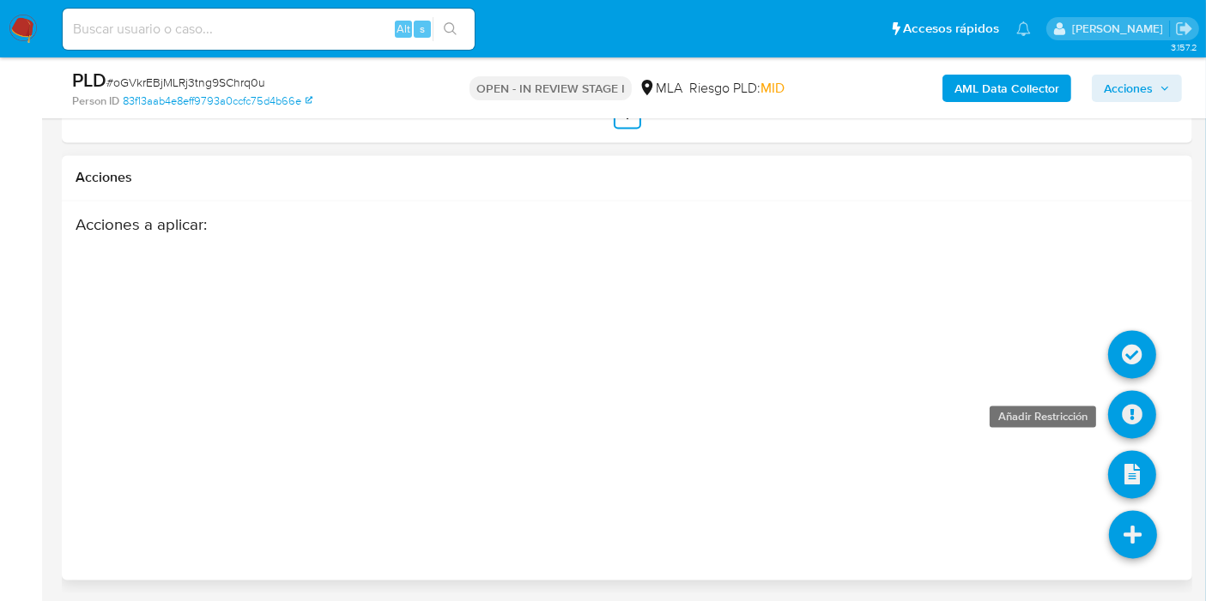
click at [1121, 424] on link at bounding box center [1132, 415] width 48 height 48
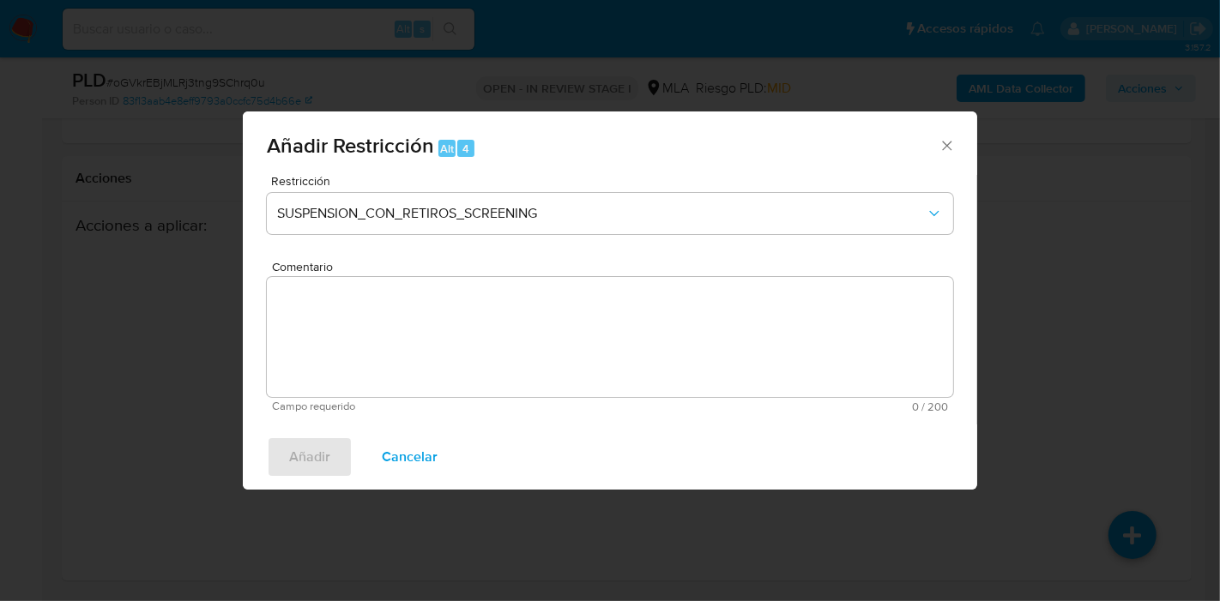
click at [311, 187] on span "Restricción" at bounding box center [614, 181] width 686 height 12
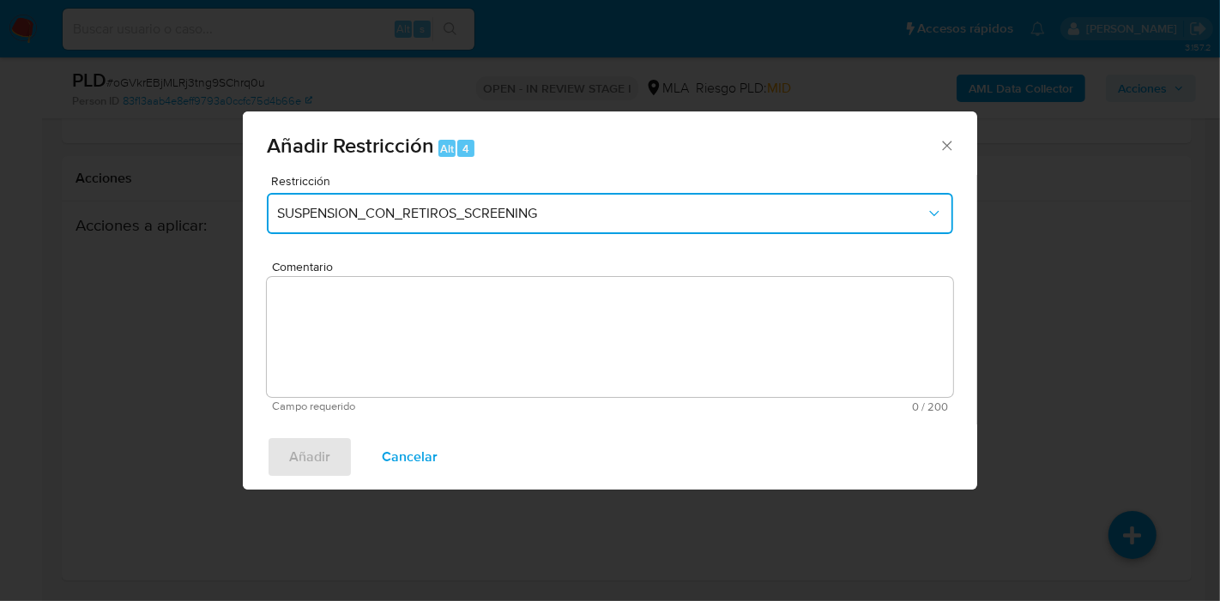
click at [321, 196] on button "SUSPENSION_CON_RETIROS_SCREENING" at bounding box center [610, 213] width 686 height 41
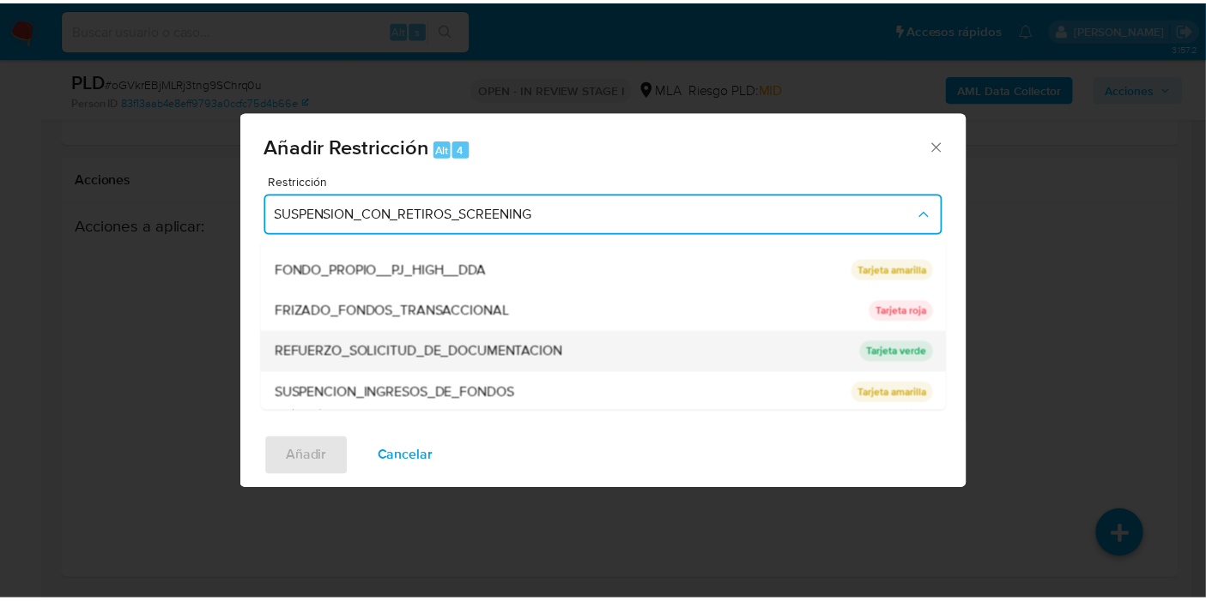
scroll to position [363, 0]
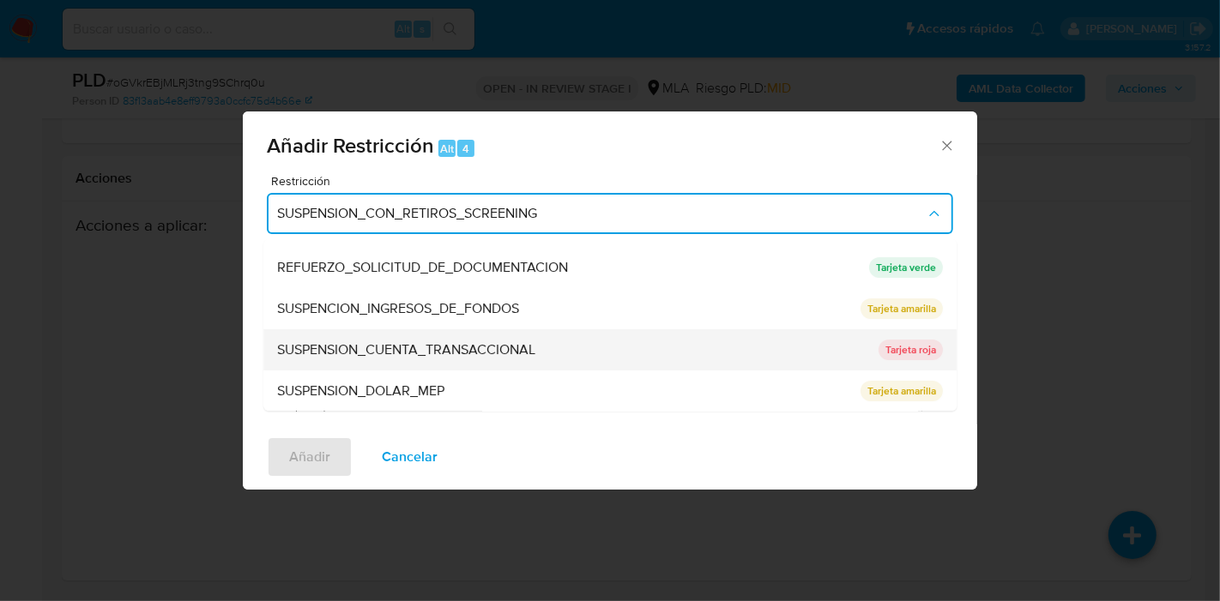
click at [464, 339] on div "SUSPENSION_CUENTA_TRANSACCIONAL" at bounding box center [572, 349] width 591 height 41
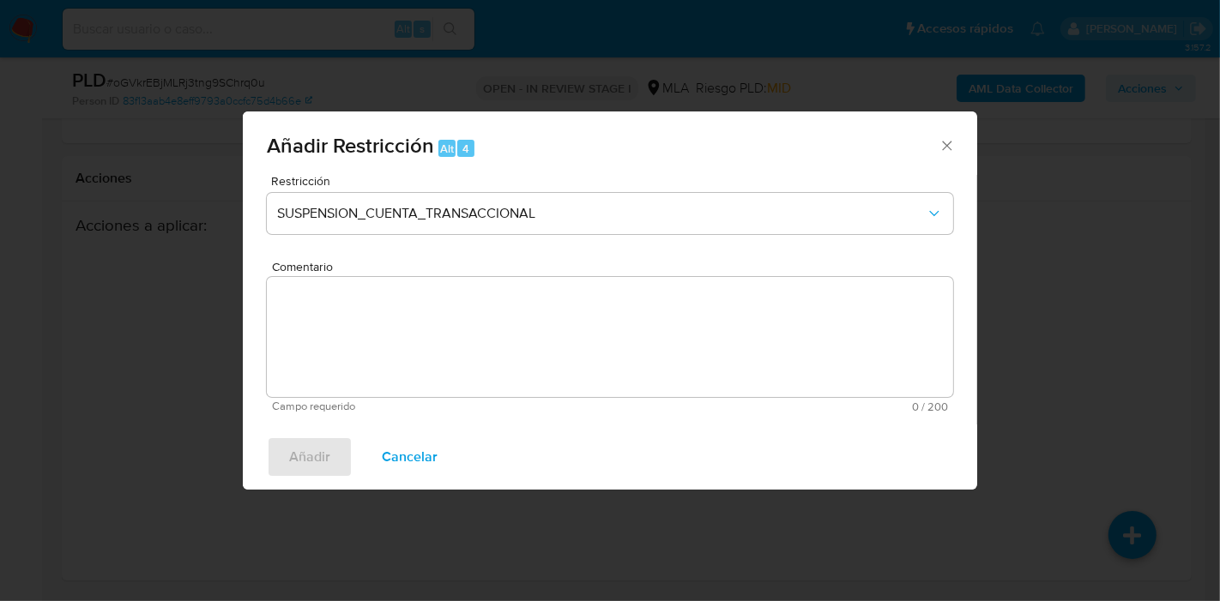
click at [464, 394] on textarea "Comentario" at bounding box center [610, 337] width 686 height 120
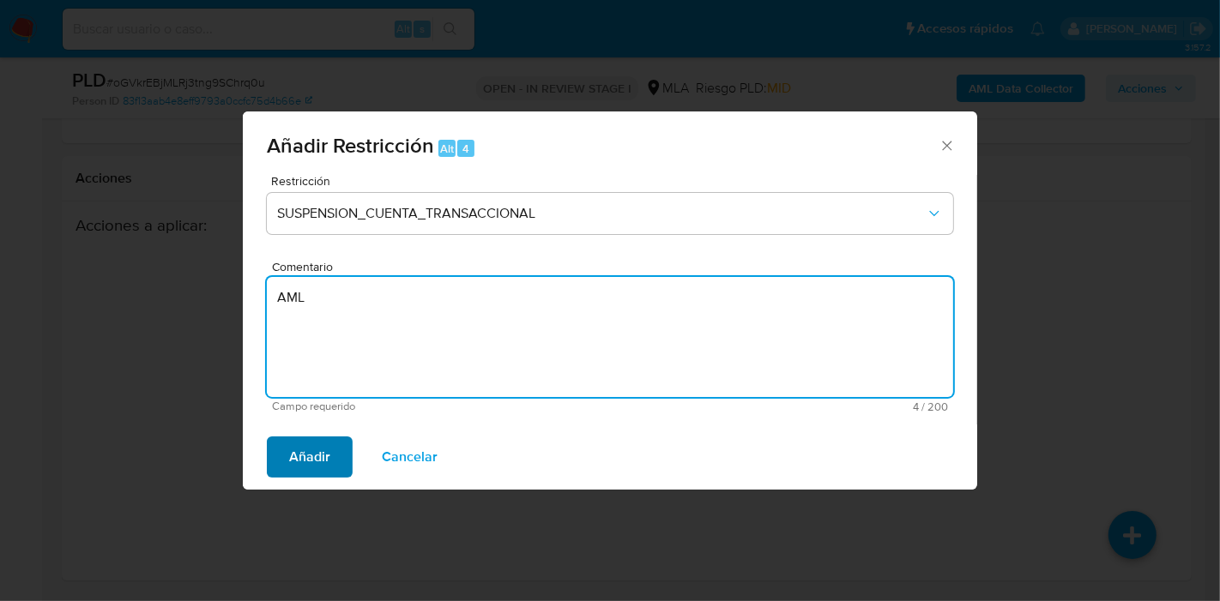
type textarea "AML"
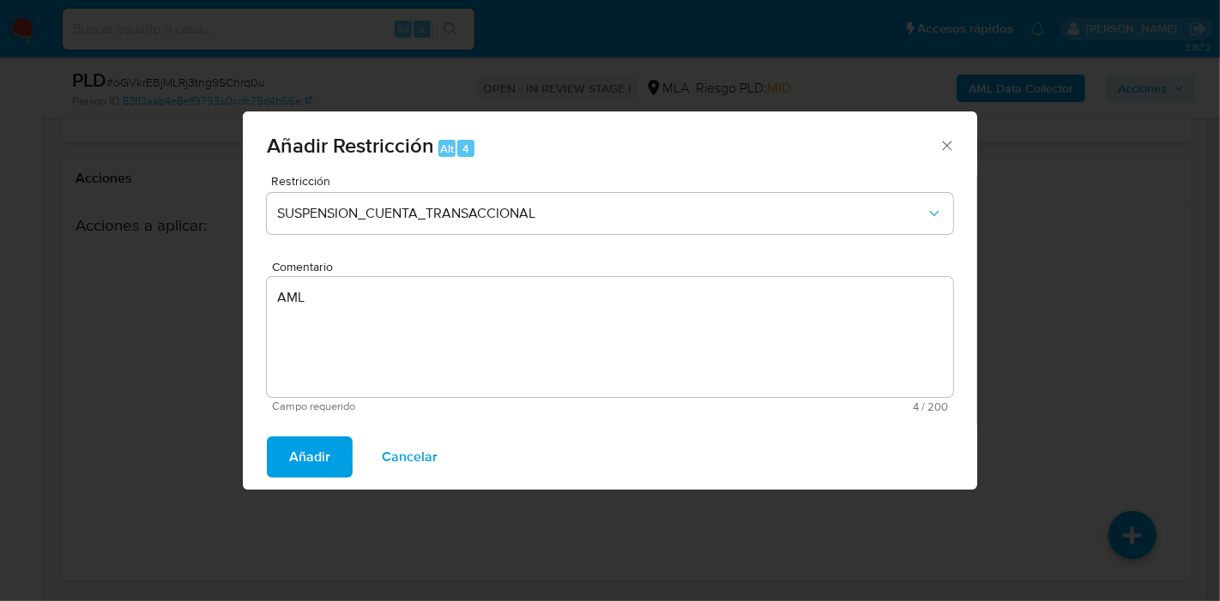
click at [289, 447] on span "Añadir" at bounding box center [309, 457] width 41 height 38
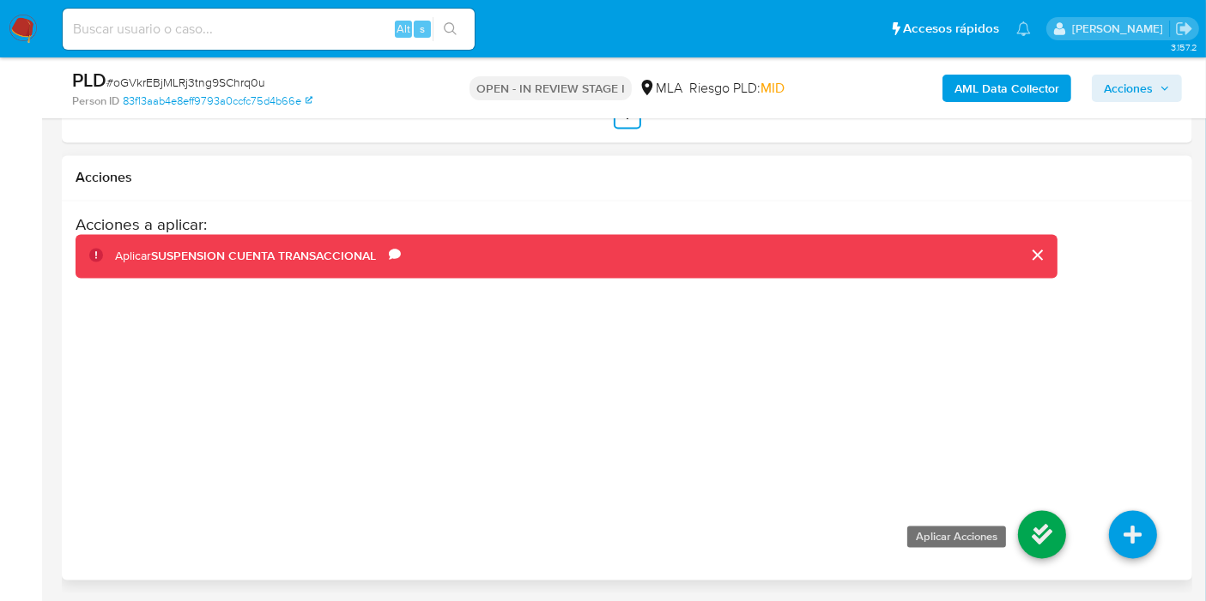
click at [1061, 526] on link at bounding box center [1042, 535] width 48 height 48
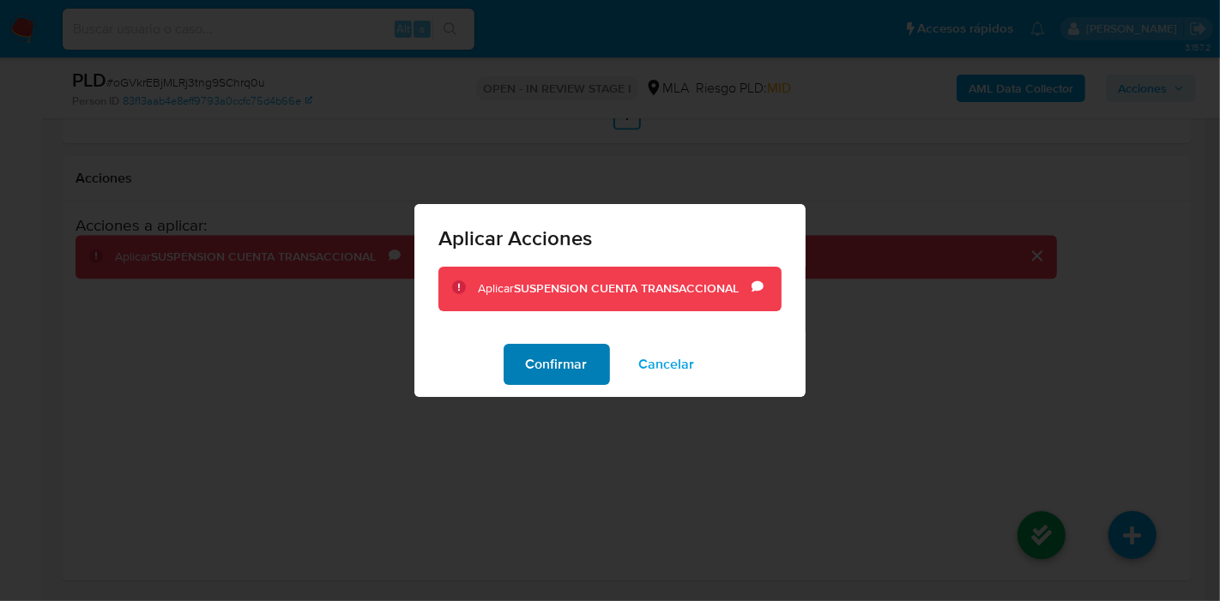
click at [535, 378] on span "Confirmar" at bounding box center [557, 365] width 62 height 38
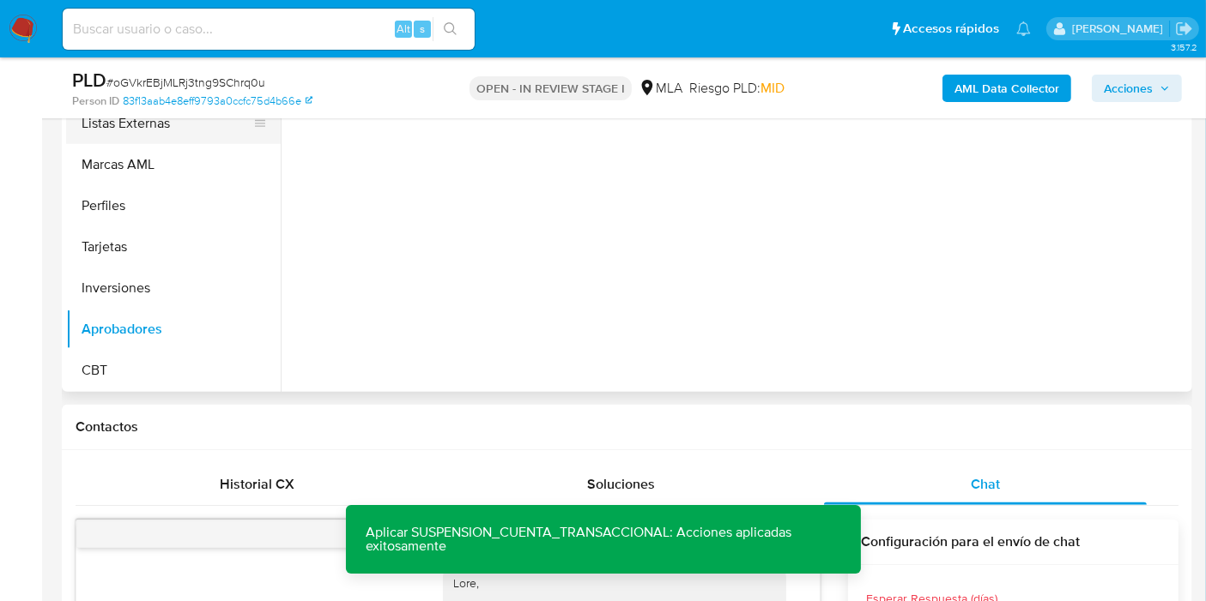
scroll to position [402, 0]
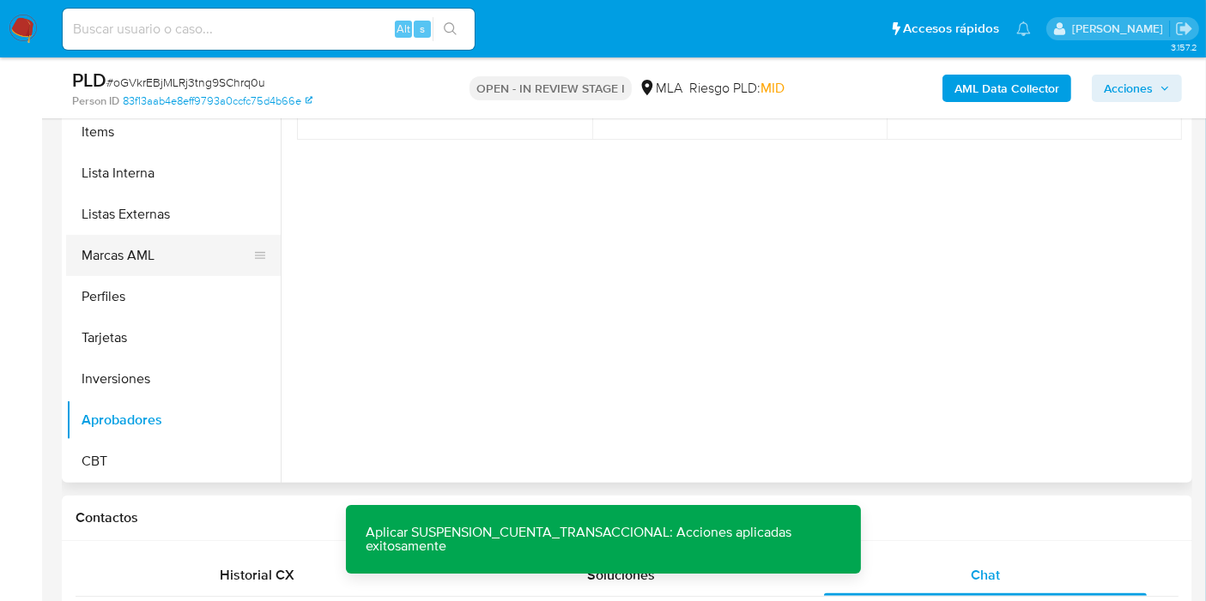
click at [163, 270] on ul "KYC General Archivos adjuntos Documentación Direcciones Historial de conversaci…" at bounding box center [173, 287] width 215 height 387
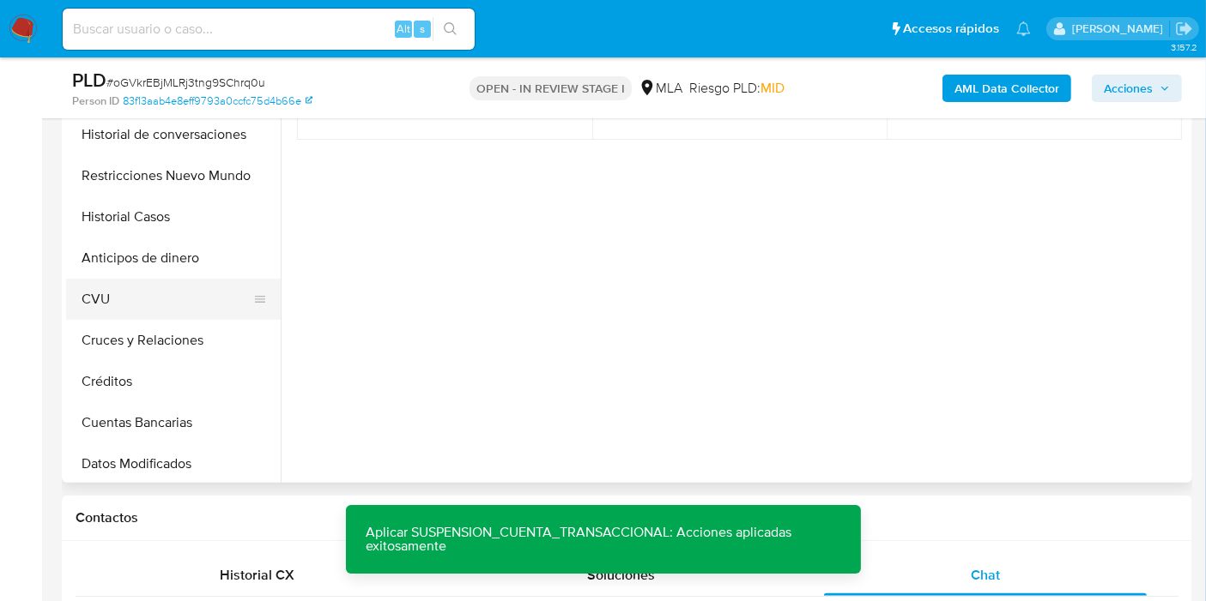
scroll to position [0, 0]
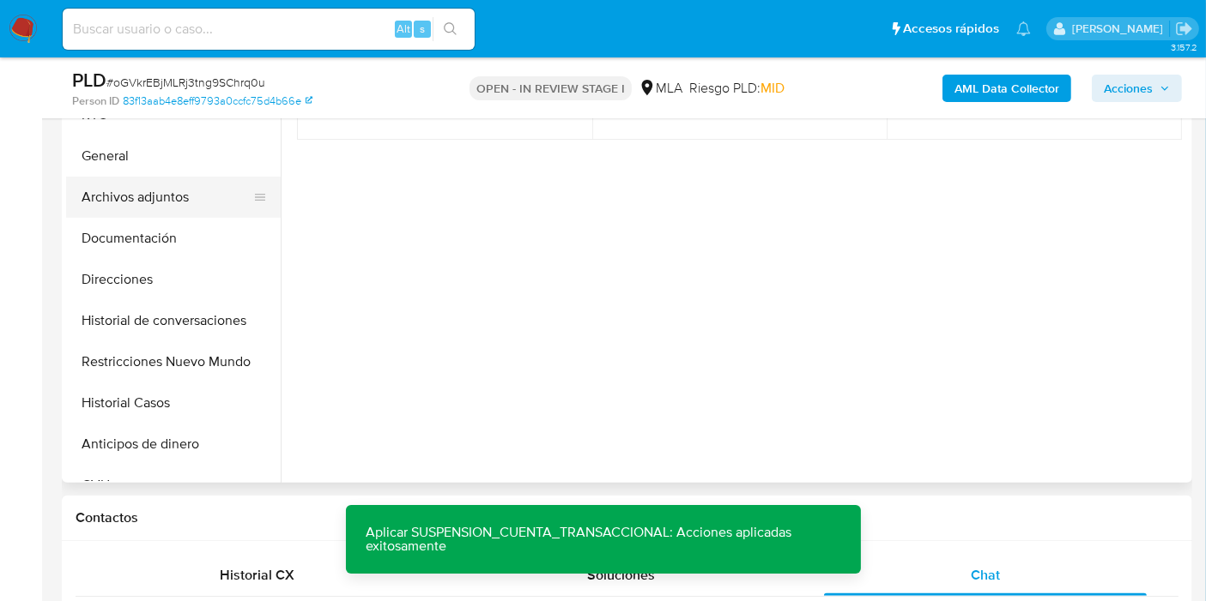
click at [181, 201] on button "Archivos adjuntos" at bounding box center [166, 197] width 201 height 41
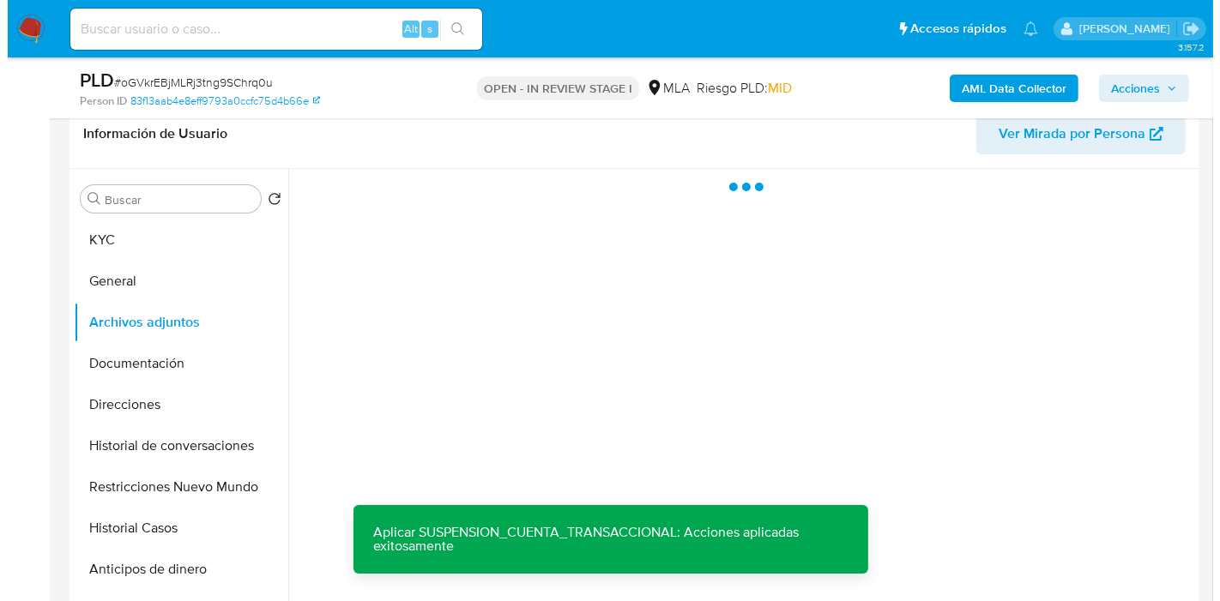
scroll to position [116, 0]
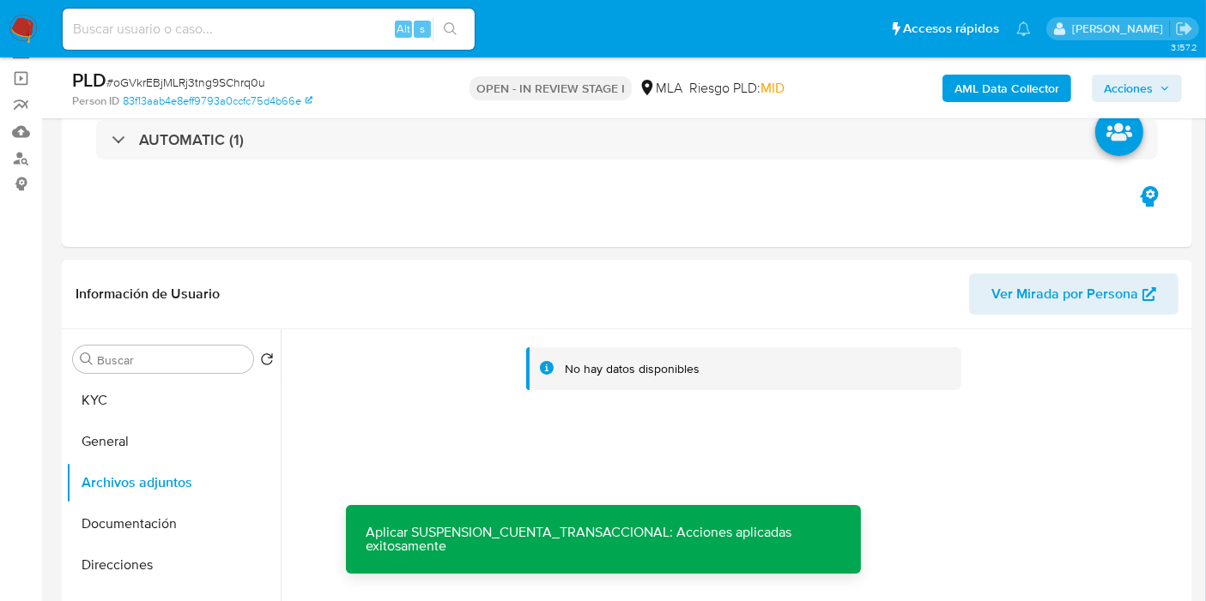
click at [1043, 84] on b "AML Data Collector" at bounding box center [1006, 88] width 105 height 27
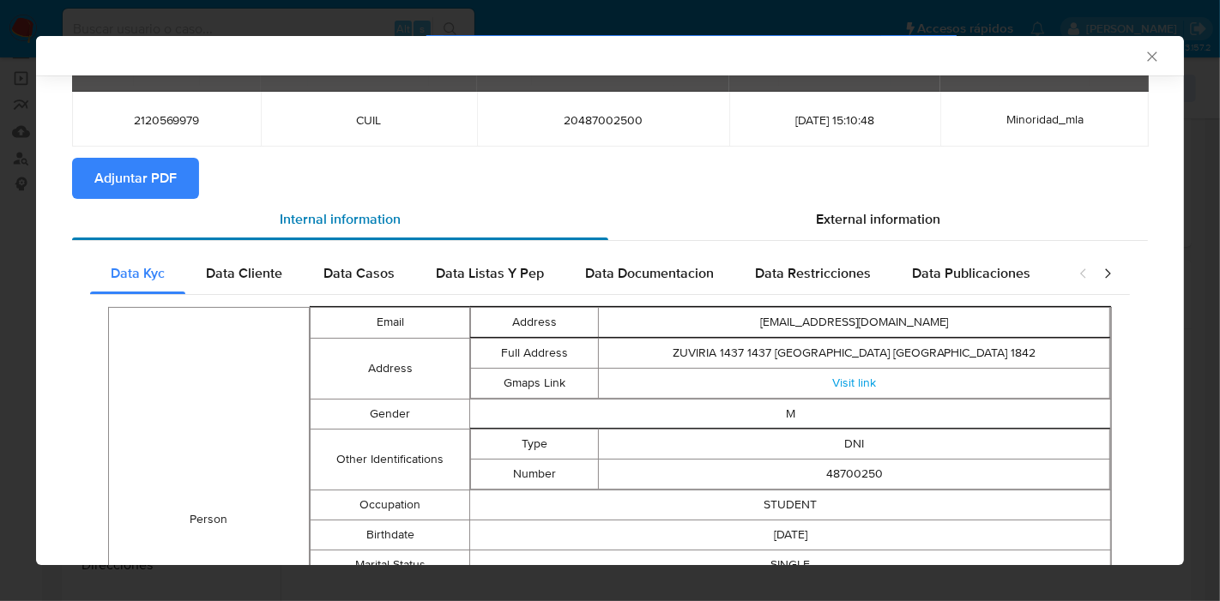
scroll to position [0, 0]
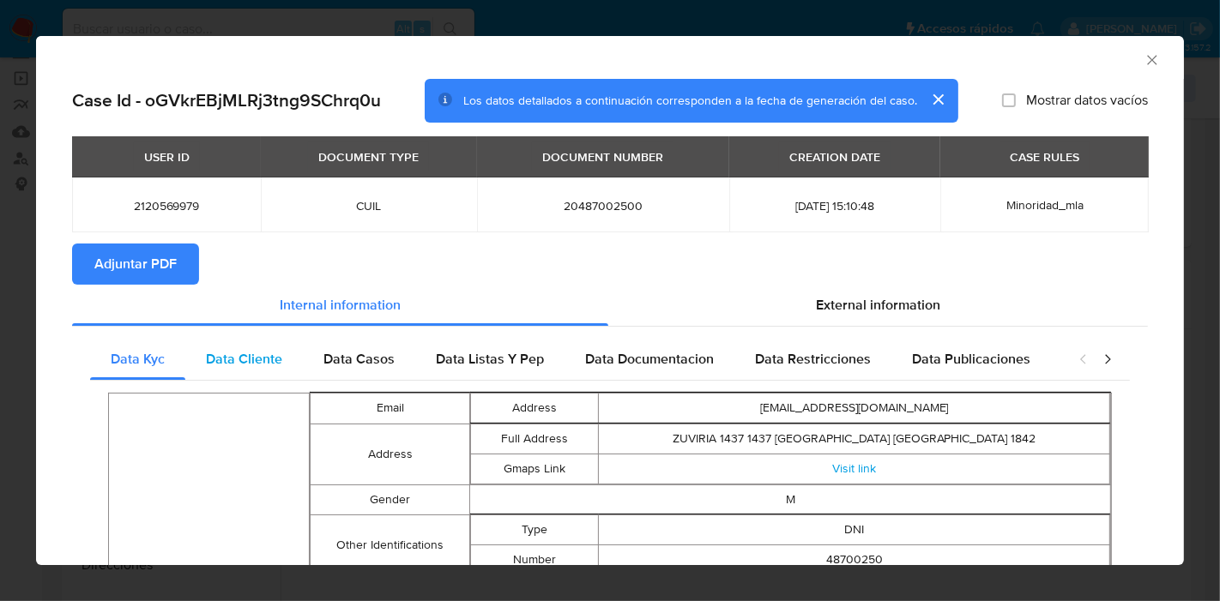
click at [273, 353] on span "Data Cliente" at bounding box center [244, 359] width 76 height 20
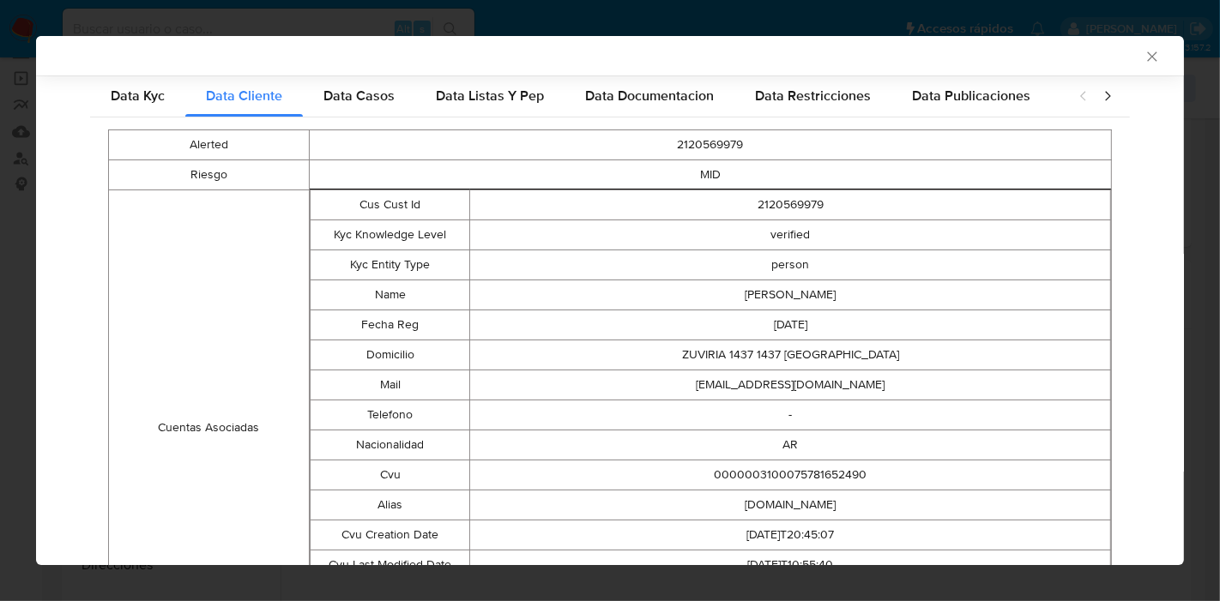
scroll to position [70, 0]
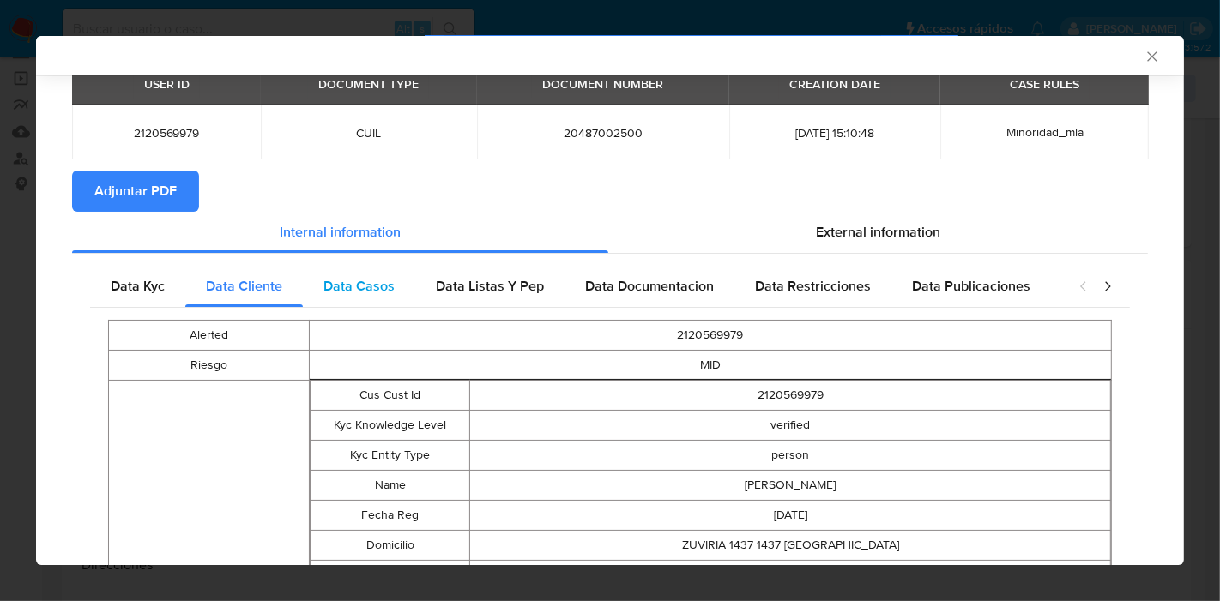
click at [313, 287] on div "Data Casos" at bounding box center [359, 286] width 112 height 41
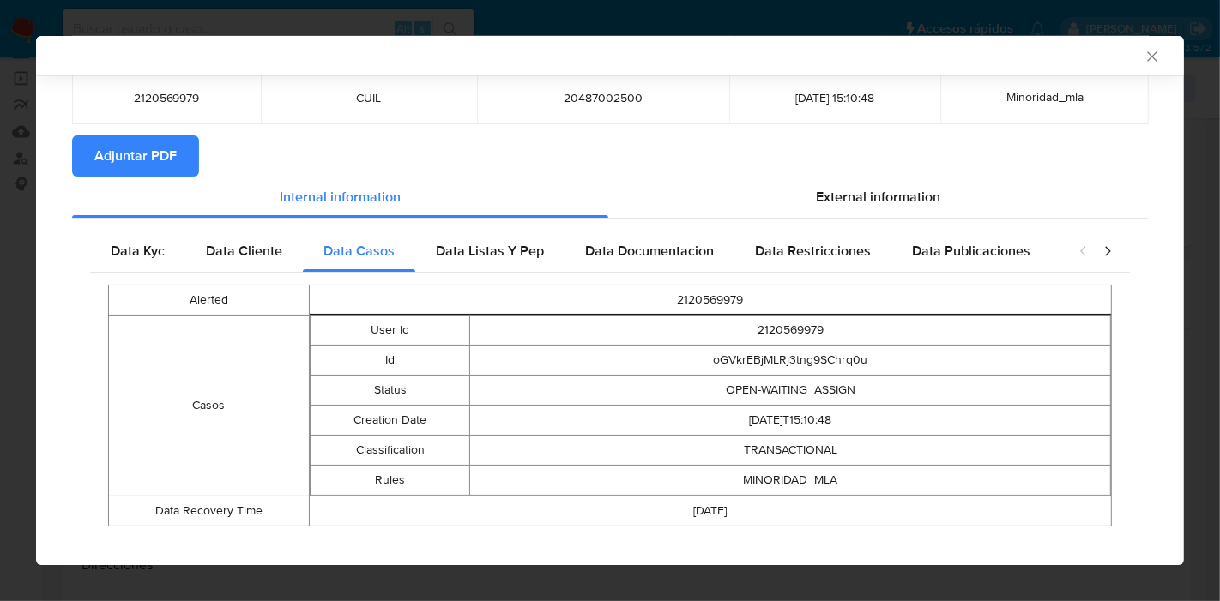
scroll to position [124, 0]
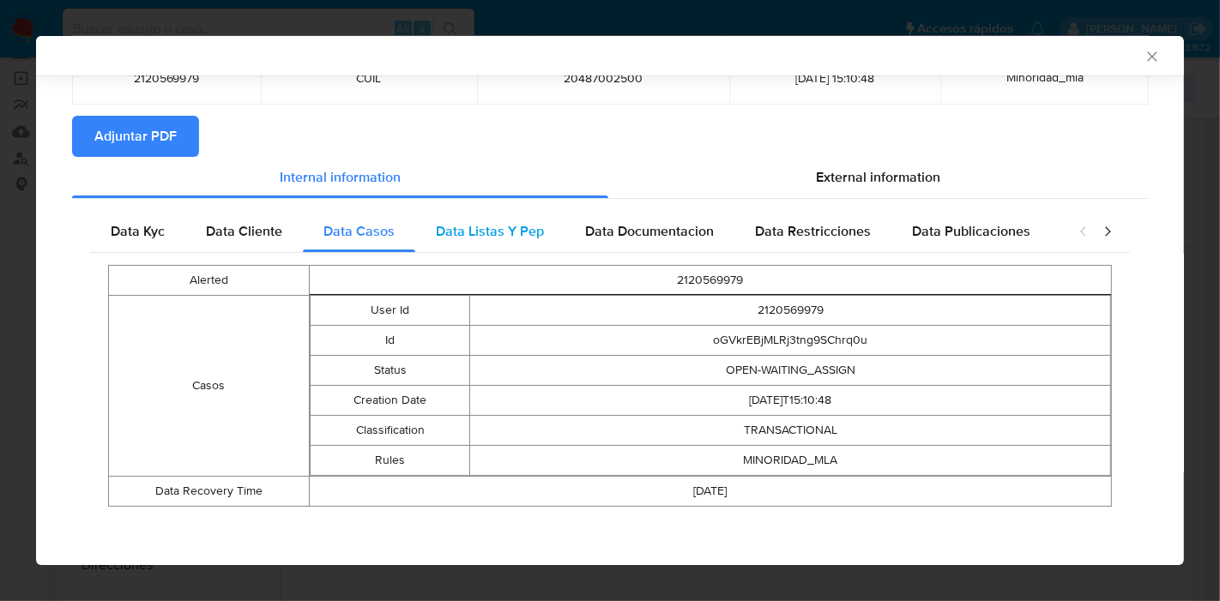
click at [529, 227] on span "Data Listas Y Pep" at bounding box center [490, 231] width 108 height 20
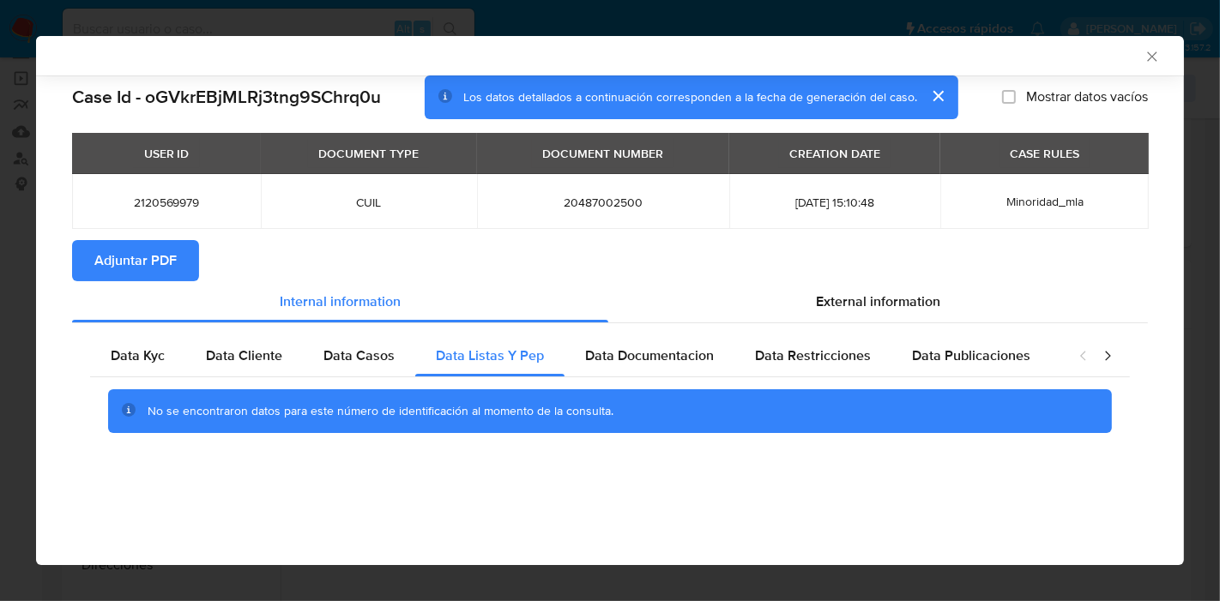
click at [667, 329] on div "Data Kyc Data Cliente Data Casos Data Listas Y Pep Data Documentacion Data Rest…" at bounding box center [610, 390] width 1076 height 135
click at [671, 352] on span "Data Documentacion" at bounding box center [649, 356] width 129 height 20
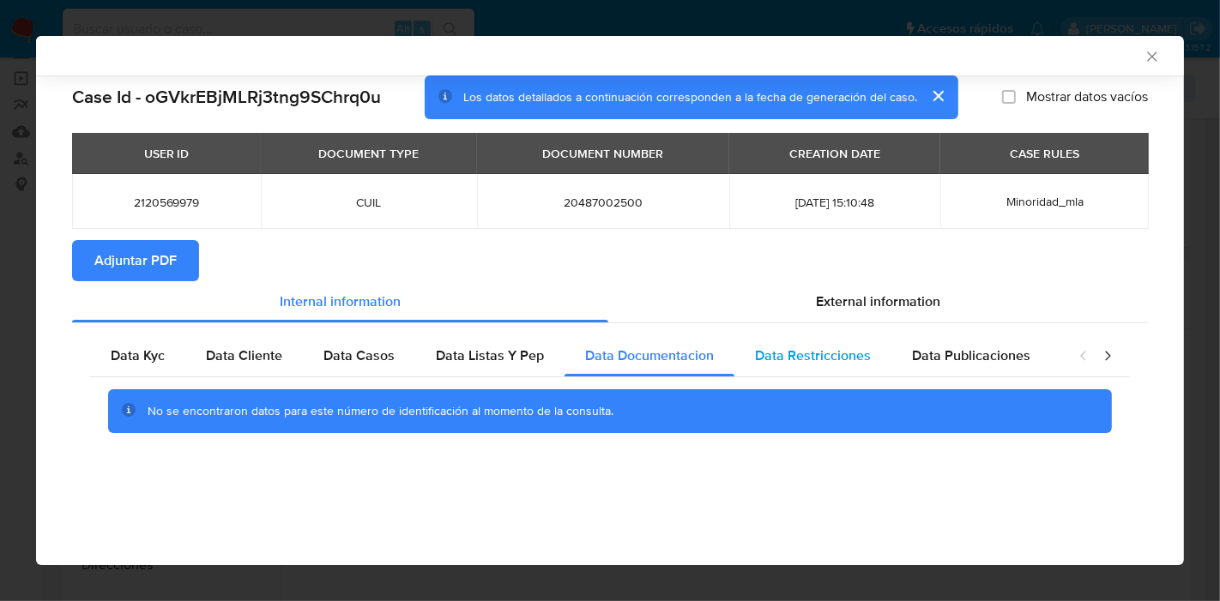
click at [828, 350] on span "Data Restricciones" at bounding box center [813, 356] width 116 height 20
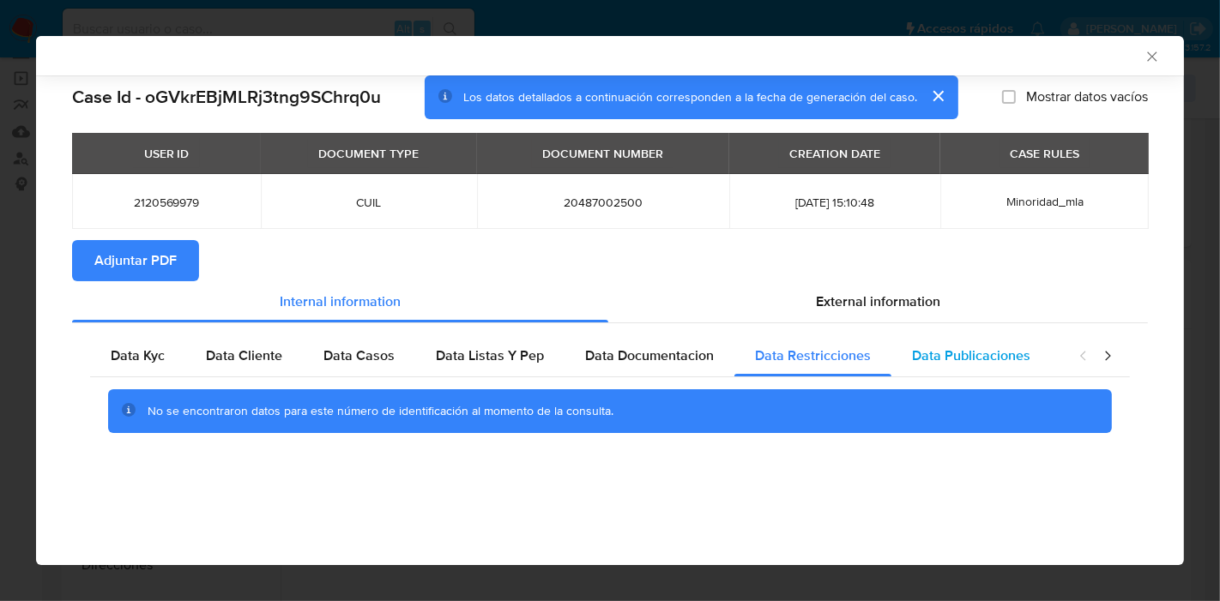
click at [953, 371] on div "Data Publicaciones" at bounding box center [972, 355] width 160 height 41
click at [1115, 361] on icon "closure-recommendation-modal" at bounding box center [1107, 356] width 17 height 17
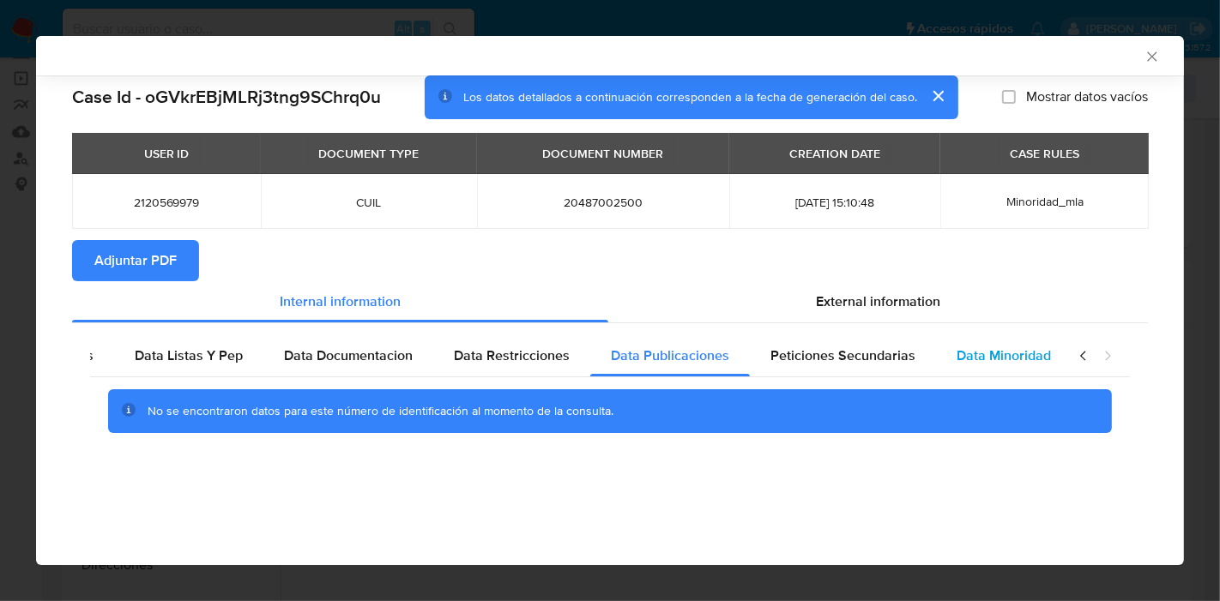
drag, startPoint x: 1014, startPoint y: 366, endPoint x: 928, endPoint y: 354, distance: 86.8
click at [1013, 366] on div "Data Minoridad" at bounding box center [1004, 355] width 136 height 41
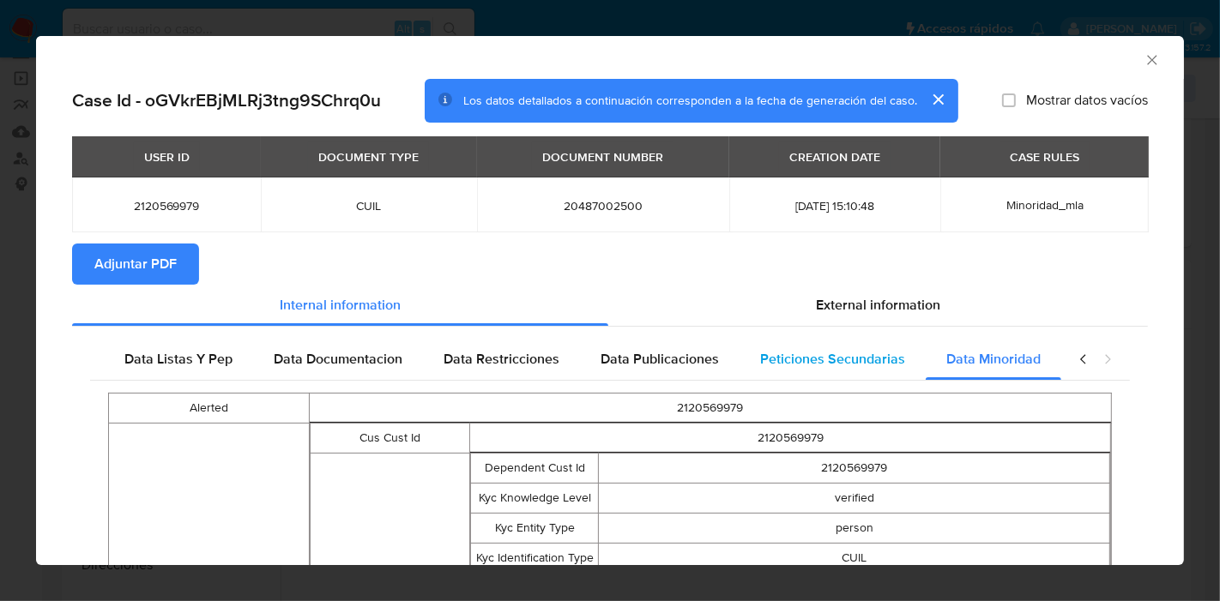
click at [862, 374] on div "Peticiones Secundarias" at bounding box center [833, 359] width 186 height 41
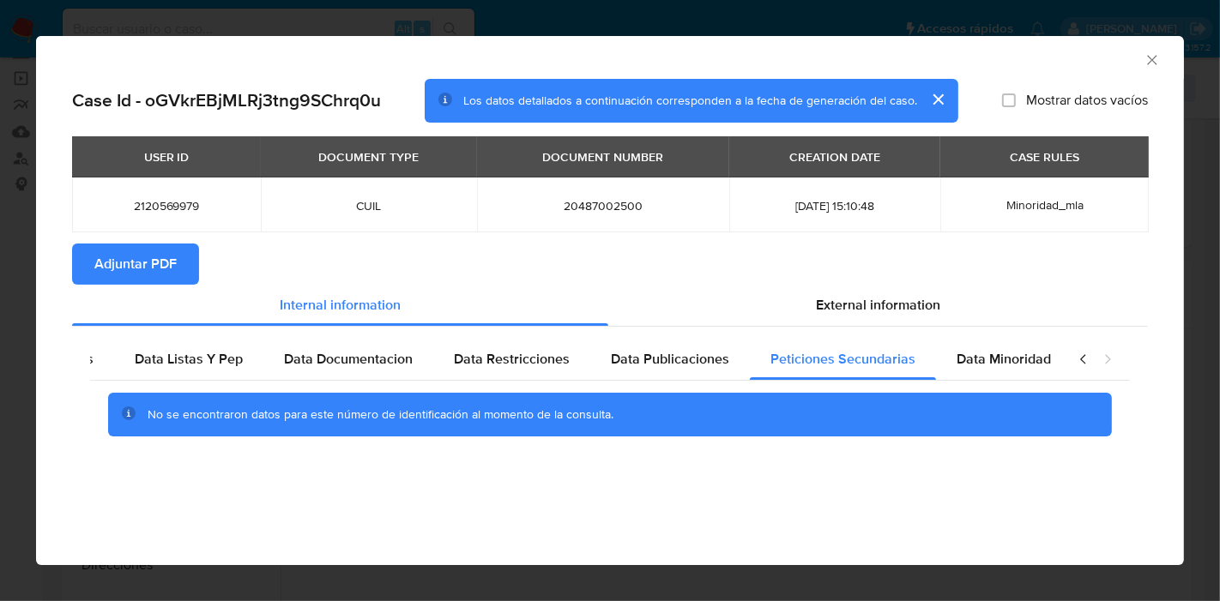
click at [1079, 354] on icon "closure-recommendation-modal" at bounding box center [1083, 359] width 17 height 17
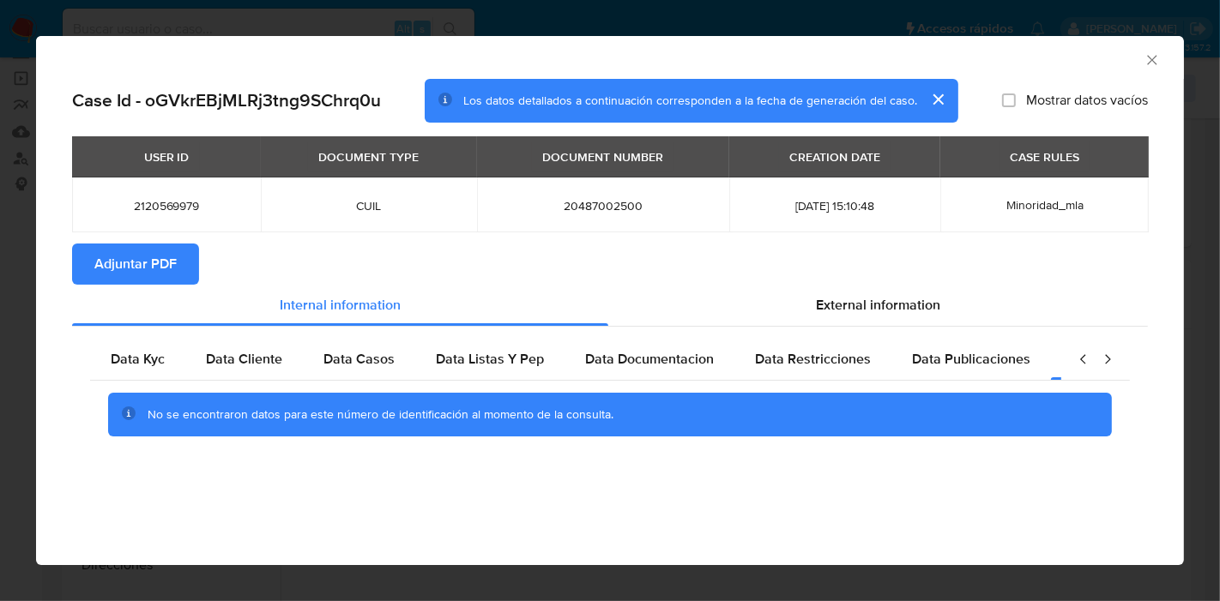
click at [148, 336] on div "Data Kyc Data Cliente Data Casos Data Listas Y Pep Data Documentacion Data Rest…" at bounding box center [610, 394] width 1076 height 135
drag, startPoint x: 150, startPoint y: 344, endPoint x: 778, endPoint y: 313, distance: 628.8
click at [151, 344] on div "Data Kyc" at bounding box center [137, 359] width 95 height 41
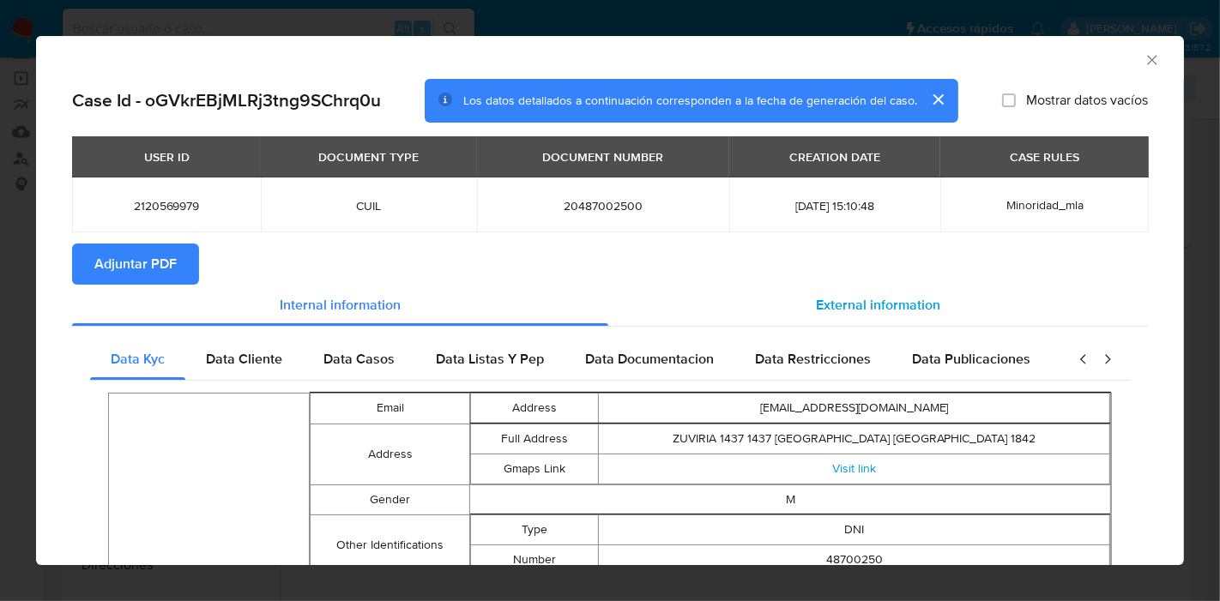
click at [859, 324] on div "External information" at bounding box center [878, 305] width 540 height 41
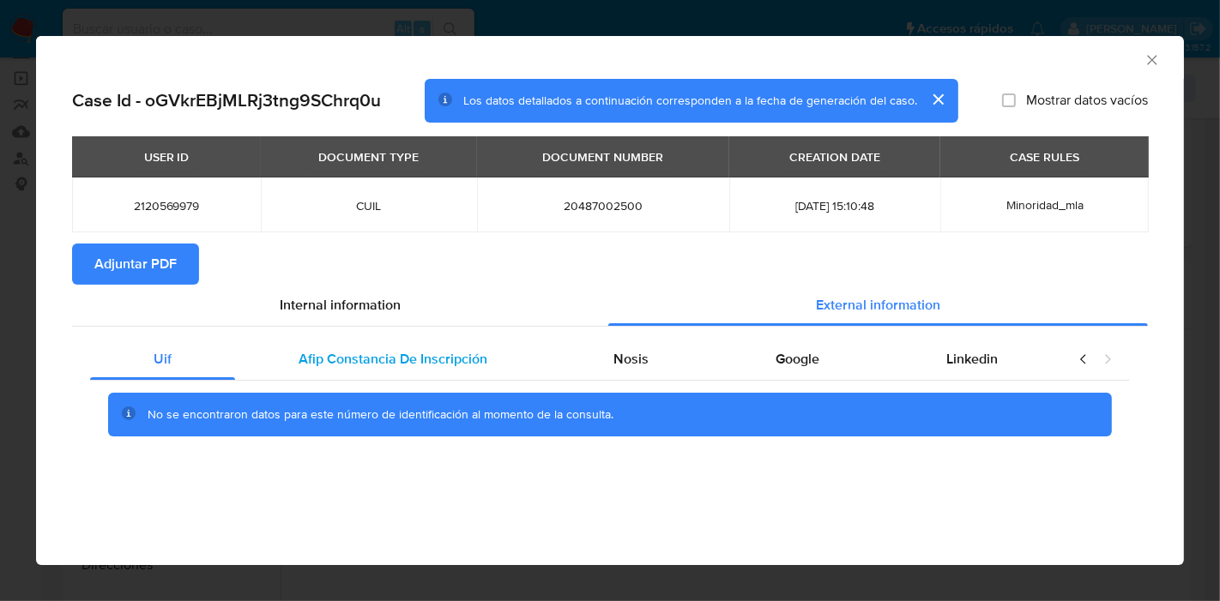
click at [333, 349] on span "Afip Constancia De Inscripción" at bounding box center [393, 359] width 189 height 20
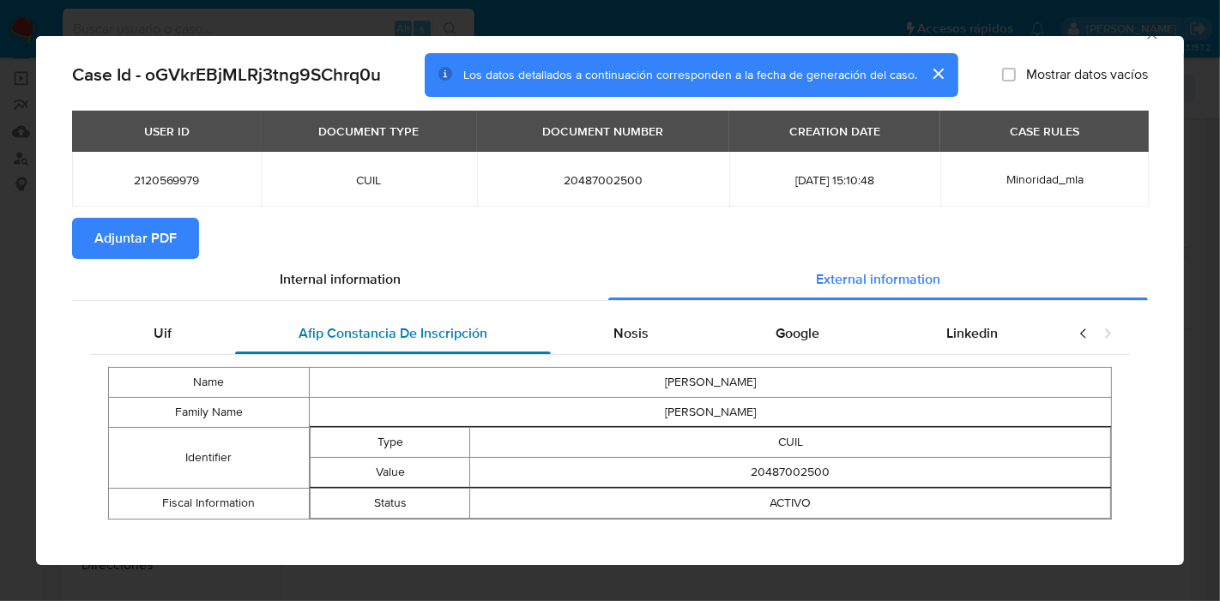
scroll to position [39, 0]
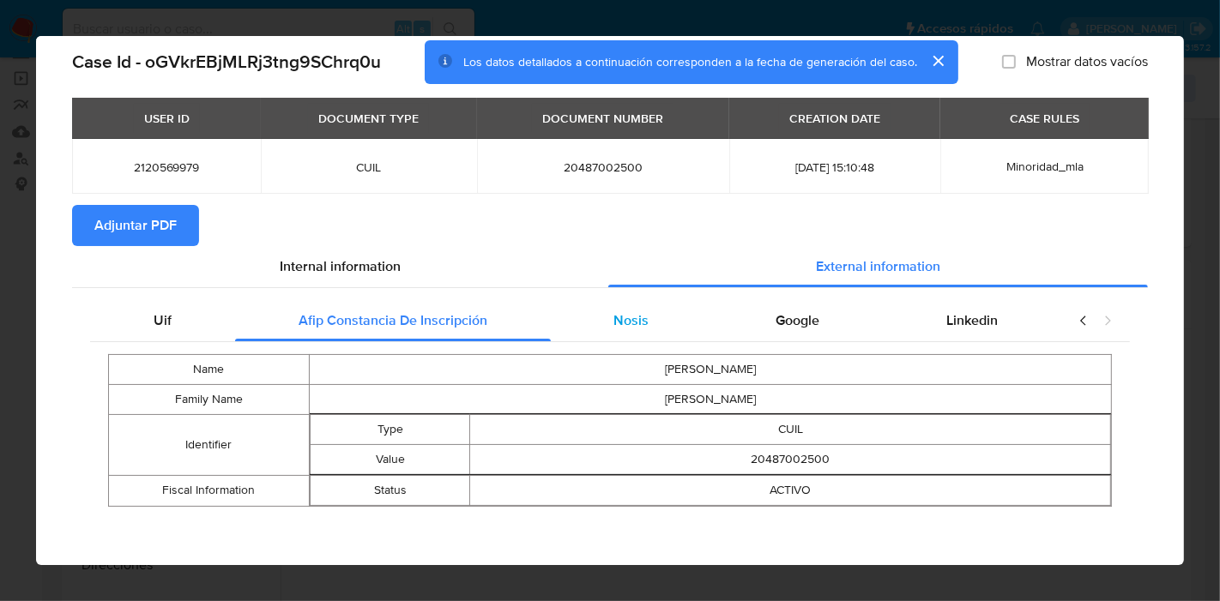
click at [619, 336] on div "Nosis" at bounding box center [632, 320] width 162 height 41
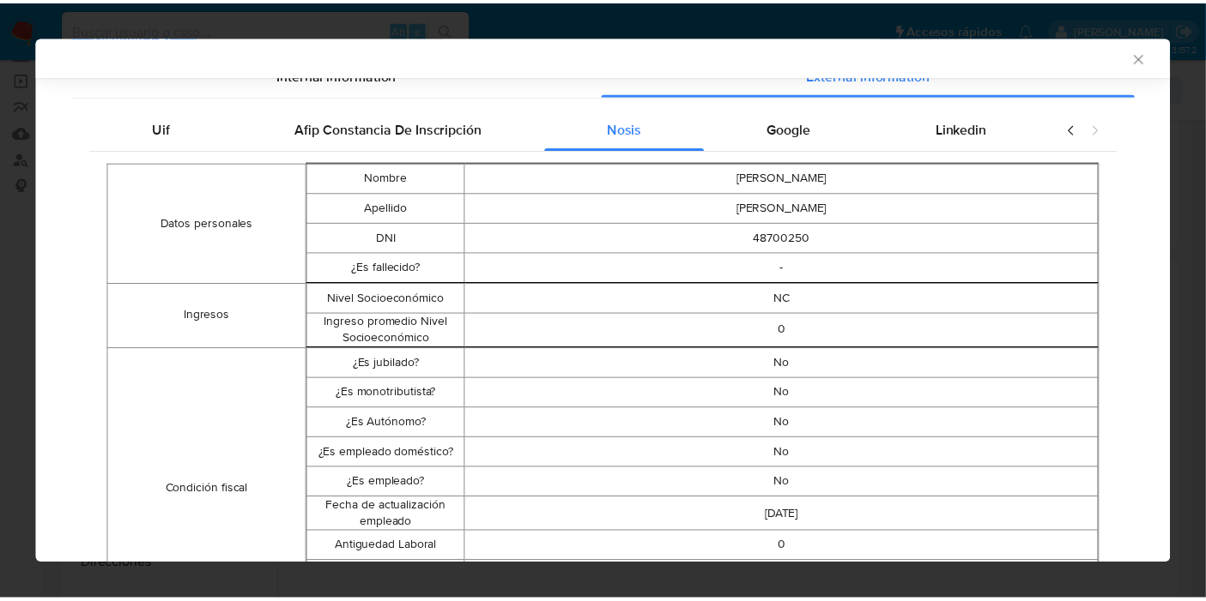
scroll to position [0, 0]
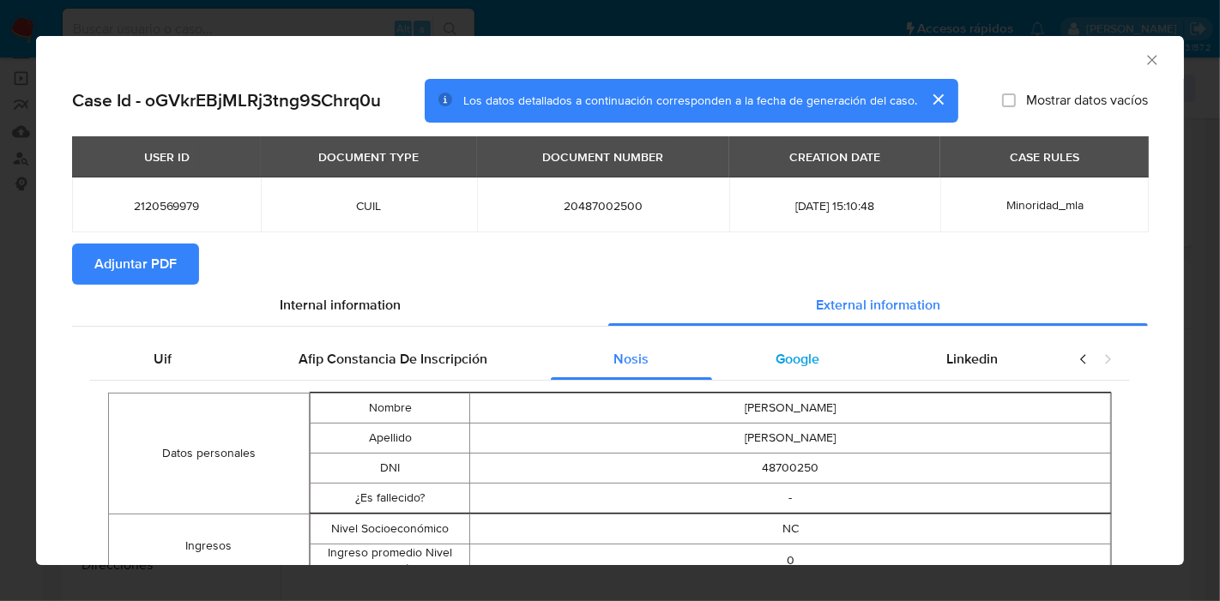
click at [782, 378] on div "Google" at bounding box center [797, 359] width 171 height 41
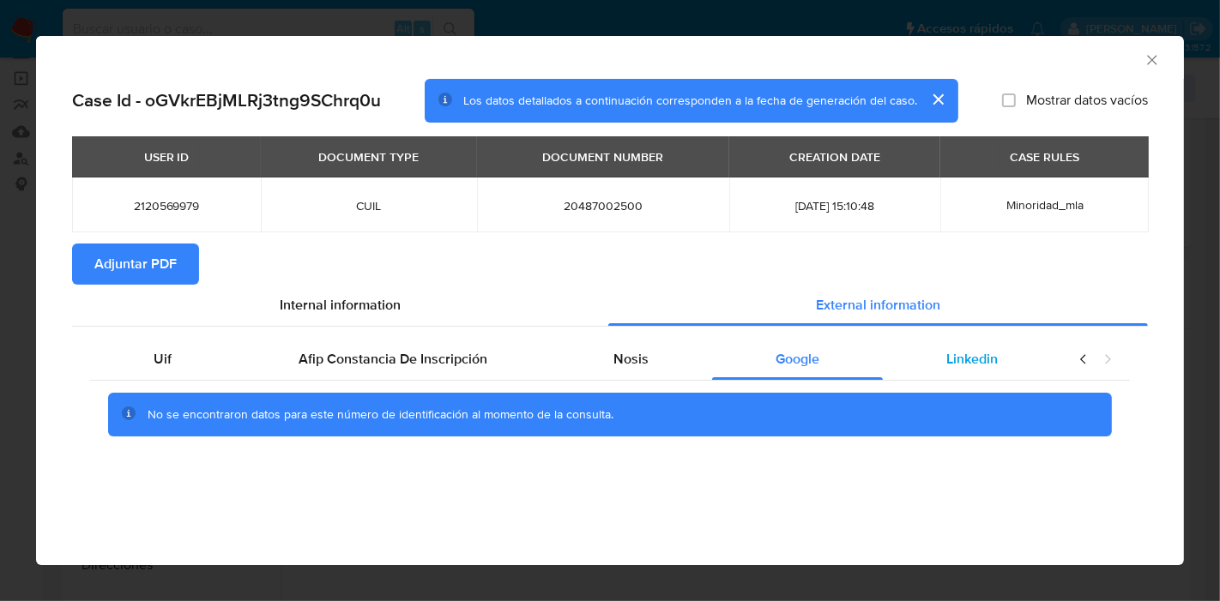
click at [961, 366] on span "Linkedin" at bounding box center [971, 359] width 51 height 20
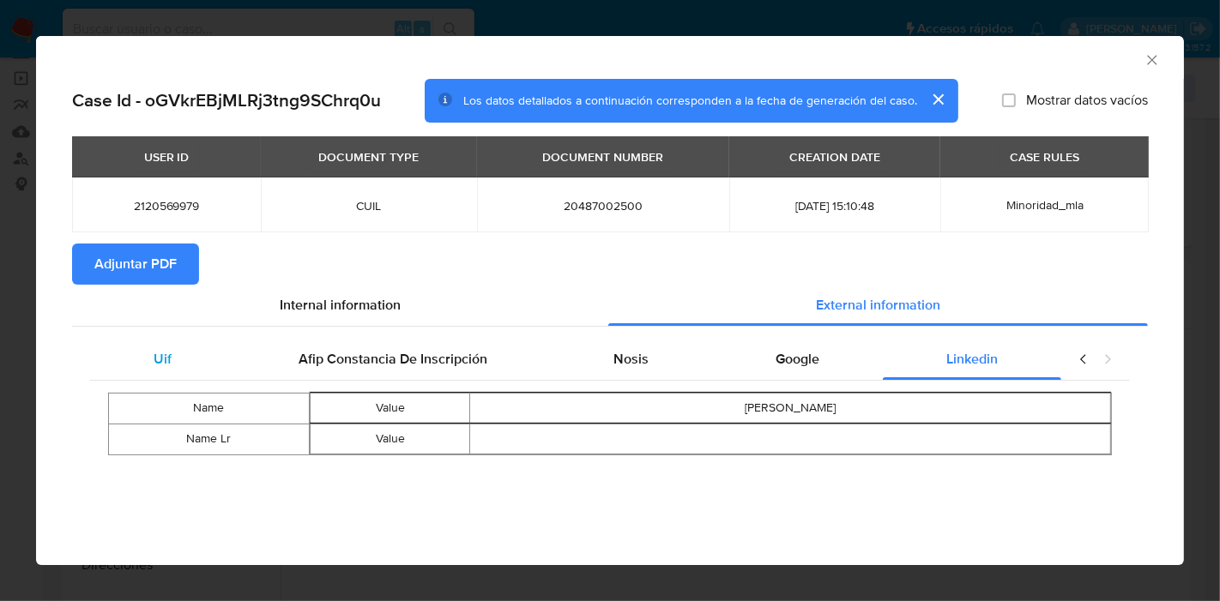
click at [201, 354] on div "Uif" at bounding box center [162, 359] width 145 height 41
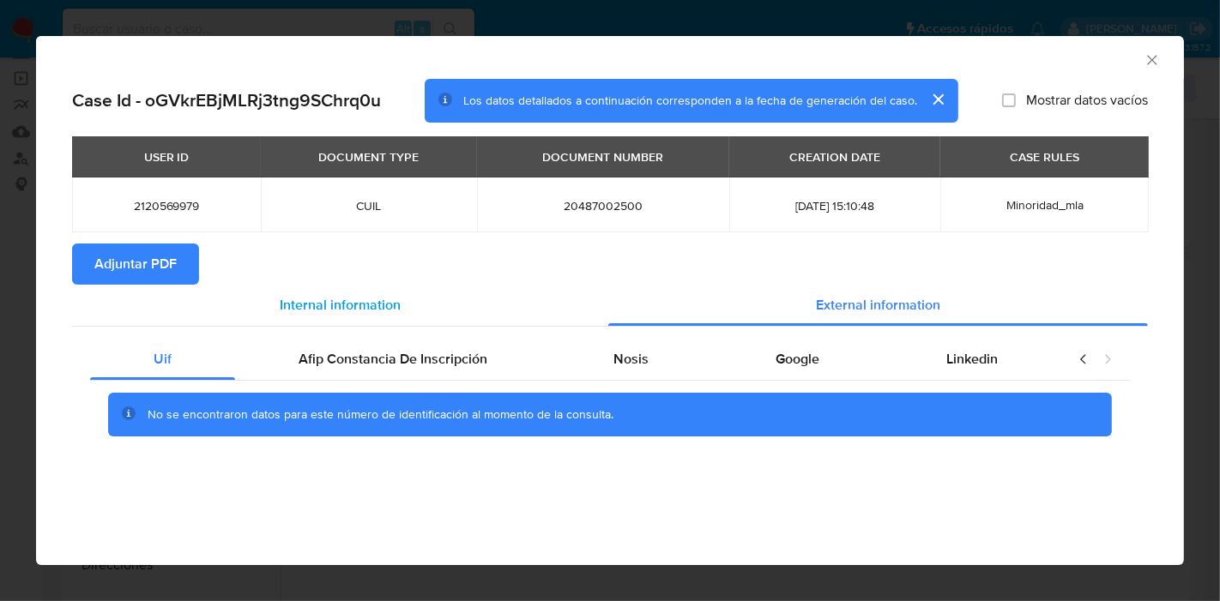
click at [412, 310] on div "Internal information" at bounding box center [340, 305] width 536 height 41
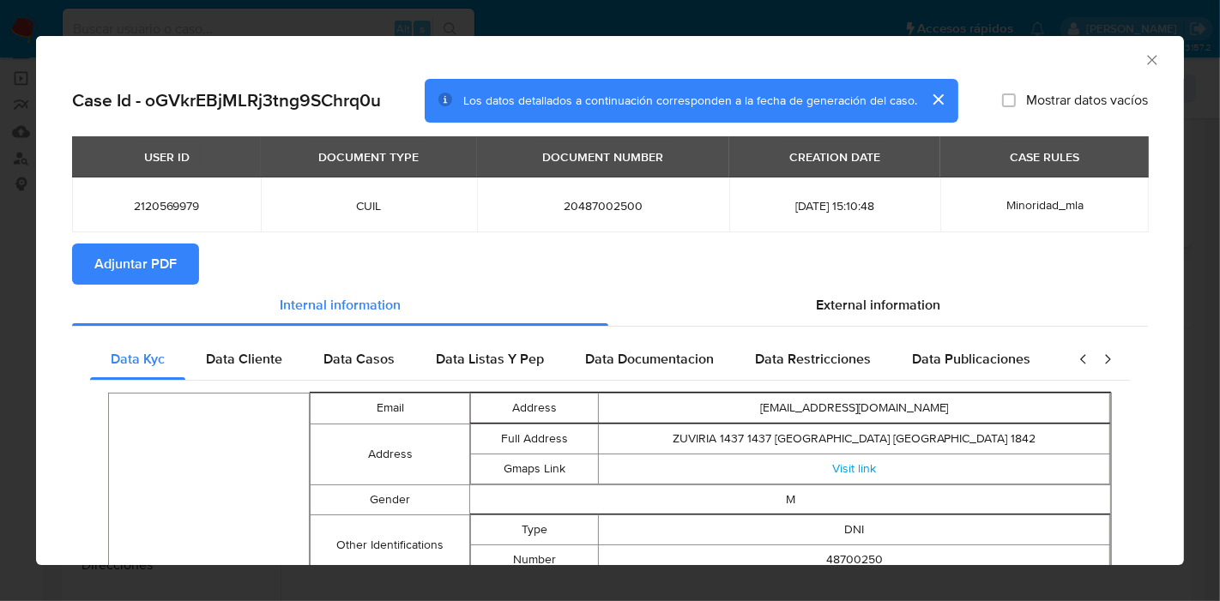
click at [175, 276] on span "Adjuntar PDF" at bounding box center [135, 264] width 82 height 38
drag, startPoint x: 1135, startPoint y: 57, endPoint x: 511, endPoint y: 263, distance: 656.9
click at [1144, 60] on icon "Cerrar ventana" at bounding box center [1152, 59] width 17 height 17
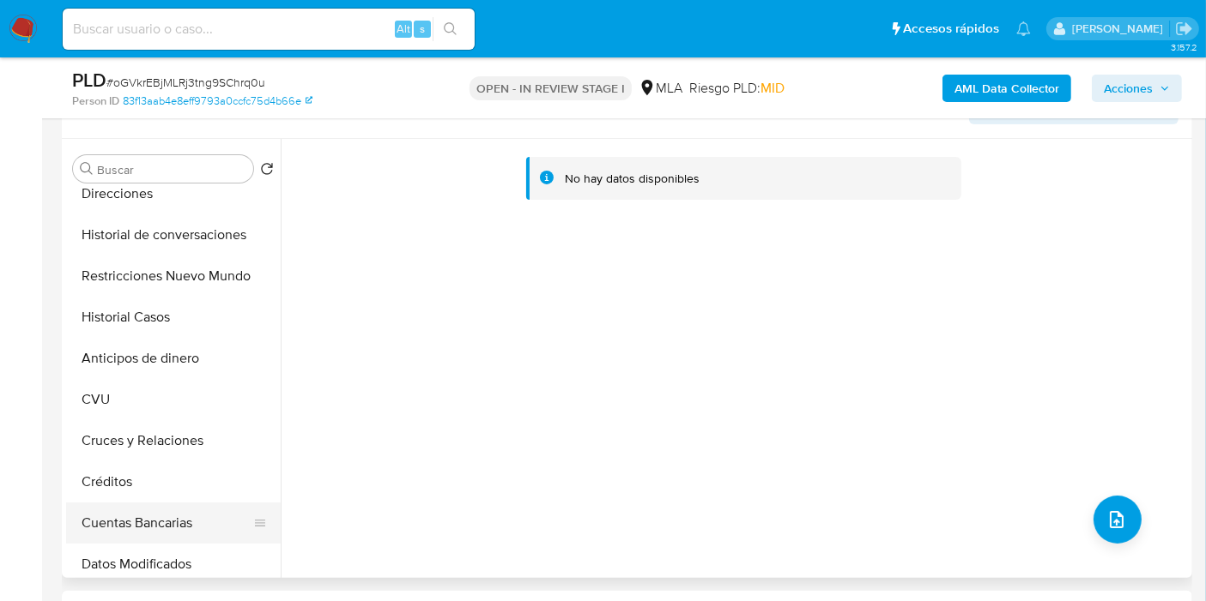
scroll to position [95, 0]
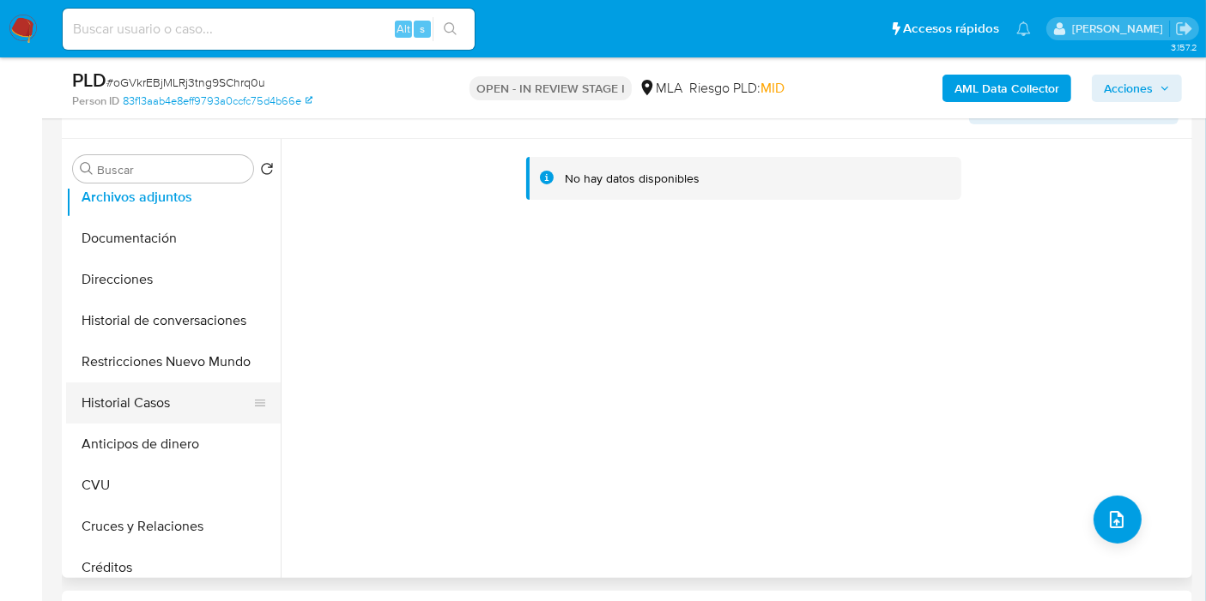
click at [186, 390] on button "Historial Casos" at bounding box center [166, 403] width 201 height 41
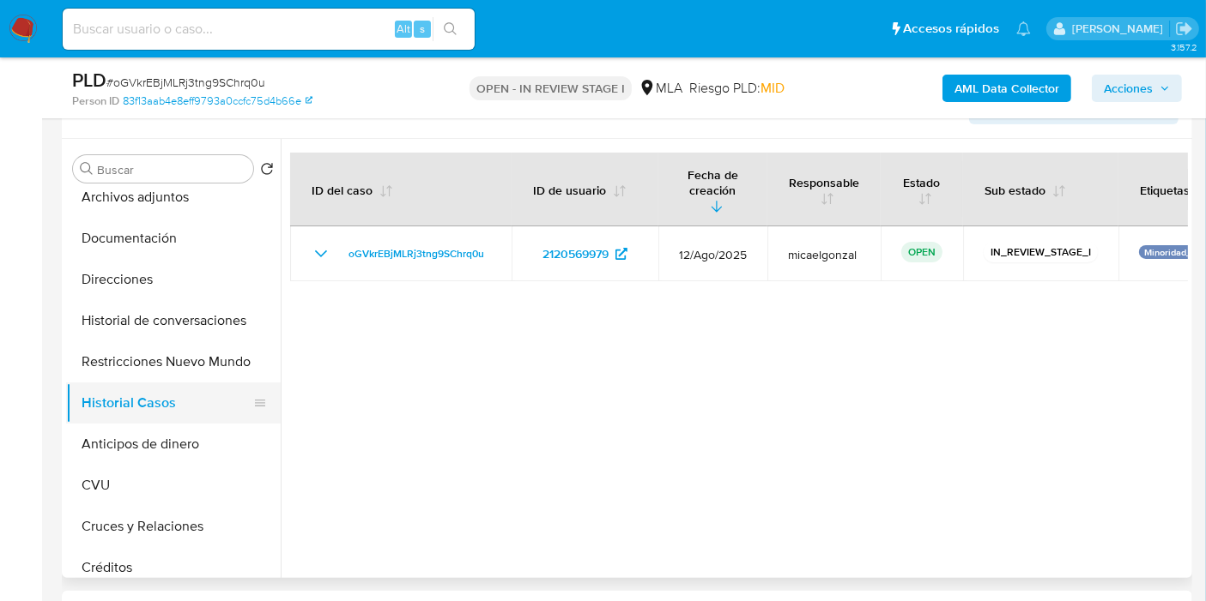
click at [192, 385] on button "Historial Casos" at bounding box center [166, 403] width 201 height 41
click at [213, 367] on button "Restricciones Nuevo Mundo" at bounding box center [166, 362] width 201 height 41
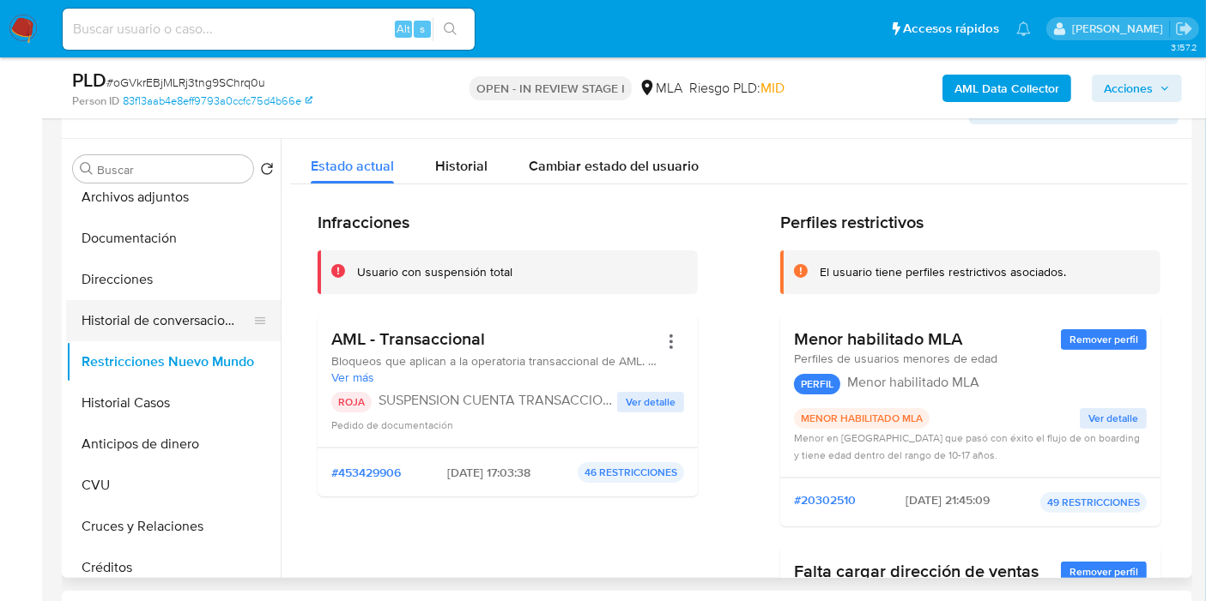
click at [98, 322] on button "Historial de conversaciones" at bounding box center [166, 320] width 201 height 41
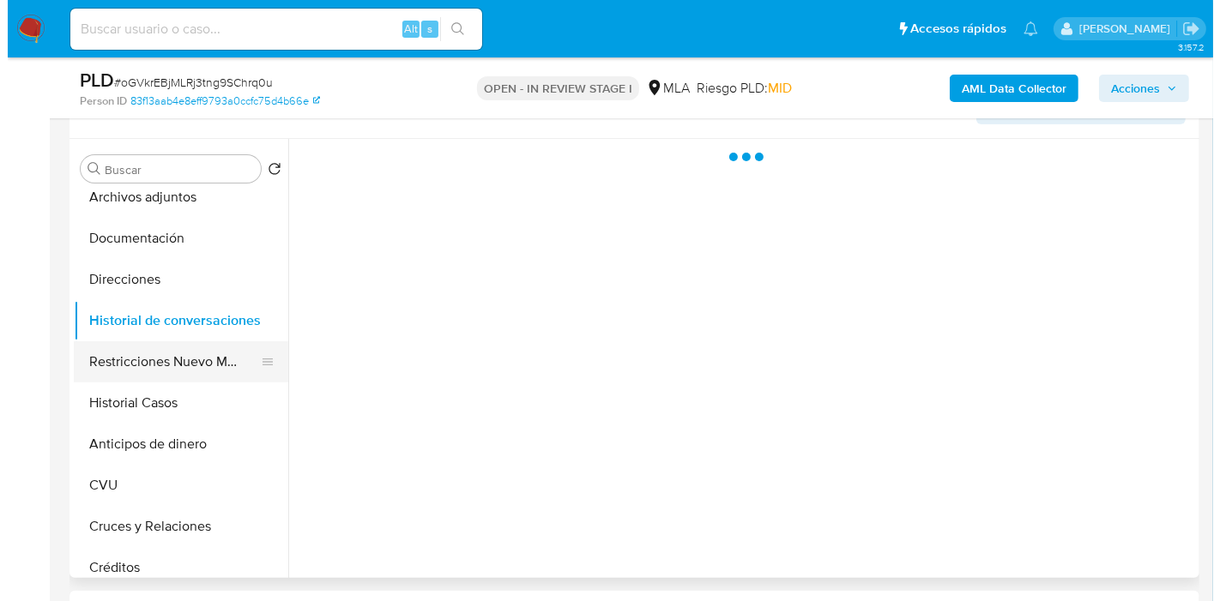
scroll to position [0, 0]
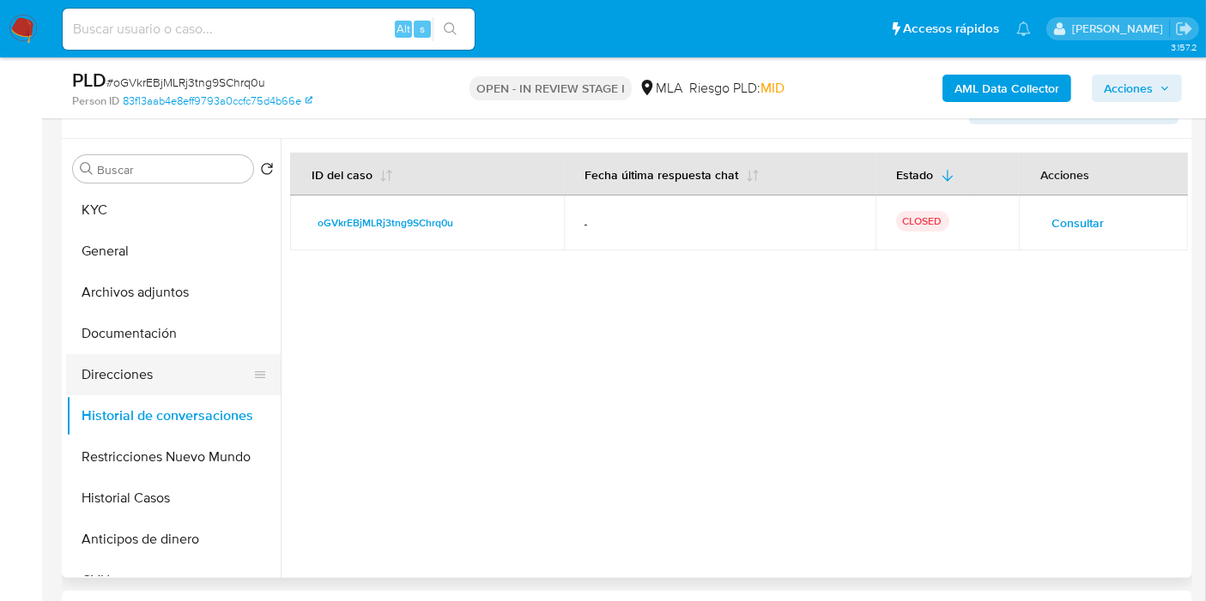
click at [136, 377] on button "Direcciones" at bounding box center [166, 374] width 201 height 41
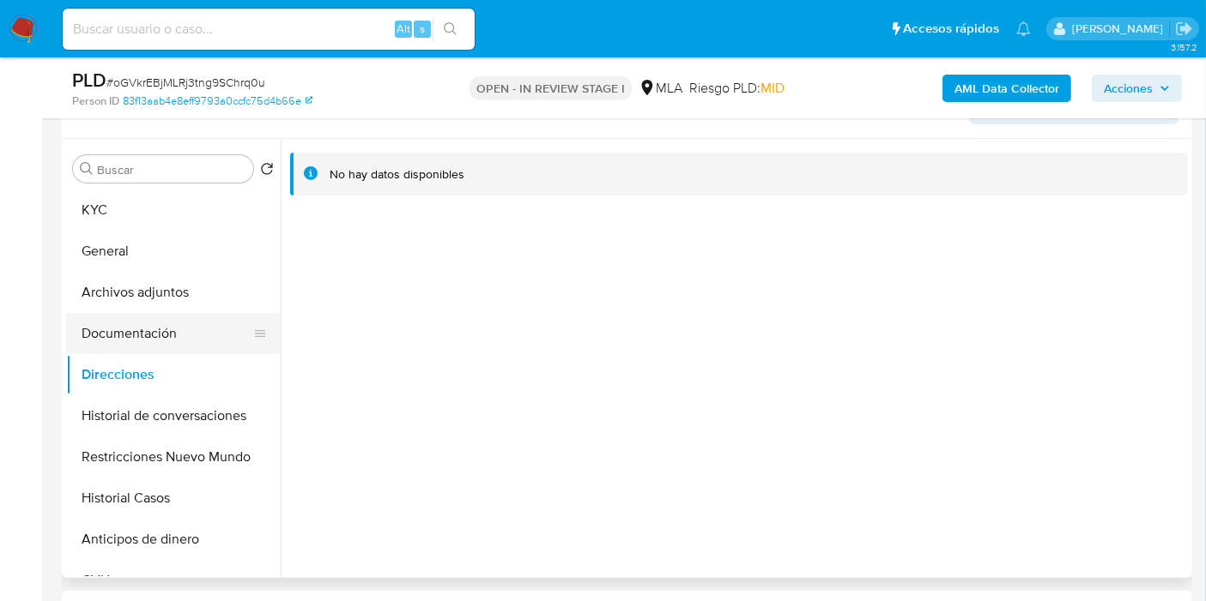
click at [178, 329] on button "Documentación" at bounding box center [166, 333] width 201 height 41
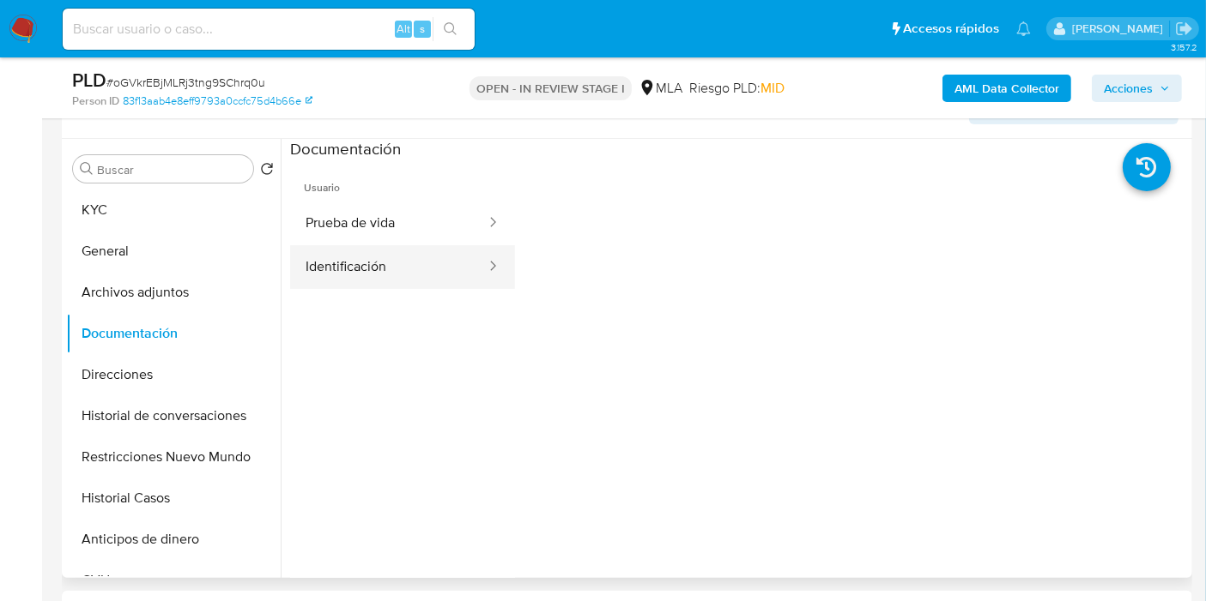
click at [377, 287] on button "Identificación" at bounding box center [388, 267] width 197 height 44
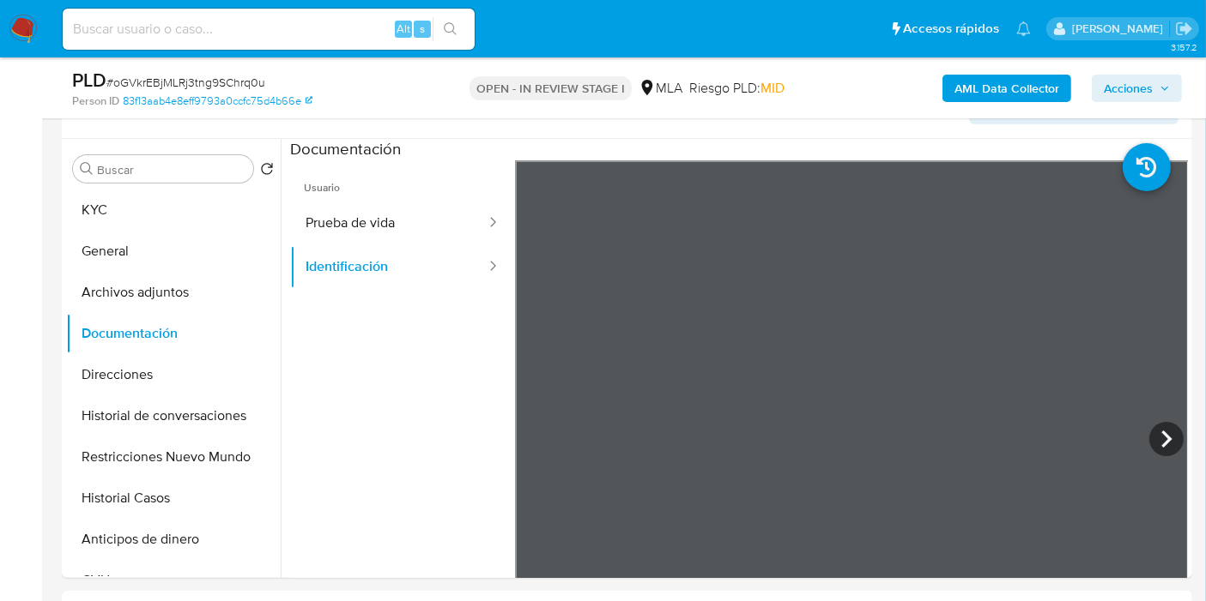
click at [120, 307] on button "Archivos adjuntos" at bounding box center [166, 292] width 201 height 41
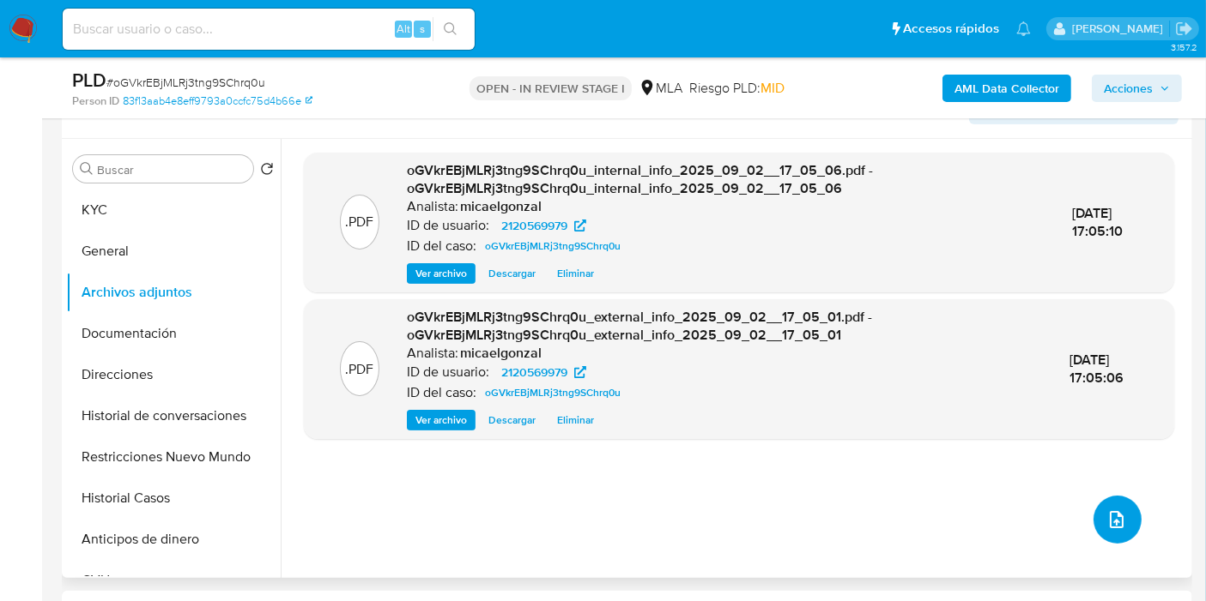
click at [1093, 524] on button "upload-file" at bounding box center [1117, 520] width 48 height 48
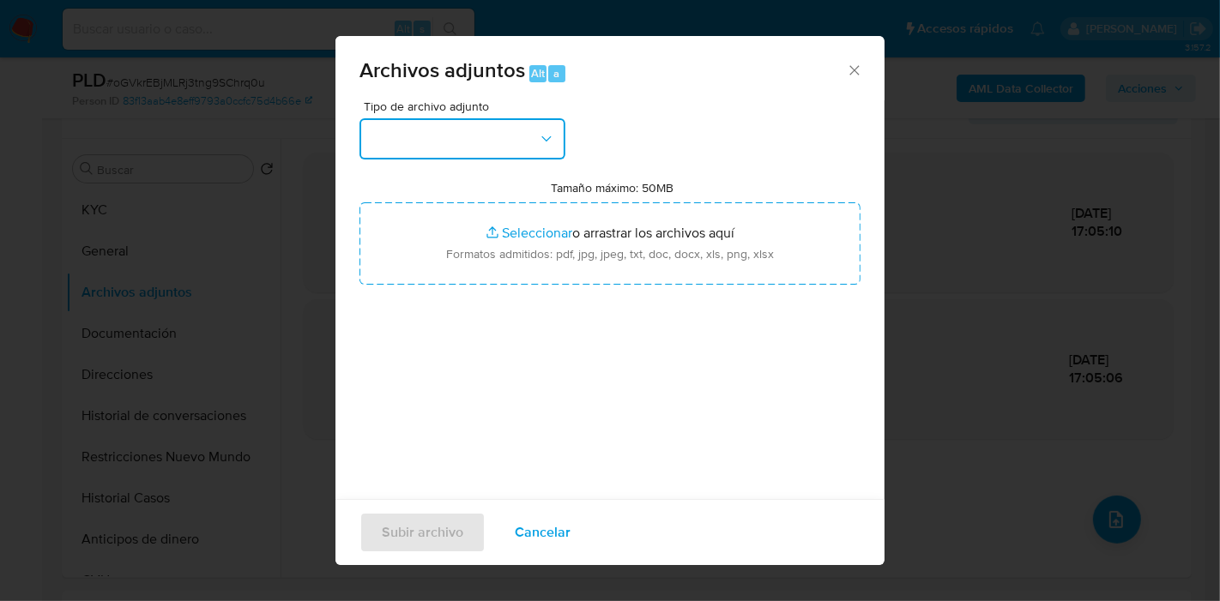
click at [511, 138] on button "button" at bounding box center [463, 138] width 206 height 41
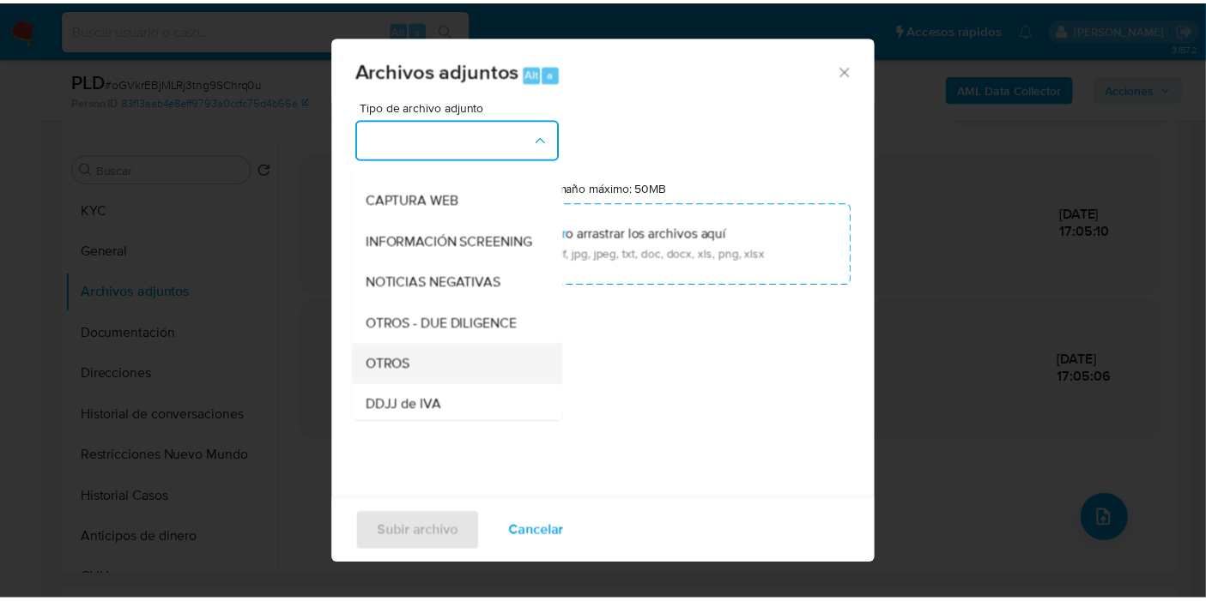
scroll to position [190, 0]
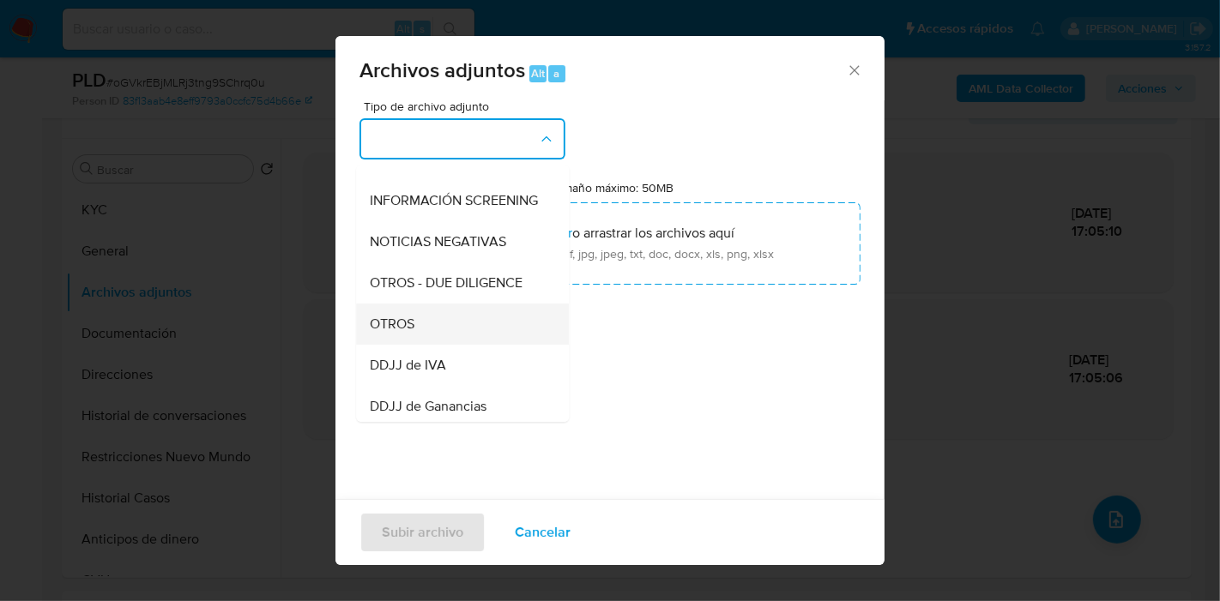
click at [439, 345] on div "OTROS" at bounding box center [457, 324] width 175 height 41
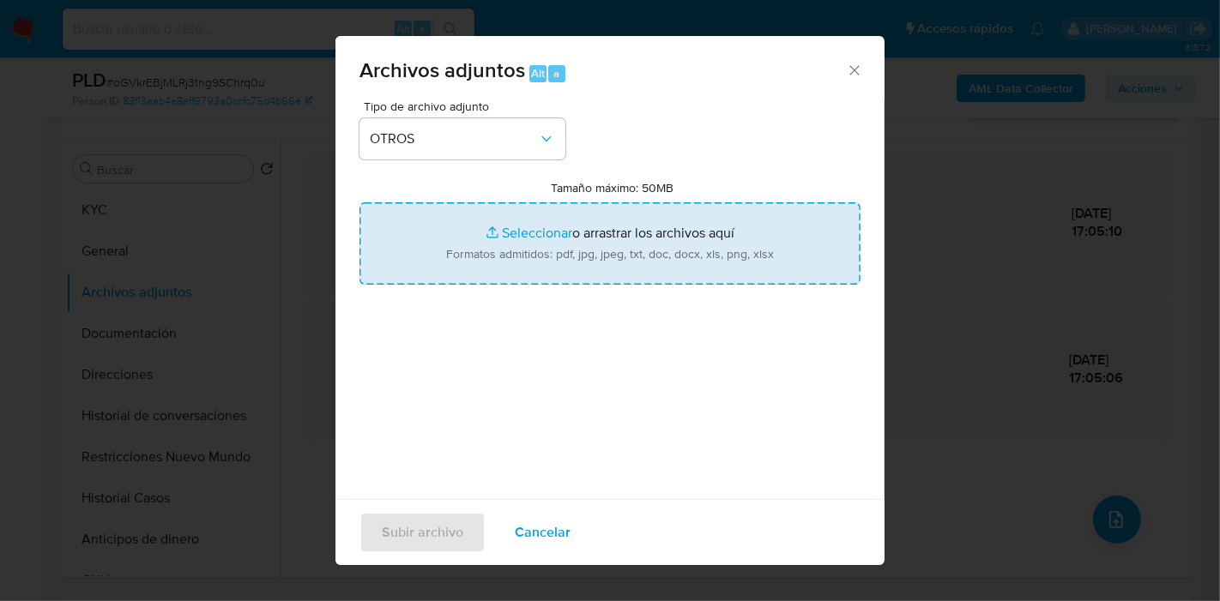
click at [614, 259] on input "Tamaño máximo: 50MB Seleccionar archivos" at bounding box center [610, 243] width 501 height 82
type input "C:\fakepath\Movimientos de Ciro Ezequiel Lopez.xlsx"
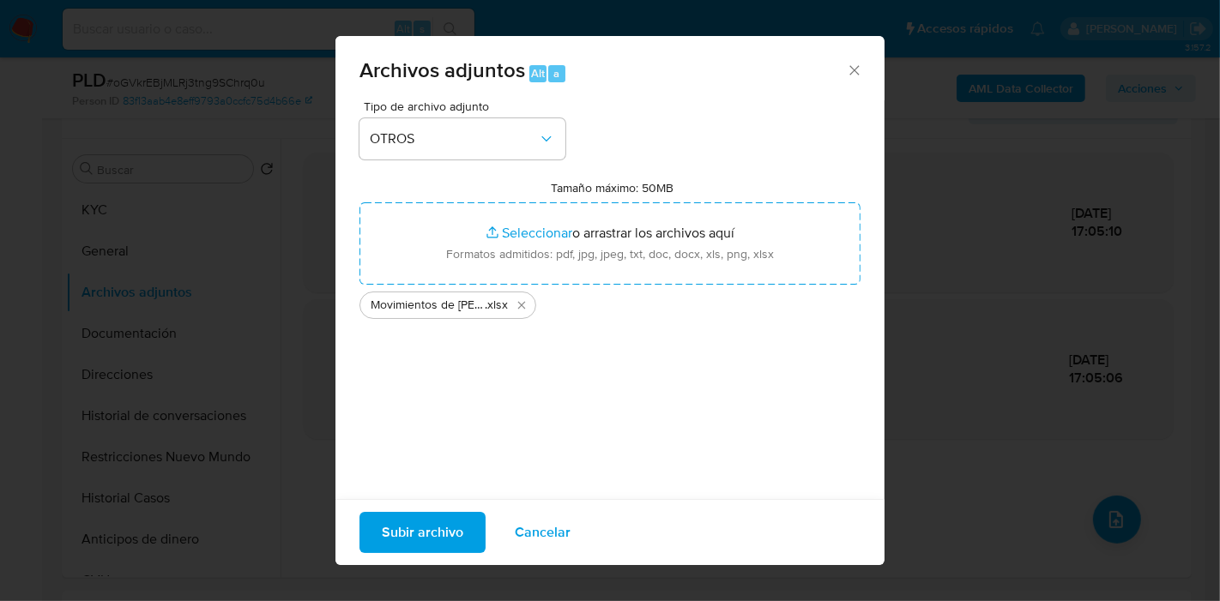
click at [490, 444] on div "Tipo de archivo adjunto OTROS Tamaño máximo: 50MB Seleccionar archivos Seleccio…" at bounding box center [610, 302] width 501 height 405
click at [394, 528] on span "Subir archivo" at bounding box center [423, 533] width 82 height 38
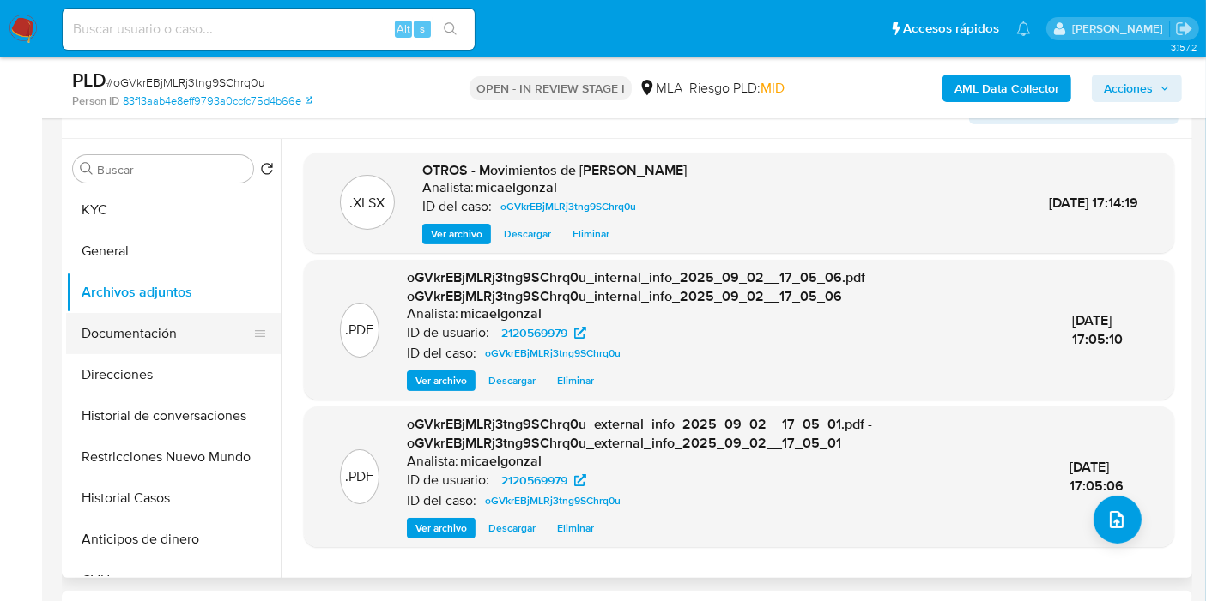
click at [201, 343] on button "Documentación" at bounding box center [166, 333] width 201 height 41
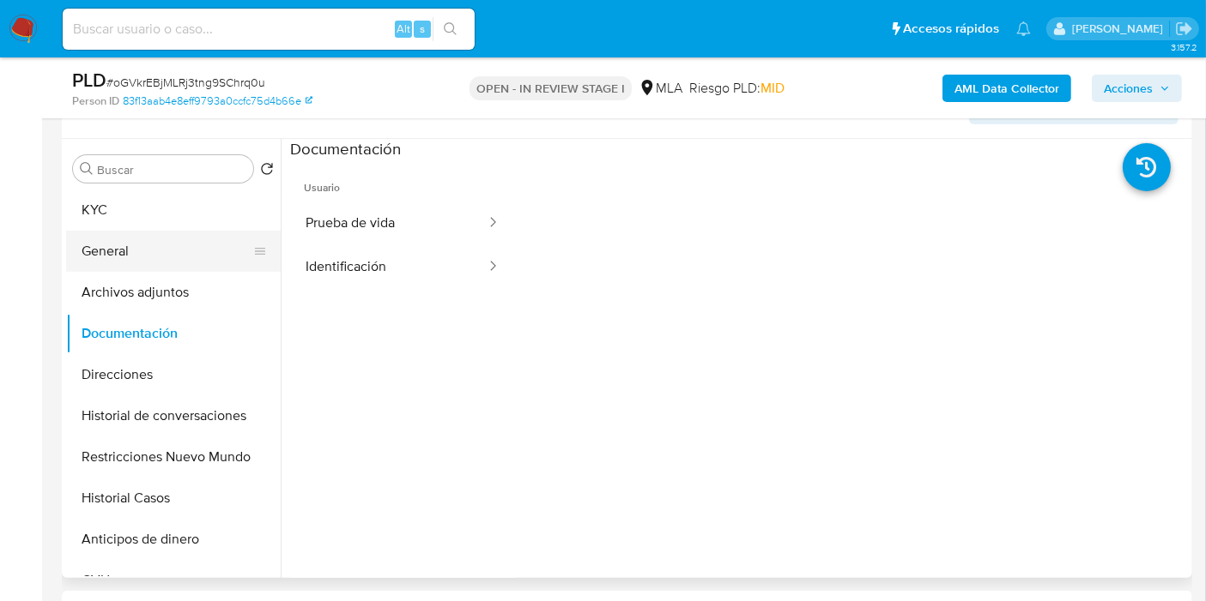
click at [181, 246] on button "General" at bounding box center [166, 251] width 201 height 41
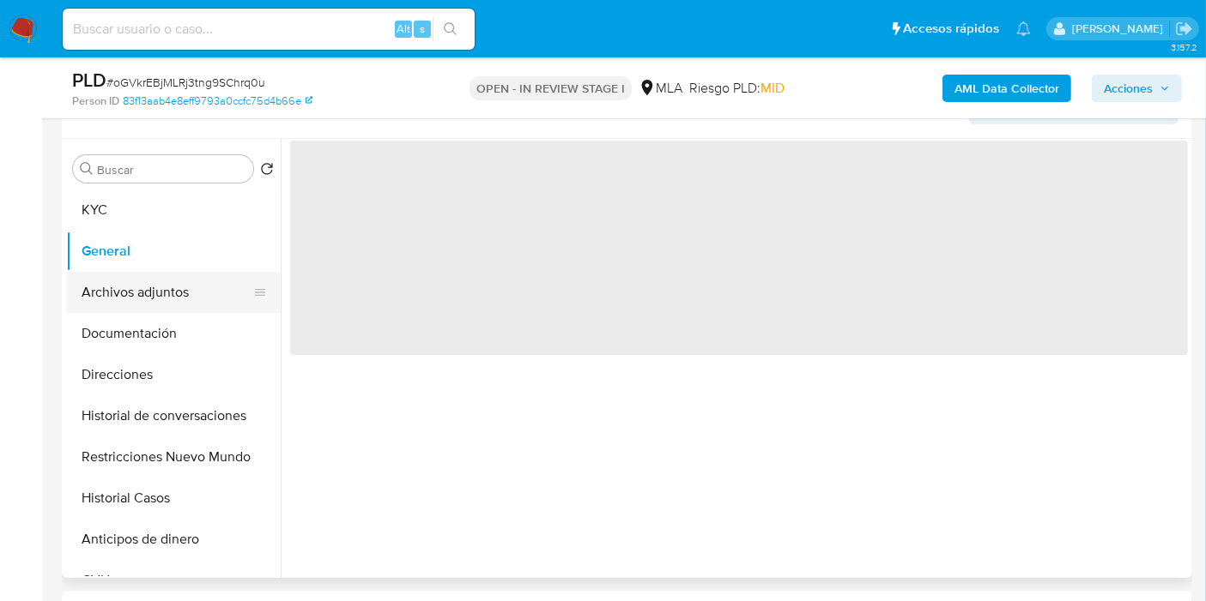
click at [172, 273] on button "Archivos adjuntos" at bounding box center [166, 292] width 201 height 41
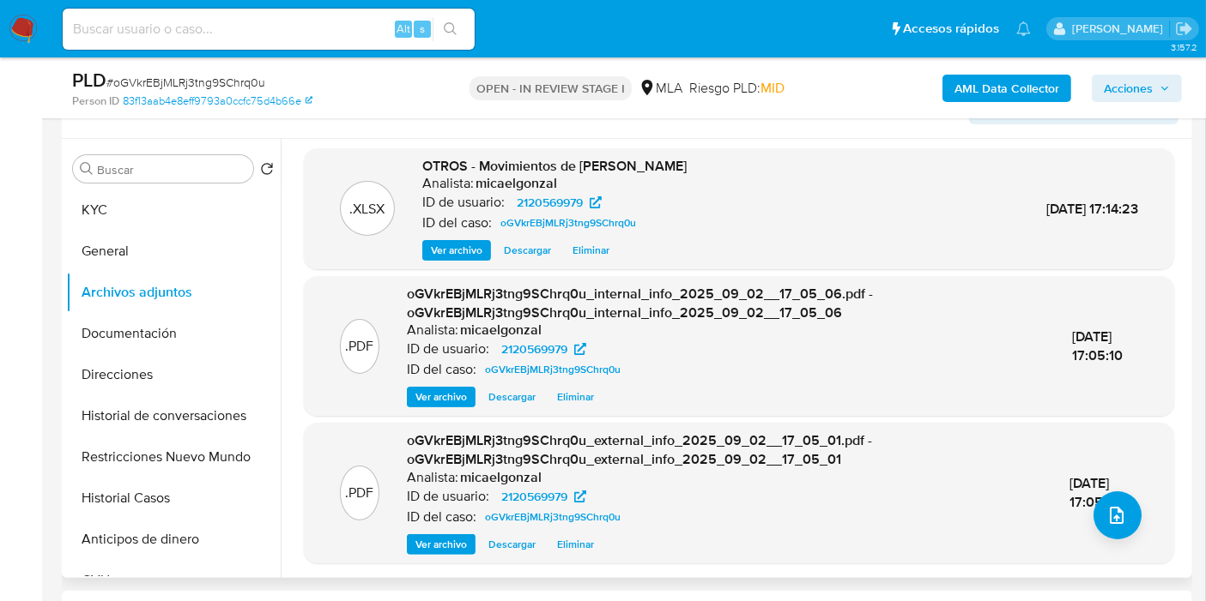
scroll to position [593, 0]
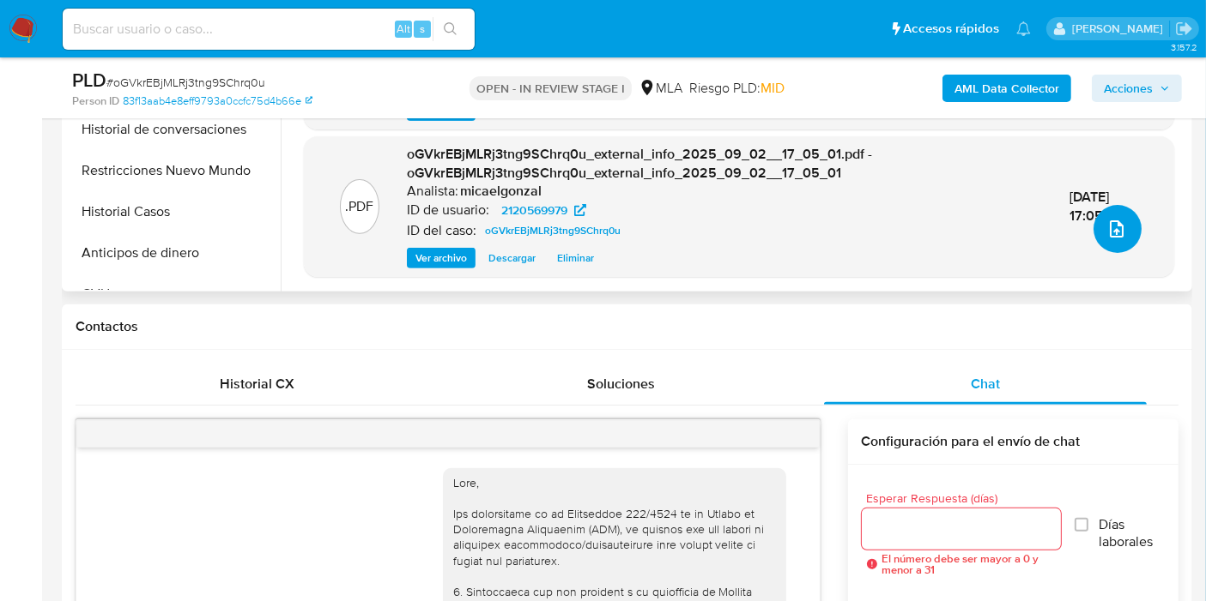
click at [1130, 235] on button "upload-file" at bounding box center [1117, 229] width 48 height 48
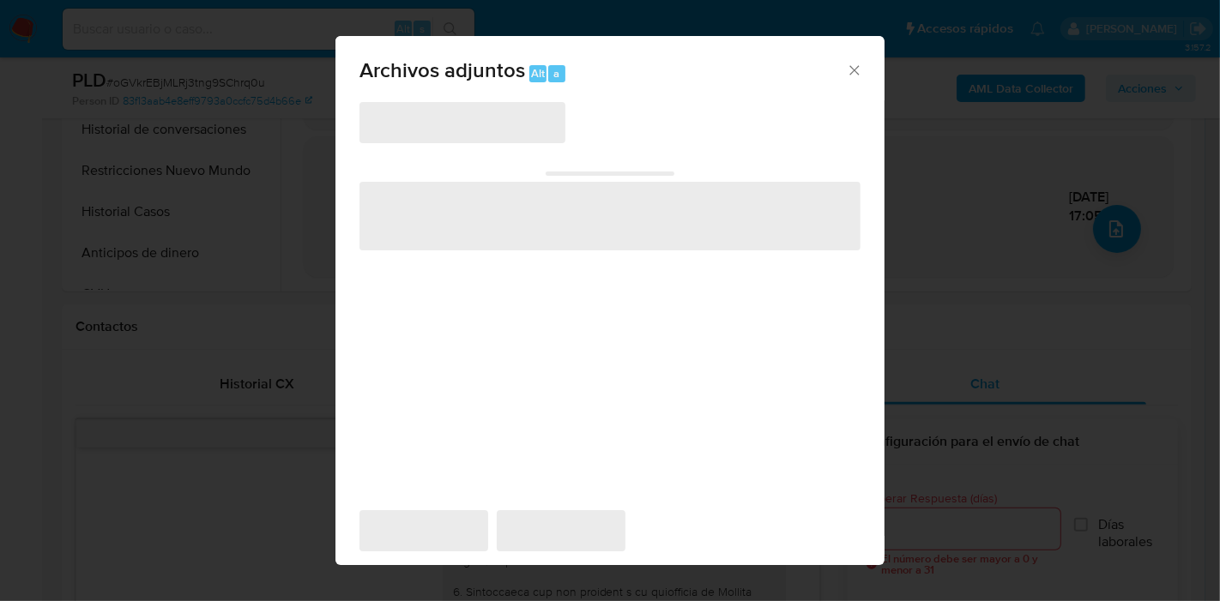
click at [505, 136] on span "‌" at bounding box center [463, 122] width 206 height 41
click at [524, 113] on span "‌" at bounding box center [463, 122] width 206 height 41
click at [518, 114] on span "‌" at bounding box center [463, 122] width 206 height 41
click at [579, 160] on div "‌ ‌ ‌ ‌ ‌" at bounding box center [610, 306] width 501 height 412
click at [528, 140] on span "‌" at bounding box center [463, 122] width 206 height 41
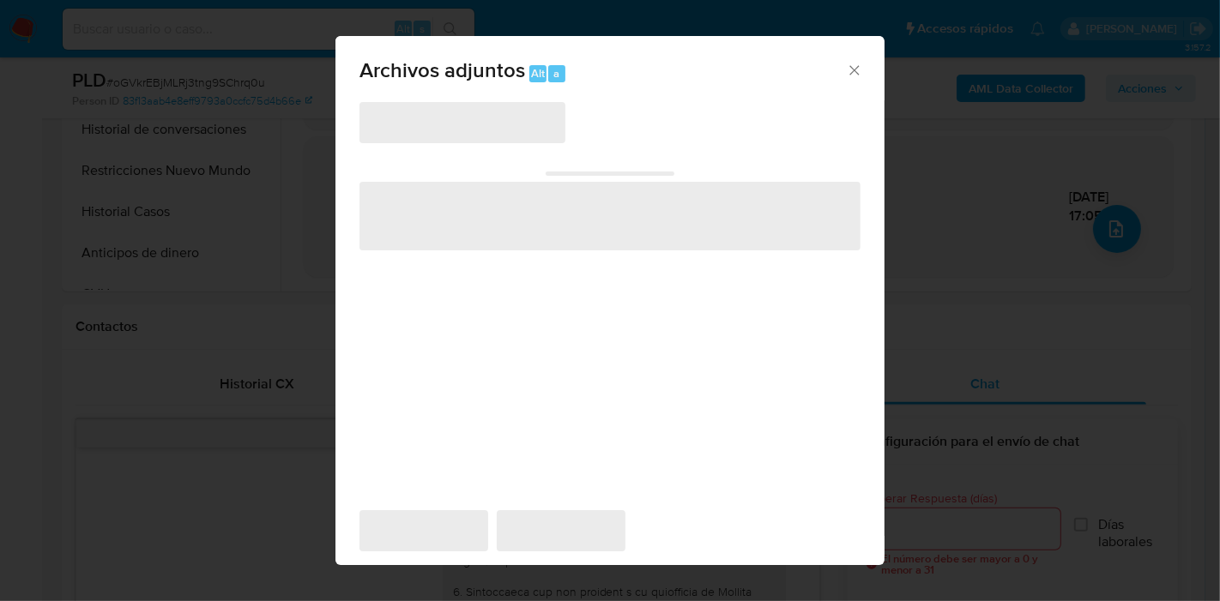
click at [537, 129] on span "‌" at bounding box center [463, 122] width 206 height 41
drag, startPoint x: 835, startPoint y: 62, endPoint x: 843, endPoint y: 64, distance: 9.0
click at [842, 63] on span "Archivos adjuntos Alt a" at bounding box center [603, 71] width 487 height 22
click at [849, 69] on icon "Cerrar" at bounding box center [854, 70] width 17 height 17
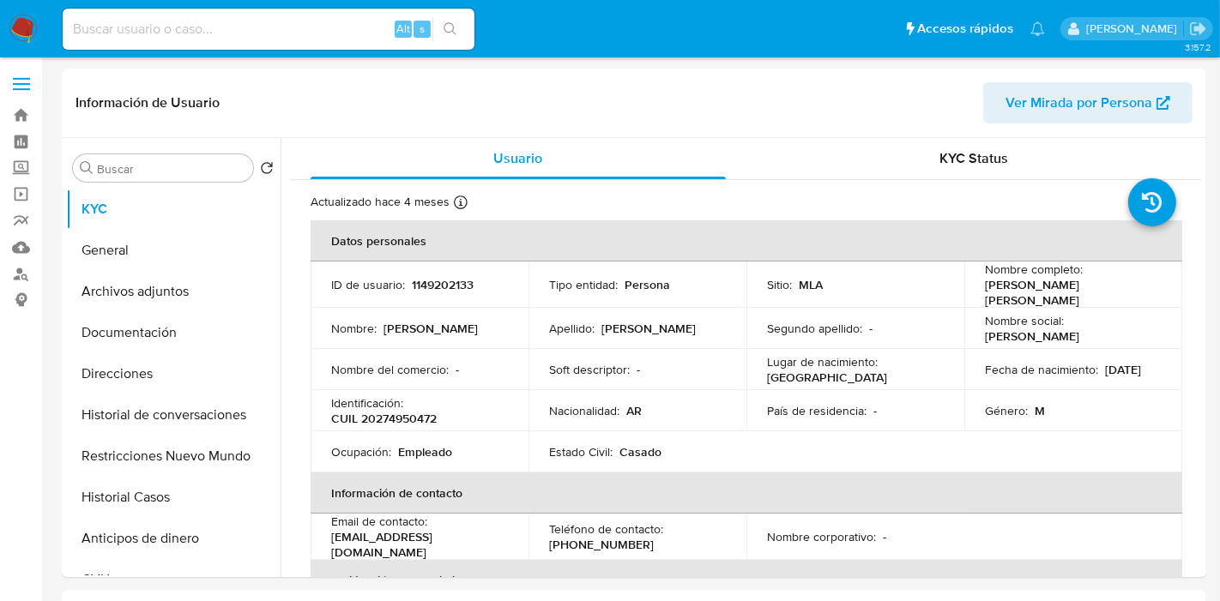
select select "10"
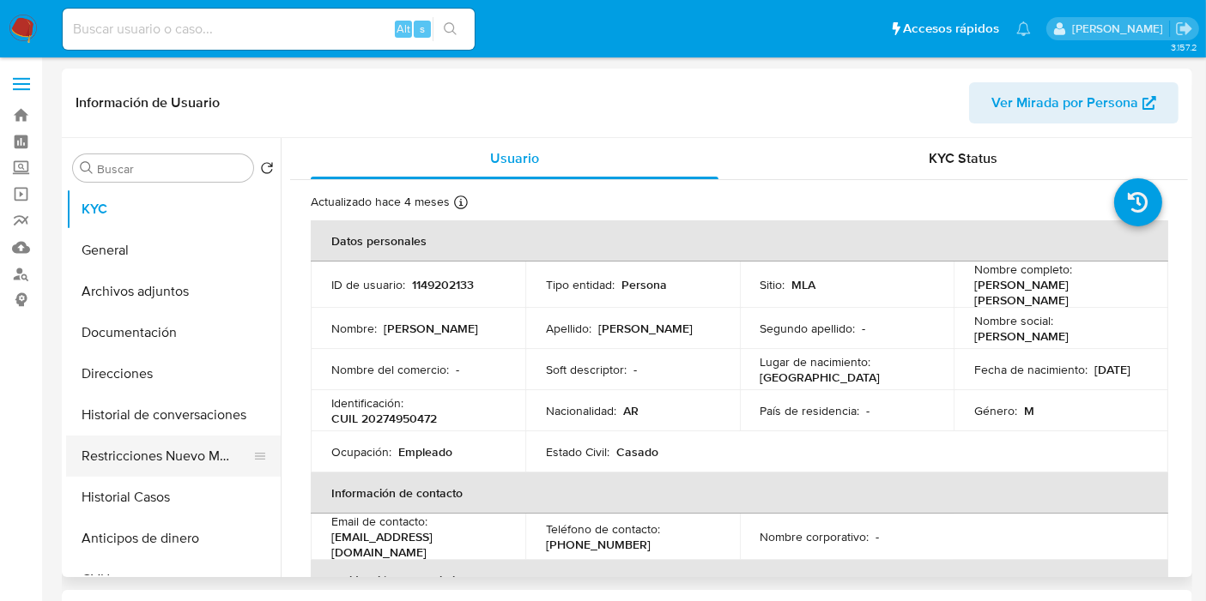
click at [202, 436] on button "Restricciones Nuevo Mundo" at bounding box center [166, 456] width 201 height 41
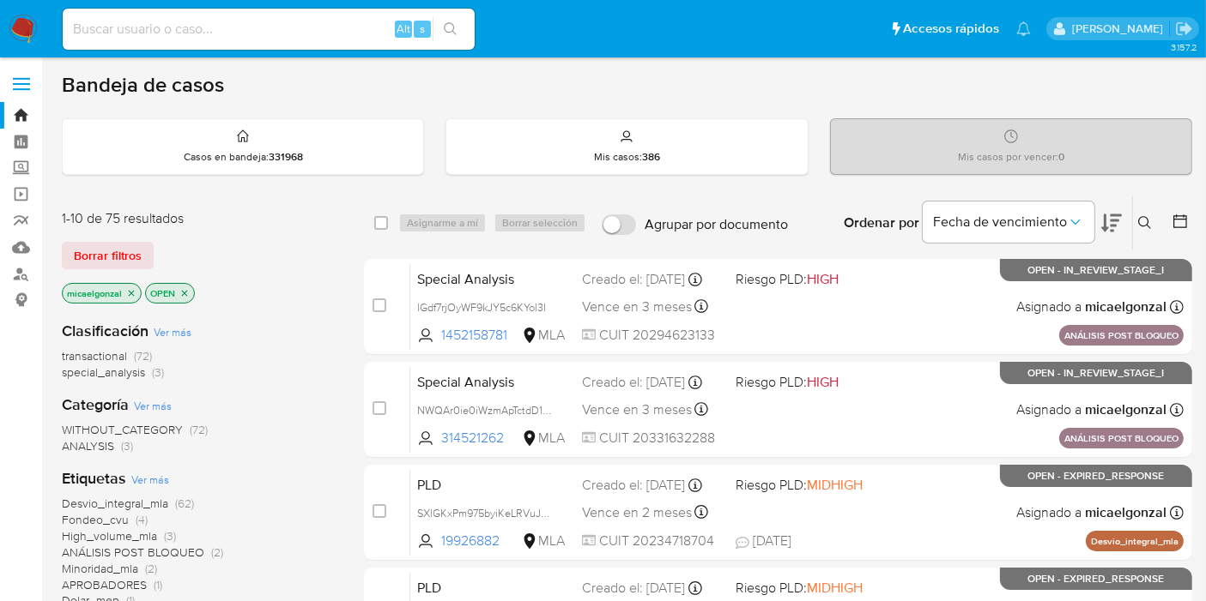
drag, startPoint x: 25, startPoint y: 25, endPoint x: 53, endPoint y: 37, distance: 30.8
click at [53, 34] on nav "Pausado Ver notificaciones Alt s Accesos rápidos Presiona las siguientes teclas…" at bounding box center [603, 28] width 1206 height 57
click at [118, 264] on span "Borrar filtros" at bounding box center [108, 256] width 68 height 24
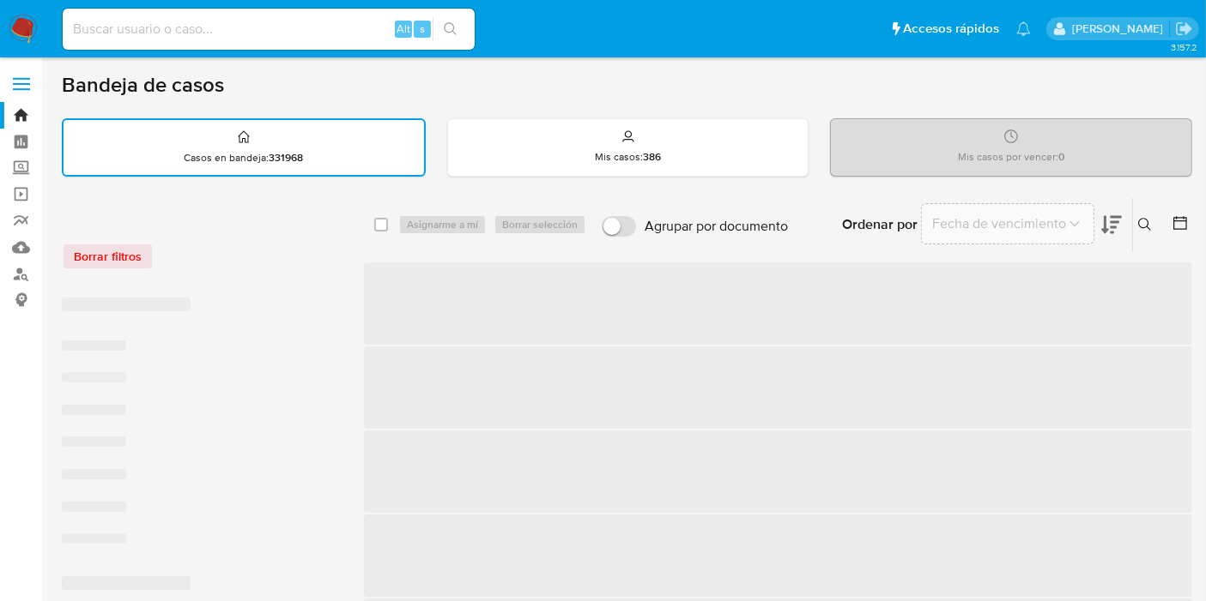
click at [123, 256] on div "Borrar filtros" at bounding box center [199, 256] width 275 height 27
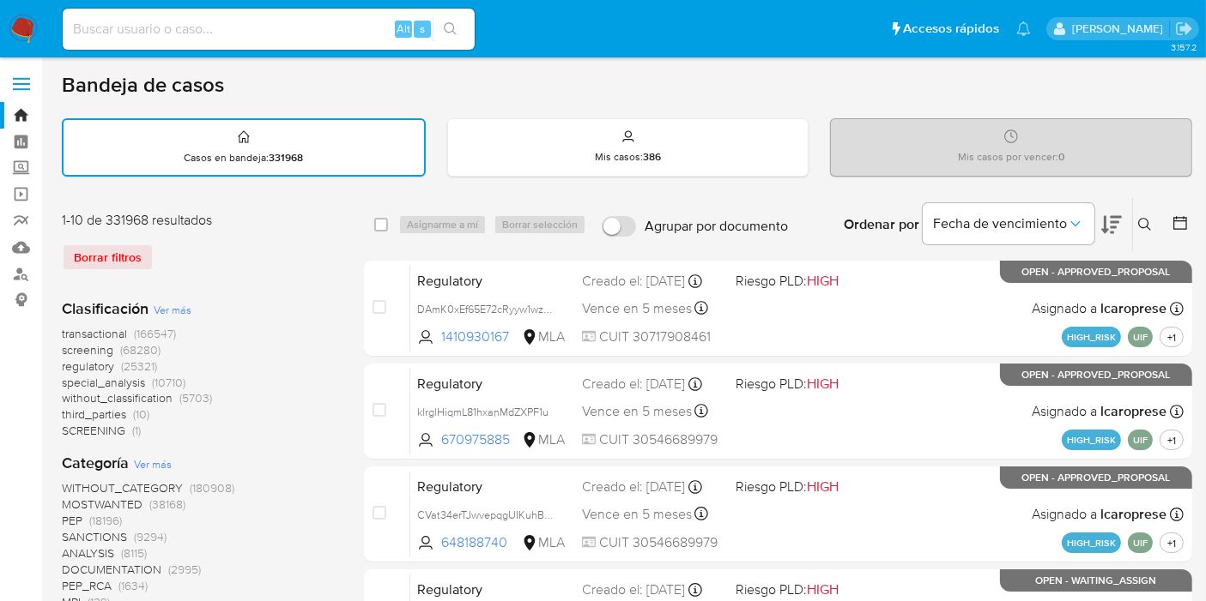
click at [1162, 223] on div at bounding box center [1176, 224] width 31 height 53
click at [1147, 223] on icon at bounding box center [1144, 224] width 13 height 13
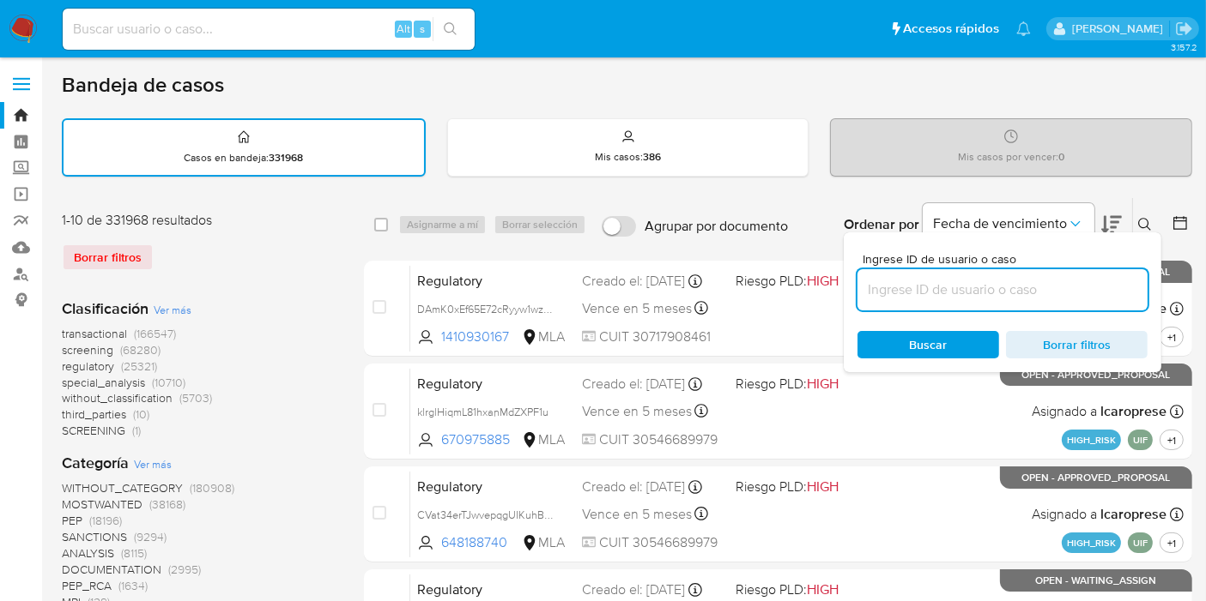
click at [929, 279] on input at bounding box center [1002, 290] width 290 height 22
type input "iQlMrvuxT3ASvYAZBP9N214x"
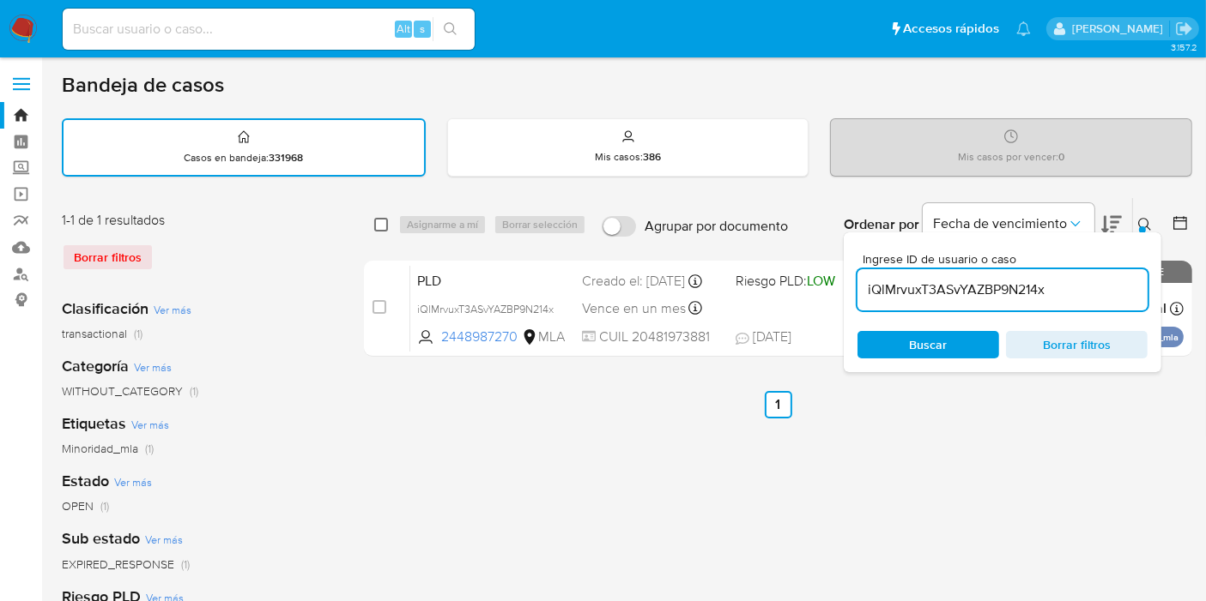
click at [382, 220] on input "checkbox" at bounding box center [381, 225] width 14 height 14
checkbox input "true"
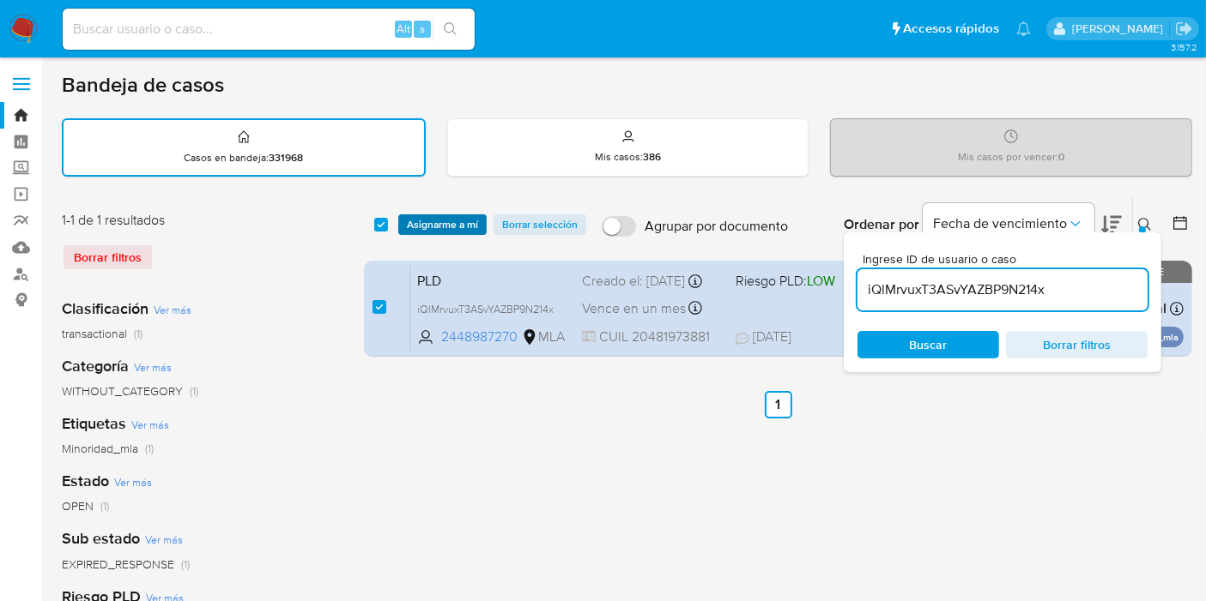
click at [420, 221] on span "Asignarme a mí" at bounding box center [442, 224] width 71 height 17
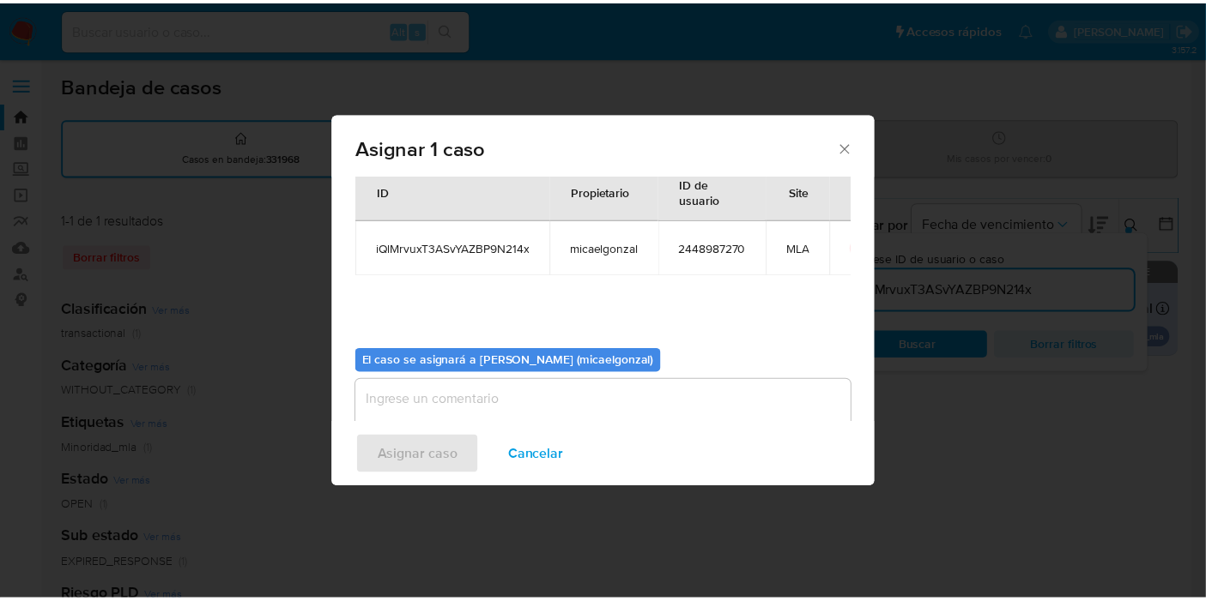
scroll to position [88, 0]
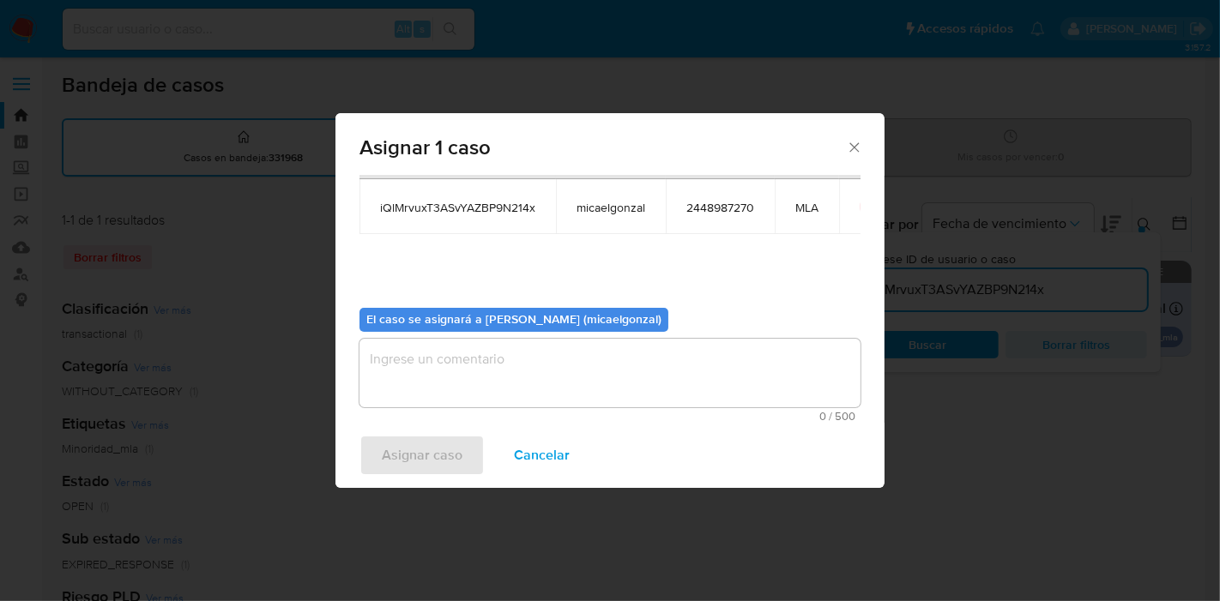
click at [450, 388] on textarea "assign-modal" at bounding box center [610, 373] width 501 height 69
drag, startPoint x: 438, startPoint y: 456, endPoint x: 243, endPoint y: 278, distance: 264.8
click at [437, 452] on span "Asignar caso" at bounding box center [422, 456] width 81 height 38
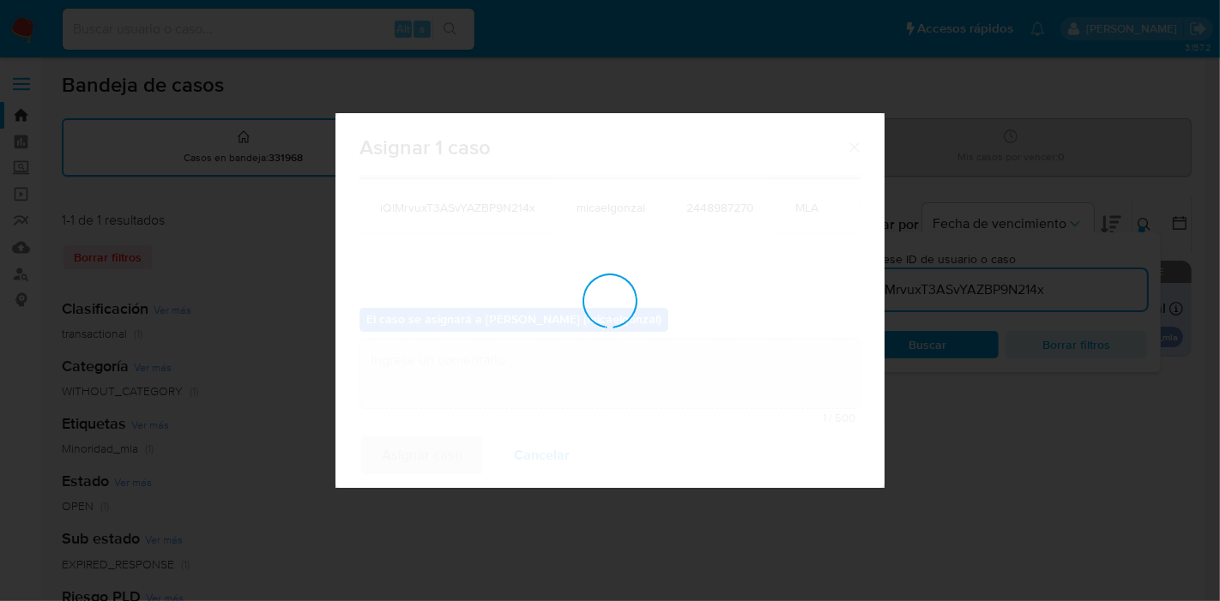
checkbox input "false"
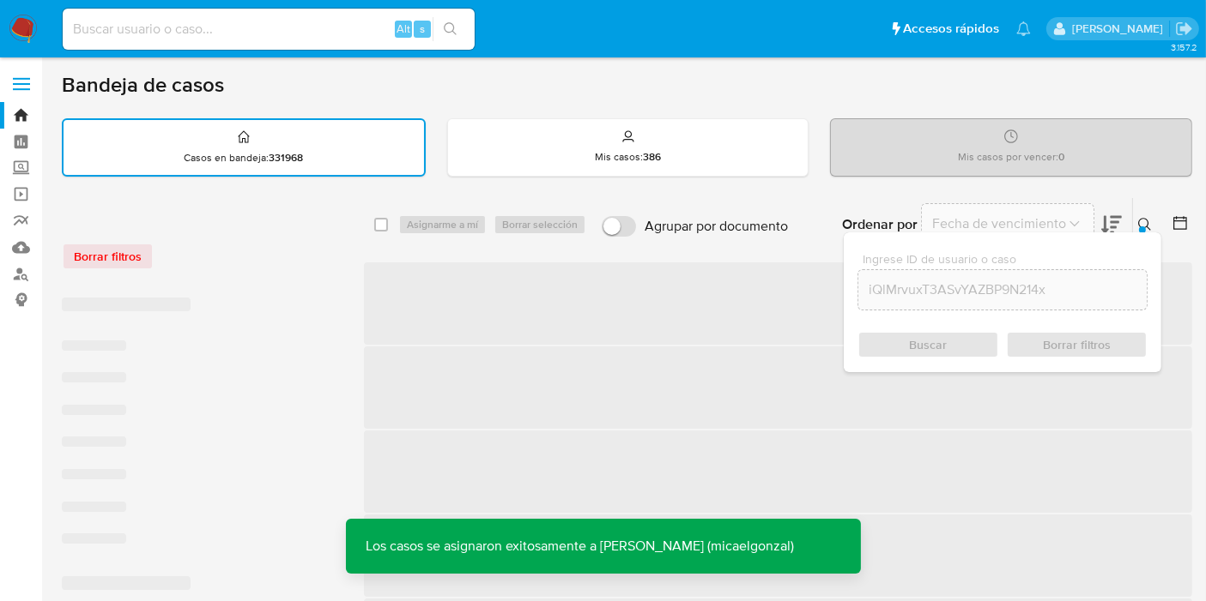
drag, startPoint x: 257, startPoint y: 41, endPoint x: 264, endPoint y: 33, distance: 11.0
click at [259, 40] on div "Alt s" at bounding box center [269, 29] width 412 height 41
click at [264, 33] on input at bounding box center [269, 29] width 412 height 22
paste input "iQlMrvuxT3ASvYAZBP9N214x"
type input "iQlMrvuxT3ASvYAZBP9N214x"
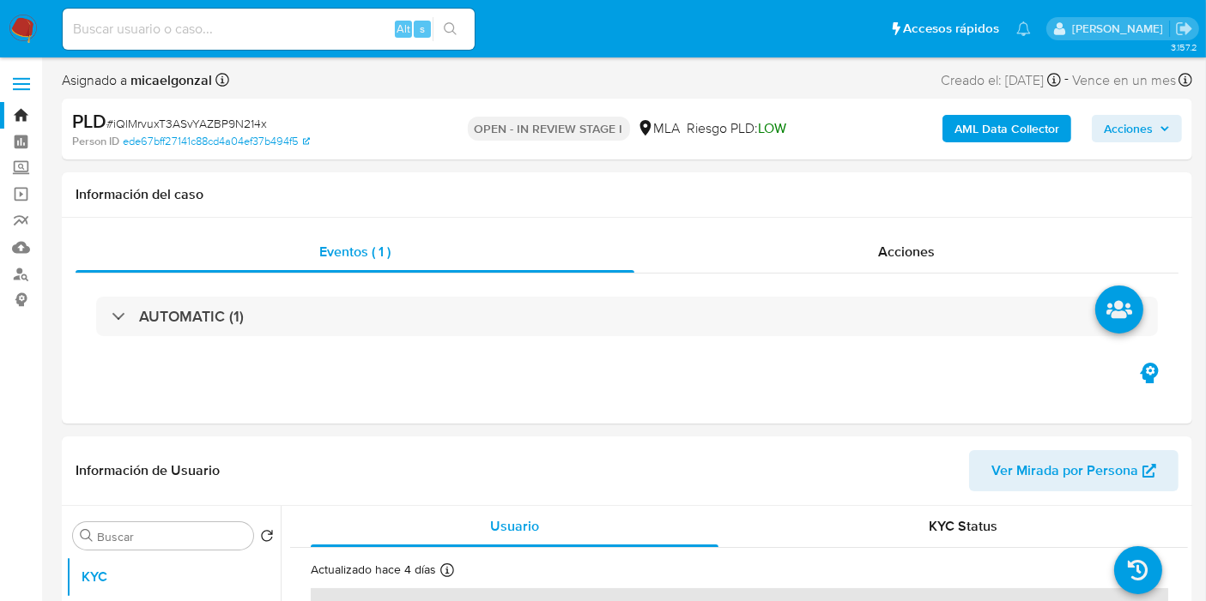
select select "10"
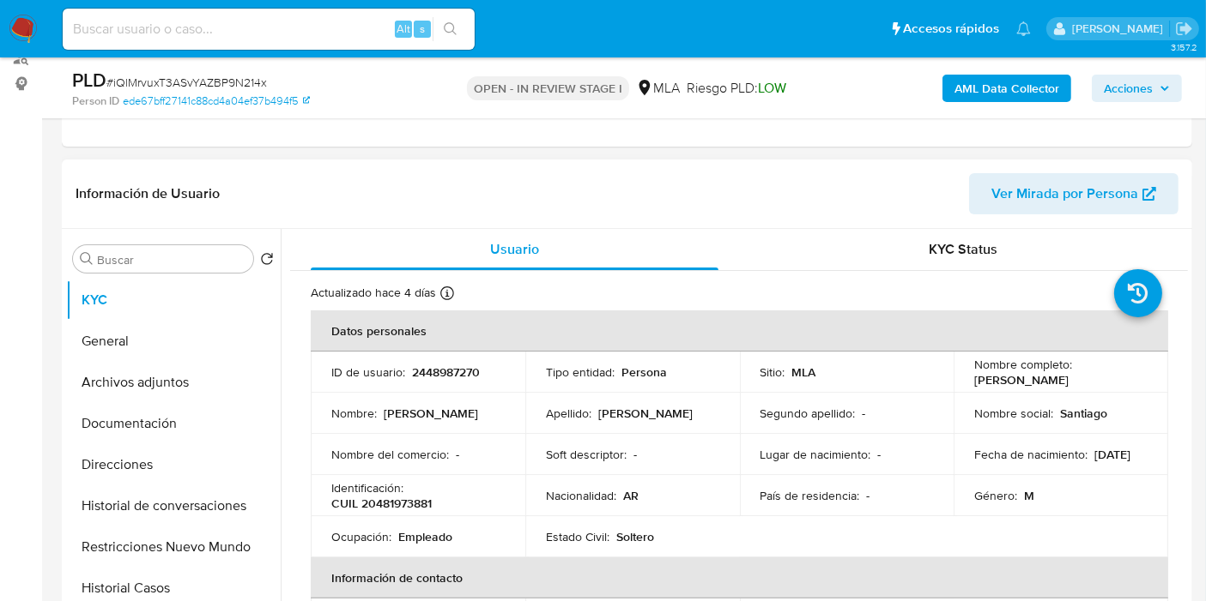
scroll to position [286, 0]
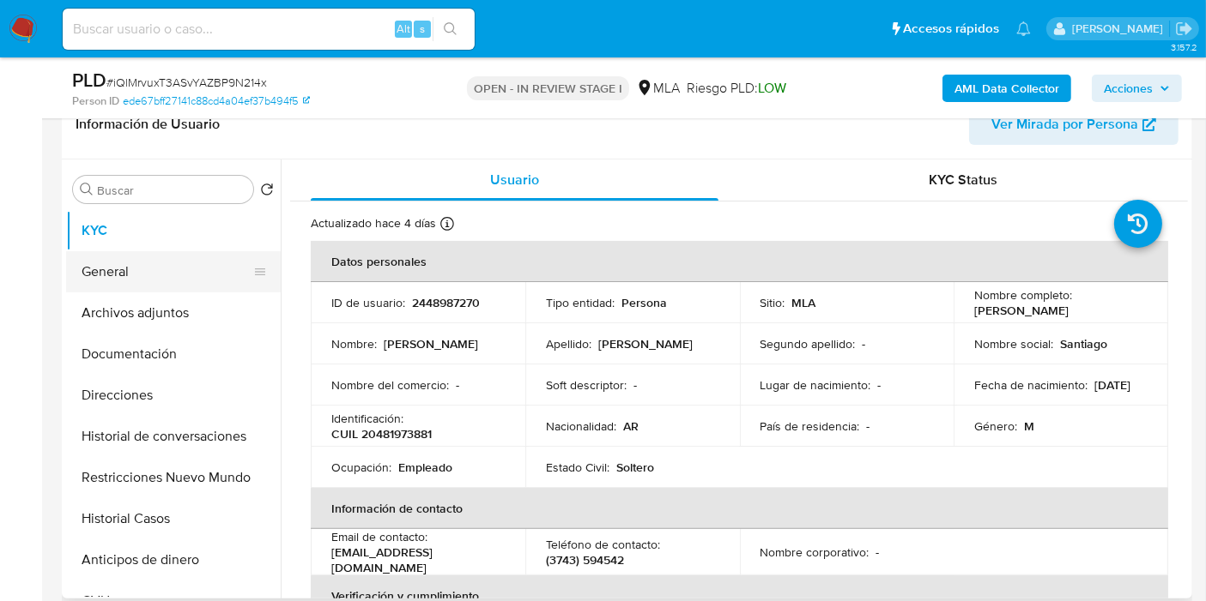
click at [180, 287] on button "General" at bounding box center [166, 271] width 201 height 41
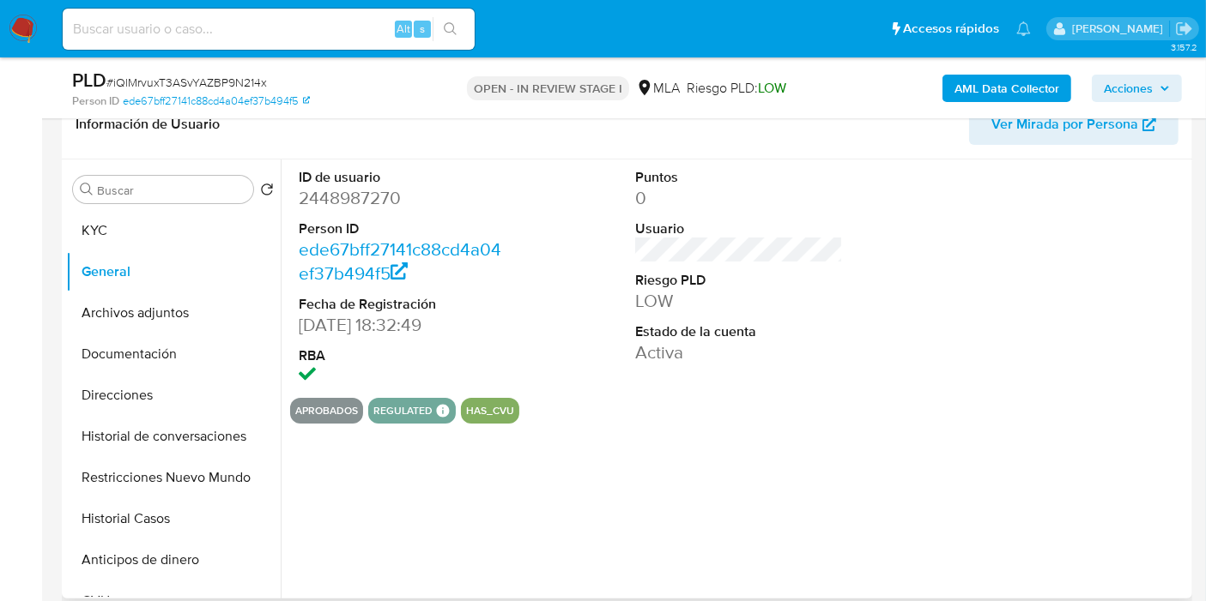
click at [338, 187] on dd "2448987270" at bounding box center [403, 198] width 208 height 24
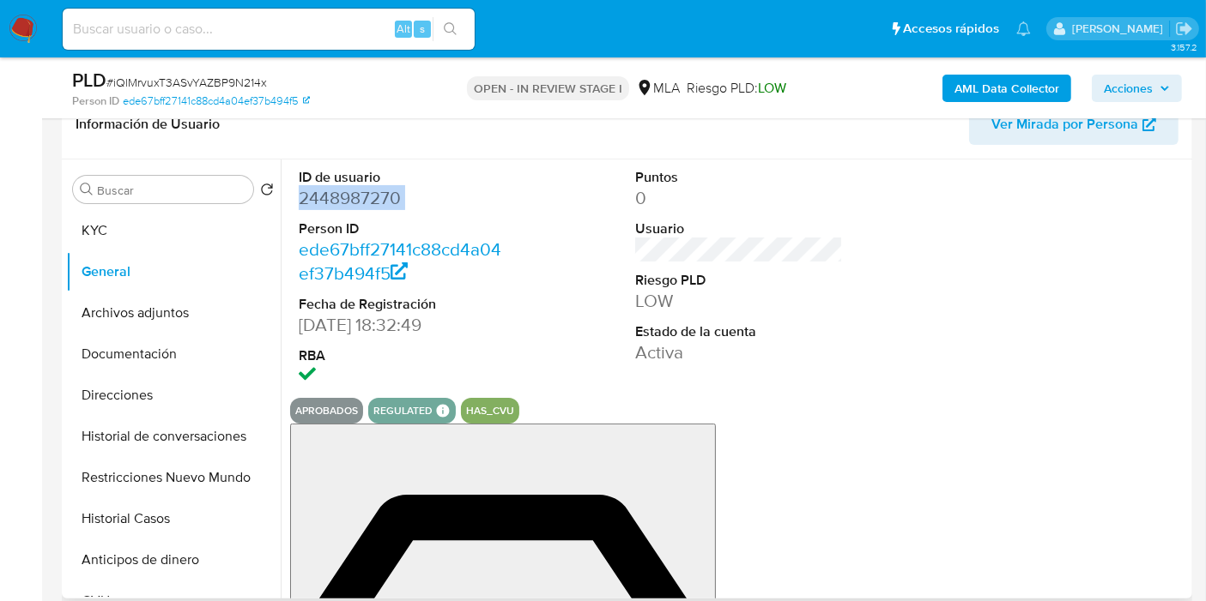
copy dd "2448987270"
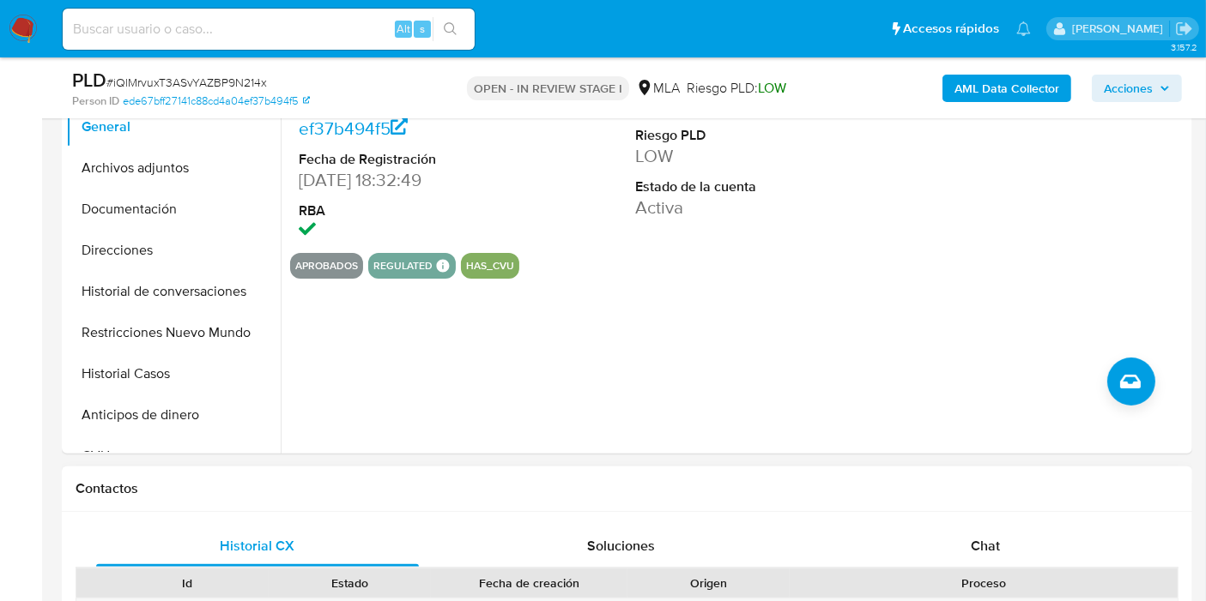
scroll to position [571, 0]
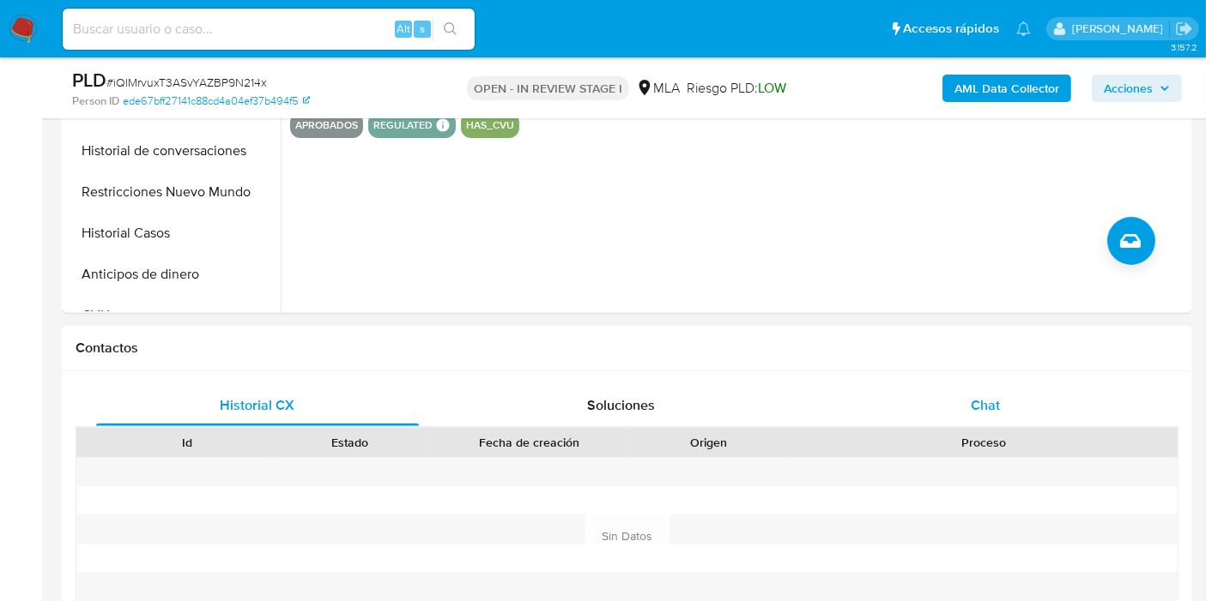
drag, startPoint x: 990, startPoint y: 378, endPoint x: 994, endPoint y: 408, distance: 29.4
click at [991, 378] on div "Historial CX Soluciones Chat Id Estado Fecha de creación Origen Proceso Anterio…" at bounding box center [627, 537] width 1130 height 331
click at [995, 414] on div "Chat" at bounding box center [985, 405] width 323 height 41
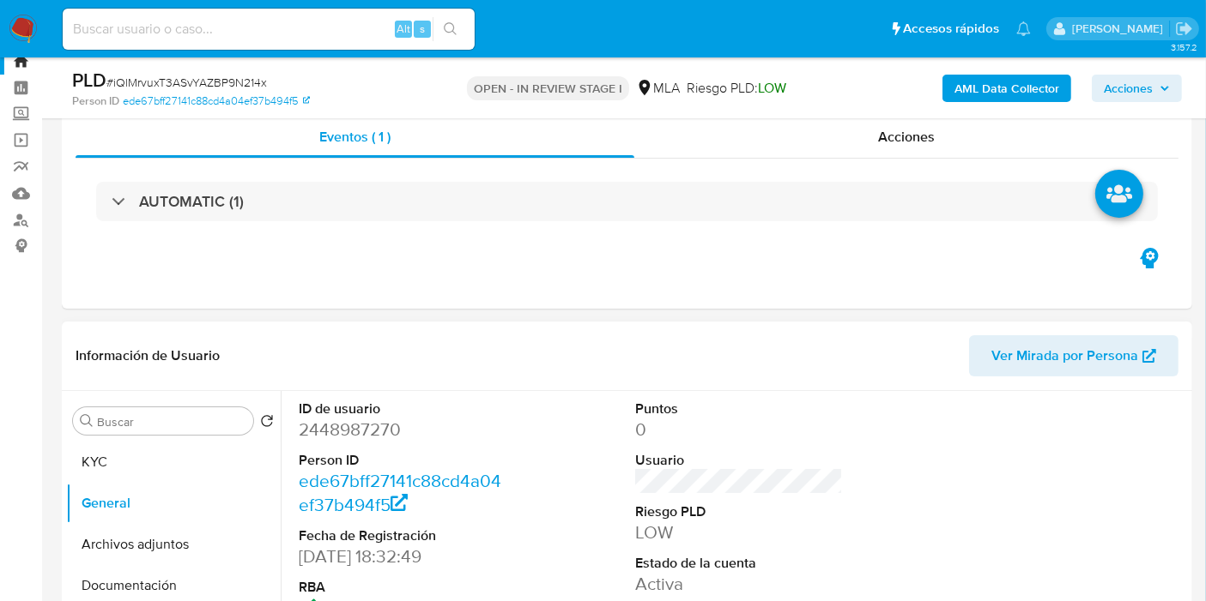
scroll to position [0, 0]
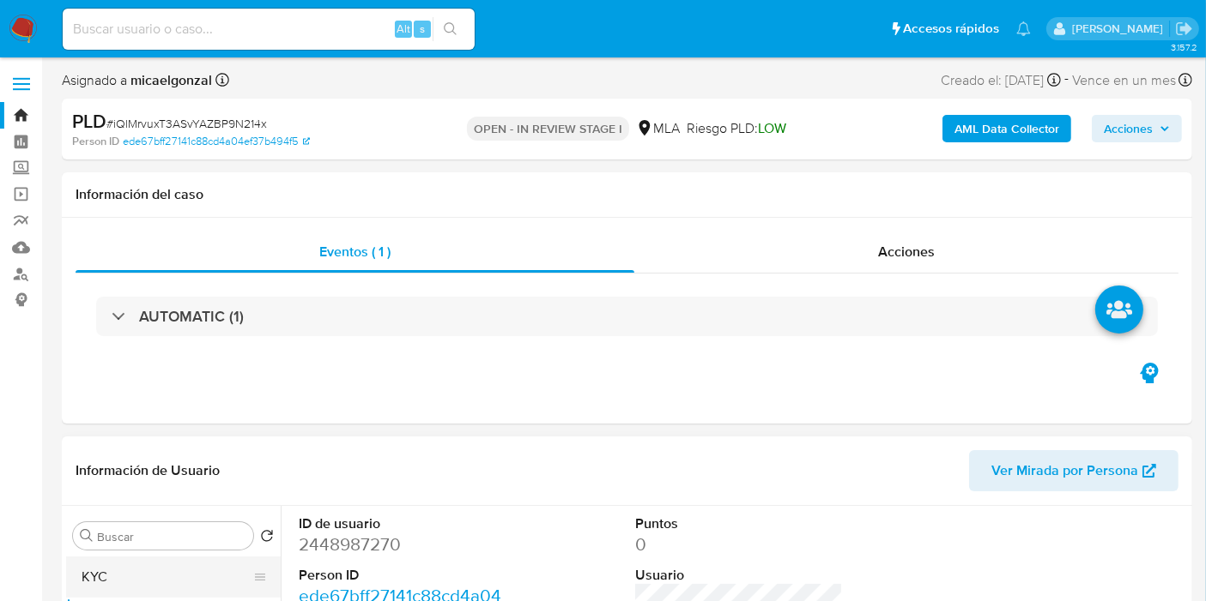
click at [140, 562] on button "KYC" at bounding box center [166, 577] width 201 height 41
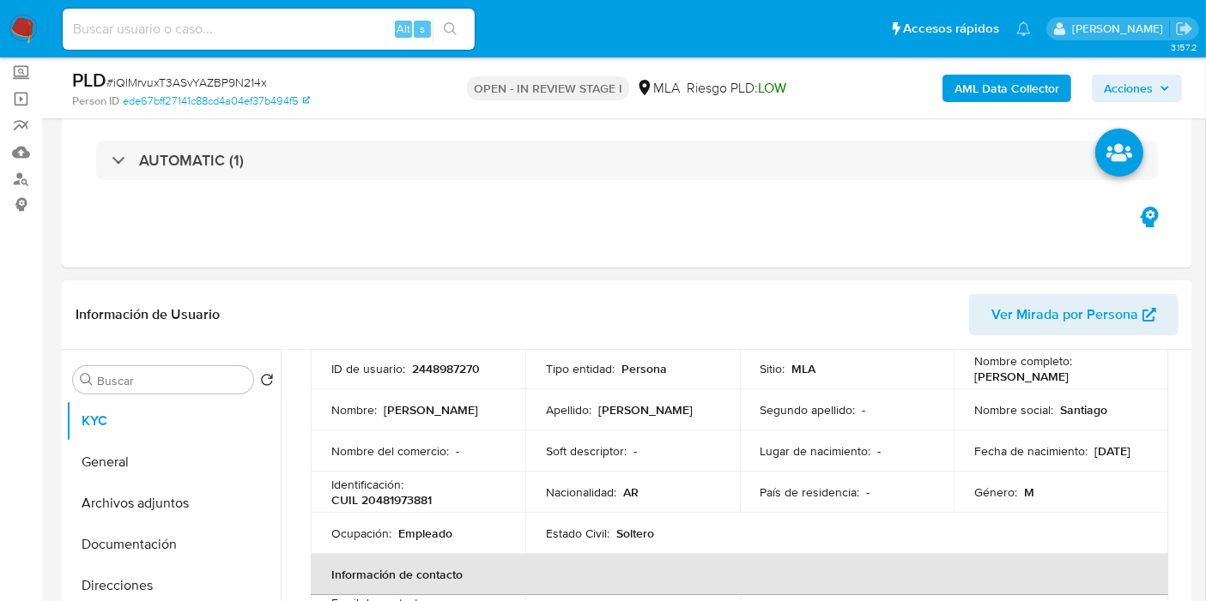
scroll to position [95, 0]
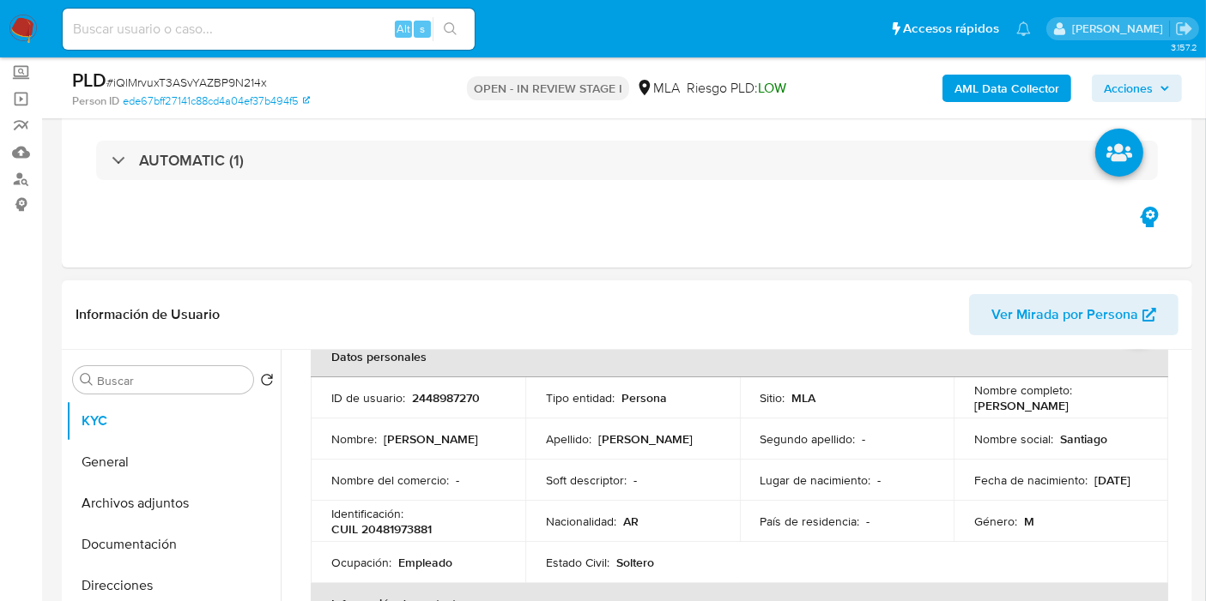
drag, startPoint x: 1094, startPoint y: 408, endPoint x: 963, endPoint y: 415, distance: 131.5
click at [963, 415] on td "Nombre completo : Santiago David Vogel" at bounding box center [1060, 398] width 215 height 41
copy p "Santiago David Vogel"
click at [125, 541] on button "Documentación" at bounding box center [166, 544] width 201 height 41
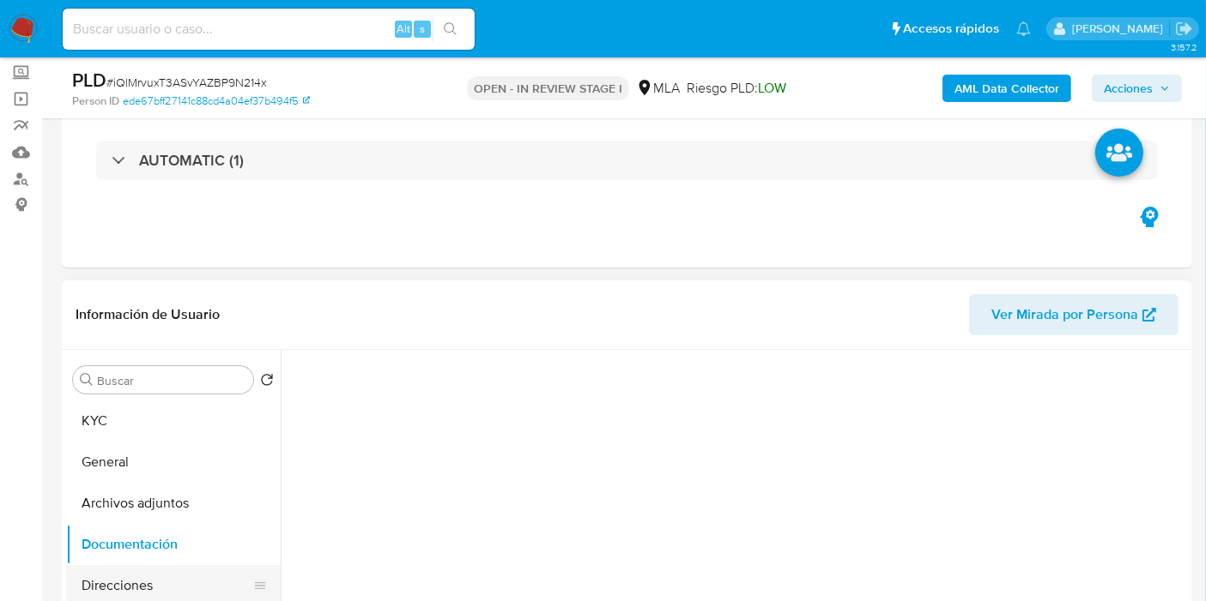
scroll to position [0, 0]
click at [124, 575] on button "Direcciones" at bounding box center [166, 585] width 201 height 41
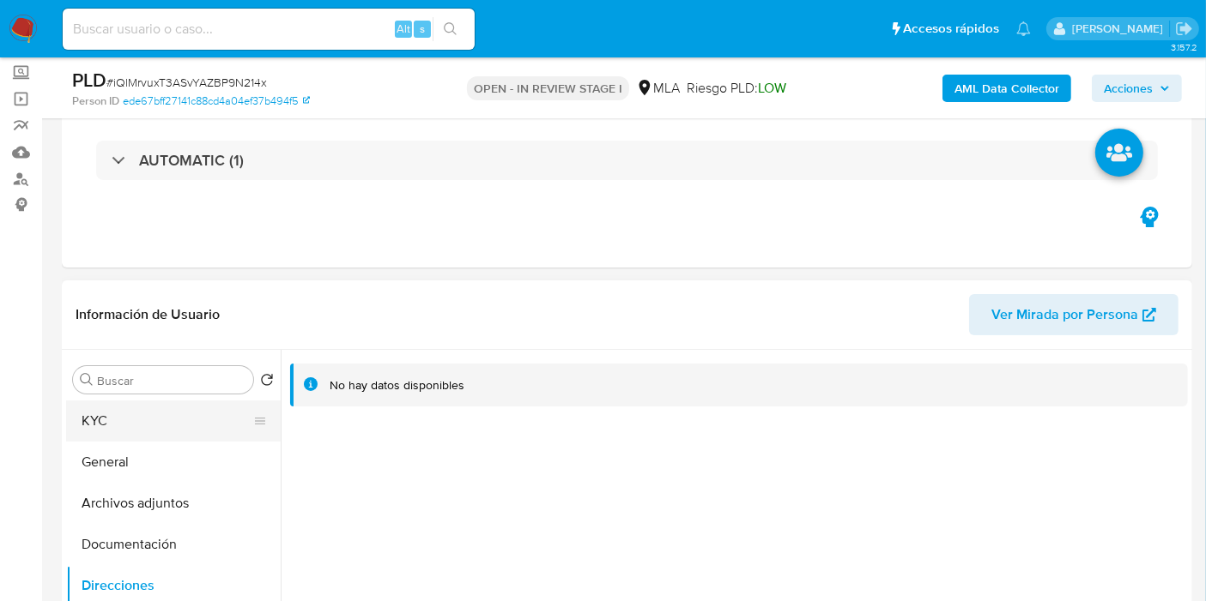
click at [118, 427] on button "KYC" at bounding box center [166, 421] width 201 height 41
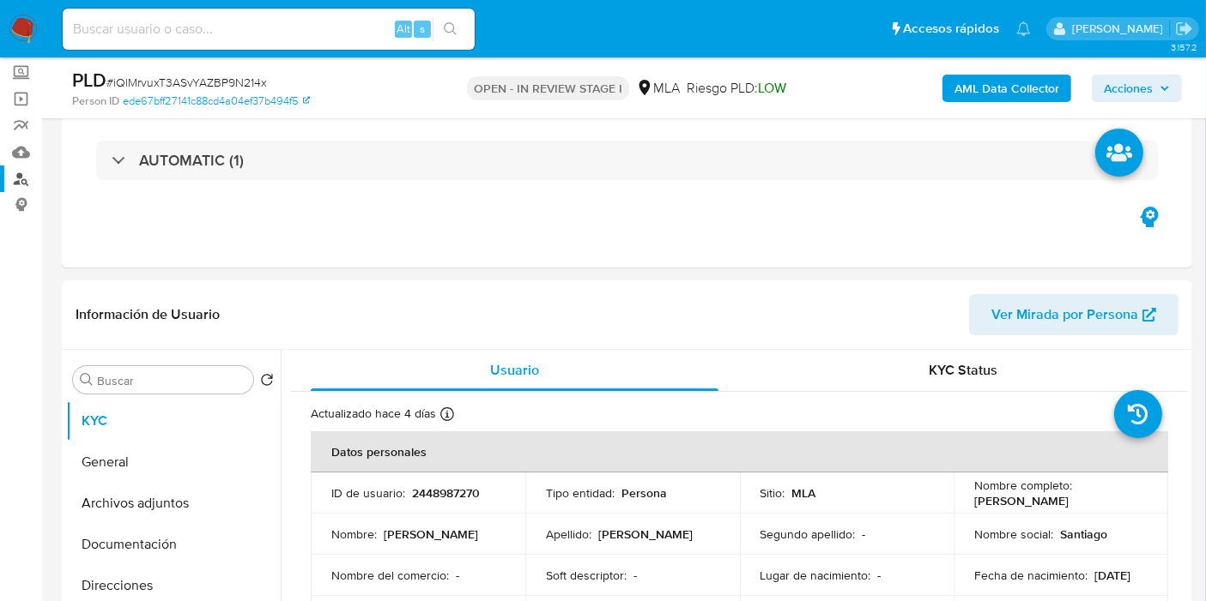
click at [21, 190] on link "Buscador de personas" at bounding box center [102, 179] width 204 height 27
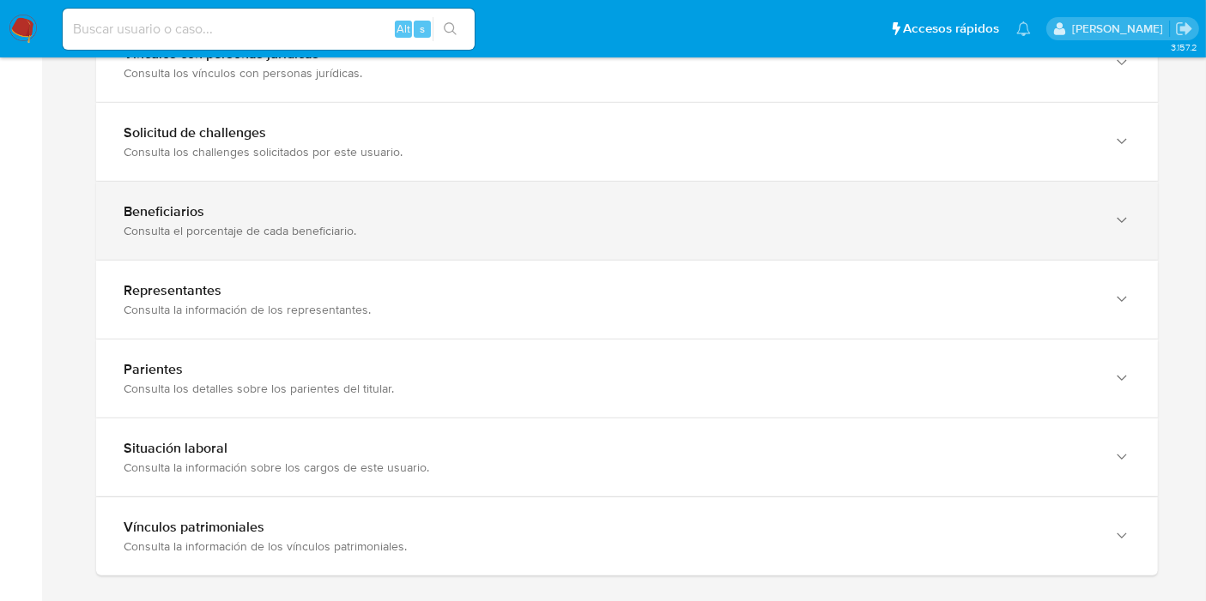
scroll to position [1430, 0]
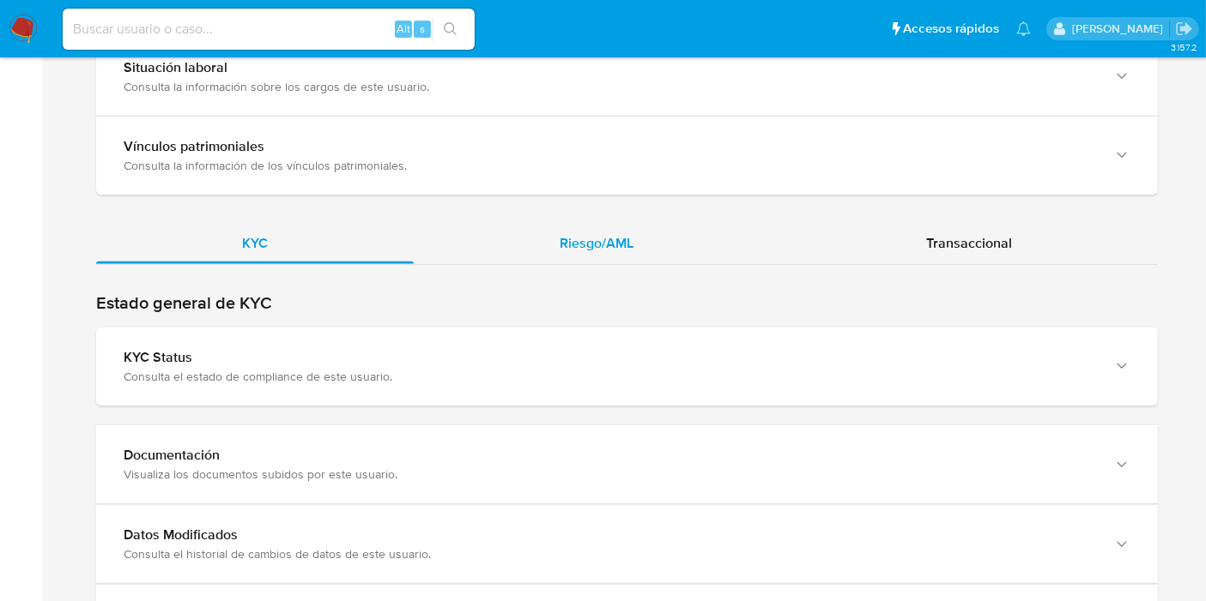
drag, startPoint x: 520, startPoint y: 279, endPoint x: 556, endPoint y: 257, distance: 42.4
click at [528, 273] on div "KYC Riesgo/AML Transaccional" at bounding box center [626, 523] width 1061 height 601
click at [620, 233] on span "Riesgo/AML" at bounding box center [596, 243] width 74 height 20
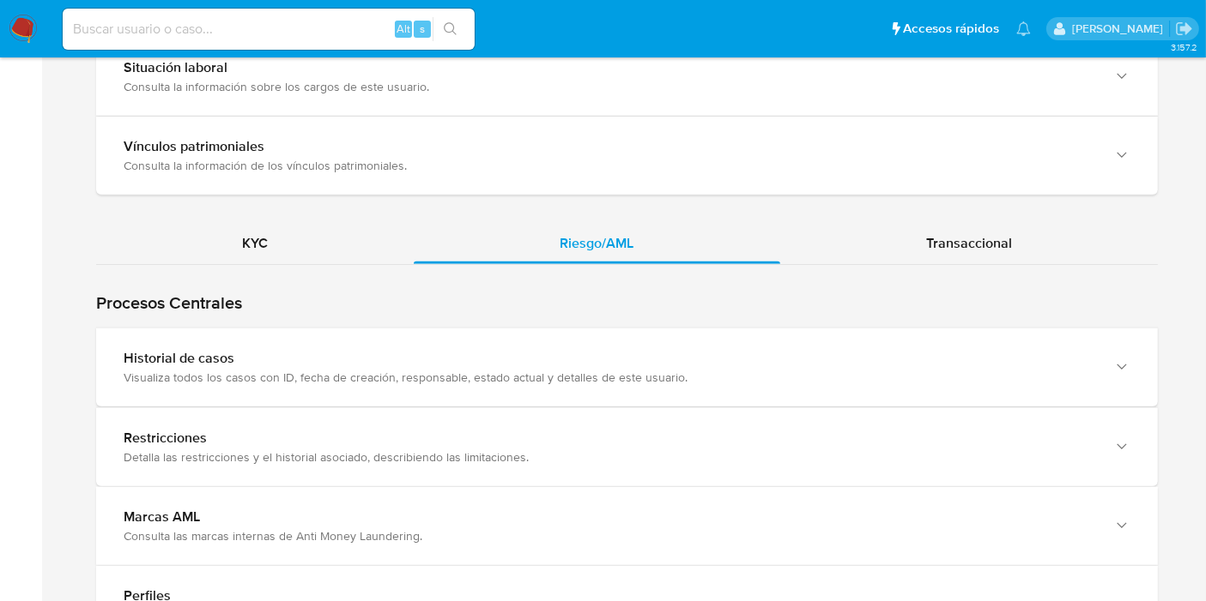
click at [347, 370] on div "Visualiza todos los casos con ID, fecha de creación, responsable, estado actual…" at bounding box center [610, 377] width 972 height 15
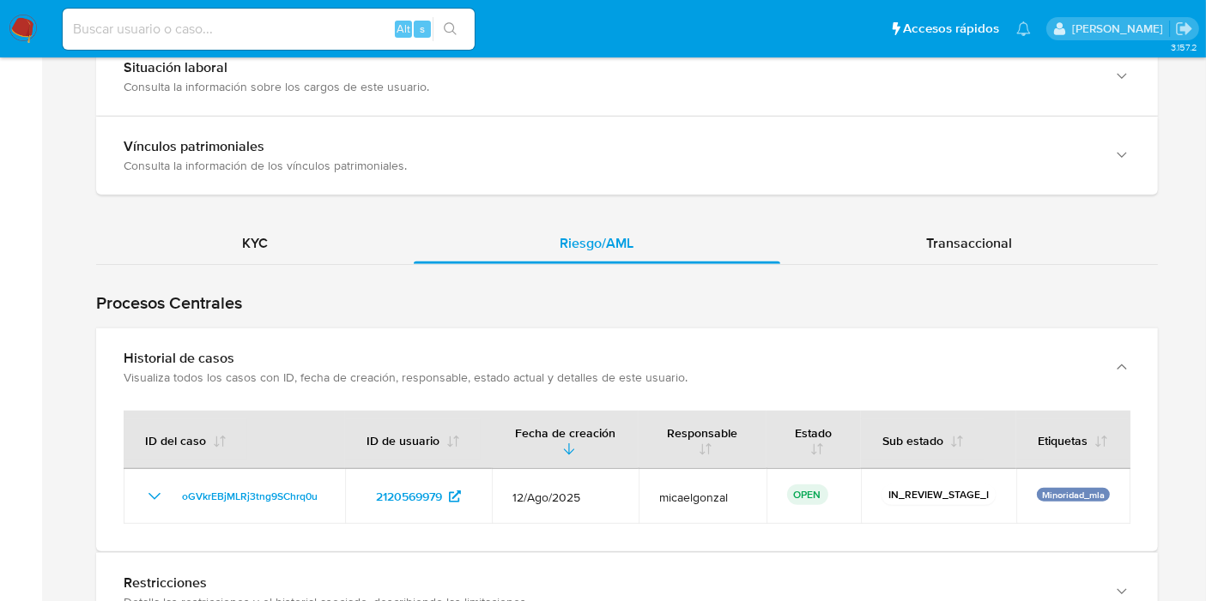
click at [347, 370] on div "Visualiza todos los casos con ID, fecha de creación, responsable, estado actual…" at bounding box center [610, 377] width 972 height 15
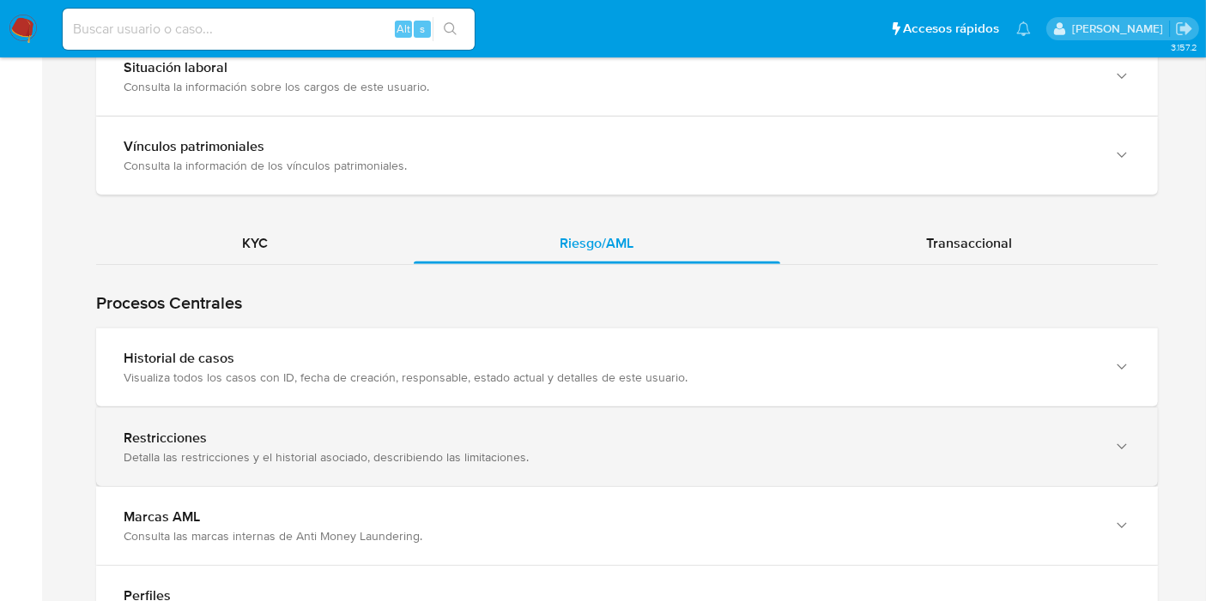
click at [330, 450] on div "Detalla las restricciones y el historial asociado, describiendo las limitacione…" at bounding box center [610, 457] width 972 height 15
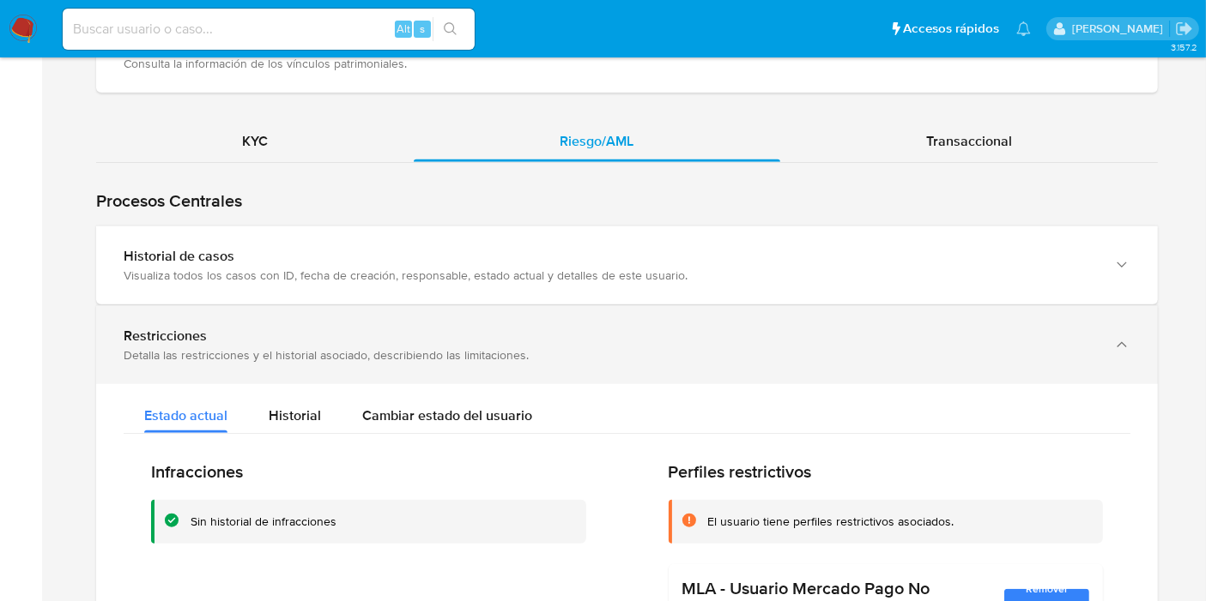
scroll to position [1716, 0]
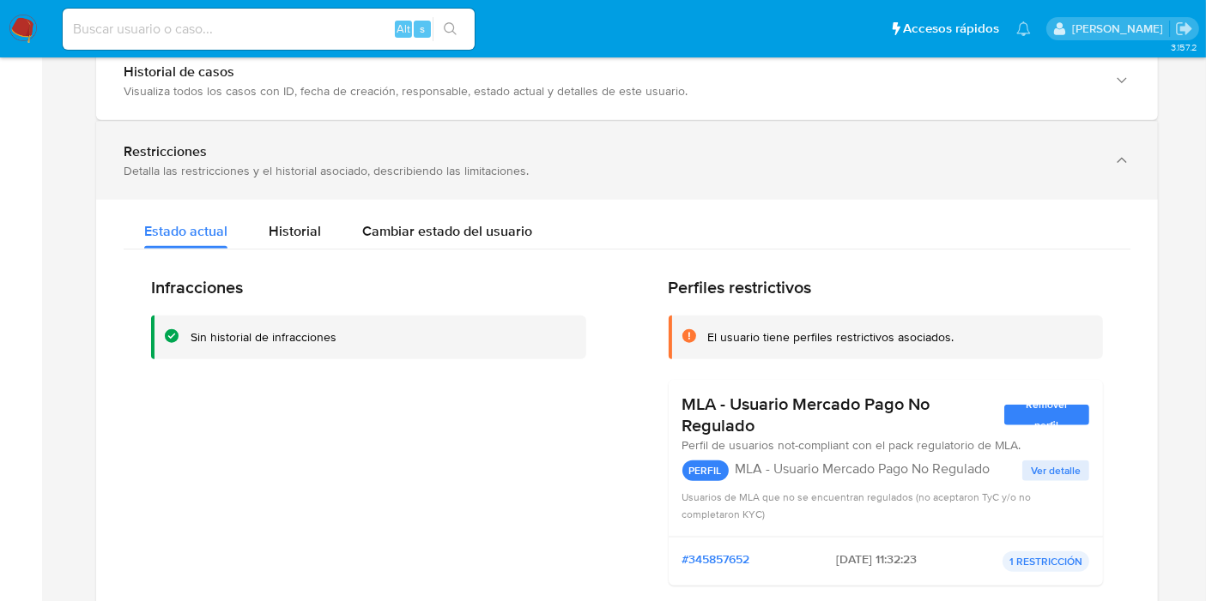
click at [507, 174] on div "Detalla las restricciones y el historial asociado, describiendo las limitacione…" at bounding box center [610, 170] width 972 height 15
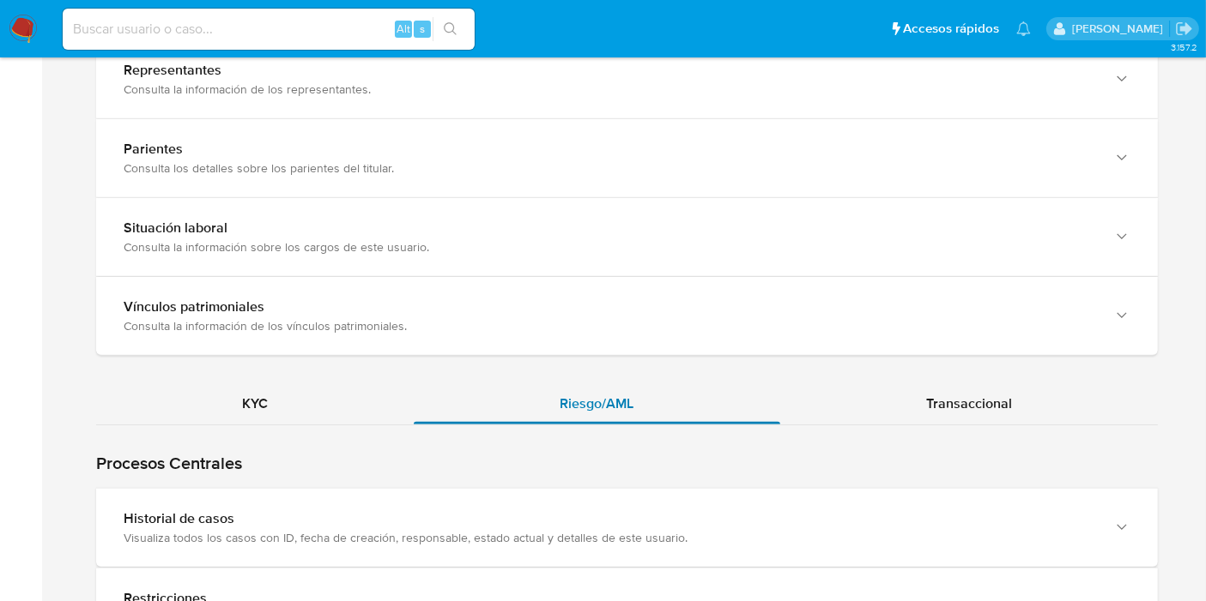
scroll to position [1144, 0]
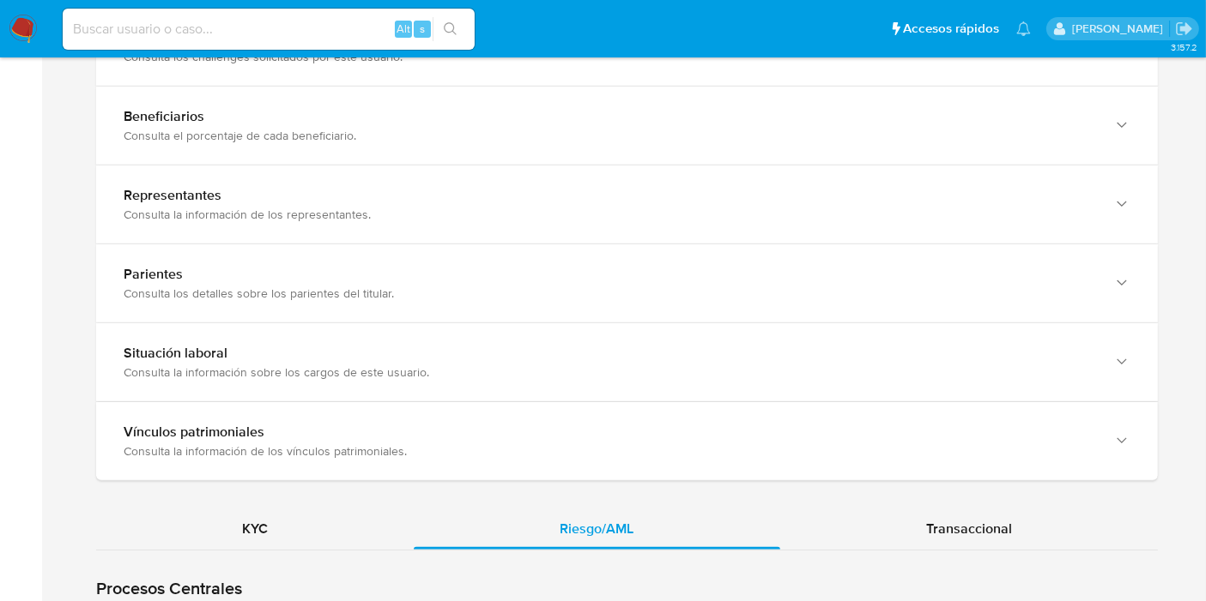
click at [296, 522] on div "KYC" at bounding box center [254, 529] width 317 height 41
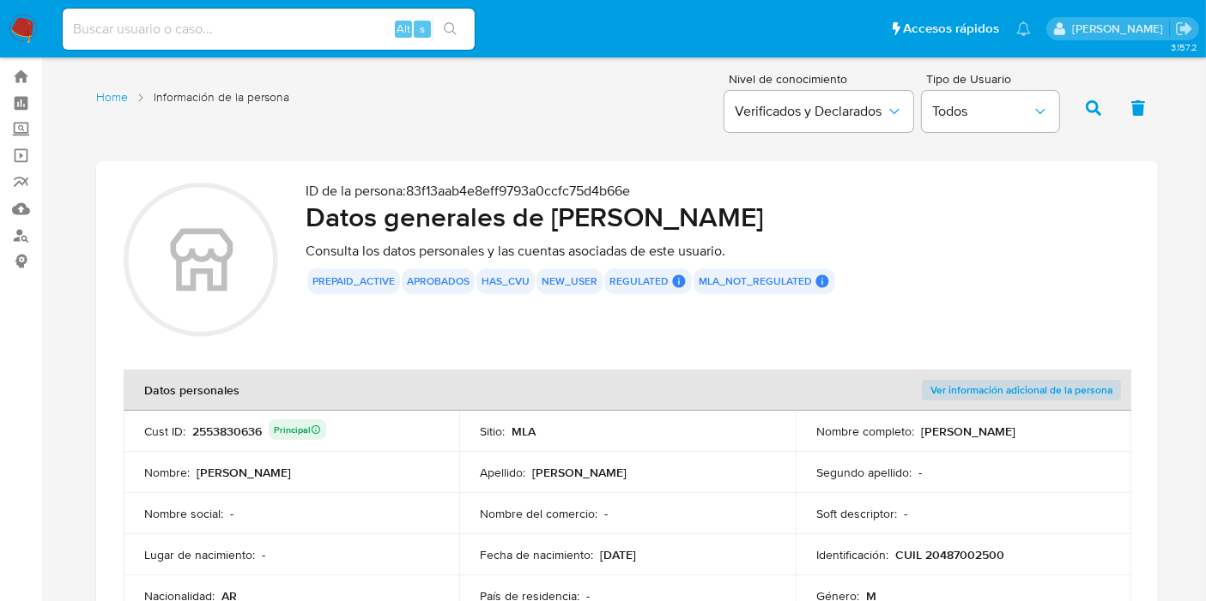
scroll to position [0, 0]
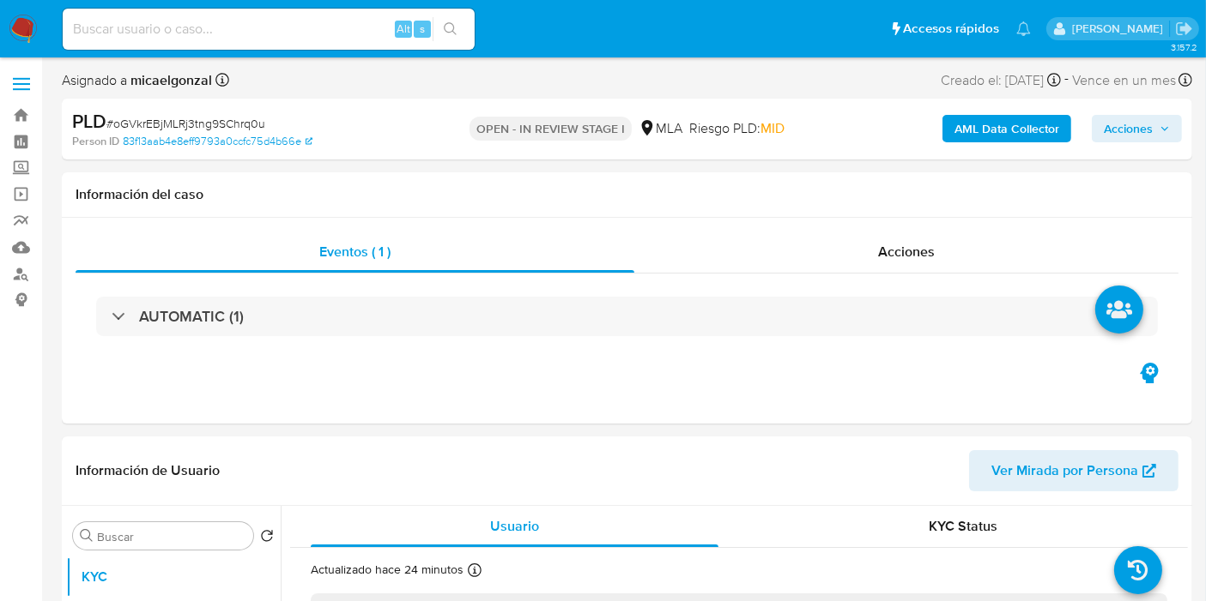
select select "10"
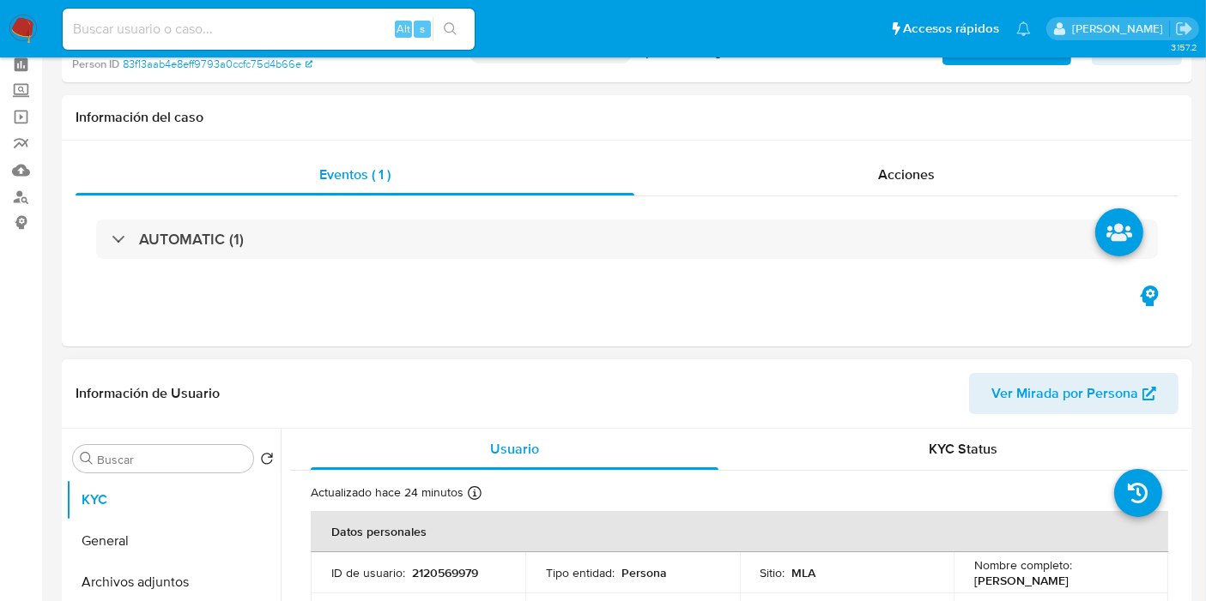
scroll to position [95, 0]
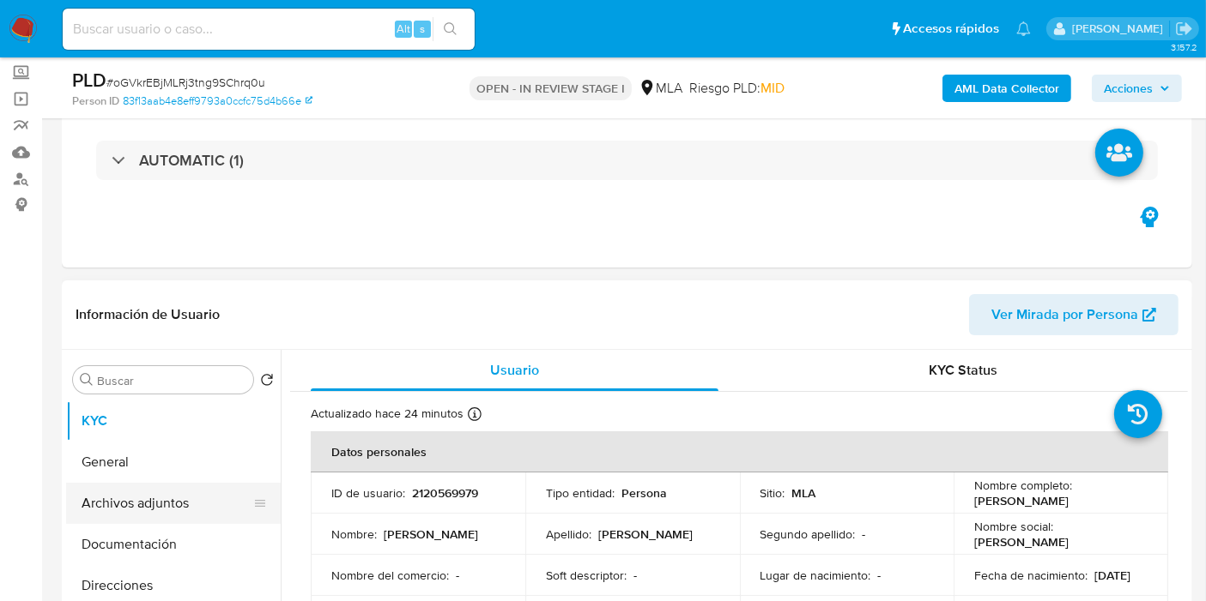
click at [160, 490] on button "Archivos adjuntos" at bounding box center [166, 503] width 201 height 41
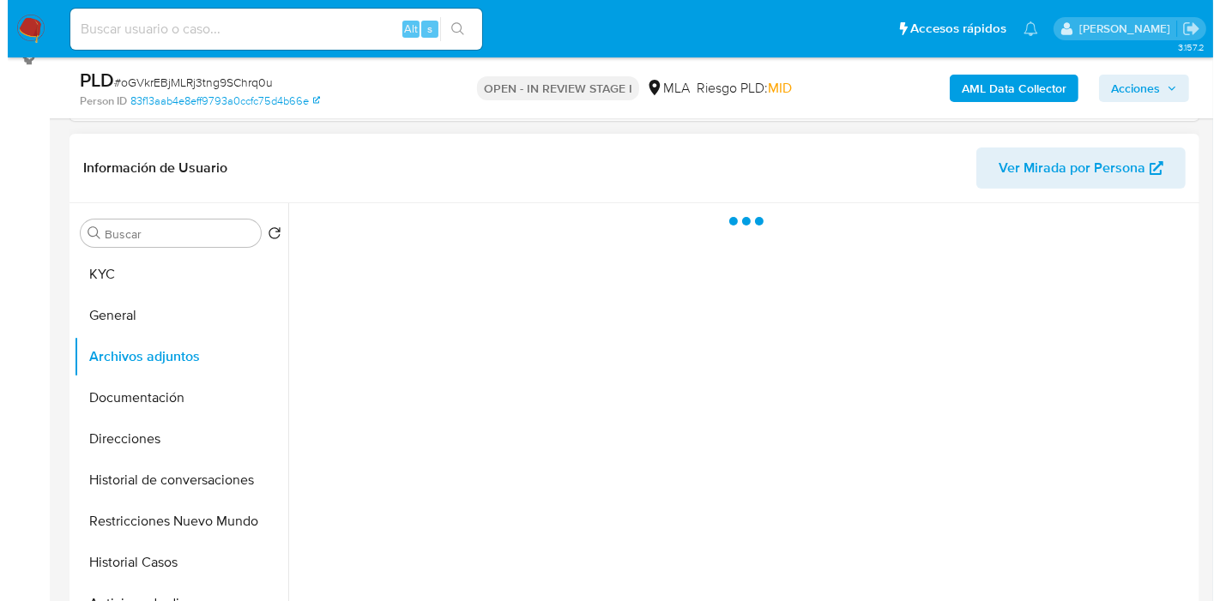
scroll to position [286, 0]
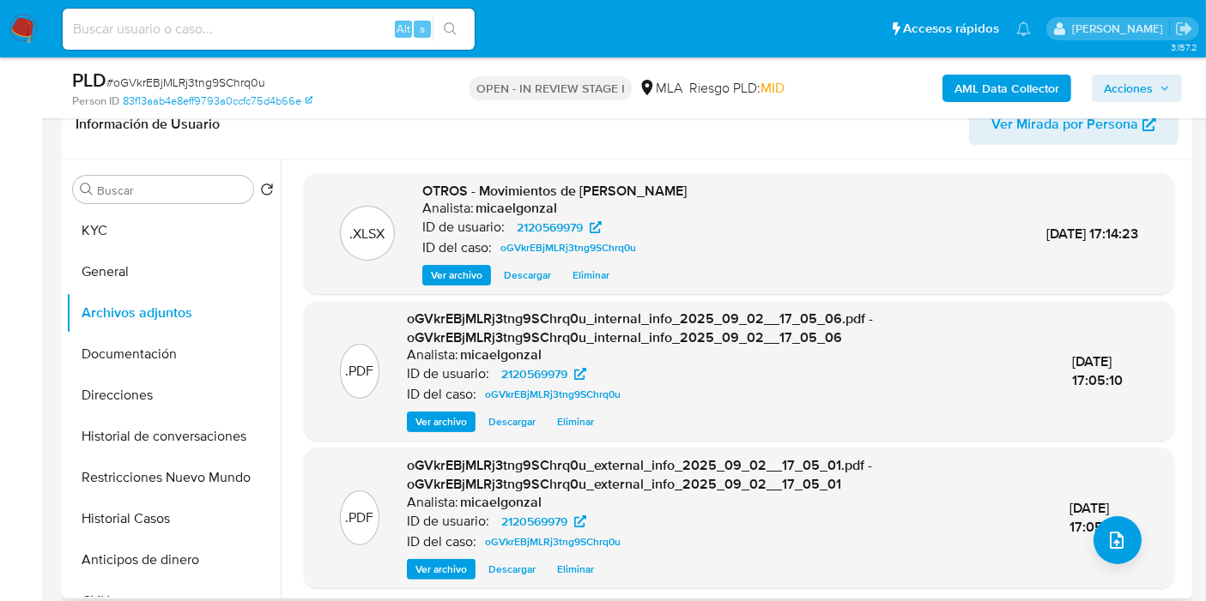
click at [1139, 540] on div ".PDF oGVkrEBjMLRj3tng9SChrq0u_external_info_2025_09_02__17_05_01.pdf - oGVkrEBj…" at bounding box center [738, 517] width 853 height 123
click at [1114, 550] on span "upload-file" at bounding box center [1116, 540] width 19 height 21
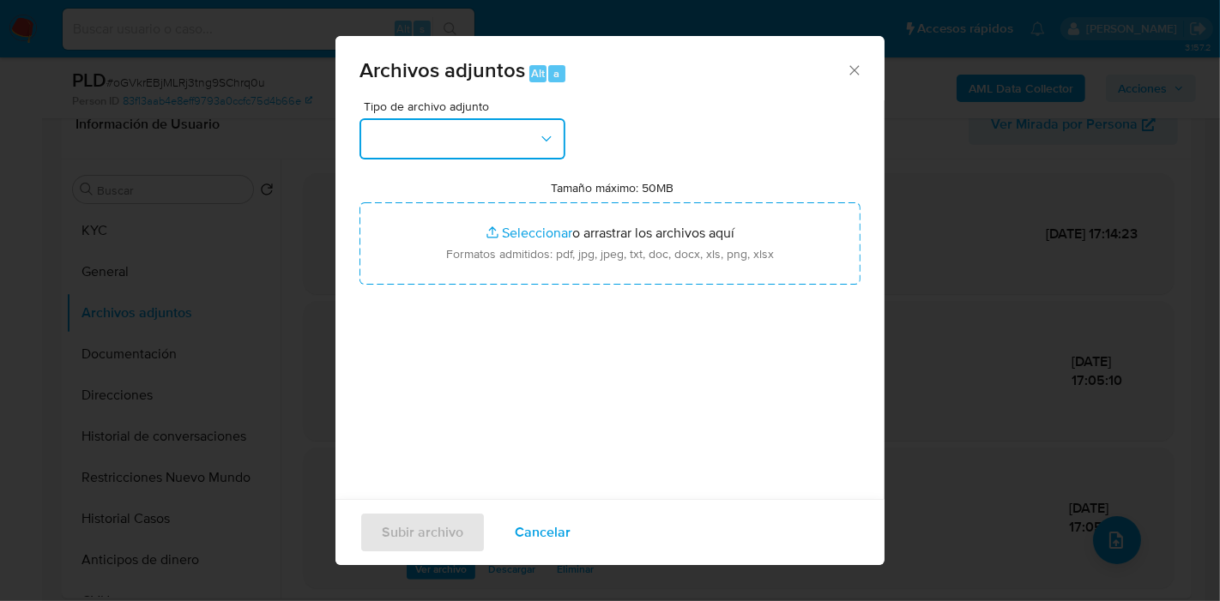
click at [490, 124] on button "button" at bounding box center [463, 138] width 206 height 41
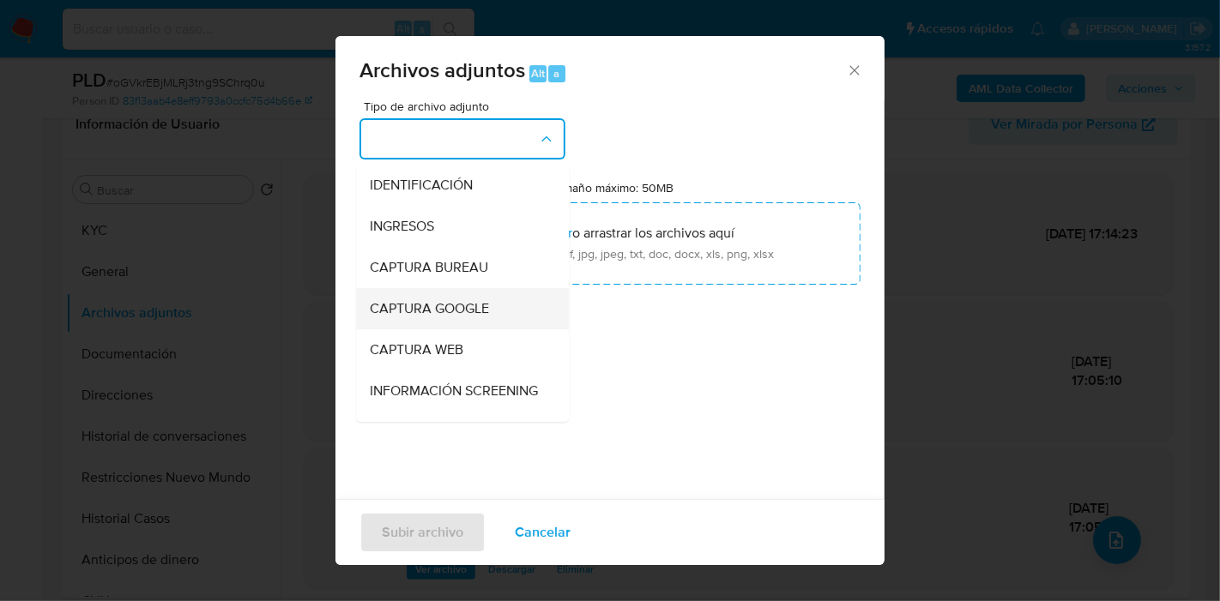
scroll to position [190, 0]
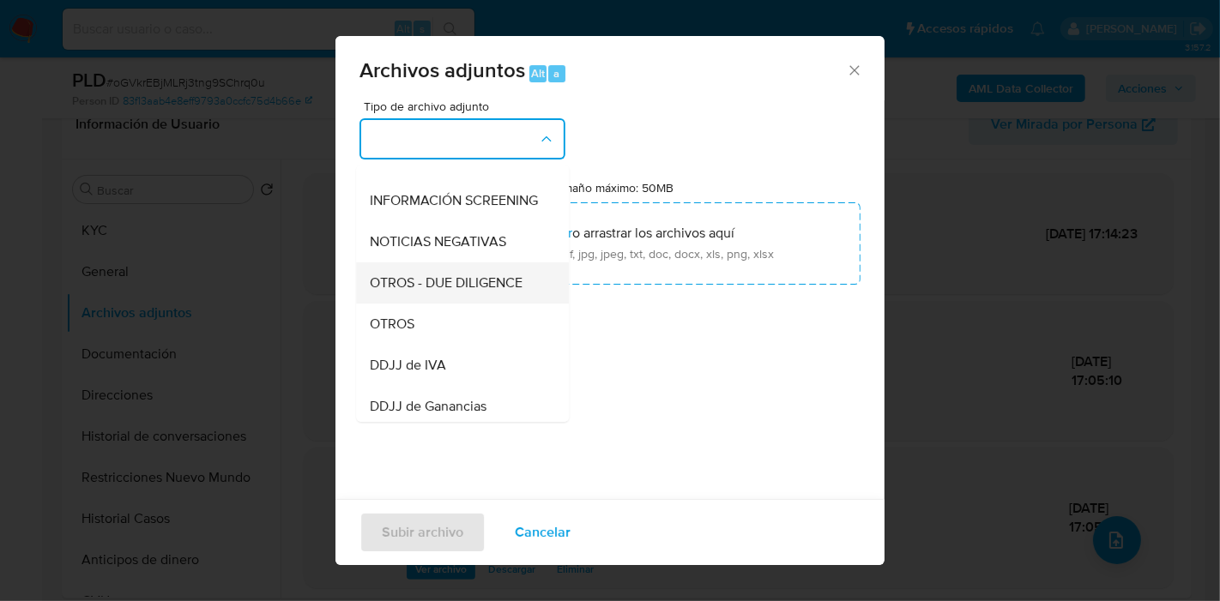
click at [456, 304] on div "OTROS - DUE DILIGENCE" at bounding box center [457, 283] width 175 height 41
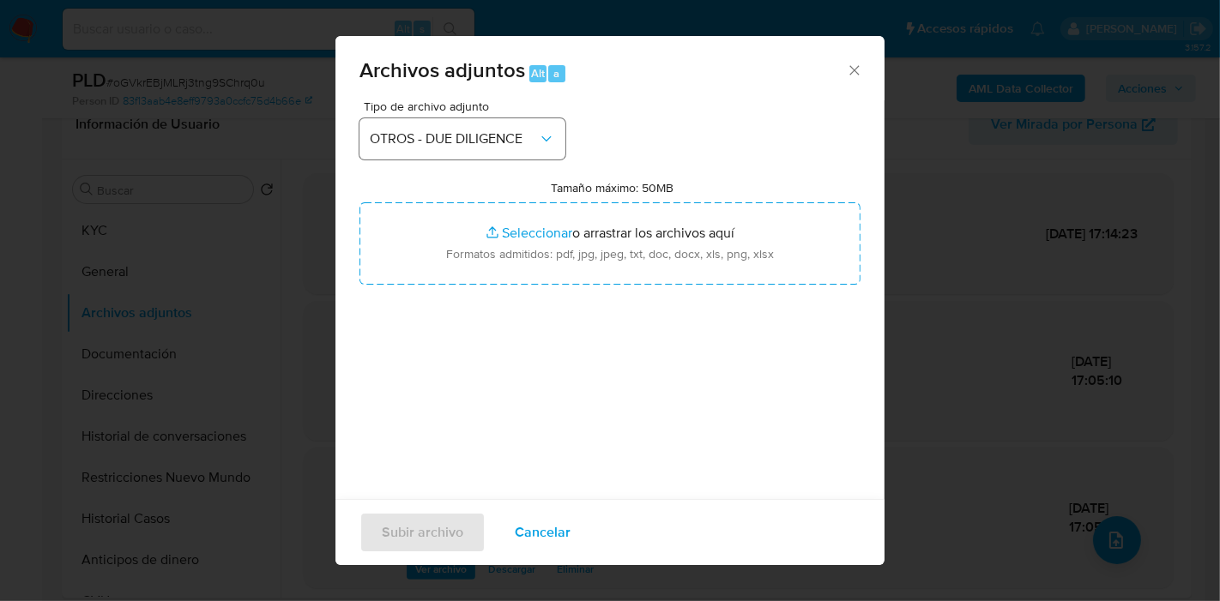
drag, startPoint x: 481, startPoint y: 113, endPoint x: 485, endPoint y: 141, distance: 27.7
click at [481, 117] on div "Tipo de archivo adjunto OTROS - DUE DILIGENCE" at bounding box center [463, 129] width 206 height 59
click at [485, 141] on span "OTROS - DUE DILIGENCE" at bounding box center [454, 138] width 168 height 17
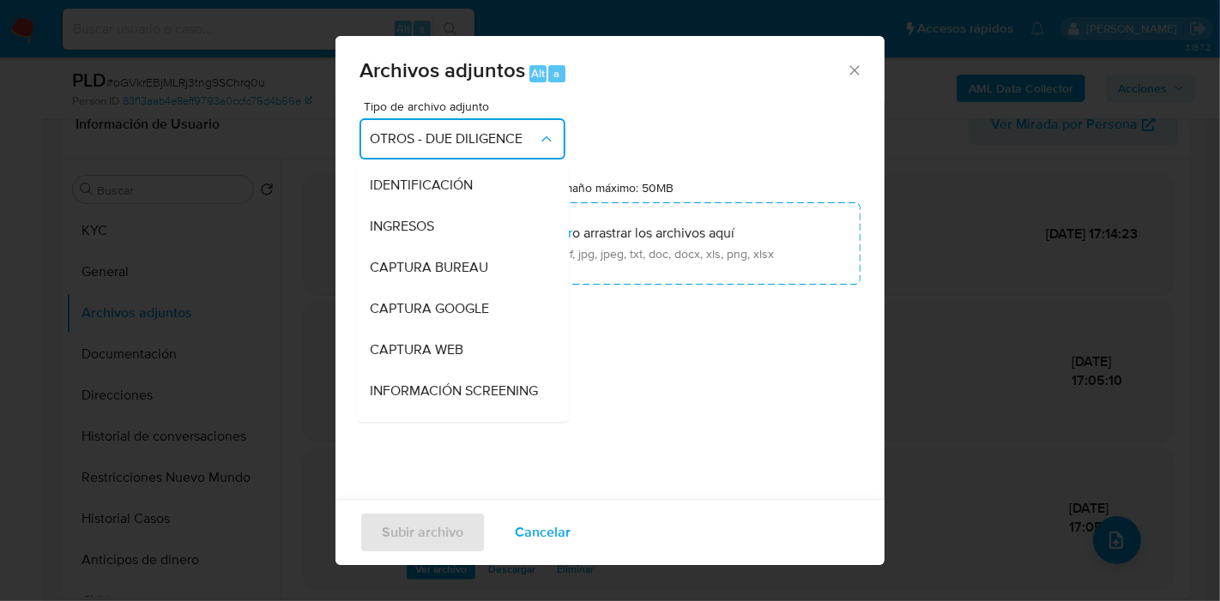
scroll to position [196, 0]
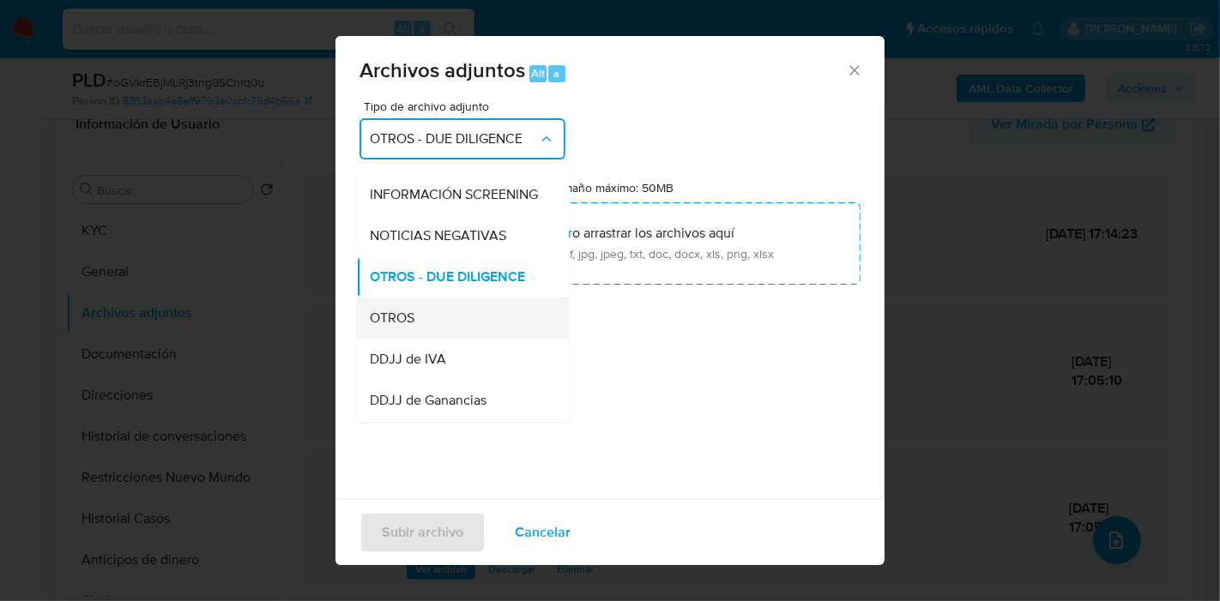
click at [423, 322] on div "OTROS" at bounding box center [457, 318] width 175 height 41
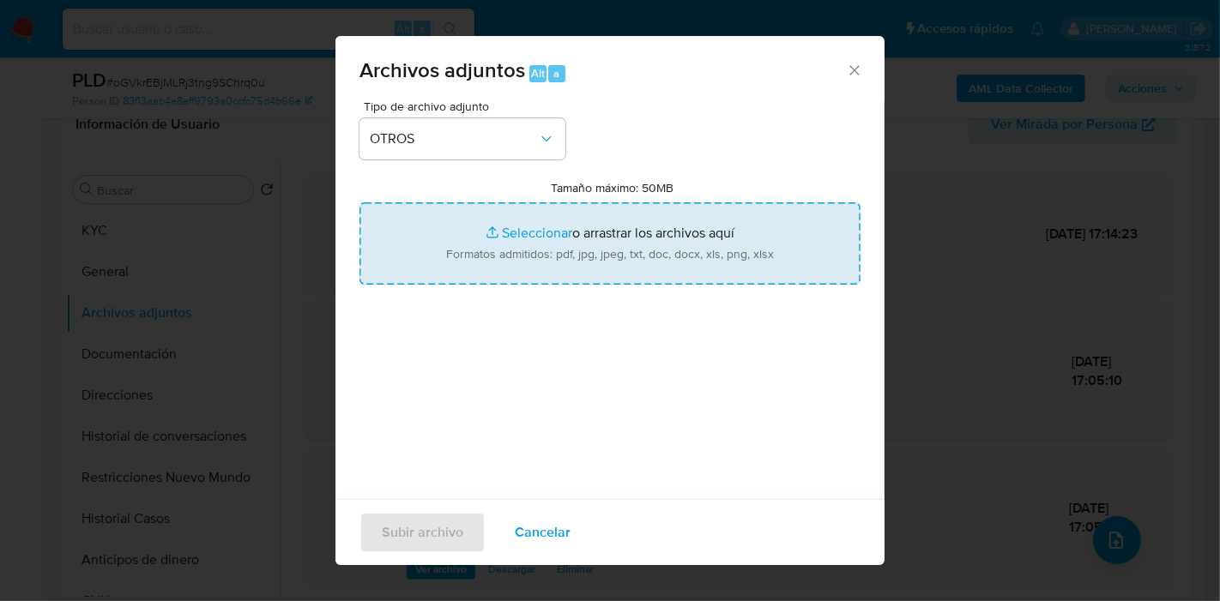
click at [631, 235] on input "Tamaño máximo: 50MB Seleccionar archivos" at bounding box center [610, 243] width 501 height 82
type input "C:\fakepath\Caselog oGVkrEBjMLRj3tng9SChrq0u_2025_08_19_02_39_30.docx"
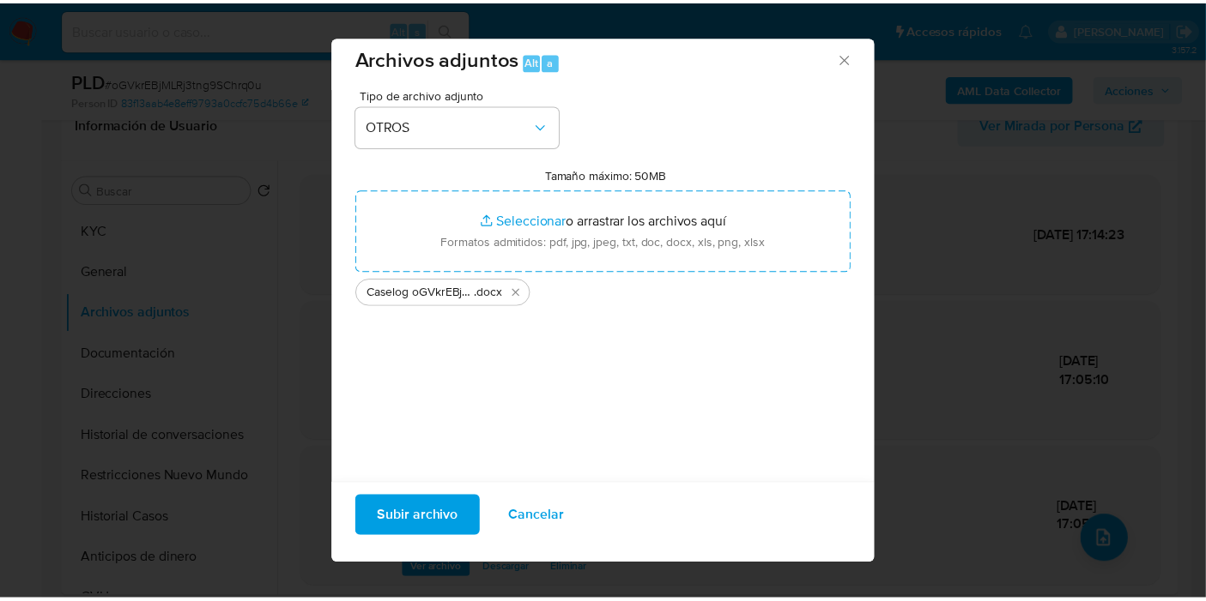
scroll to position [17, 0]
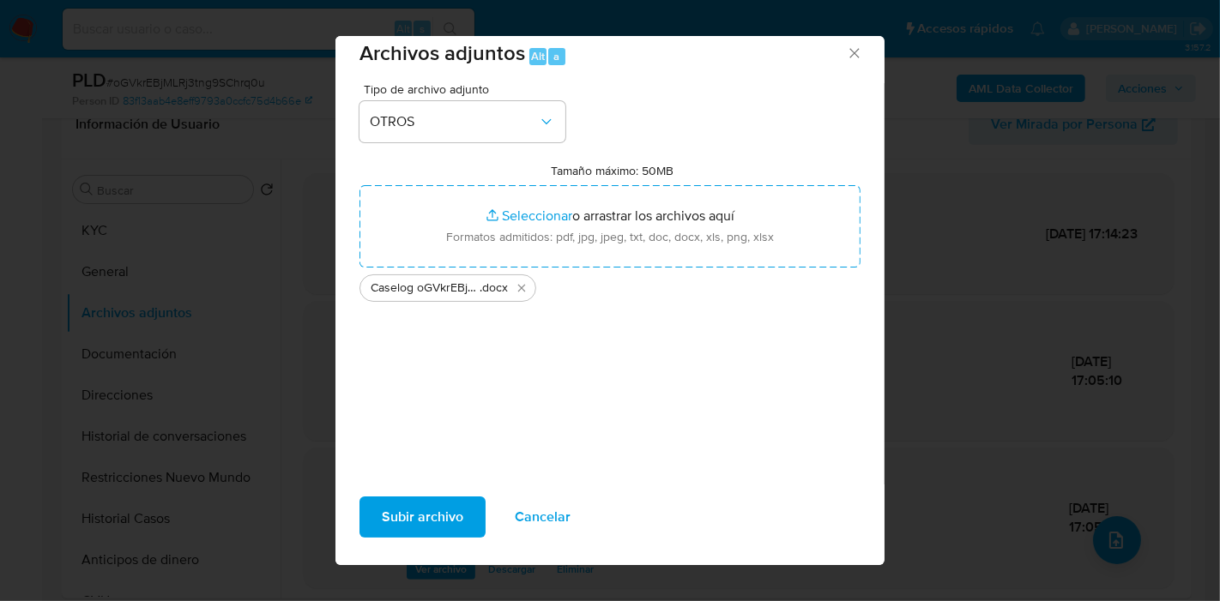
click at [438, 502] on span "Subir archivo" at bounding box center [423, 518] width 82 height 38
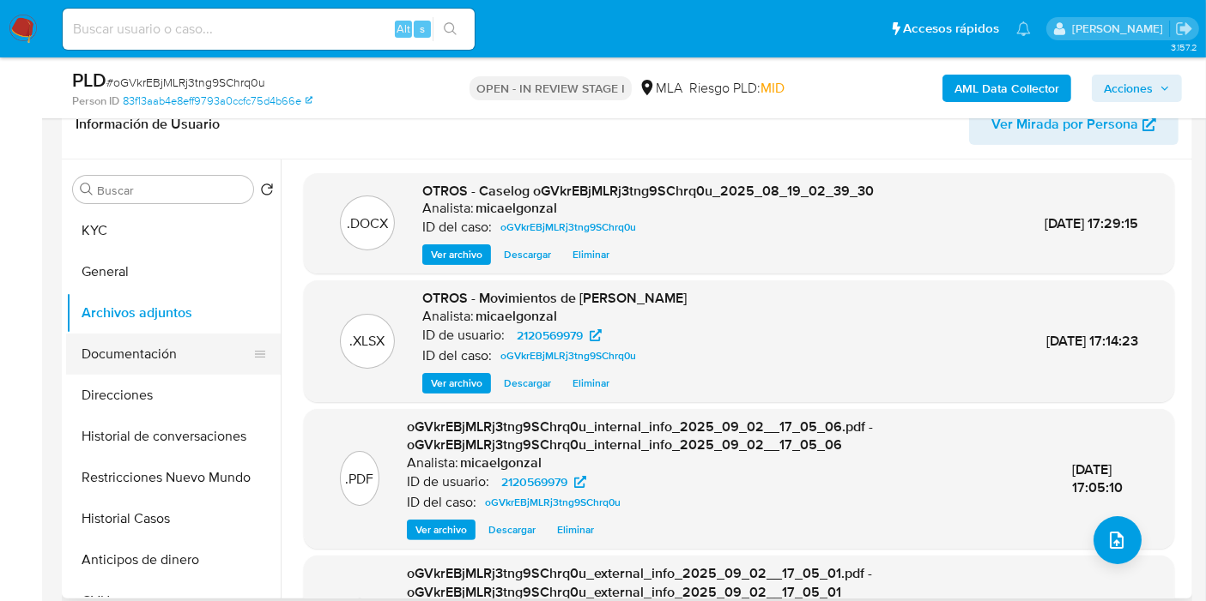
click at [107, 336] on button "Documentación" at bounding box center [166, 354] width 201 height 41
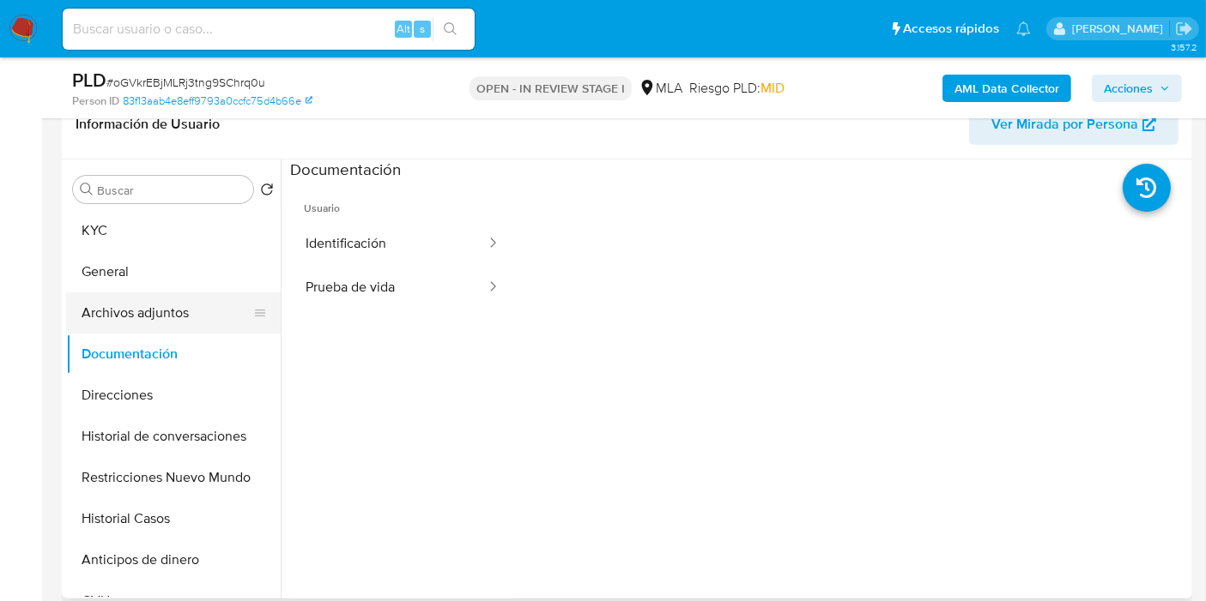
click at [121, 324] on button "Archivos adjuntos" at bounding box center [166, 313] width 201 height 41
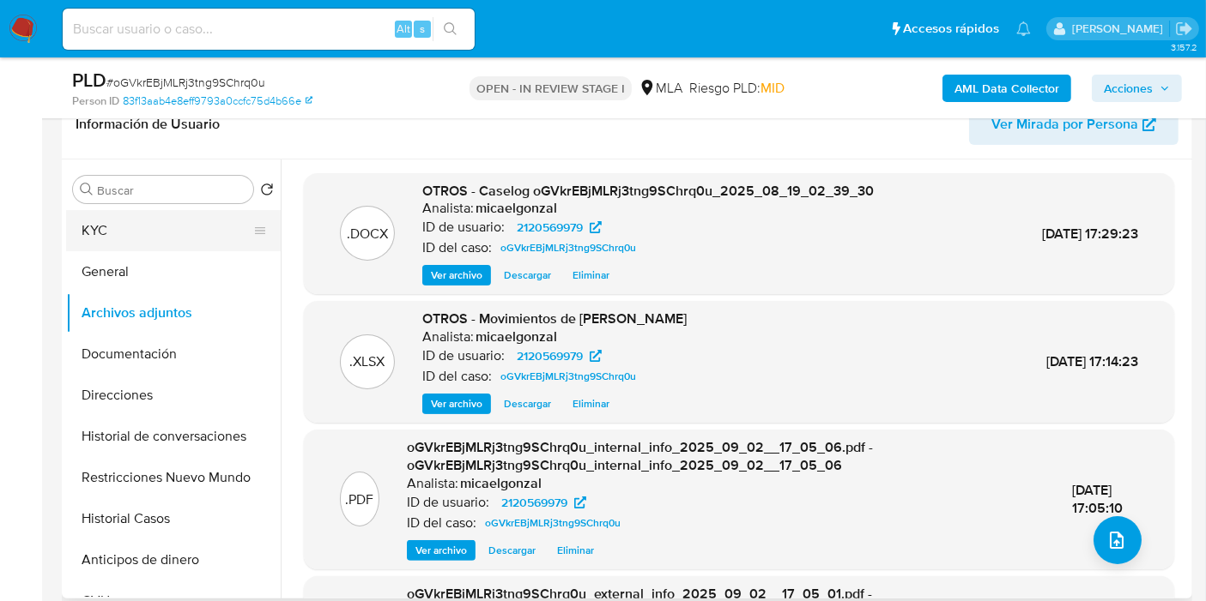
click at [190, 229] on button "KYC" at bounding box center [166, 230] width 201 height 41
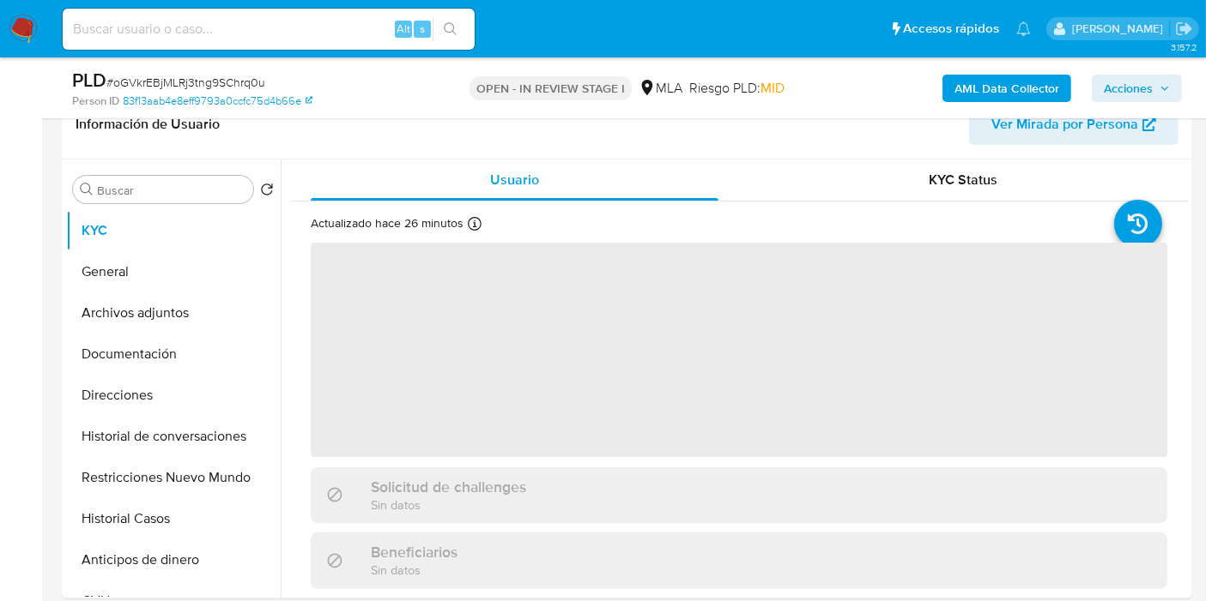
click at [1151, 91] on span "Acciones" at bounding box center [1127, 88] width 49 height 27
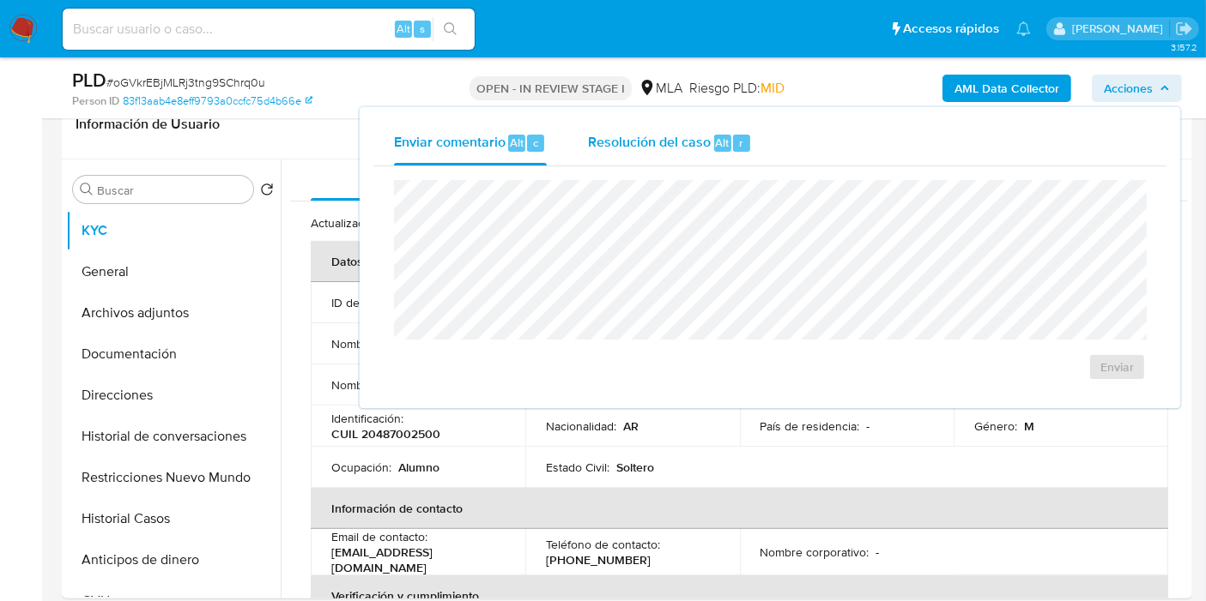
click at [644, 145] on span "Resolución del caso" at bounding box center [649, 142] width 123 height 20
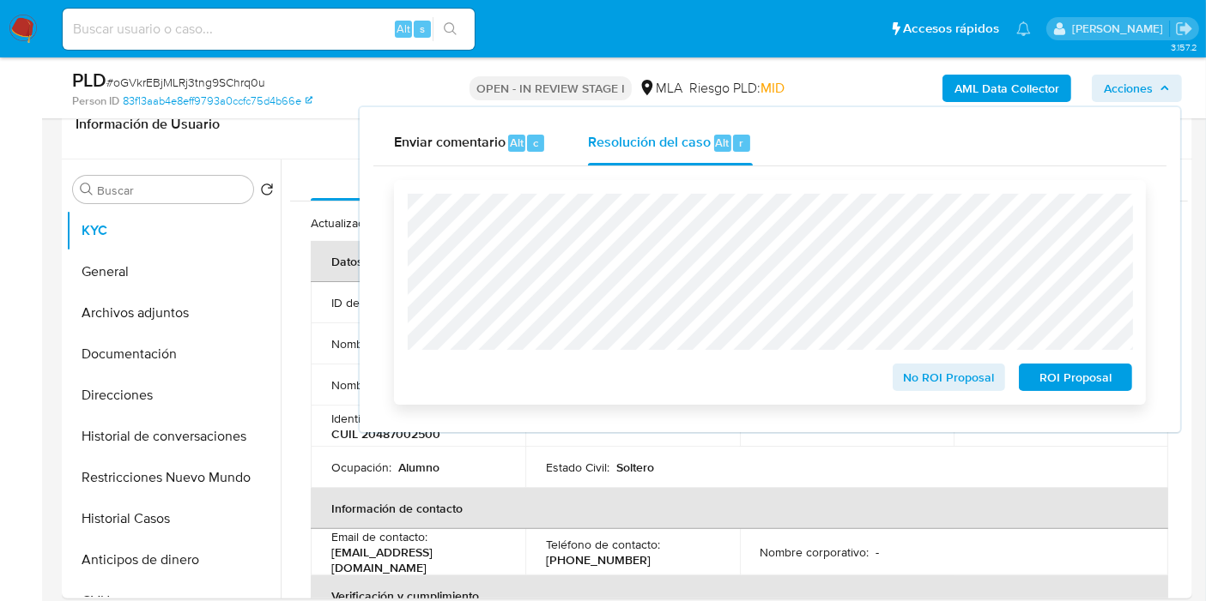
click at [1031, 371] on span "ROI Proposal" at bounding box center [1075, 378] width 89 height 24
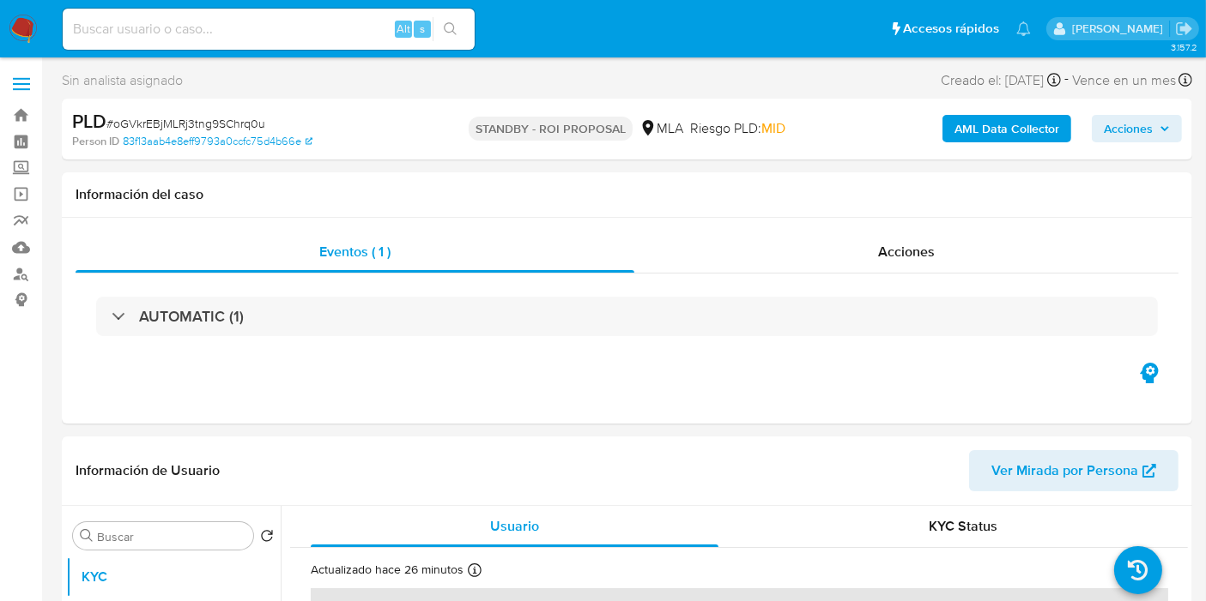
select select "10"
click at [20, 12] on nav "Pausado Ver notificaciones Alt s Accesos rápidos Presiona las siguientes teclas…" at bounding box center [603, 28] width 1206 height 57
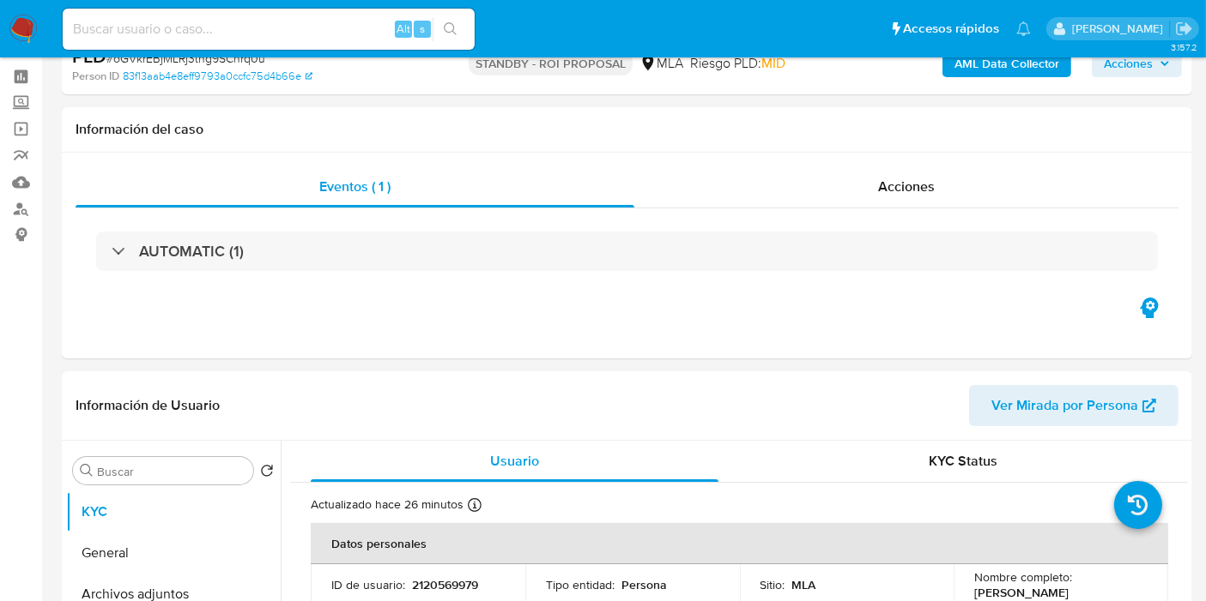
scroll to position [95, 0]
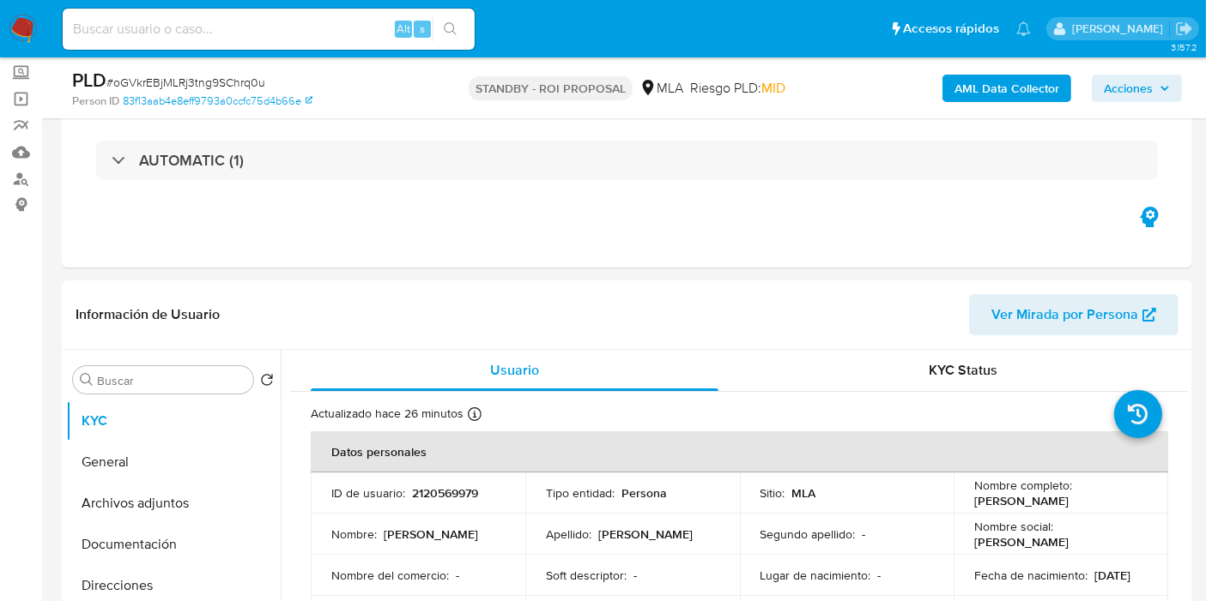
click at [27, 15] on img at bounding box center [23, 29] width 29 height 29
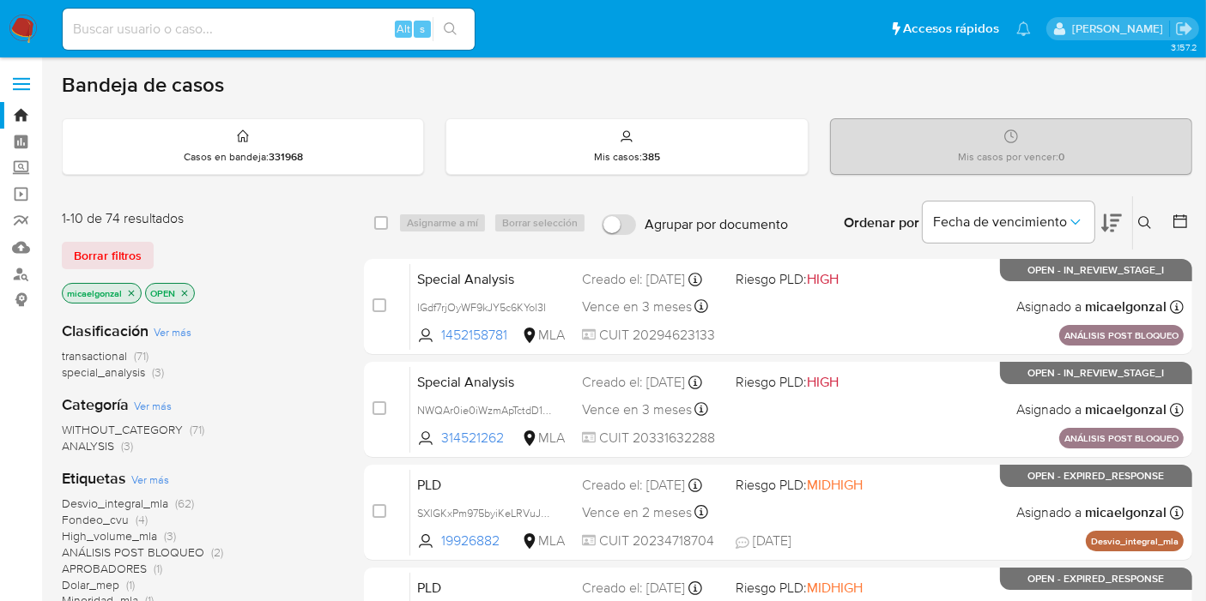
drag, startPoint x: 37, startPoint y: 19, endPoint x: 20, endPoint y: 28, distance: 19.6
click at [30, 23] on nav "Pausado Ver notificaciones Alt s Accesos rápidos Presiona las siguientes teclas…" at bounding box center [603, 28] width 1206 height 57
click at [20, 28] on img at bounding box center [23, 29] width 29 height 29
click at [132, 250] on span "Borrar filtros" at bounding box center [108, 256] width 68 height 24
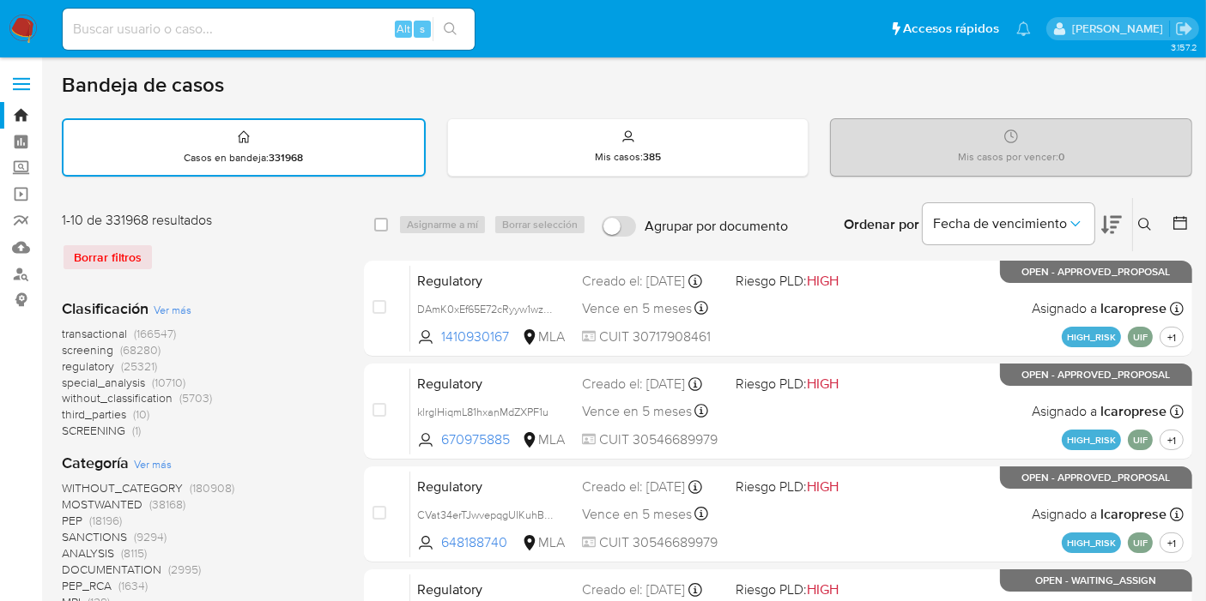
click at [1139, 220] on icon at bounding box center [1145, 225] width 14 height 14
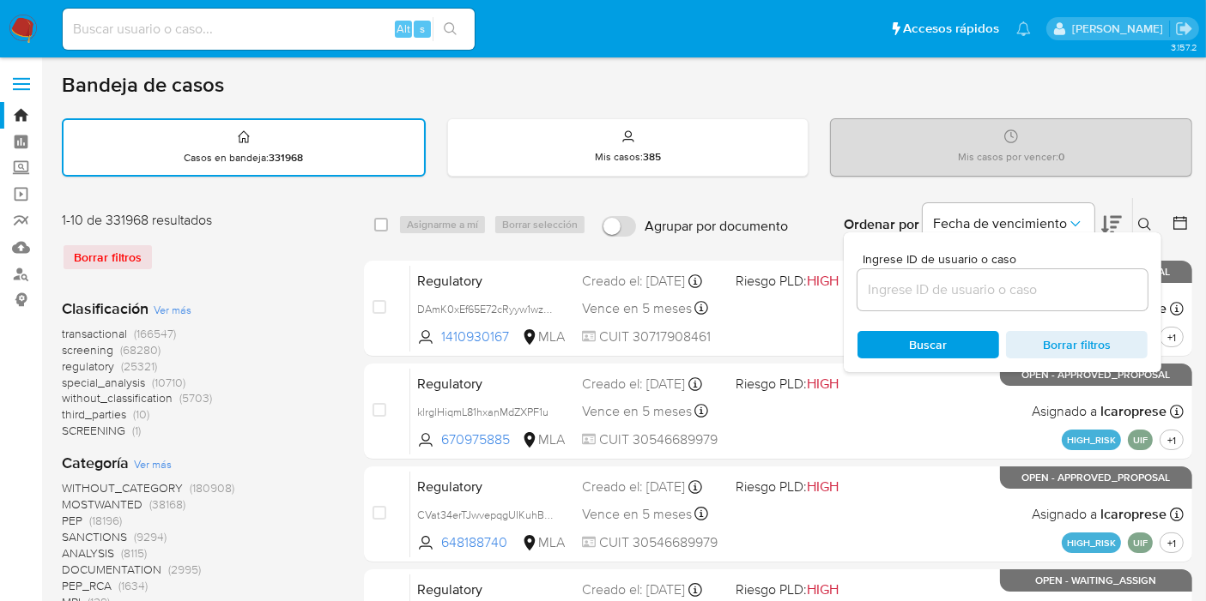
click at [1031, 281] on input at bounding box center [1002, 290] width 290 height 22
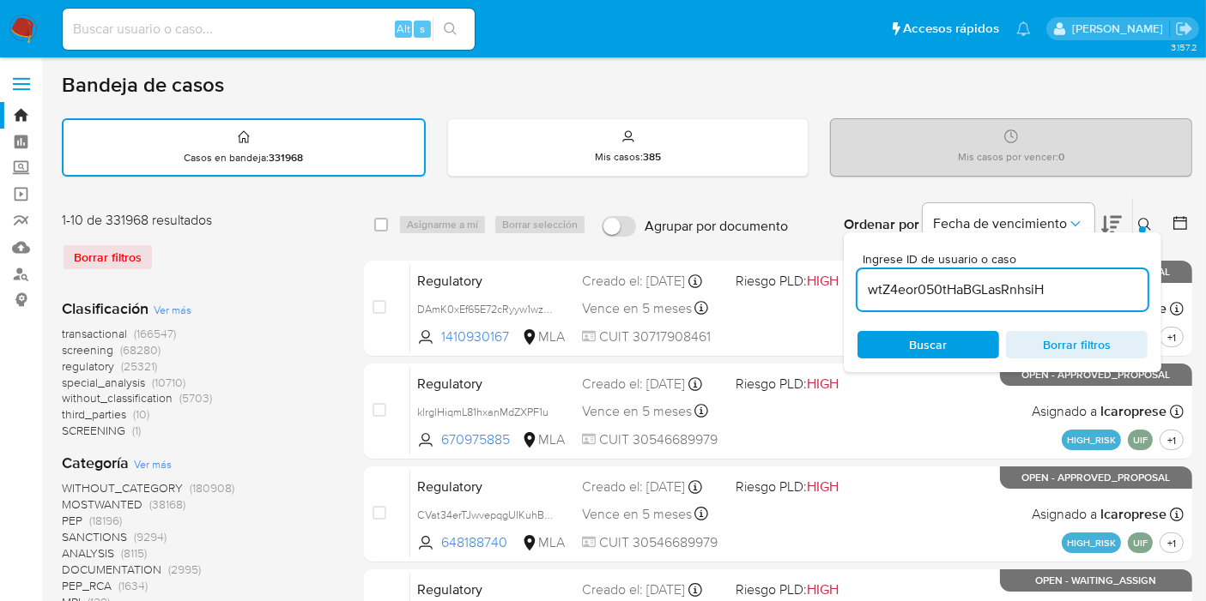
type input "wtZ4eor050tHaBGLasRnhsiH"
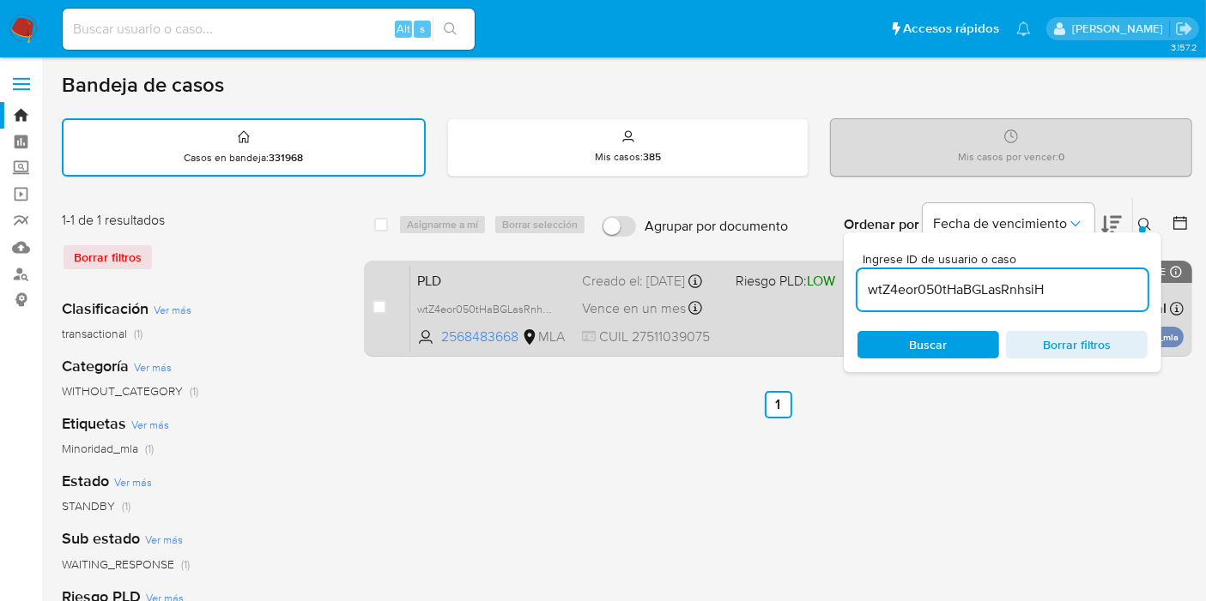
click at [369, 308] on div "case-item-checkbox No es posible asignar el caso PLD wtZ4eor050tHaBGLasRnhsiH 2…" at bounding box center [778, 309] width 828 height 96
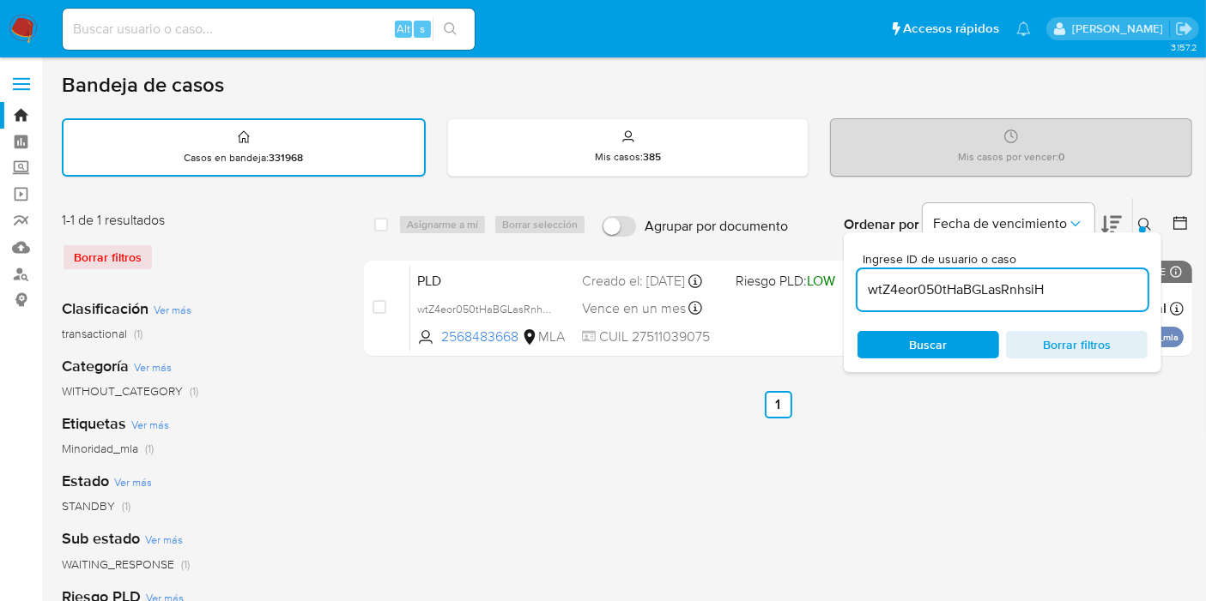
click at [113, 241] on div "1-1 de 1 resultados Borrar filtros" at bounding box center [199, 248] width 275 height 74
click at [112, 256] on div "Borrar filtros" at bounding box center [199, 257] width 275 height 27
click at [90, 258] on div "Borrar filtros" at bounding box center [199, 257] width 275 height 27
click at [105, 252] on div "Borrar filtros" at bounding box center [199, 257] width 275 height 27
click at [17, 40] on img at bounding box center [23, 29] width 29 height 29
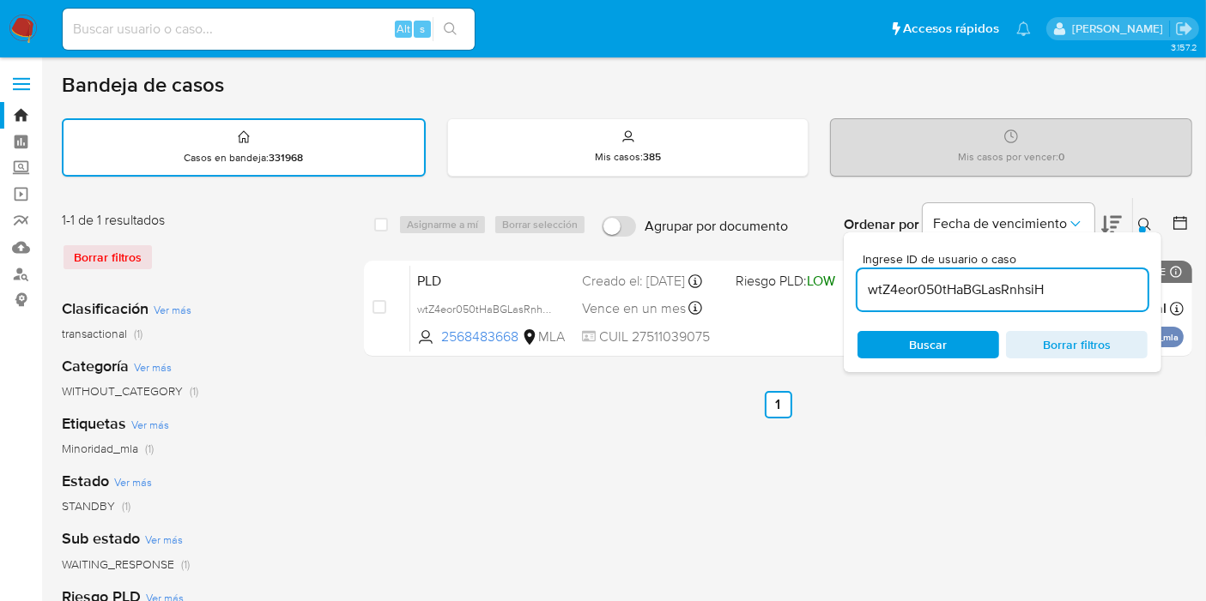
click at [21, 38] on img at bounding box center [23, 29] width 29 height 29
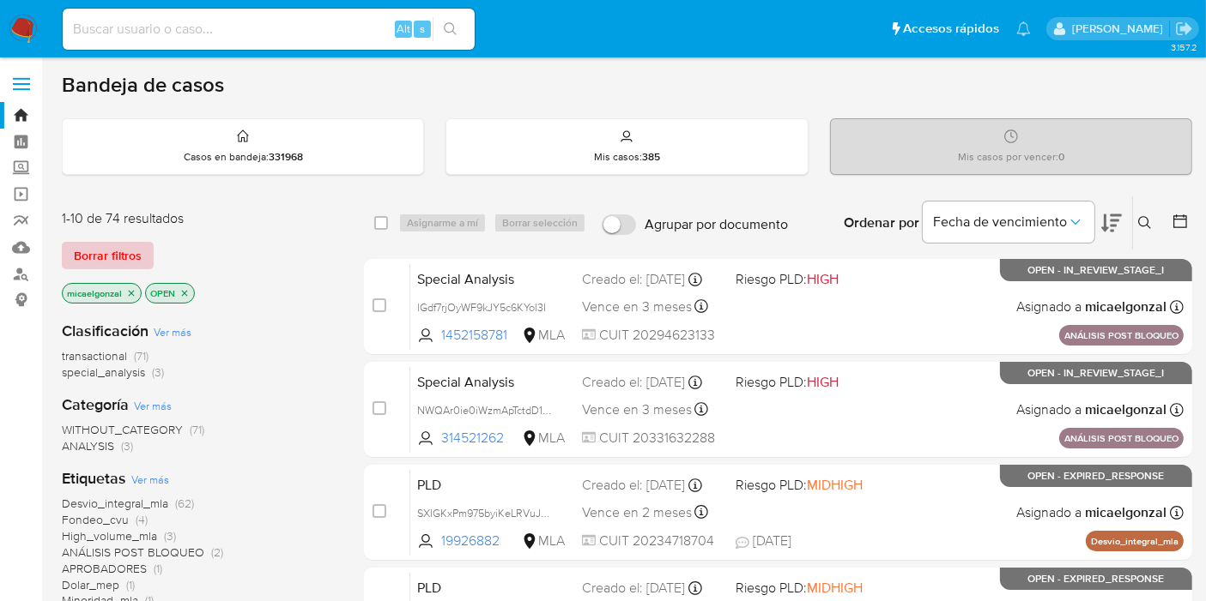
click at [94, 256] on span "Borrar filtros" at bounding box center [108, 256] width 68 height 24
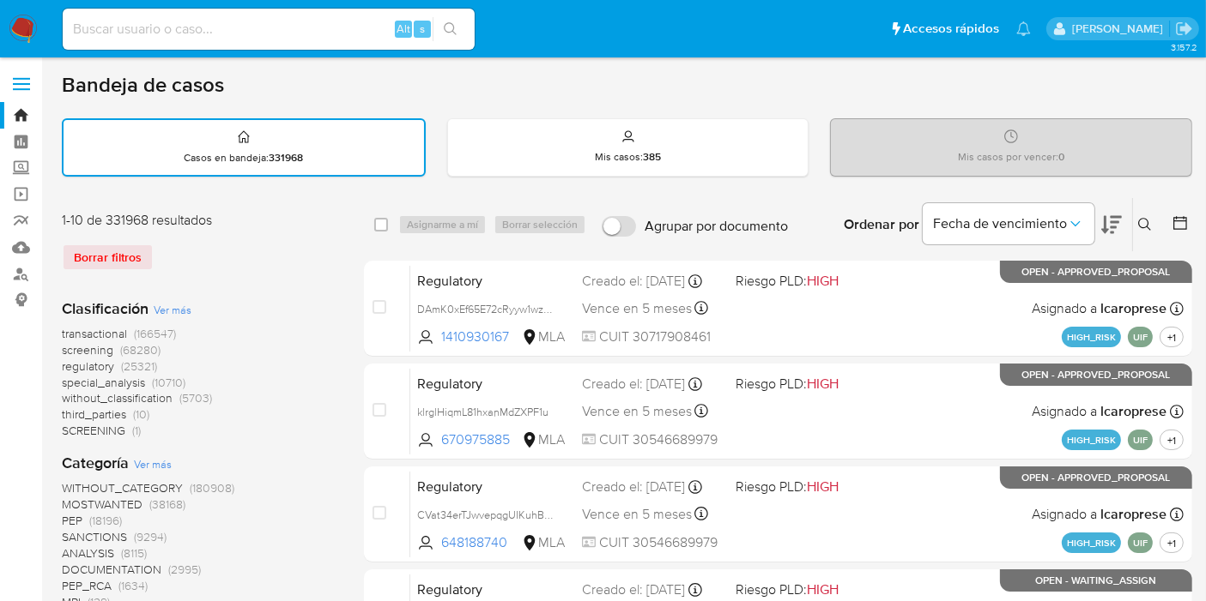
click at [1134, 229] on button at bounding box center [1147, 225] width 28 height 21
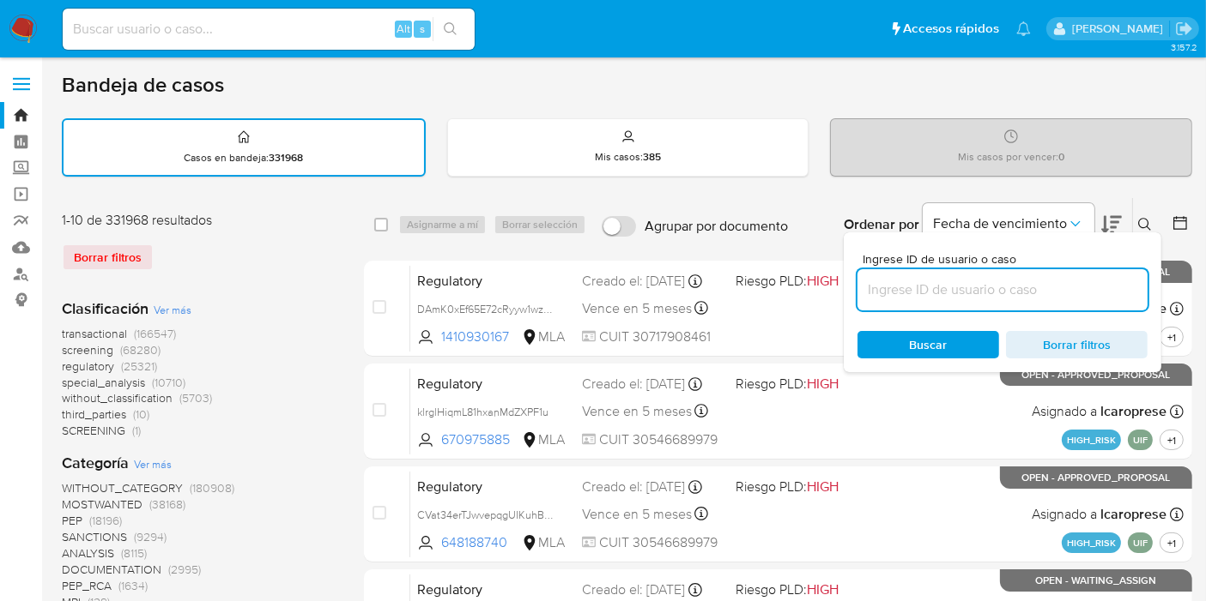
drag, startPoint x: 968, startPoint y: 288, endPoint x: 965, endPoint y: 258, distance: 30.1
click at [968, 288] on input at bounding box center [1002, 290] width 290 height 22
type input "eoIAgKFpIRpjhS5mr4sKNvWM"
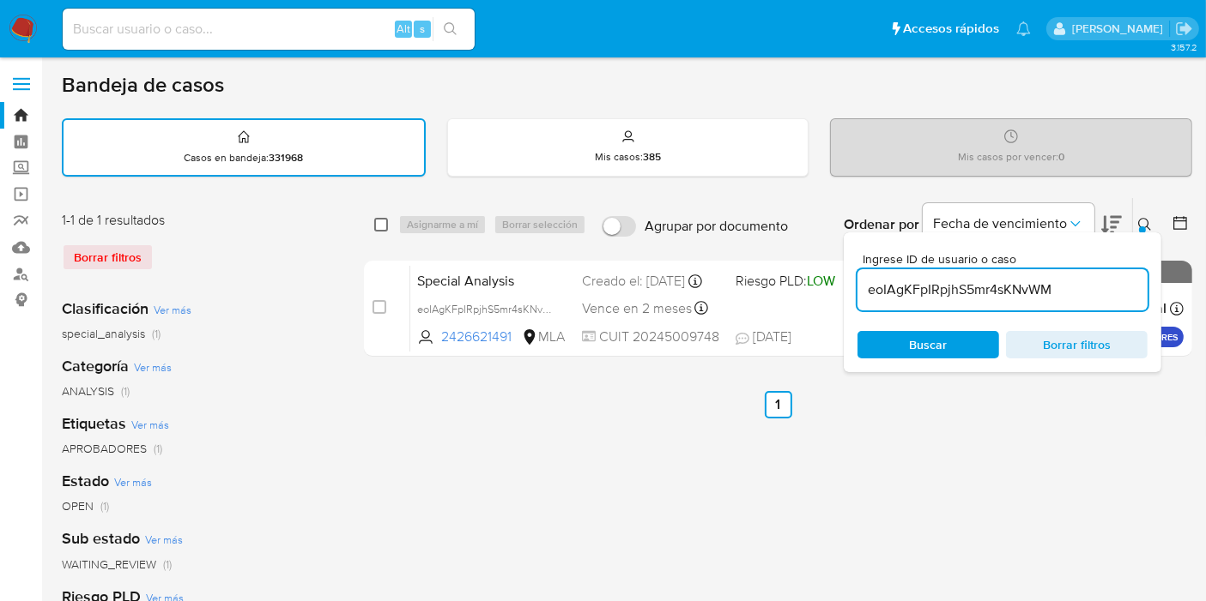
click at [379, 229] on input "checkbox" at bounding box center [381, 225] width 14 height 14
checkbox input "true"
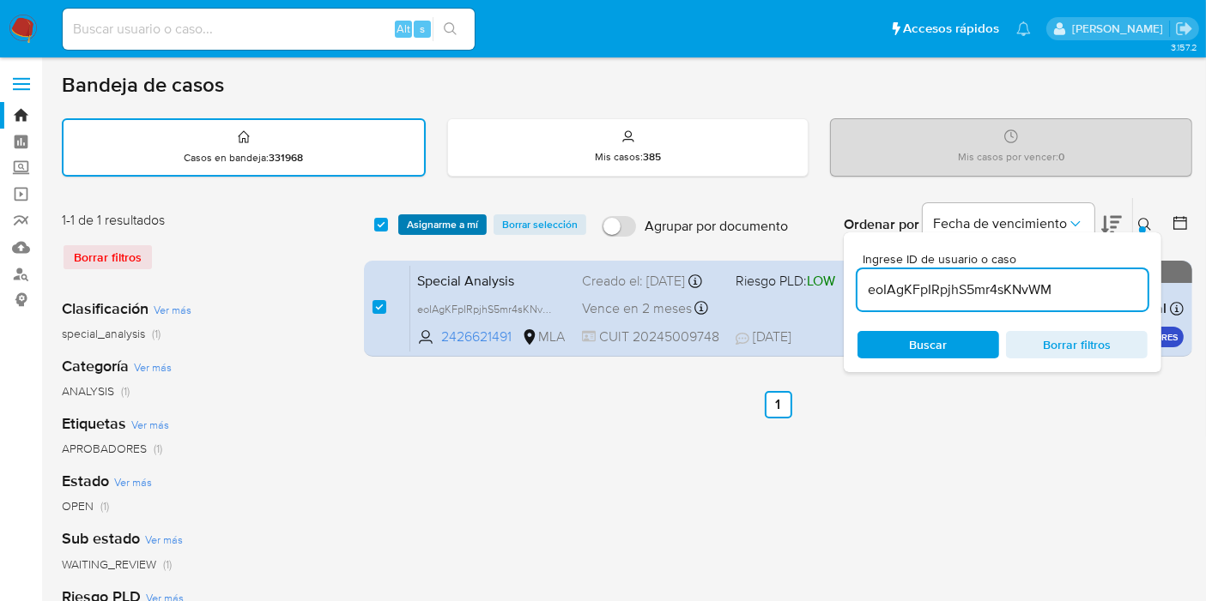
click at [448, 227] on span "Asignarme a mí" at bounding box center [442, 224] width 71 height 17
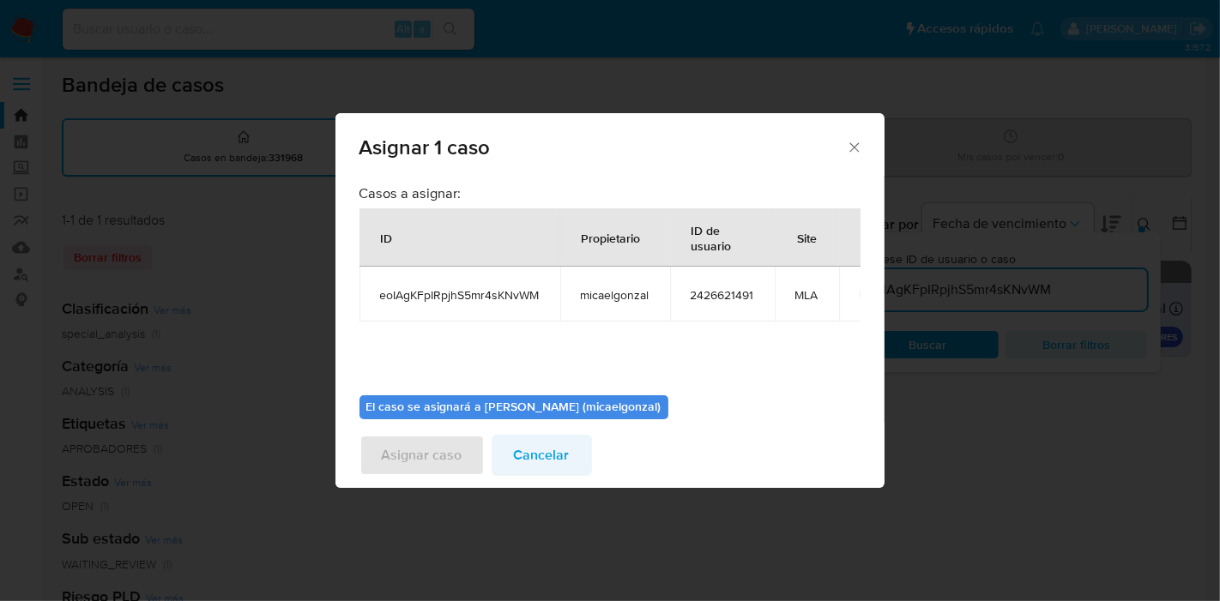
drag, startPoint x: 448, startPoint y: 227, endPoint x: 554, endPoint y: 444, distance: 241.8
click at [512, 378] on div "Casos a asignar: ID Propietario ID de usuario Site eoIAgKFpIRpjhS5mr4sKNvWM mic…" at bounding box center [610, 343] width 501 height 334
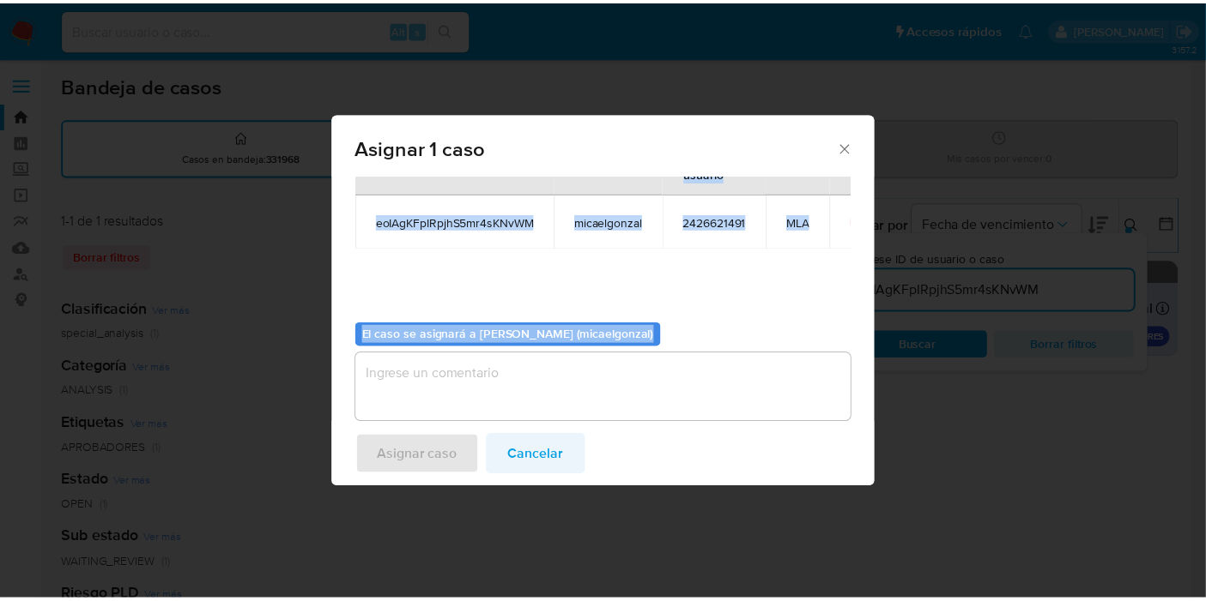
scroll to position [88, 0]
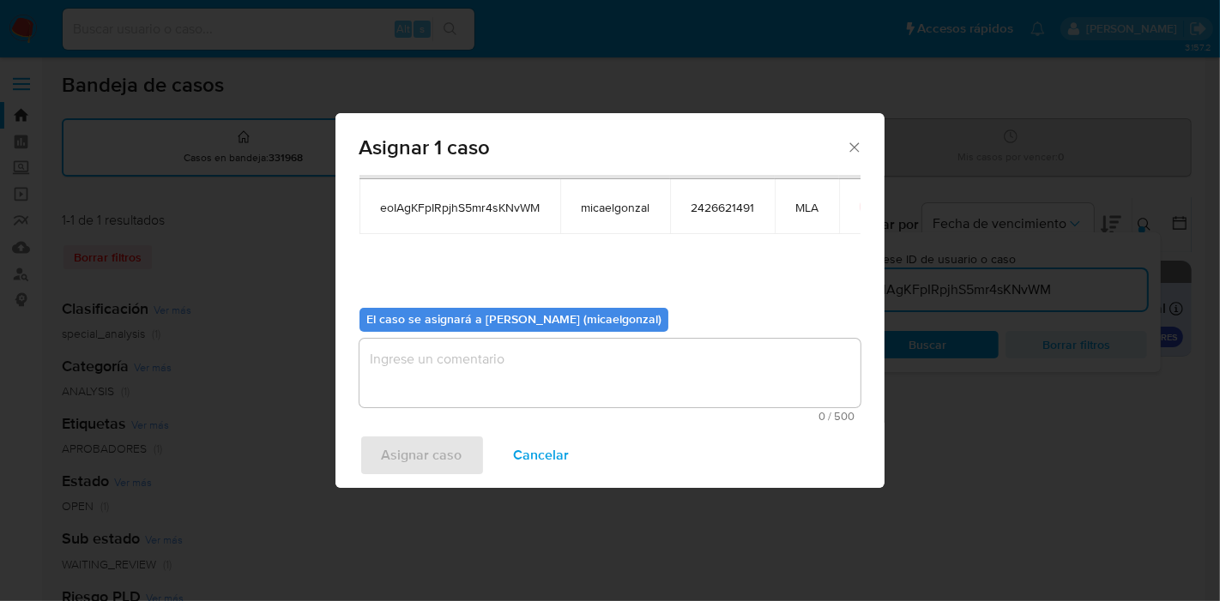
click at [567, 390] on textarea "assign-modal" at bounding box center [610, 373] width 501 height 69
click at [384, 437] on span "Asignar caso" at bounding box center [422, 456] width 81 height 38
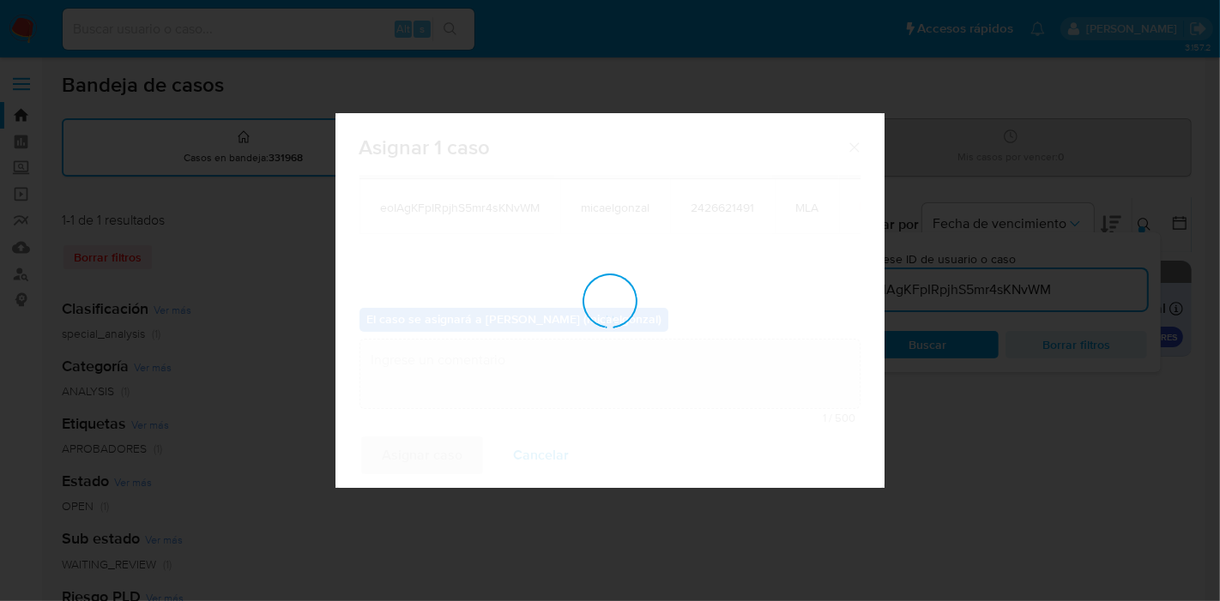
checkbox input "false"
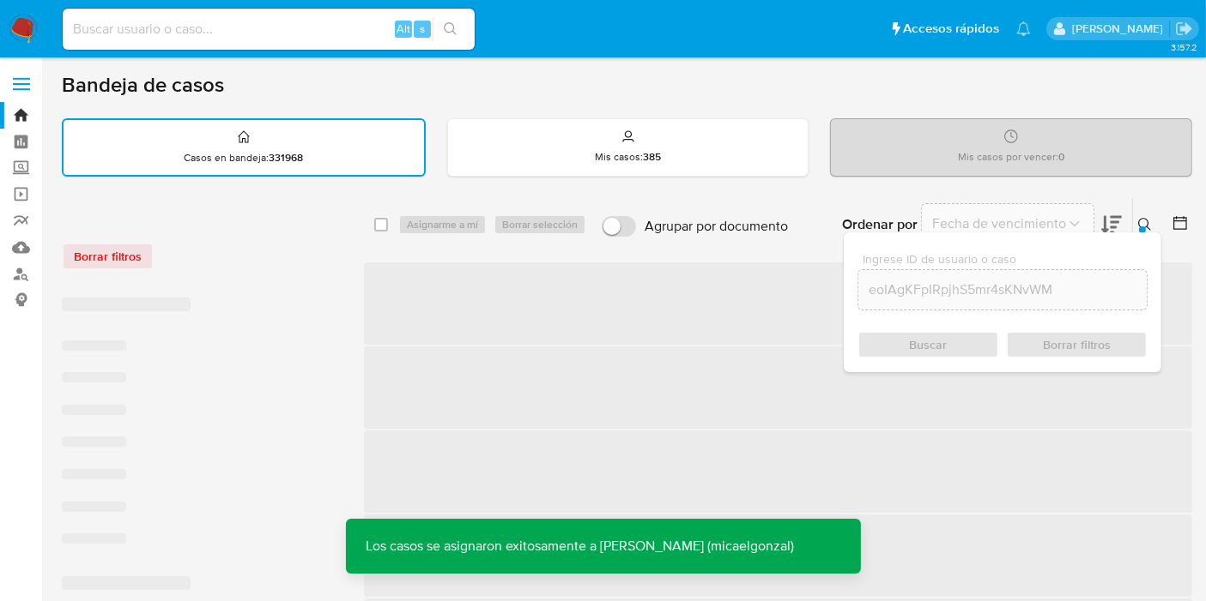
click at [300, 55] on nav "Pausado Ver notificaciones Alt s Accesos rápidos Presiona las siguientes teclas…" at bounding box center [603, 28] width 1206 height 57
click at [324, 31] on input at bounding box center [269, 29] width 412 height 22
paste input "eoIAgKFpIRpjhS5mr4sKNvWM"
type input "eoIAgKFpIRpjhS5mr4sKNvWM"
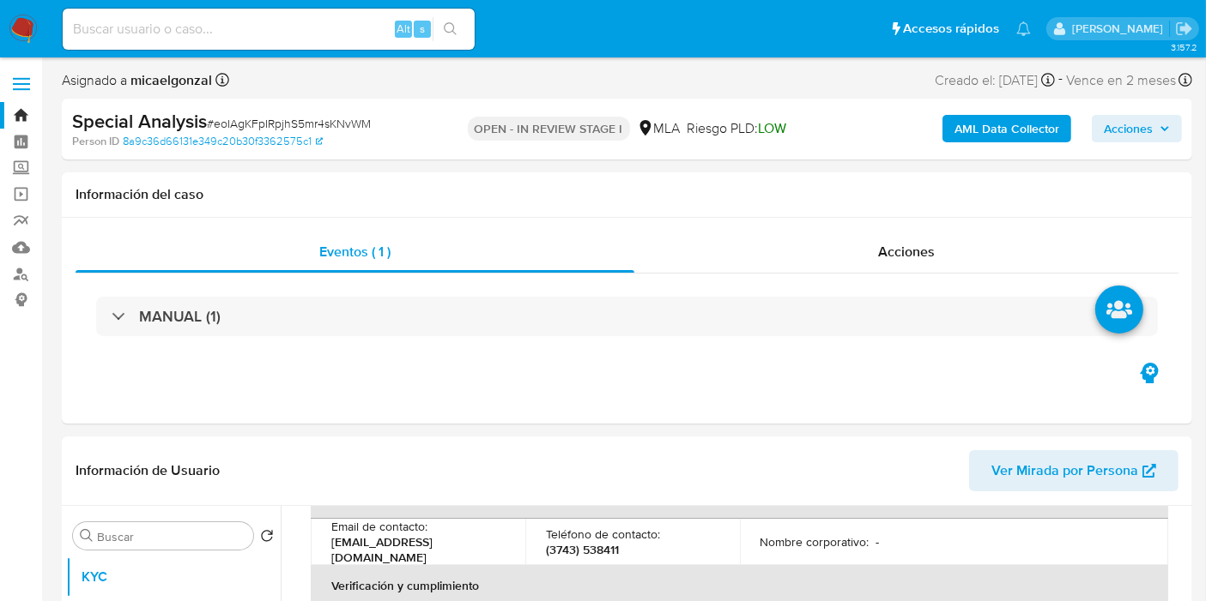
scroll to position [381, 0]
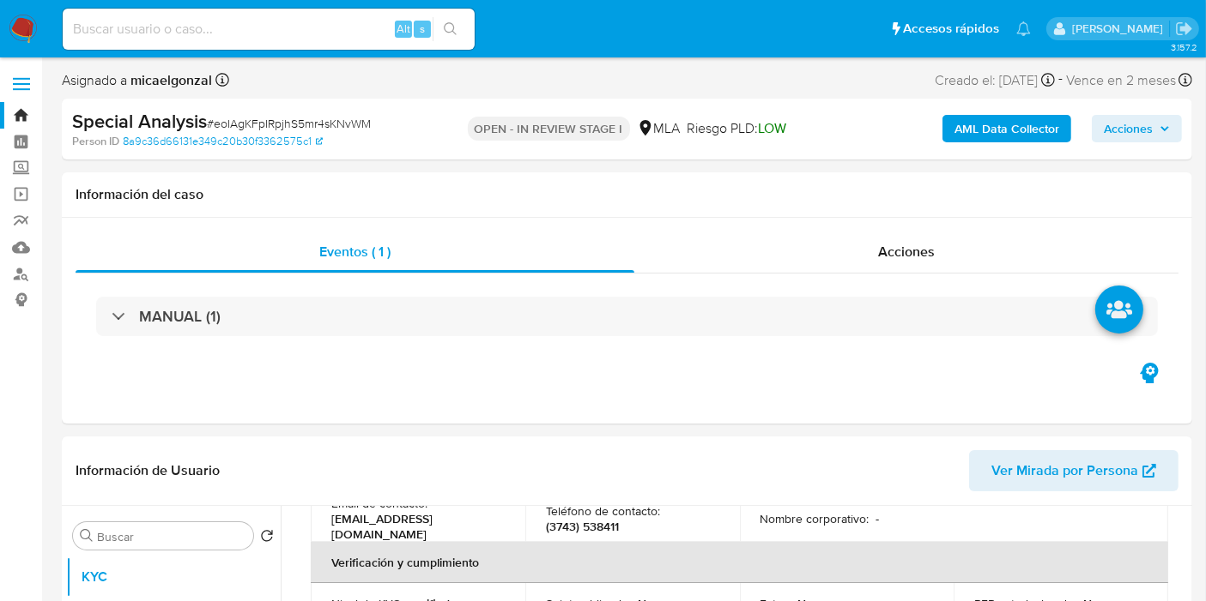
select select "10"
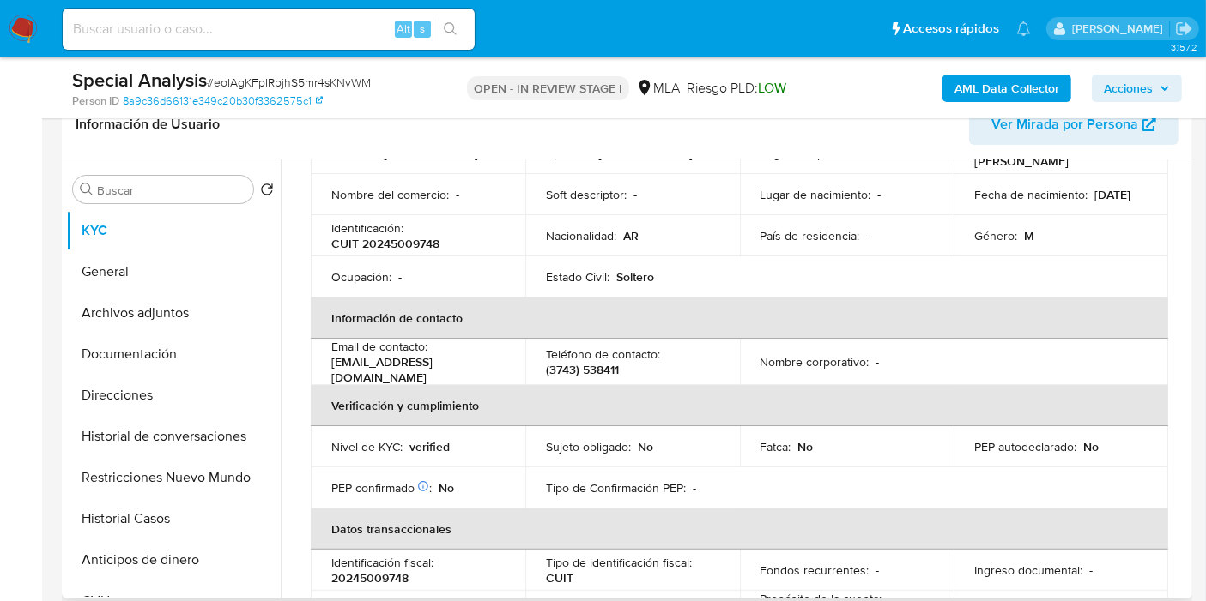
scroll to position [0, 0]
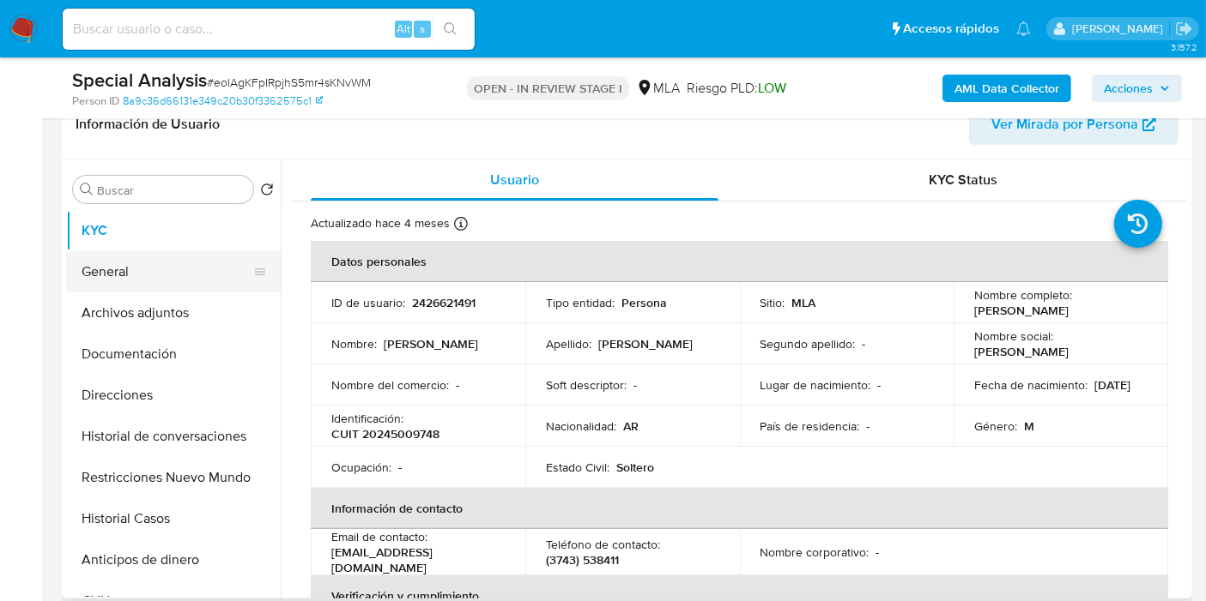
click at [186, 282] on button "General" at bounding box center [166, 271] width 201 height 41
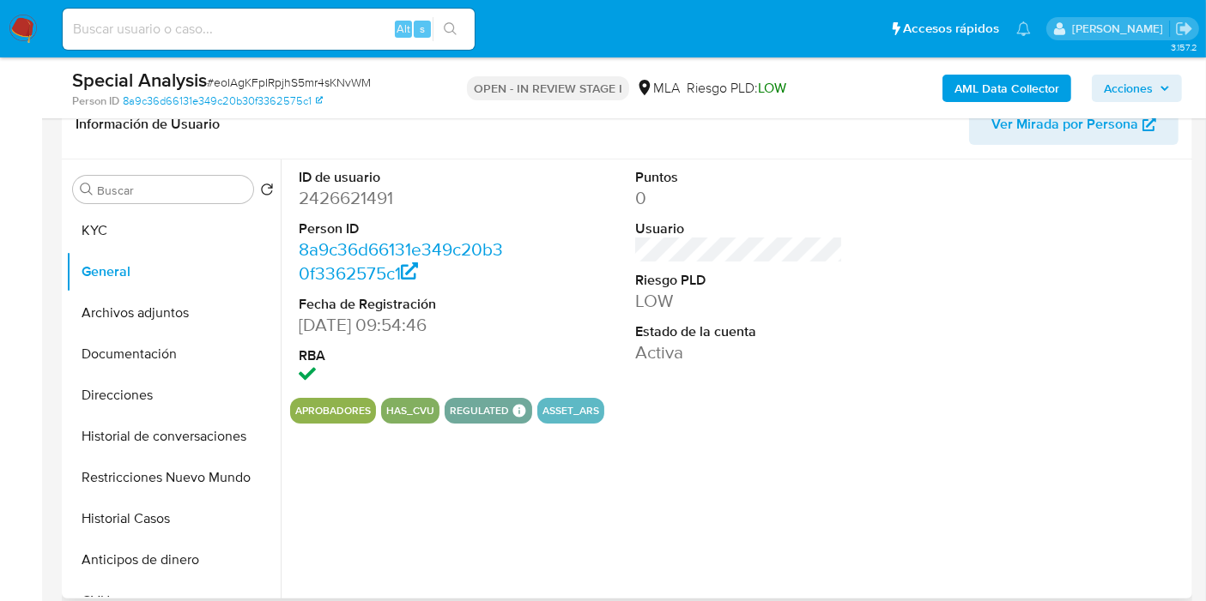
click at [355, 199] on dd "2426621491" at bounding box center [403, 198] width 208 height 24
click at [358, 190] on dd "2426621491" at bounding box center [403, 198] width 208 height 24
copy dd "2426621491"
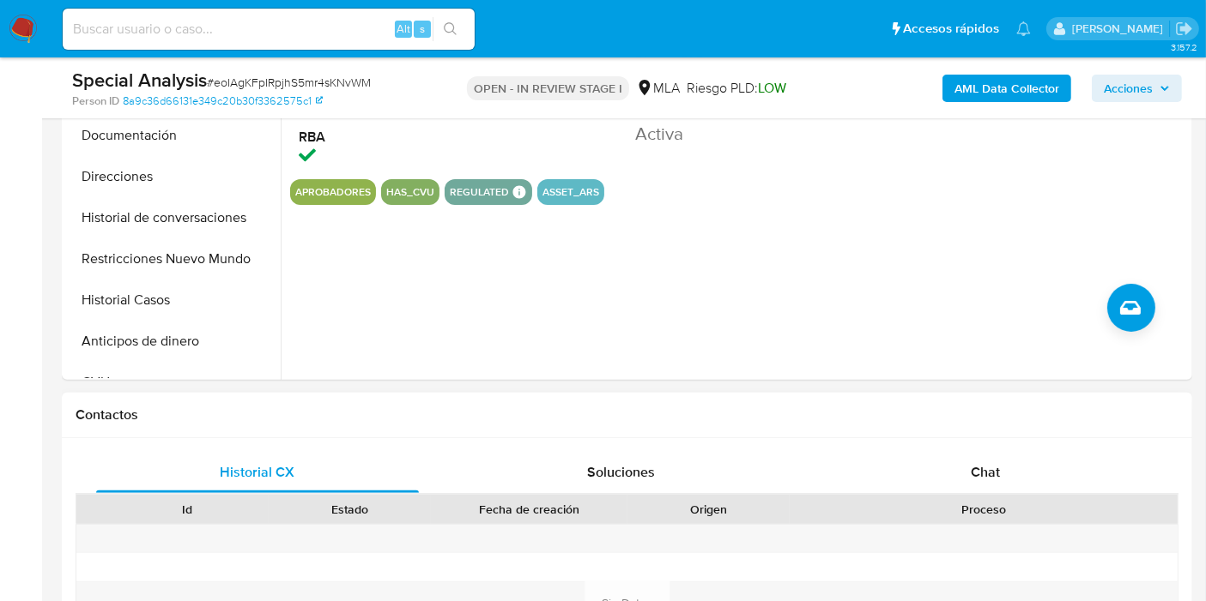
scroll to position [571, 0]
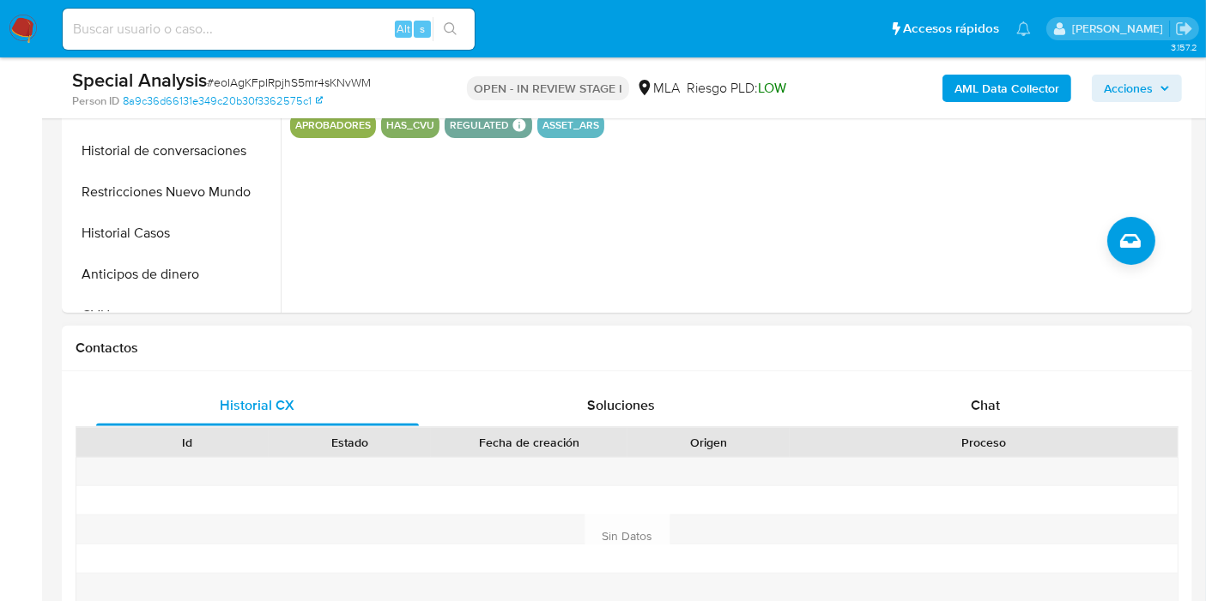
click at [994, 381] on div "Historial CX Soluciones Chat Id Estado Fecha de creación Origen Proceso Anterio…" at bounding box center [627, 537] width 1130 height 331
click at [991, 396] on span "Chat" at bounding box center [984, 406] width 29 height 20
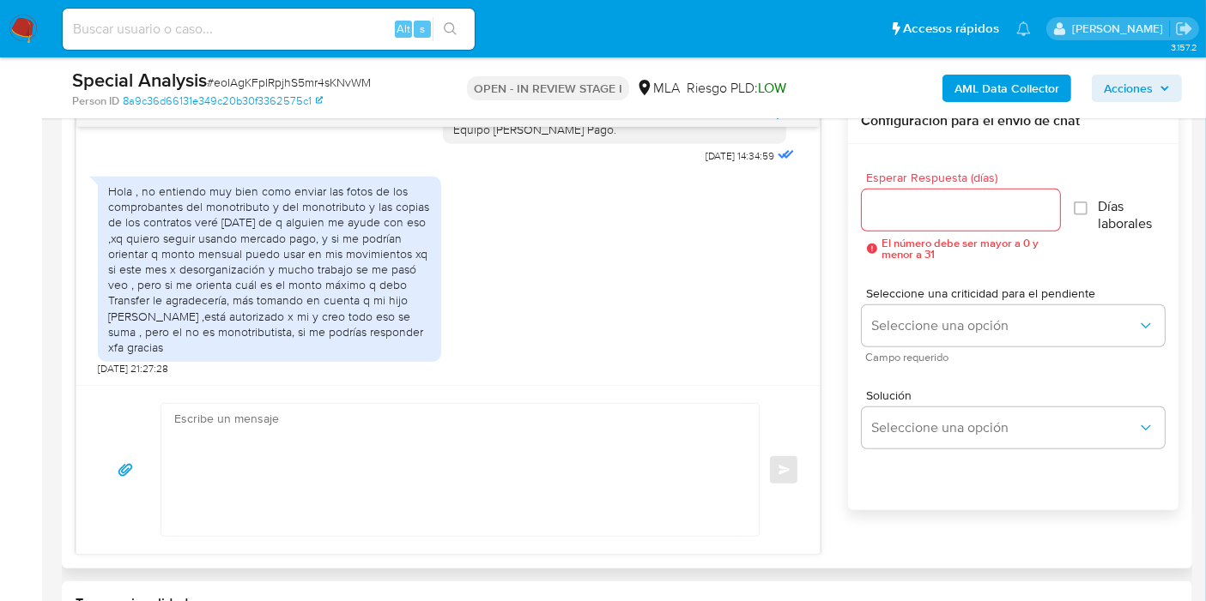
scroll to position [953, 0]
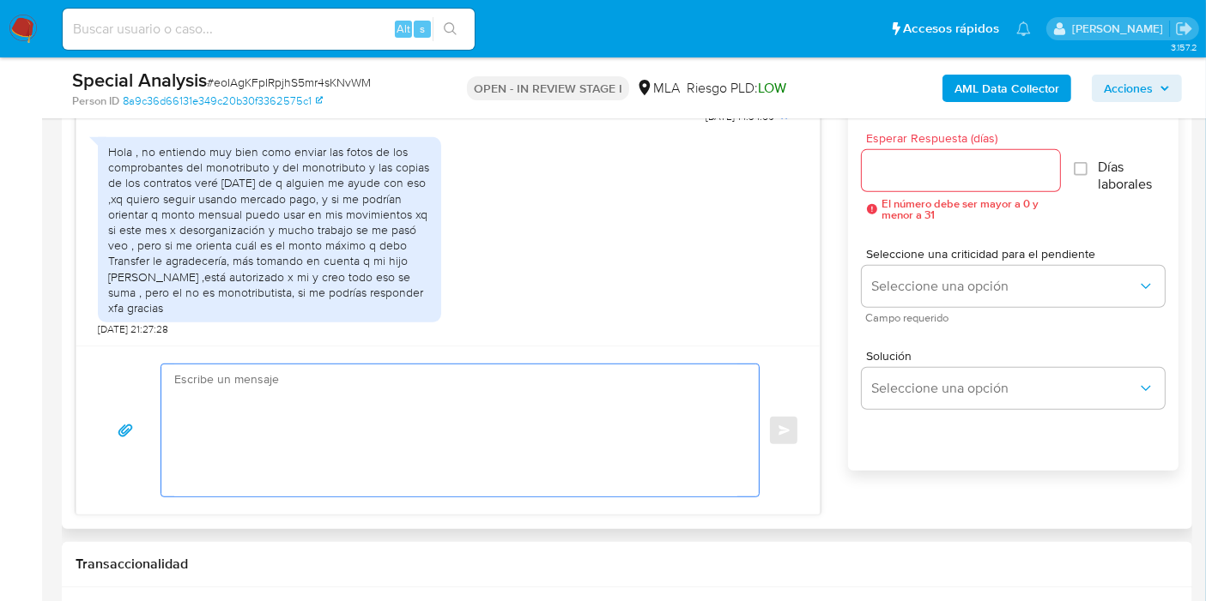
click at [515, 409] on textarea at bounding box center [455, 431] width 563 height 132
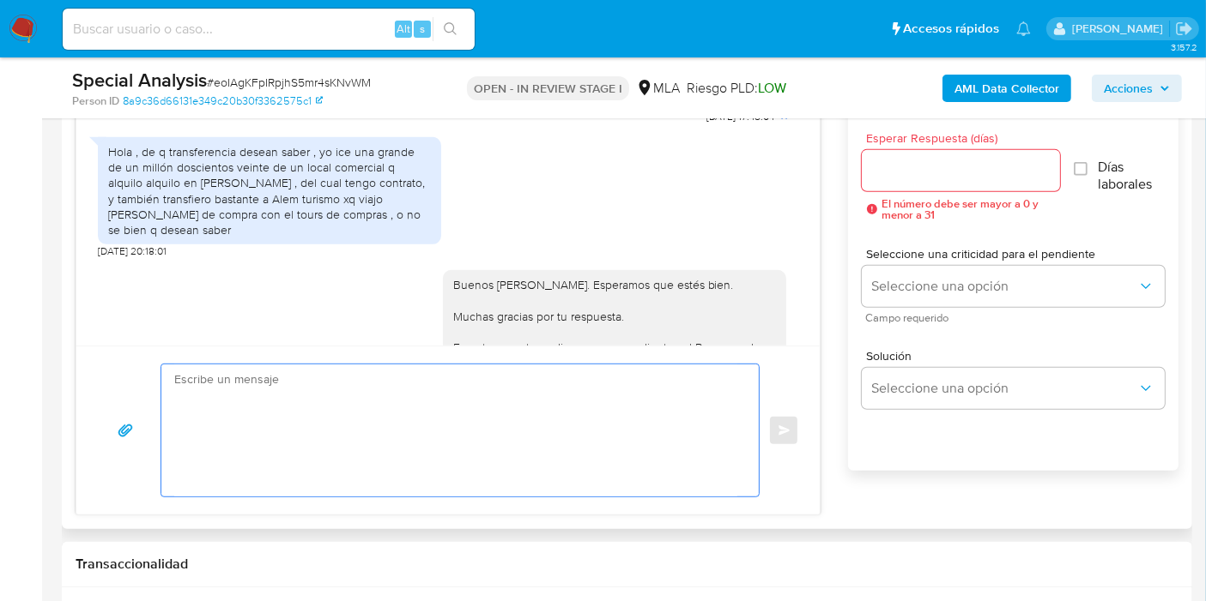
click at [452, 452] on textarea at bounding box center [455, 431] width 563 height 132
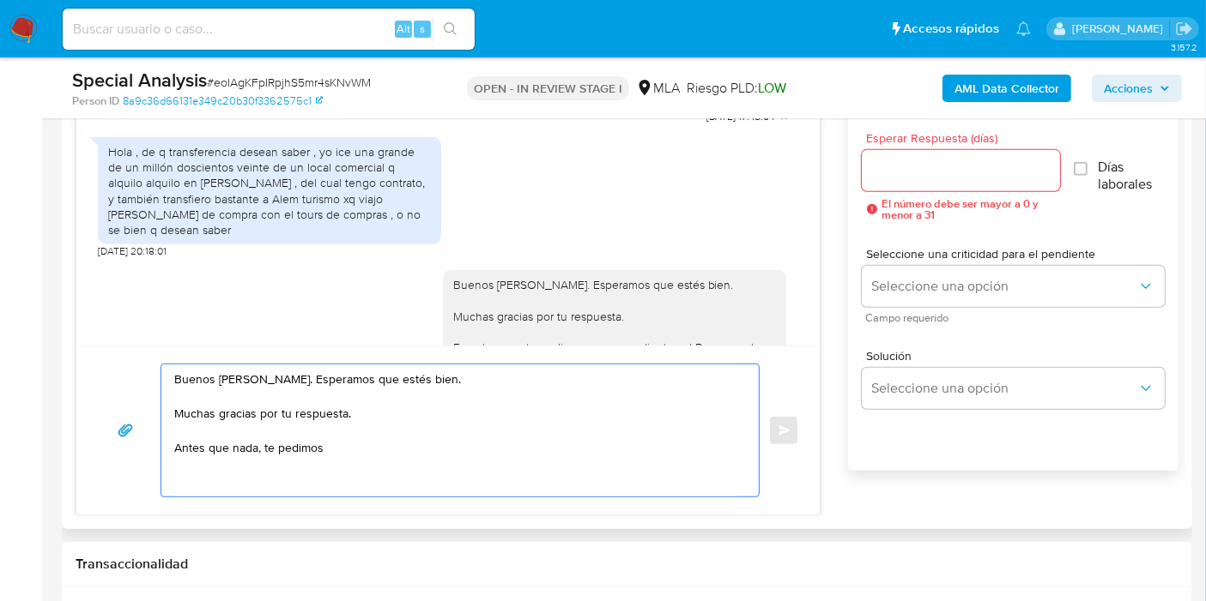
paste textarea "Queremos informarte que el uso de la cuenta es personal y no se deben canalizar…"
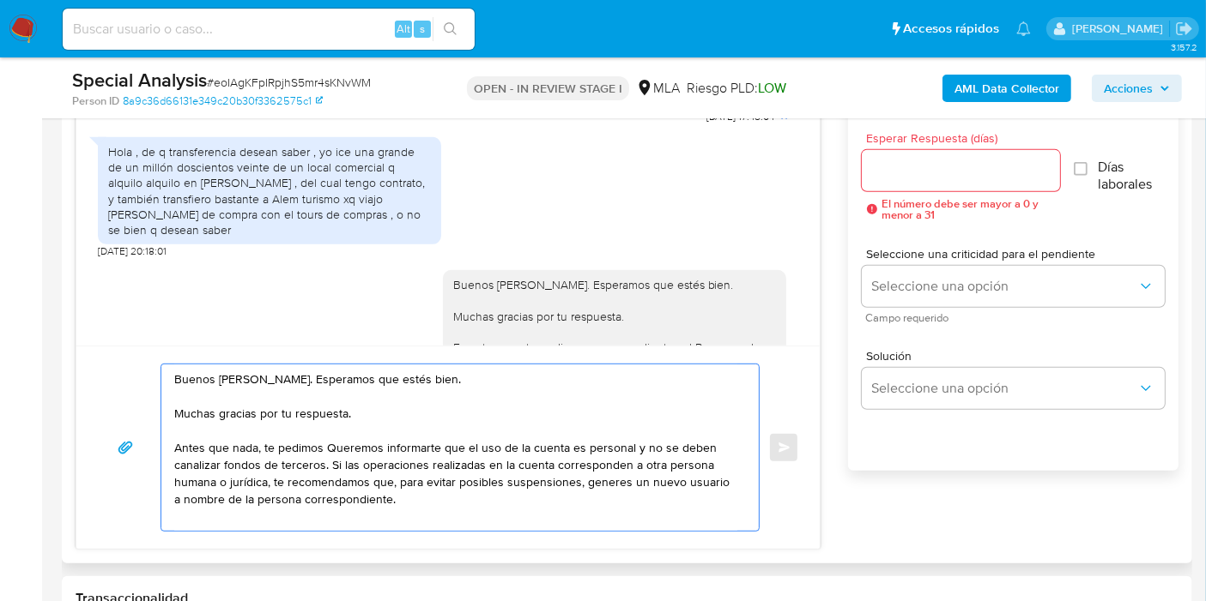
click at [328, 443] on textarea "Buenos días, Esteban. Esperamos que estés bien. Muchas gracias por tu respuesta…" at bounding box center [455, 448] width 563 height 166
click at [309, 454] on textarea "Buenos días, Esteban. Esperamos que estés bien. Muchas gracias por tu respuesta…" at bounding box center [455, 448] width 563 height 166
click at [338, 452] on textarea "Buenos días, Esteban. Esperamos que estés bien. Muchas gracias por tu respuesta…" at bounding box center [455, 448] width 563 height 166
drag, startPoint x: 285, startPoint y: 442, endPoint x: 436, endPoint y: 442, distance: 151.0
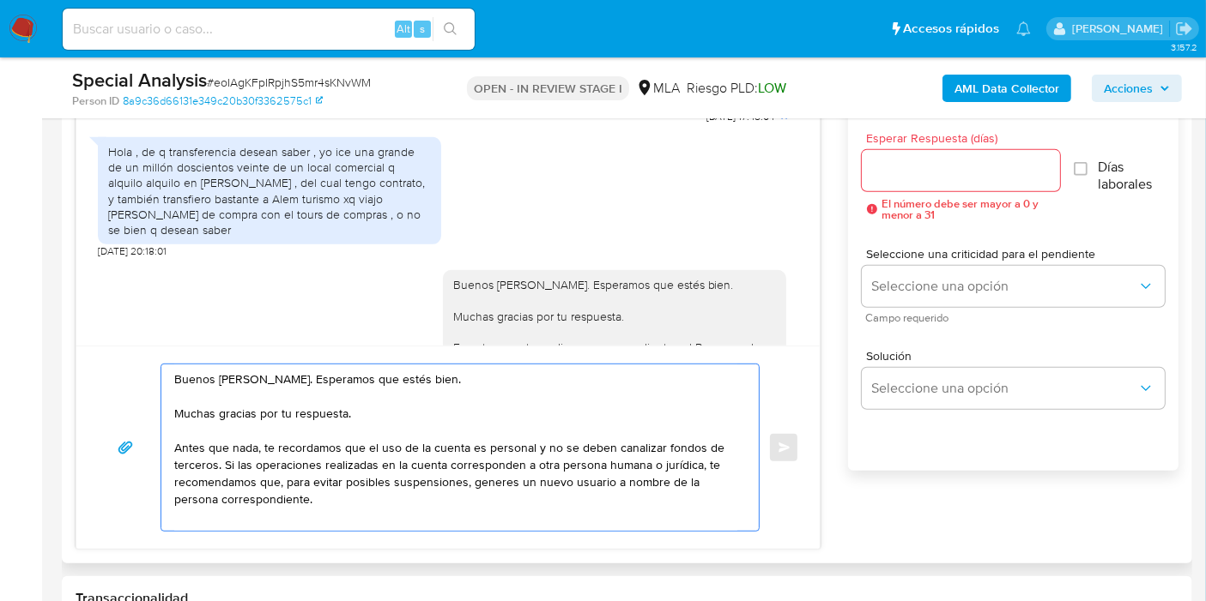
click at [436, 442] on textarea "Buenos días, Esteban. Esperamos que estés bien. Muchas gracias por tu respuesta…" at bounding box center [455, 448] width 563 height 166
click at [473, 439] on textarea "Buenos días, Esteban. Esperamos que estés bien. Muchas gracias por tu respuesta…" at bounding box center [455, 448] width 563 height 166
click at [466, 442] on textarea "Buenos días, Esteban. Esperamos que estés bien. Muchas gracias por tu respuesta…" at bounding box center [455, 448] width 563 height 166
click at [698, 440] on textarea "Buenos días, Esteban. Esperamos que estés bien. Muchas gracias por tu respuesta…" at bounding box center [455, 448] width 563 height 166
drag, startPoint x: 234, startPoint y: 459, endPoint x: 325, endPoint y: 500, distance: 99.8
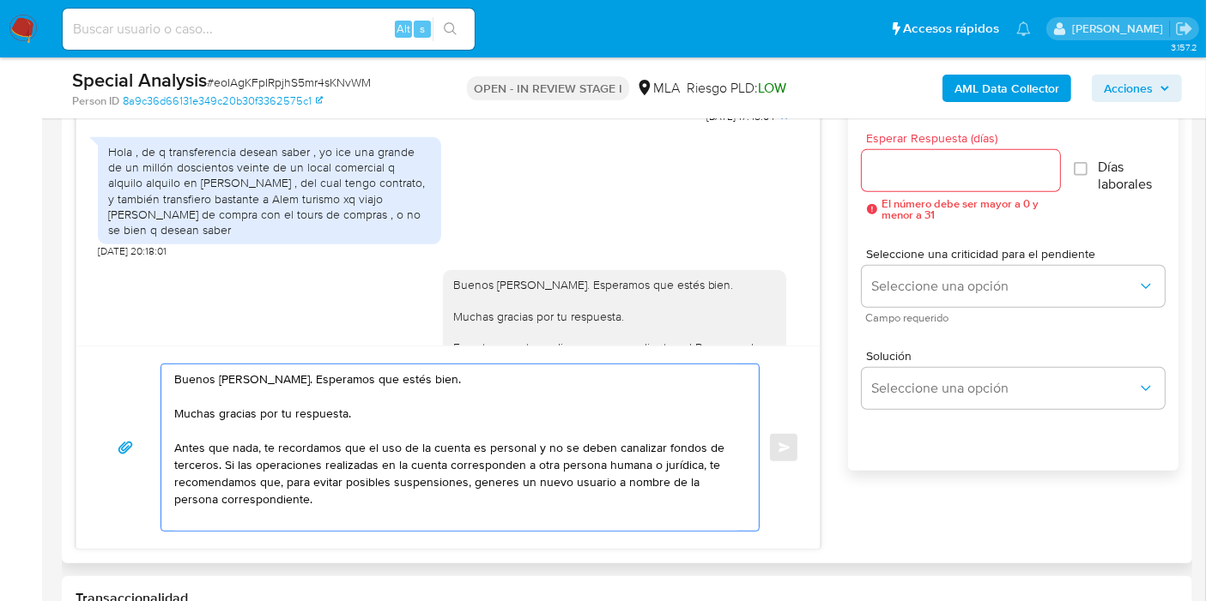
click at [325, 500] on textarea "Buenos días, Esteban. Esperamos que estés bien. Muchas gracias por tu respuesta…" at bounding box center [455, 448] width 563 height 166
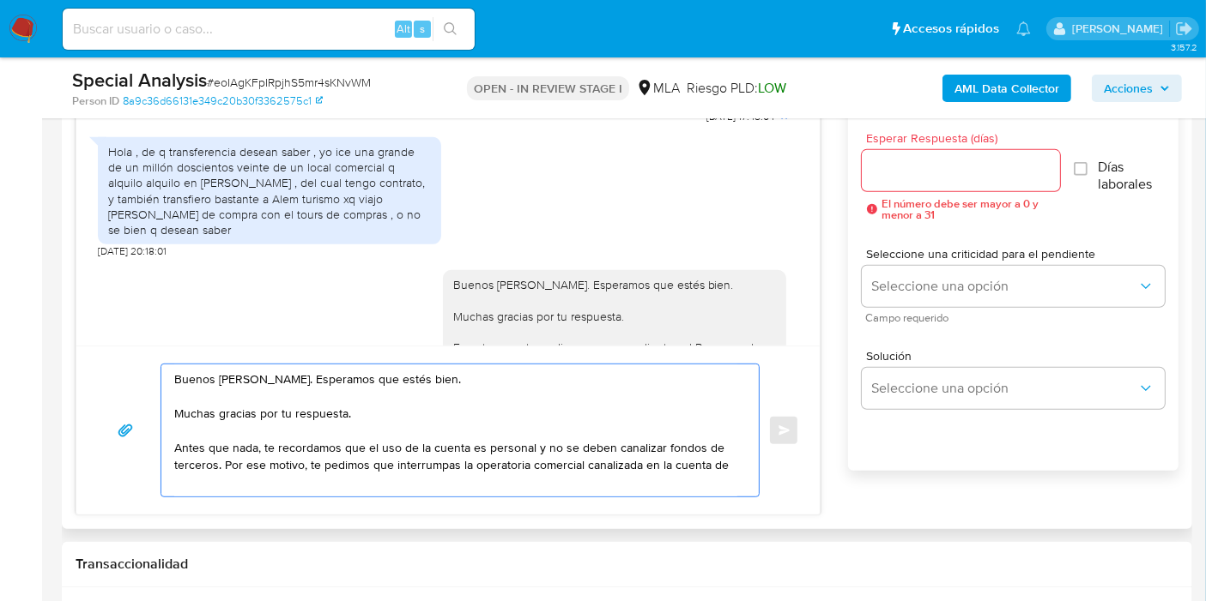
paste textarea "Santiago David Vogel"
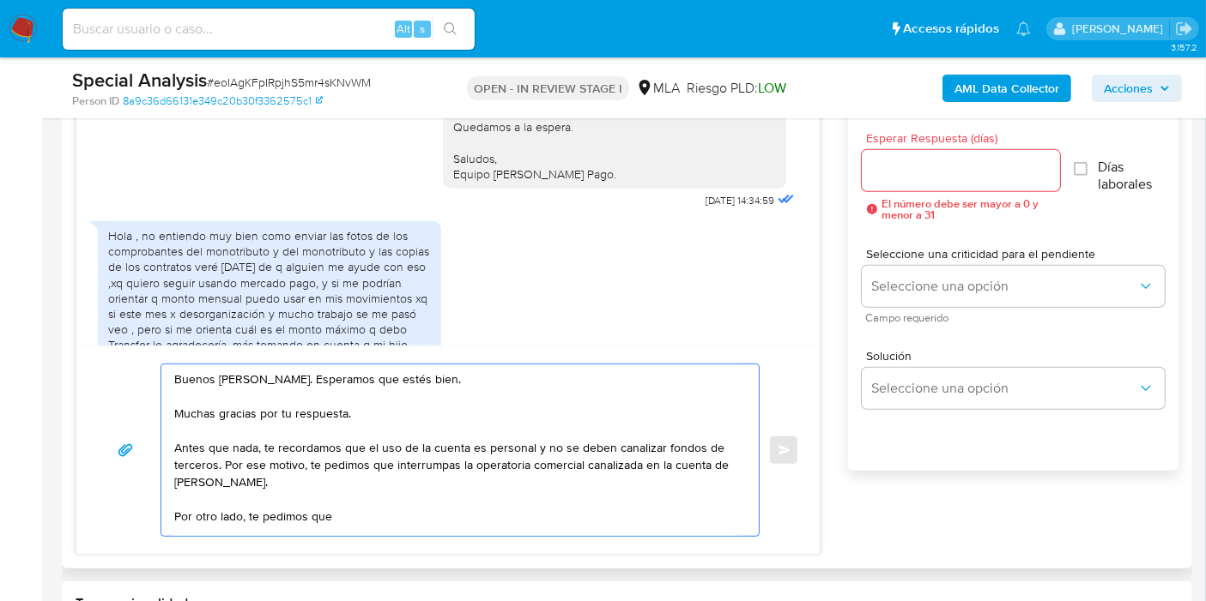
scroll to position [1239, 0]
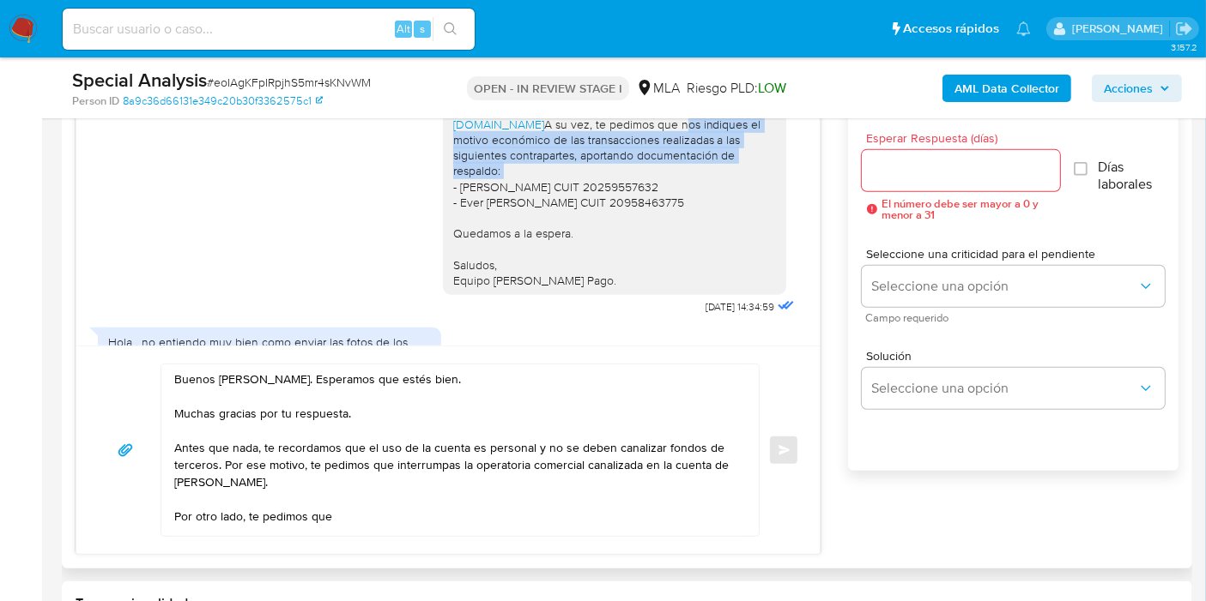
drag, startPoint x: 570, startPoint y: 155, endPoint x: 637, endPoint y: 175, distance: 69.8
click at [658, 184] on div "Buenos días, Esteban. Esperamos que estés bien. Muchas gracias por tu respuesta…" at bounding box center [614, 139] width 323 height 297
copy div "nos indiques el motivo económico de las transacciones realizadas a las siguient…"
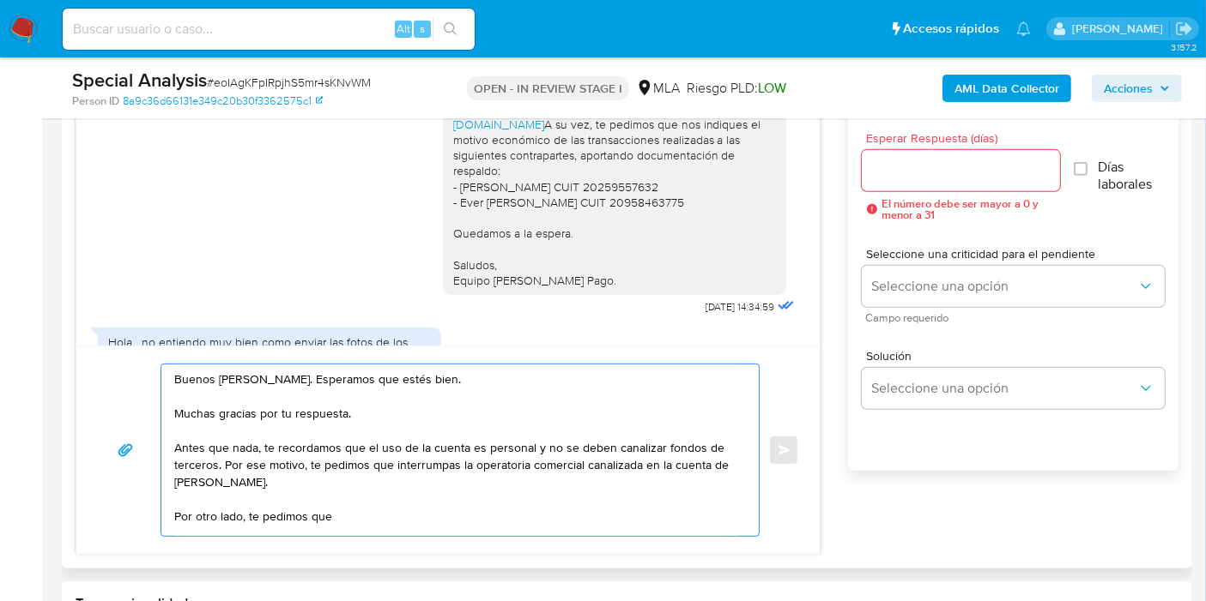
click at [498, 523] on textarea "Buenos días, Esteban. Esperamos que estés bien. Muchas gracias por tu respuesta…" at bounding box center [455, 451] width 563 height 172
click at [501, 522] on textarea "Buenos días, Esteban. Esperamos que estés bien. Muchas gracias por tu respuesta…" at bounding box center [455, 451] width 563 height 172
click at [530, 500] on textarea "Buenos días, Esteban. Esperamos que estés bien. Muchas gracias por tu respuesta…" at bounding box center [455, 451] width 563 height 172
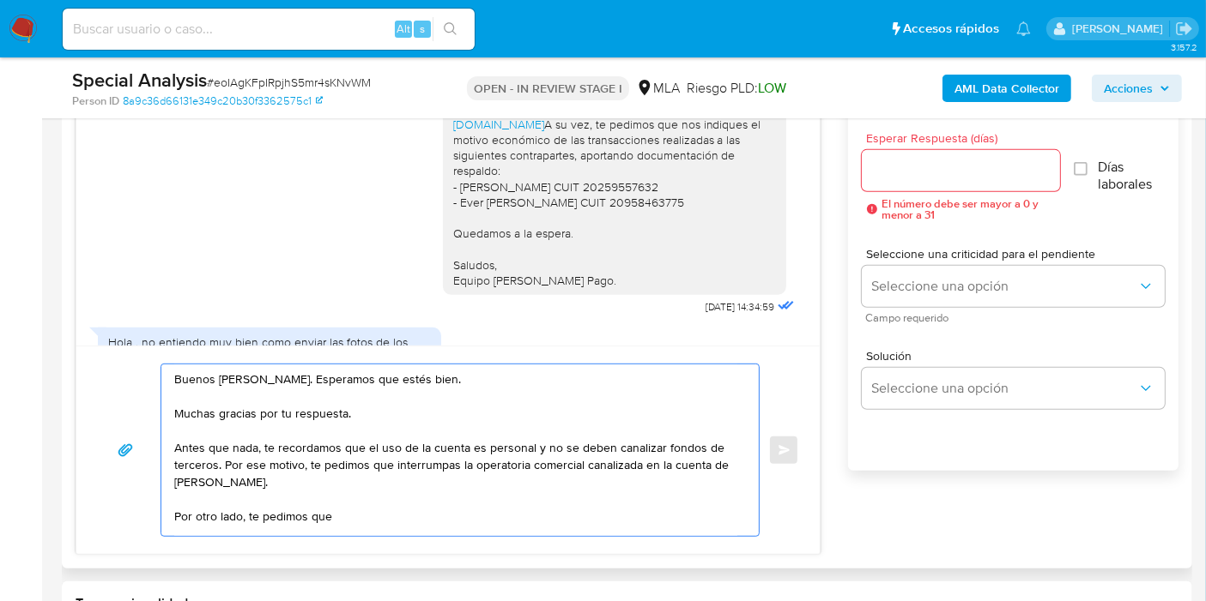
drag, startPoint x: 250, startPoint y: 506, endPoint x: 412, endPoint y: 522, distance: 162.9
click at [412, 522] on textarea "Buenos días, Esteban. Esperamos que estés bien. Muchas gracias por tu respuesta…" at bounding box center [455, 451] width 563 height 172
paste textarea "nos indiques el motivo económico de las transacciones realizadas a las siguient…"
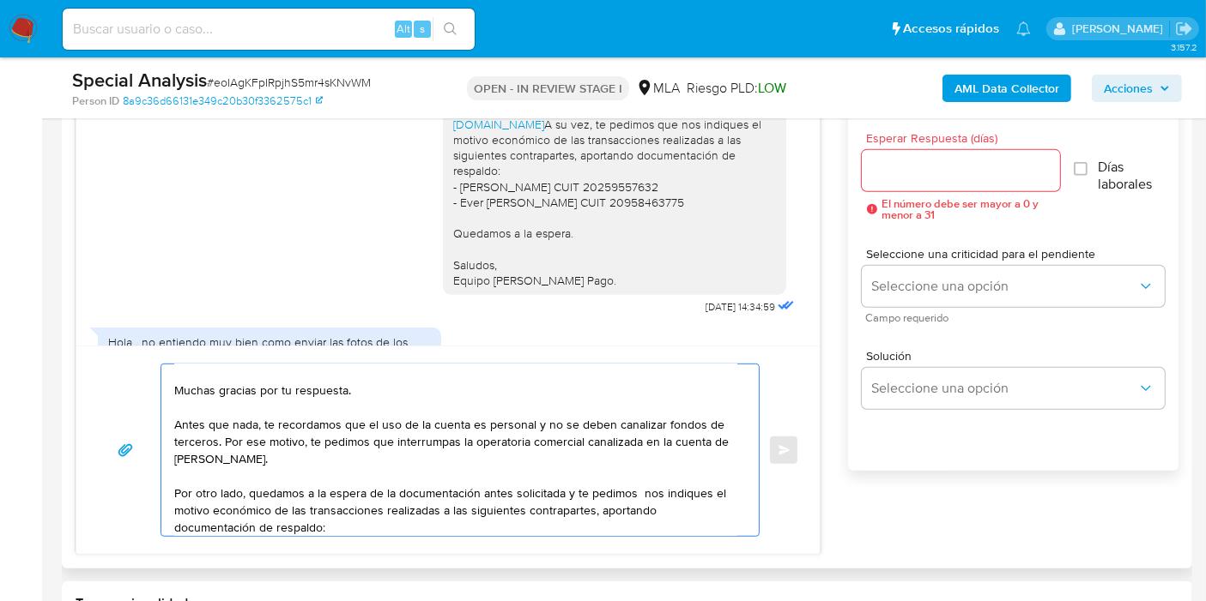
click at [630, 493] on textarea "Buenos días, Esteban. Esperamos que estés bien. Muchas gracias por tu respuesta…" at bounding box center [455, 451] width 563 height 172
click at [636, 493] on textarea "Buenos días, Esteban. Esperamos que estés bien. Muchas gracias por tu respuesta…" at bounding box center [455, 451] width 563 height 172
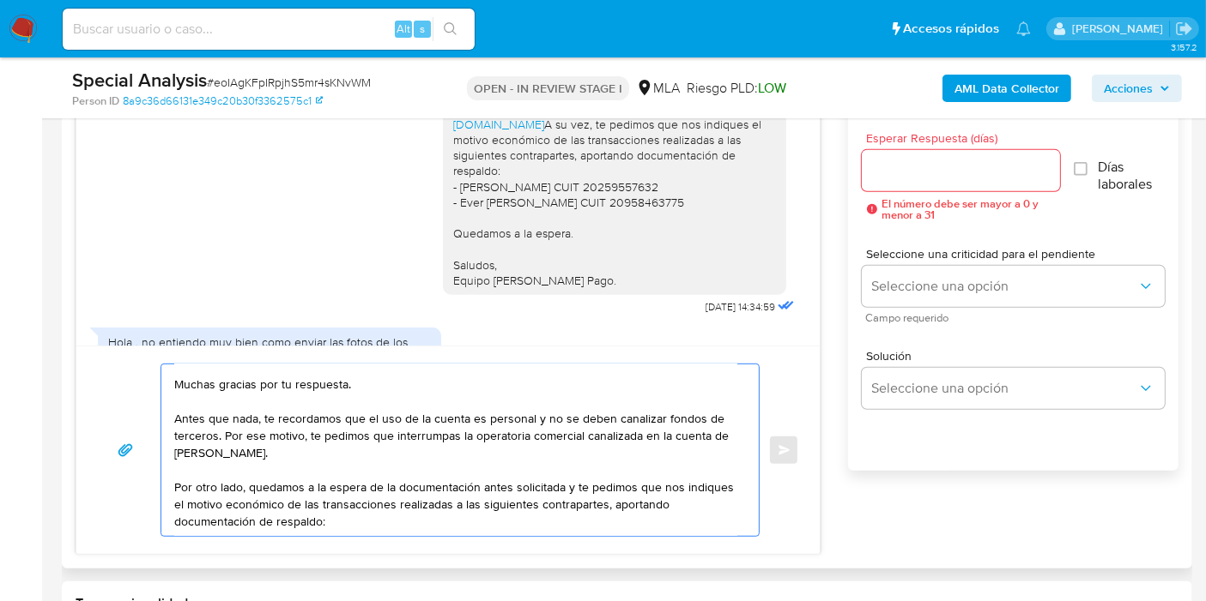
scroll to position [1144, 0]
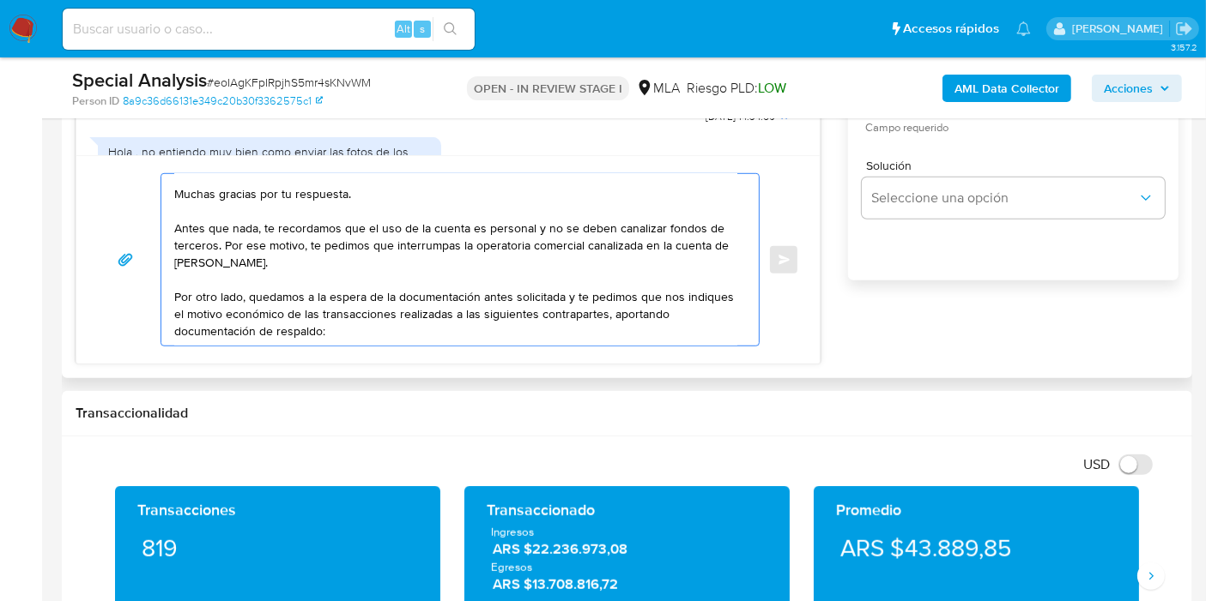
click at [361, 330] on textarea "Buenos días, Esteban. Esperamos que estés bien. Muchas gracias por tu respuesta…" at bounding box center [455, 260] width 563 height 172
paste textarea "Basilia Sánchez Diaz - CUIL 27960731838"
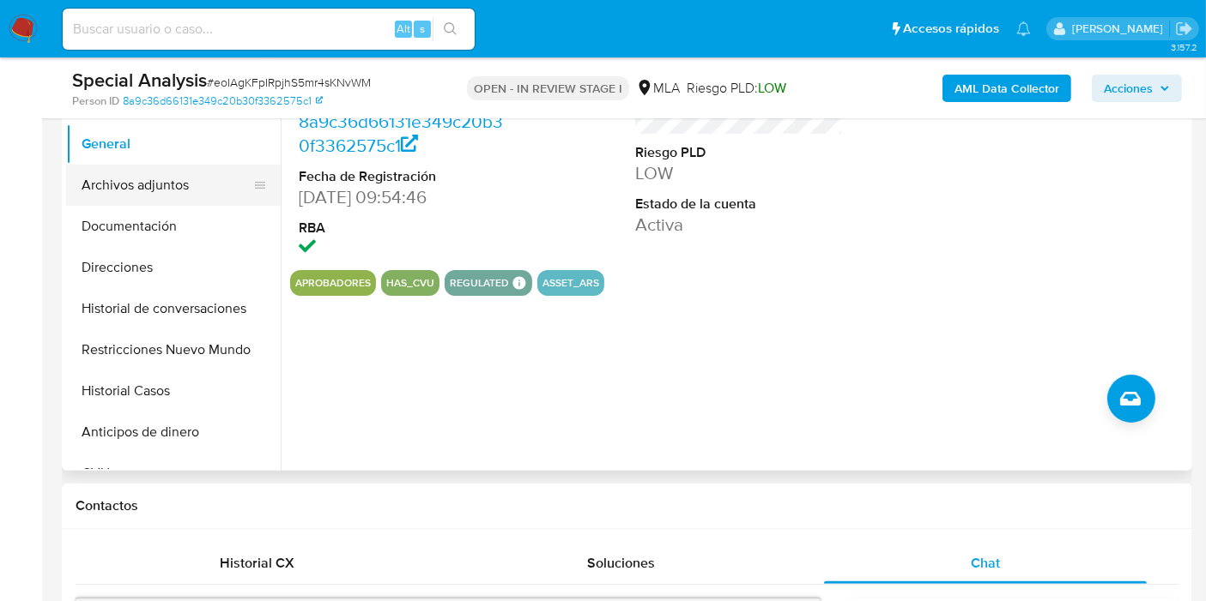
scroll to position [286, 0]
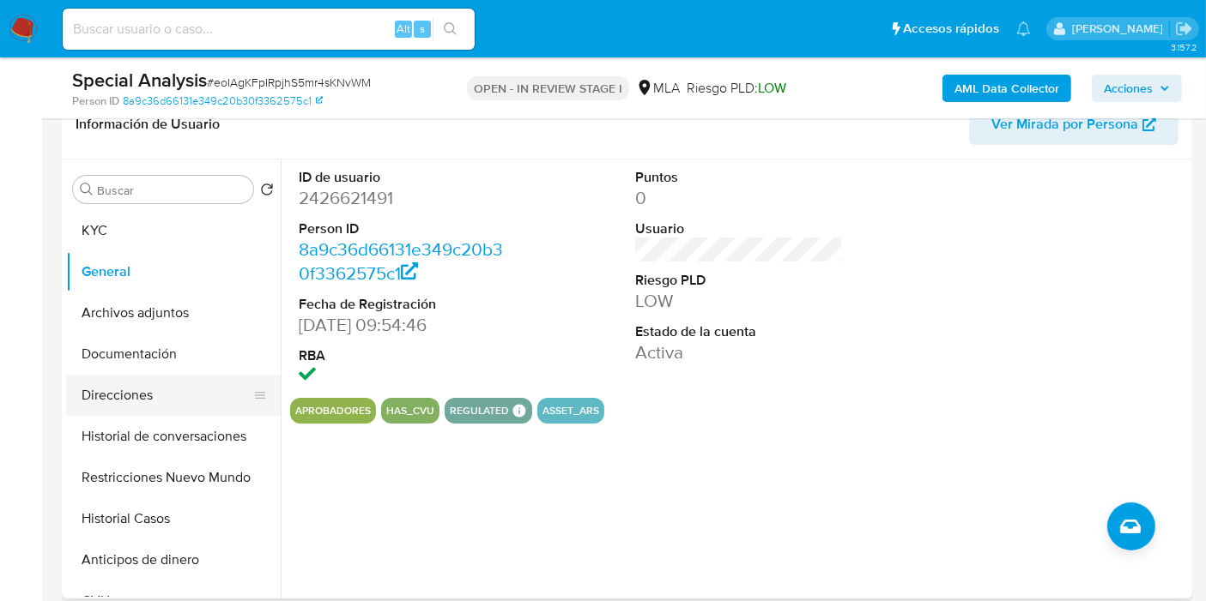
drag, startPoint x: 210, startPoint y: 374, endPoint x: 198, endPoint y: 374, distance: 12.0
click at [209, 375] on button "Direcciones" at bounding box center [166, 395] width 201 height 41
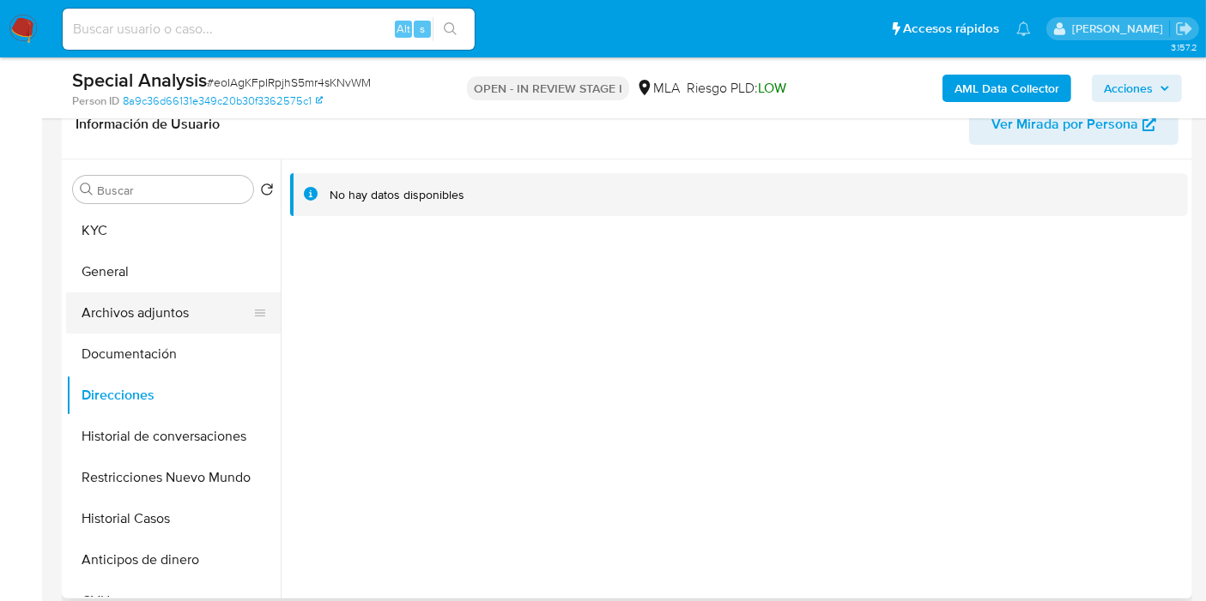
click at [124, 305] on button "Archivos adjuntos" at bounding box center [166, 313] width 201 height 41
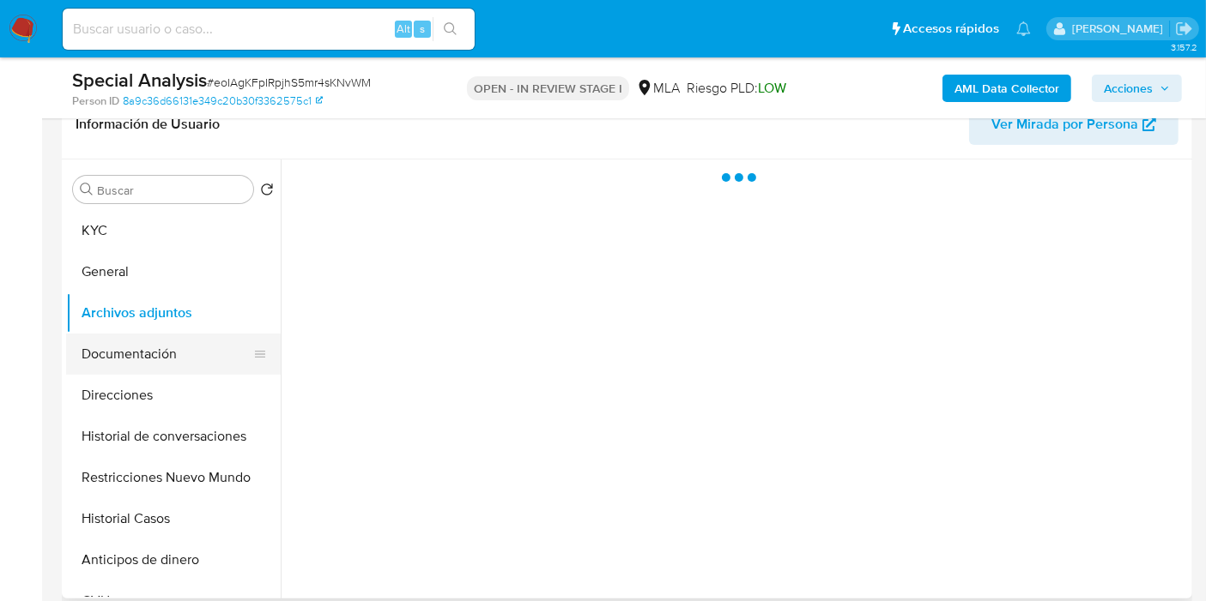
click at [123, 347] on button "Documentación" at bounding box center [166, 354] width 201 height 41
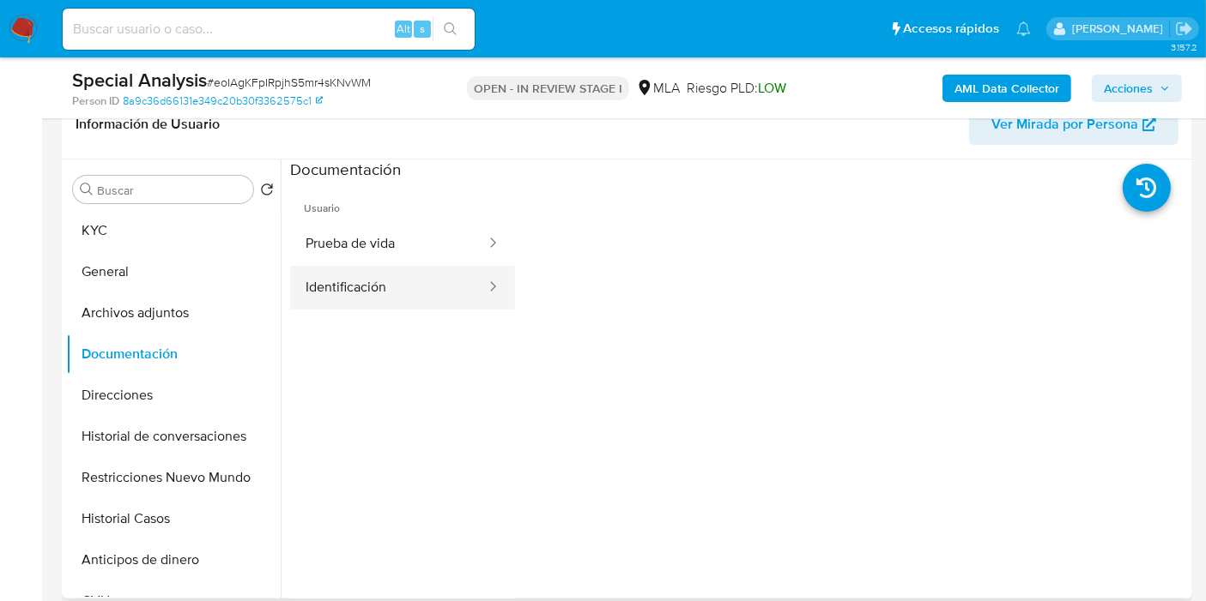
click at [387, 273] on button "Identificación" at bounding box center [388, 288] width 197 height 44
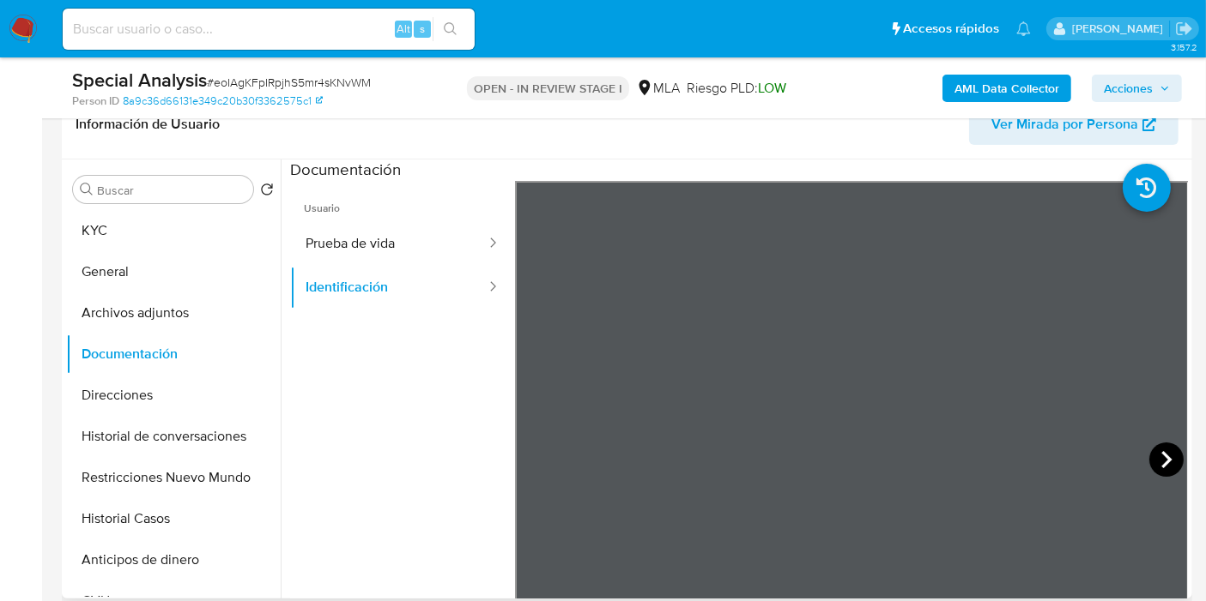
click at [1163, 453] on icon at bounding box center [1166, 460] width 34 height 34
click at [367, 252] on button "Prueba de vida" at bounding box center [388, 244] width 197 height 44
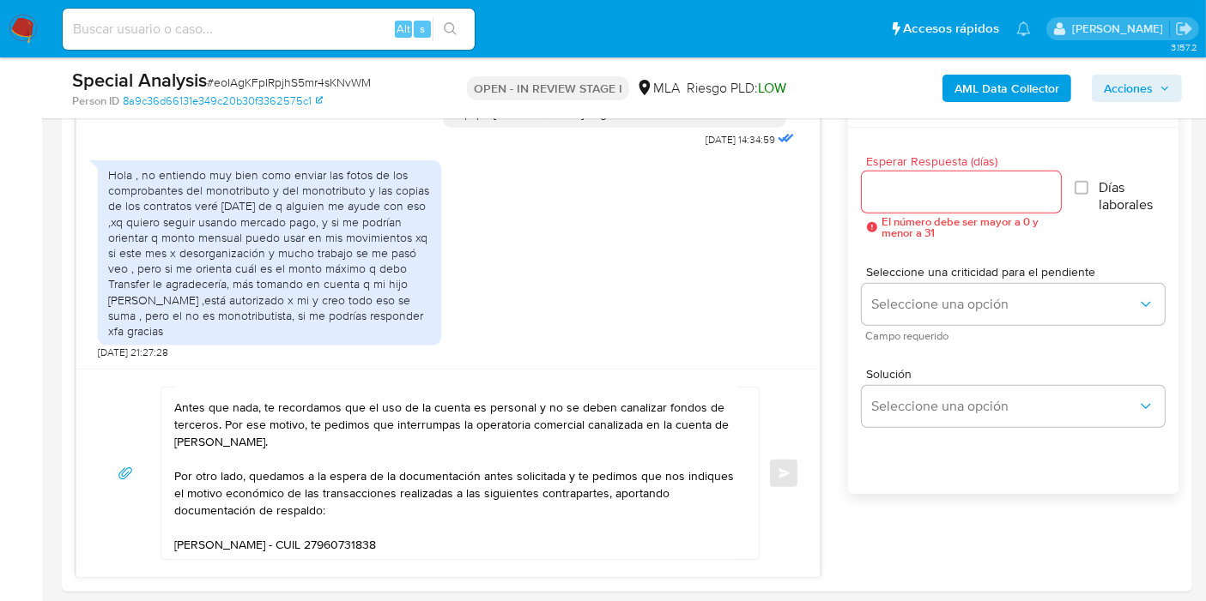
scroll to position [1049, 0]
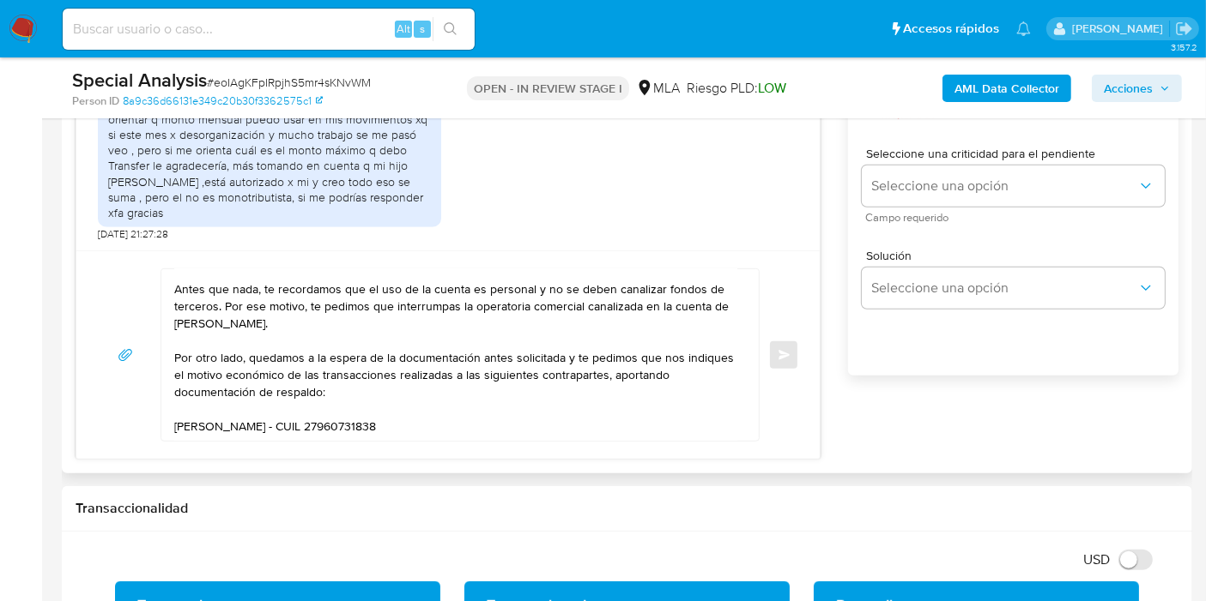
click at [203, 444] on div "Buenos días, Esteban. Esperamos que estés bien. Muchas gracias por tu respuesta…" at bounding box center [447, 355] width 743 height 209
click at [209, 438] on textarea "Buenos días, Esteban. Esperamos que estés bien. Muchas gracias por tu respuesta…" at bounding box center [455, 355] width 563 height 172
paste textarea "De Sosa Jorge Ruben - CUIT 20259557632"
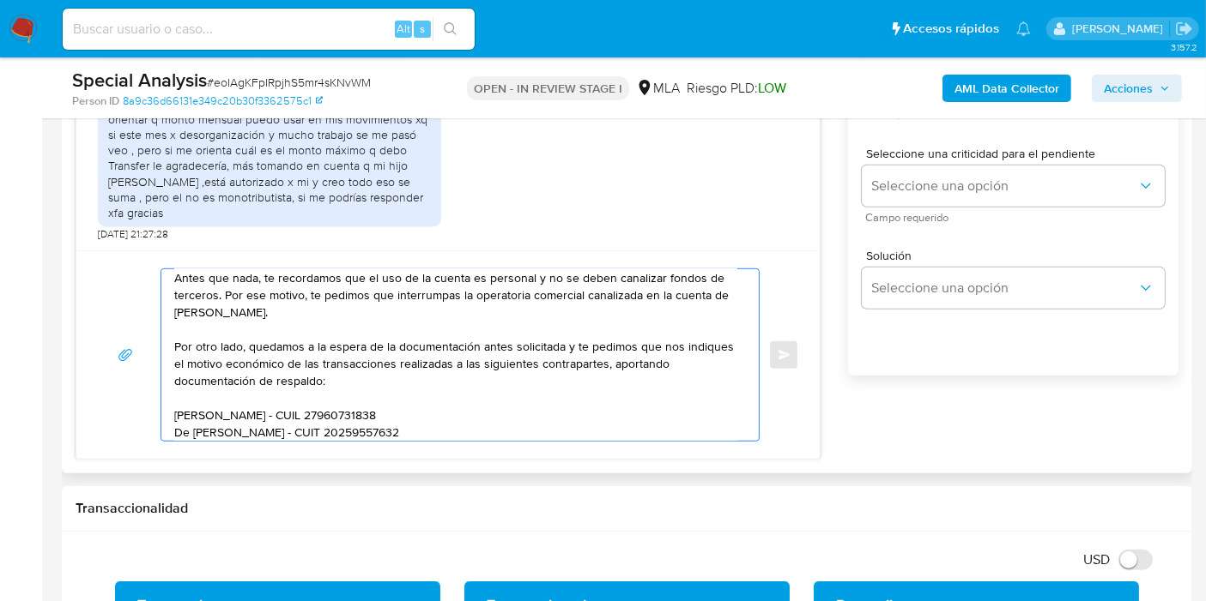
scroll to position [92, 0]
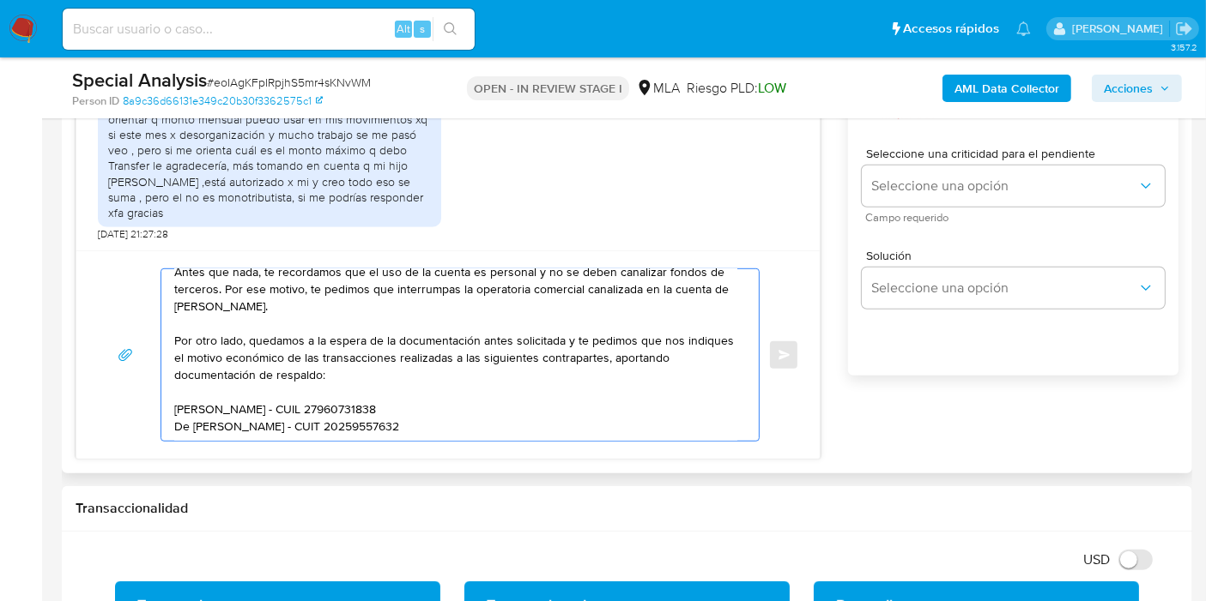
paste textarea "Ever Flores Yucra"
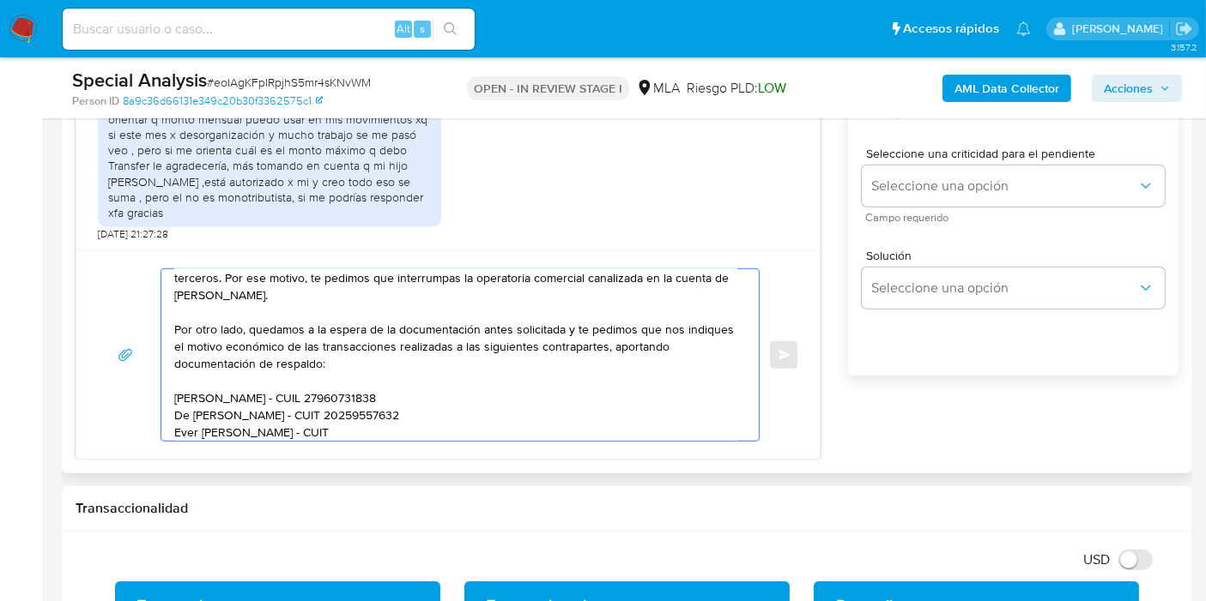
paste textarea "20958463775"
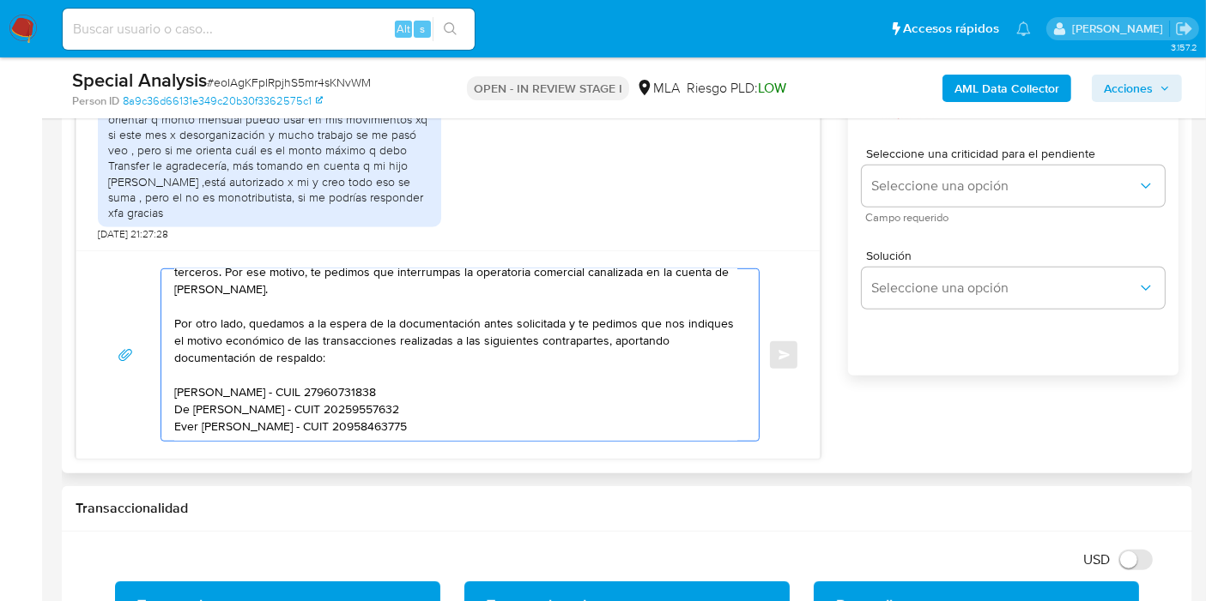
click at [174, 381] on textarea "Buenos días, Esteban. Esperamos que estés bien. Muchas gracias por tu respuesta…" at bounding box center [455, 355] width 563 height 172
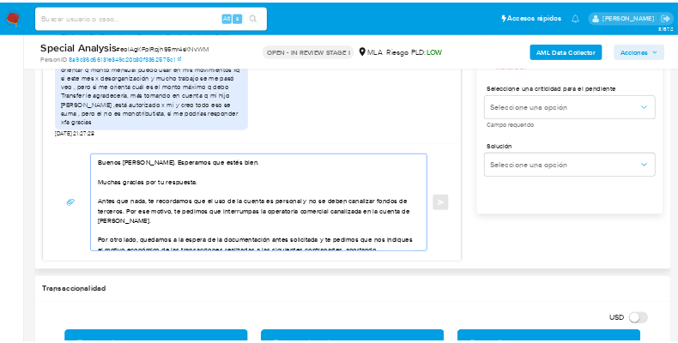
scroll to position [184, 0]
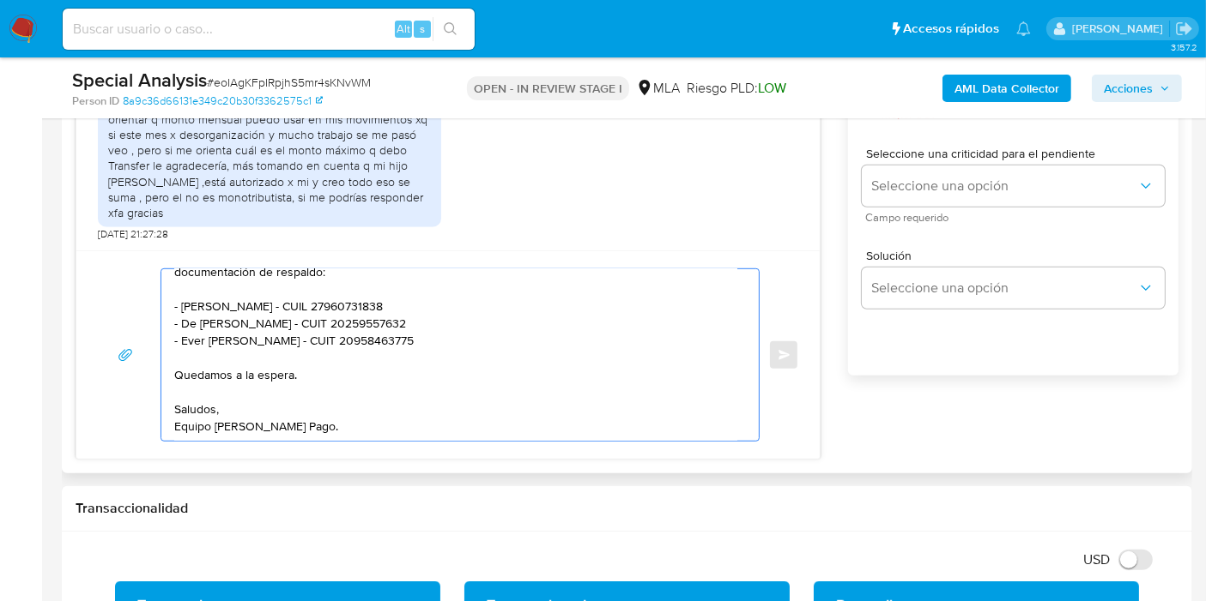
click at [193, 338] on textarea "Buenos días, Esteban. Esperamos que estés bien. Muchas gracias por tu respuesta…" at bounding box center [455, 355] width 563 height 172
click at [217, 354] on textarea "Buenos días, Esteban. Esperamos que estés bien. Muchas gracias por tu respuesta…" at bounding box center [455, 355] width 563 height 172
type textarea "Buenos días, Esteban. Esperamos que estés bien. Muchas gracias por tu respuesta…"
click at [166, 338] on div "Buenos días, Esteban. Esperamos que estés bien. Muchas gracias por tu respuesta…" at bounding box center [455, 355] width 589 height 172
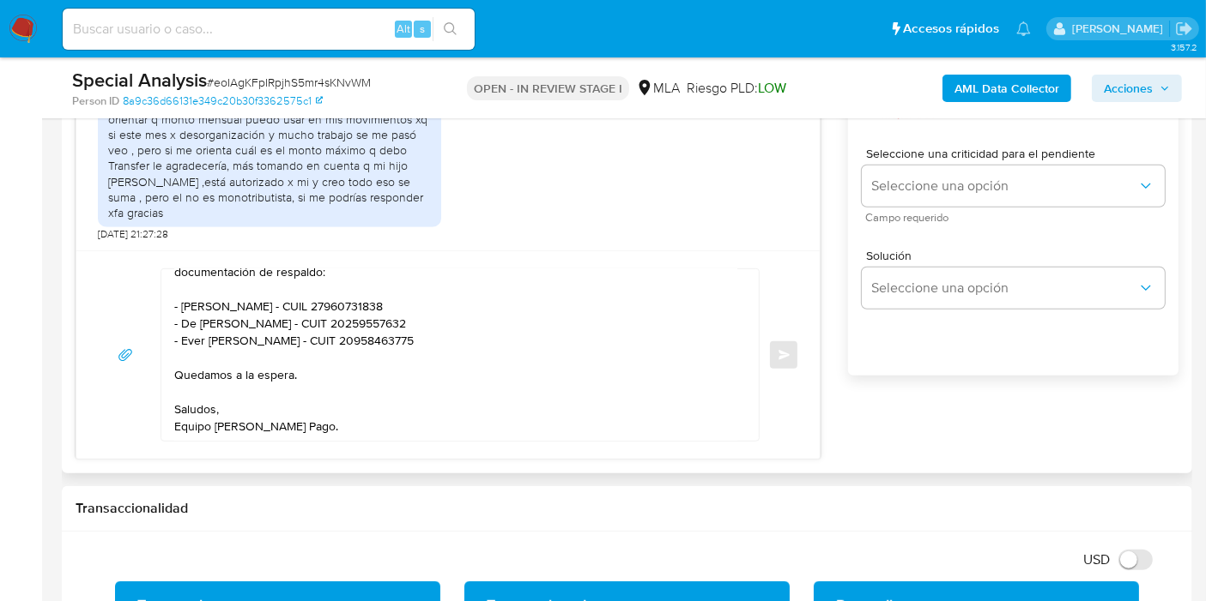
click at [189, 342] on textarea "Buenos días, Esteban. Esperamos que estés bien. Muchas gracias por tu respuesta…" at bounding box center [455, 355] width 563 height 172
click at [341, 329] on textarea "Buenos días, Esteban. Esperamos que estés bien. Muchas gracias por tu respuesta…" at bounding box center [455, 355] width 563 height 172
click at [338, 337] on textarea "Buenos días, Esteban. Esperamos que estés bien. Muchas gracias por tu respuesta…" at bounding box center [455, 355] width 563 height 172
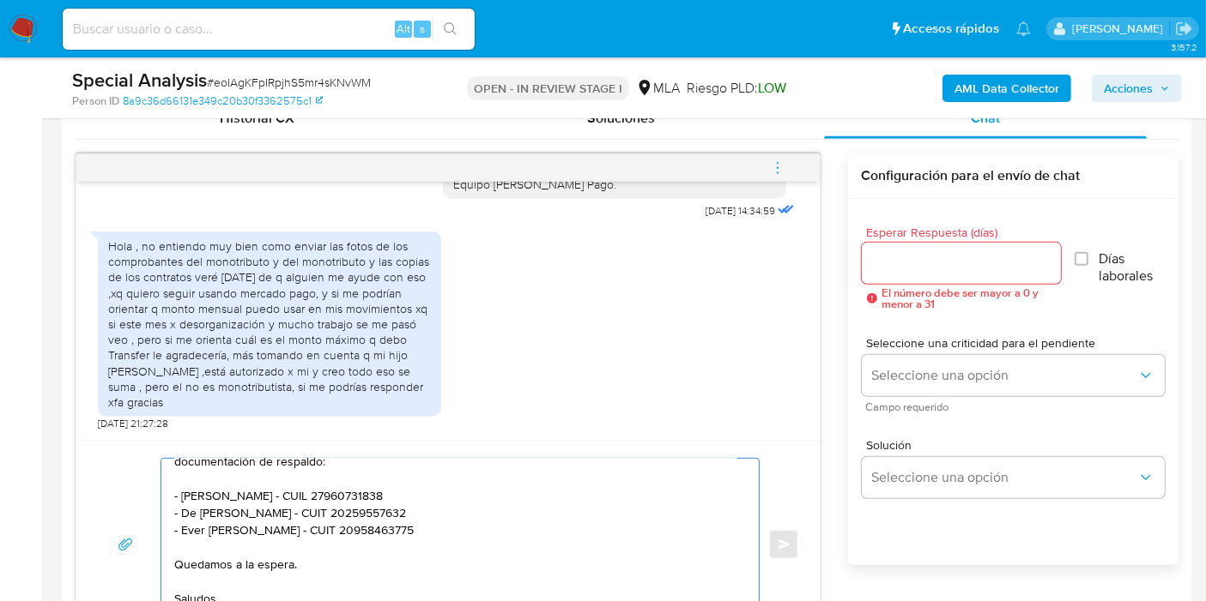
scroll to position [858, 0]
click at [981, 263] on input "Esperar Respuesta (días)" at bounding box center [961, 264] width 200 height 22
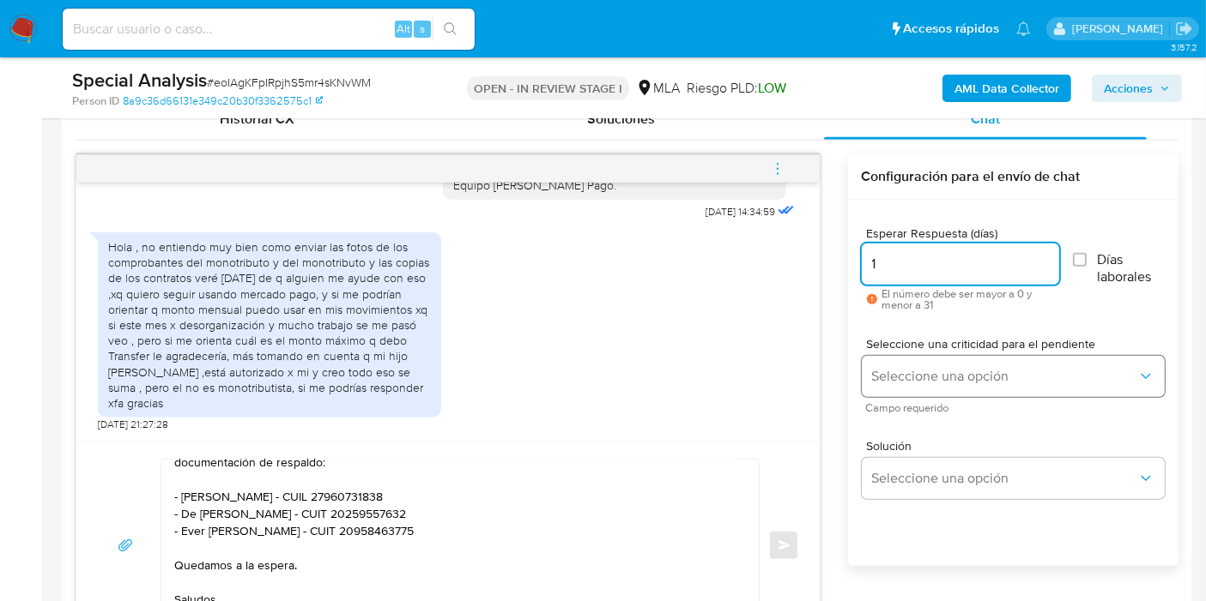
type input "1"
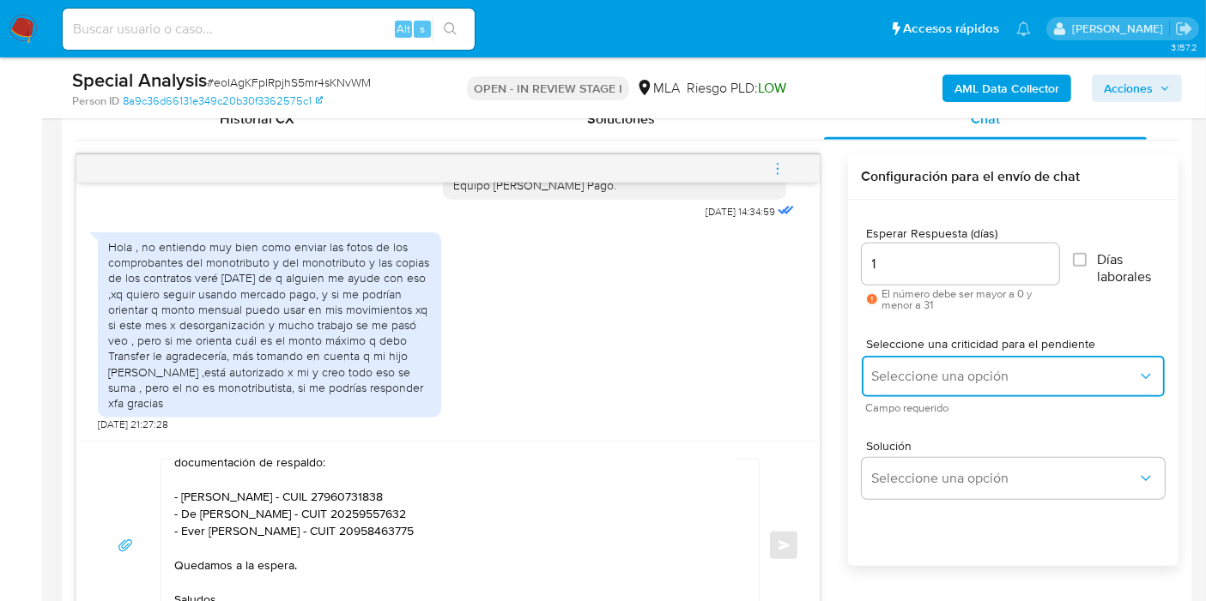
click at [886, 372] on span "Seleccione una opción" at bounding box center [1004, 376] width 265 height 17
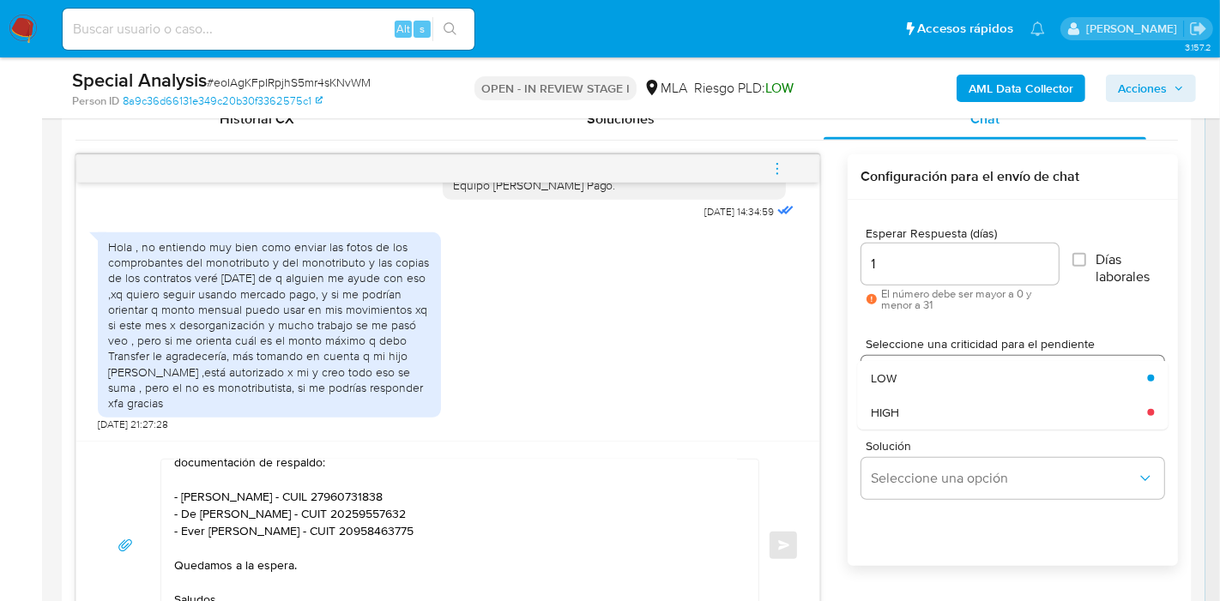
click at [894, 406] on span "HIGH" at bounding box center [885, 412] width 28 height 15
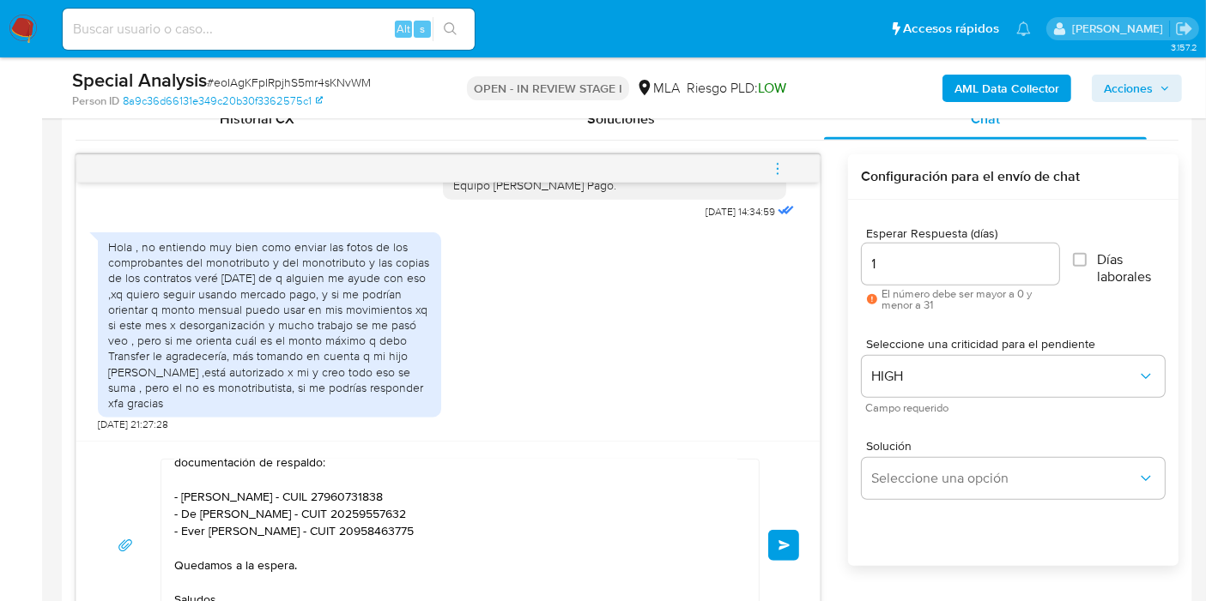
click at [781, 535] on button "Enviar" at bounding box center [783, 545] width 31 height 31
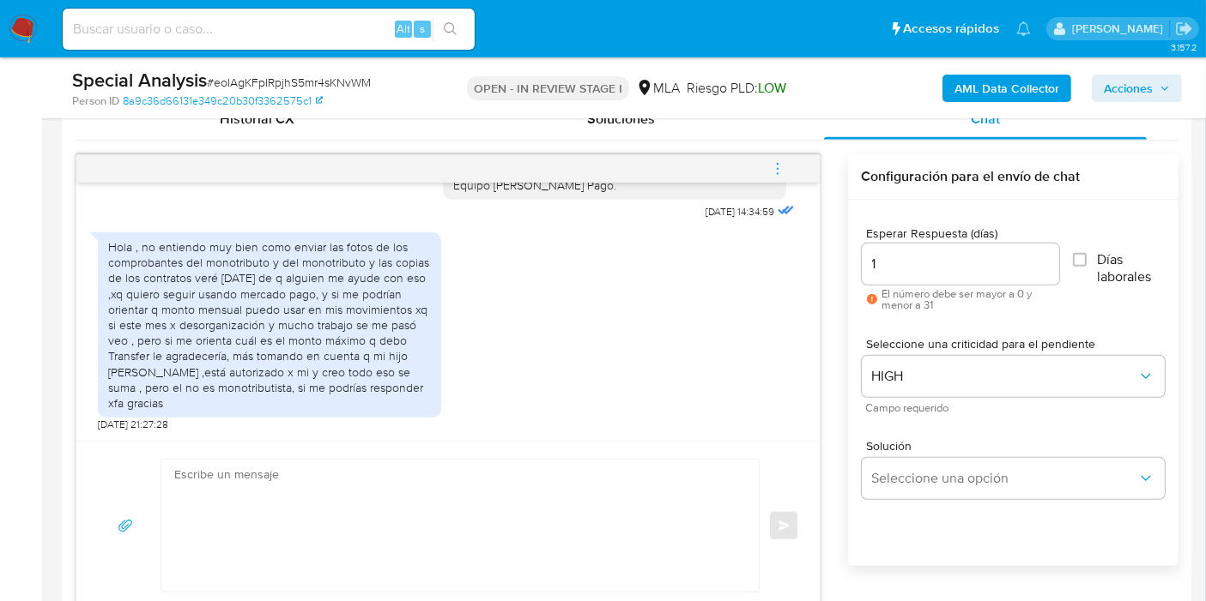
scroll to position [0, 0]
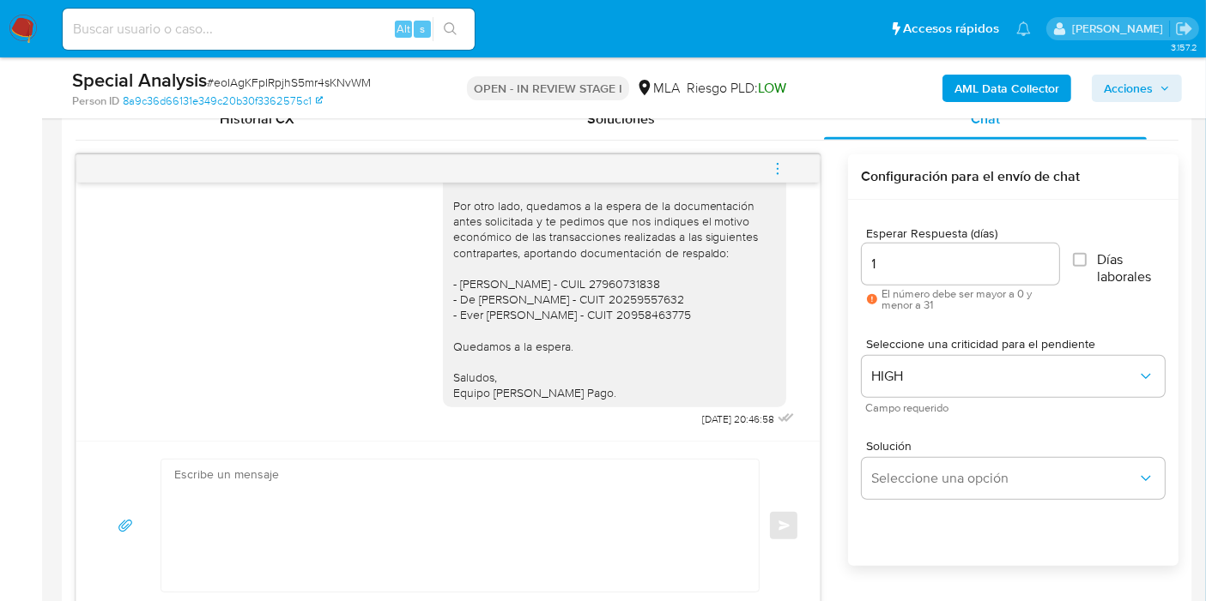
click at [18, 29] on img at bounding box center [23, 29] width 29 height 29
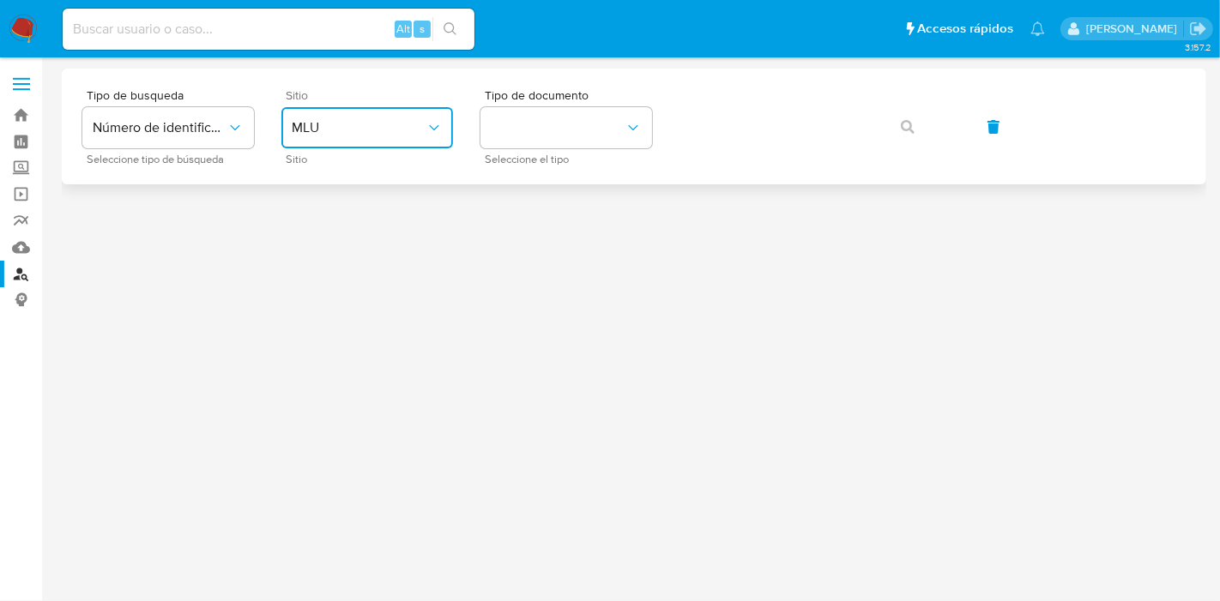
click at [379, 141] on button "MLU" at bounding box center [367, 127] width 172 height 41
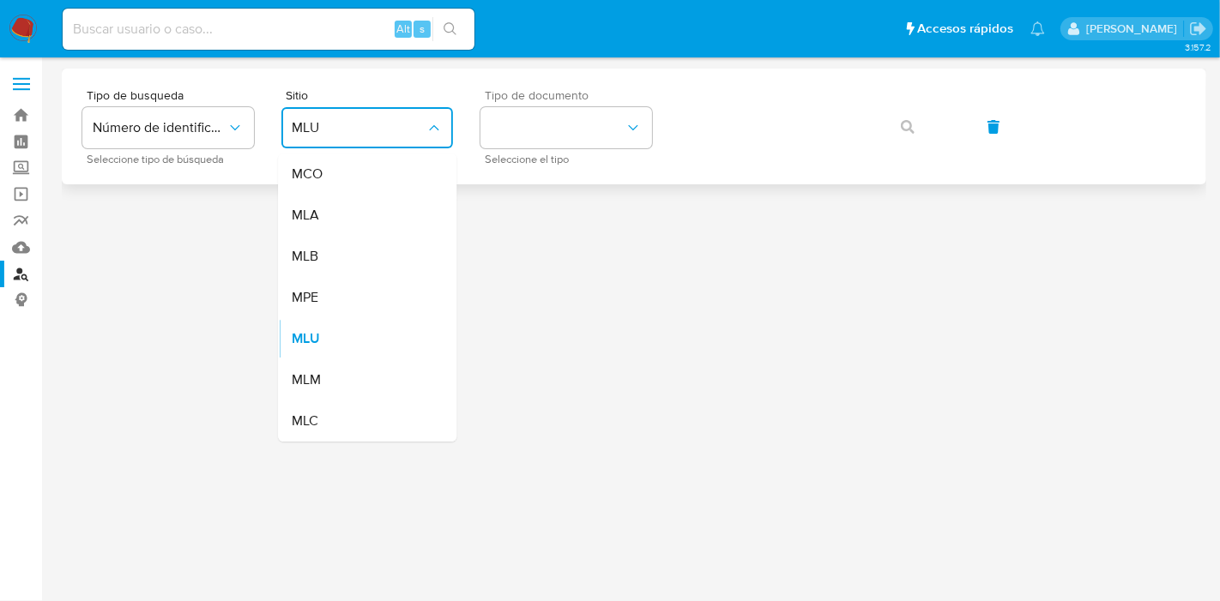
drag, startPoint x: 370, startPoint y: 227, endPoint x: 541, endPoint y: 165, distance: 181.9
click at [384, 219] on div "MLA" at bounding box center [362, 215] width 141 height 41
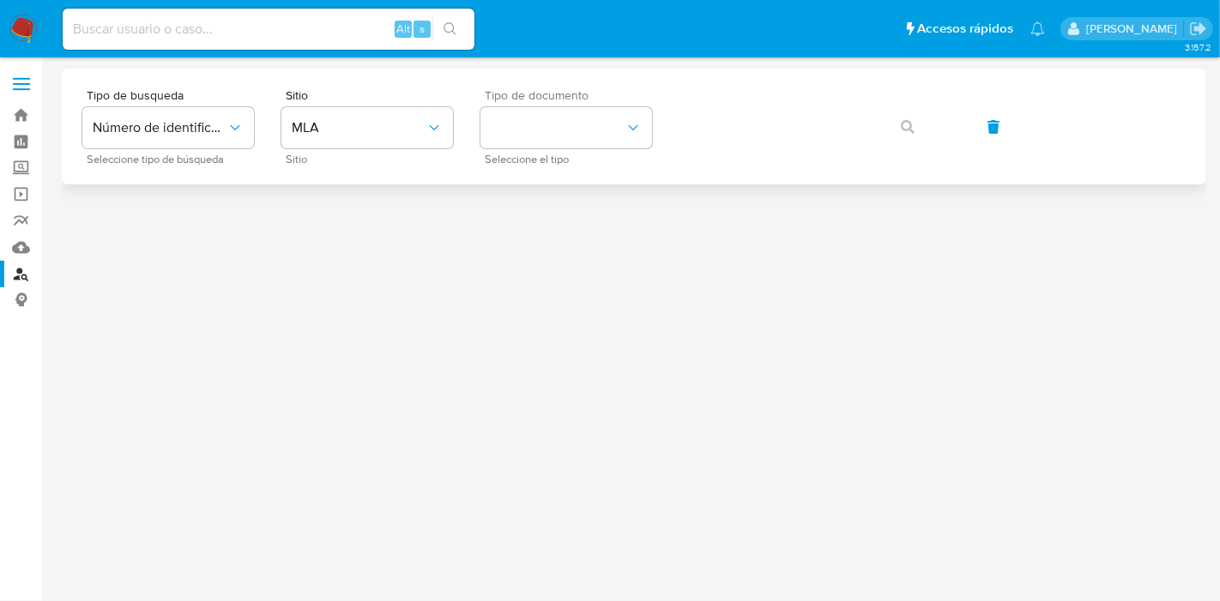
click at [553, 155] on span "Seleccione el tipo" at bounding box center [571, 159] width 172 height 9
click at [605, 143] on button "identificationType" at bounding box center [567, 127] width 172 height 41
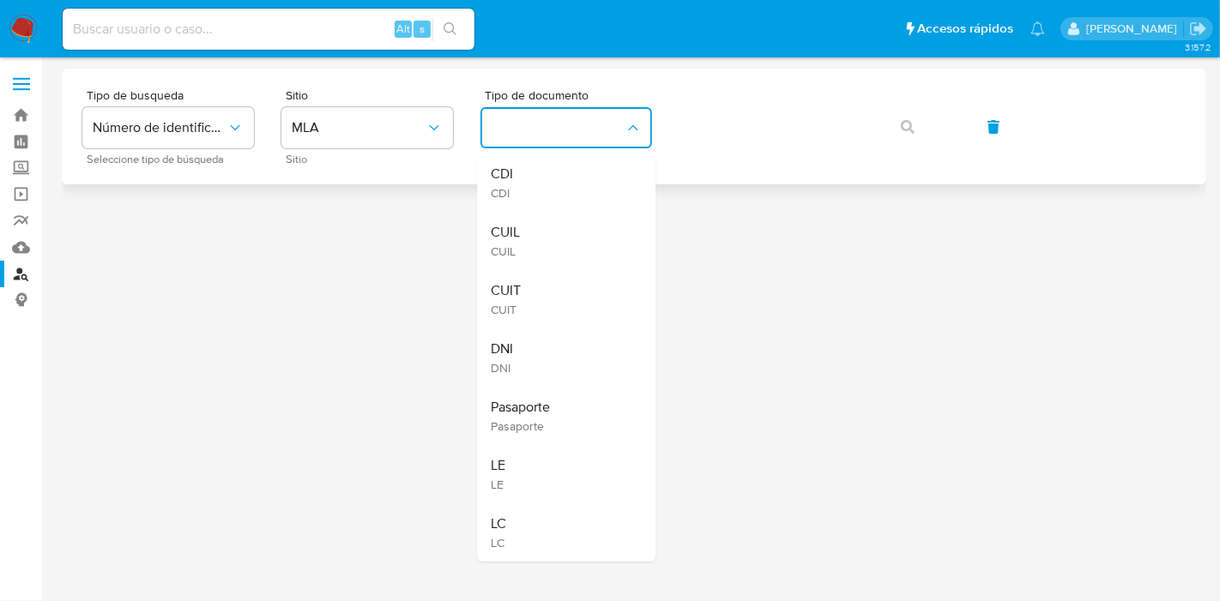
drag, startPoint x: 580, startPoint y: 224, endPoint x: 672, endPoint y: 127, distance: 133.5
click at [584, 220] on div "CUIL CUIL" at bounding box center [561, 241] width 141 height 58
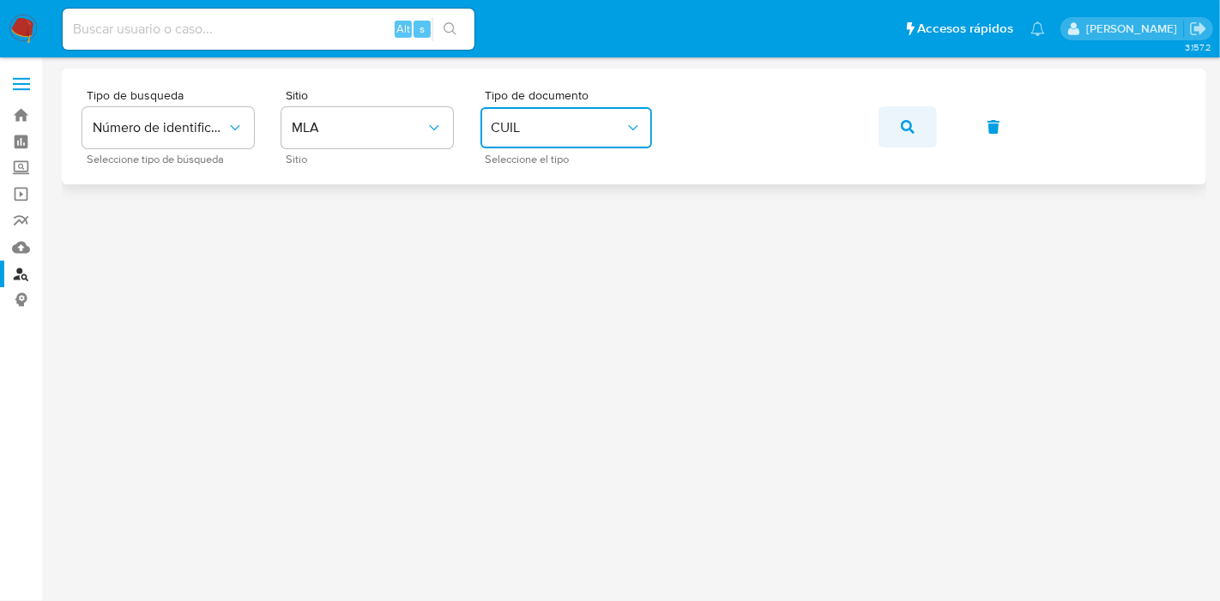
click at [898, 125] on button "button" at bounding box center [908, 126] width 58 height 41
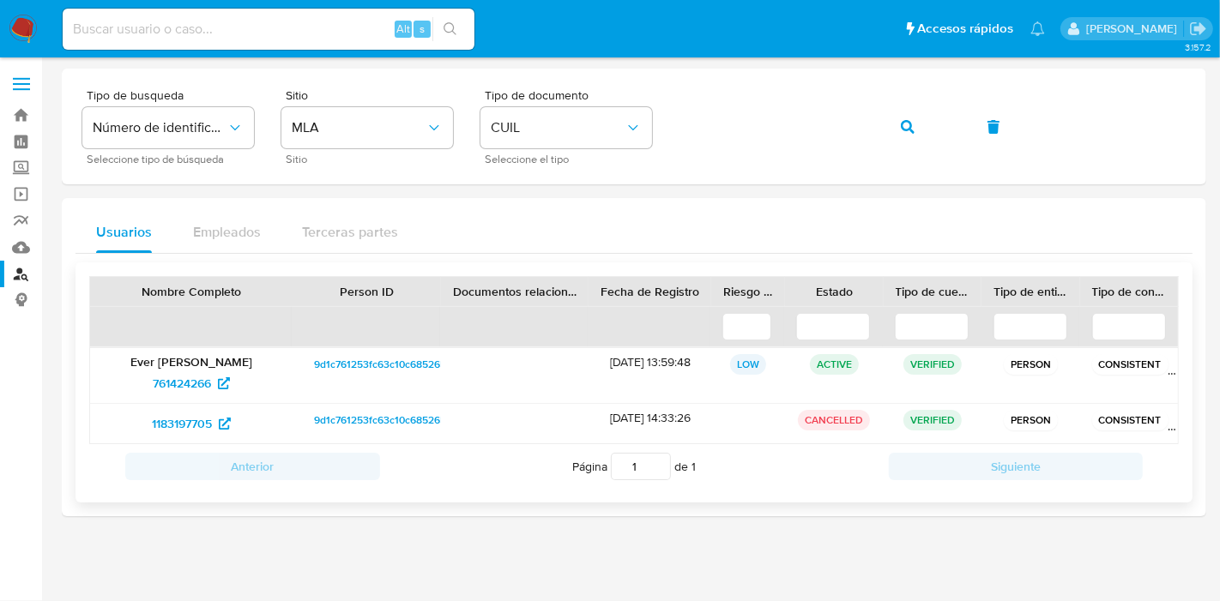
click at [420, 374] on div "9d1c761253fc63c10c685265905f145b" at bounding box center [367, 375] width 148 height 55
click at [418, 359] on span "9d1c761253fc63c10c685265905f145b" at bounding box center [402, 364] width 176 height 21
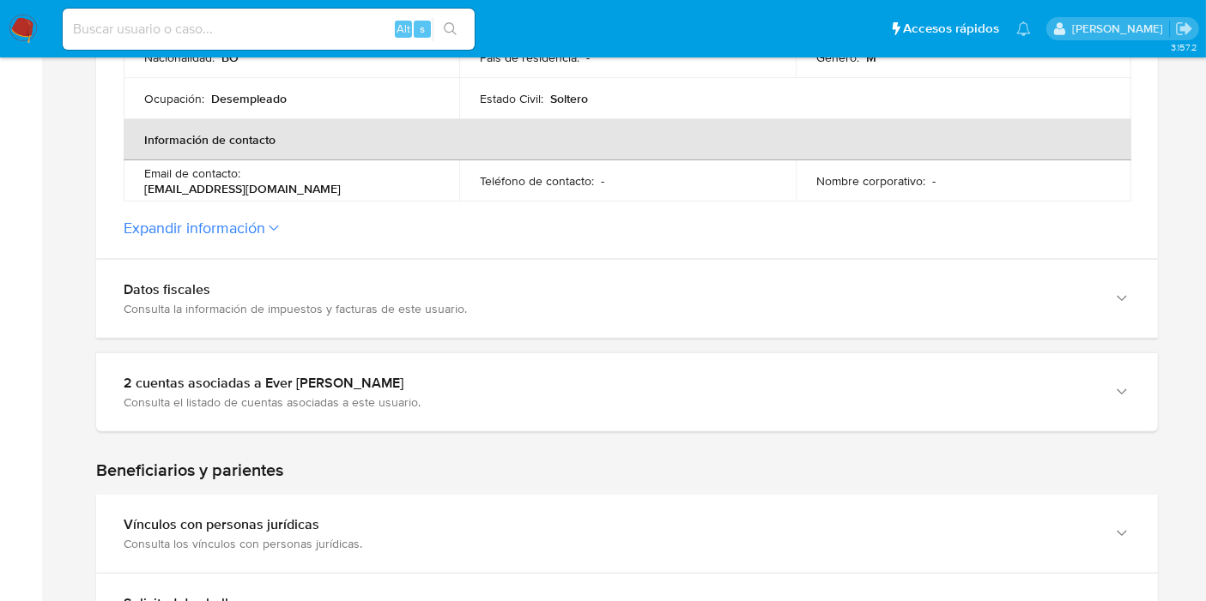
scroll to position [667, 0]
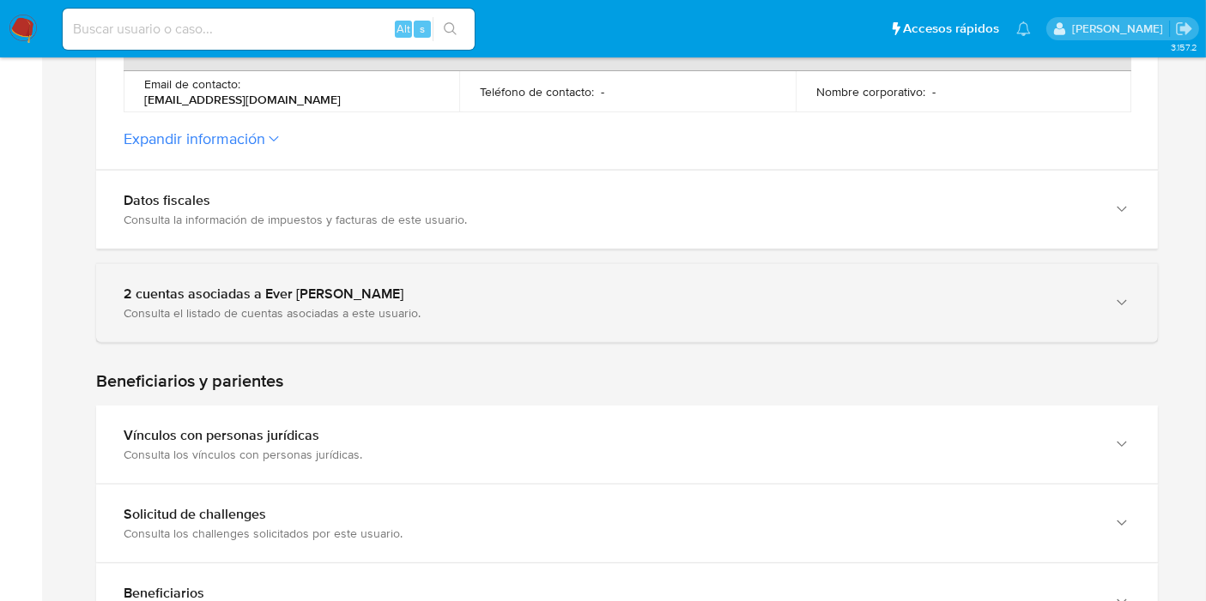
click at [390, 322] on div "2 cuentas asociadas a Ever [PERSON_NAME] Consulta el listado de cuentas asociad…" at bounding box center [626, 303] width 1061 height 78
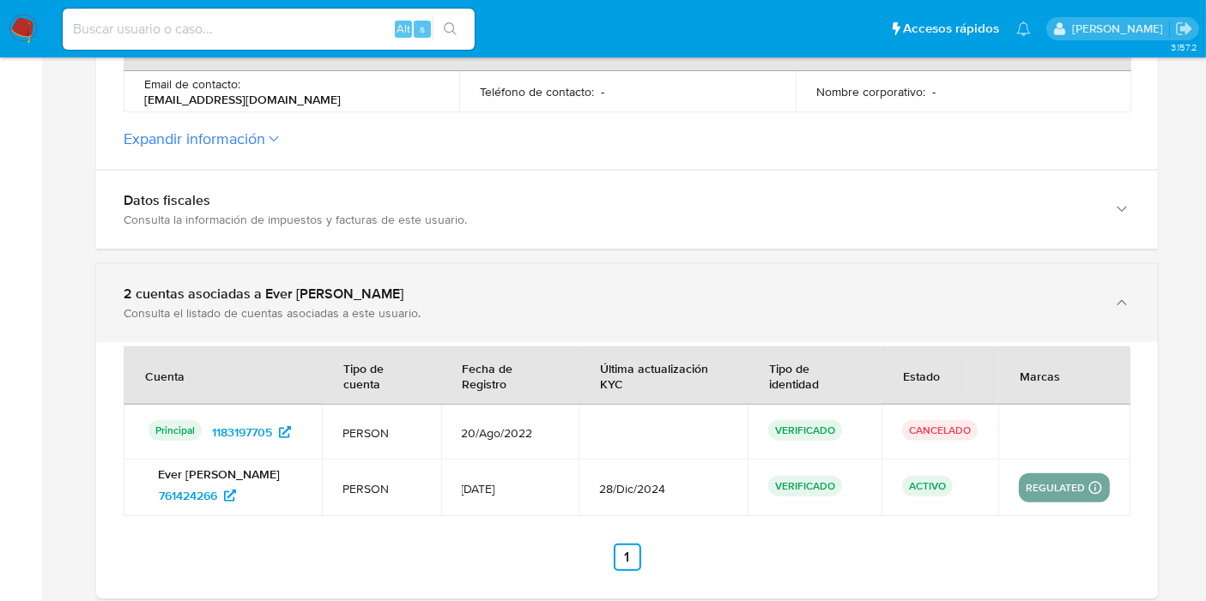
click at [390, 322] on div "2 cuentas asociadas a Ever [PERSON_NAME] Consulta el listado de cuentas asociad…" at bounding box center [626, 303] width 1061 height 78
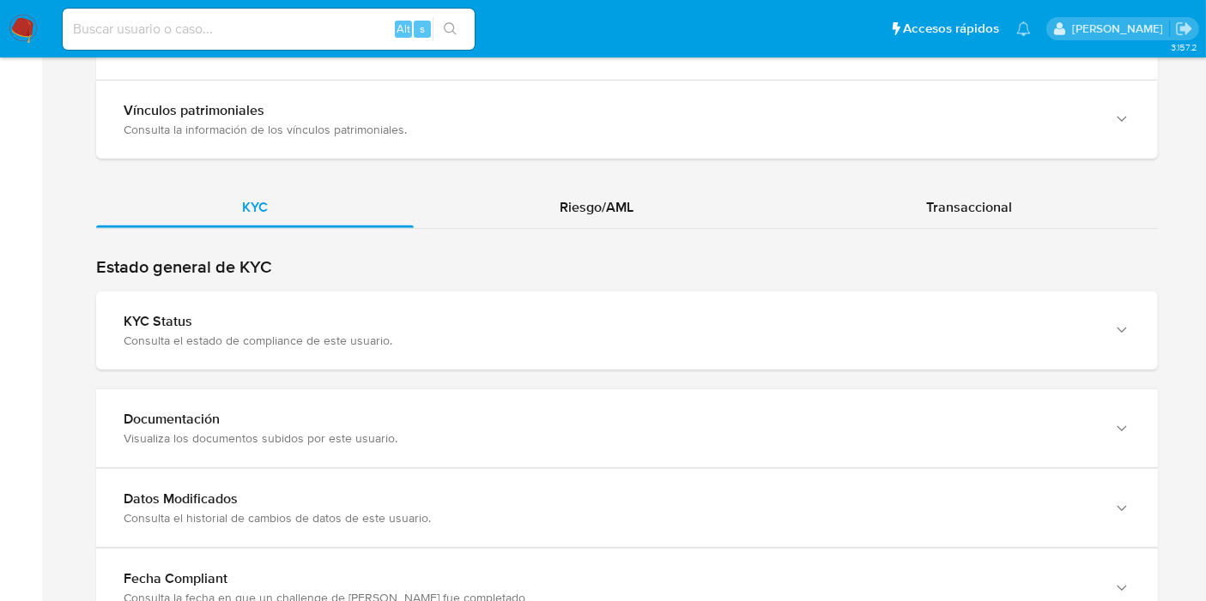
scroll to position [1333, 0]
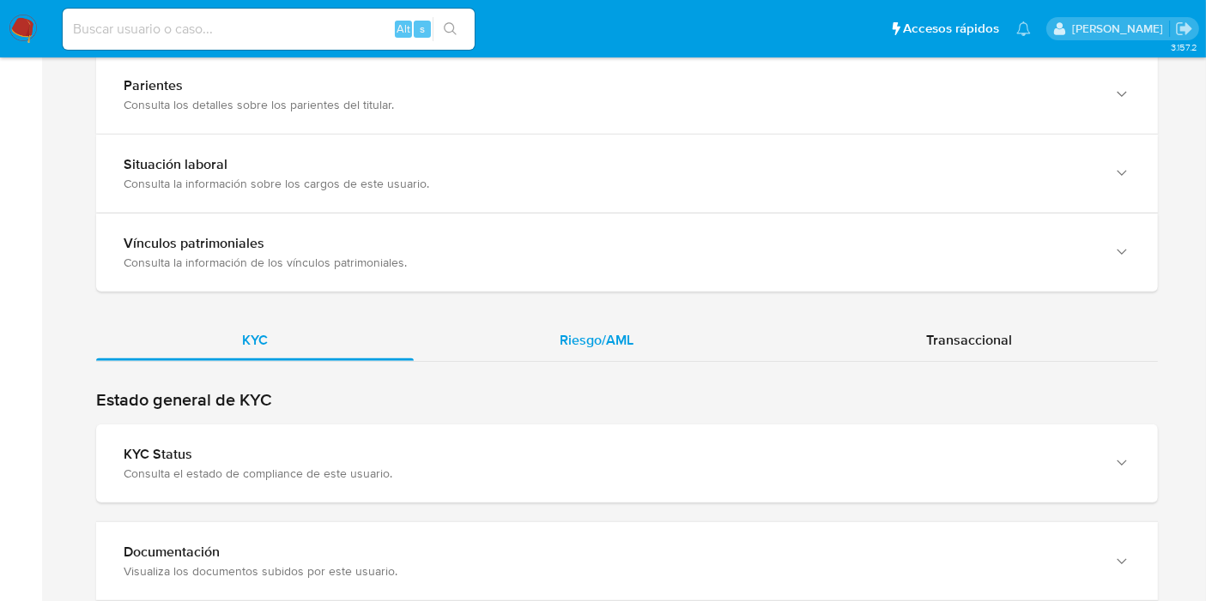
click at [529, 339] on div "Riesgo/AML" at bounding box center [597, 340] width 366 height 41
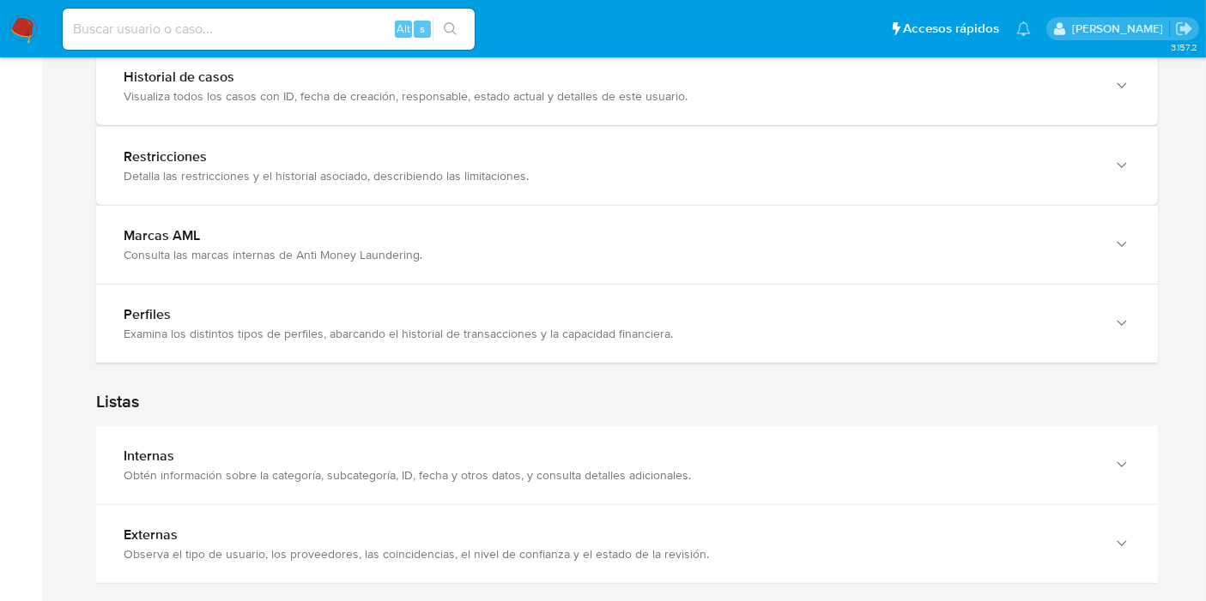
scroll to position [1714, 0]
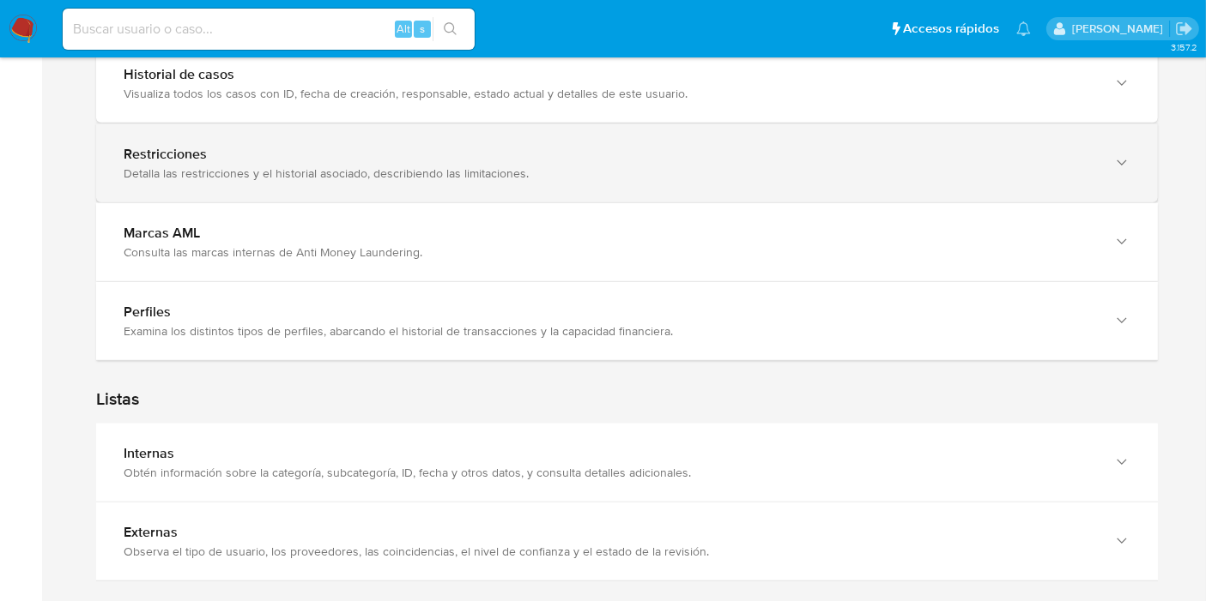
click at [461, 195] on div "Restricciones Detalla las restricciones y el historial asociado, describiendo l…" at bounding box center [626, 163] width 1061 height 78
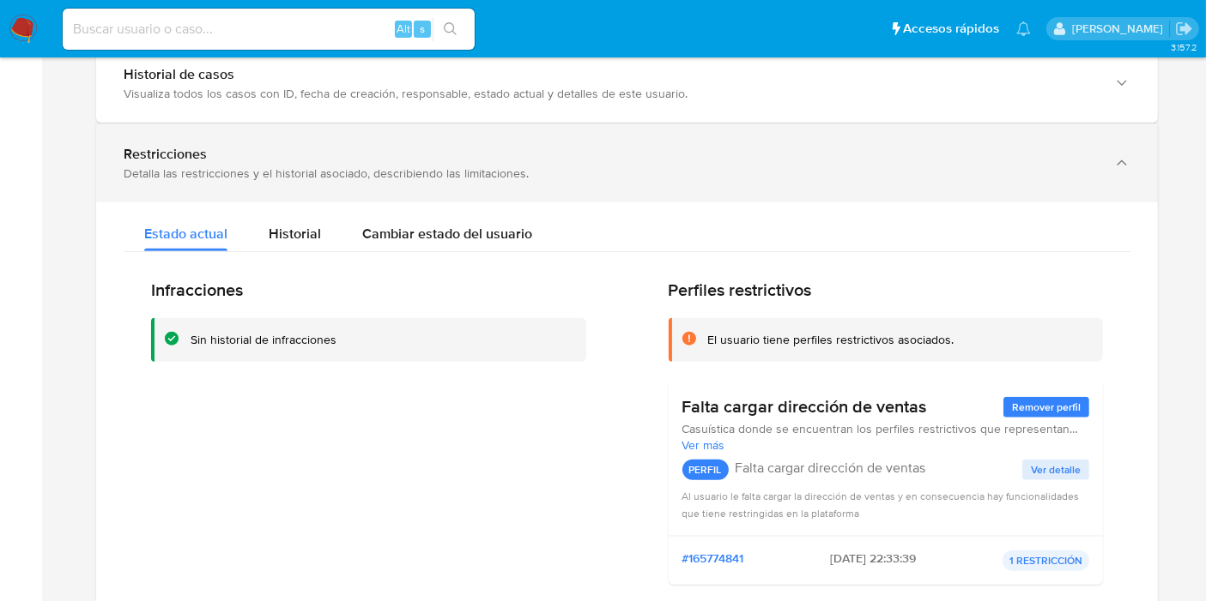
click at [468, 190] on div "Restricciones Detalla las restricciones y el historial asociado, describiendo l…" at bounding box center [626, 163] width 1061 height 78
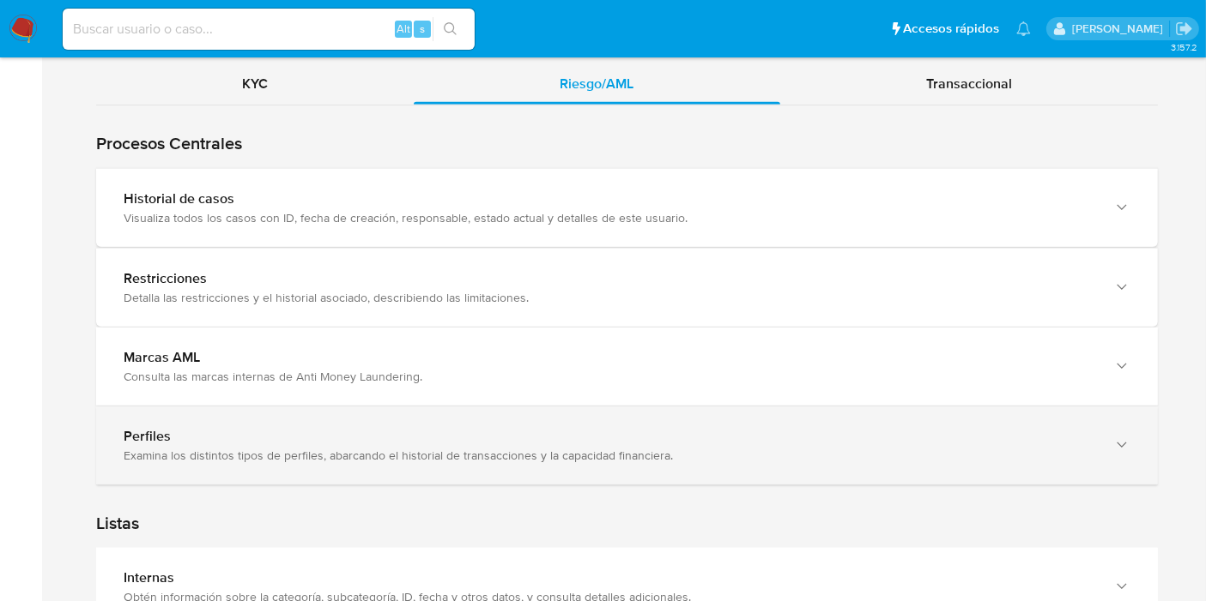
scroll to position [1562, 0]
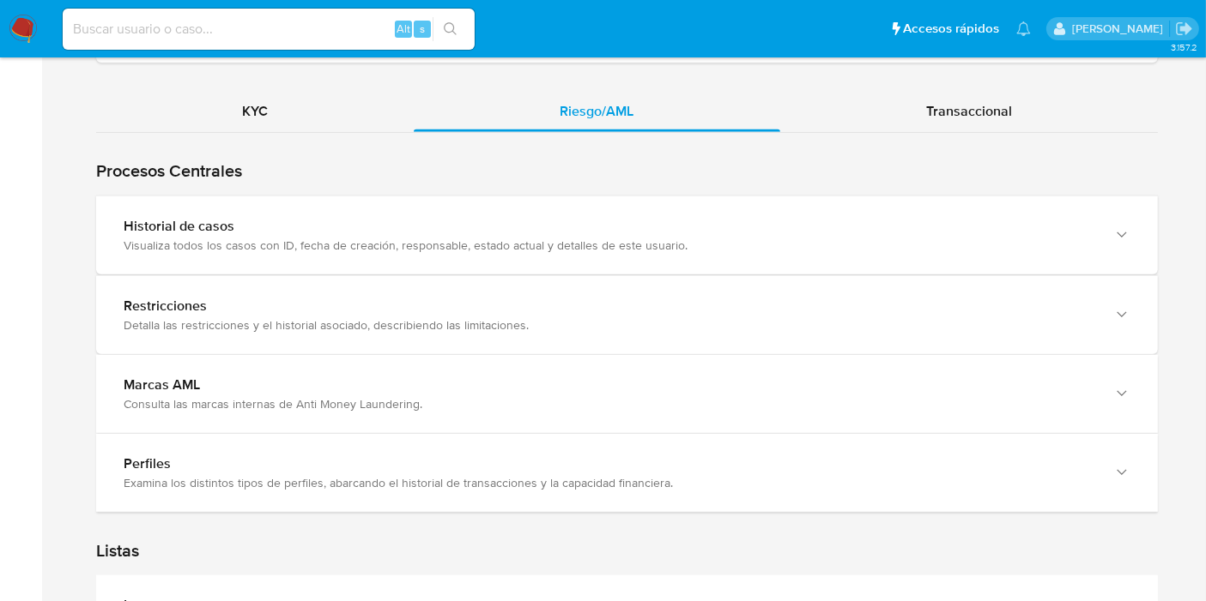
click at [309, 135] on div "Procesos Centrales Restricciones Detalla las restricciones y el historial asoci…" at bounding box center [626, 323] width 1061 height 380
click at [291, 103] on div "KYC" at bounding box center [254, 111] width 317 height 41
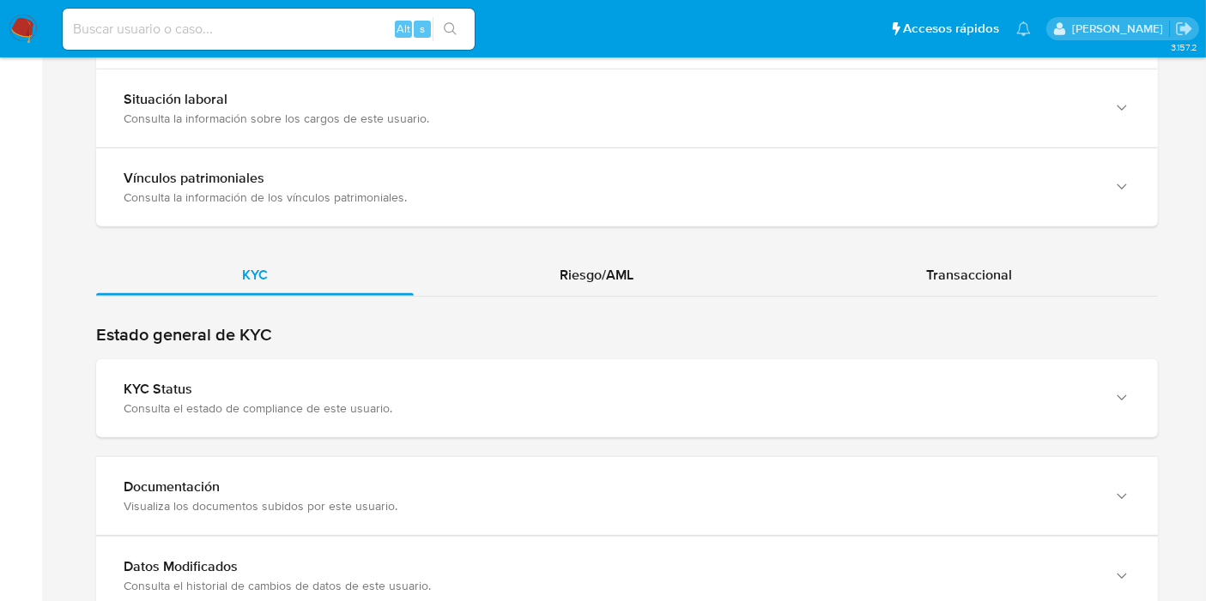
scroll to position [1593, 0]
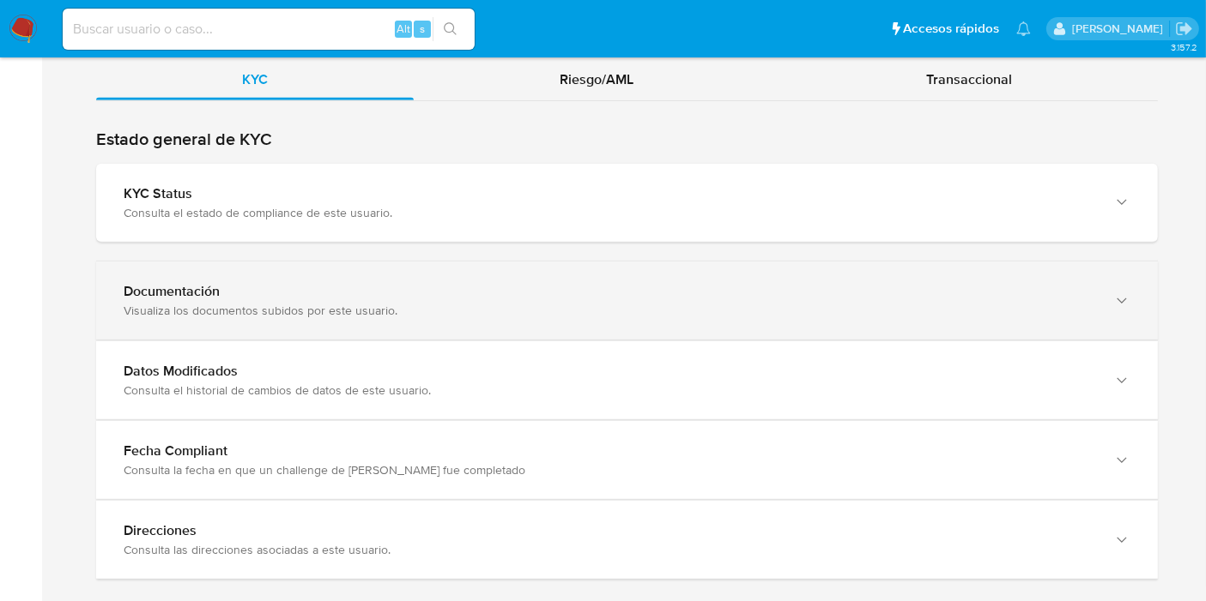
click at [545, 290] on div "Documentación" at bounding box center [610, 291] width 972 height 17
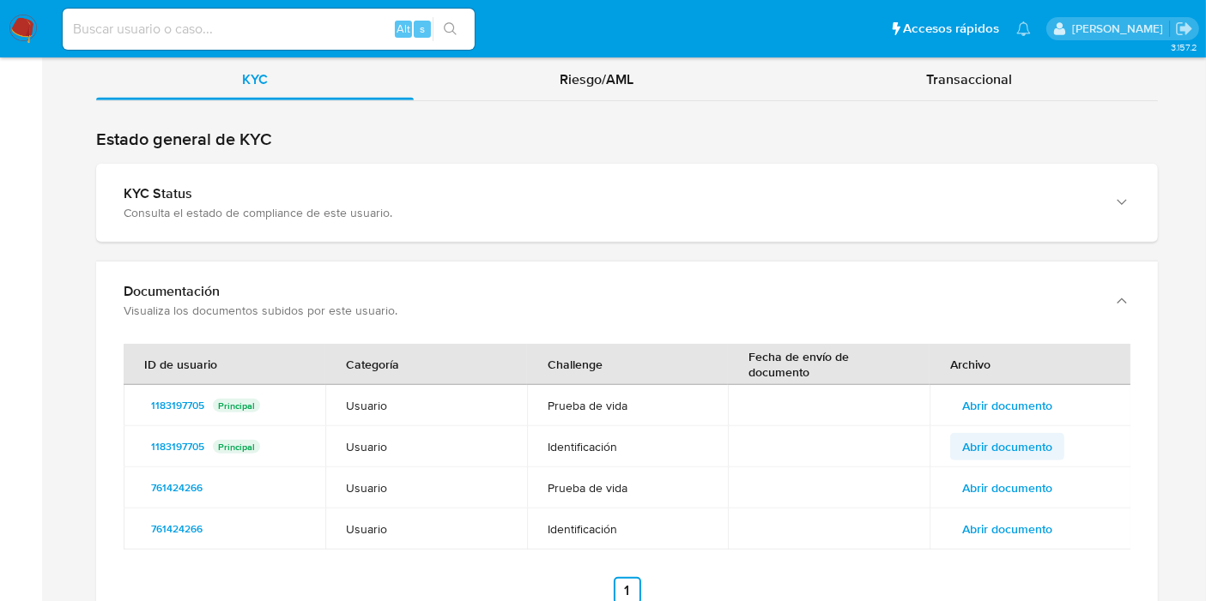
click at [1006, 435] on span "Abrir documento" at bounding box center [1007, 447] width 90 height 24
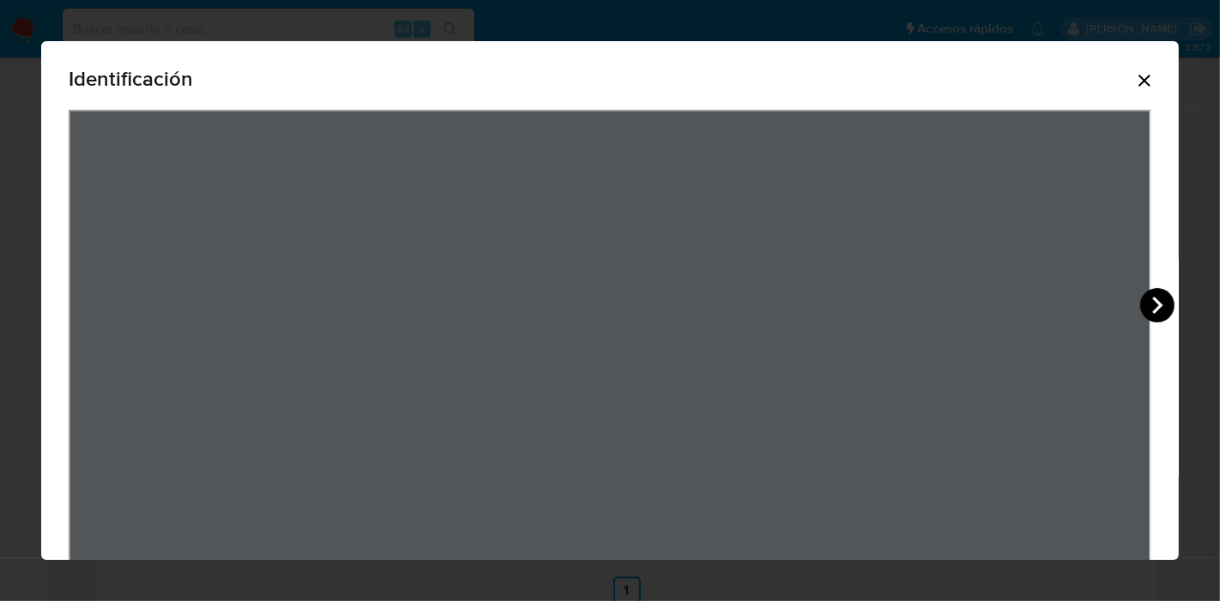
click at [1144, 299] on icon "View Document Modal" at bounding box center [1157, 305] width 34 height 34
click at [1139, 82] on icon "Cerrar" at bounding box center [1145, 81] width 12 height 12
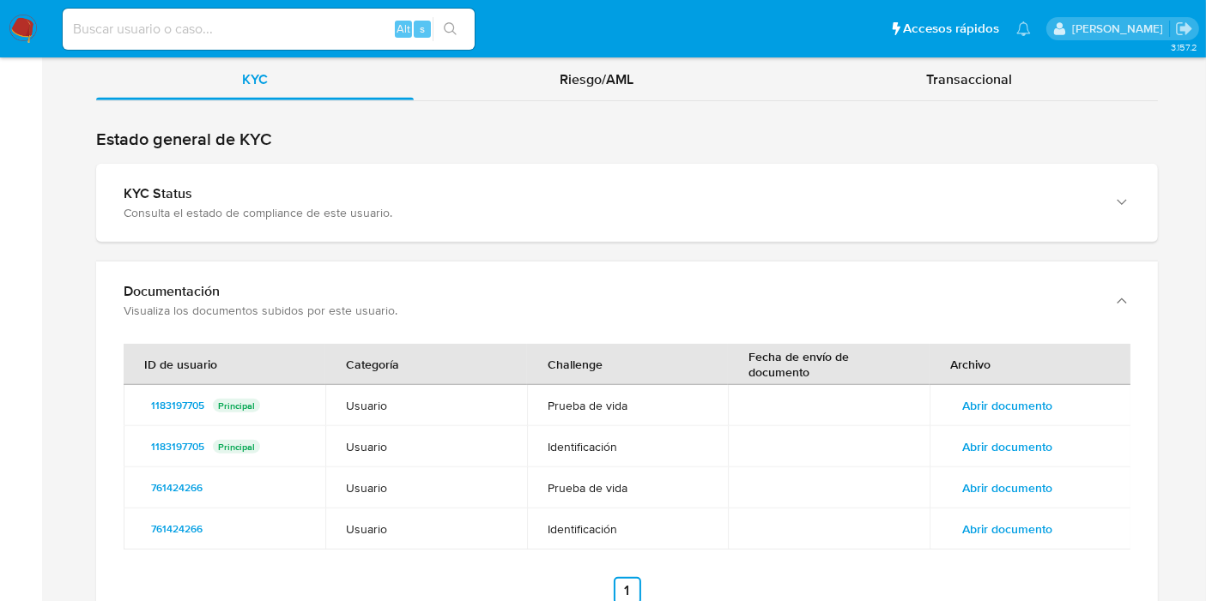
click at [29, 48] on nav "Pausado Ver notificaciones Alt s Accesos rápidos Presiona las siguientes teclas…" at bounding box center [603, 28] width 1206 height 57
drag, startPoint x: 19, startPoint y: 38, endPoint x: 27, endPoint y: 27, distance: 12.9
click at [19, 38] on img at bounding box center [23, 29] width 29 height 29
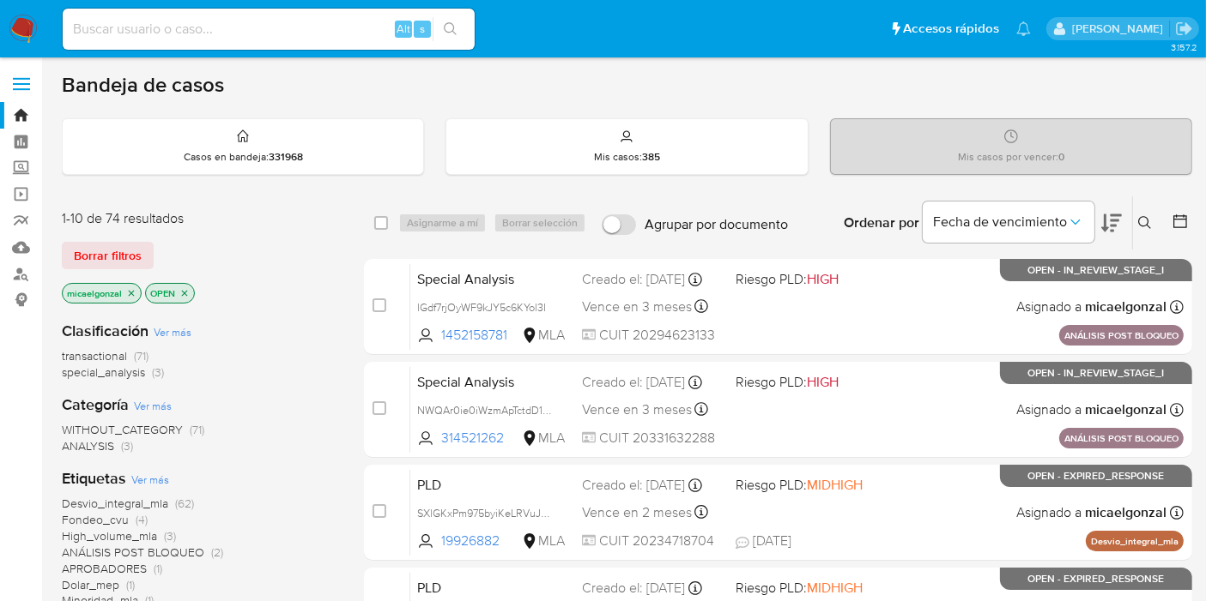
click at [193, 45] on div "Alt s" at bounding box center [269, 29] width 412 height 41
click at [193, 44] on div "Alt s" at bounding box center [269, 29] width 412 height 41
click at [225, 20] on input at bounding box center [269, 29] width 412 height 22
paste input "IVGBJwPo0I4hslnFrXw5UXr0"
type input "IVGBJwPo0I4hslnFrXw5UXr0"
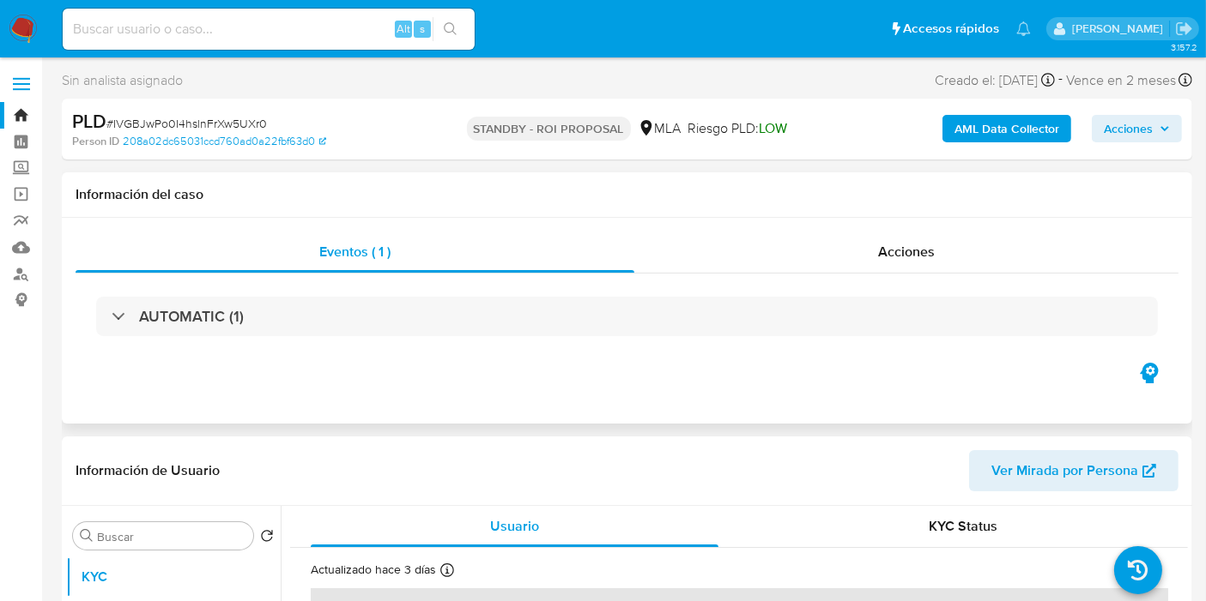
select select "10"
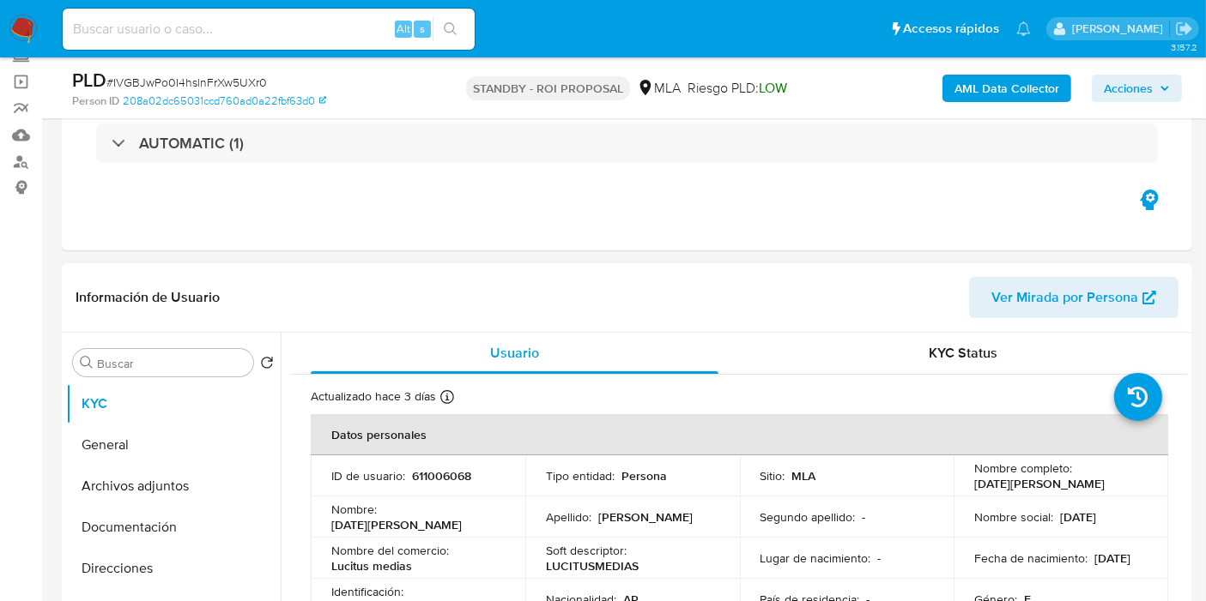
scroll to position [381, 0]
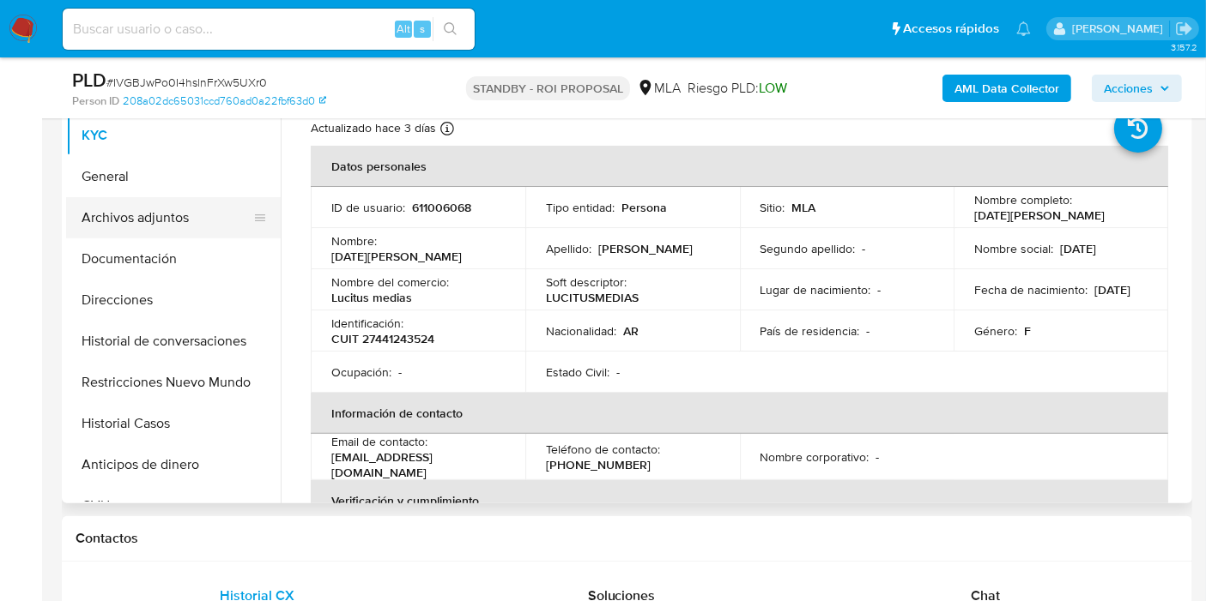
click at [184, 224] on button "Archivos adjuntos" at bounding box center [166, 217] width 201 height 41
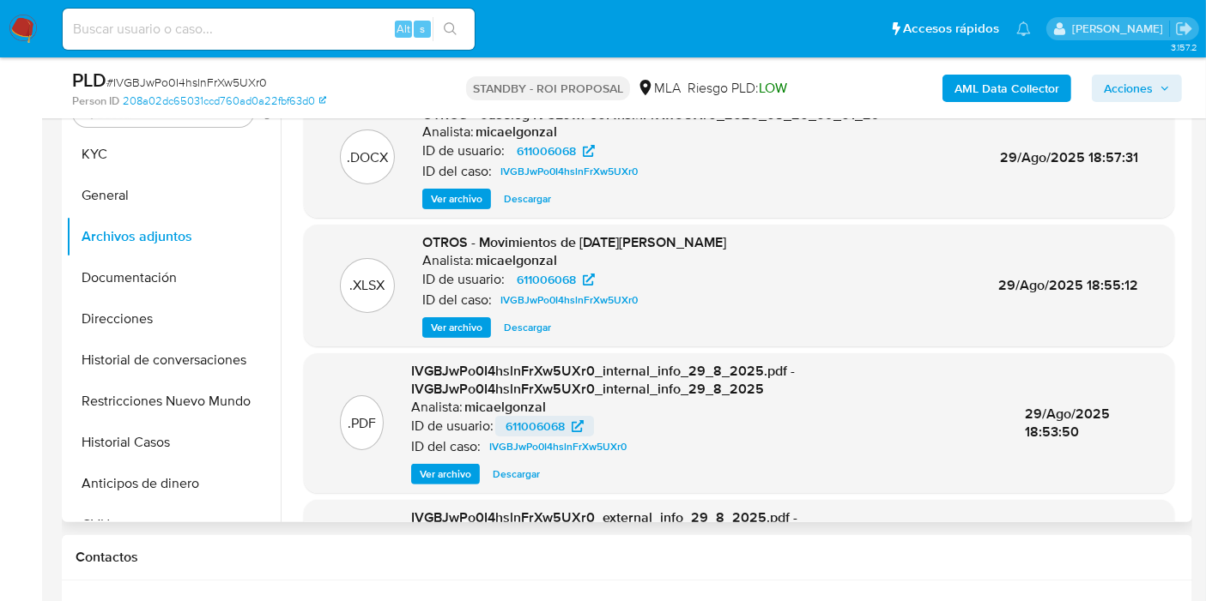
scroll to position [190, 0]
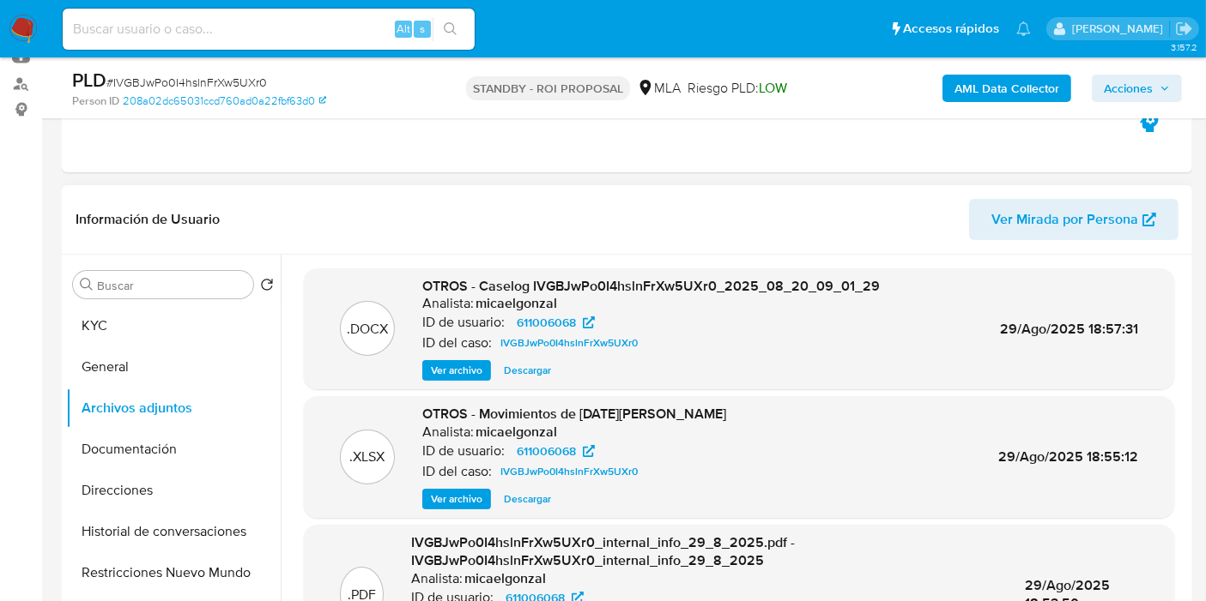
click at [515, 369] on span "Descargar" at bounding box center [527, 370] width 47 height 17
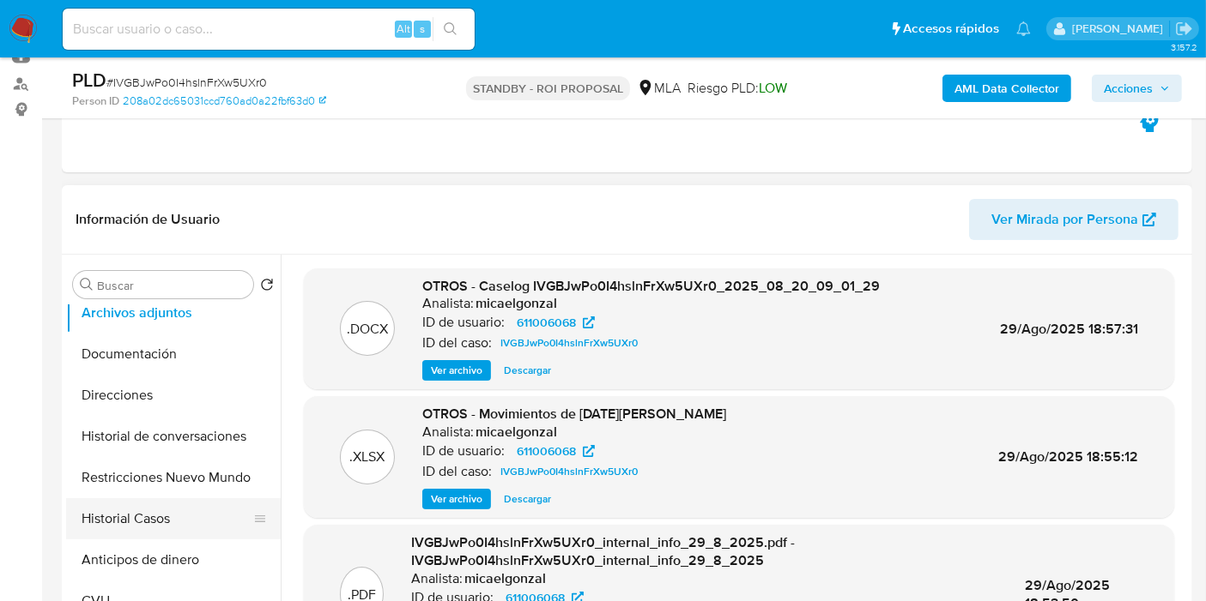
click at [184, 533] on button "Historial Casos" at bounding box center [166, 519] width 201 height 41
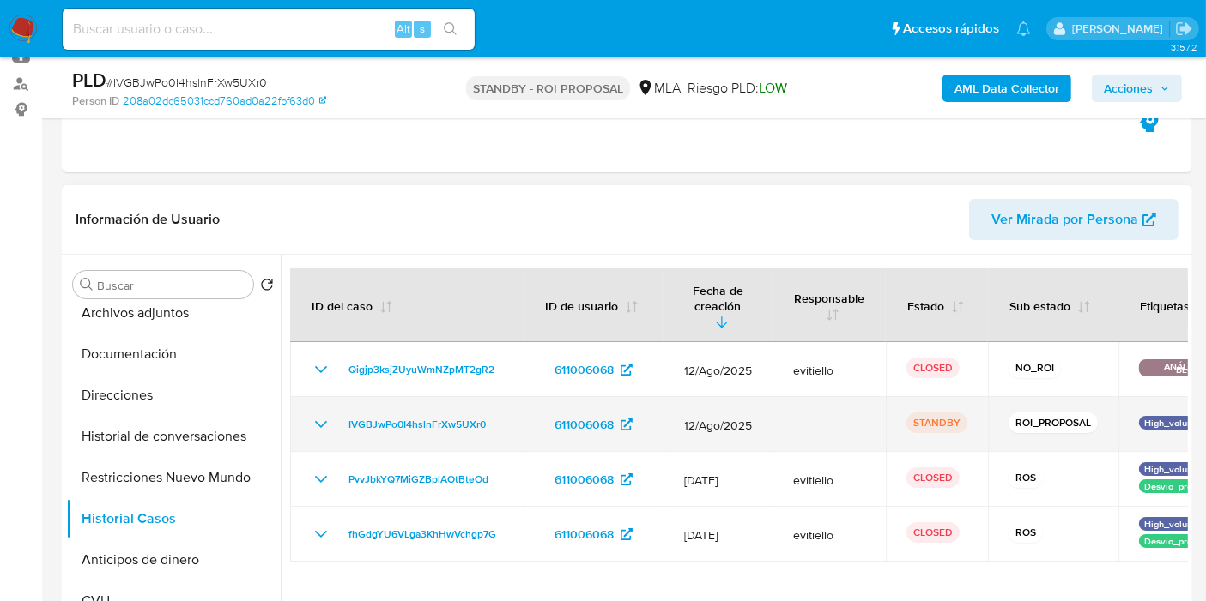
click at [311, 416] on icon "Mostrar/Ocultar" at bounding box center [321, 424] width 21 height 21
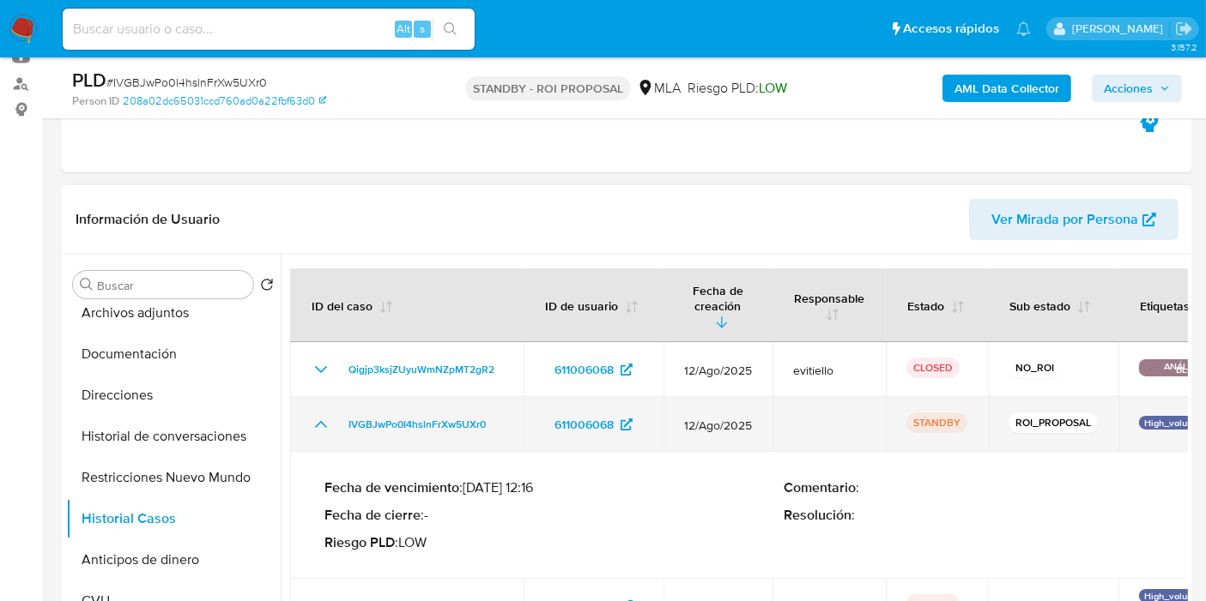
click at [308, 413] on td "IVGBJwPo0I4hslnFrXw5UXr0" at bounding box center [406, 424] width 233 height 55
click at [319, 397] on td "IVGBJwPo0I4hslnFrXw5UXr0" at bounding box center [406, 424] width 233 height 55
click at [323, 414] on icon "Mostrar/Ocultar" at bounding box center [321, 424] width 21 height 21
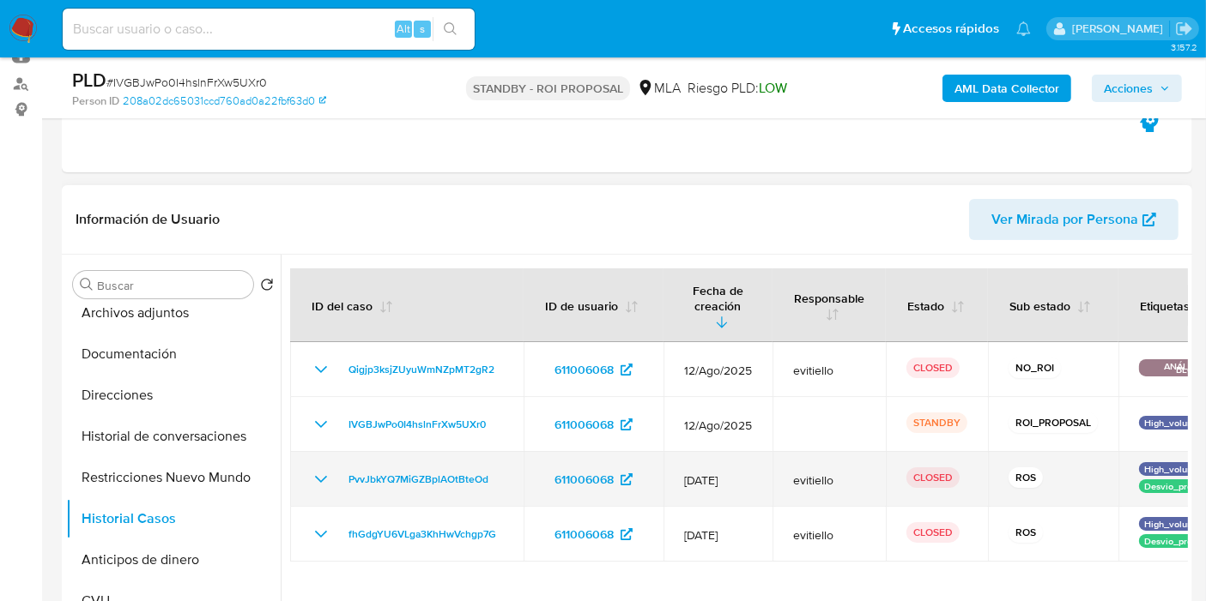
click at [321, 469] on icon "Mostrar/Ocultar" at bounding box center [321, 479] width 21 height 21
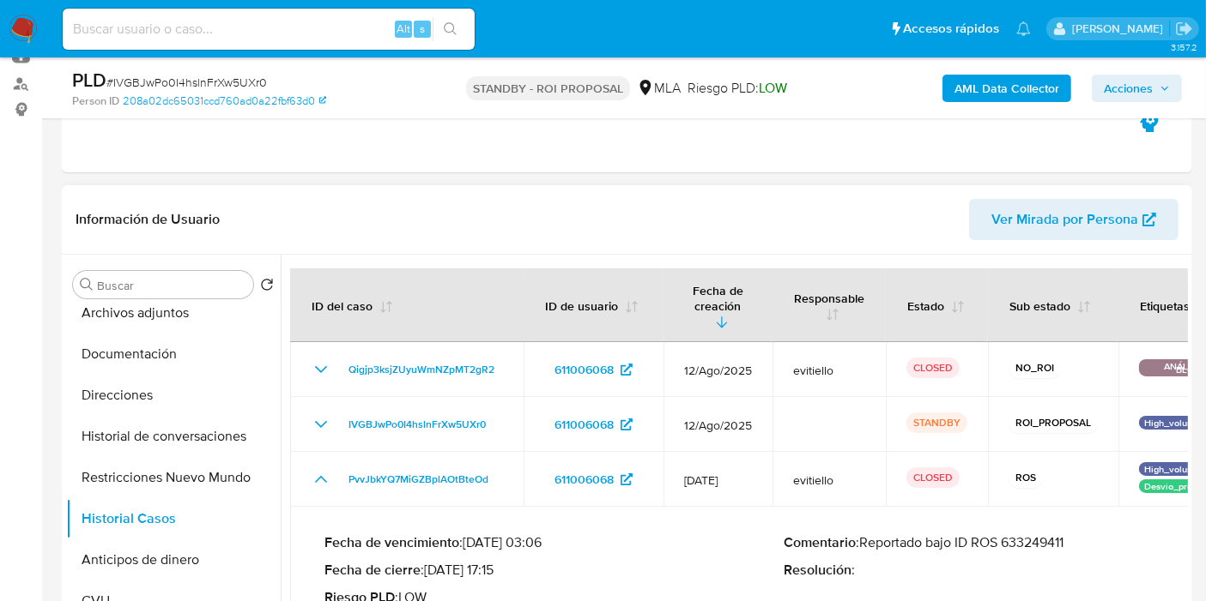
drag, startPoint x: 1000, startPoint y: 539, endPoint x: 1034, endPoint y: 530, distance: 34.5
click at [1002, 540] on div "Comentario : Reportado bajo ID ROS 633249411 Resolución :" at bounding box center [1012, 571] width 459 height 72
click at [1034, 535] on p "Comentario : Reportado bajo ID ROS 633249411" at bounding box center [1012, 543] width 459 height 17
click at [25, 45] on nav "Pausado Ver notificaciones Alt s Accesos rápidos Presiona las siguientes teclas…" at bounding box center [603, 28] width 1206 height 57
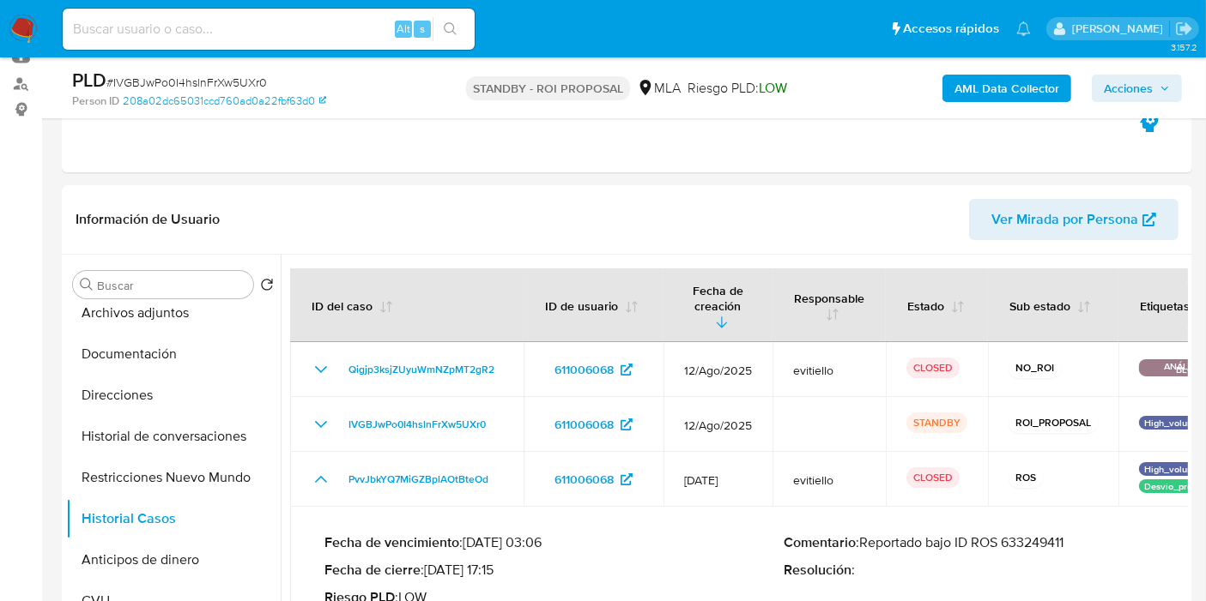
click at [27, 23] on img at bounding box center [23, 29] width 29 height 29
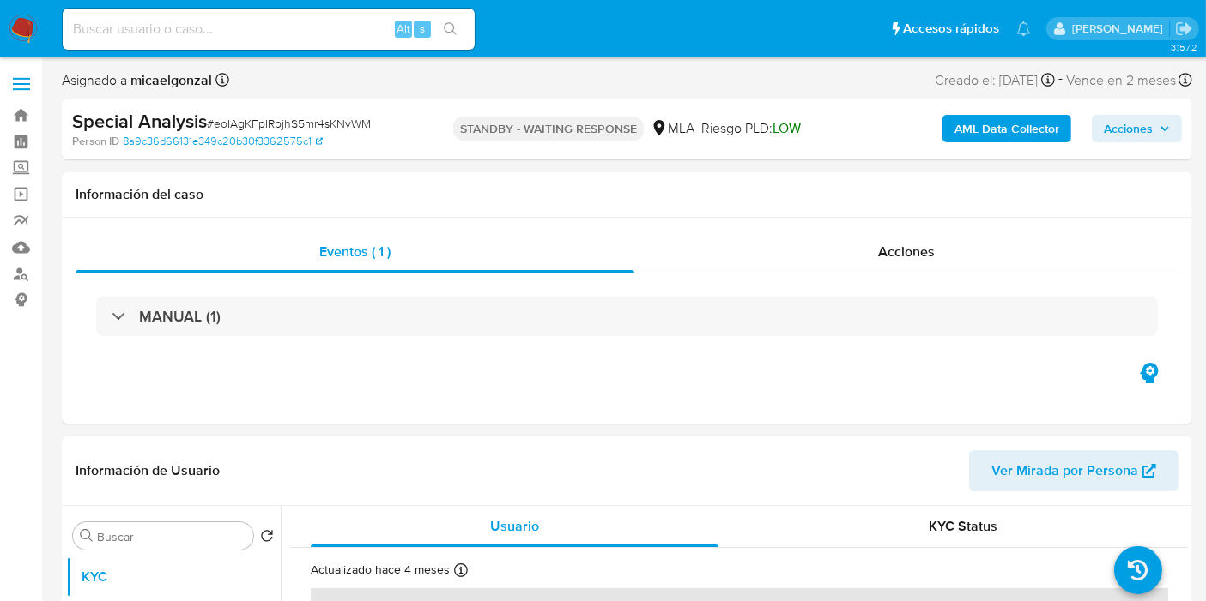
select select "10"
click at [36, 40] on img at bounding box center [23, 29] width 29 height 29
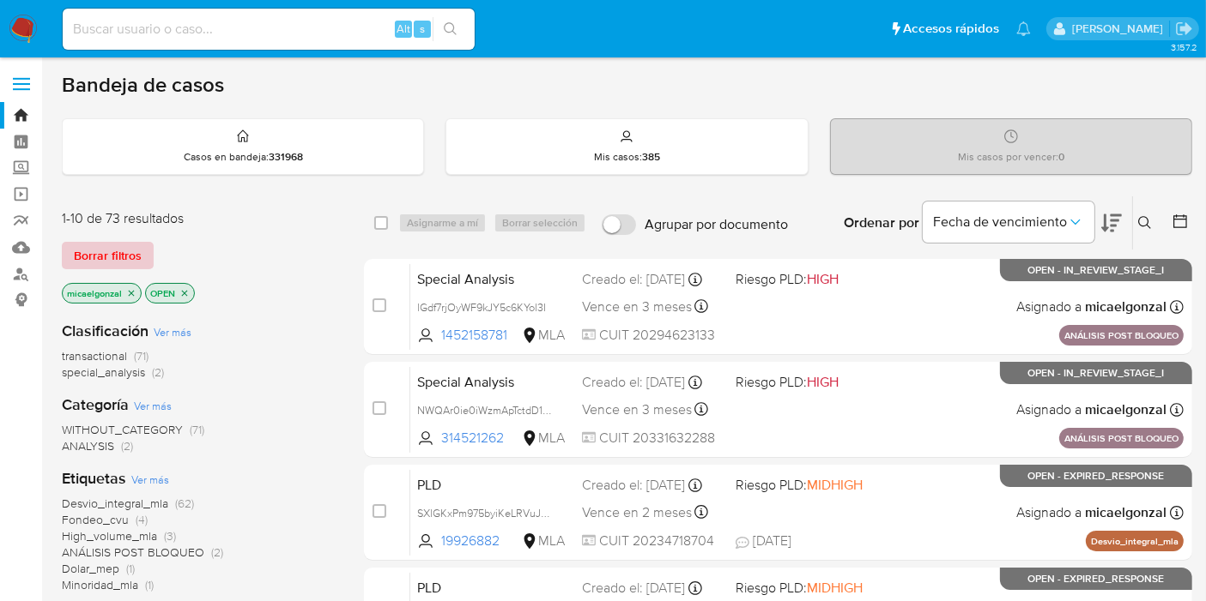
click at [115, 250] on span "Borrar filtros" at bounding box center [108, 256] width 68 height 24
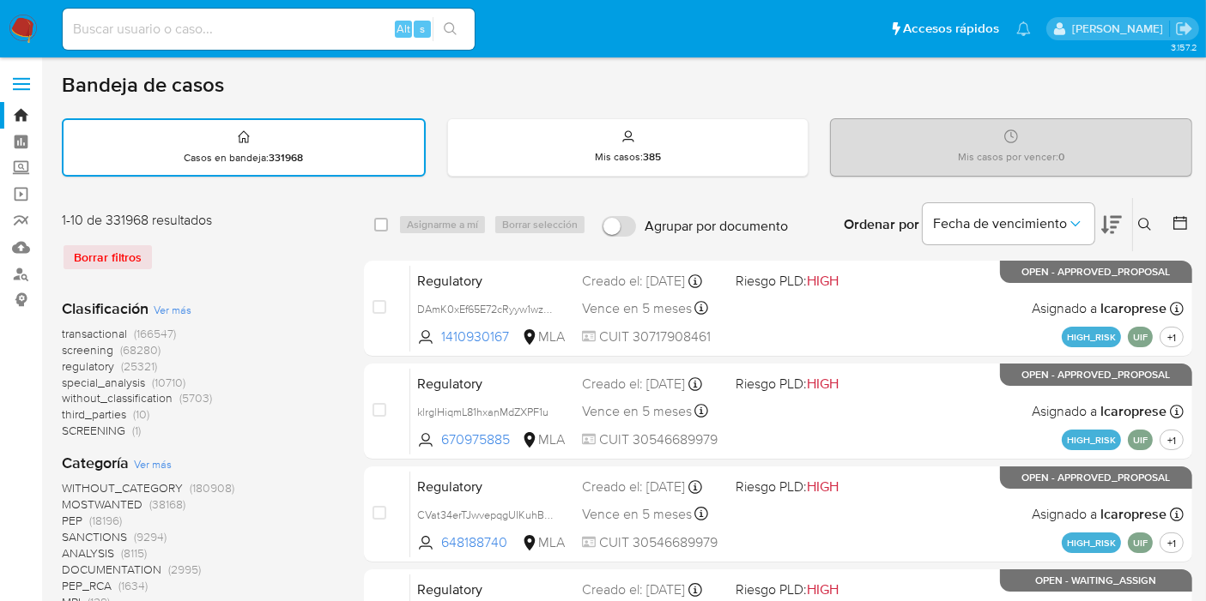
click at [1150, 221] on icon at bounding box center [1145, 225] width 14 height 14
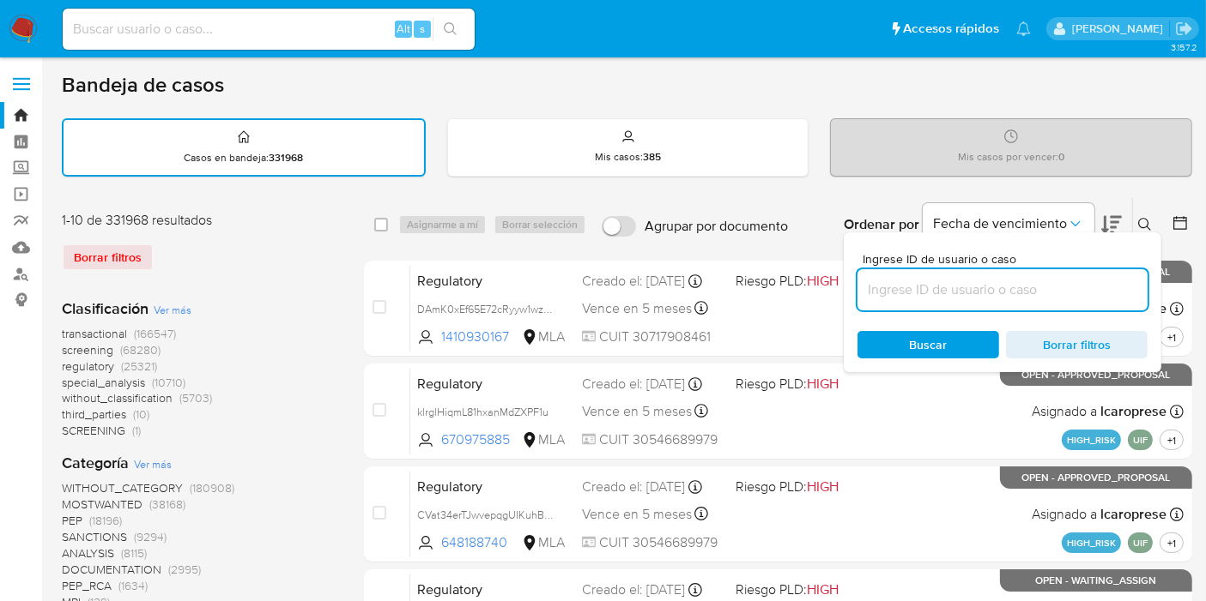
click at [995, 284] on input at bounding box center [1002, 290] width 290 height 22
type input "8uK4J0TWKnn0GRdthYUenwJB"
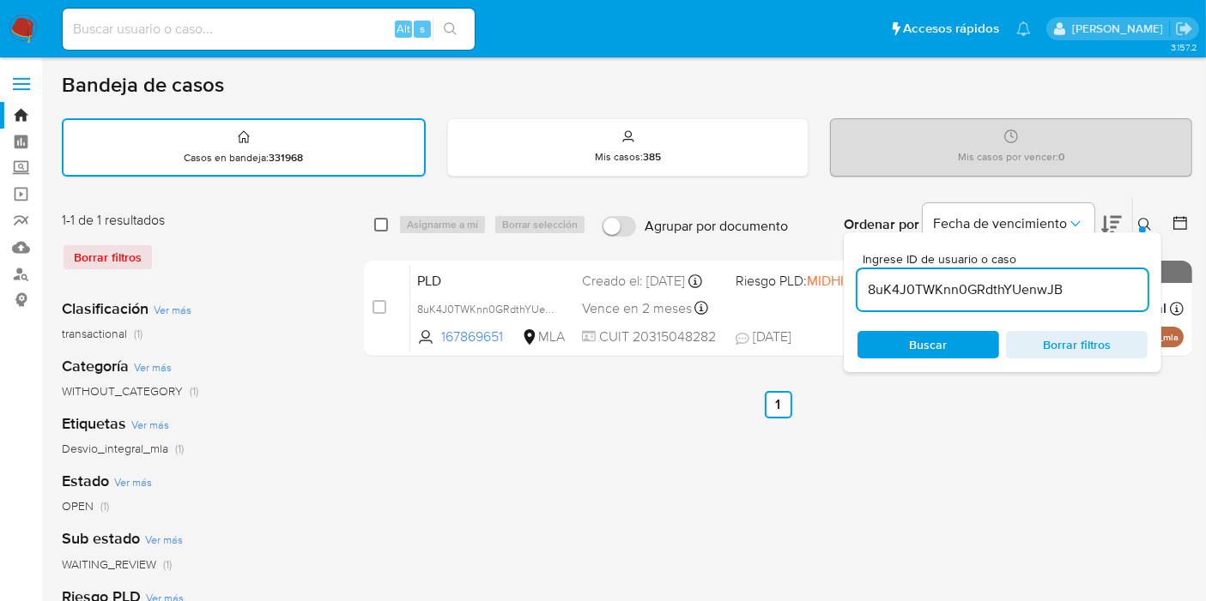
click at [384, 219] on div "select-all-cases-checkbox Asignarme a mí Borrar selección Agrupar por documento…" at bounding box center [778, 224] width 828 height 53
click at [384, 219] on input "checkbox" at bounding box center [381, 225] width 14 height 14
checkbox input "true"
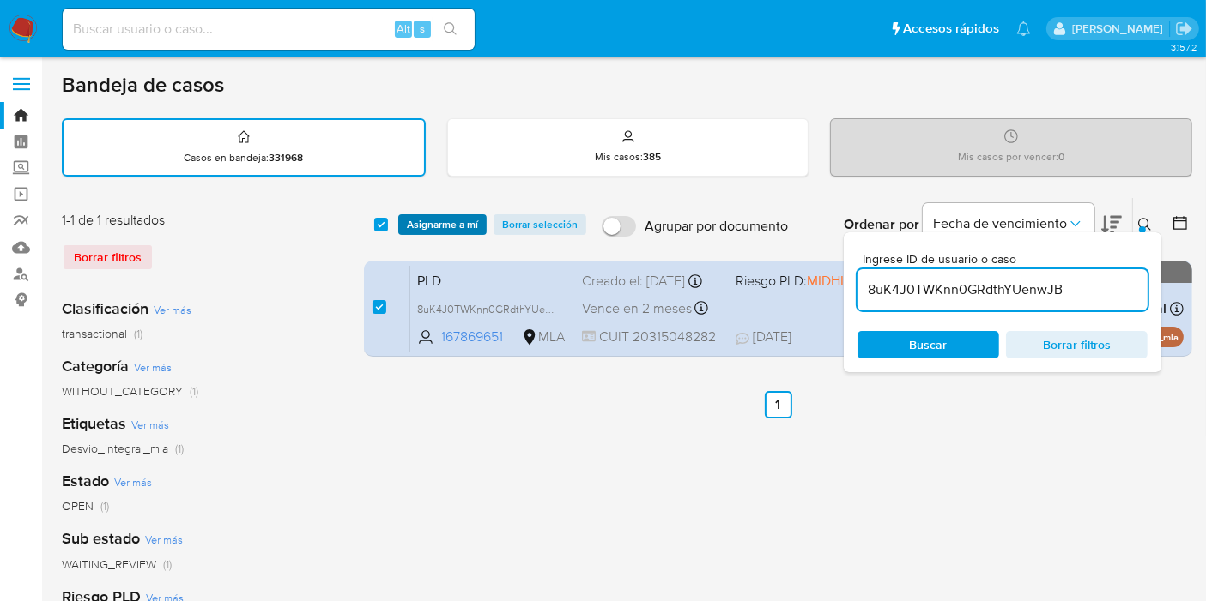
click at [413, 220] on span "Asignarme a mí" at bounding box center [442, 224] width 71 height 17
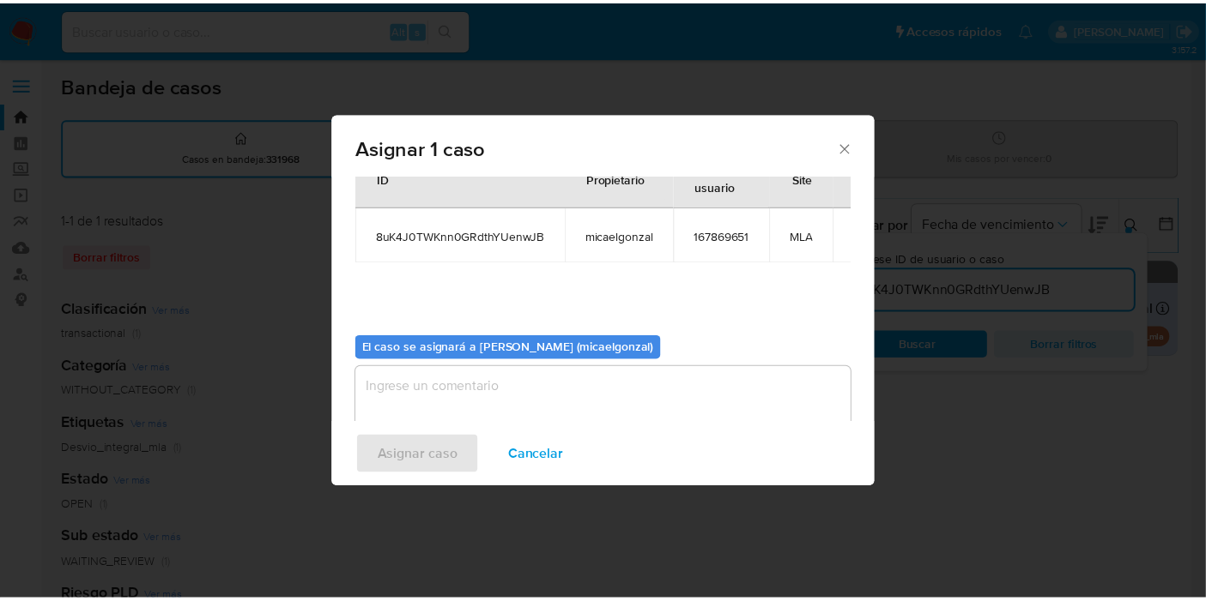
scroll to position [88, 0]
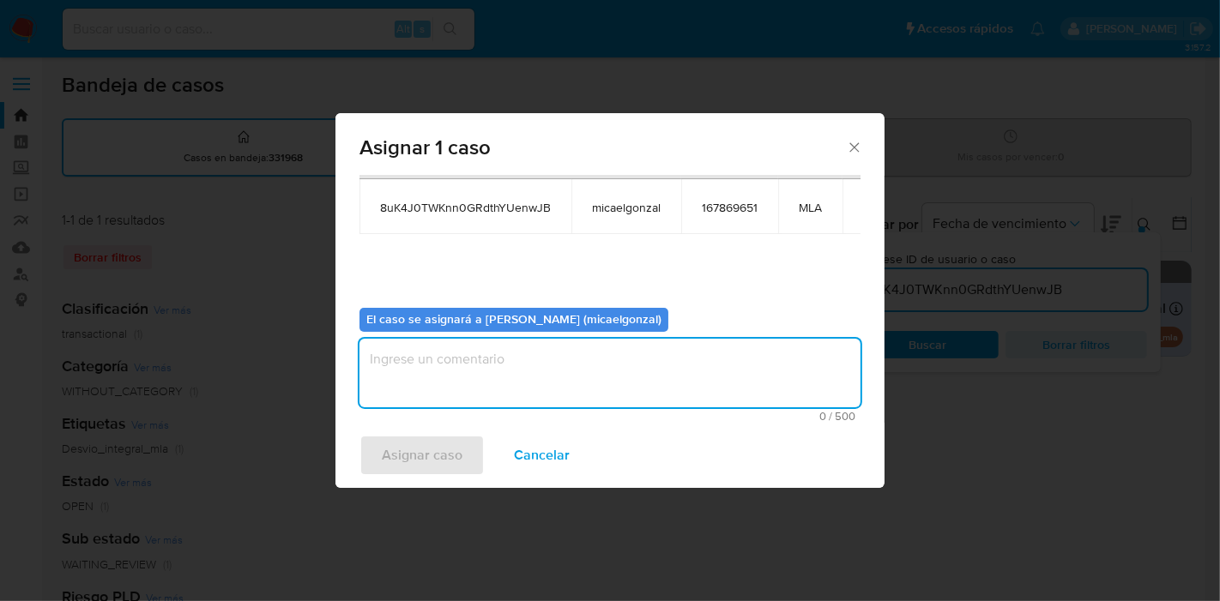
click at [465, 371] on textarea "assign-modal" at bounding box center [610, 373] width 501 height 69
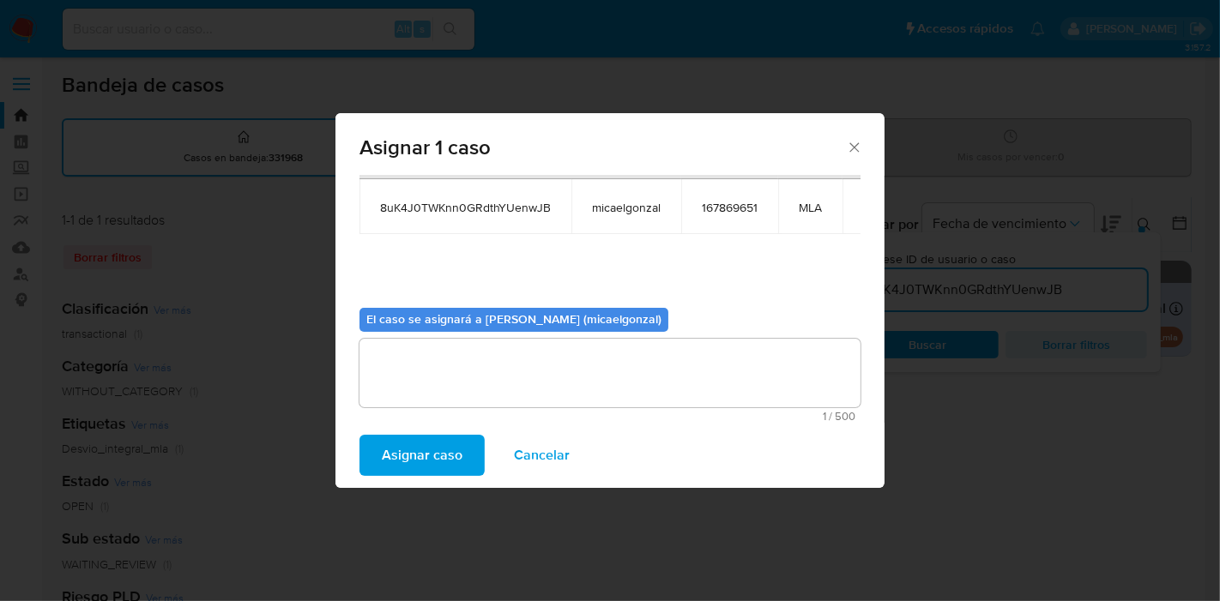
click at [407, 474] on span "Asignar caso" at bounding box center [422, 456] width 81 height 38
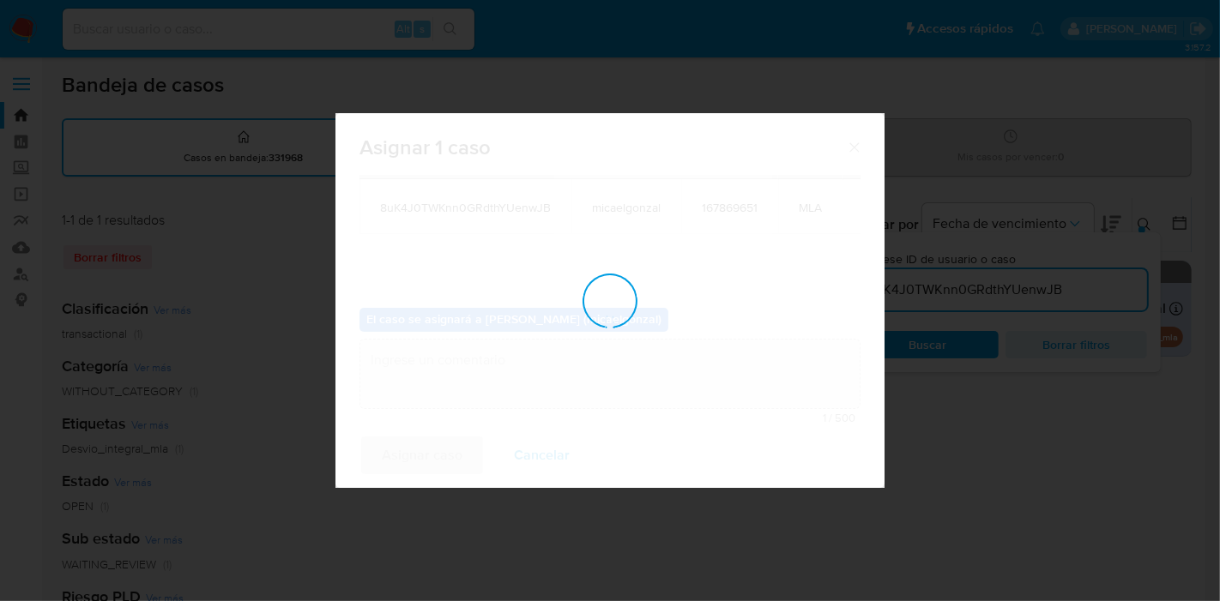
checkbox input "false"
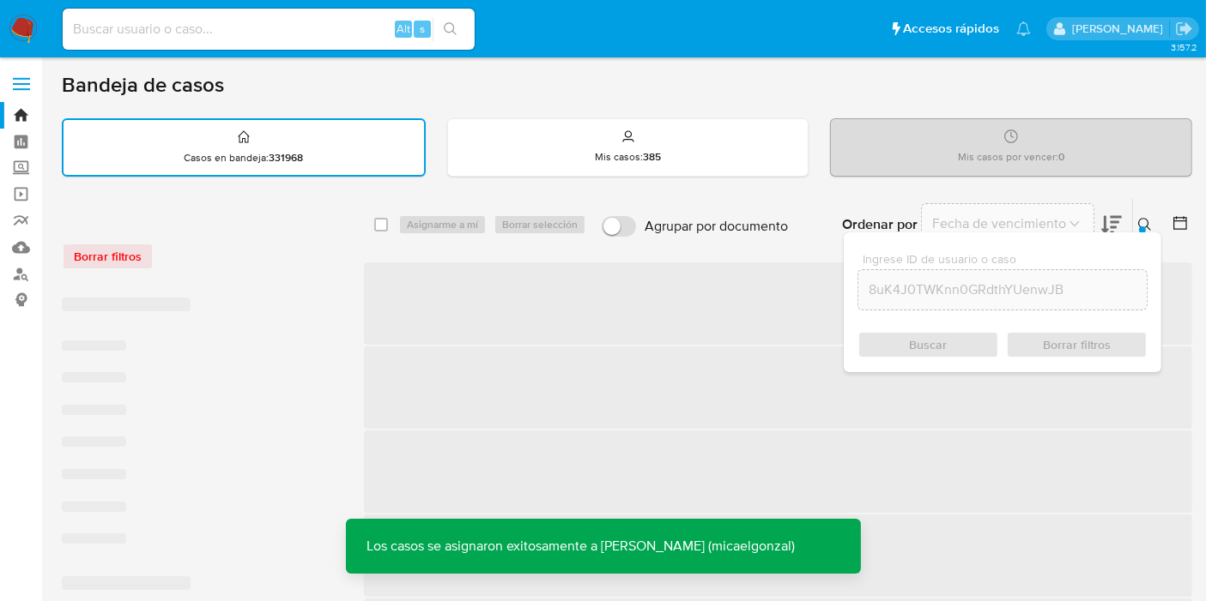
click at [344, 29] on input at bounding box center [269, 29] width 412 height 22
paste input "8uK4J0TWKnn0GRdthYUenwJB"
type input "8uK4J0TWKnn0GRdthYUenwJB"
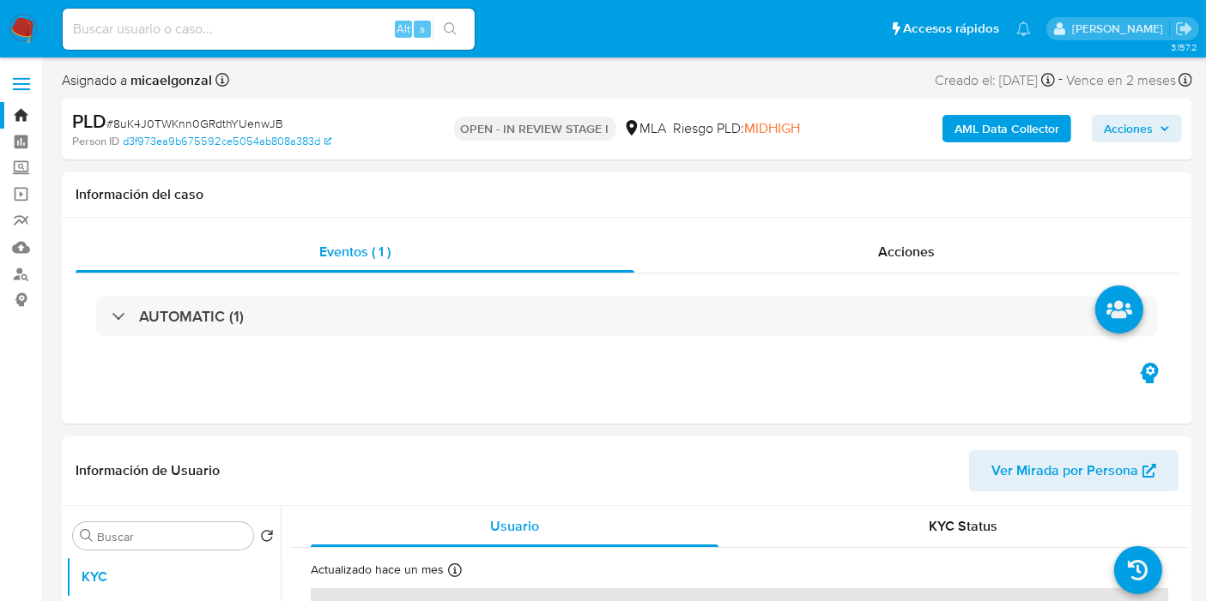
select select "10"
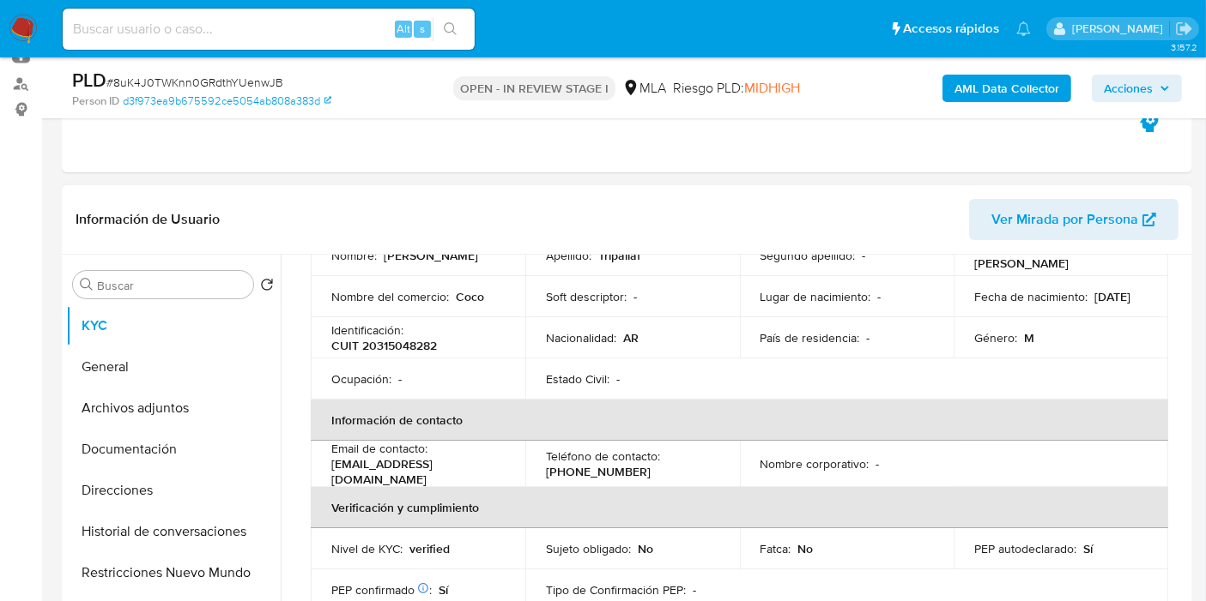
scroll to position [95, 0]
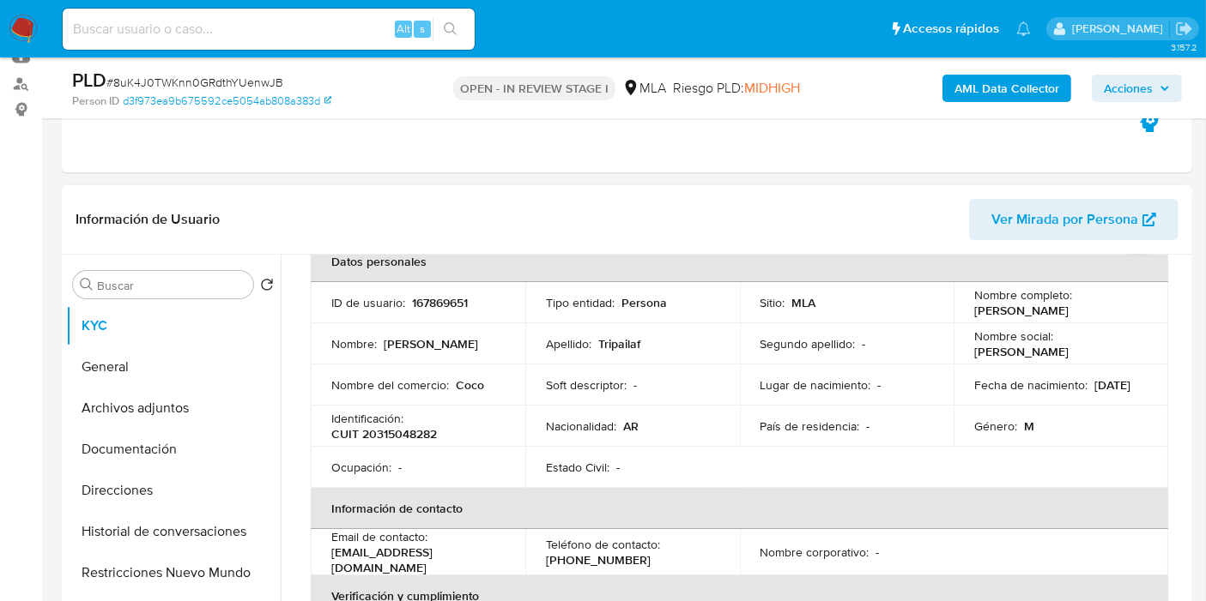
click at [408, 442] on td "Identificación : CUIT 20315048282" at bounding box center [418, 426] width 215 height 41
click at [408, 441] on p "CUIT 20315048282" at bounding box center [384, 433] width 106 height 15
copy p "20315048282"
click at [138, 352] on button "General" at bounding box center [166, 367] width 201 height 41
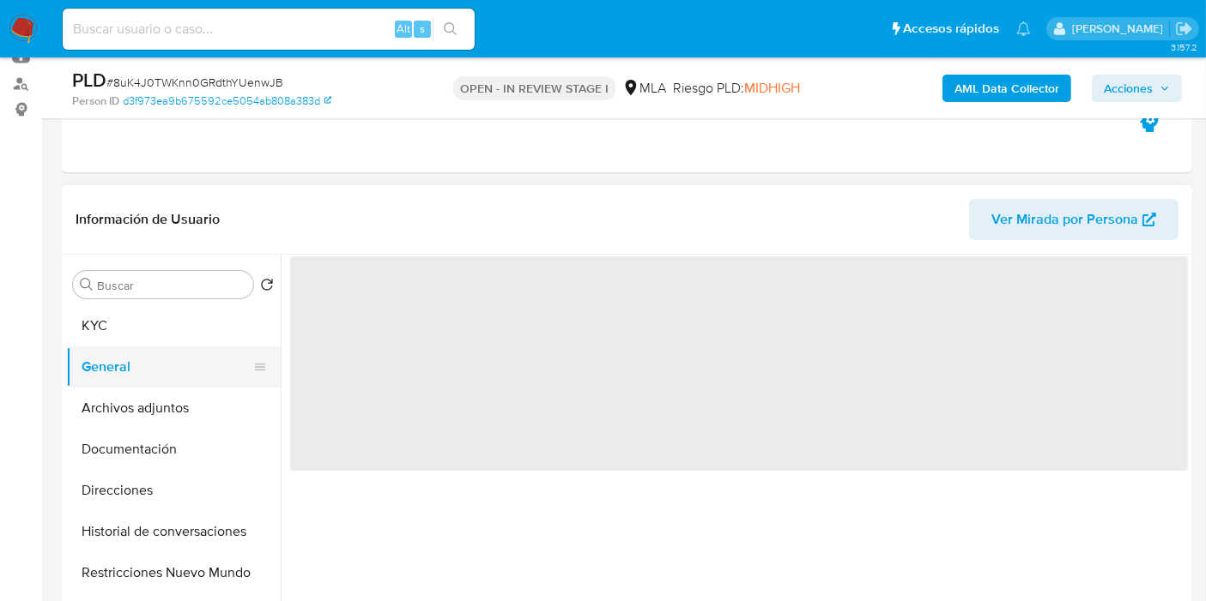
scroll to position [0, 0]
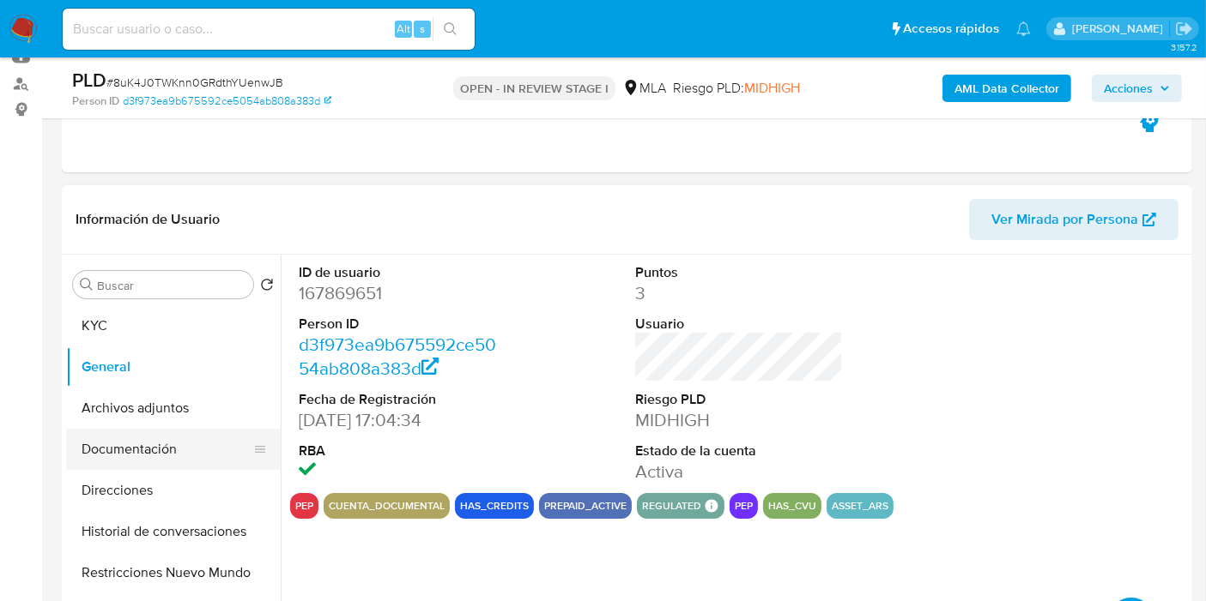
click at [184, 438] on button "Documentación" at bounding box center [166, 449] width 201 height 41
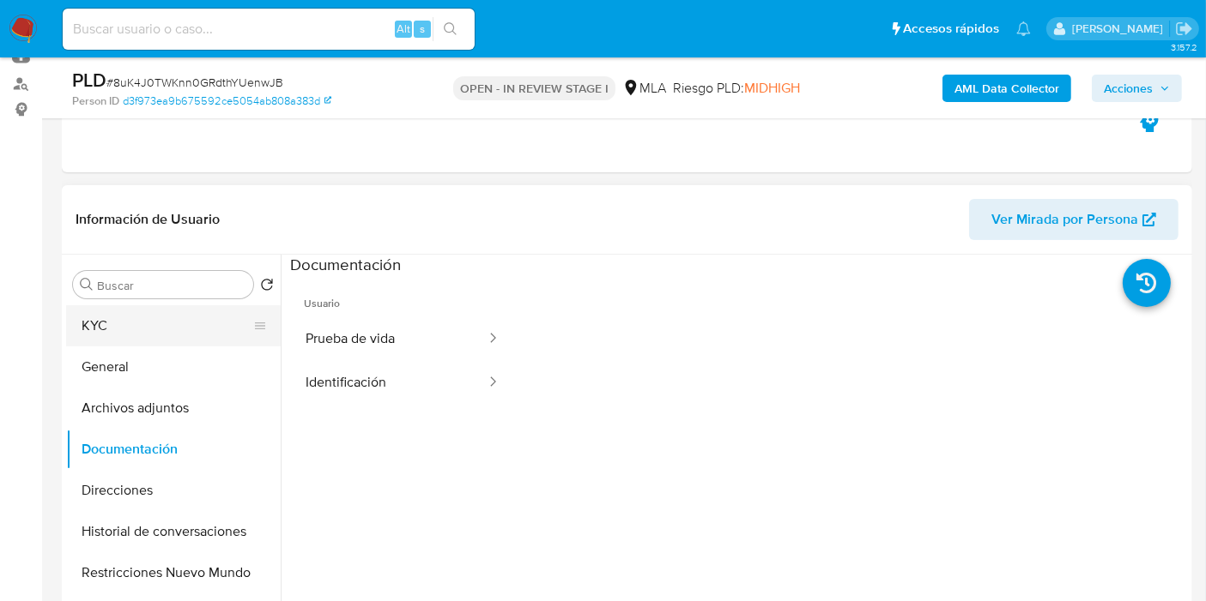
click at [174, 335] on button "KYC" at bounding box center [166, 325] width 201 height 41
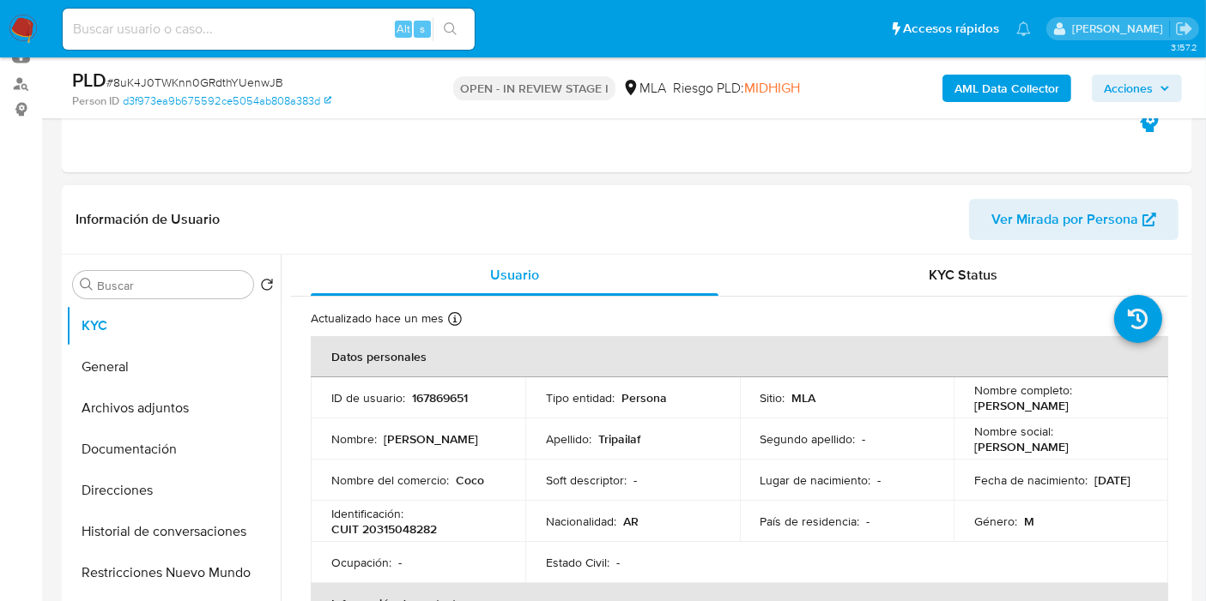
drag, startPoint x: 1134, startPoint y: 404, endPoint x: 966, endPoint y: 401, distance: 168.2
click at [966, 401] on td "Nombre completo : Cristian Horacio Tripailaf" at bounding box center [1060, 398] width 215 height 41
copy p "[PERSON_NAME]"
click at [97, 364] on button "General" at bounding box center [166, 367] width 201 height 41
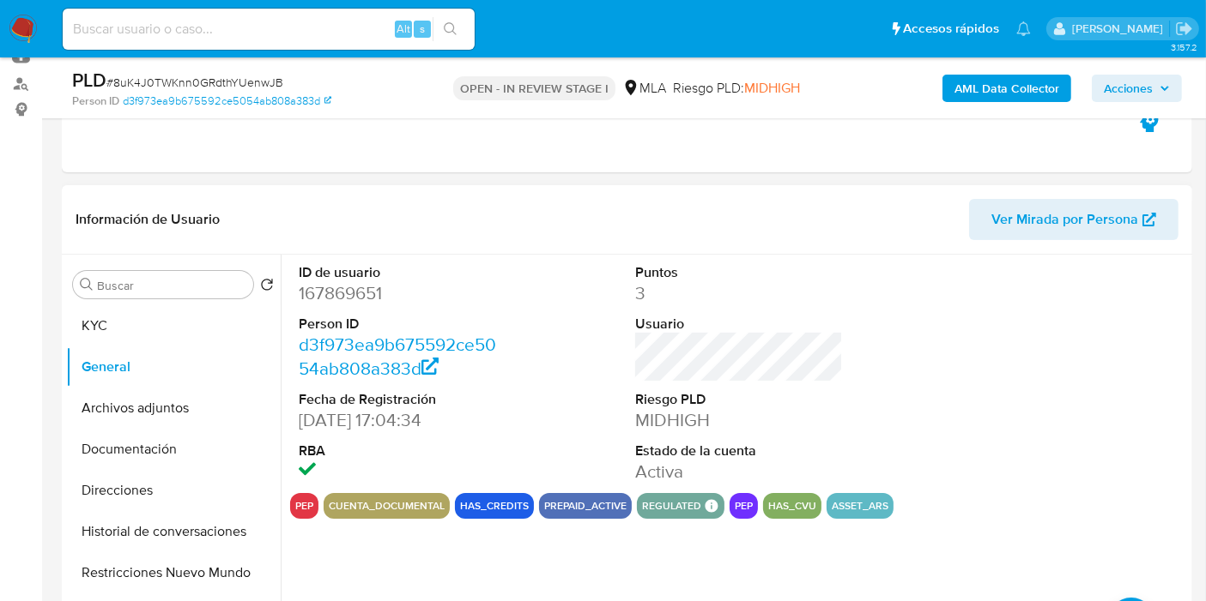
click at [353, 293] on dd "167869651" at bounding box center [403, 293] width 208 height 24
copy dd "167869651"
drag, startPoint x: 328, startPoint y: 284, endPoint x: 320, endPoint y: 296, distance: 14.3
copy dd "167869651"
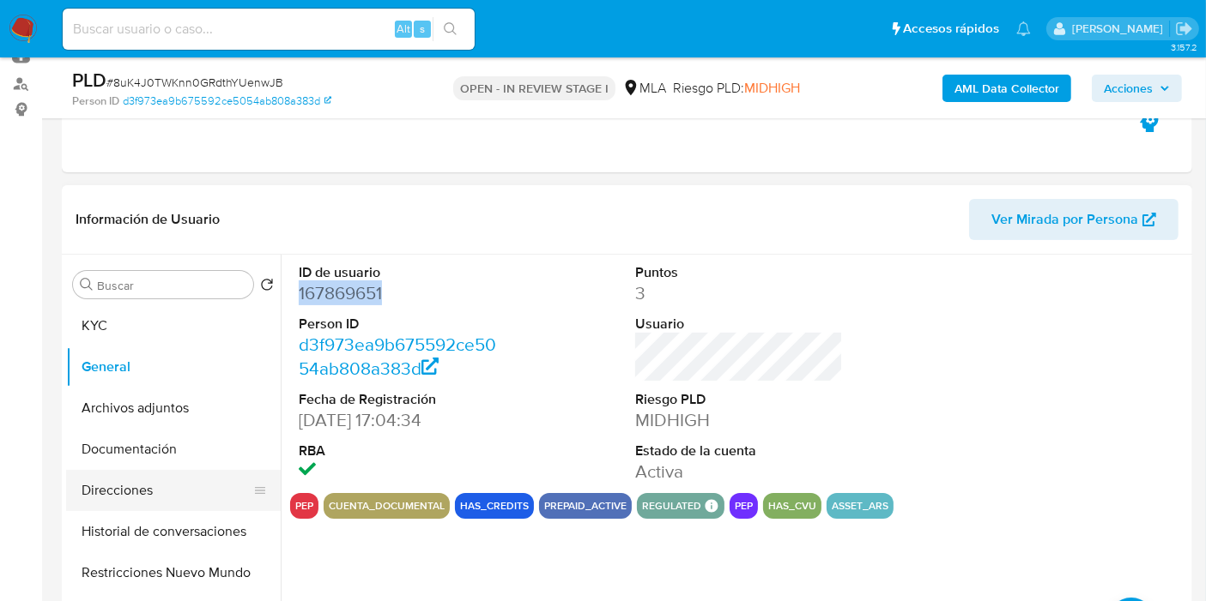
click at [131, 479] on button "Direcciones" at bounding box center [166, 490] width 201 height 41
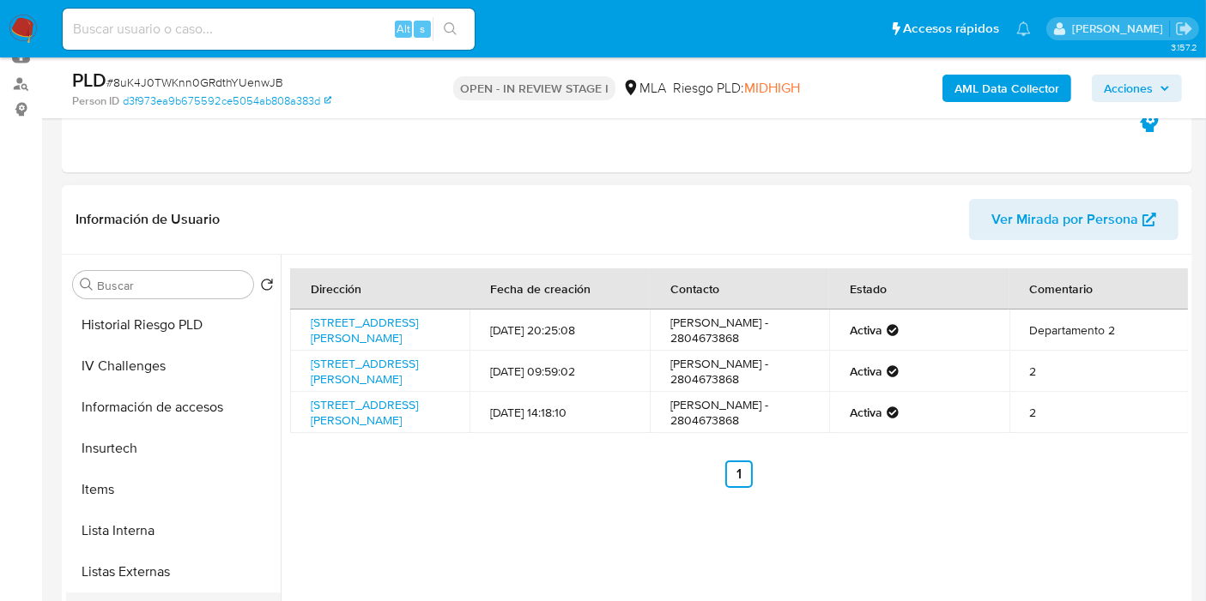
scroll to position [807, 0]
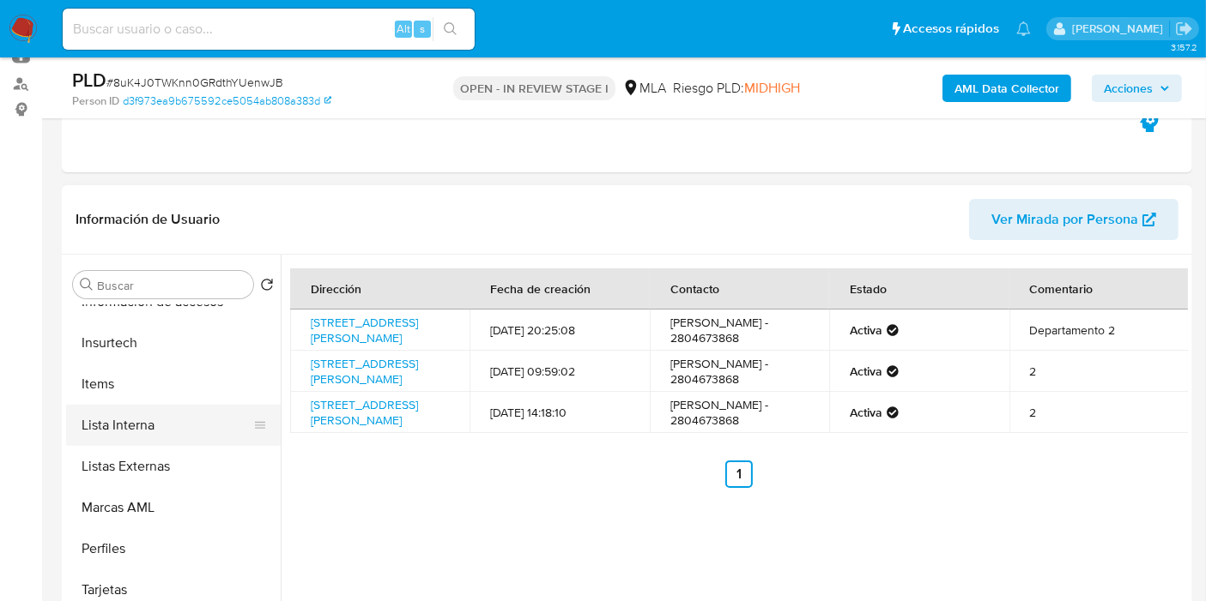
click at [156, 417] on button "Lista Interna" at bounding box center [166, 425] width 201 height 41
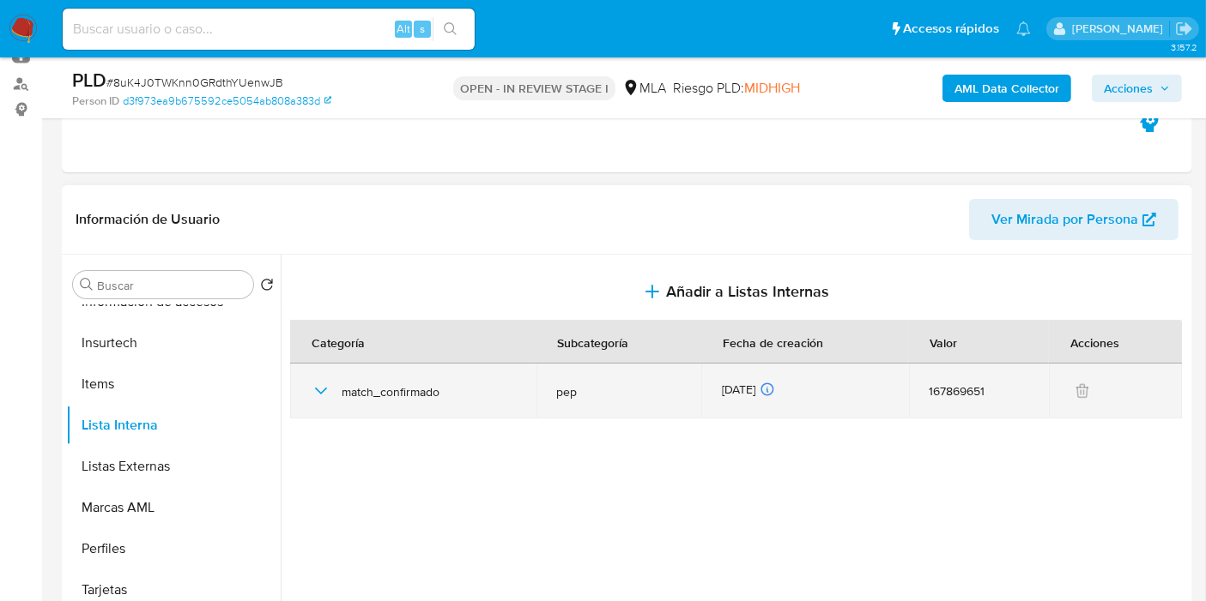
click at [330, 388] on icon "button" at bounding box center [321, 391] width 21 height 21
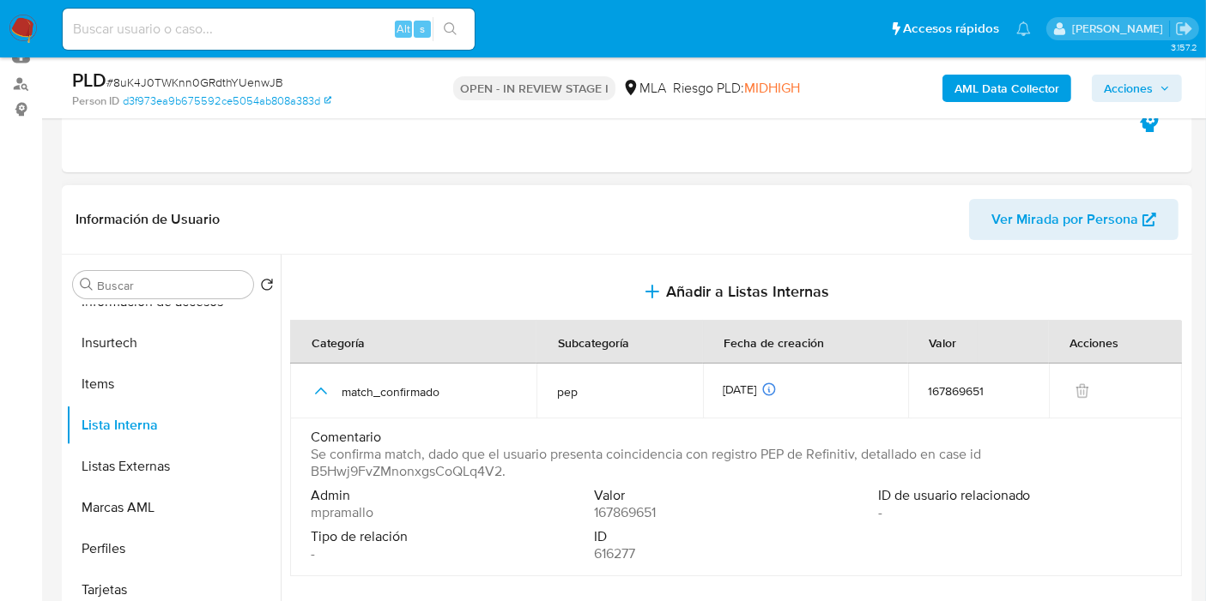
click at [421, 468] on span "Se confirma match, dado que el usuario presenta coincidencia con registro PEP d…" at bounding box center [734, 463] width 847 height 34
click at [69, 328] on button "Insurtech" at bounding box center [166, 343] width 201 height 41
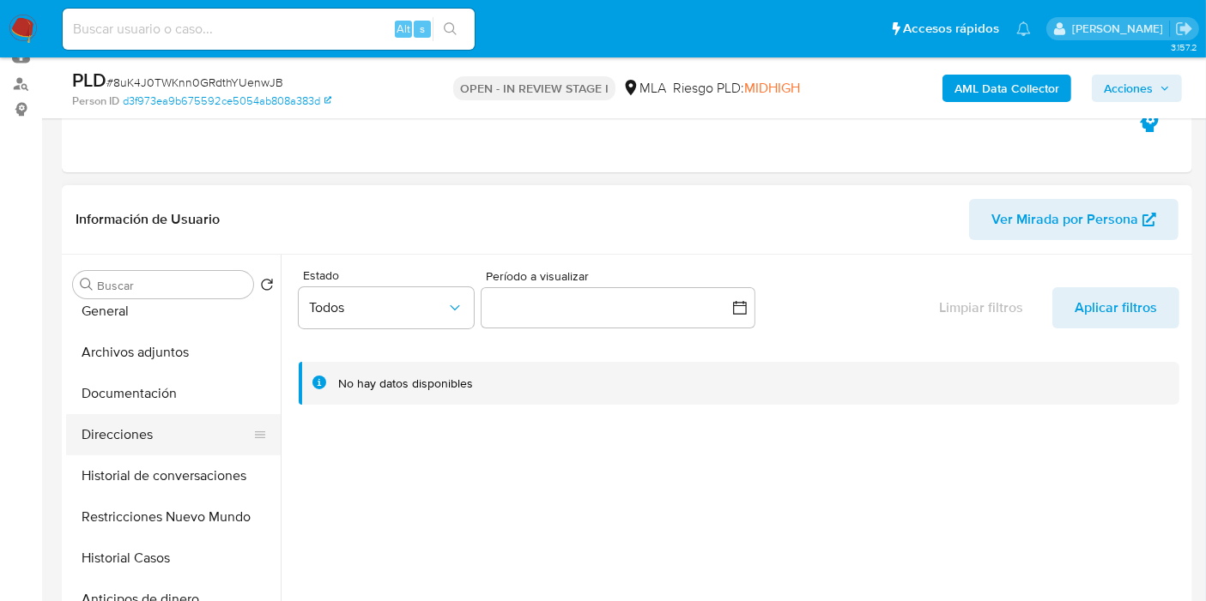
scroll to position [0, 0]
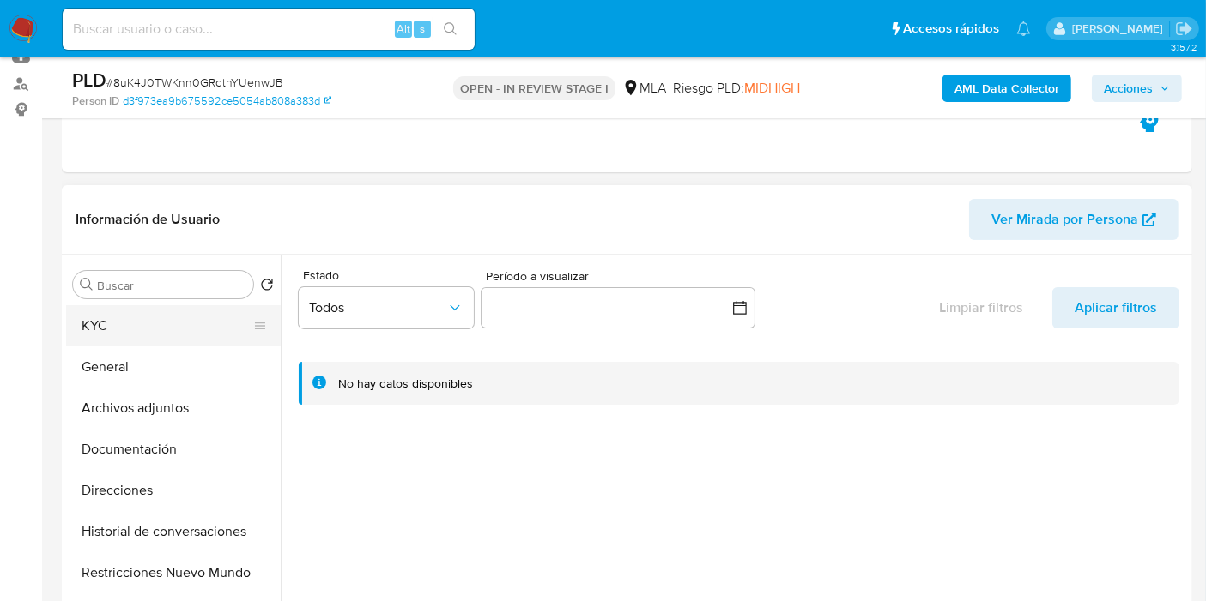
click at [152, 319] on button "KYC" at bounding box center [166, 325] width 201 height 41
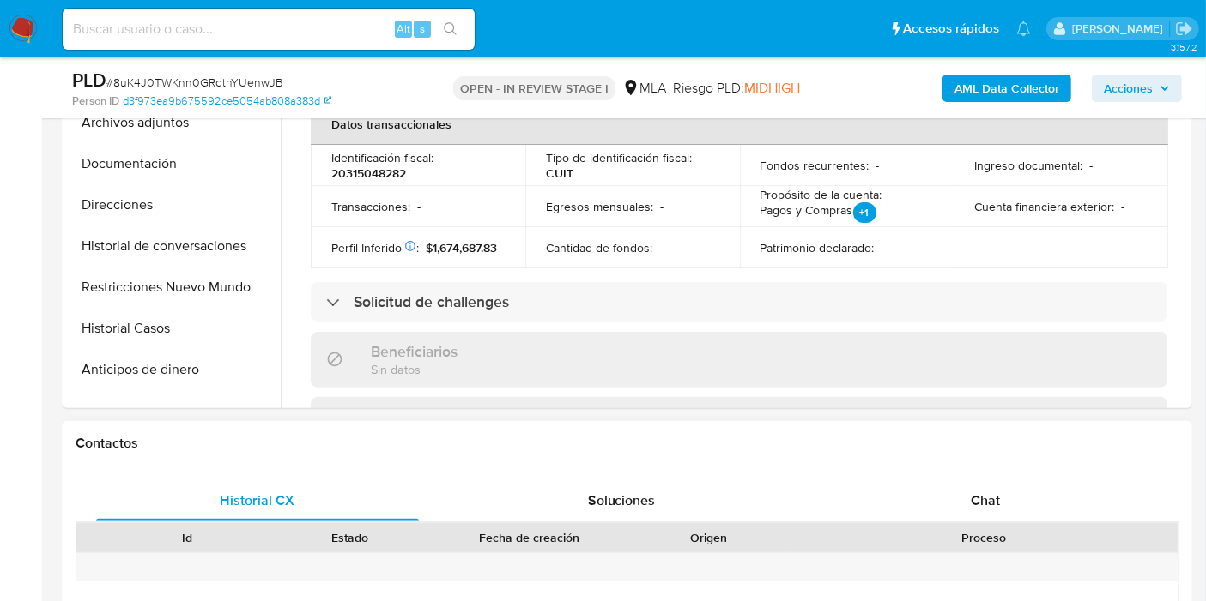
scroll to position [476, 0]
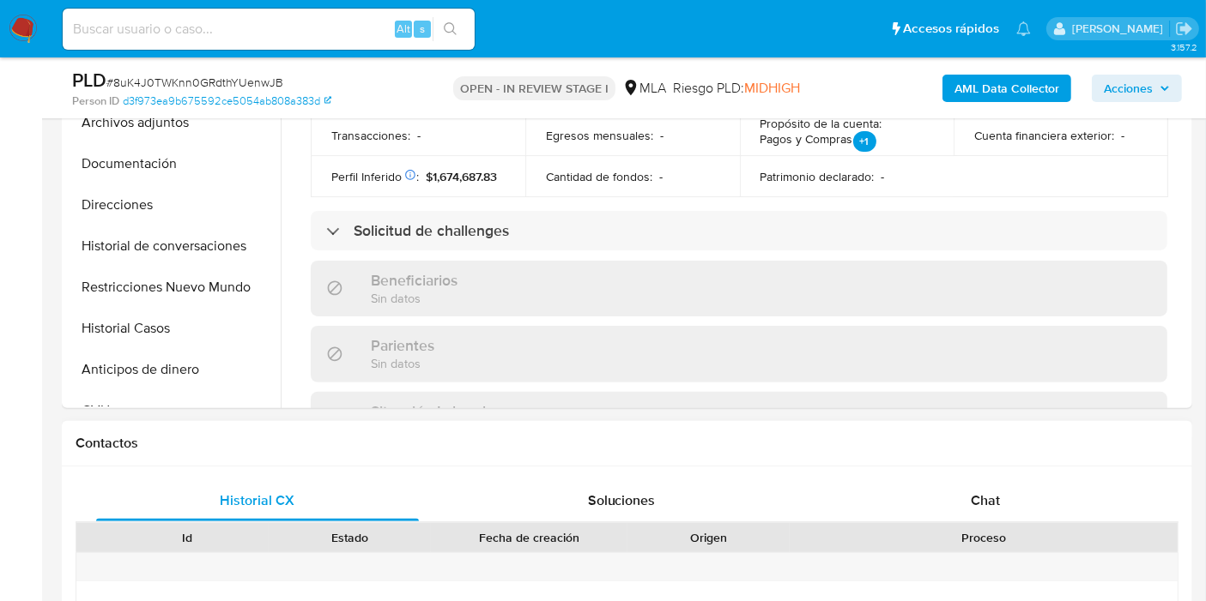
click at [1104, 525] on div "Proceso" at bounding box center [983, 537] width 388 height 29
click at [1091, 510] on div "Chat" at bounding box center [985, 501] width 323 height 41
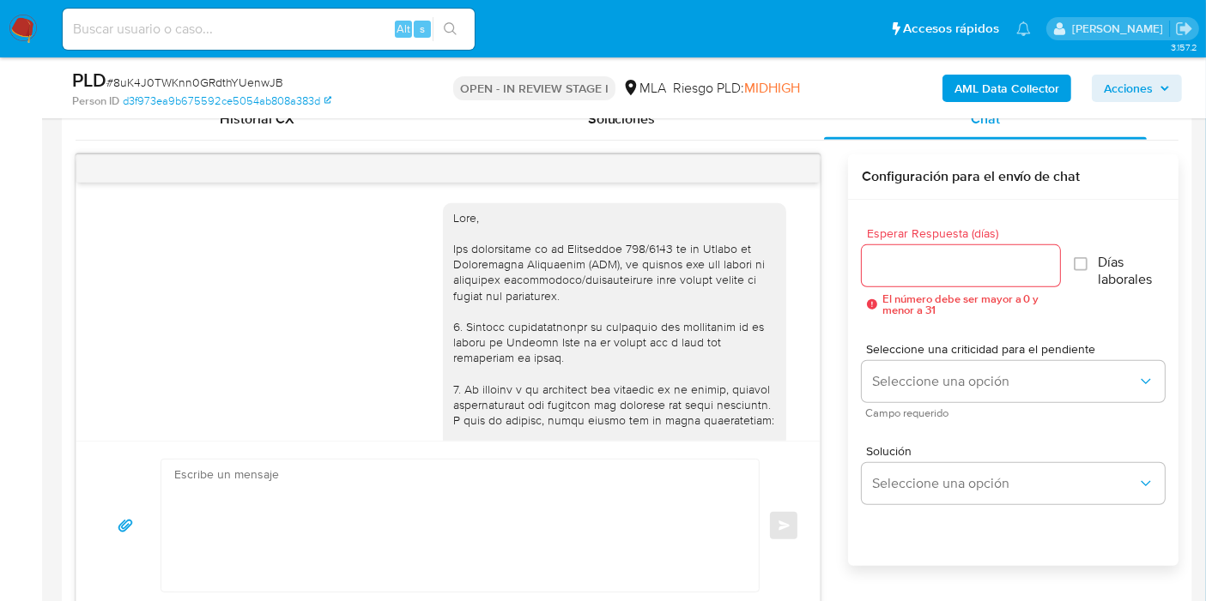
scroll to position [1149, 0]
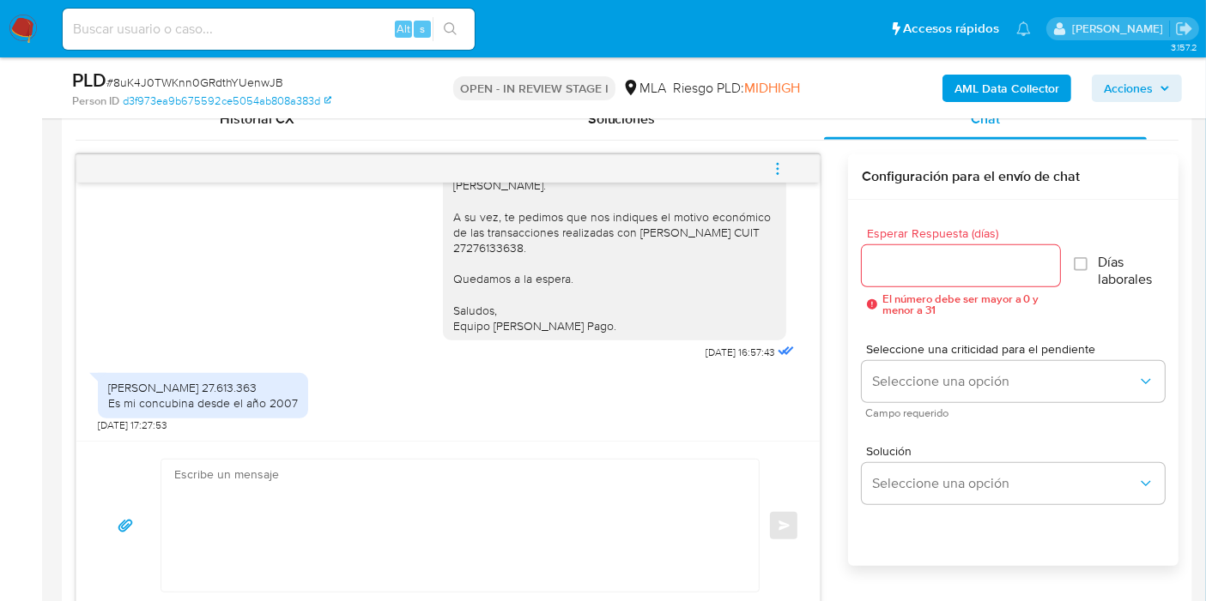
click at [255, 396] on div "Natalia elena gonzalez 27.613.363 Es mi concubina desde el año 2007" at bounding box center [203, 395] width 190 height 31
click at [265, 402] on div "Natalia elena gonzalez 27.613.363 Es mi concubina desde el año 2007" at bounding box center [203, 395] width 190 height 31
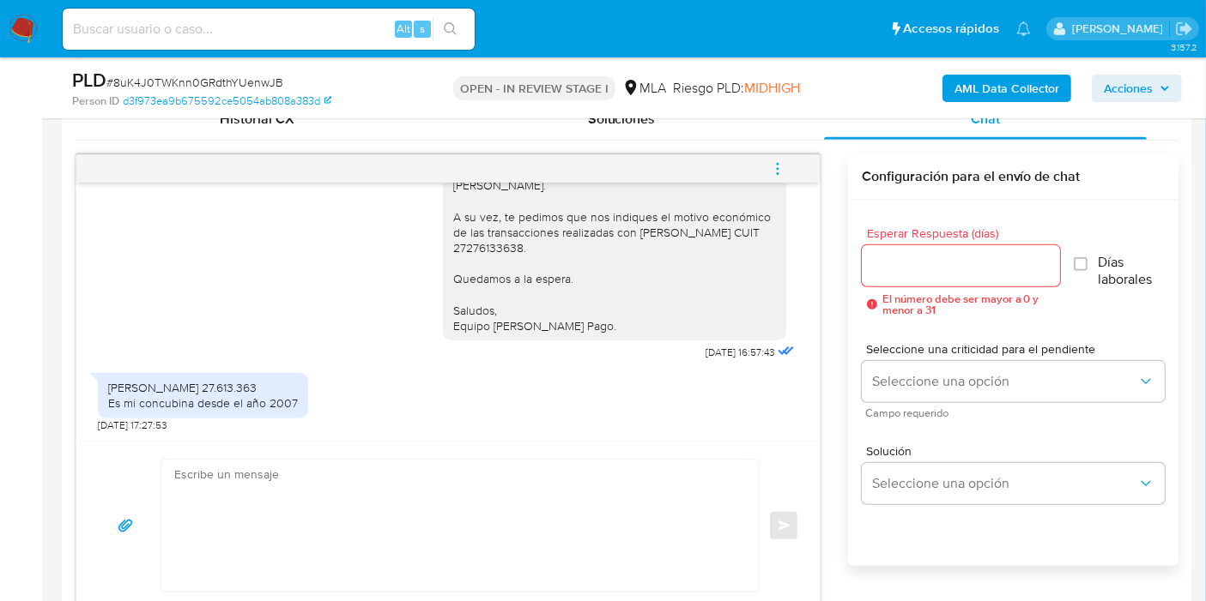
click at [488, 516] on textarea at bounding box center [455, 526] width 563 height 132
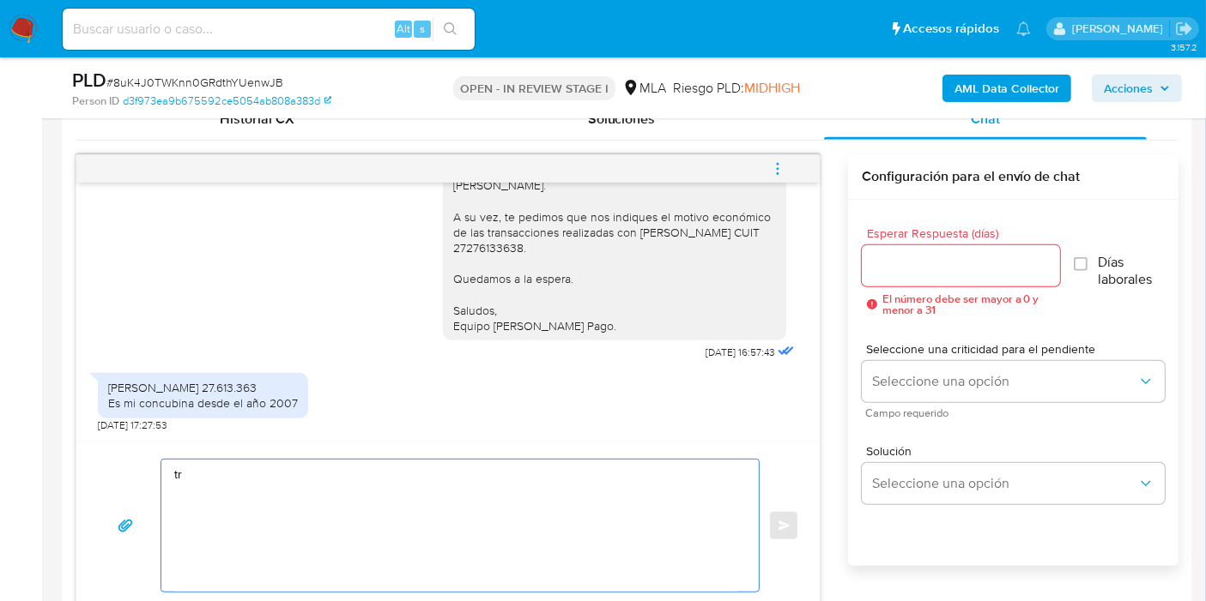
type textarea "t"
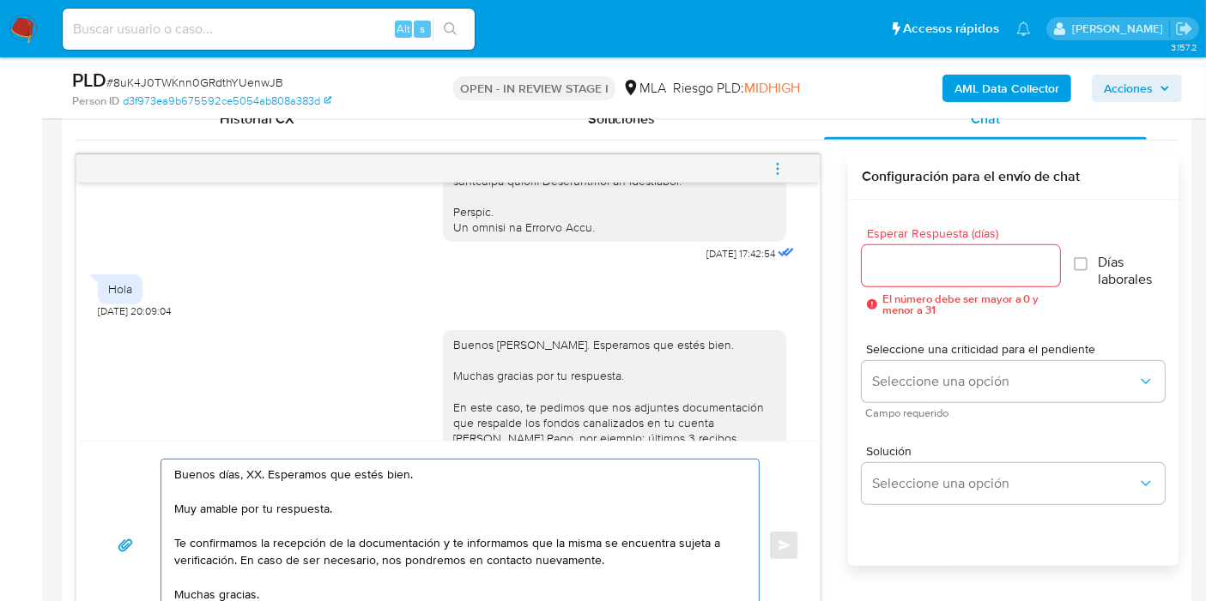
scroll to position [862, 0]
click at [256, 477] on textarea "Buenos días, XX. Esperamos que estés bien. Muy amable por tu respuesta. Te conf…" at bounding box center [455, 546] width 563 height 172
click at [256, 474] on textarea "Buenos días, XX. Esperamos que estés bien. Muy amable por tu respuesta. Te conf…" at bounding box center [455, 546] width 563 height 172
click at [250, 474] on textarea "Buenos días, XX. Esperamos que estés bien. Muy amable por tu respuesta. Te conf…" at bounding box center [455, 546] width 563 height 172
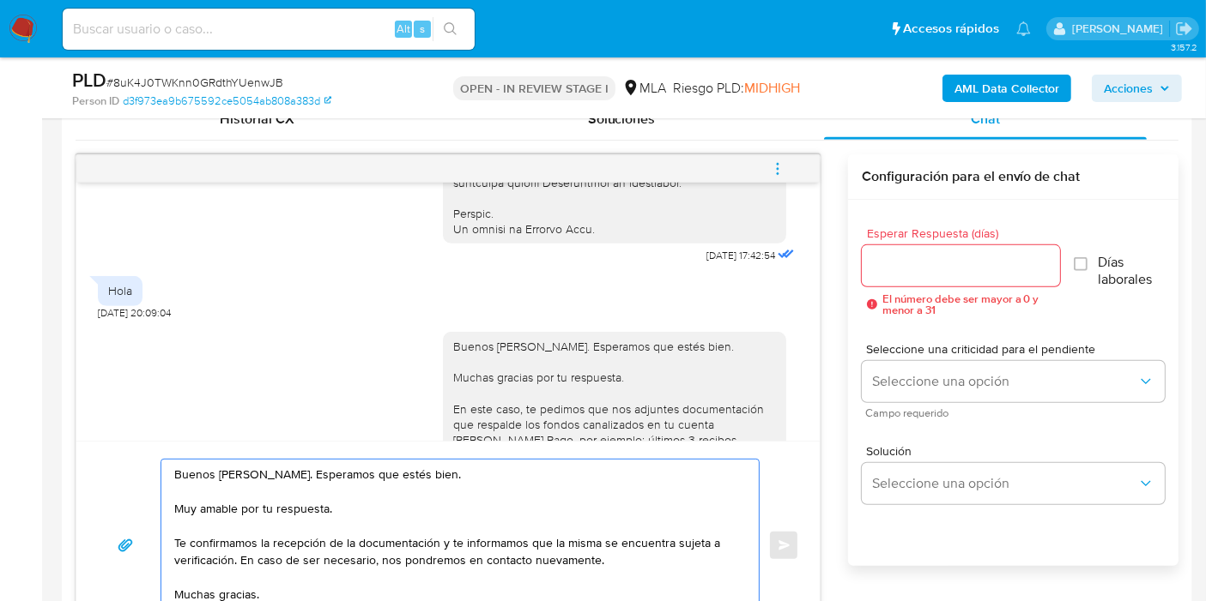
drag, startPoint x: 237, startPoint y: 562, endPoint x: 163, endPoint y: 507, distance: 92.0
click at [164, 507] on div "Buenos días, Cristian. Esperamos que estés bien. Muy amable por tu respuesta. T…" at bounding box center [455, 546] width 589 height 172
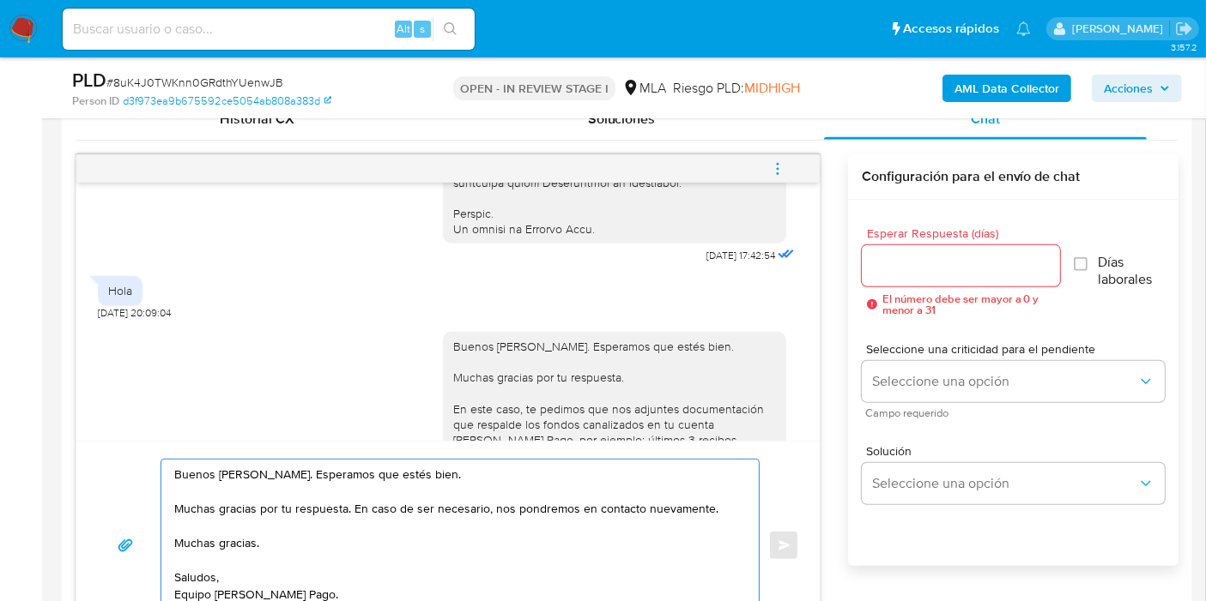
click at [221, 548] on textarea "Buenos días, Cristian. Esperamos que estés bien. Muchas gracias por tu respuest…" at bounding box center [455, 546] width 563 height 172
click at [221, 533] on textarea "Buenos días, Cristian. Esperamos que estés bien. Muchas gracias por tu respuest…" at bounding box center [455, 546] width 563 height 172
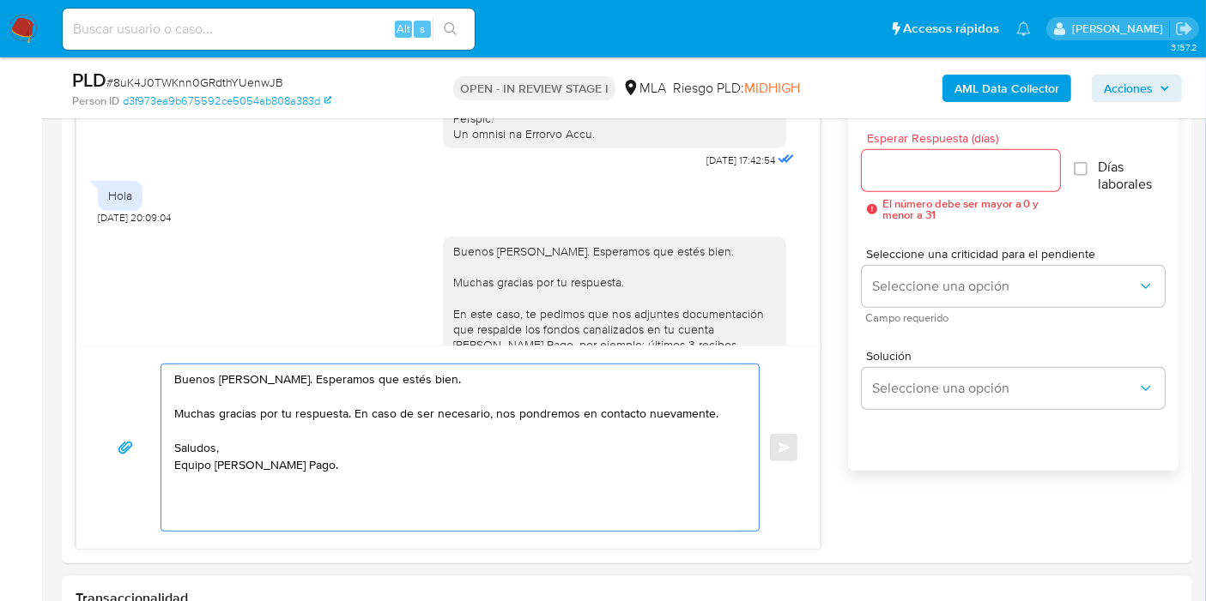
scroll to position [1049, 0]
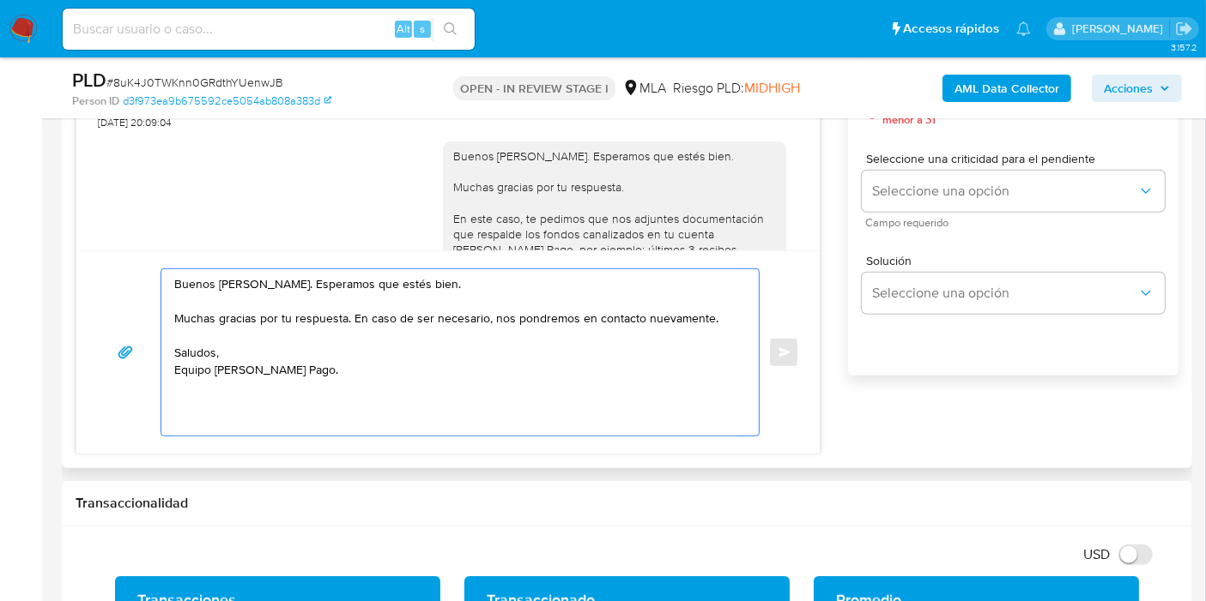
drag, startPoint x: 176, startPoint y: 394, endPoint x: 172, endPoint y: 410, distance: 16.7
click at [174, 399] on textarea "Buenos días, Cristian. Esperamos que estés bien. Muchas gracias por tu respuest…" at bounding box center [455, 352] width 563 height 166
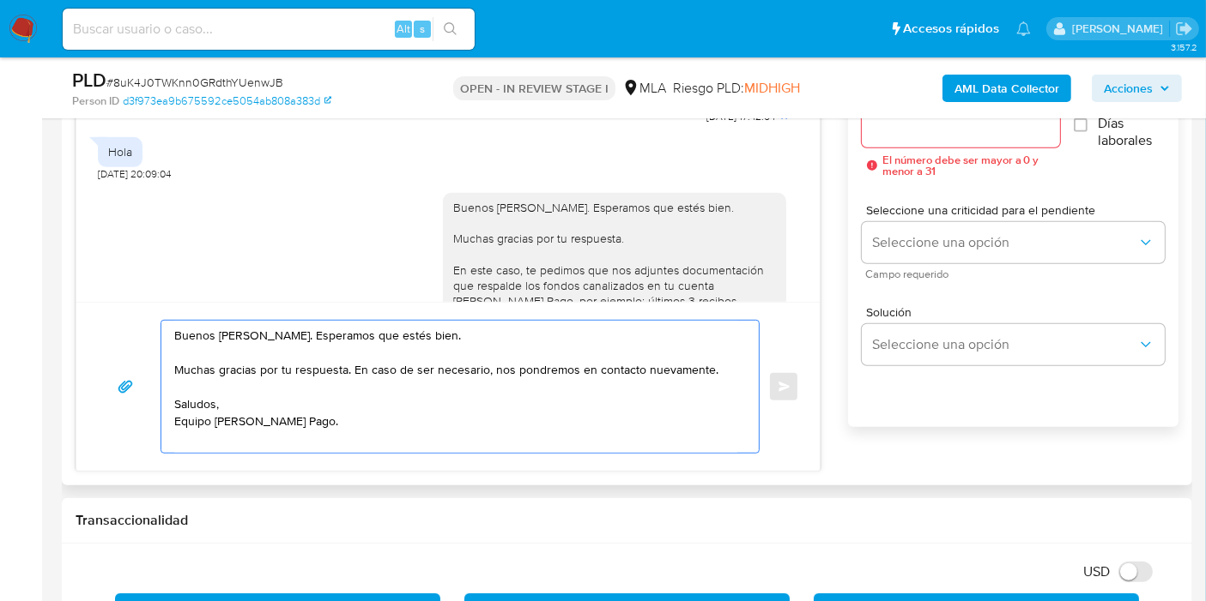
scroll to position [953, 0]
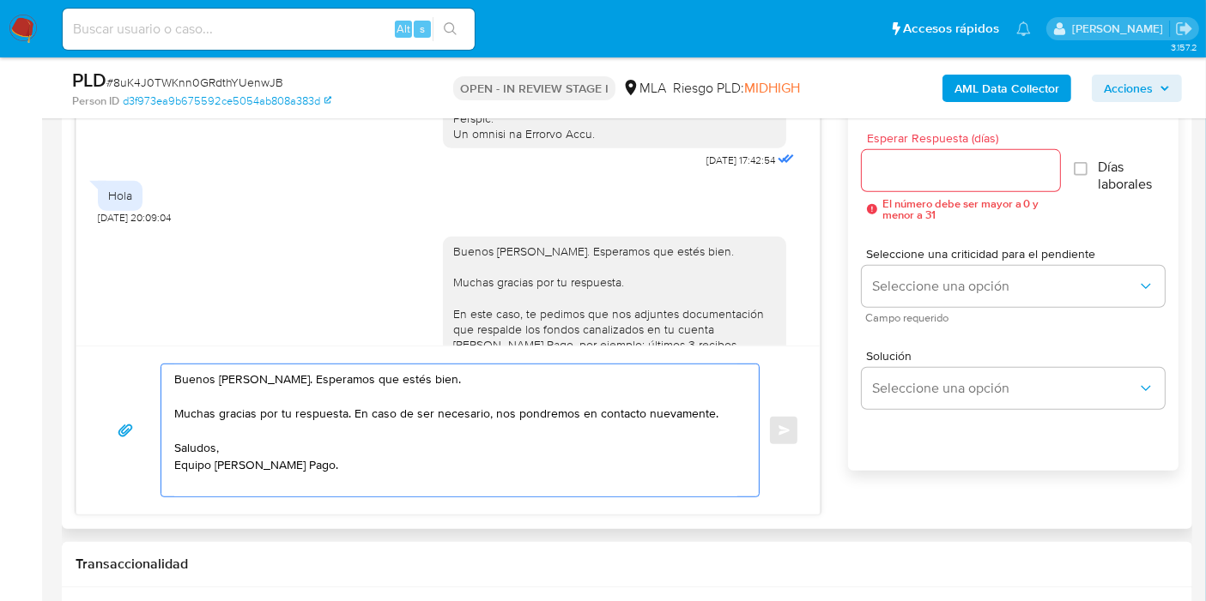
type textarea "Buenos días, Cristian. Esperamos que estés bien. Muchas gracias por tu respuest…"
click at [928, 171] on input "Esperar Respuesta (días)" at bounding box center [960, 171] width 198 height 22
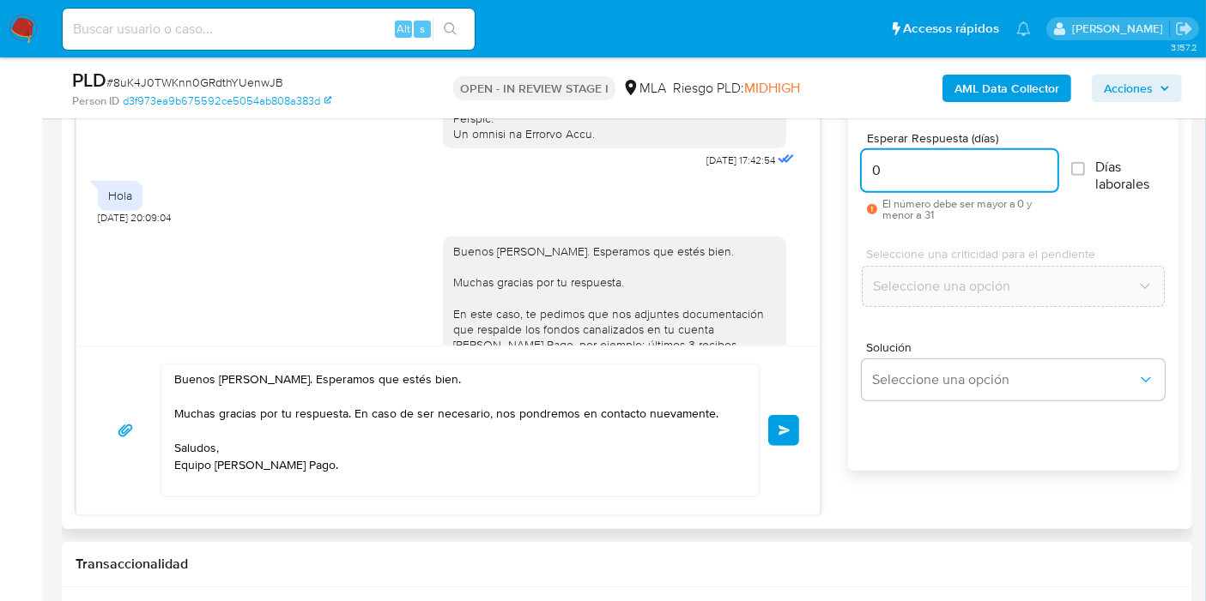
type input "0"
click at [771, 406] on div "Buenos días, Cristian. Esperamos que estés bien. Muchas gracias por tu respuest…" at bounding box center [448, 431] width 702 height 134
click at [777, 410] on div "Buenos días, Cristian. Esperamos que estés bien. Muchas gracias por tu respuest…" at bounding box center [448, 431] width 702 height 134
click at [785, 418] on button "Enviar" at bounding box center [783, 430] width 31 height 31
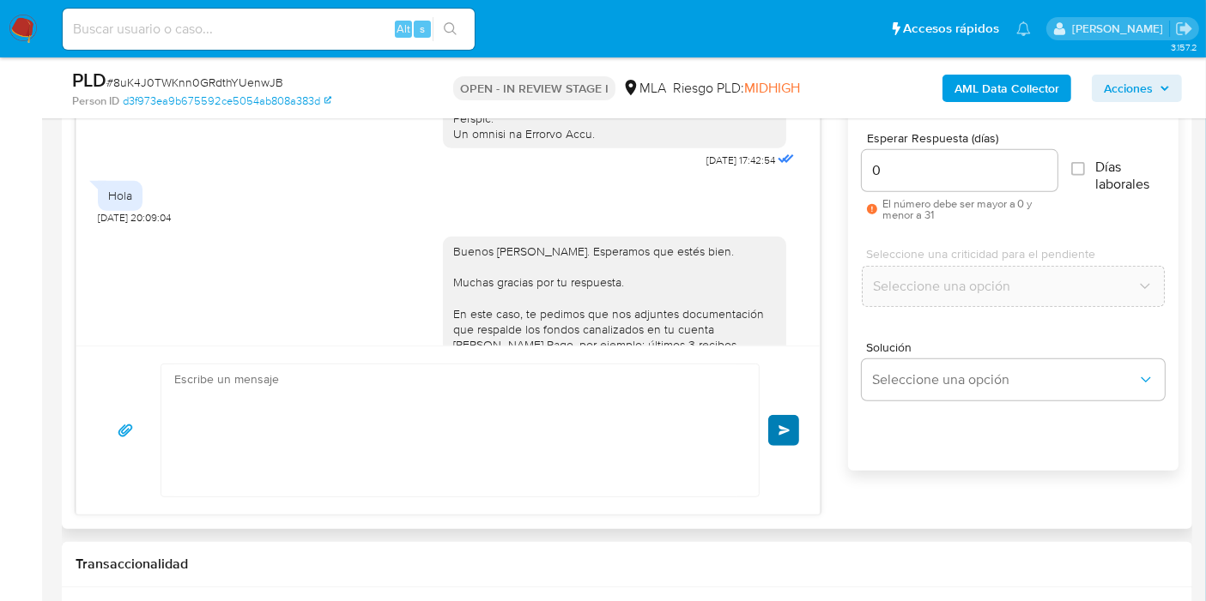
scroll to position [1309, 0]
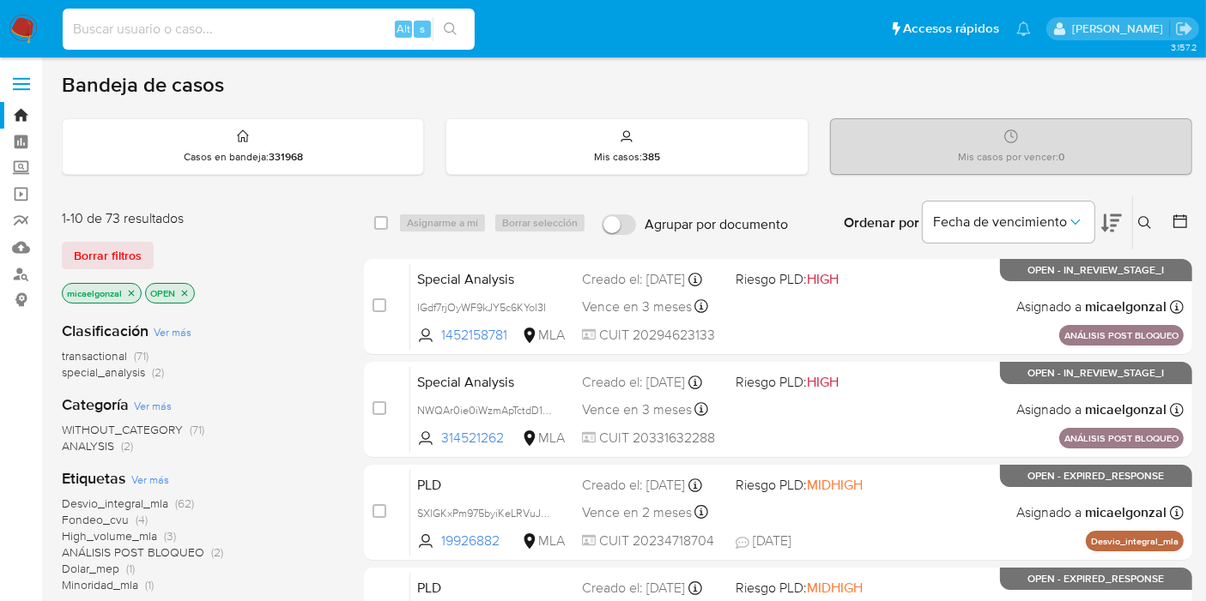
click at [233, 27] on input at bounding box center [269, 29] width 412 height 22
paste input "B5Hwj9FvZMnonxgsCoQLq4V2"
type input "B5Hwj9FvZMnonxgsCoQLq4V2"
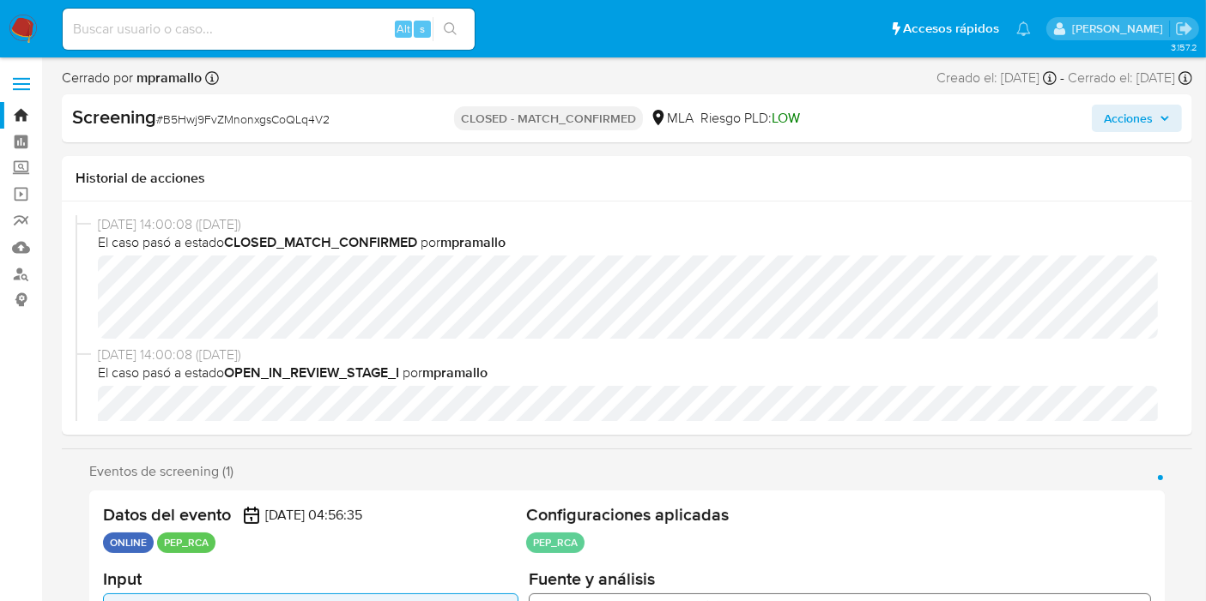
select select "10"
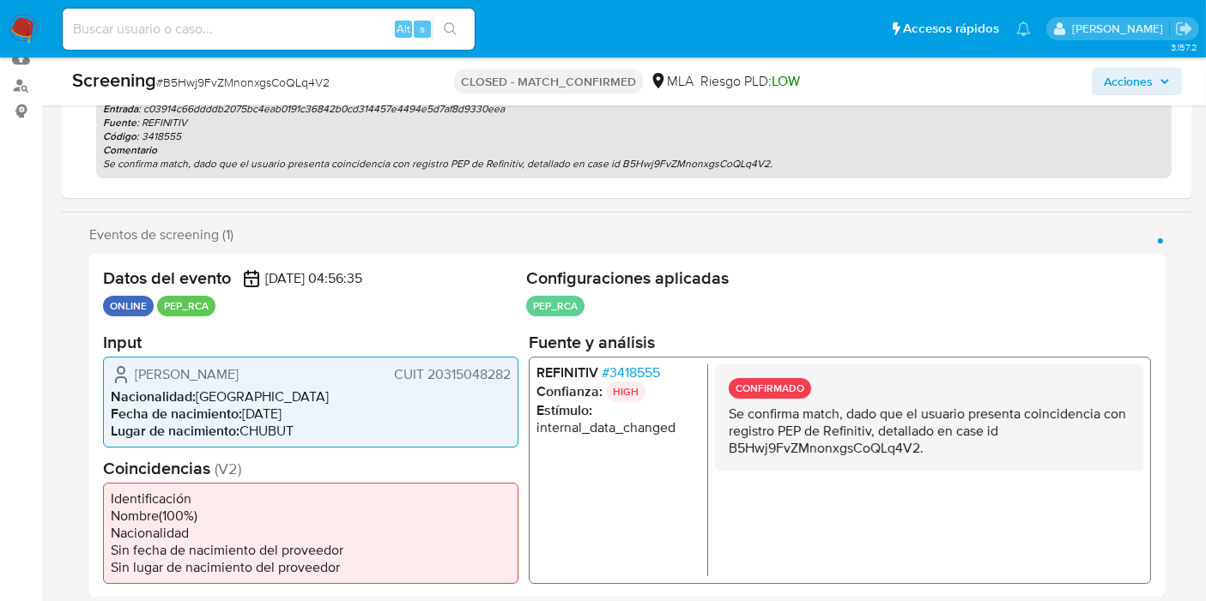
scroll to position [190, 0]
click at [991, 426] on p "Se confirma match, dado que el usuario presenta coincidencia con registro PEP d…" at bounding box center [928, 428] width 401 height 51
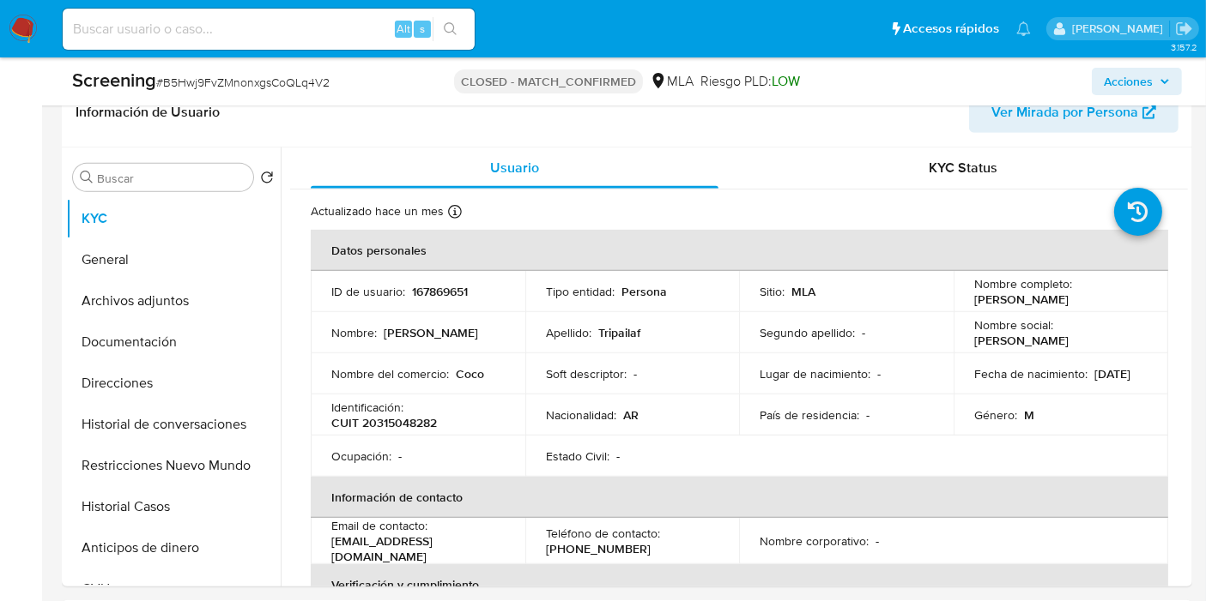
scroll to position [858, 0]
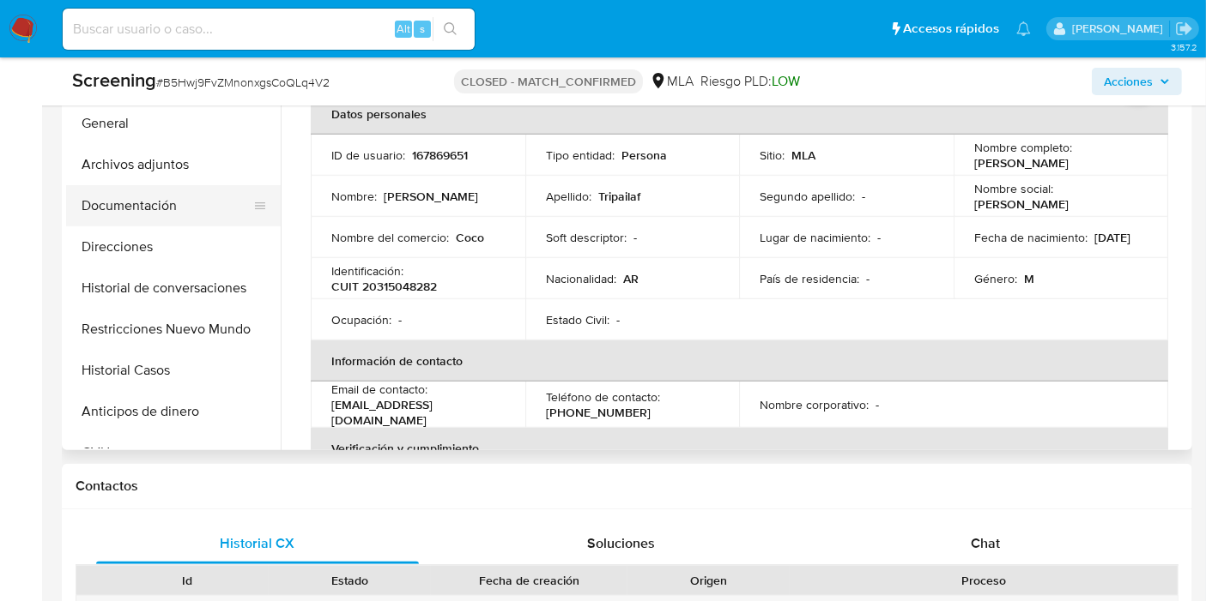
click at [156, 198] on button "Documentación" at bounding box center [166, 205] width 201 height 41
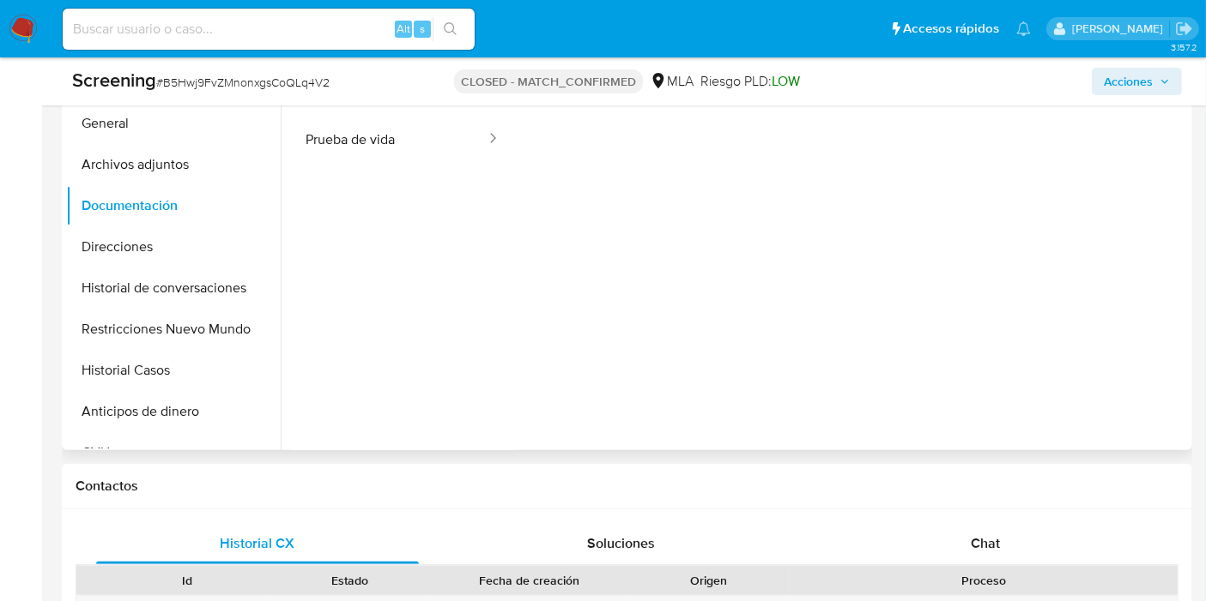
scroll to position [667, 0]
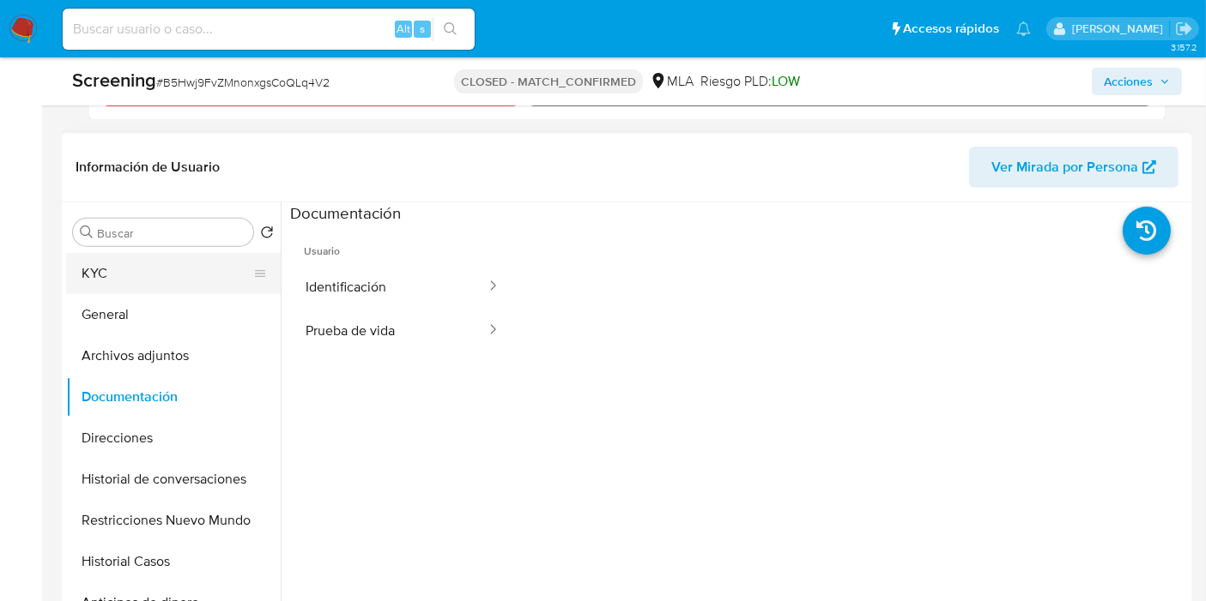
click at [124, 263] on button "KYC" at bounding box center [166, 273] width 201 height 41
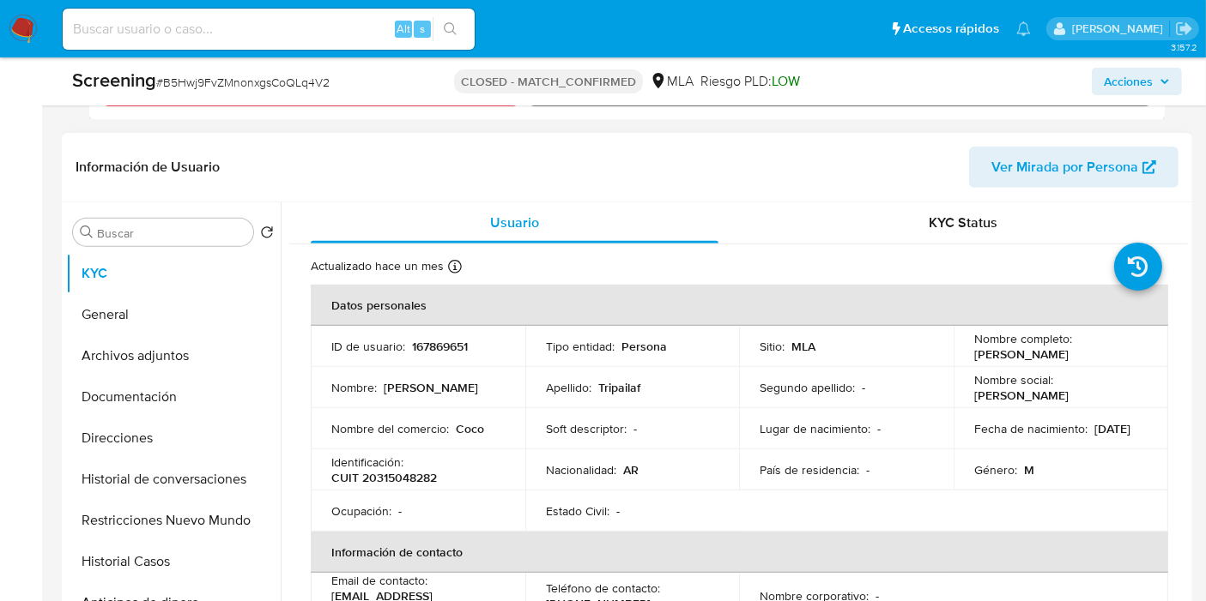
drag, startPoint x: 420, startPoint y: 489, endPoint x: 414, endPoint y: 476, distance: 14.2
click at [419, 491] on td "Ocupación : -" at bounding box center [418, 511] width 215 height 41
click at [414, 475] on p "CUIT 20315048282" at bounding box center [384, 477] width 106 height 15
copy p "20315048282"
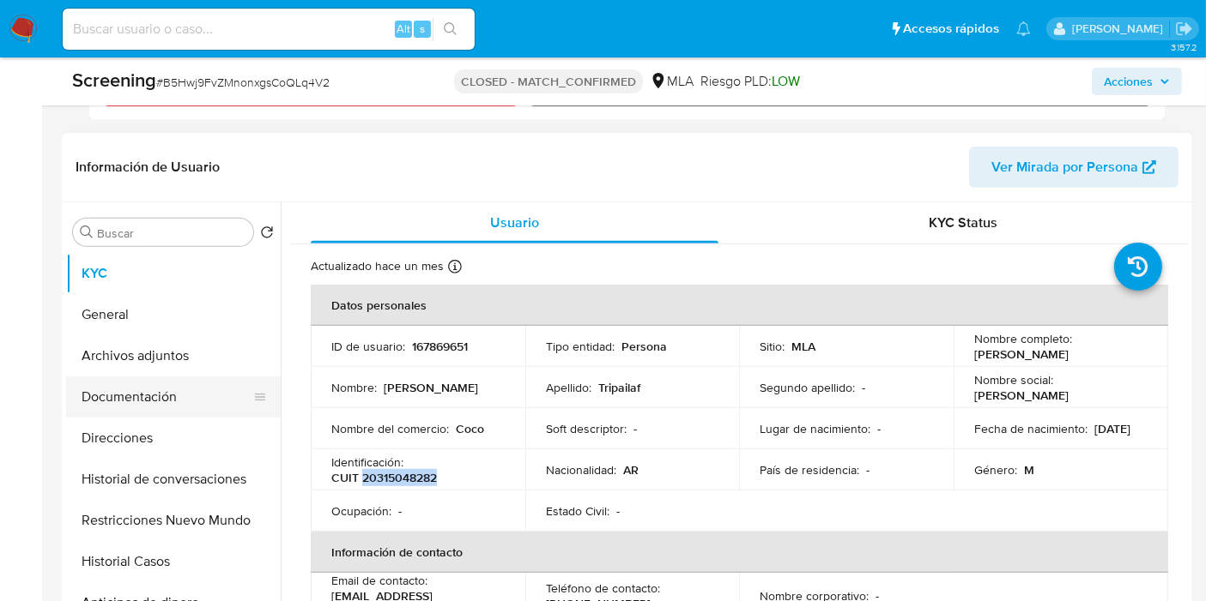
click at [123, 389] on button "Documentación" at bounding box center [166, 397] width 201 height 41
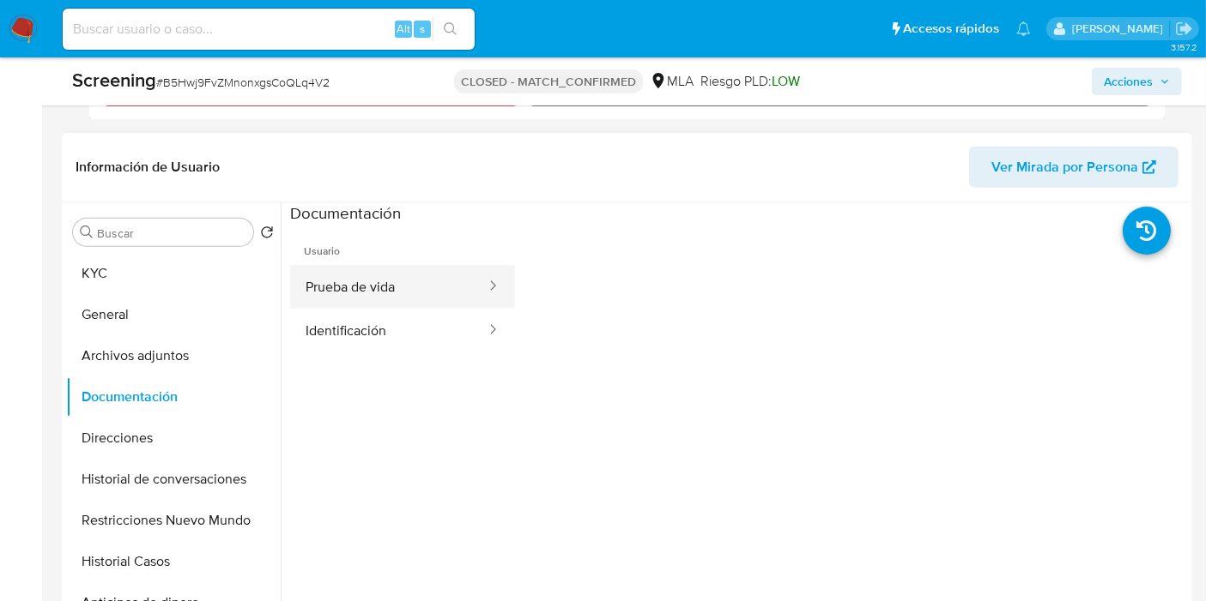
click at [360, 278] on button "Prueba de vida" at bounding box center [388, 287] width 197 height 44
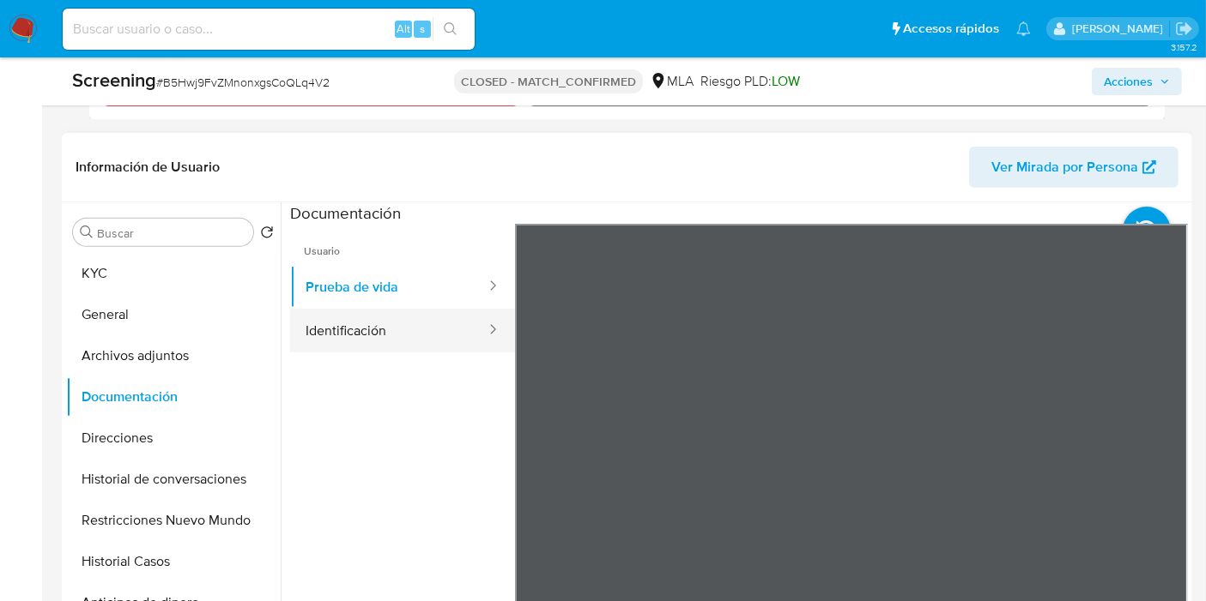
click at [365, 321] on button "Identificación" at bounding box center [388, 331] width 197 height 44
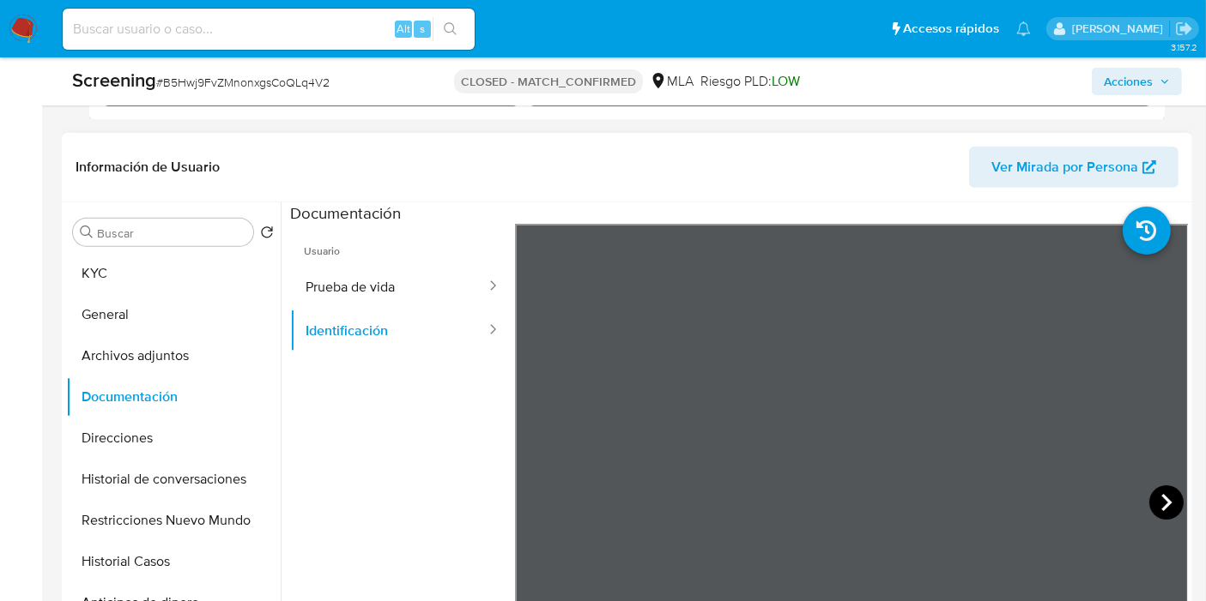
click at [1154, 486] on icon at bounding box center [1166, 503] width 34 height 34
click at [193, 273] on button "KYC" at bounding box center [166, 273] width 201 height 41
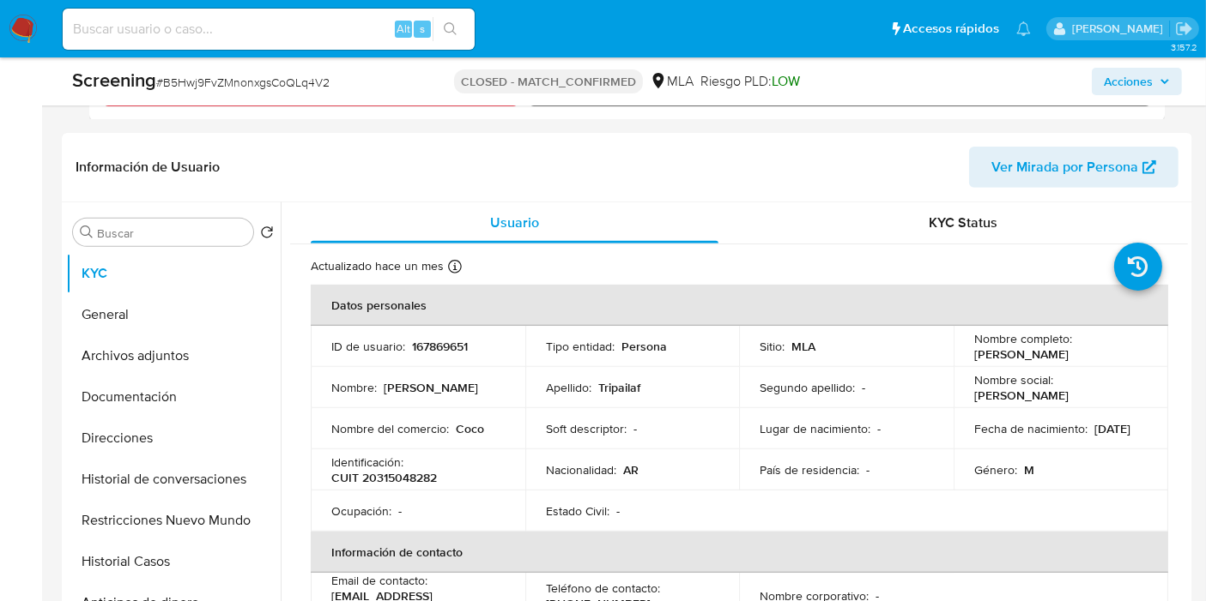
drag, startPoint x: 1100, startPoint y: 352, endPoint x: 969, endPoint y: 357, distance: 131.4
click at [974, 357] on p "[PERSON_NAME]" at bounding box center [1021, 354] width 94 height 15
copy p "[PERSON_NAME]"
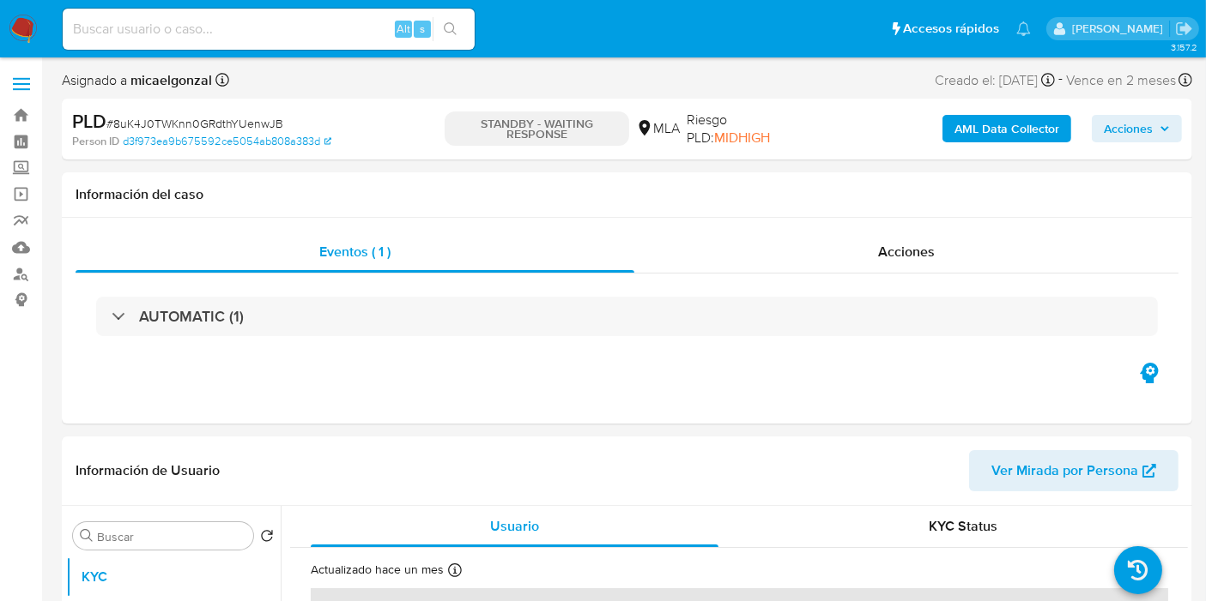
select select "10"
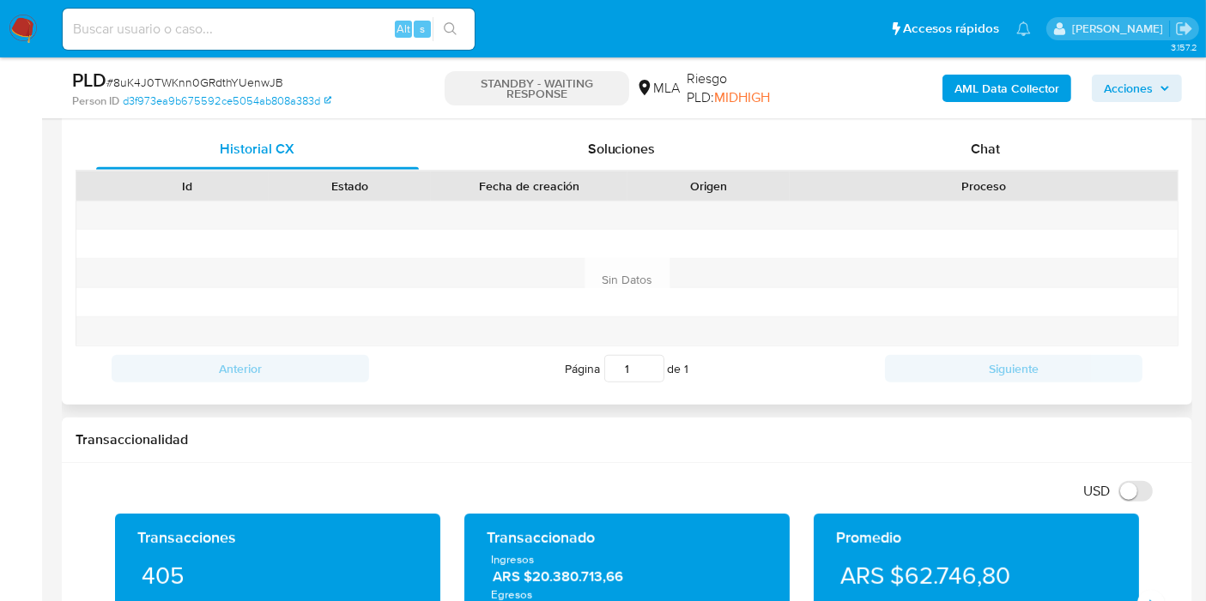
scroll to position [858, 0]
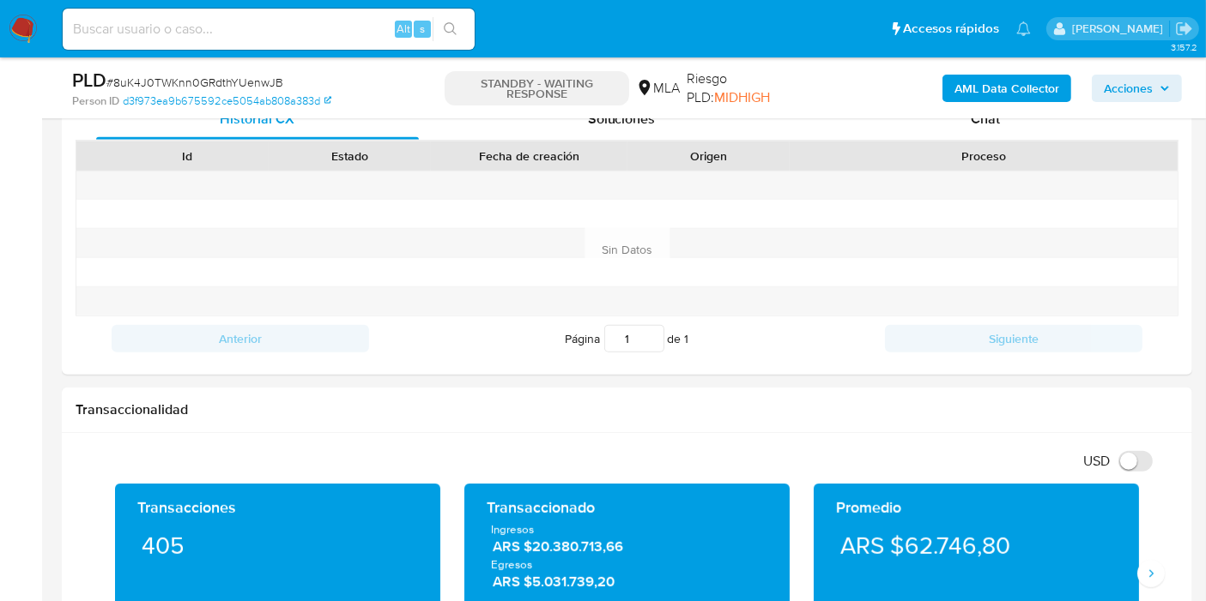
click at [157, 82] on span "# 8uK4J0TWKnn0GRdthYUenwJB" at bounding box center [194, 82] width 177 height 17
copy span "8uK4J0TWKnn0GRdthYUenwJB"
drag, startPoint x: 44, startPoint y: 26, endPoint x: 17, endPoint y: 26, distance: 26.6
click at [26, 26] on nav "Pausado Ver notificaciones Alt s Accesos rápidos Presiona las siguientes teclas…" at bounding box center [603, 28] width 1206 height 57
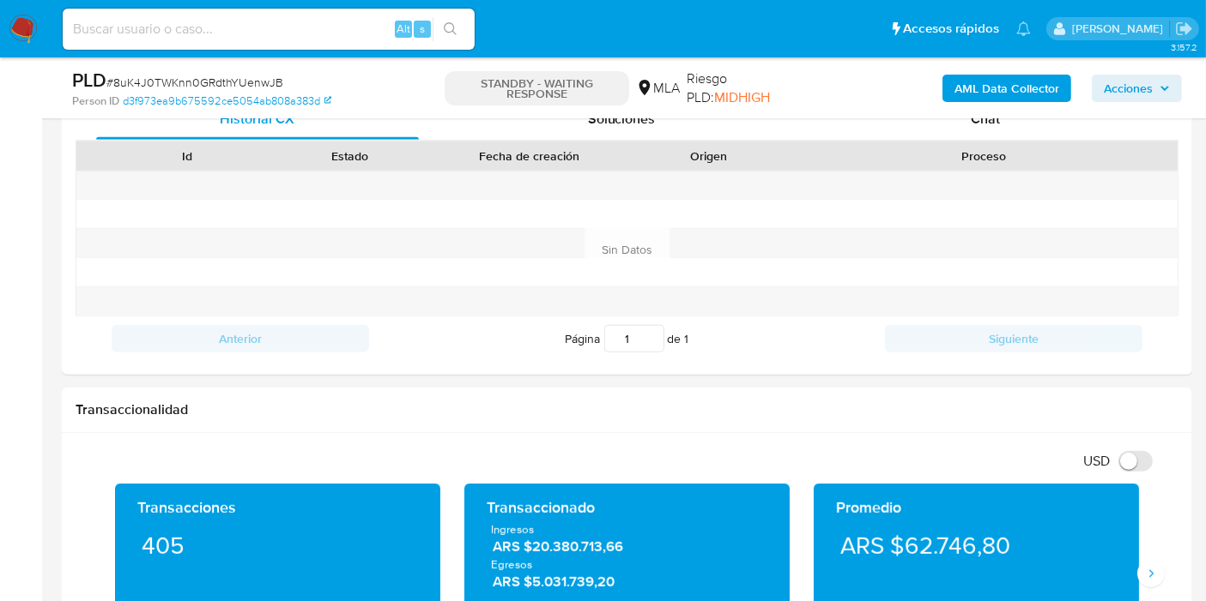
click at [15, 26] on img at bounding box center [23, 29] width 29 height 29
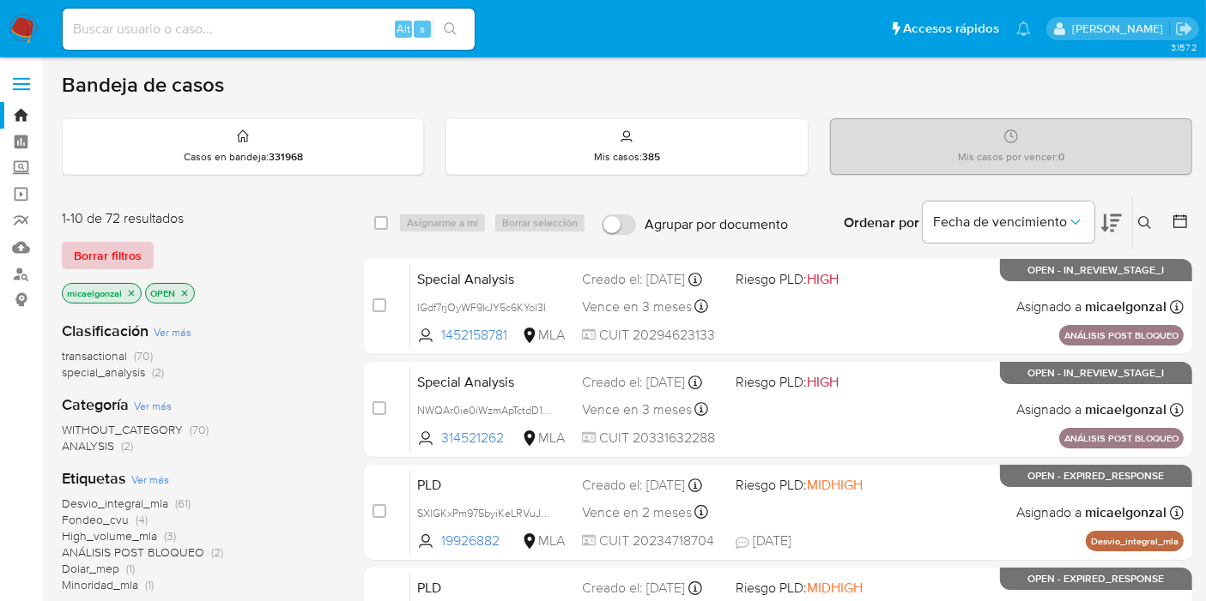
click at [129, 251] on span "Borrar filtros" at bounding box center [108, 256] width 68 height 24
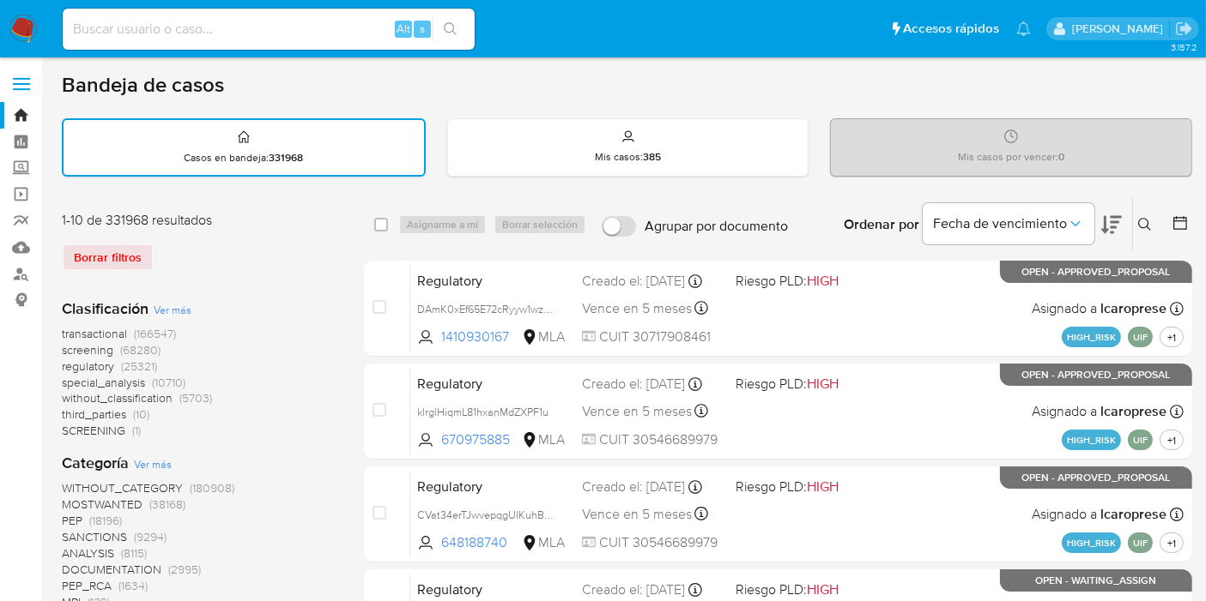
click at [1148, 230] on button at bounding box center [1147, 225] width 28 height 21
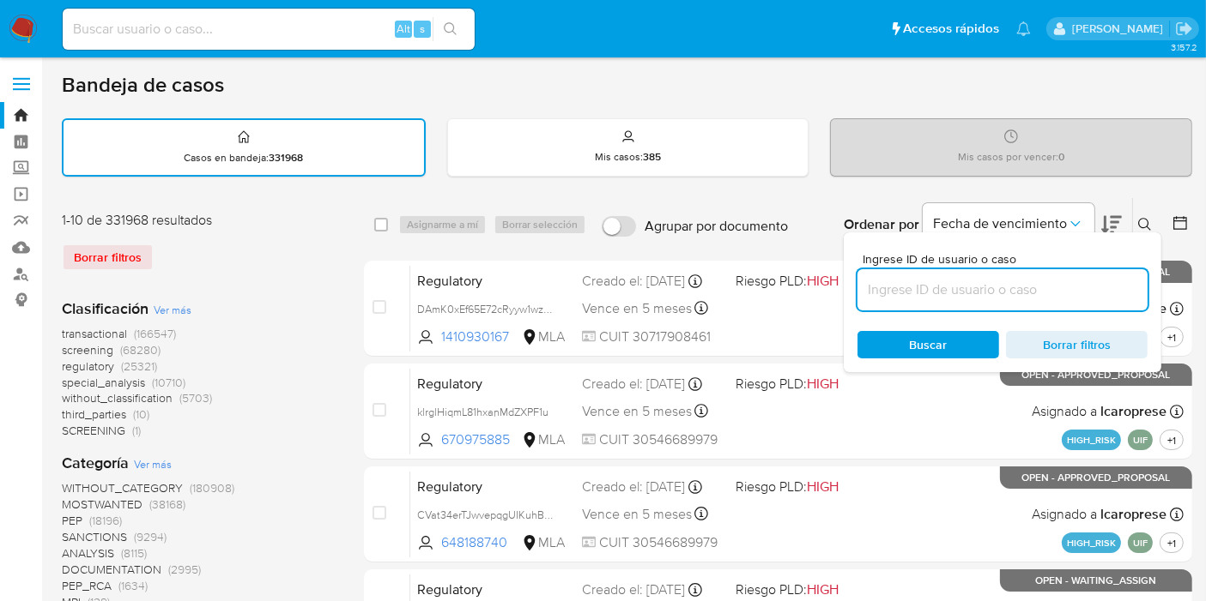
click at [1003, 283] on input at bounding box center [1002, 290] width 290 height 22
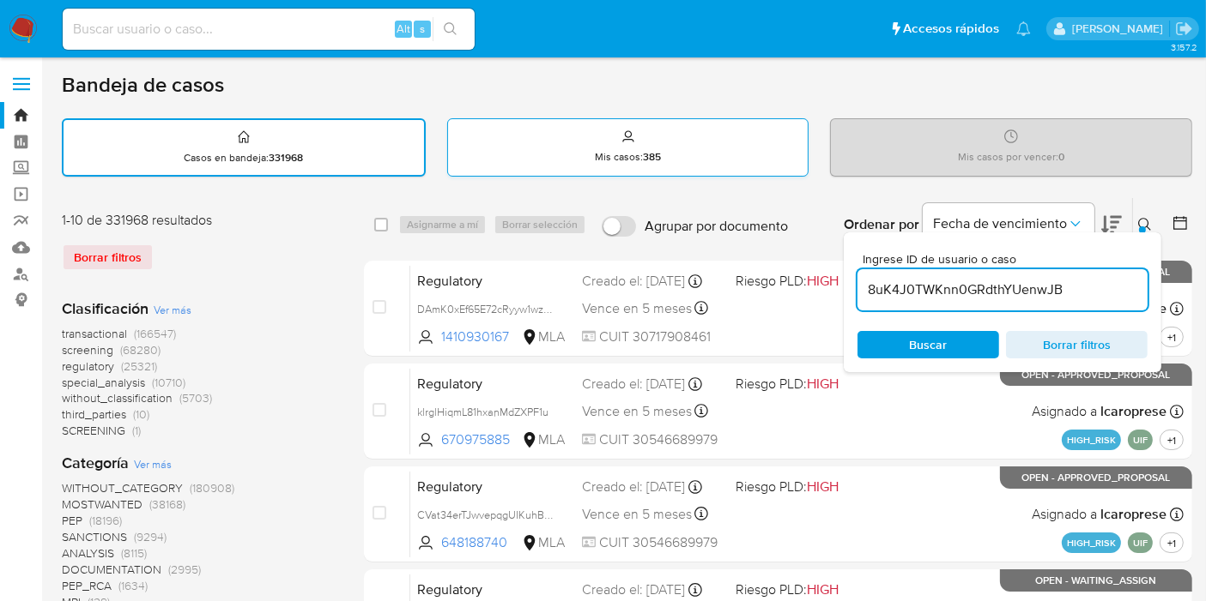
type input "8uK4J0TWKnn0GRdthYUenwJB"
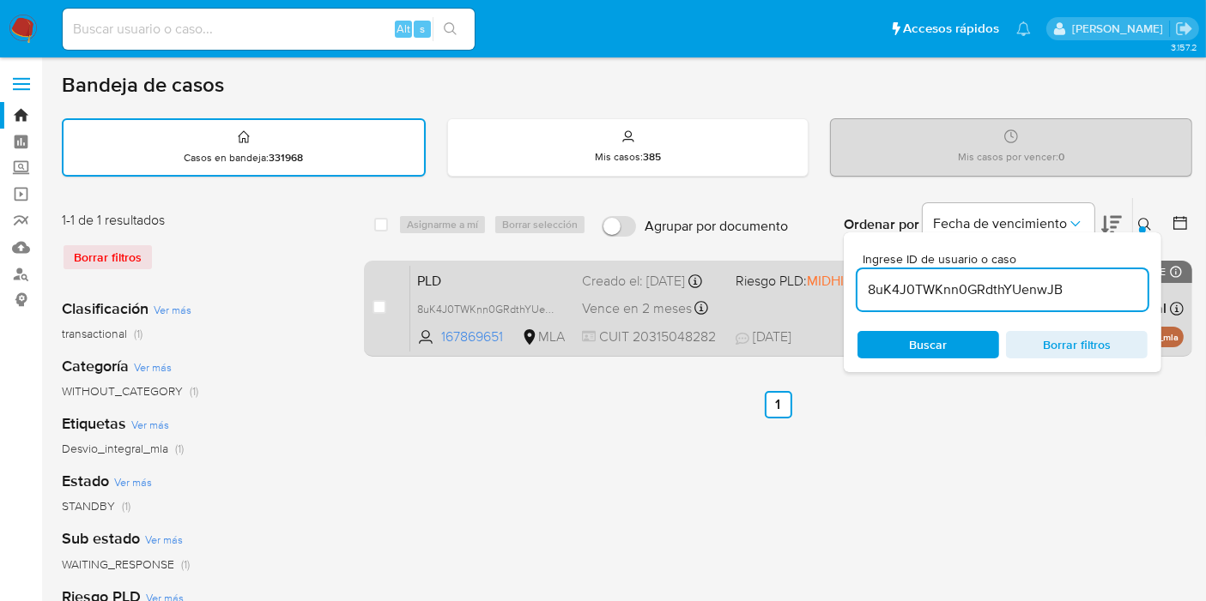
click at [372, 317] on div "case-item-checkbox No es posible asignar el caso" at bounding box center [391, 308] width 38 height 87
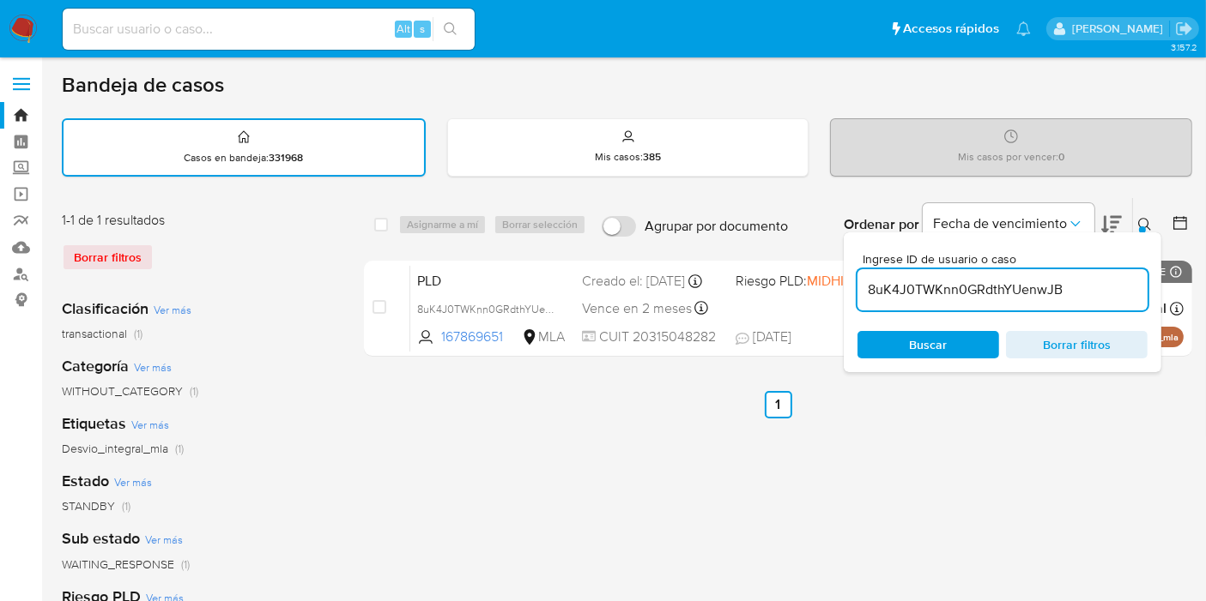
click at [341, 44] on div "Alt s" at bounding box center [269, 29] width 412 height 41
click at [344, 21] on input at bounding box center [269, 29] width 412 height 22
paste input "8uK4J0TWKnn0GRdthYUenwJB"
type input "8uK4J0TWKnn0GRdthYUenwJB"
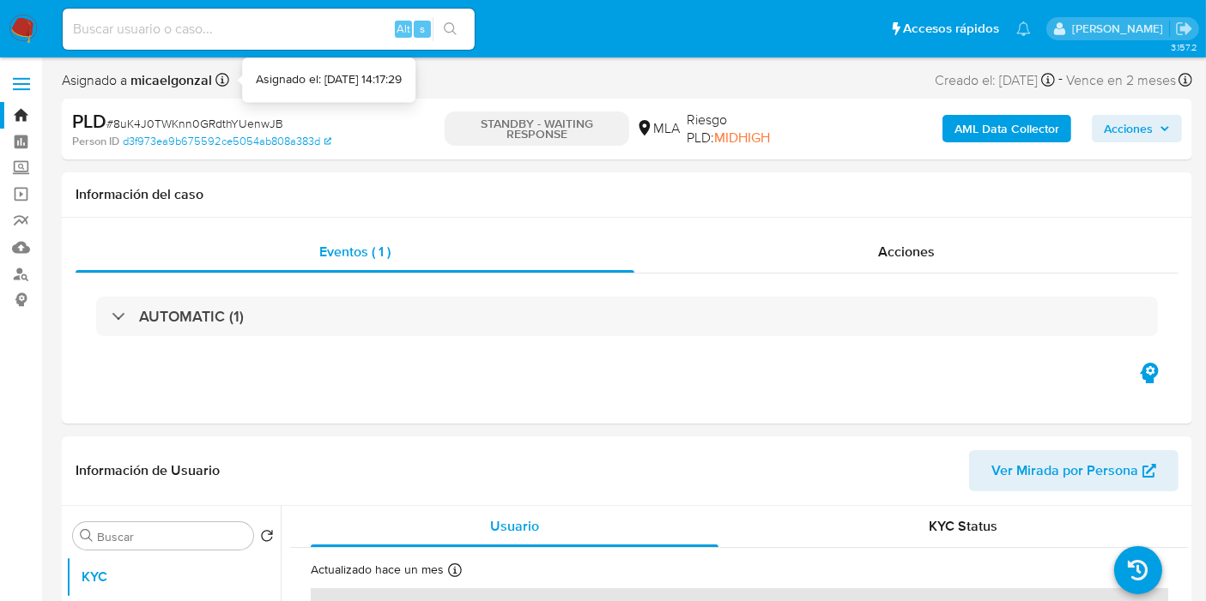
select select "10"
click at [255, 124] on span "# 8uK4J0TWKnn0GRdthYUenwJB" at bounding box center [194, 123] width 177 height 17
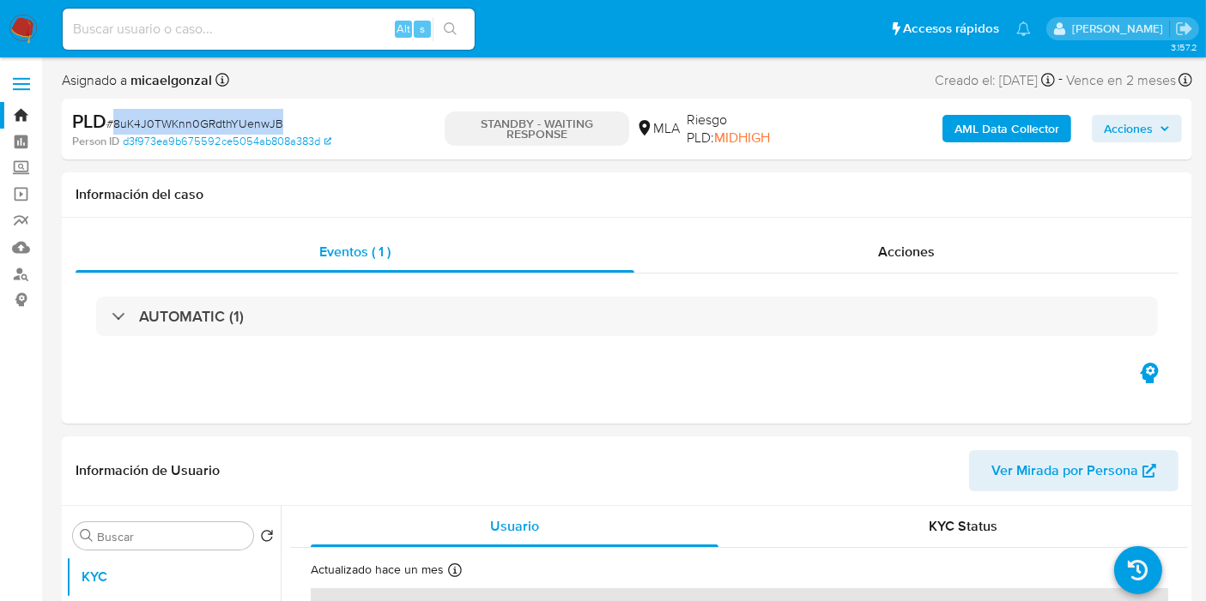
click at [255, 124] on span "# 8uK4J0TWKnn0GRdthYUenwJB" at bounding box center [194, 123] width 177 height 17
copy span "8uK4J0TWKnn0GRdthYUenwJB"
click at [27, 23] on img at bounding box center [23, 29] width 29 height 29
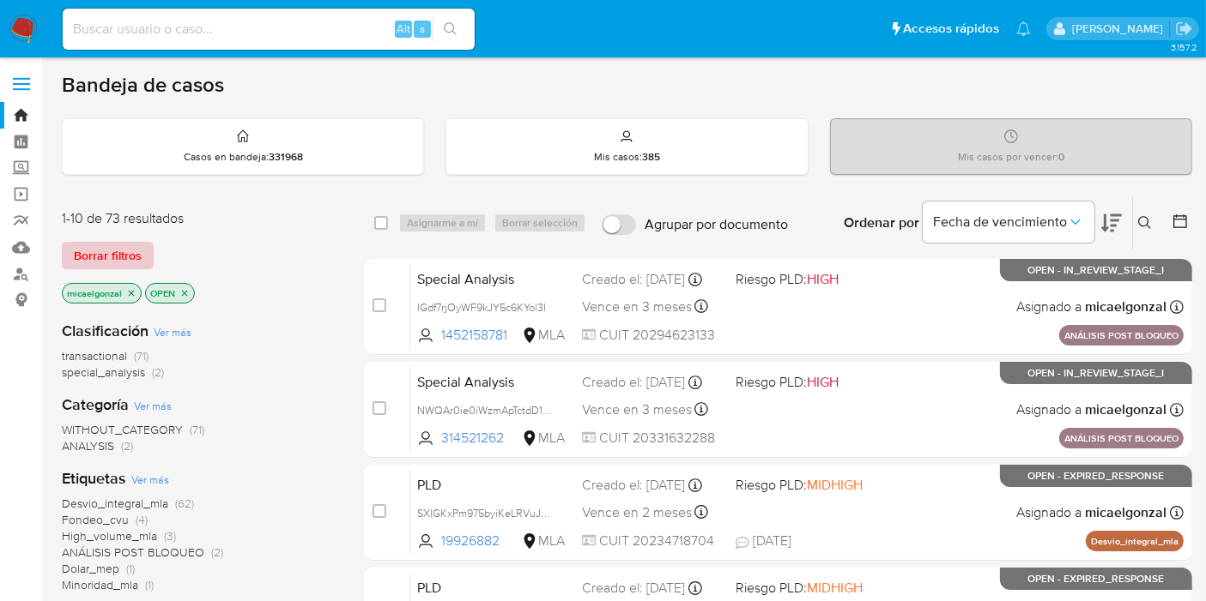
click at [120, 251] on span "Borrar filtros" at bounding box center [108, 256] width 68 height 24
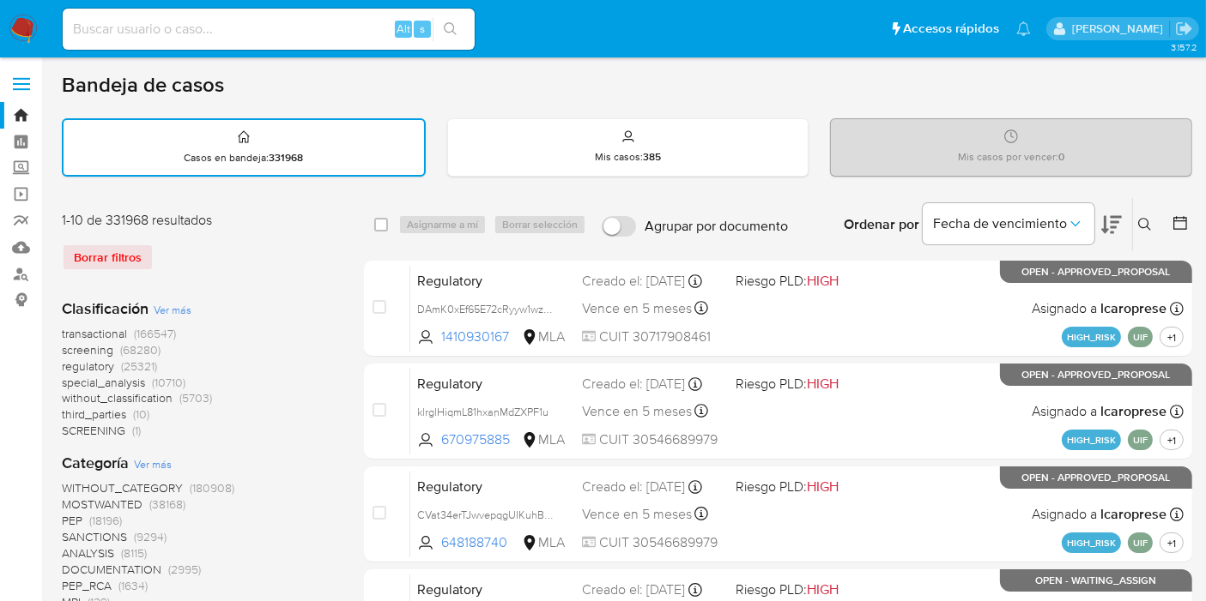
click at [1142, 218] on icon at bounding box center [1144, 224] width 13 height 13
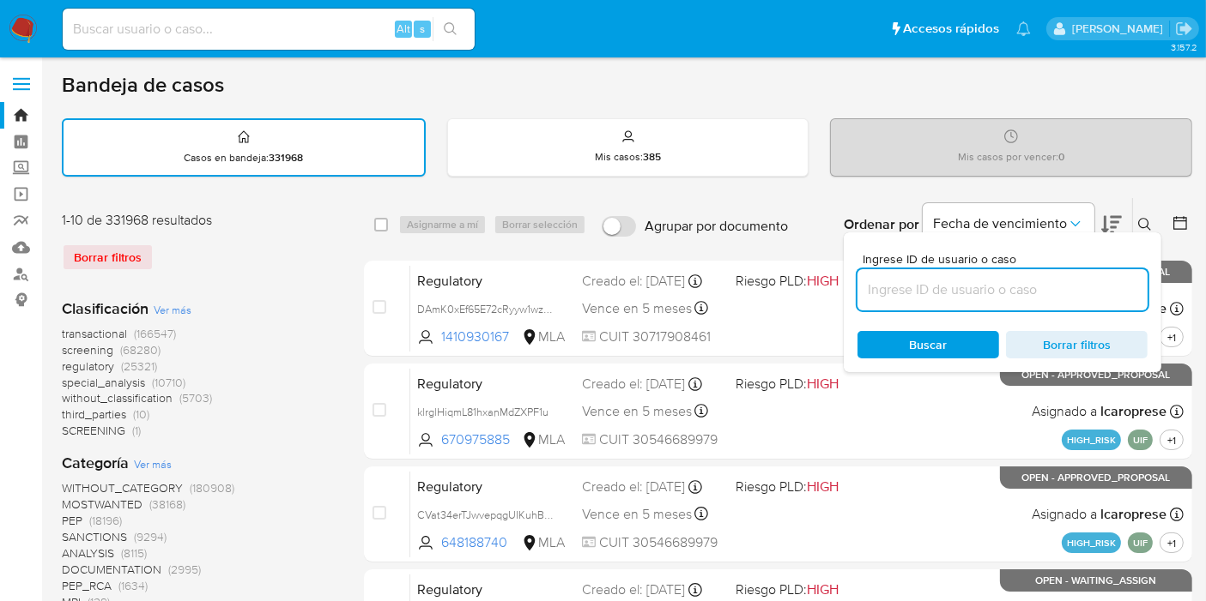
click at [923, 287] on input at bounding box center [1002, 290] width 290 height 22
type input "8uK4J0TWKnn0GRdthYUenwJB"
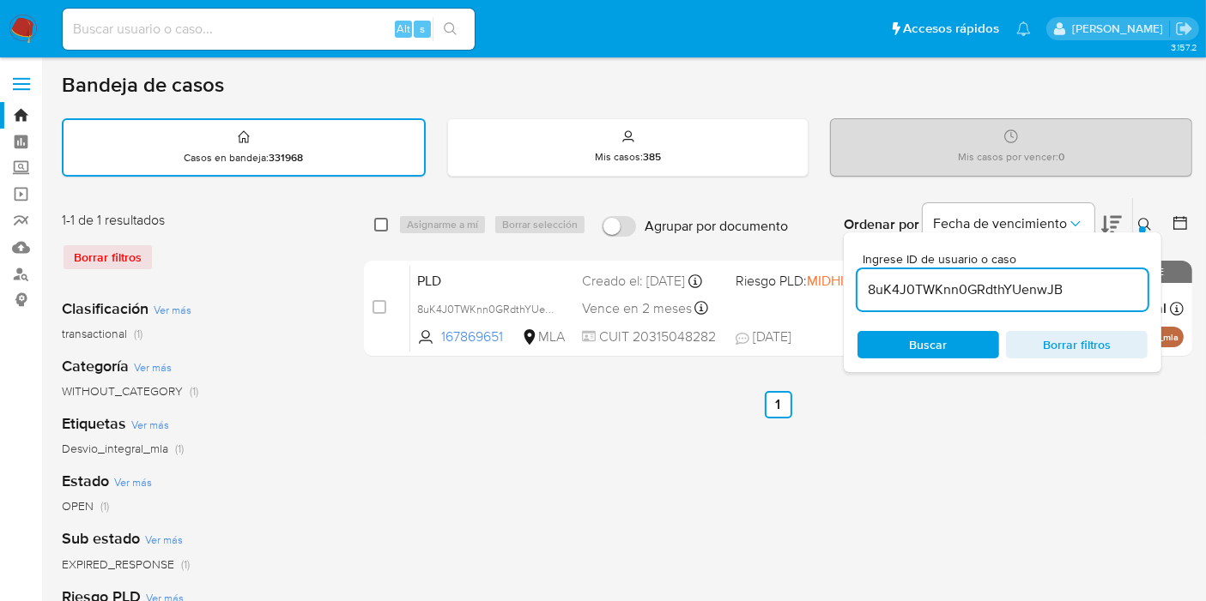
click at [380, 216] on div "select-all-cases-checkbox" at bounding box center [381, 224] width 14 height 17
click at [381, 224] on input "checkbox" at bounding box center [381, 225] width 14 height 14
checkbox input "true"
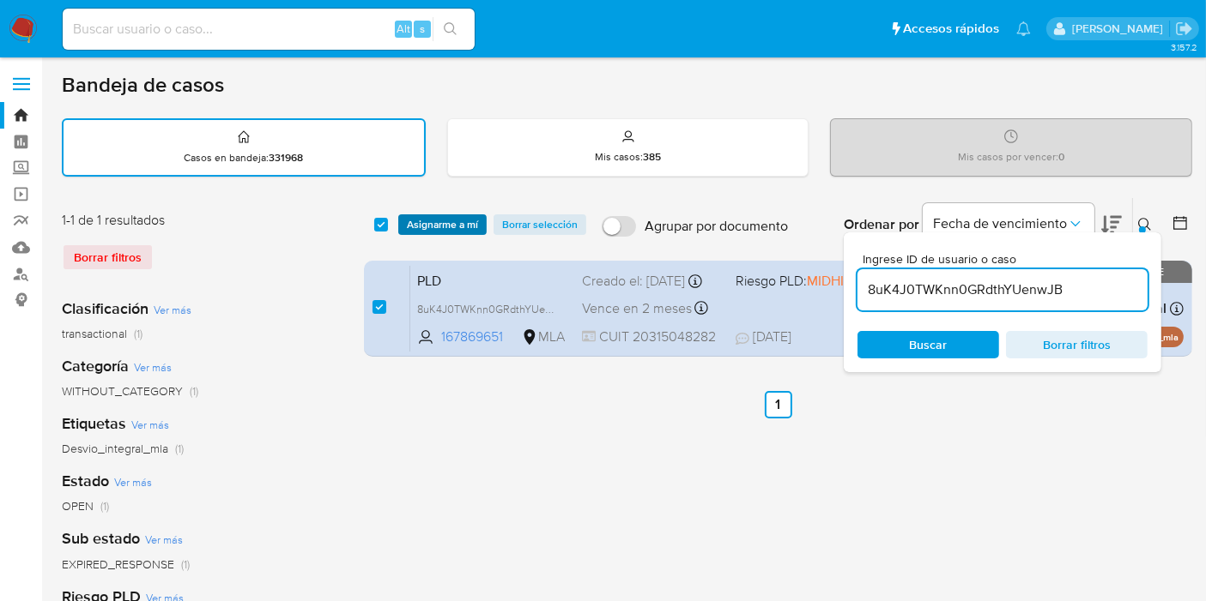
click at [451, 226] on span "Asignarme a mí" at bounding box center [442, 224] width 71 height 17
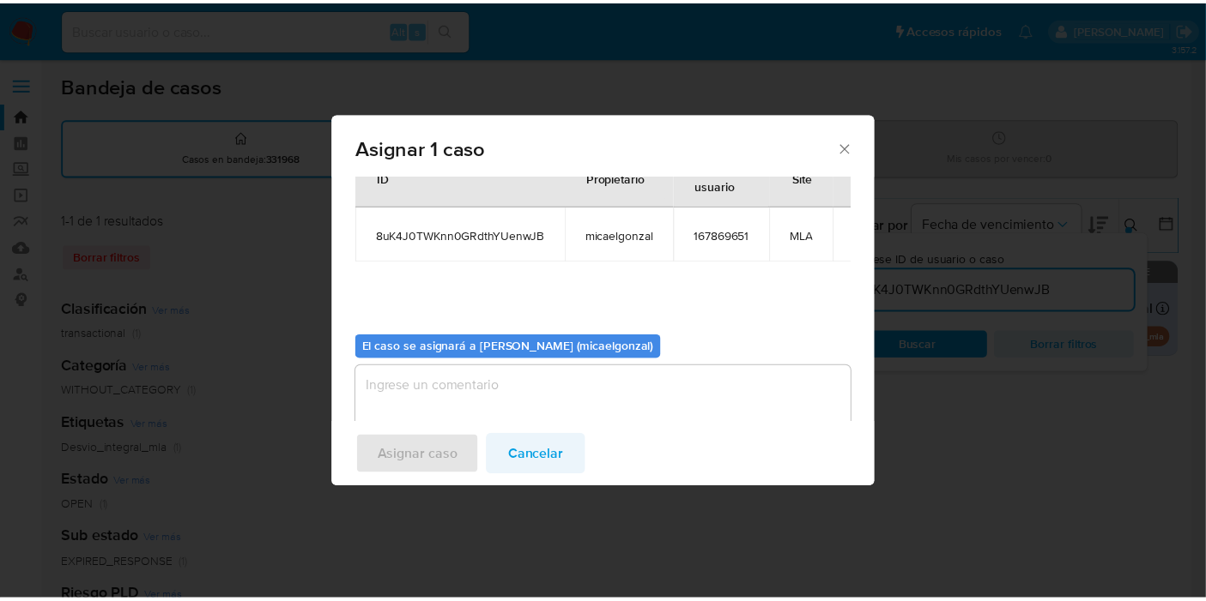
scroll to position [88, 0]
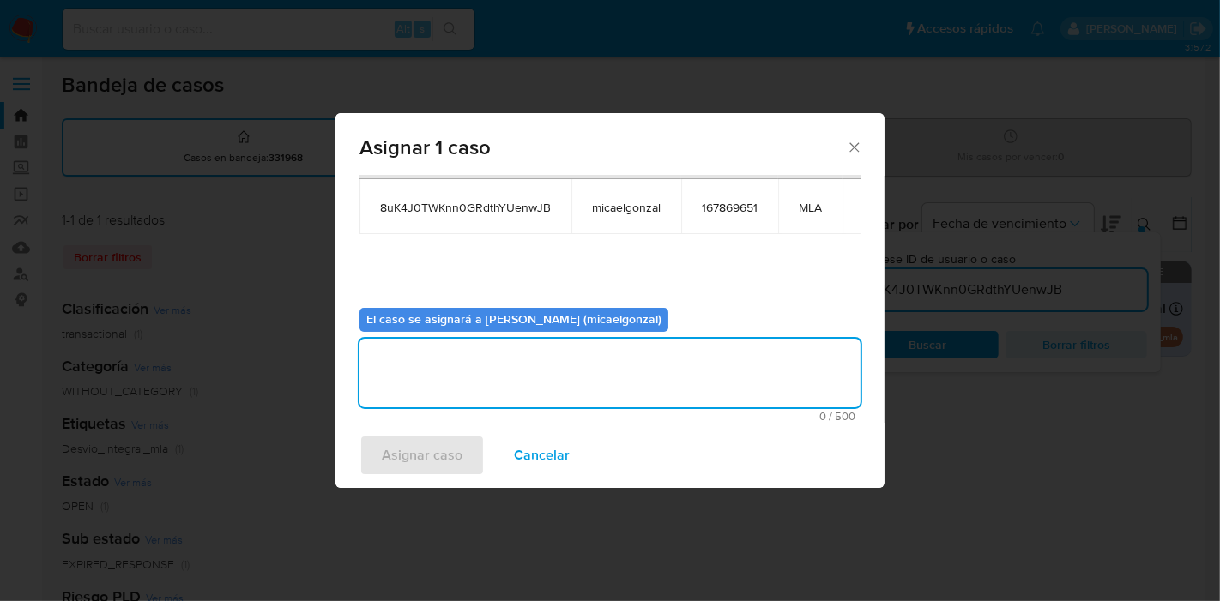
click at [553, 372] on textarea "assign-modal" at bounding box center [610, 373] width 501 height 69
click at [444, 456] on span "Asignar caso" at bounding box center [422, 456] width 81 height 38
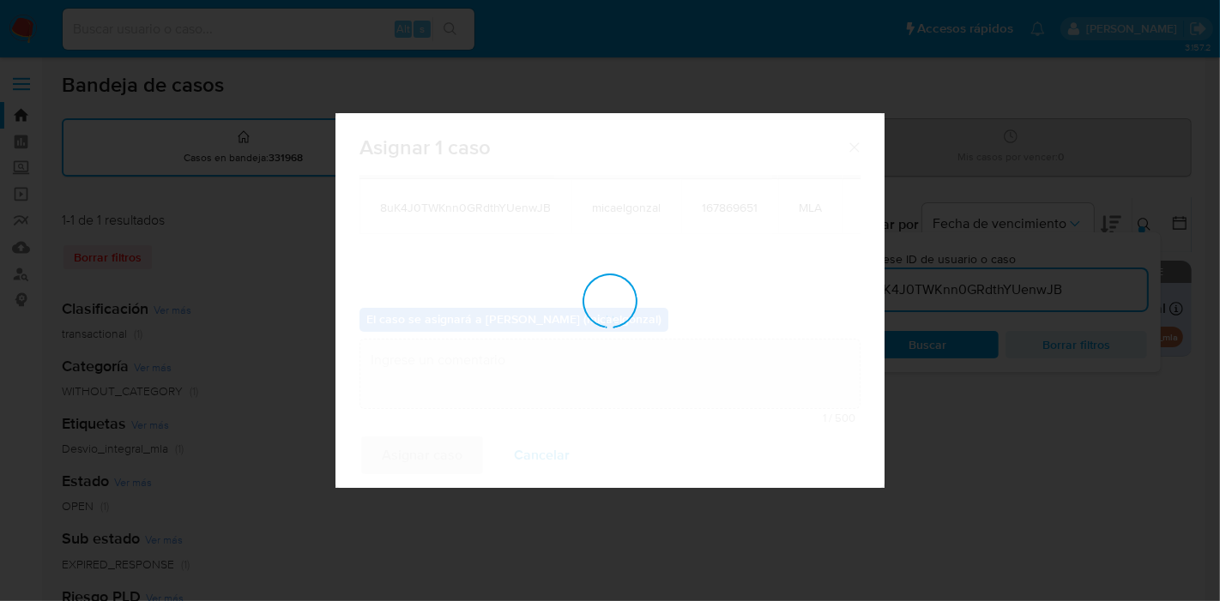
checkbox input "false"
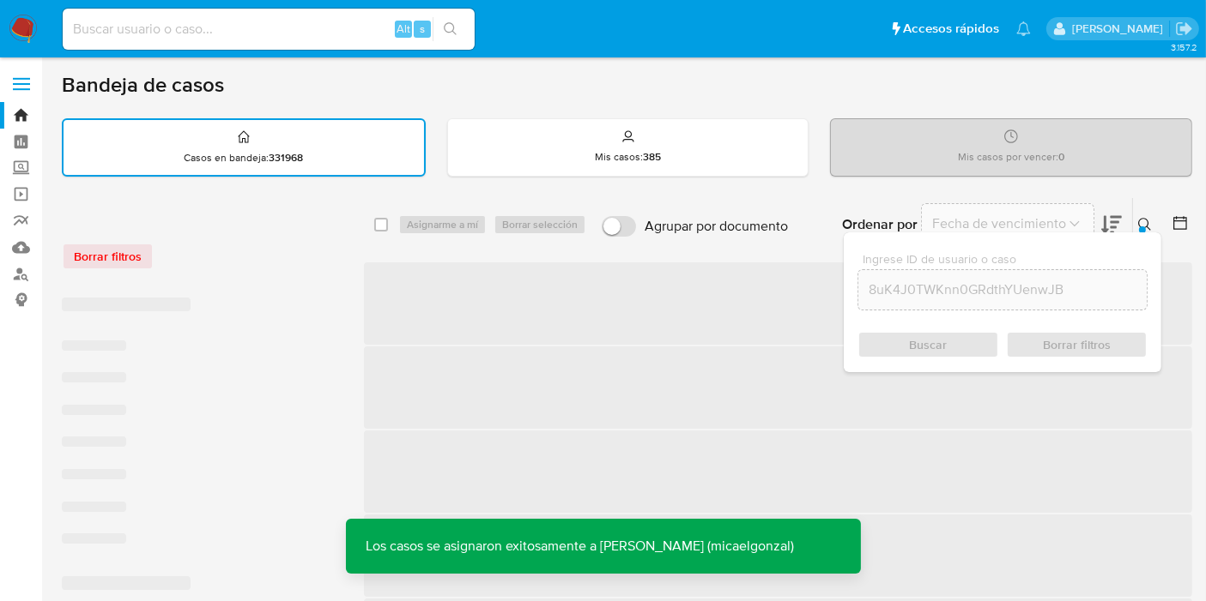
drag, startPoint x: 217, startPoint y: 33, endPoint x: 198, endPoint y: 26, distance: 20.1
click at [218, 32] on input at bounding box center [269, 29] width 412 height 22
paste input "8uK4J0TWKnn0GRdthYUenwJB"
type input "8uK4J0TWKnn0GRdthYUenwJB"
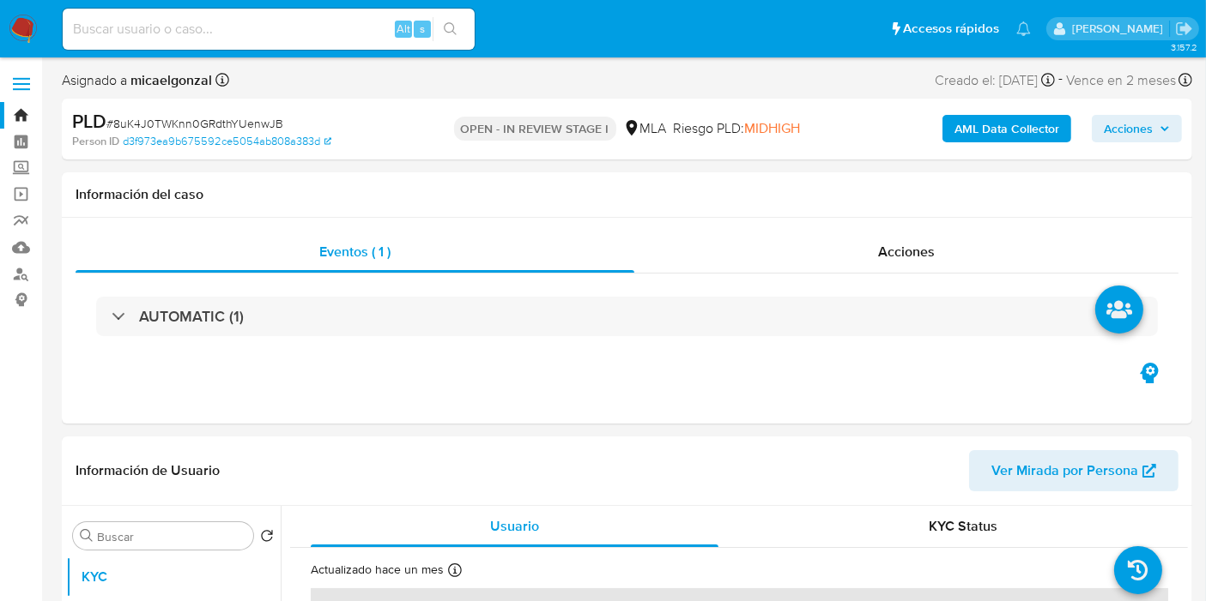
select select "10"
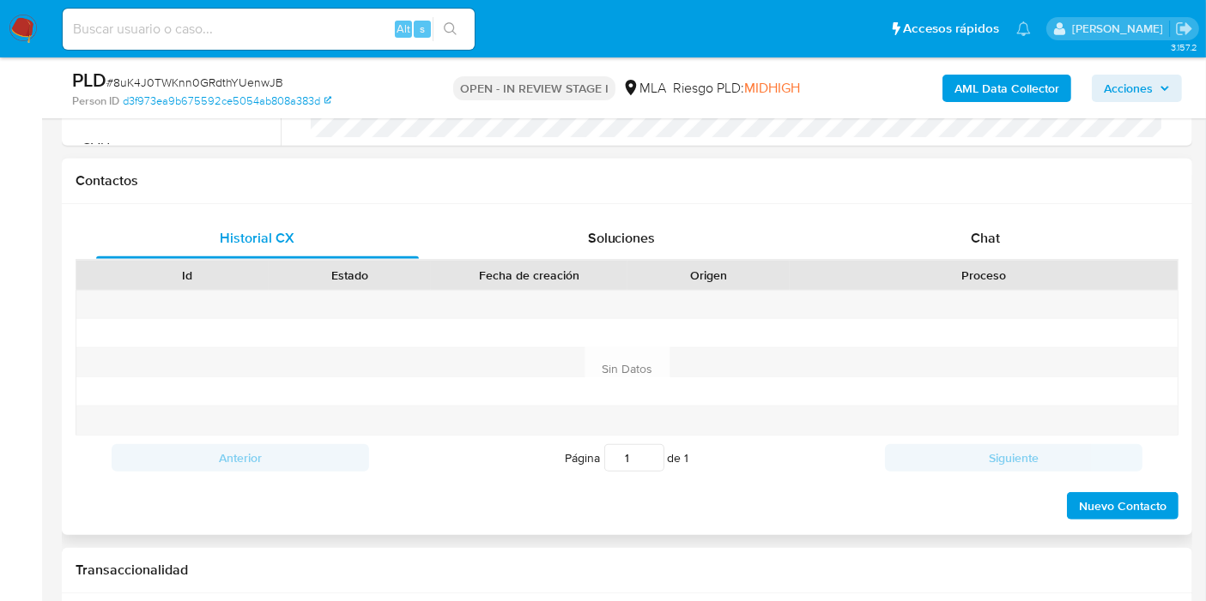
scroll to position [667, 0]
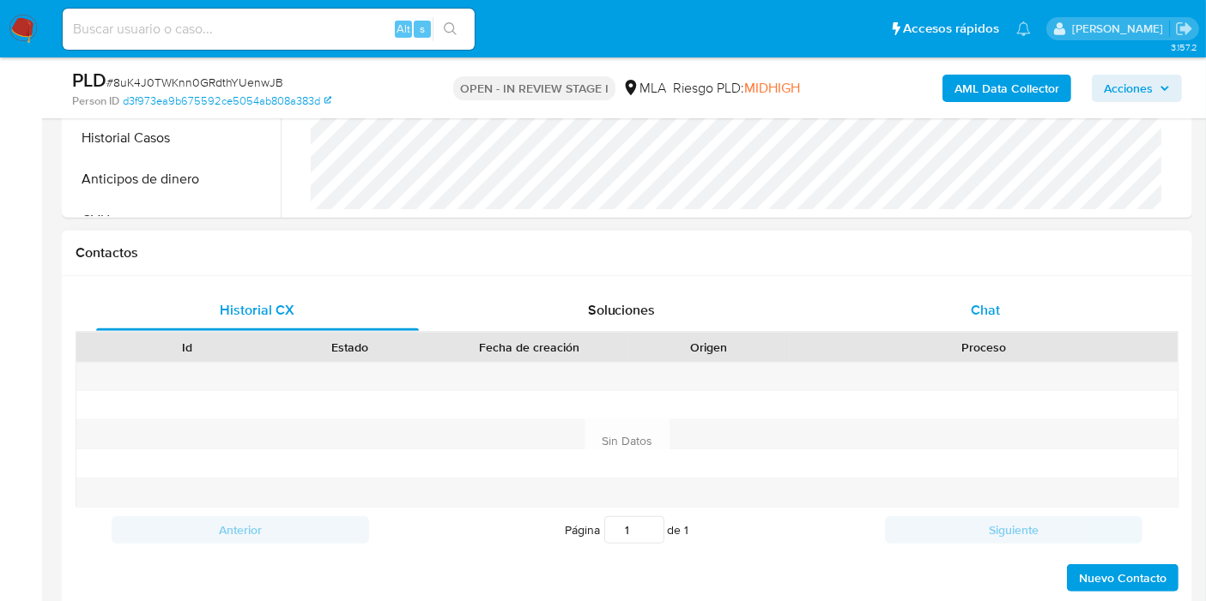
click at [1029, 298] on div "Chat" at bounding box center [985, 310] width 323 height 41
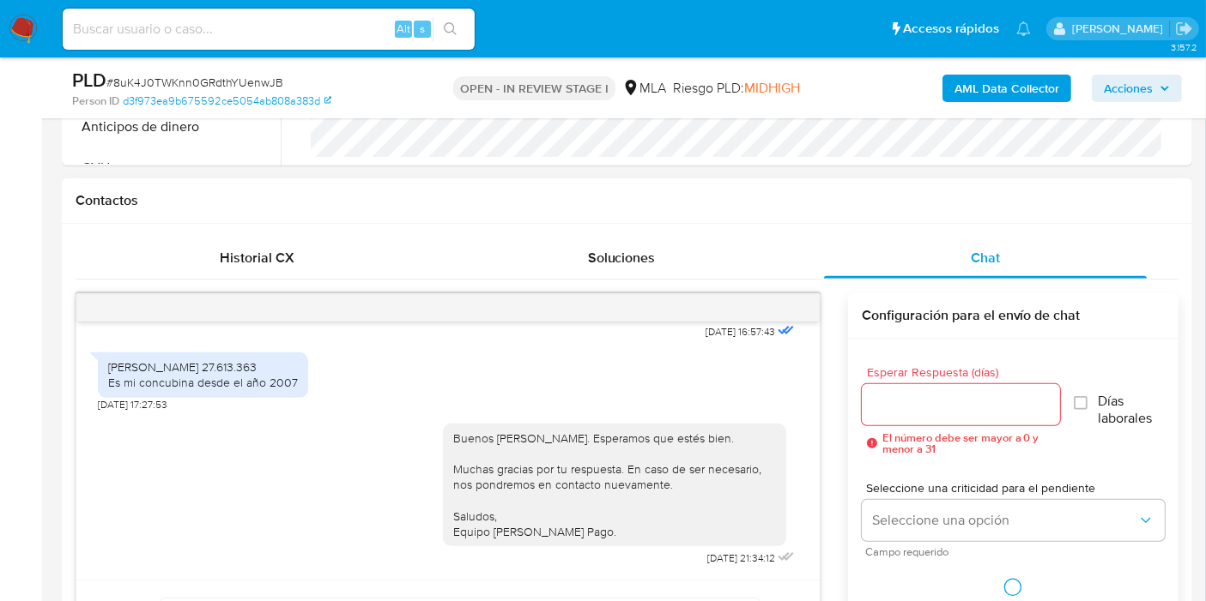
scroll to position [762, 0]
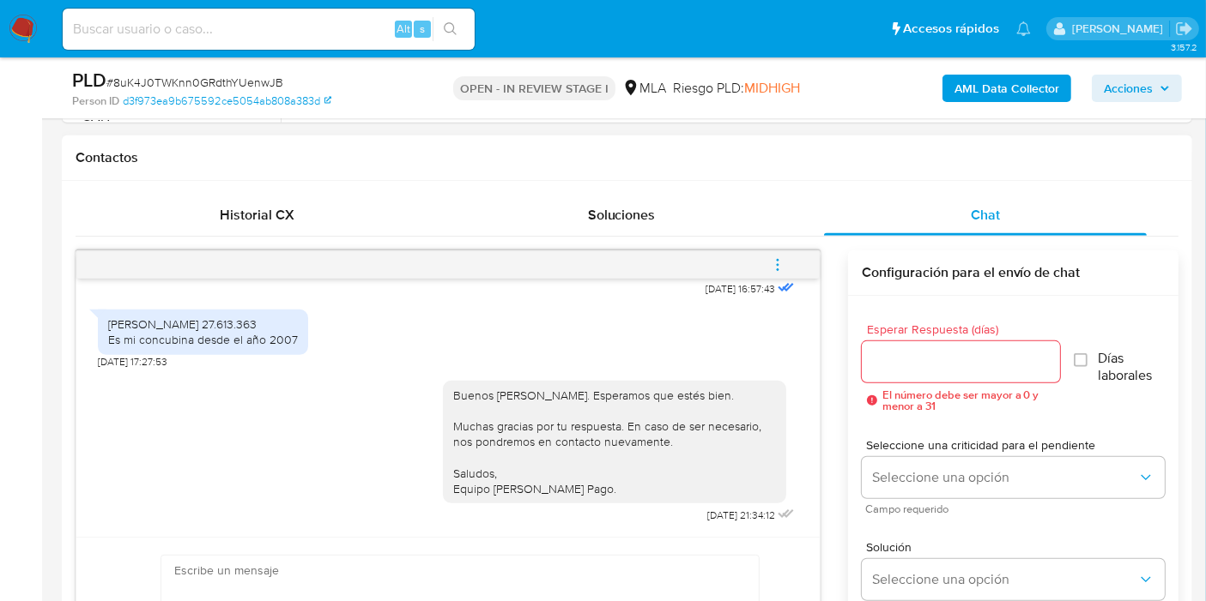
click at [774, 261] on icon "menu-action" at bounding box center [777, 264] width 15 height 15
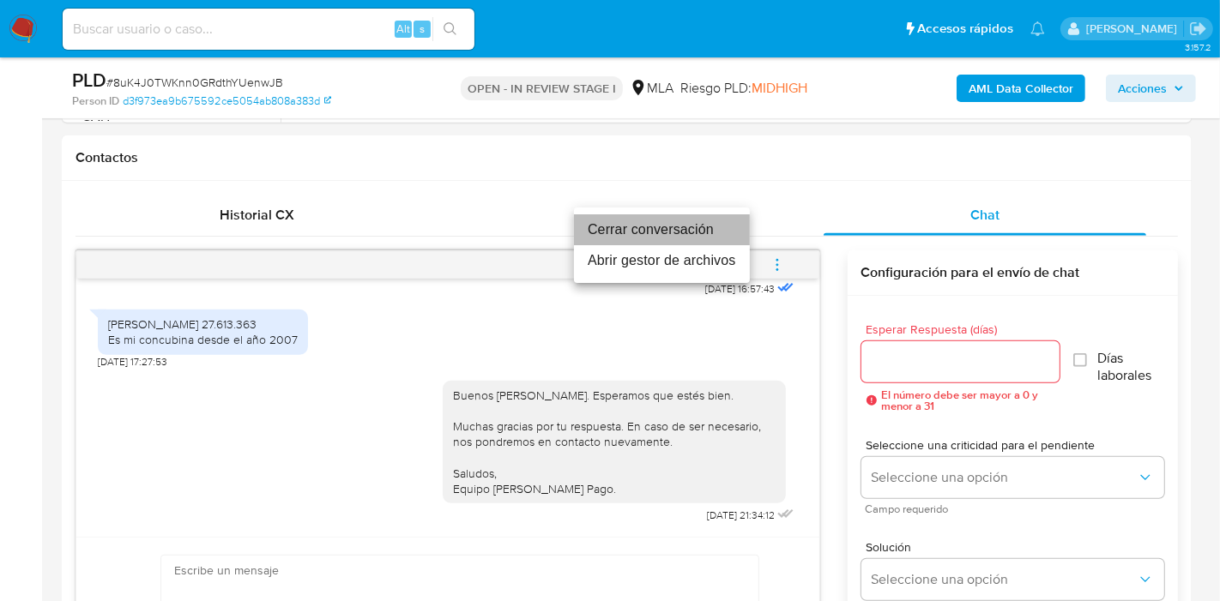
click at [628, 233] on li "Cerrar conversación" at bounding box center [662, 230] width 176 height 31
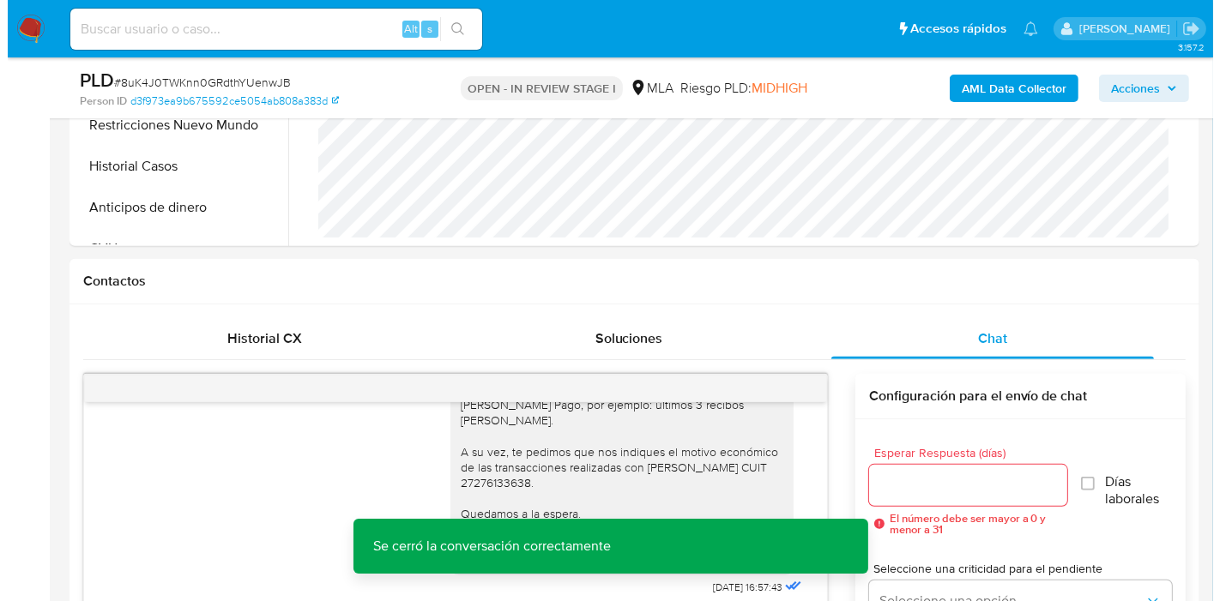
scroll to position [571, 0]
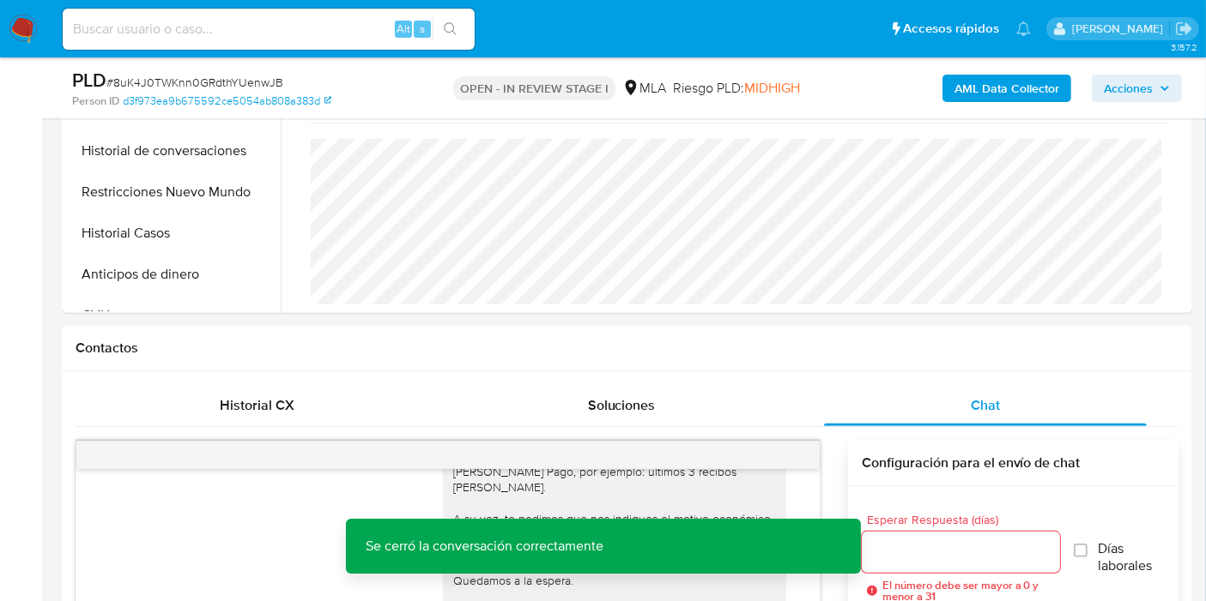
click at [999, 101] on b "AML Data Collector" at bounding box center [1006, 88] width 105 height 27
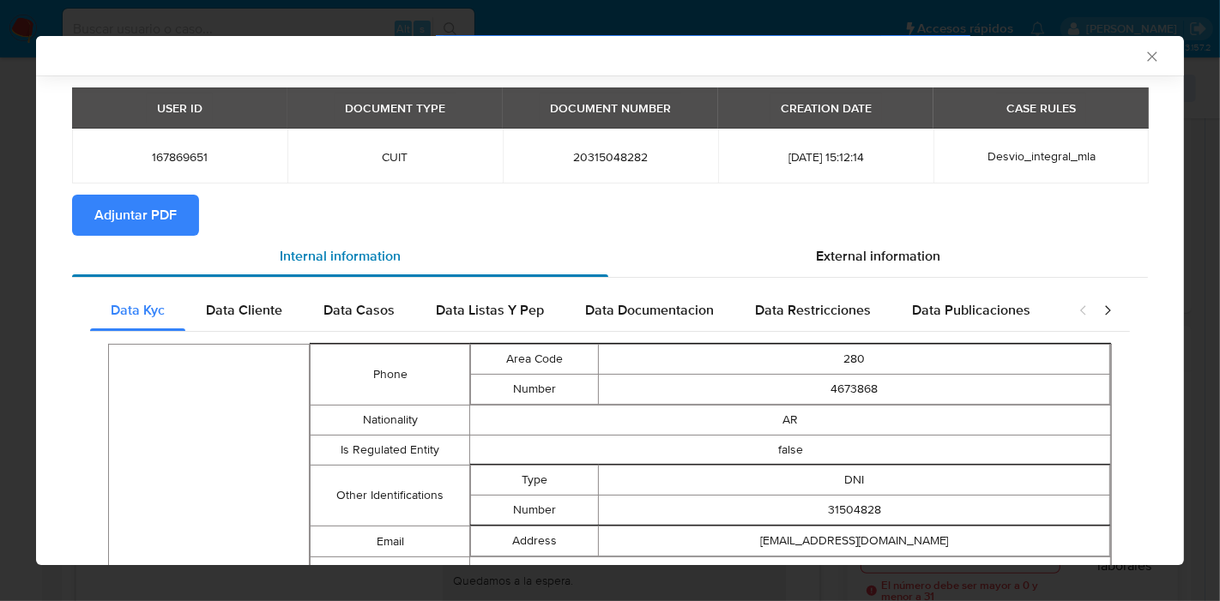
scroll to position [0, 0]
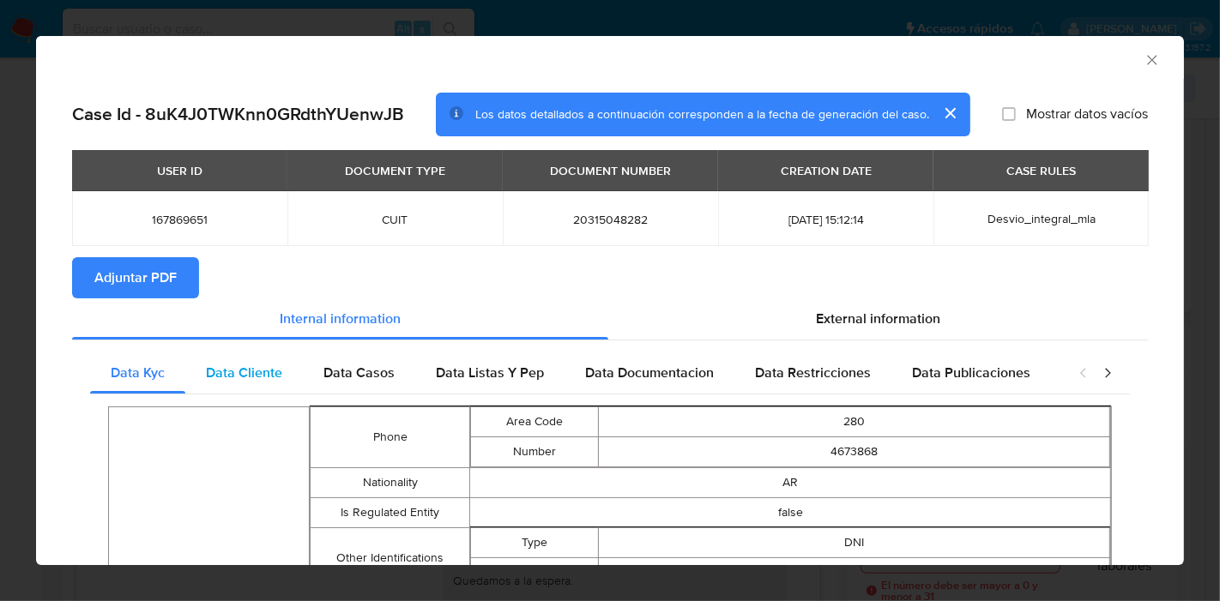
click at [239, 361] on div "Data Cliente" at bounding box center [244, 373] width 118 height 41
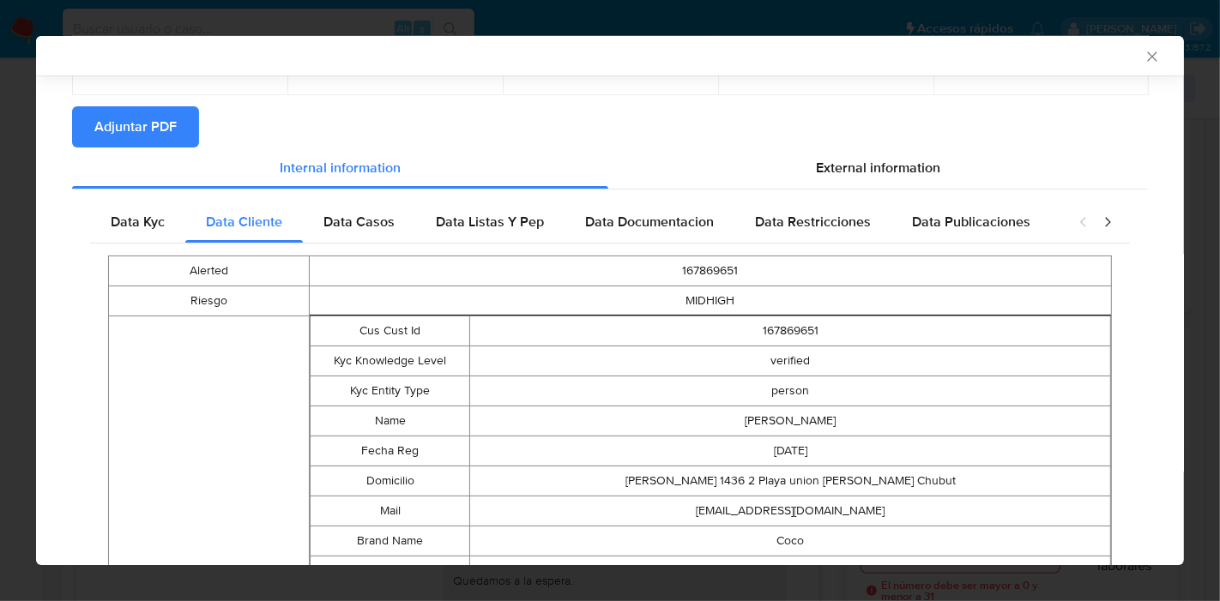
scroll to position [118, 0]
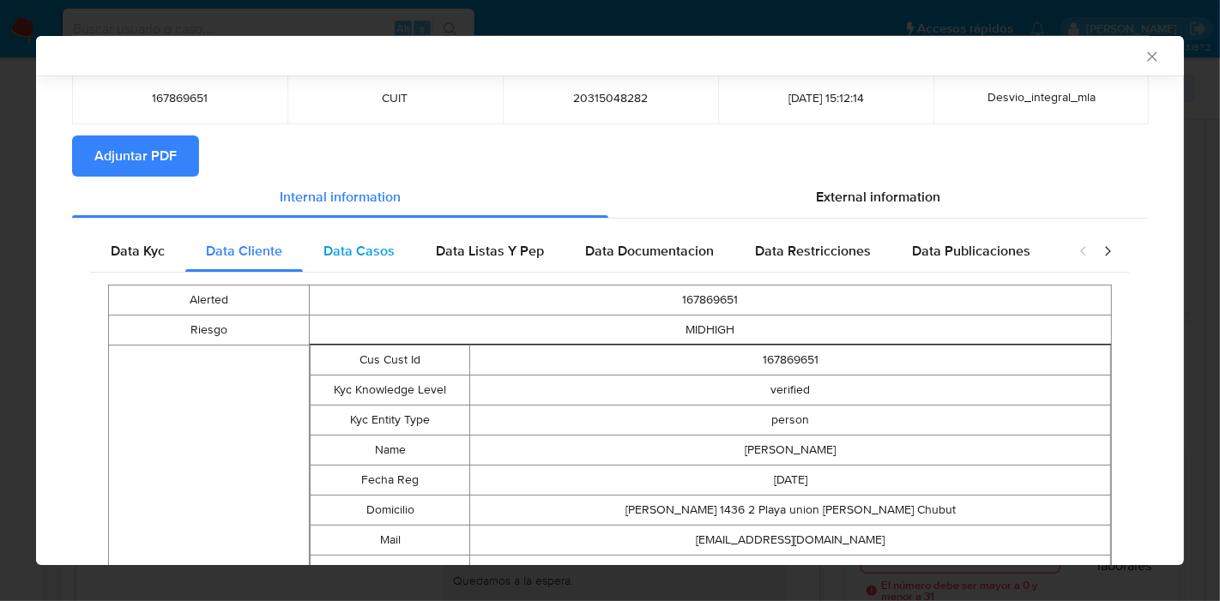
drag, startPoint x: 392, startPoint y: 273, endPoint x: 392, endPoint y: 257, distance: 16.3
click at [391, 256] on span "Data Casos" at bounding box center [358, 251] width 71 height 20
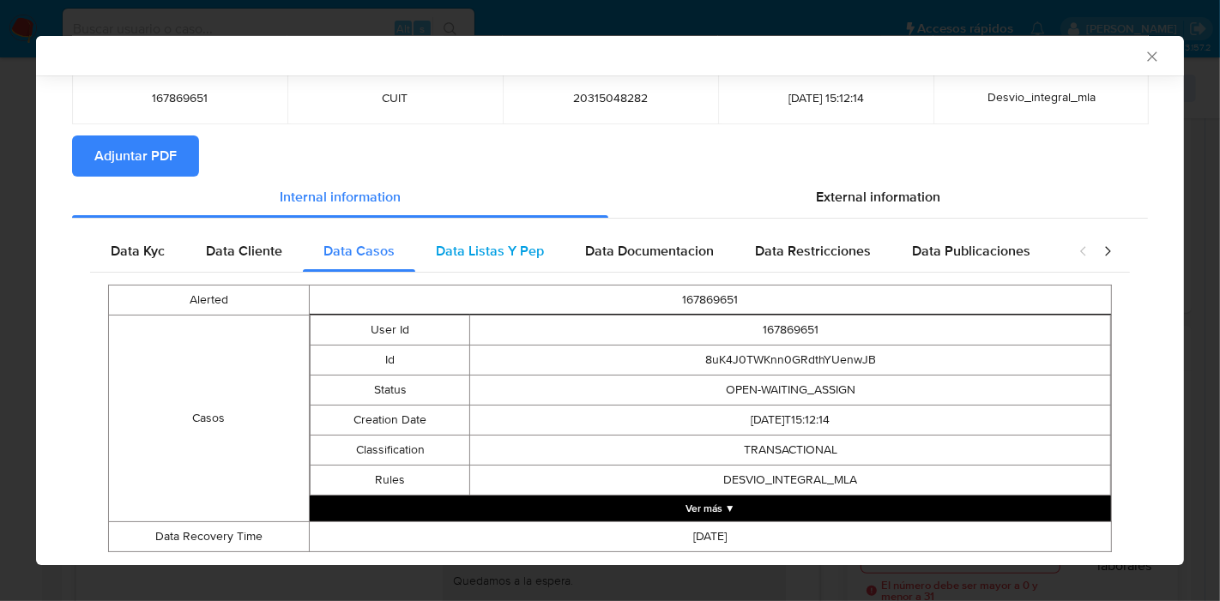
click at [502, 258] on span "Data Listas Y Pep" at bounding box center [490, 251] width 108 height 20
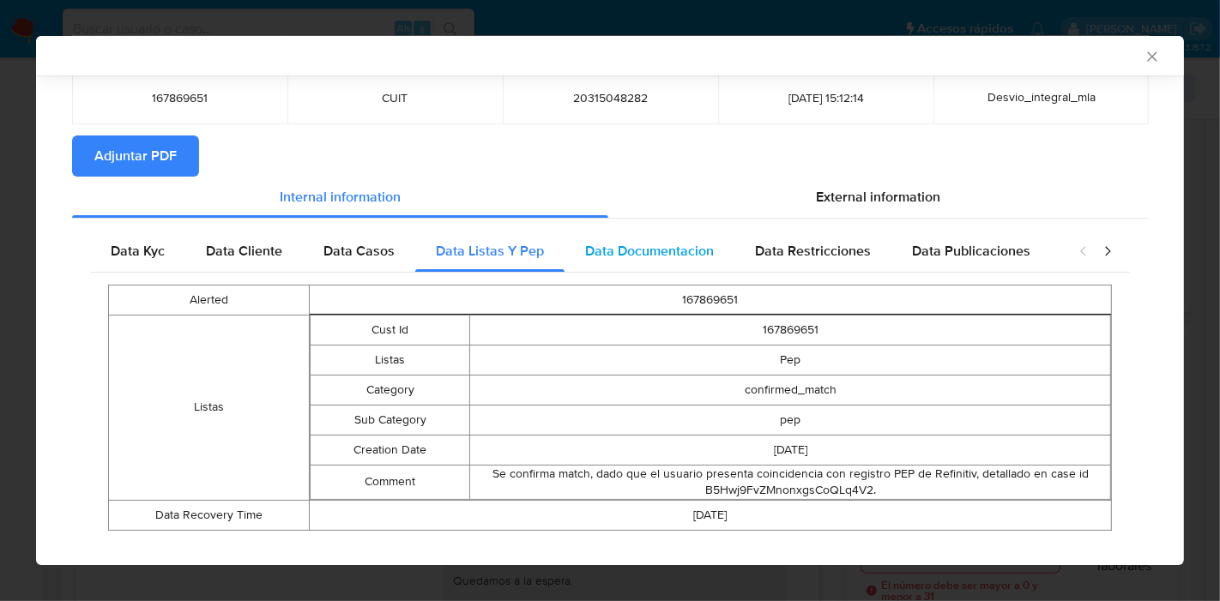
click at [666, 244] on span "Data Documentacion" at bounding box center [649, 251] width 129 height 20
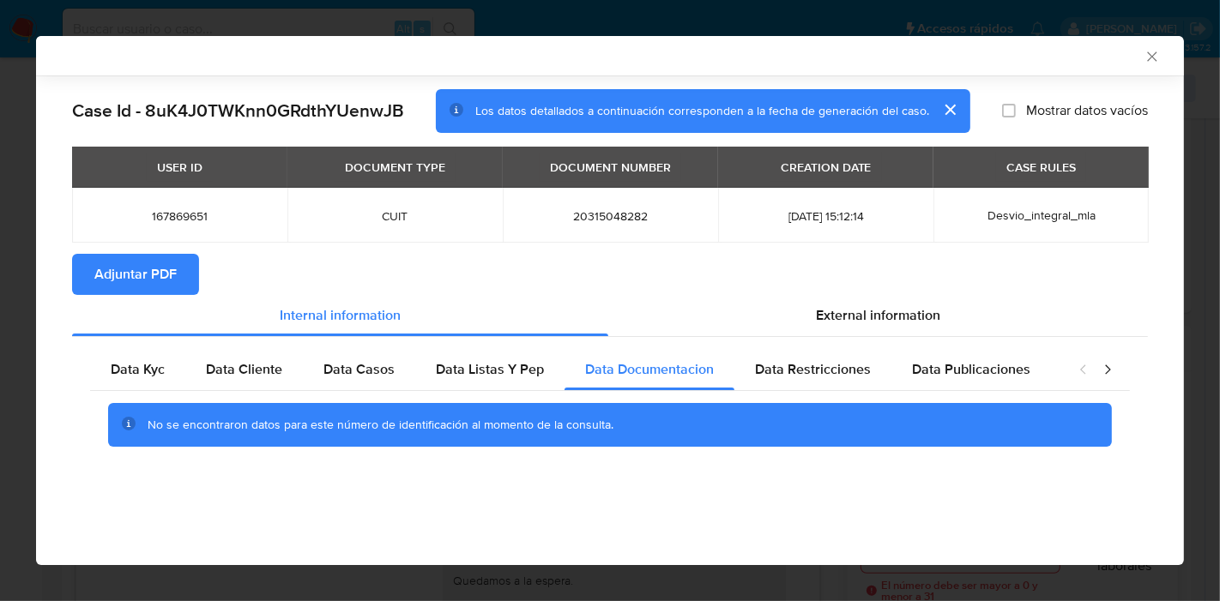
scroll to position [0, 0]
click at [793, 376] on span "Data Restricciones" at bounding box center [813, 370] width 116 height 20
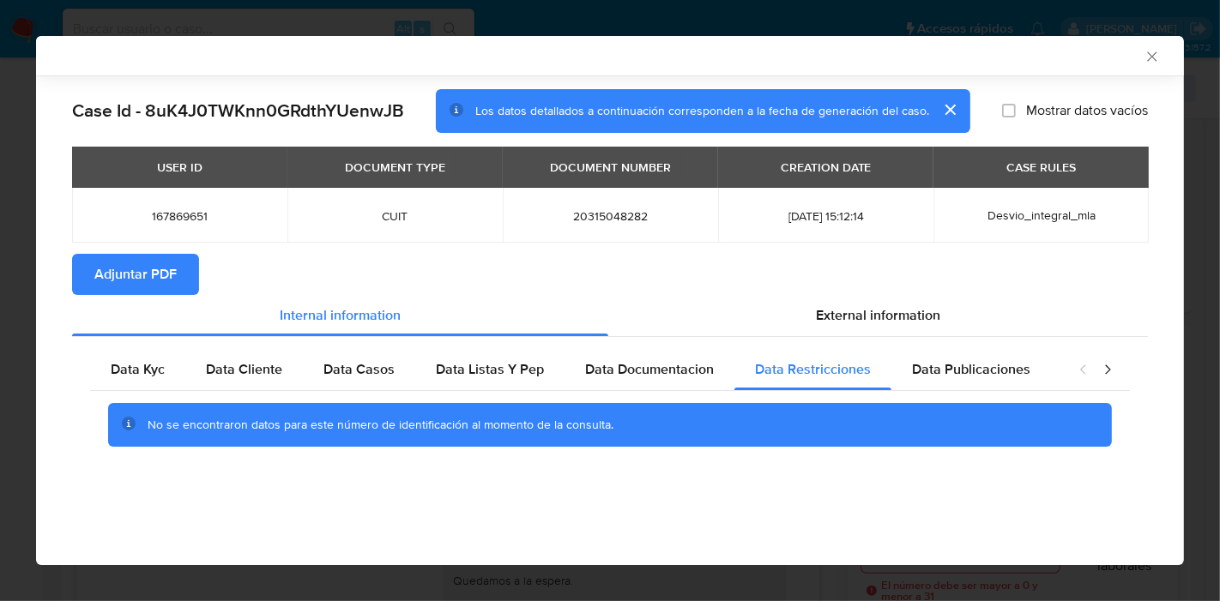
drag, startPoint x: 947, startPoint y: 364, endPoint x: 1093, endPoint y: 361, distance: 145.9
click at [949, 364] on span "Data Publicaciones" at bounding box center [971, 370] width 118 height 20
drag, startPoint x: 1094, startPoint y: 361, endPoint x: 1103, endPoint y: 370, distance: 12.1
click at [1096, 363] on div "closure-recommendation-modal" at bounding box center [1095, 369] width 69 height 41
click at [1103, 370] on icon "closure-recommendation-modal" at bounding box center [1107, 369] width 17 height 17
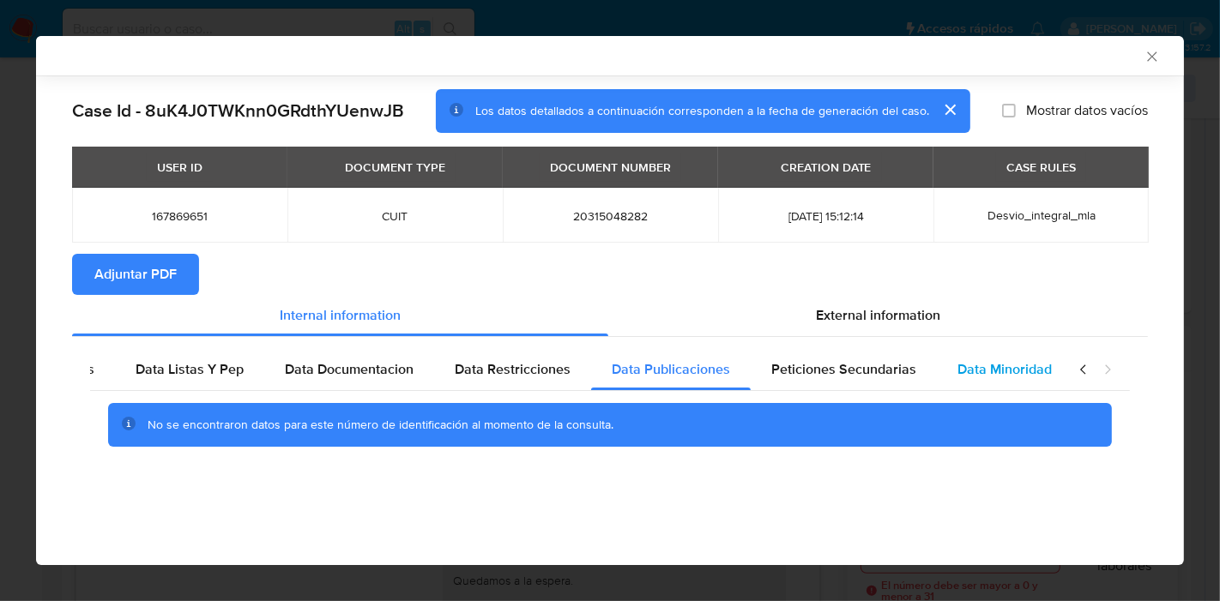
scroll to position [0, 301]
click at [978, 380] on div "Data Minoridad" at bounding box center [1004, 369] width 136 height 41
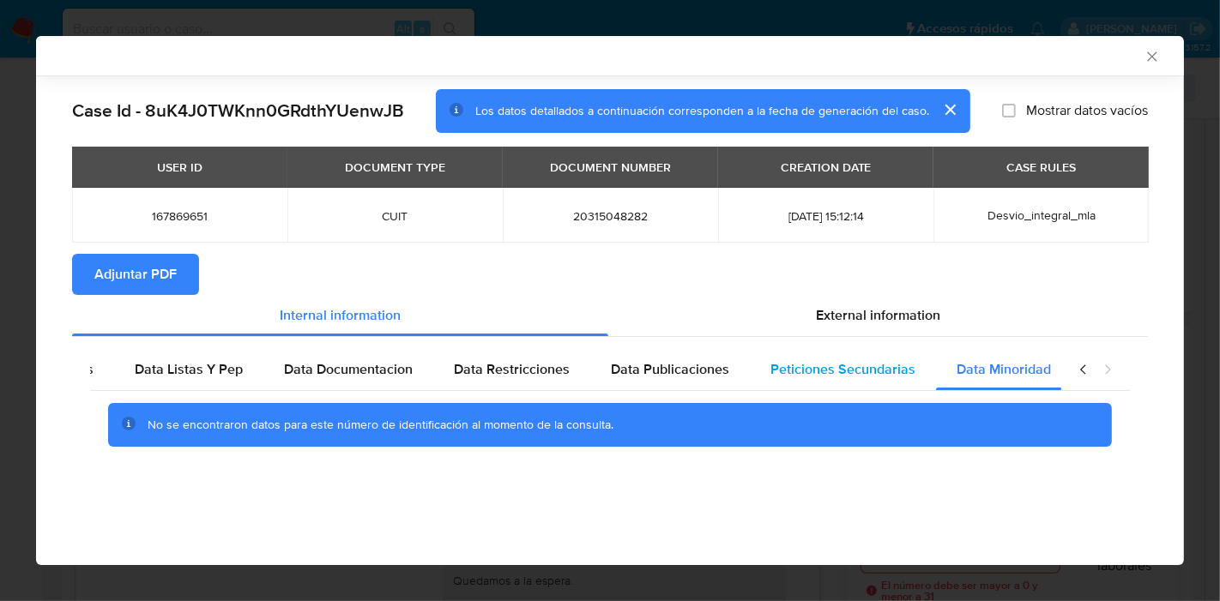
click at [841, 354] on div "Peticiones Secundarias" at bounding box center [843, 369] width 186 height 41
drag, startPoint x: 193, startPoint y: 342, endPoint x: 197, endPoint y: 352, distance: 11.2
click at [195, 342] on div "Data Kyc Data Cliente Data Casos Data Listas Y Pep Data Documentacion Data Rest…" at bounding box center [610, 404] width 1076 height 135
click at [197, 352] on div "Data Listas Y Pep" at bounding box center [188, 369] width 149 height 41
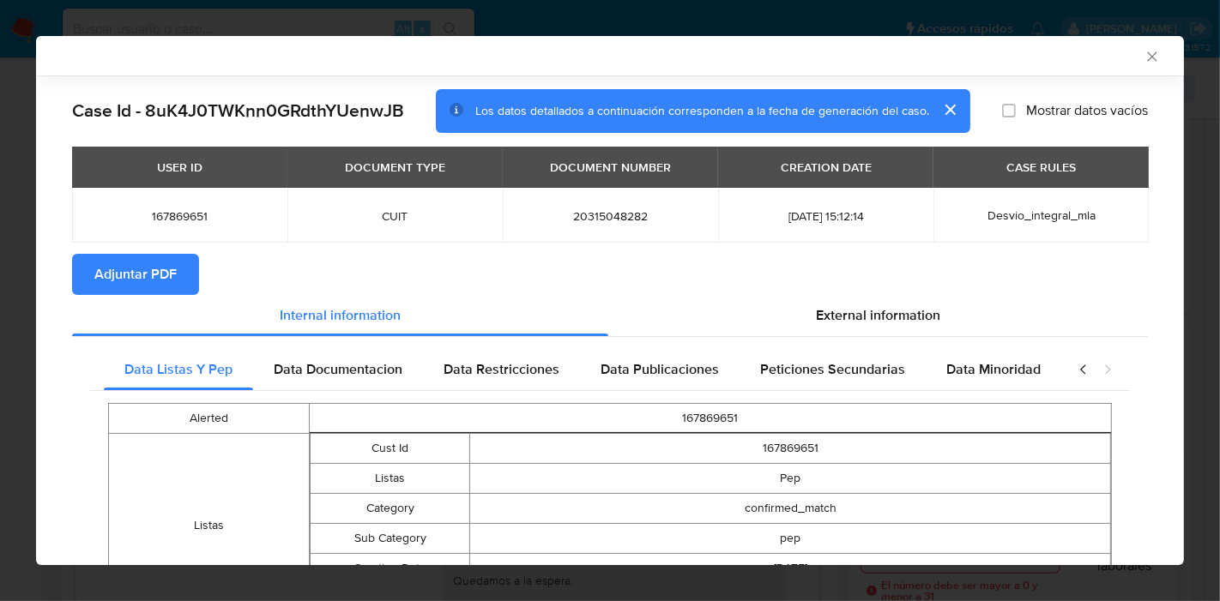
click at [1075, 369] on icon "closure-recommendation-modal" at bounding box center [1083, 369] width 17 height 17
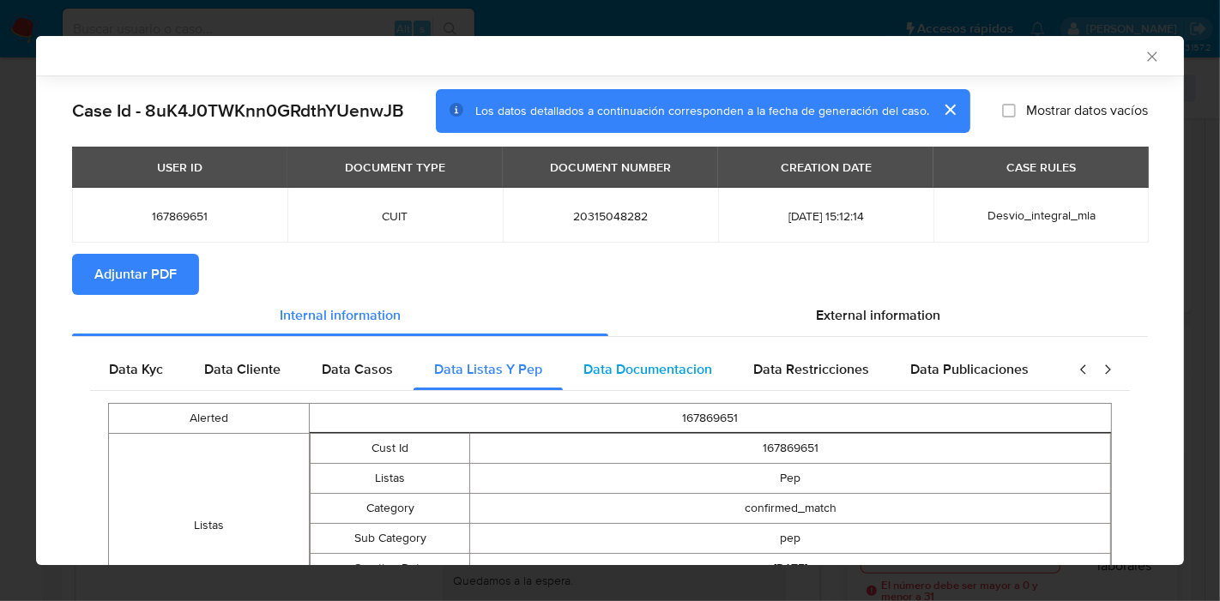
scroll to position [0, 0]
click at [98, 361] on div "Data Kyc" at bounding box center [137, 369] width 95 height 41
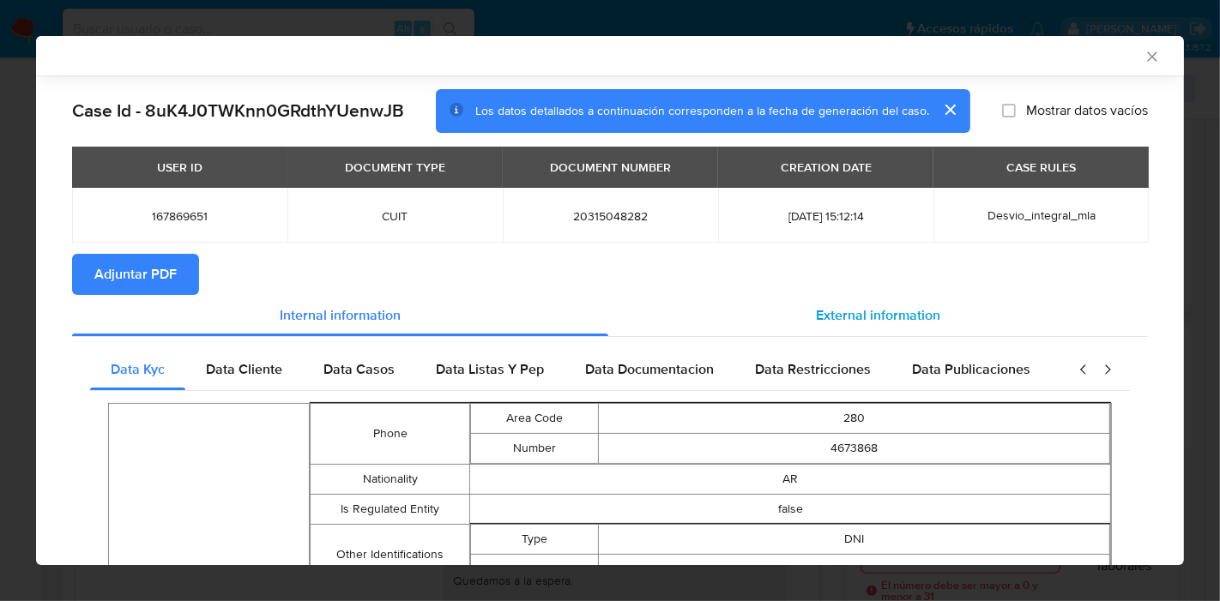
click at [870, 295] on div "External information" at bounding box center [878, 315] width 540 height 41
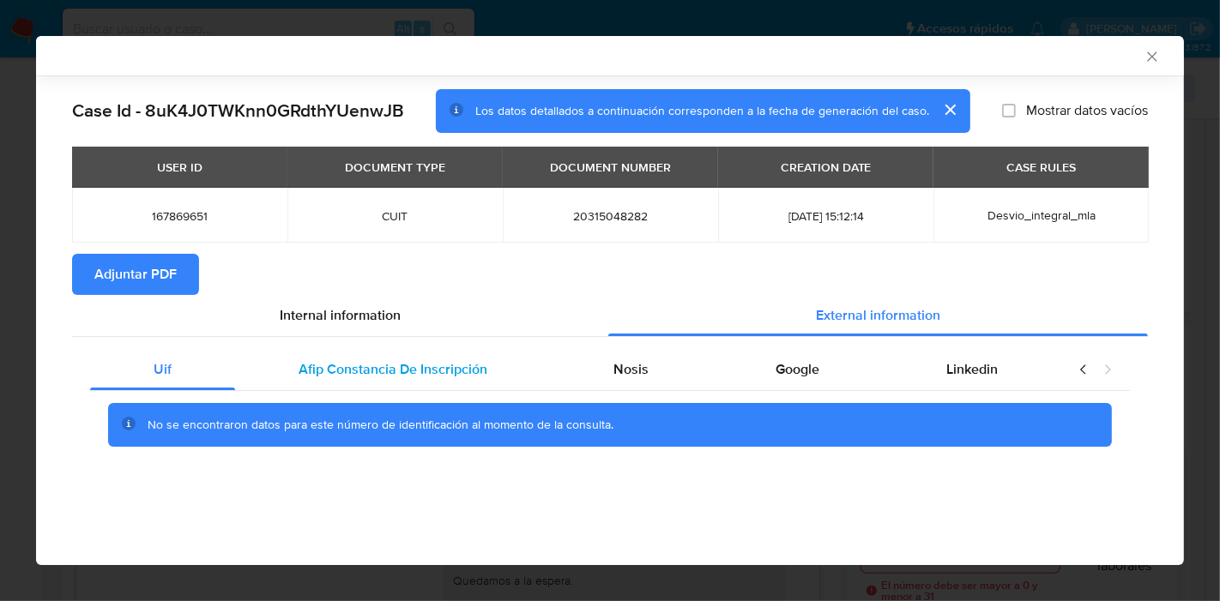
click at [387, 360] on span "Afip Constancia De Inscripción" at bounding box center [393, 370] width 189 height 20
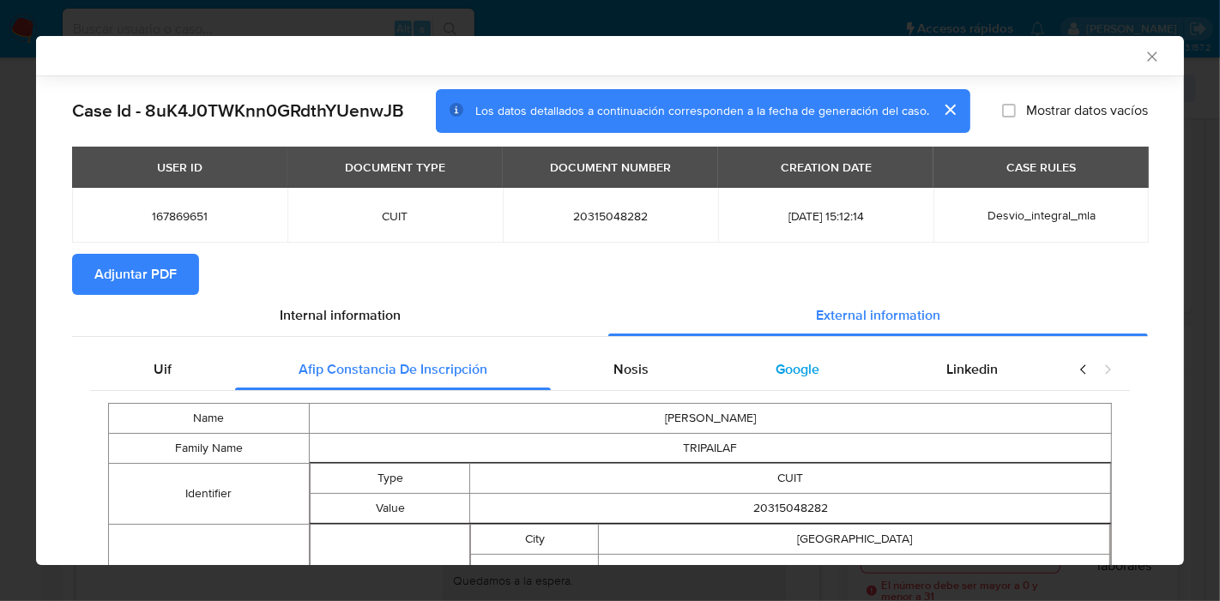
drag, startPoint x: 622, startPoint y: 373, endPoint x: 715, endPoint y: 375, distance: 92.7
click at [674, 375] on div "Nosis" at bounding box center [632, 369] width 162 height 41
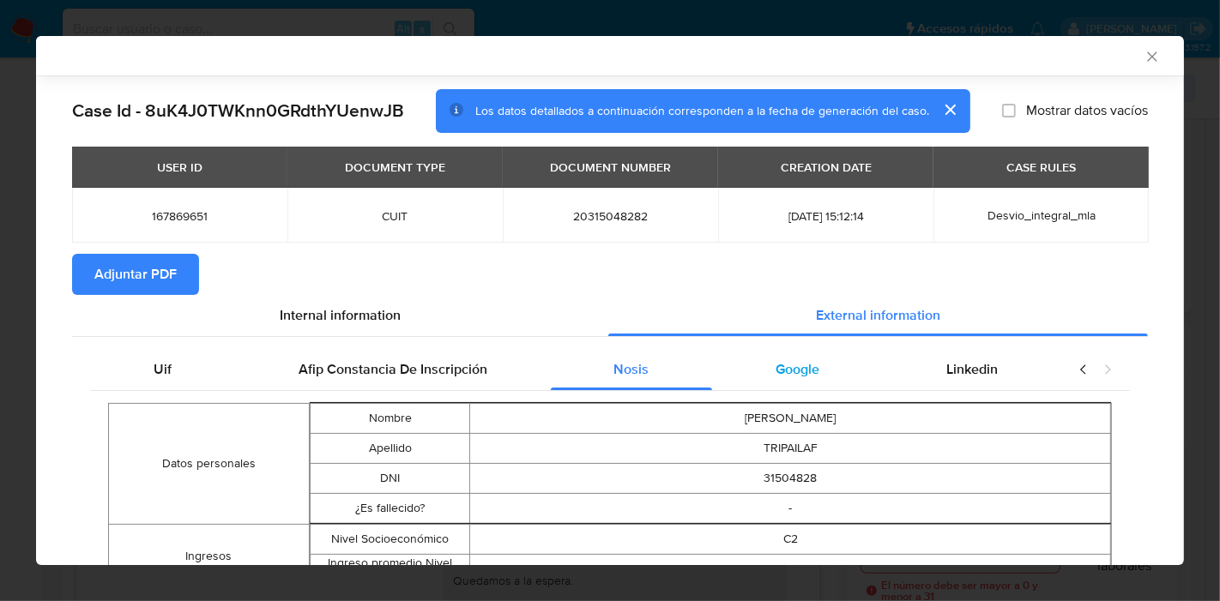
click at [720, 378] on div "Google" at bounding box center [797, 369] width 171 height 41
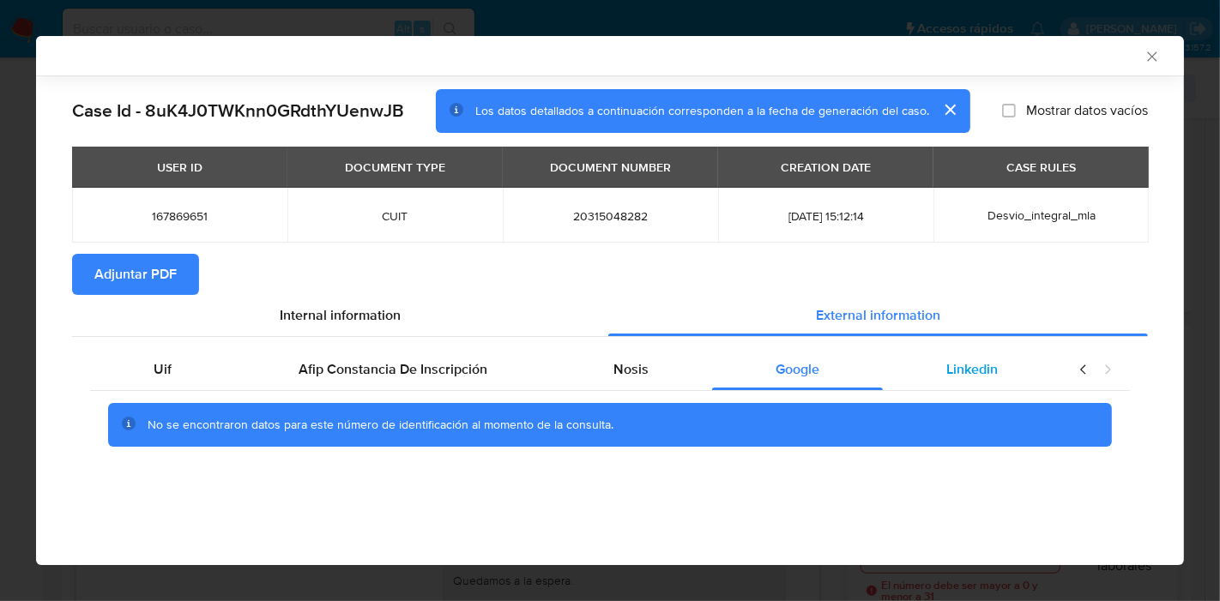
click at [948, 364] on span "Linkedin" at bounding box center [971, 370] width 51 height 20
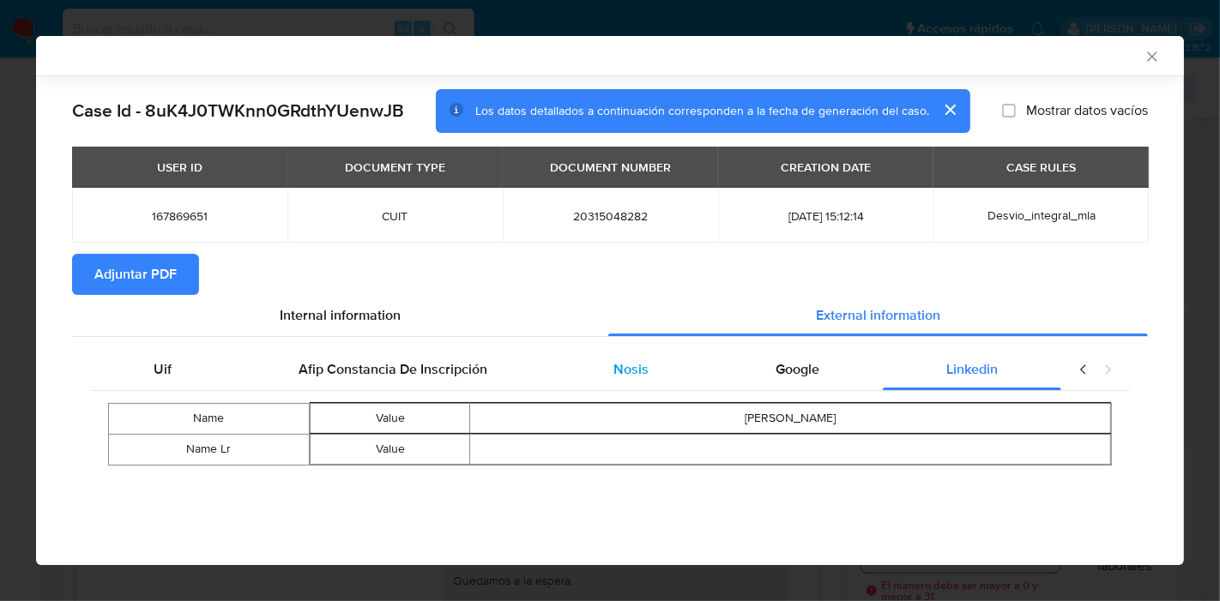
click at [654, 383] on div "Nosis" at bounding box center [632, 369] width 162 height 41
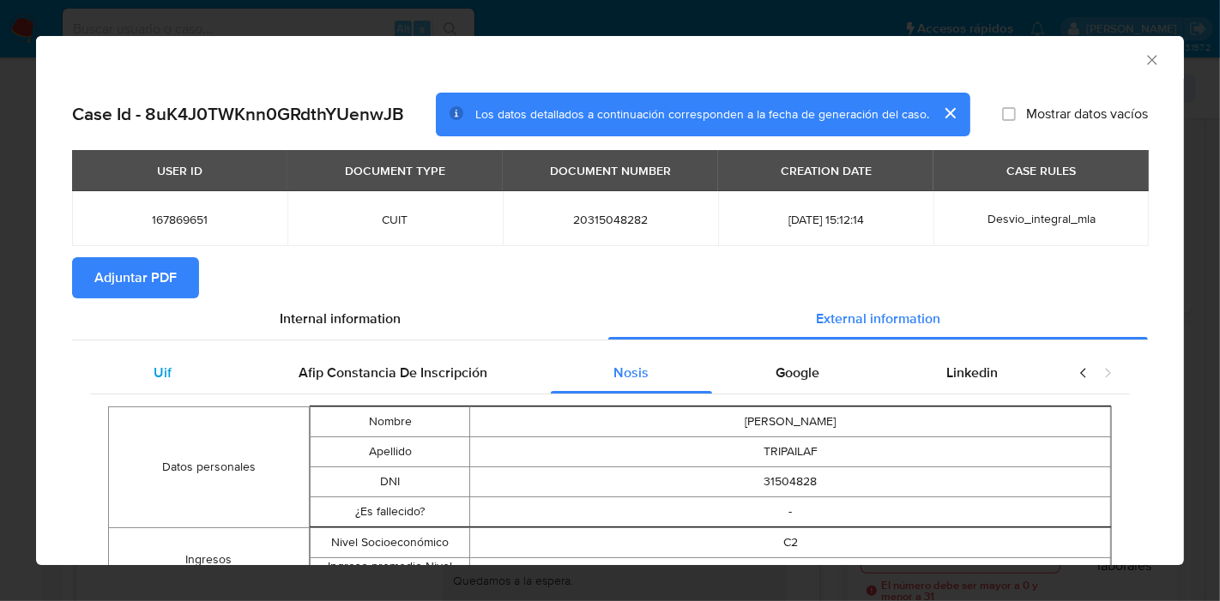
click at [171, 362] on div "Uif" at bounding box center [162, 373] width 145 height 41
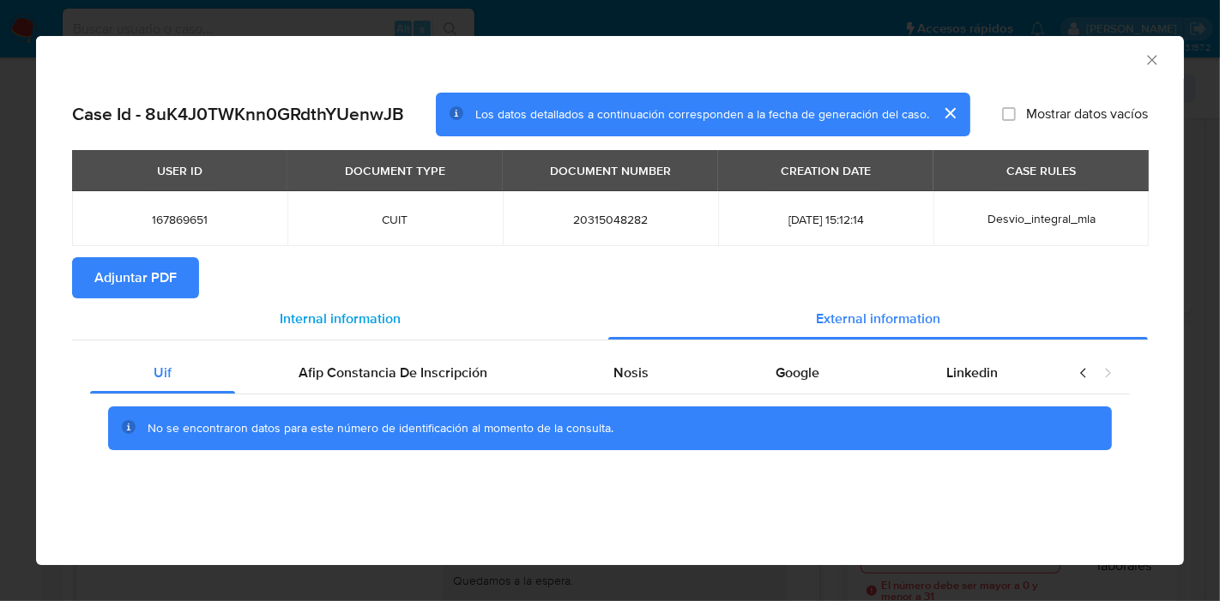
click at [275, 305] on div "Internal information" at bounding box center [340, 319] width 536 height 41
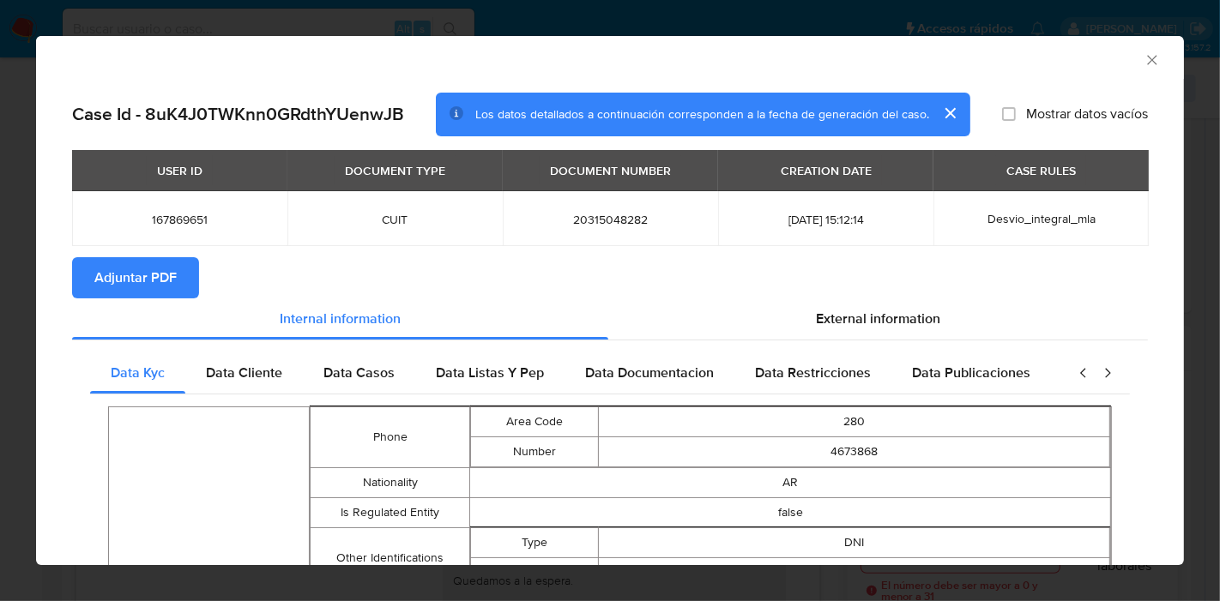
drag, startPoint x: 100, startPoint y: 246, endPoint x: 107, endPoint y: 253, distance: 9.7
click at [100, 246] on div "USER ID DOCUMENT TYPE DOCUMENT NUMBER CREATION DATE CASE RULES 167869651 CUIT 2…" at bounding box center [610, 203] width 1076 height 107
click at [120, 266] on span "Adjuntar PDF" at bounding box center [135, 278] width 82 height 38
click at [0, 327] on div "AML Data Collector Case Id - 8uK4J0TWKnn0GRdthYUenwJB Los datos detallados a co…" at bounding box center [610, 300] width 1220 height 601
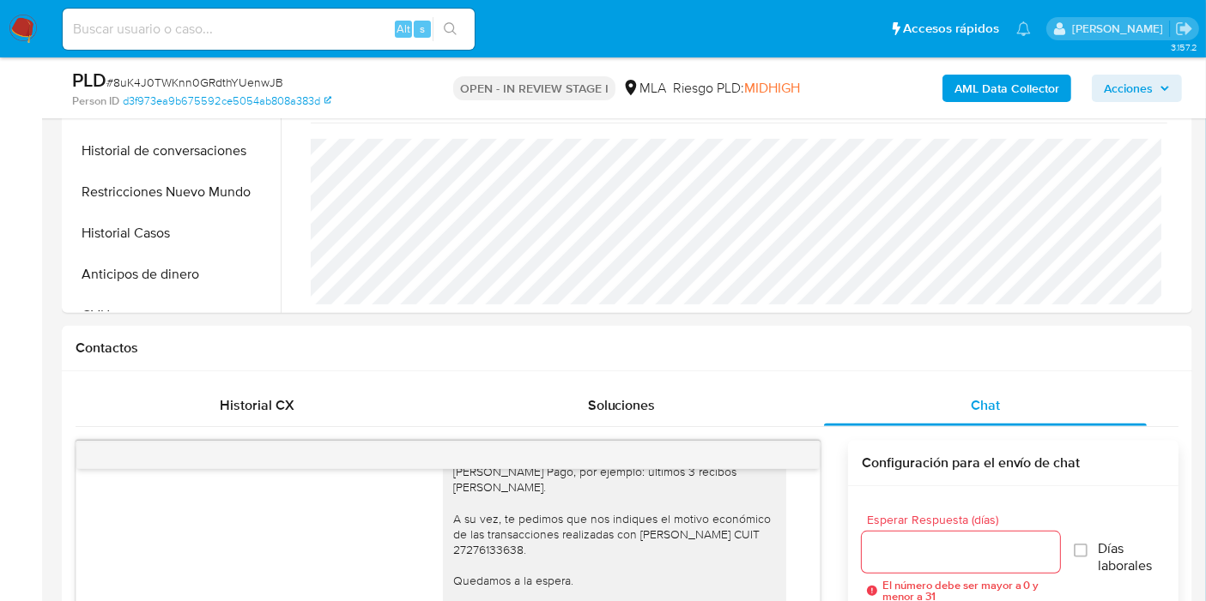
scroll to position [286, 0]
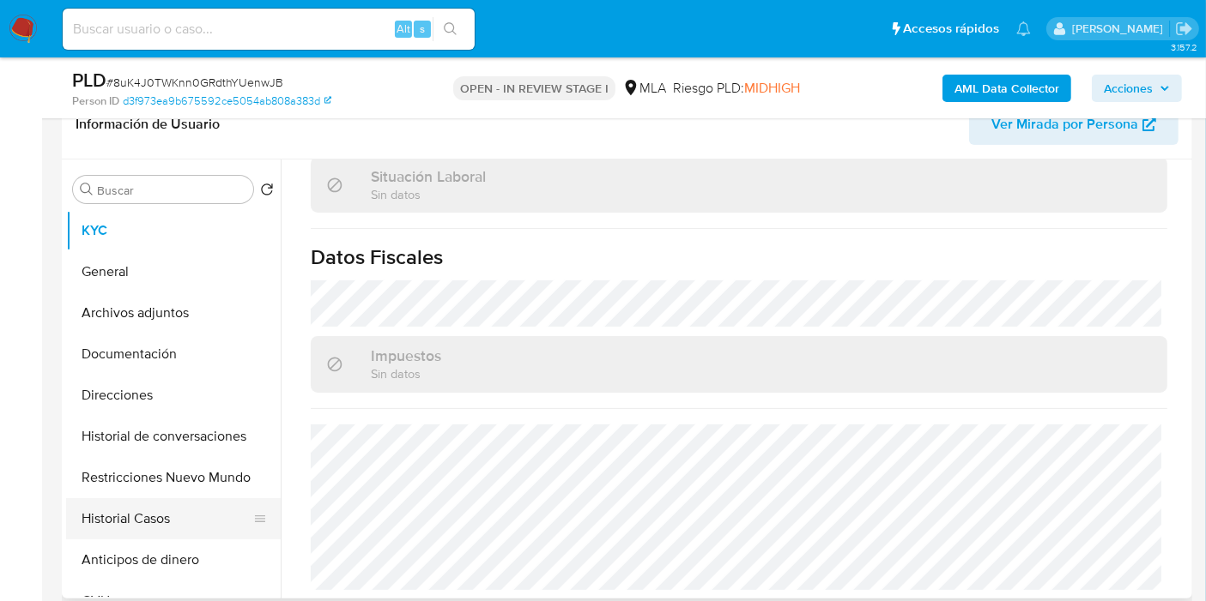
click at [178, 523] on button "Historial Casos" at bounding box center [166, 519] width 201 height 41
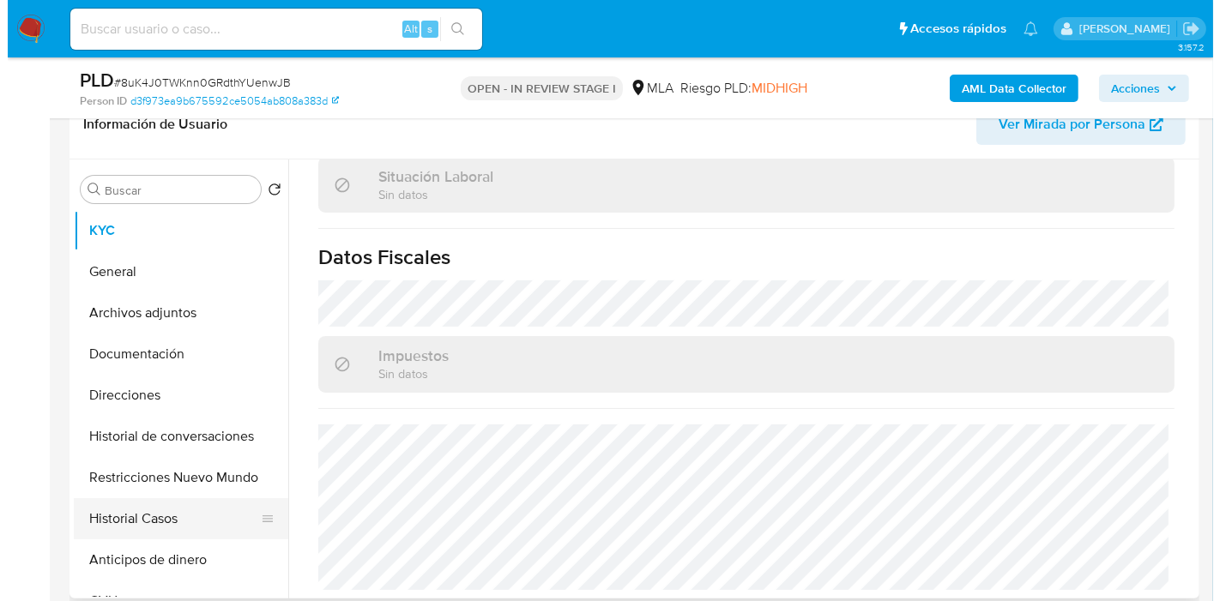
scroll to position [0, 0]
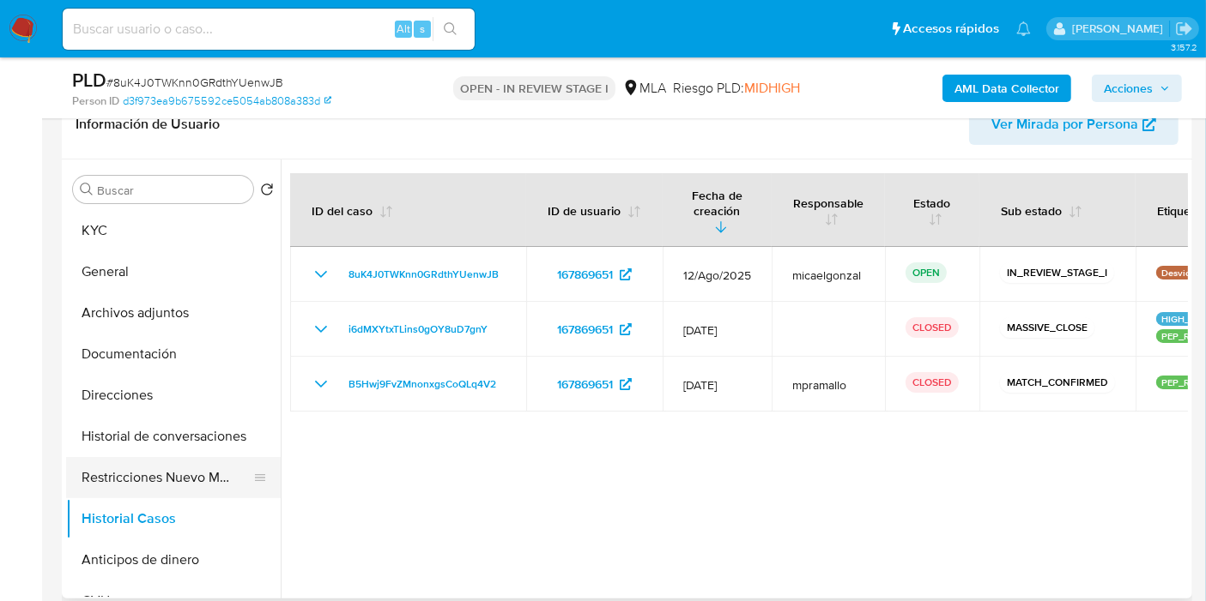
click at [182, 487] on button "Restricciones Nuevo Mundo" at bounding box center [166, 477] width 201 height 41
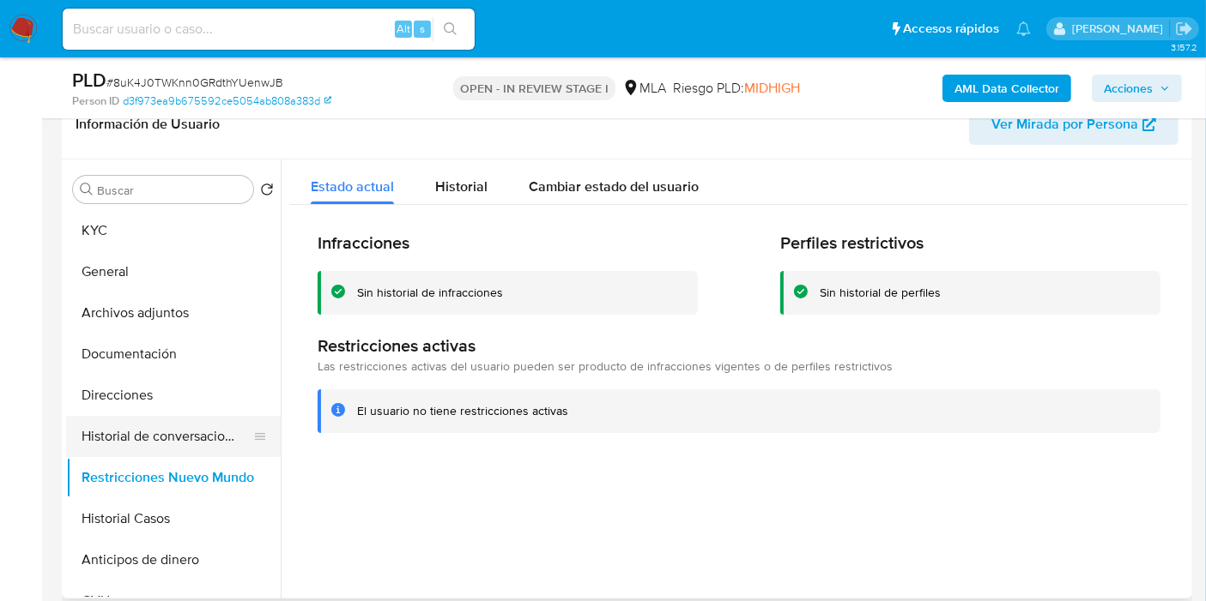
click at [190, 439] on button "Historial de conversaciones" at bounding box center [166, 436] width 201 height 41
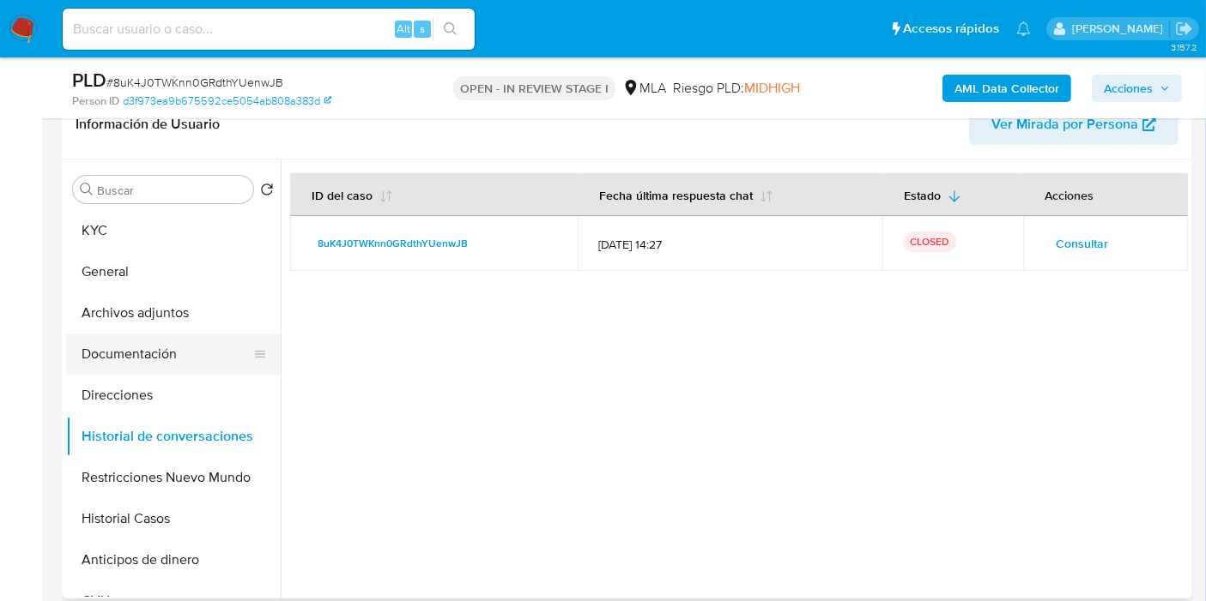
click at [206, 356] on button "Documentación" at bounding box center [166, 354] width 201 height 41
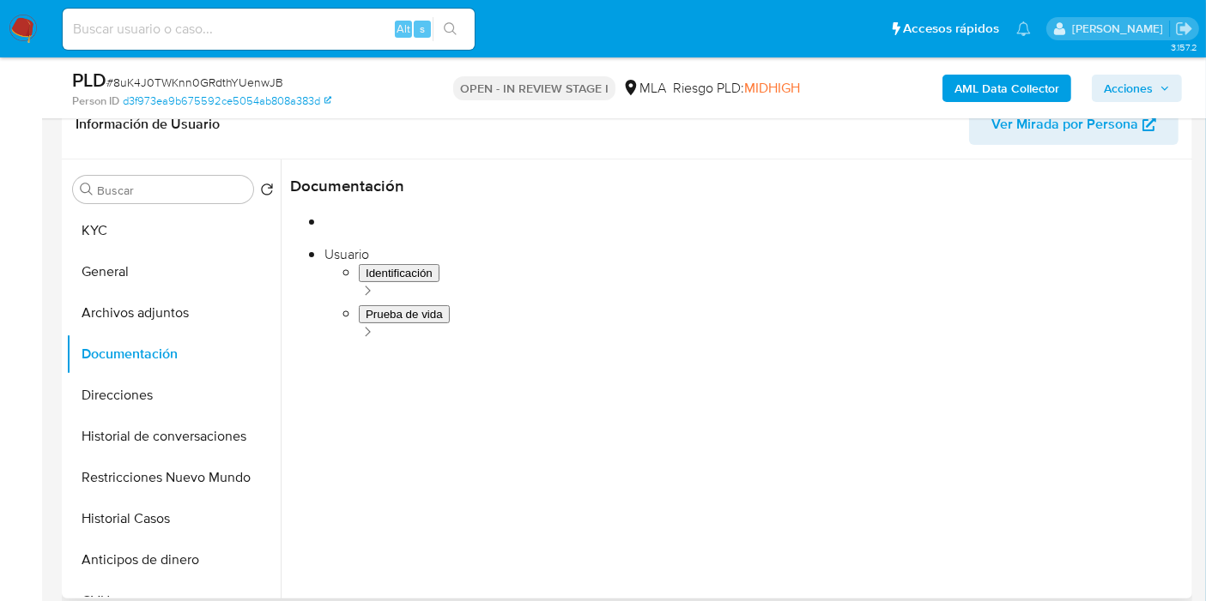
click at [321, 239] on button "Identificación" at bounding box center [388, 244] width 197 height 44
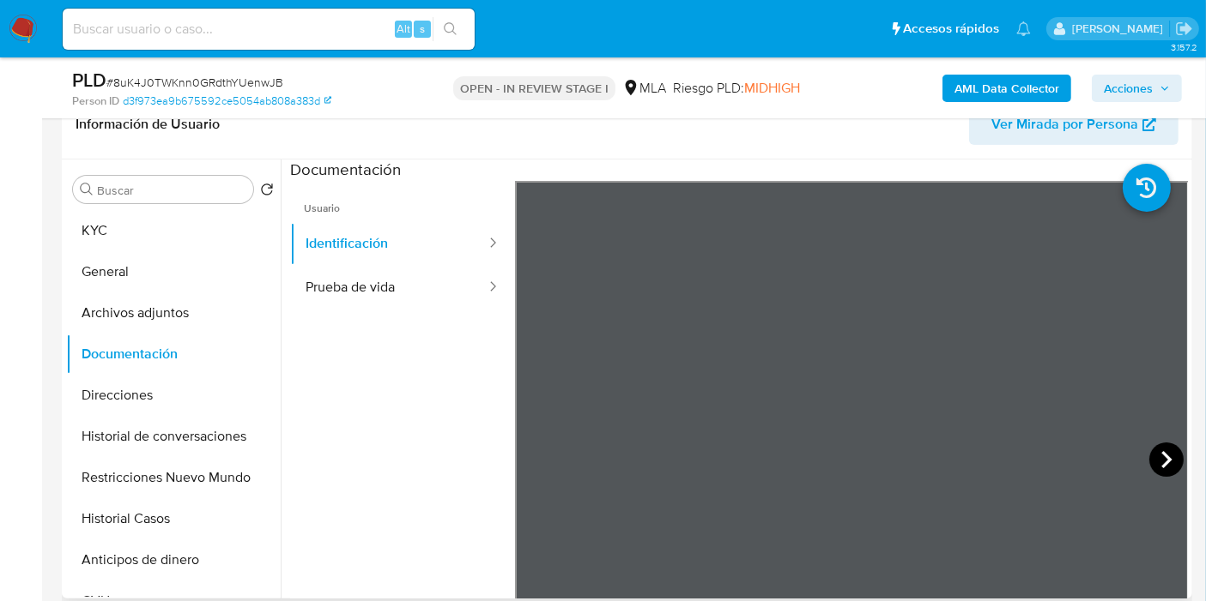
click at [1170, 454] on icon at bounding box center [1166, 460] width 34 height 34
click at [433, 275] on button "Prueba de vida" at bounding box center [388, 288] width 197 height 44
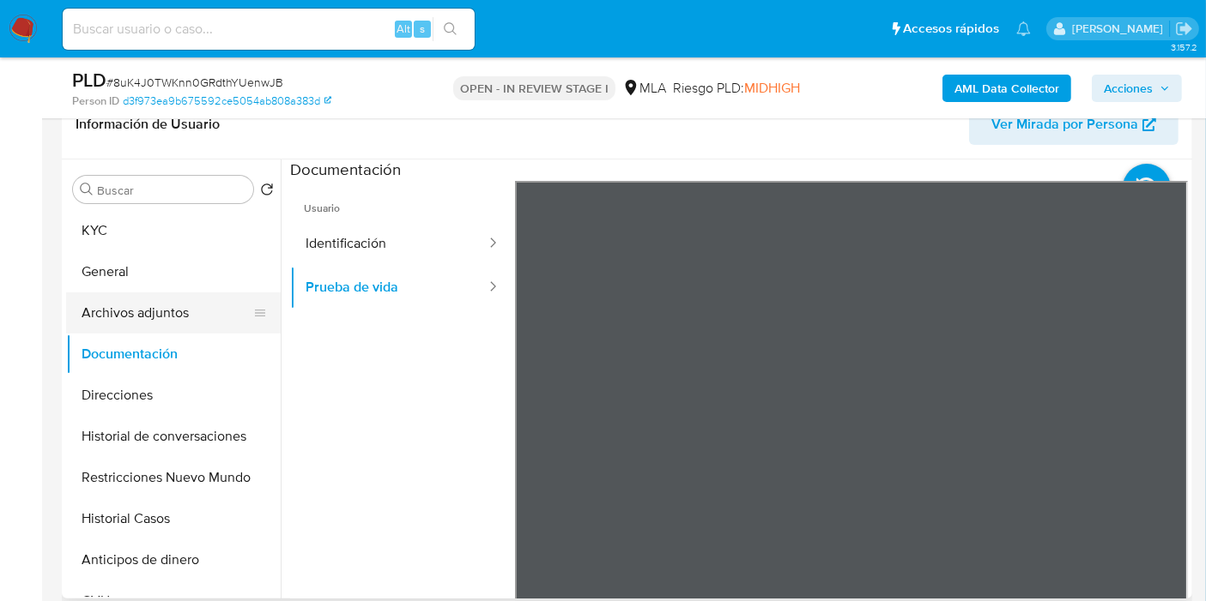
click at [171, 304] on button "Archivos adjuntos" at bounding box center [166, 313] width 201 height 41
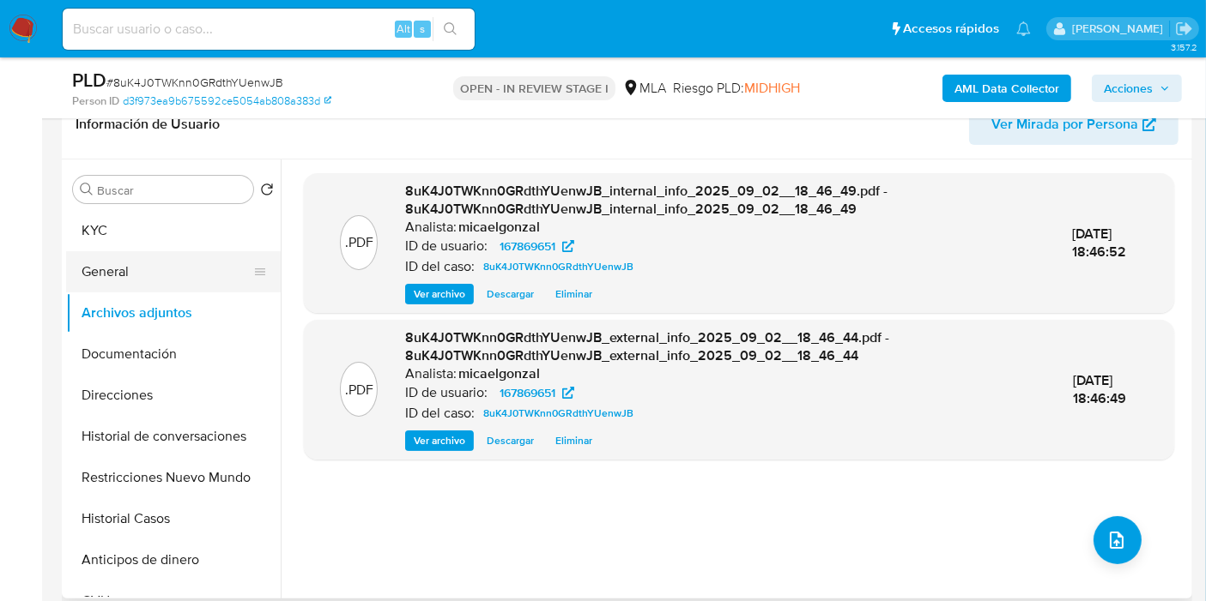
click at [193, 255] on button "General" at bounding box center [166, 271] width 201 height 41
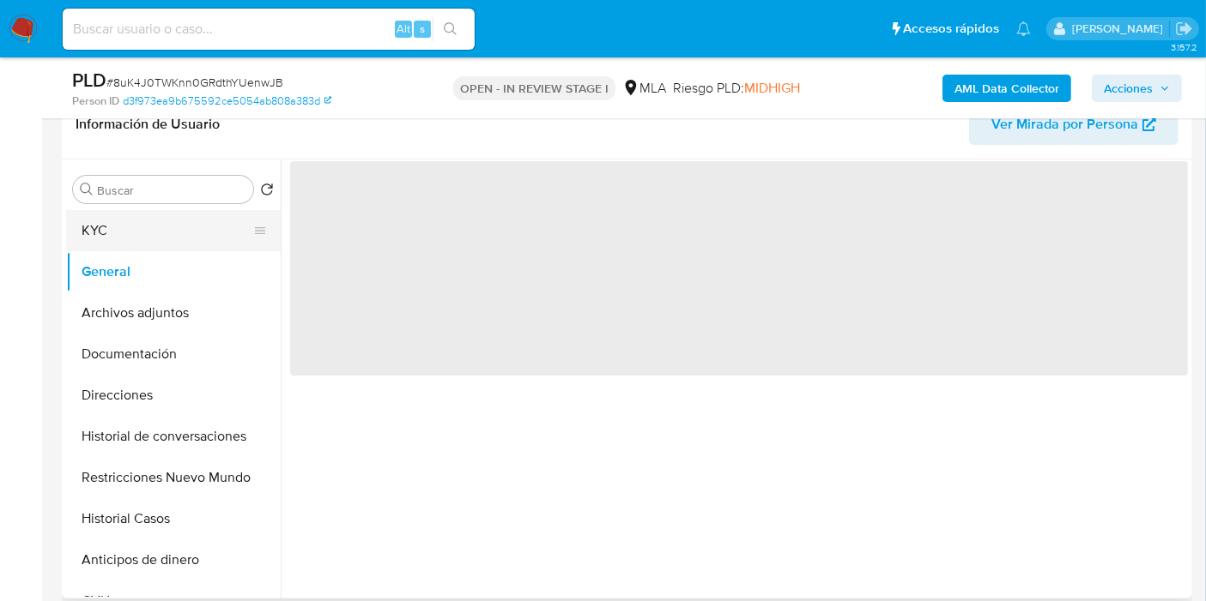
click at [193, 221] on button "KYC" at bounding box center [166, 230] width 201 height 41
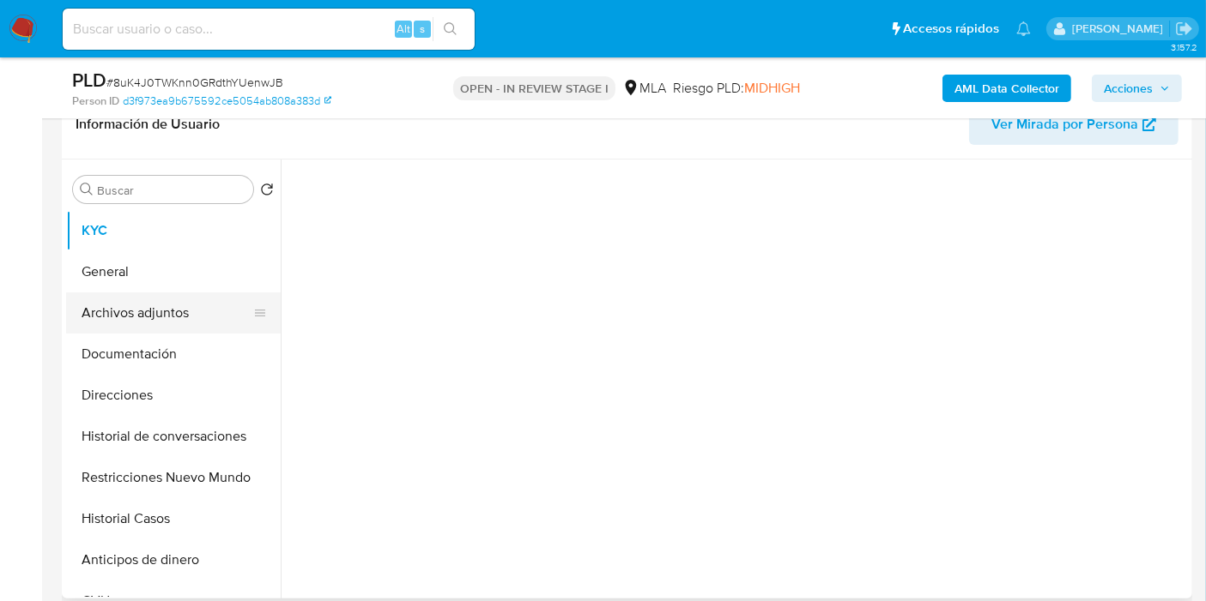
click at [180, 301] on button "Archivos adjuntos" at bounding box center [166, 313] width 201 height 41
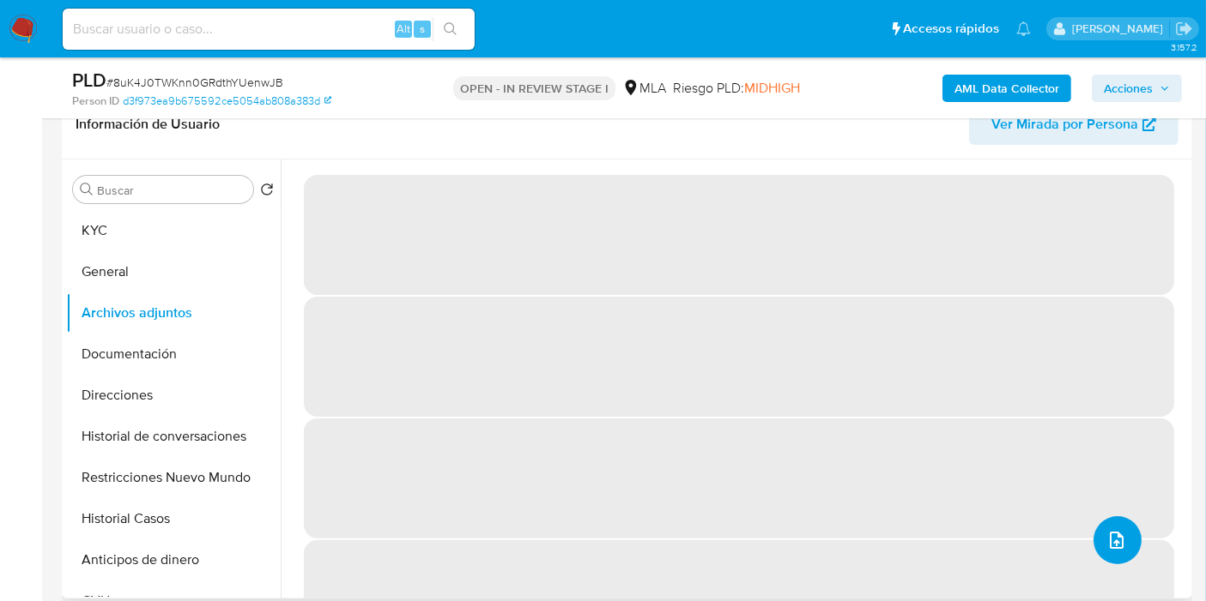
click at [1129, 541] on button "upload-file" at bounding box center [1117, 541] width 48 height 48
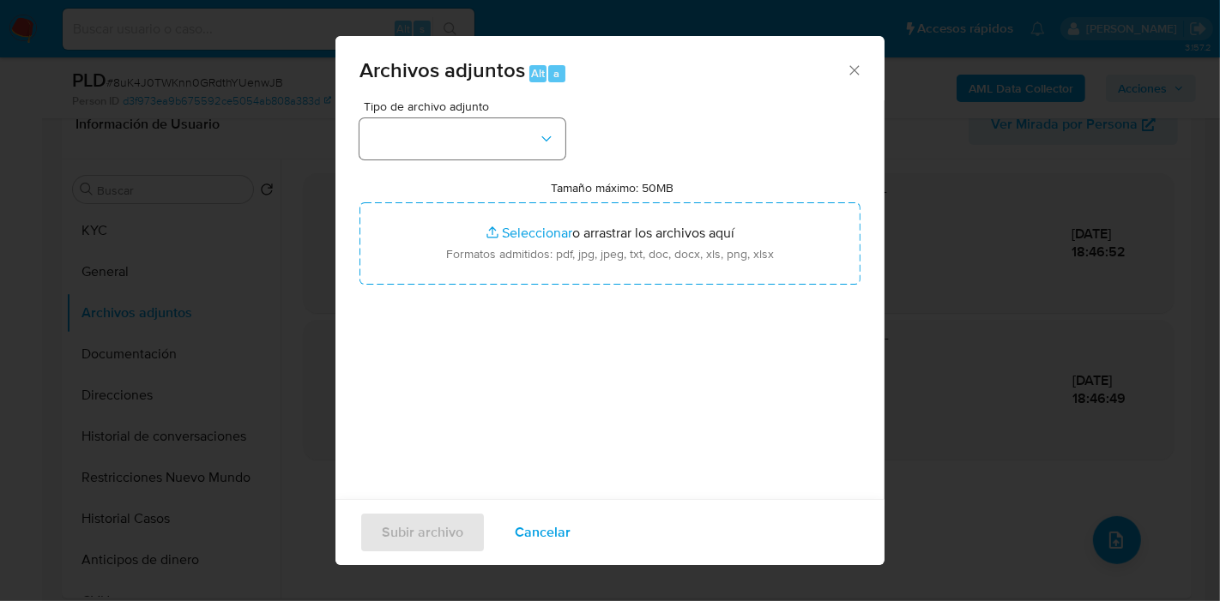
drag, startPoint x: 571, startPoint y: 167, endPoint x: 517, endPoint y: 130, distance: 65.4
click at [571, 165] on div "Tipo de archivo adjunto Tamaño máximo: 50MB Seleccionar archivos Seleccionar o …" at bounding box center [610, 302] width 501 height 405
click at [517, 130] on button "button" at bounding box center [463, 138] width 206 height 41
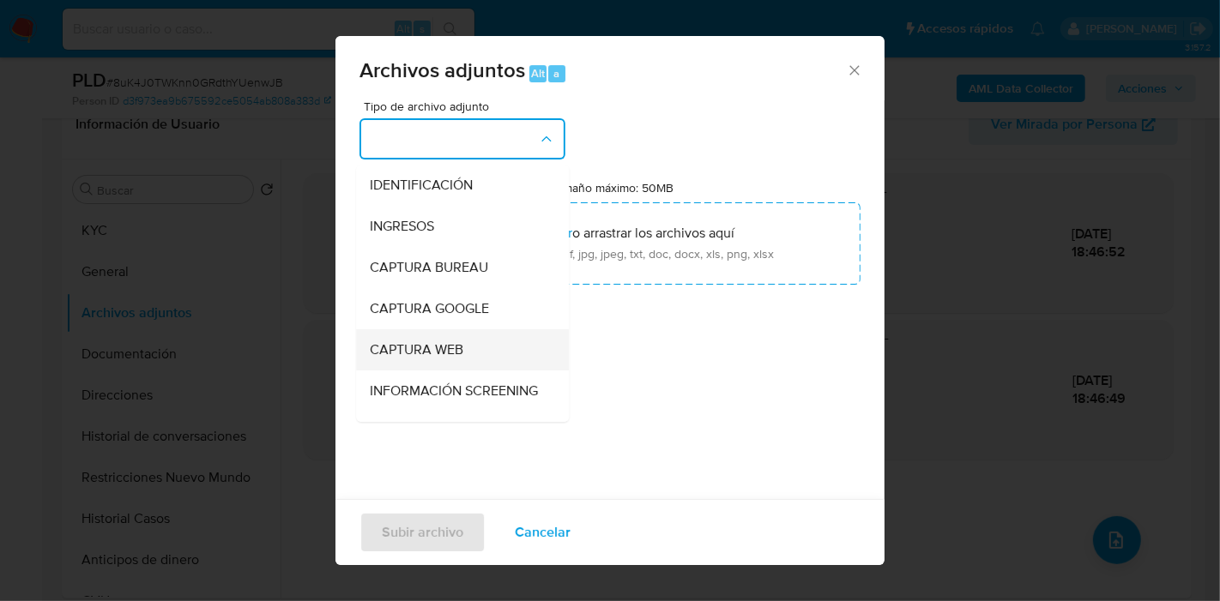
scroll to position [190, 0]
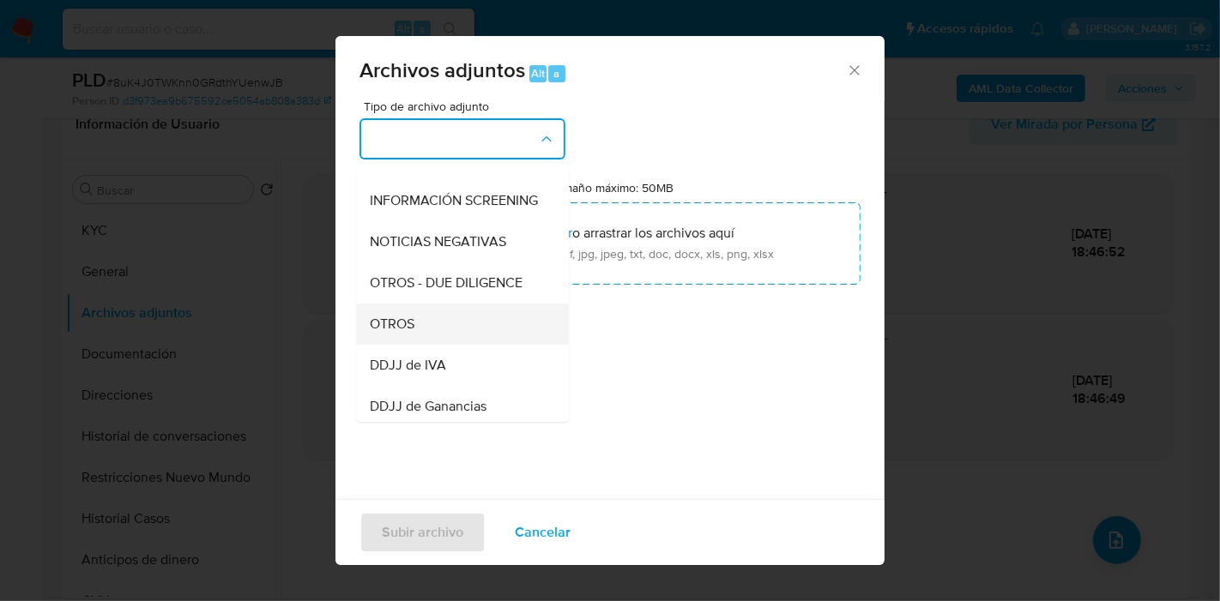
click at [436, 324] on div "OTROS" at bounding box center [457, 324] width 175 height 41
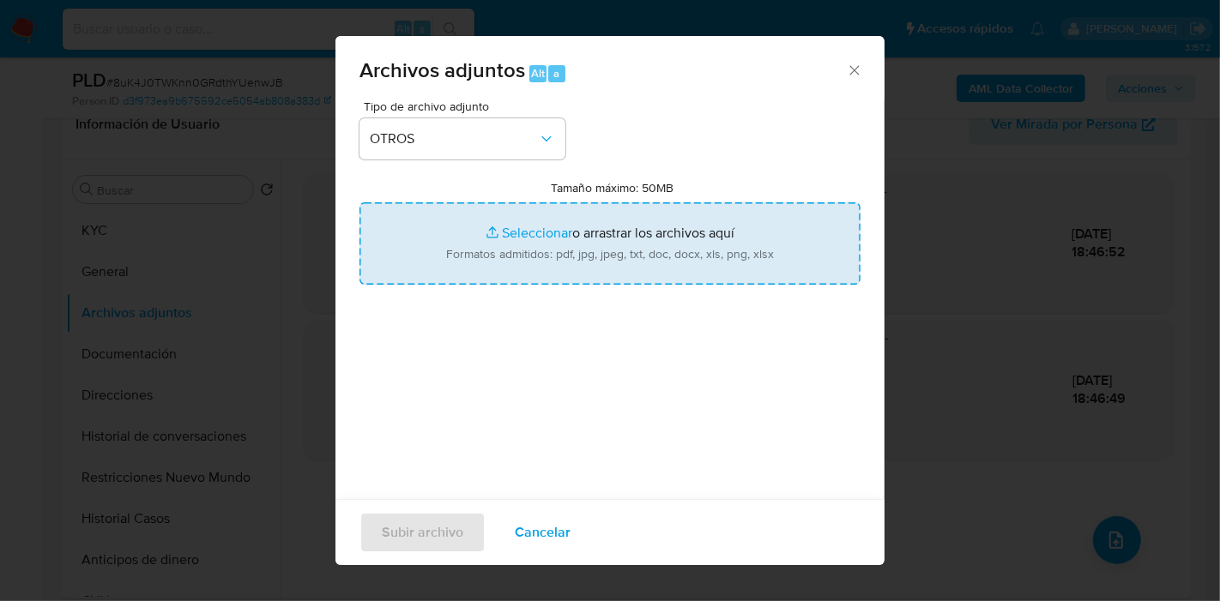
click at [522, 243] on input "Tamaño máximo: 50MB Seleccionar archivos" at bounding box center [610, 243] width 501 height 82
type input "C:\fakepath\NOSIS de Cristian Horacio Tripailaf.pdf"
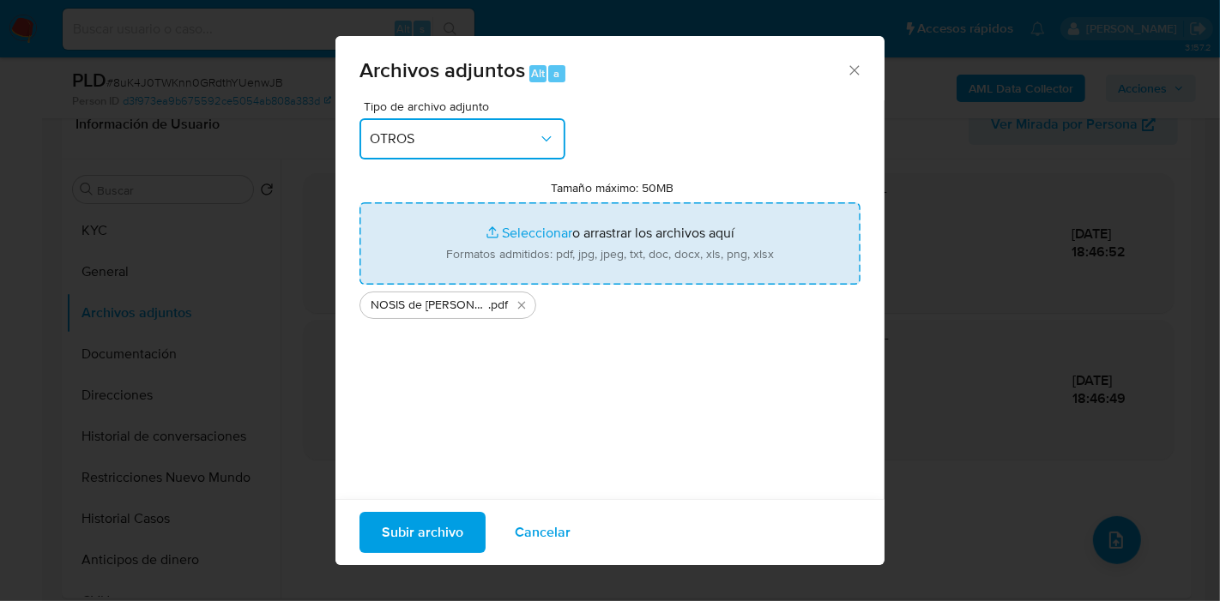
click at [382, 142] on span "OTROS" at bounding box center [454, 138] width 168 height 17
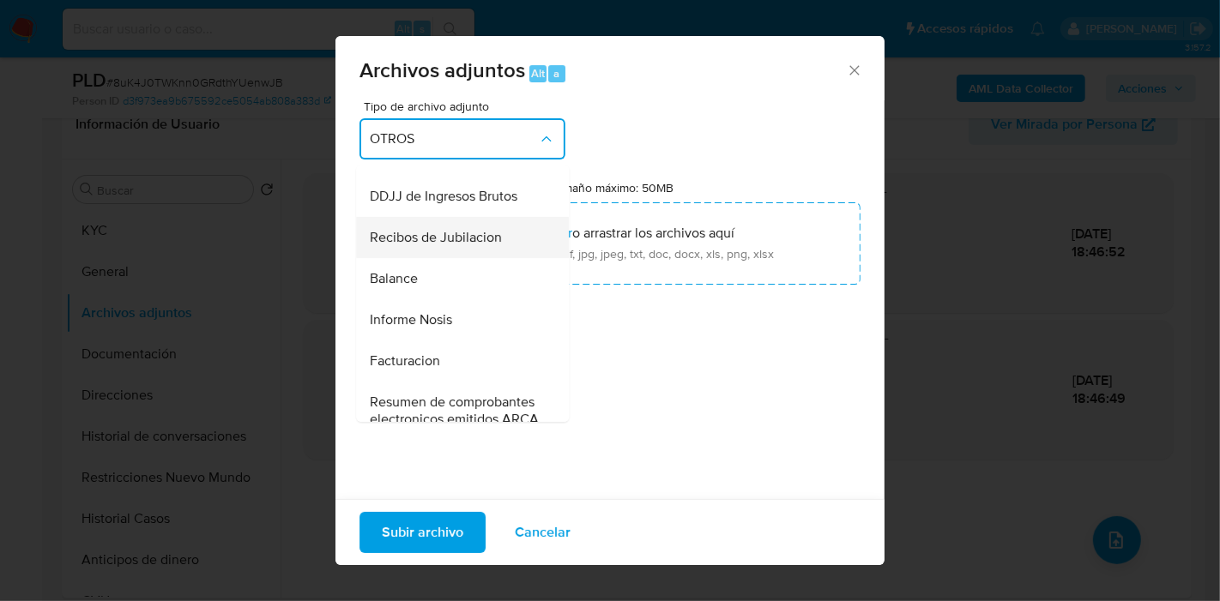
scroll to position [620, 0]
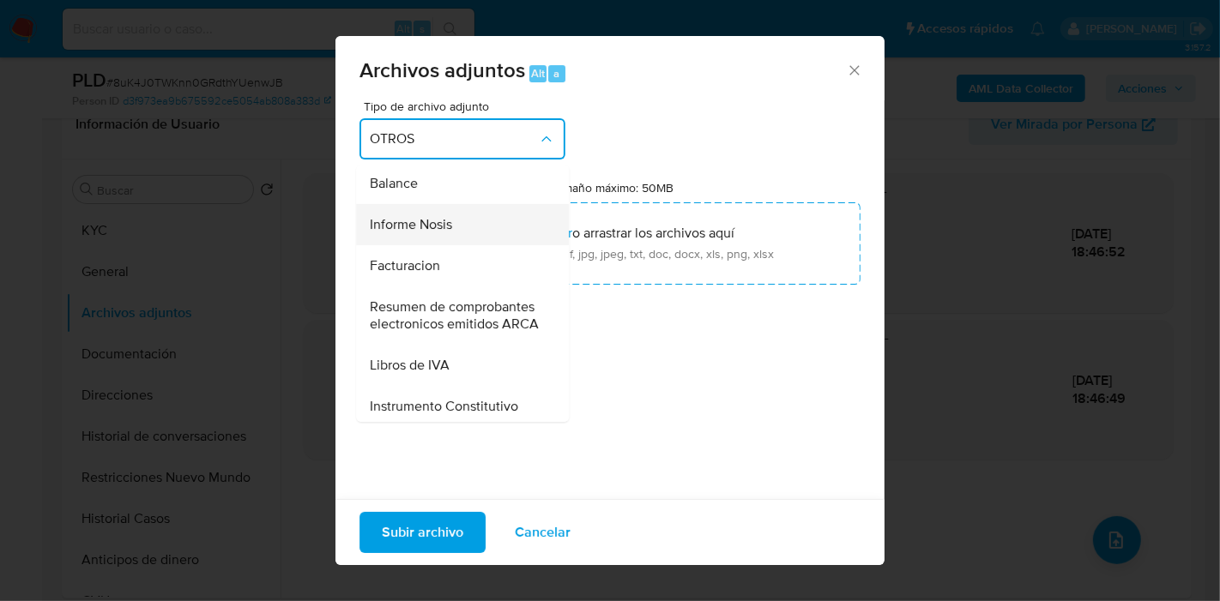
click at [466, 245] on div "Informe Nosis" at bounding box center [457, 224] width 175 height 41
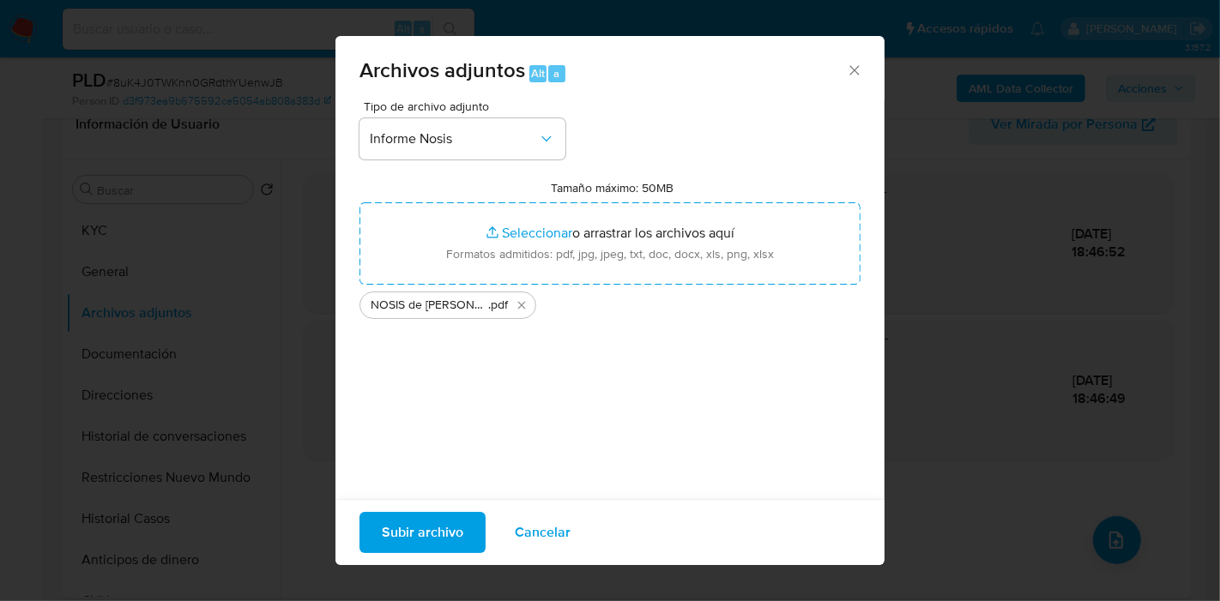
click at [416, 528] on span "Subir archivo" at bounding box center [423, 533] width 82 height 38
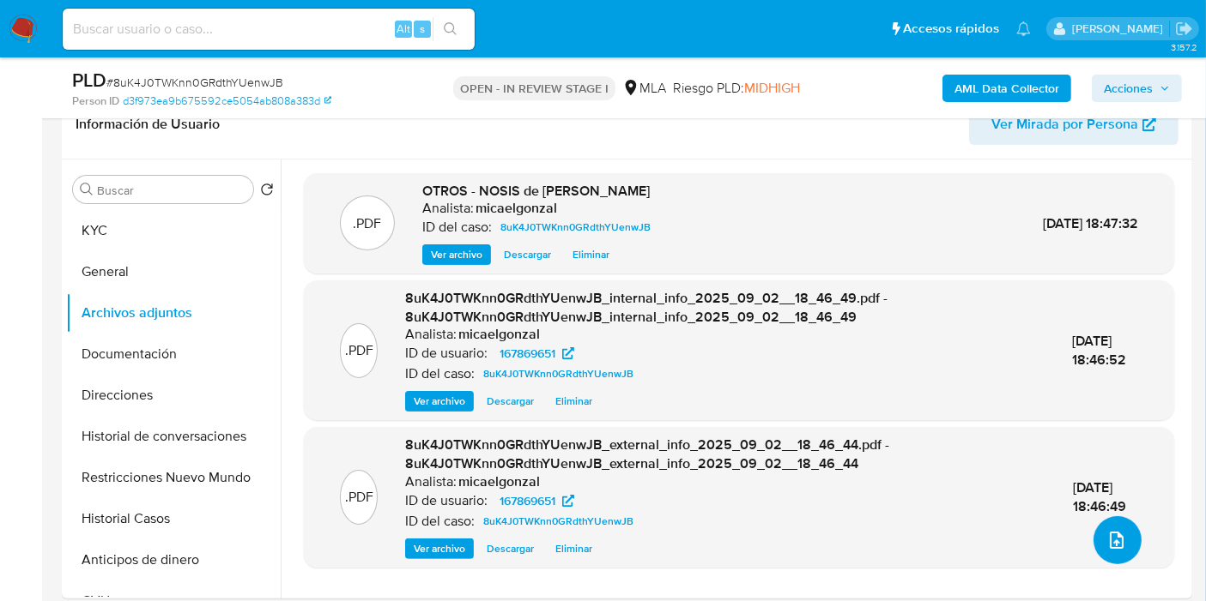
click at [1117, 547] on icon "upload-file" at bounding box center [1116, 540] width 21 height 21
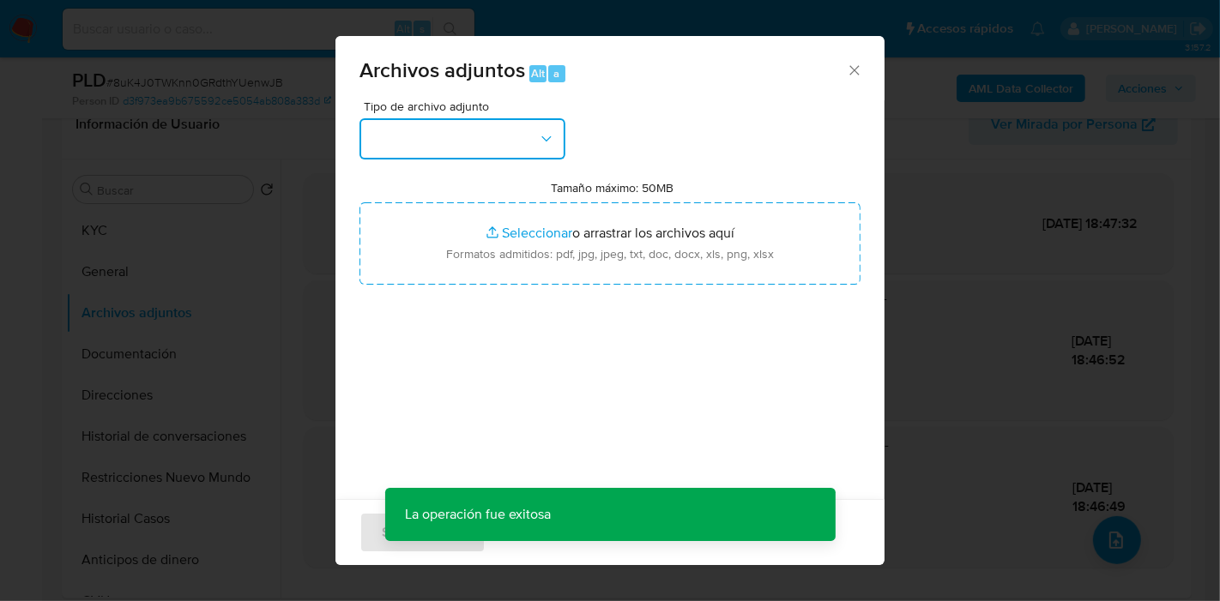
drag, startPoint x: 450, startPoint y: 119, endPoint x: 461, endPoint y: 136, distance: 19.3
click at [450, 119] on button "button" at bounding box center [463, 138] width 206 height 41
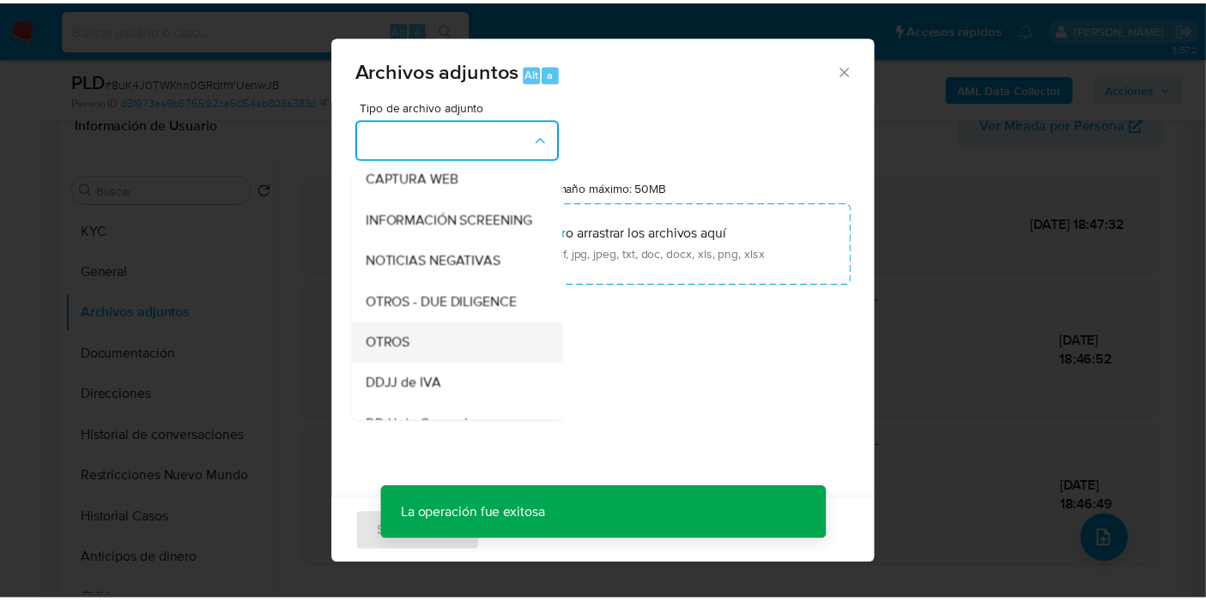
scroll to position [286, 0]
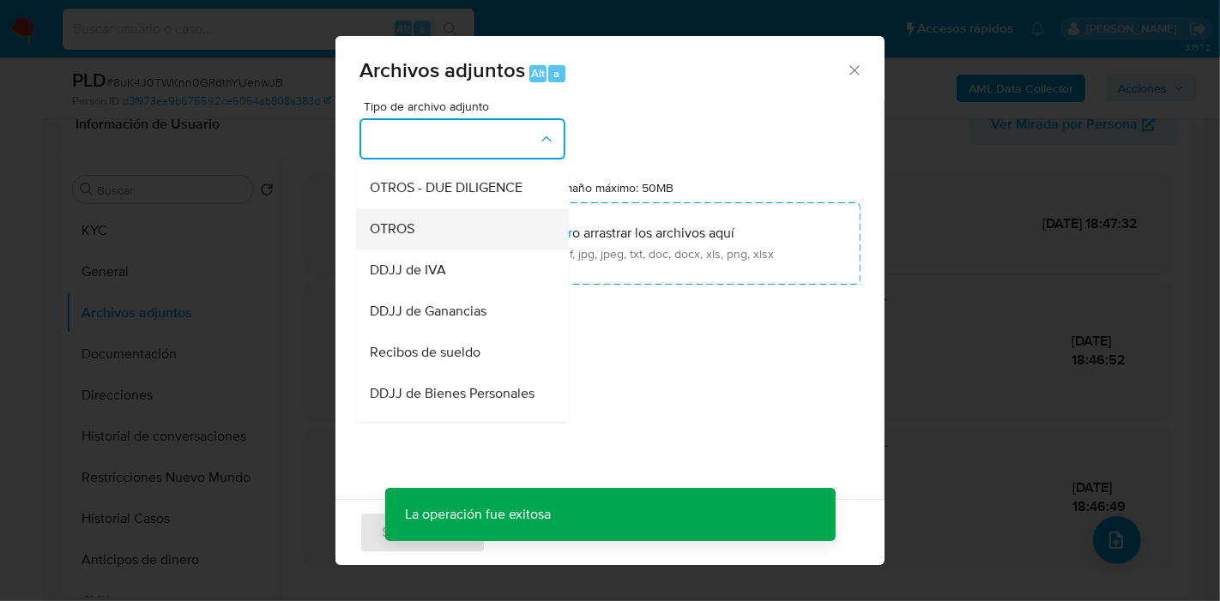
click at [458, 246] on div "OTROS" at bounding box center [457, 229] width 175 height 41
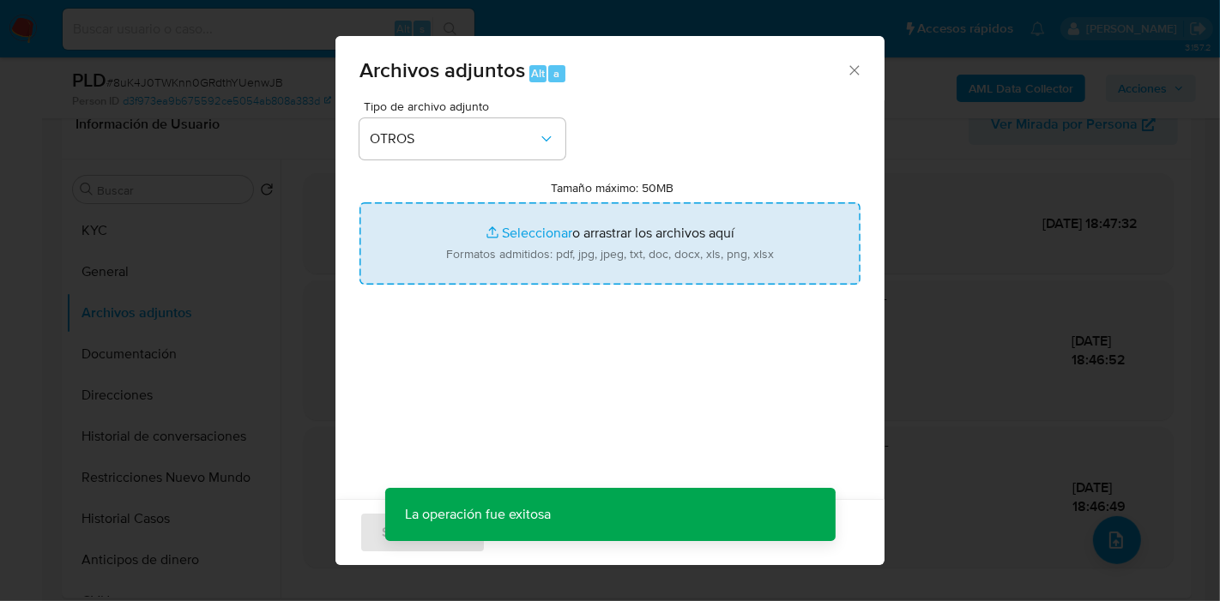
click at [507, 228] on input "Tamaño máximo: 50MB Seleccionar archivos" at bounding box center [610, 243] width 501 height 82
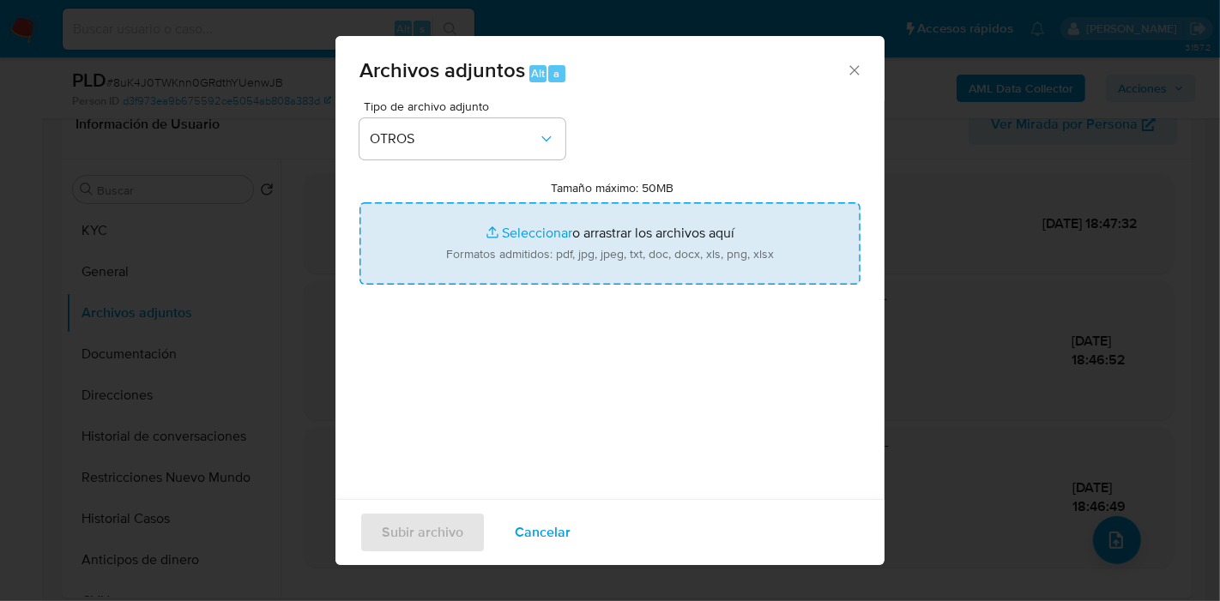
type input "C:\fakepath\Caselog 8uK4J0TWKnn0GRdthYUenwJB_2025_08_19_21_51_03.docx"
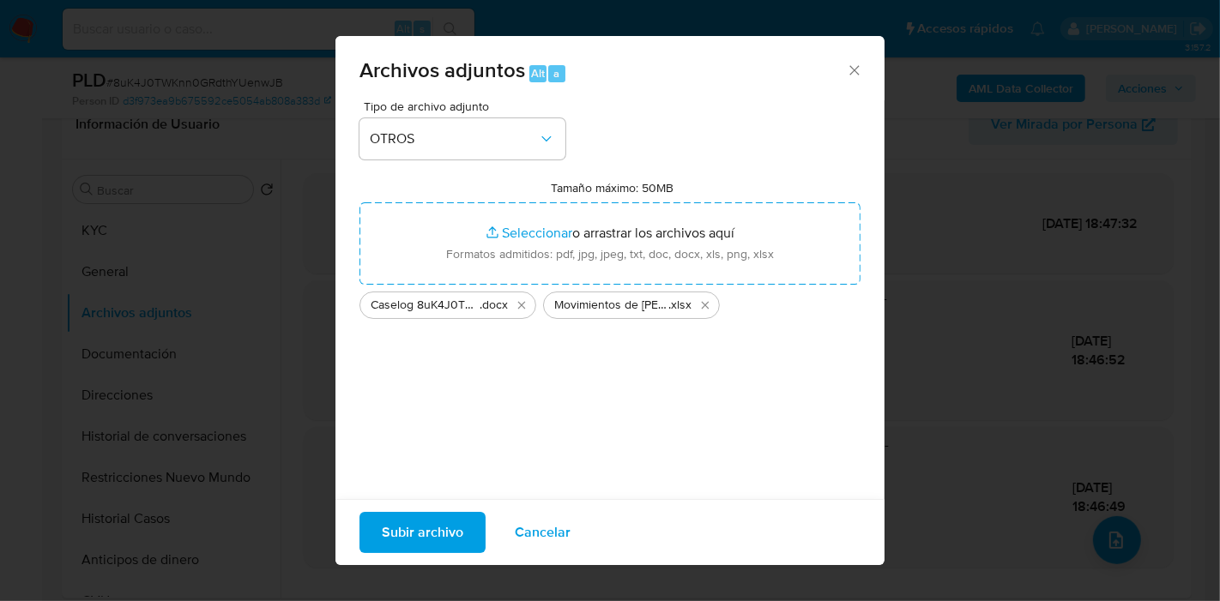
click at [427, 521] on span "Subir archivo" at bounding box center [423, 533] width 82 height 38
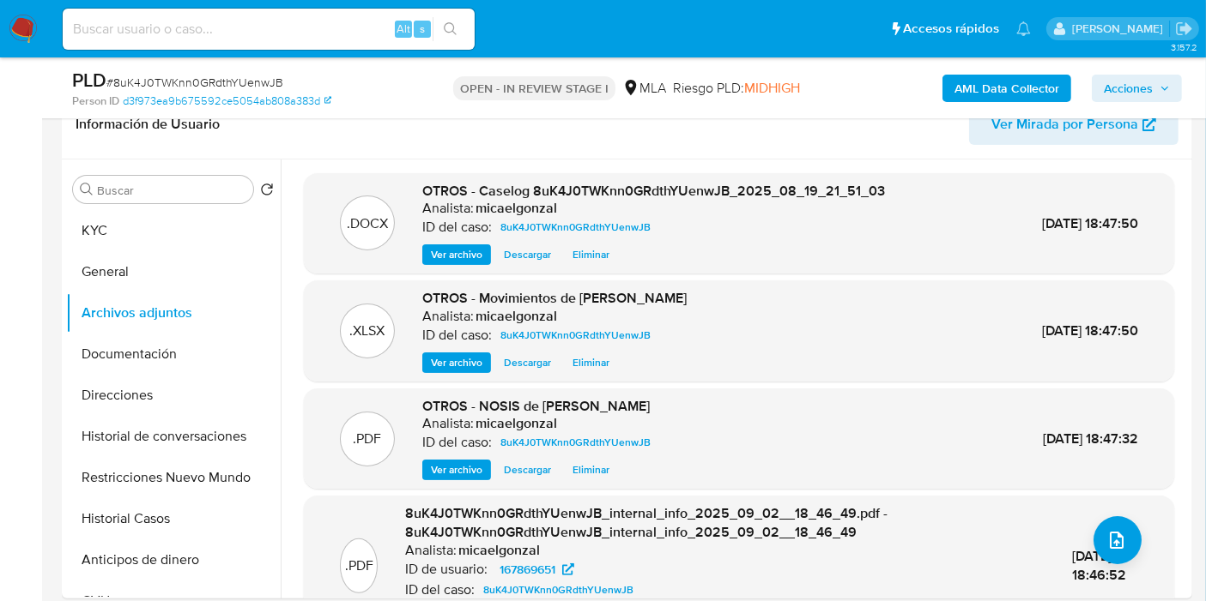
click at [160, 243] on button "KYC" at bounding box center [173, 230] width 215 height 41
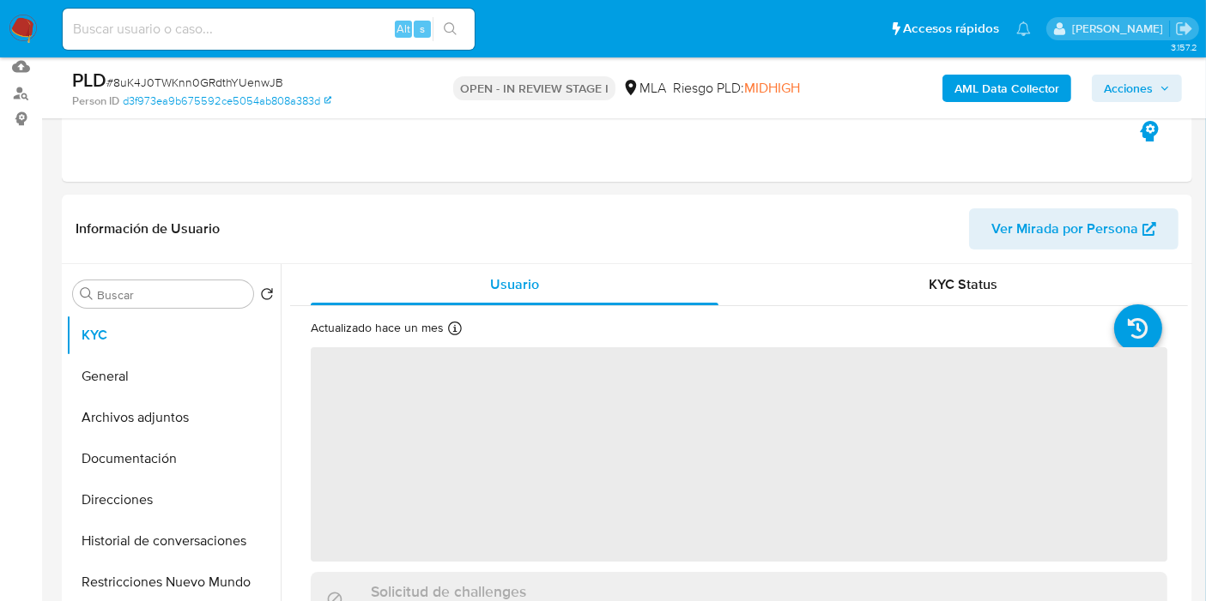
scroll to position [95, 0]
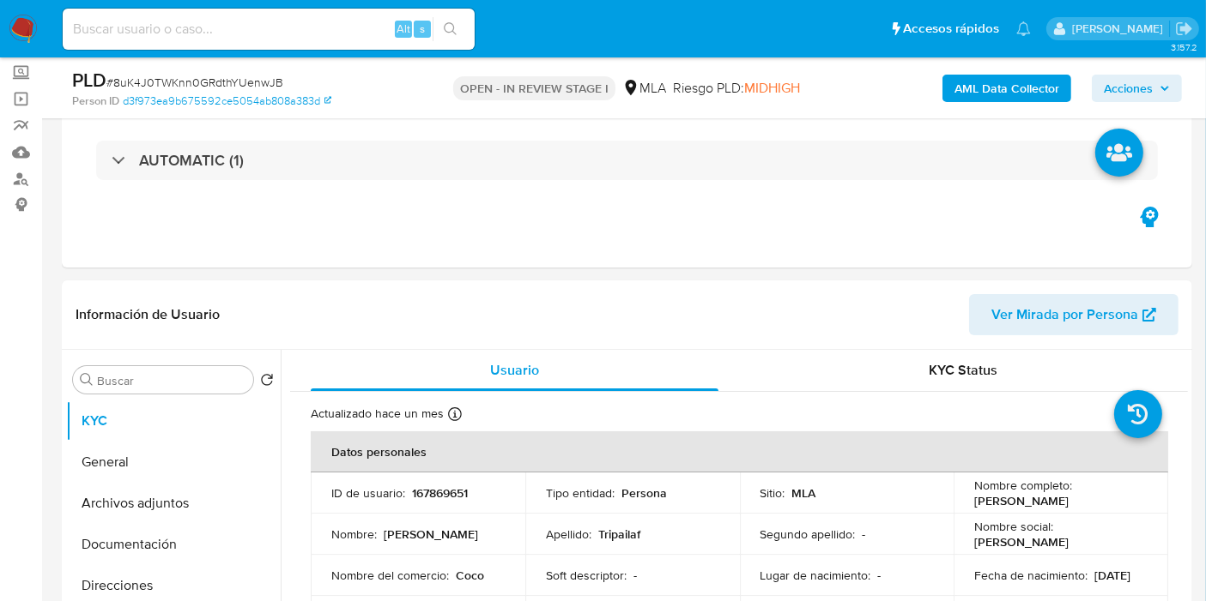
drag, startPoint x: 1122, startPoint y: 86, endPoint x: 1104, endPoint y: 94, distance: 20.0
click at [1120, 87] on span "Acciones" at bounding box center [1127, 88] width 49 height 27
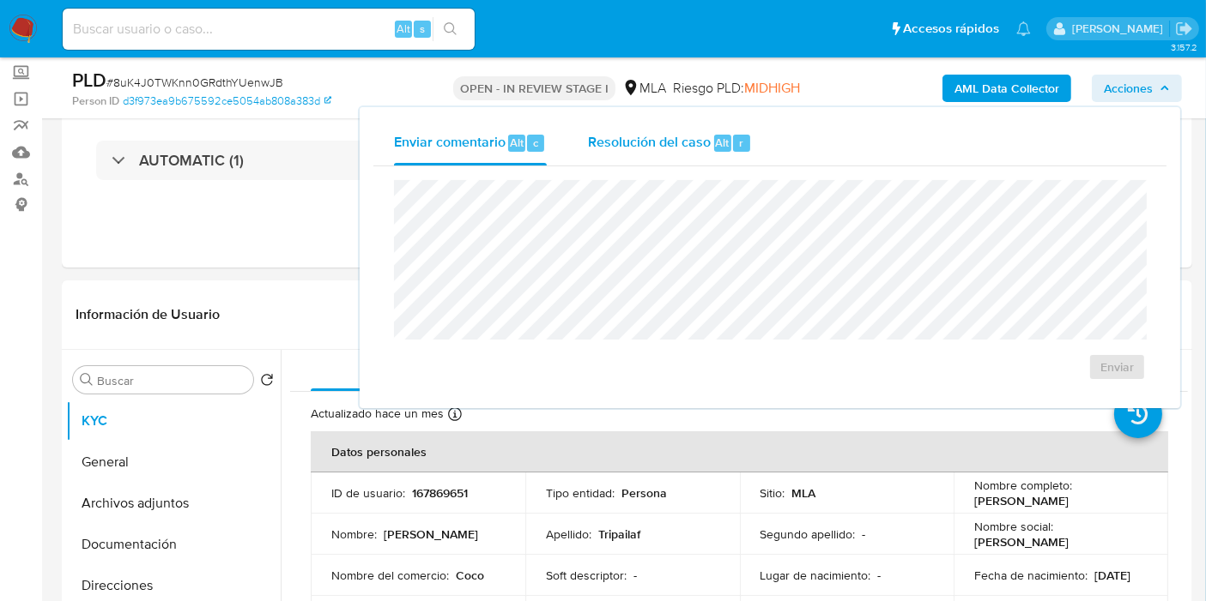
click at [639, 138] on span "Resolución del caso" at bounding box center [649, 142] width 123 height 20
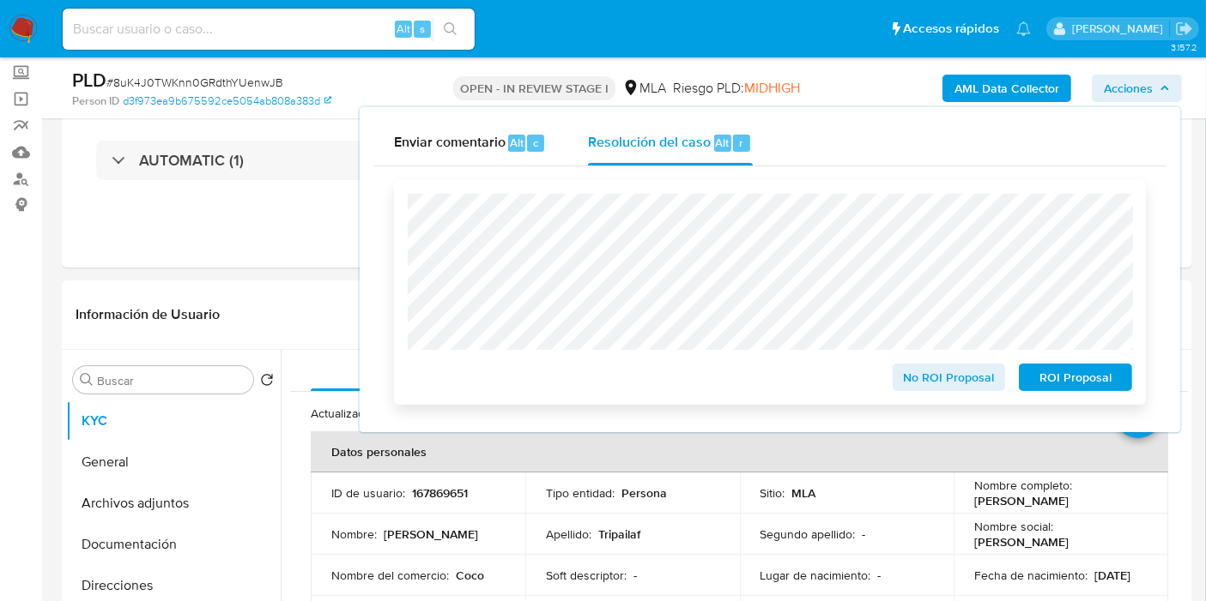
click at [925, 378] on span "No ROI Proposal" at bounding box center [948, 378] width 89 height 24
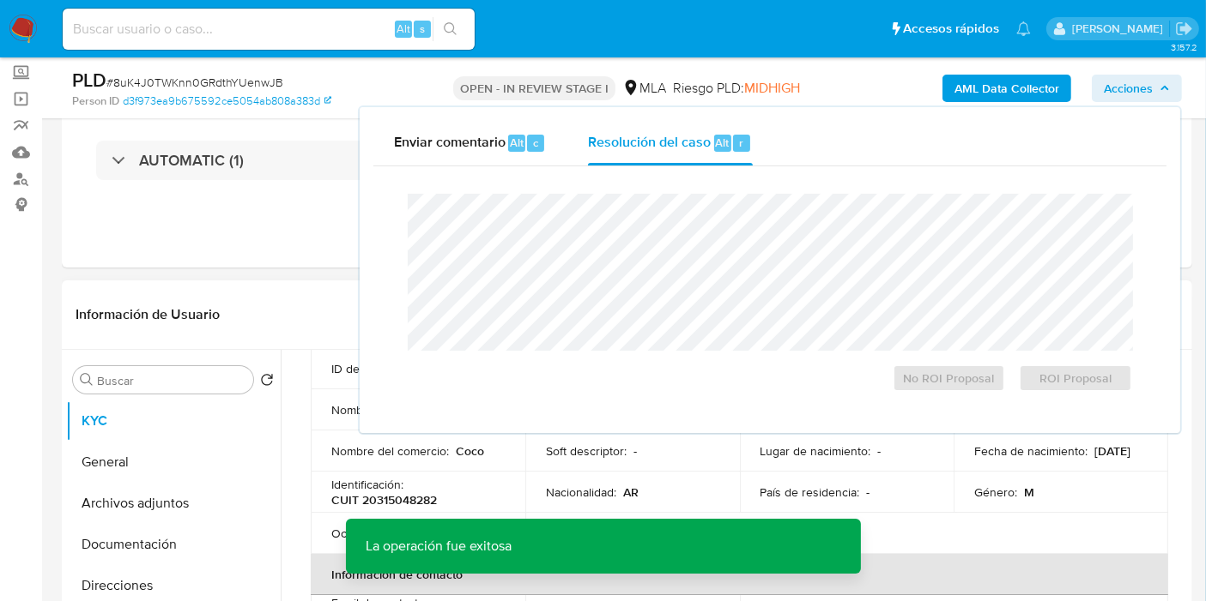
scroll to position [190, 0]
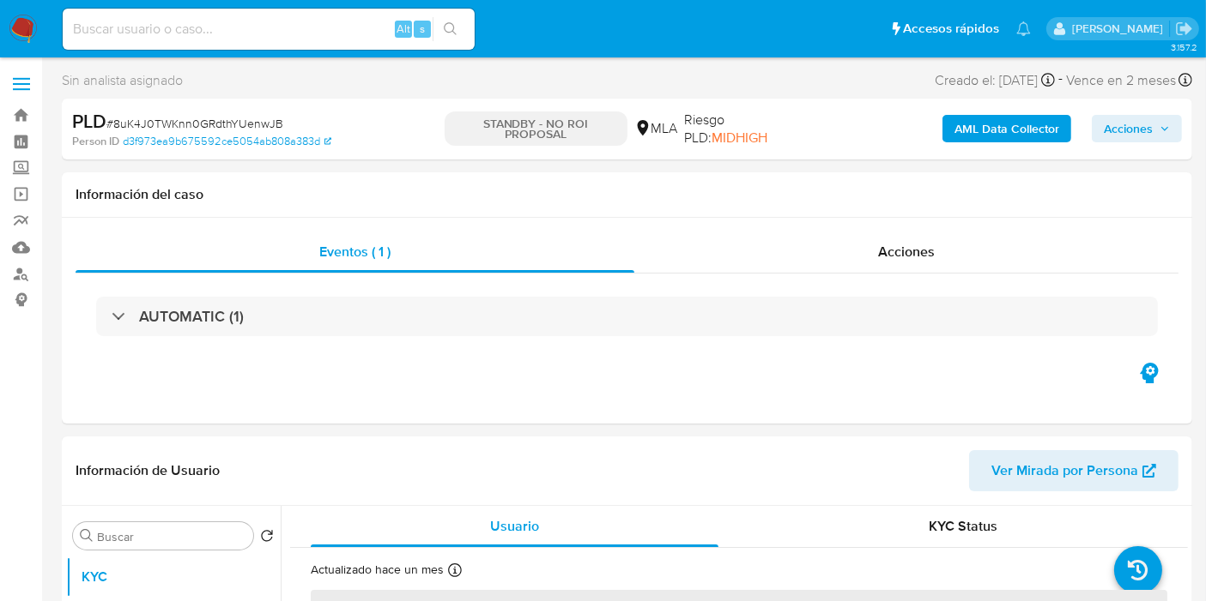
click at [21, 26] on img at bounding box center [23, 29] width 29 height 29
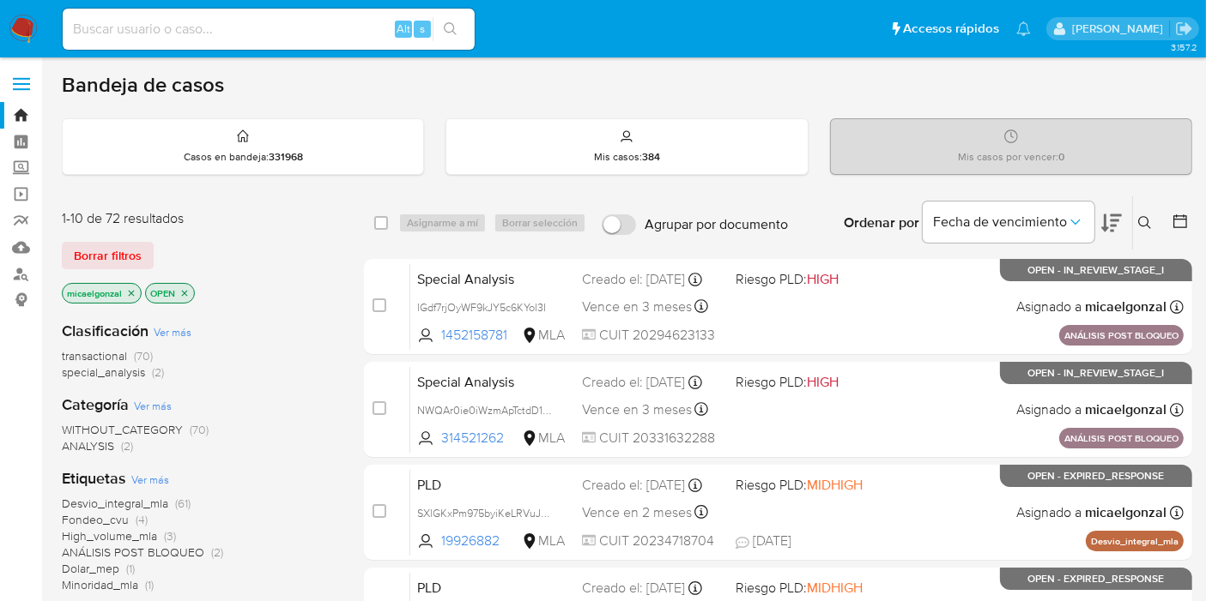
click at [25, 39] on img at bounding box center [23, 29] width 29 height 29
